Goal: Information Seeking & Learning: Compare options

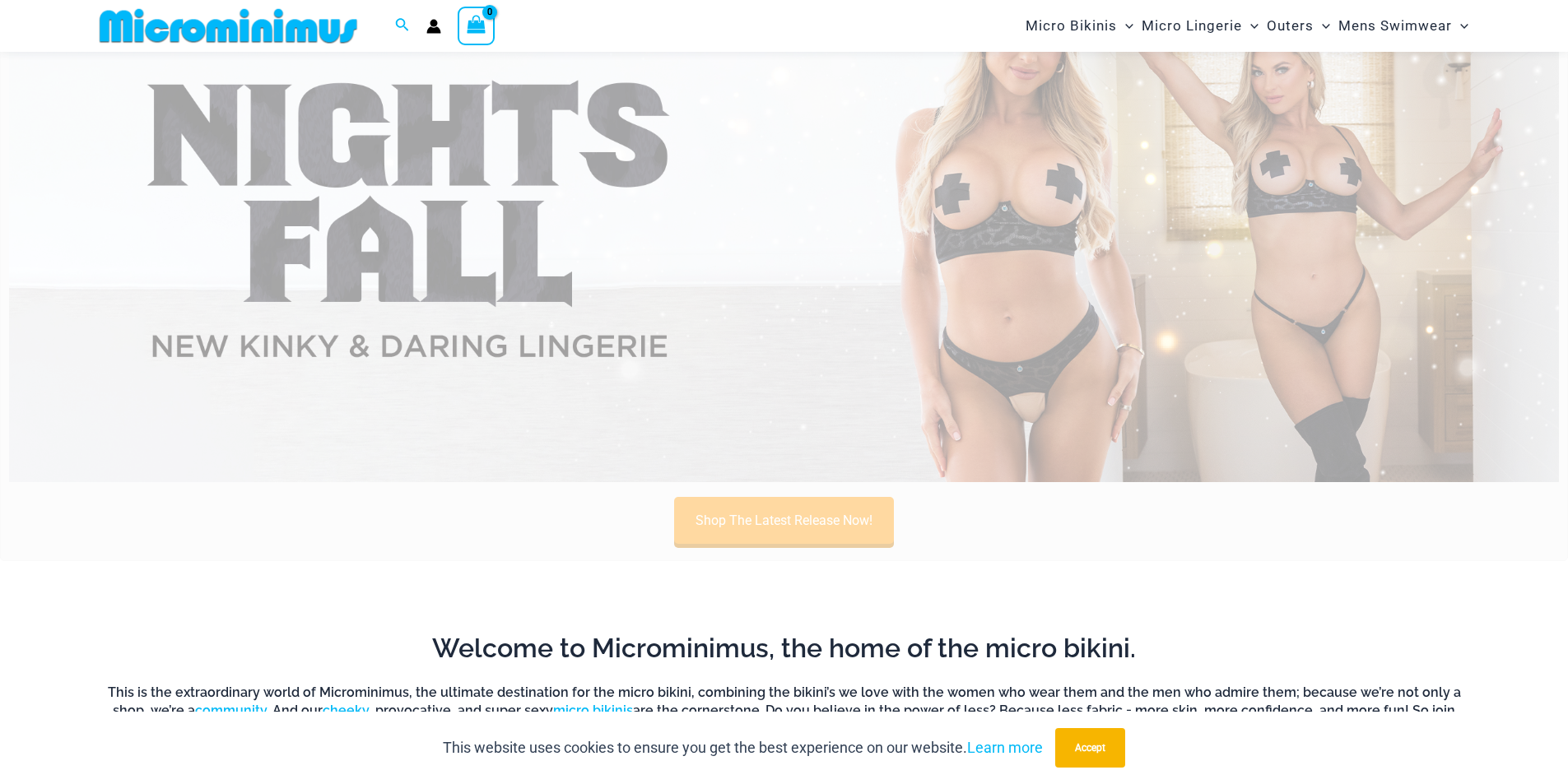
scroll to position [481, 0]
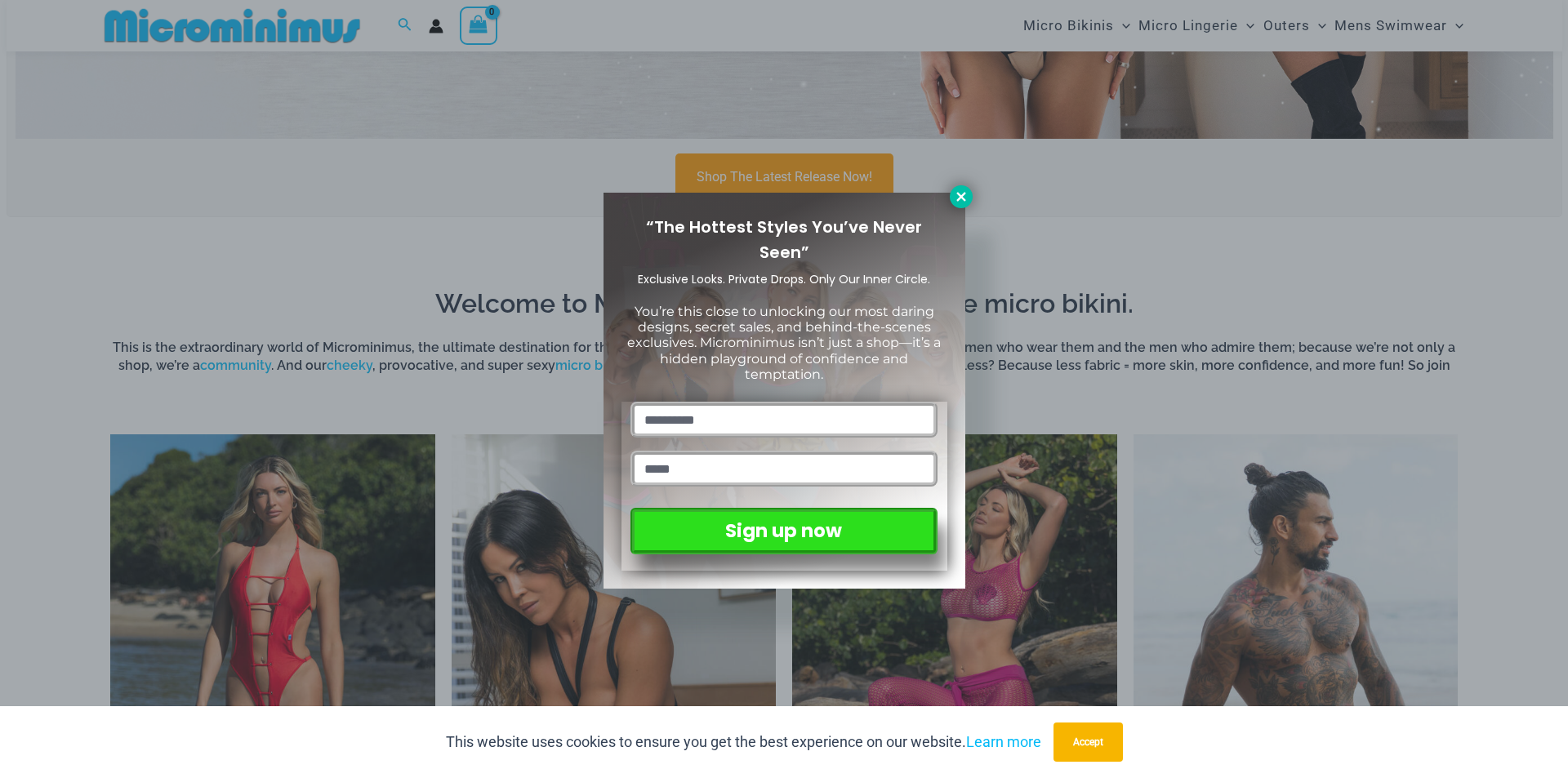
click at [959, 195] on icon at bounding box center [960, 196] width 9 height 9
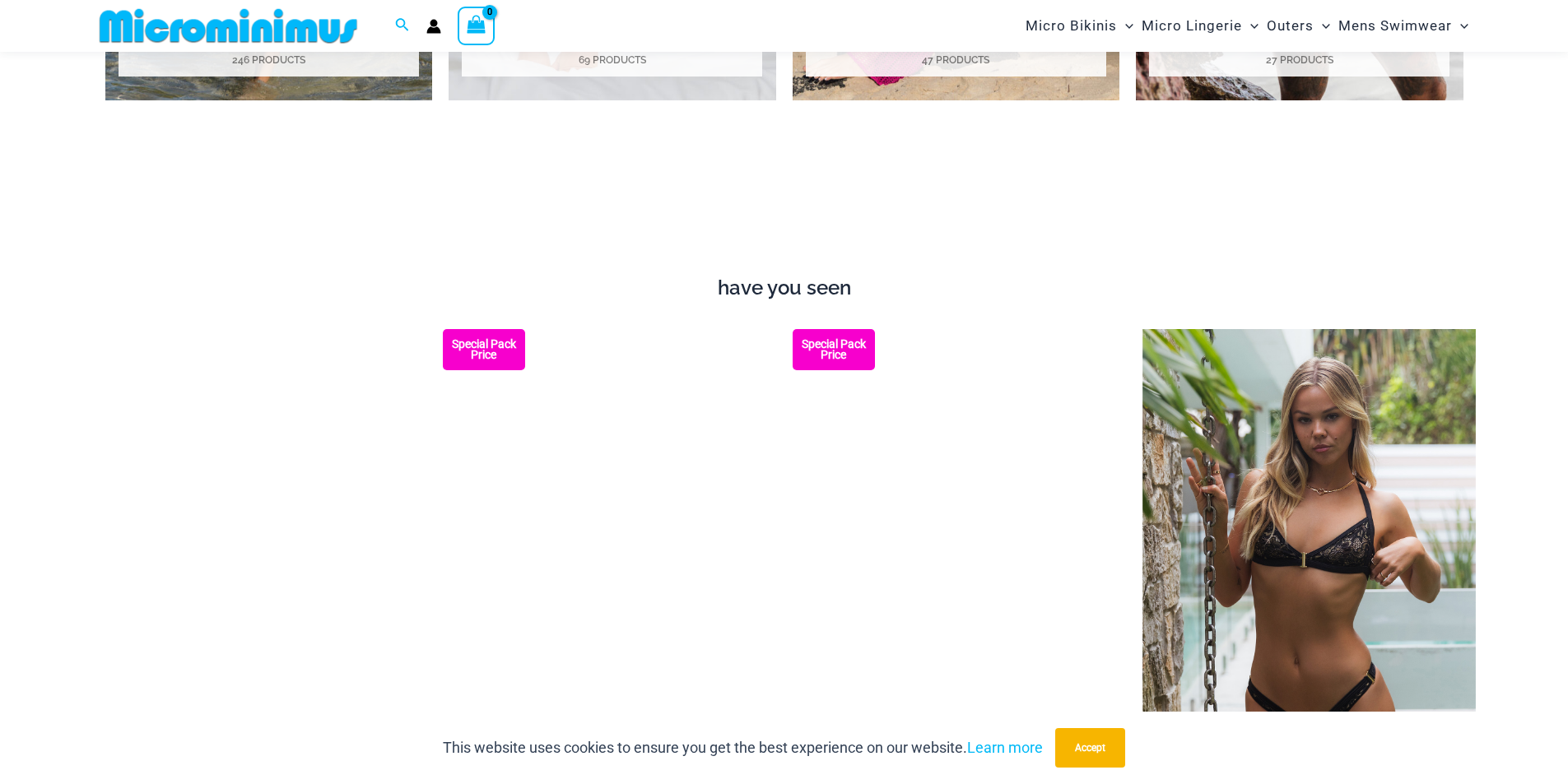
scroll to position [1594, 0]
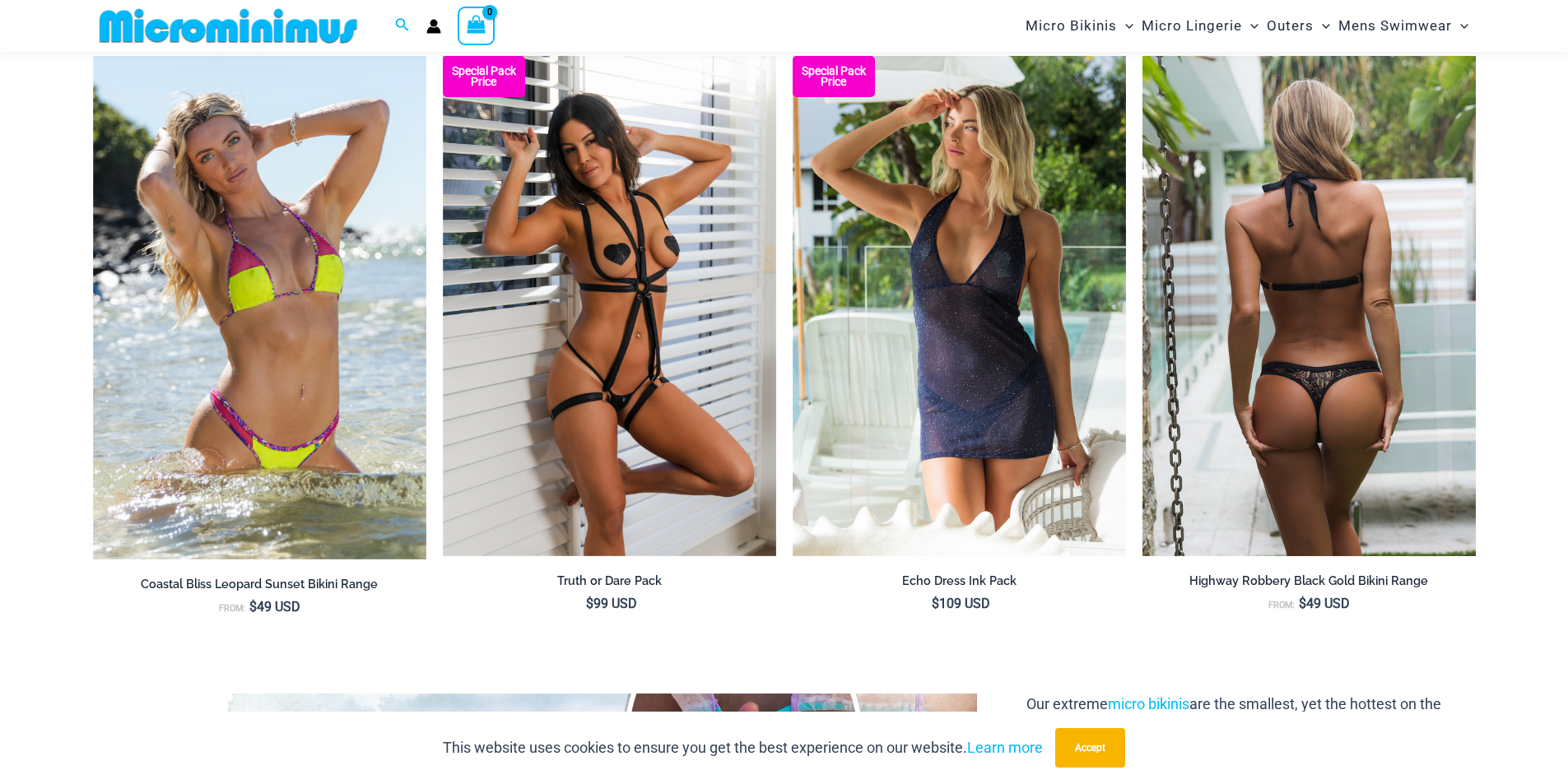
click at [1249, 278] on img at bounding box center [1309, 306] width 334 height 501
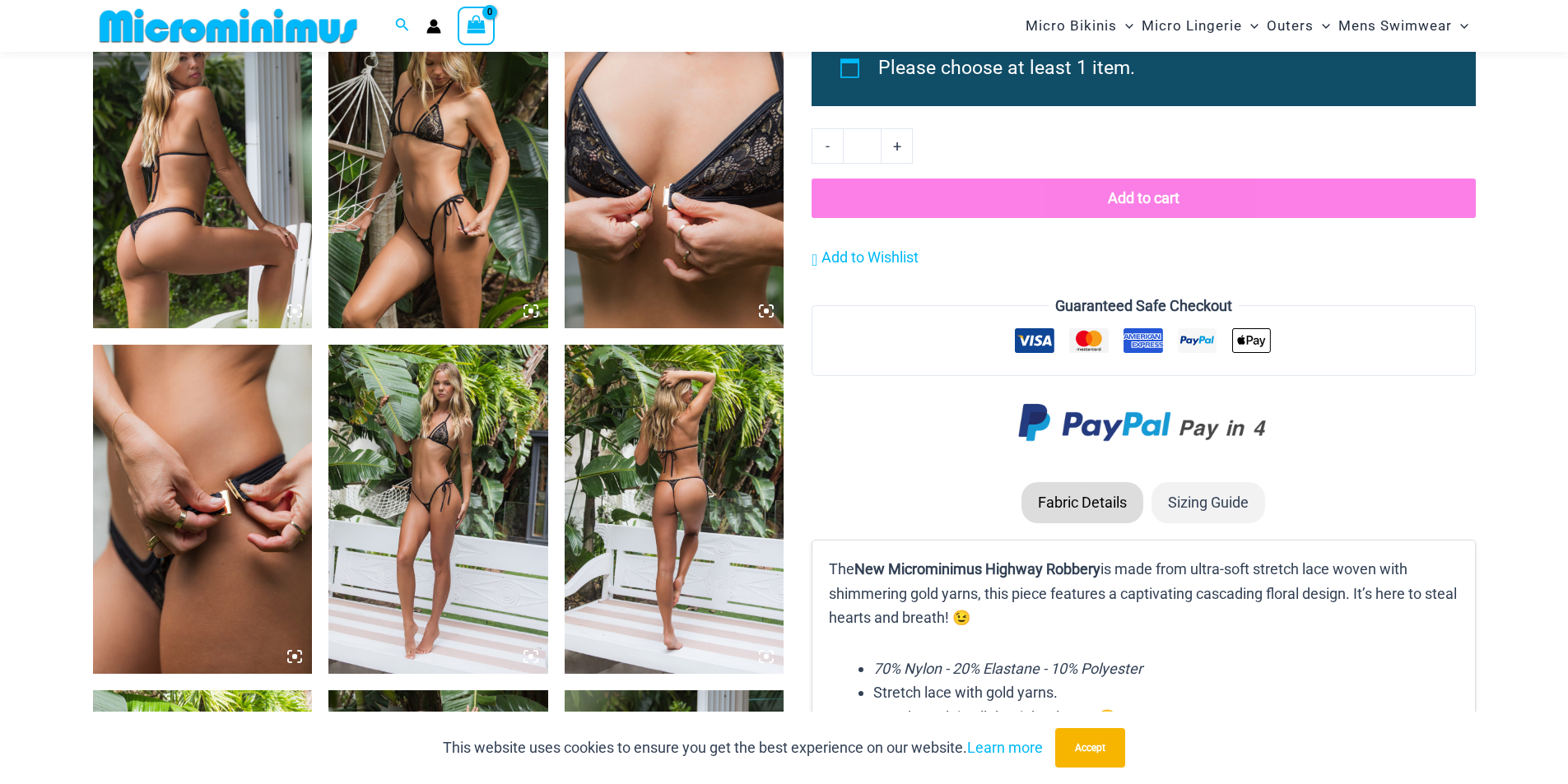
scroll to position [1797, 0]
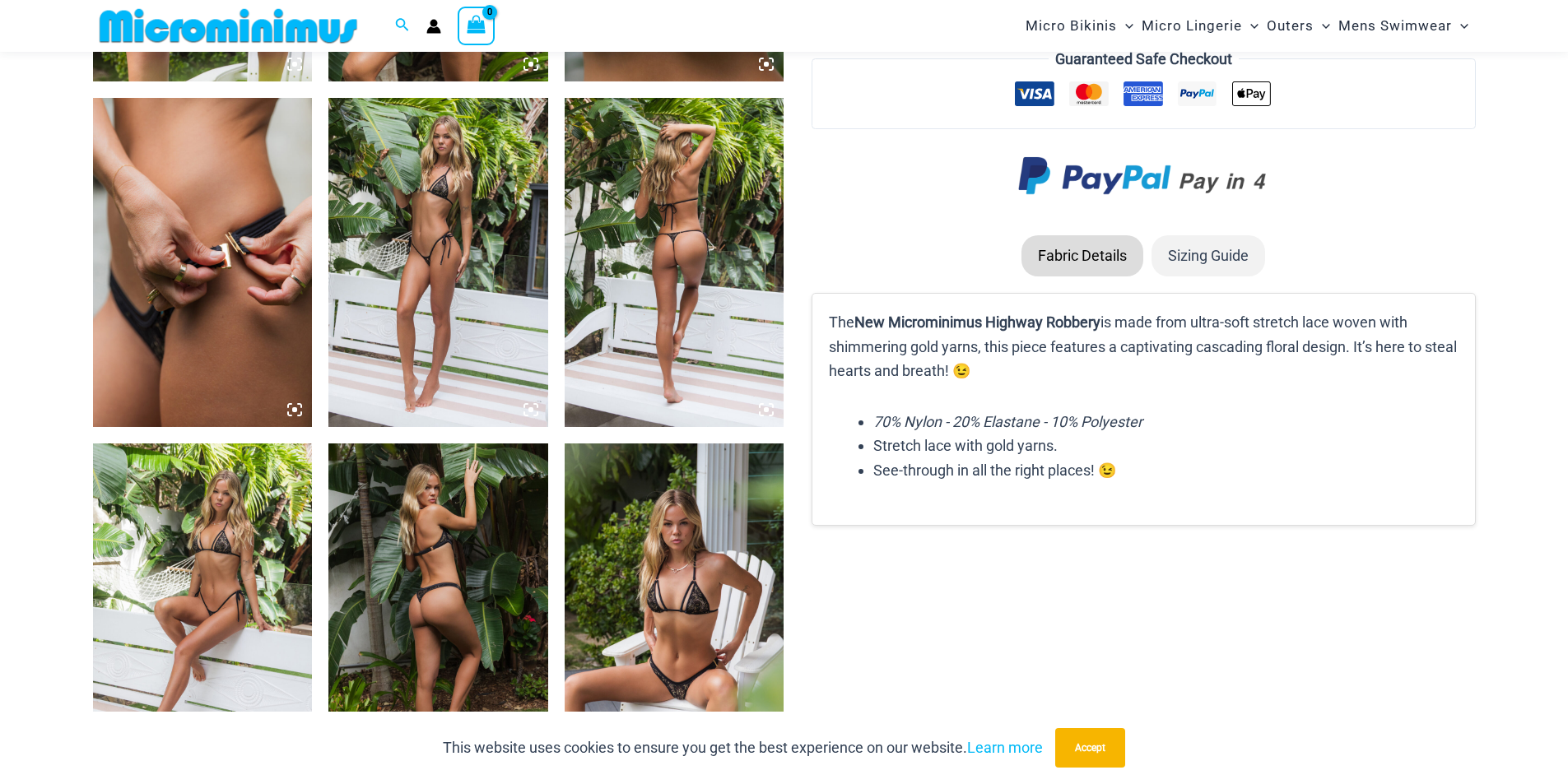
click at [500, 313] on img at bounding box center [438, 262] width 220 height 329
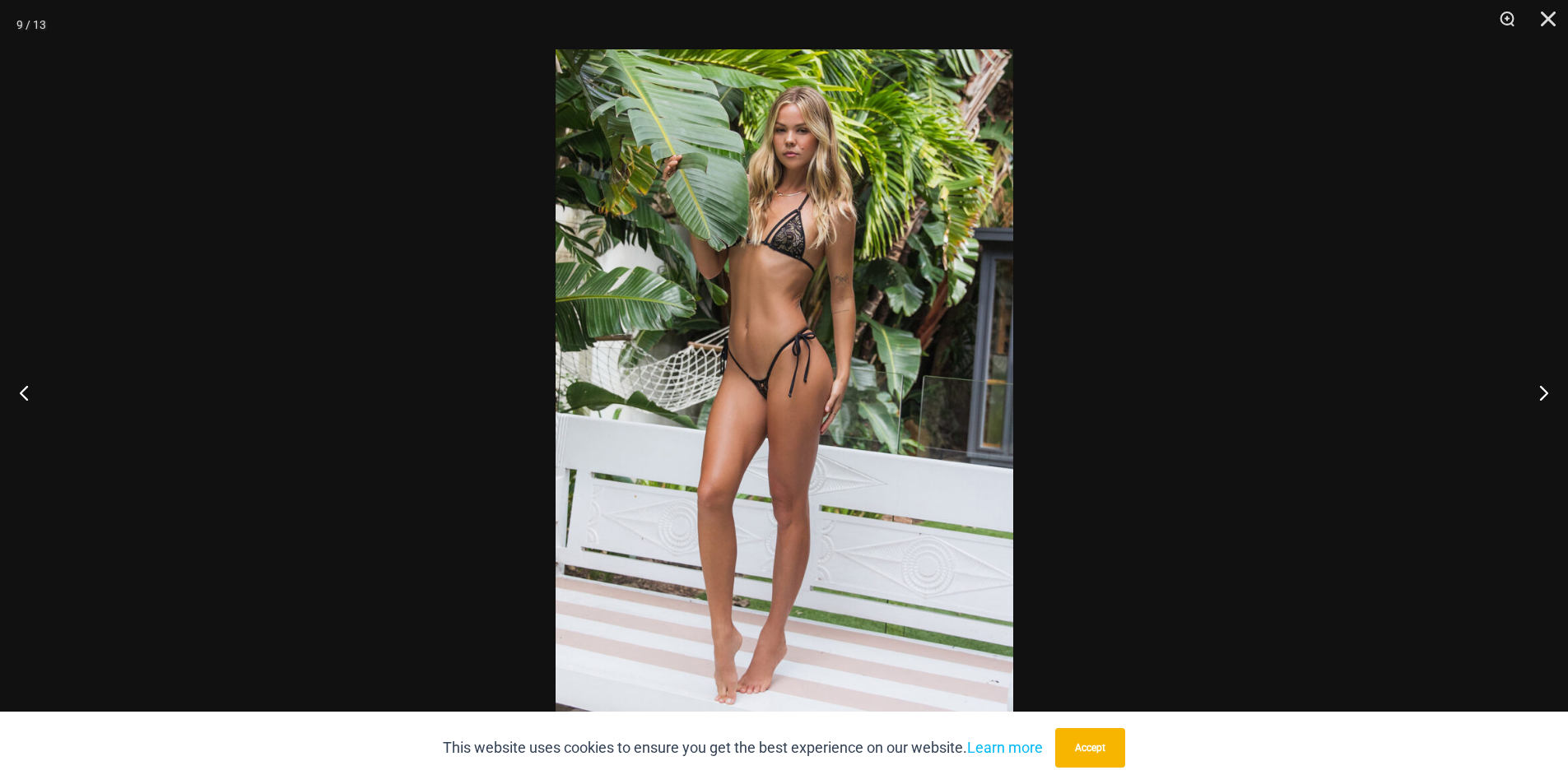
click at [814, 334] on img at bounding box center [784, 392] width 457 height 685
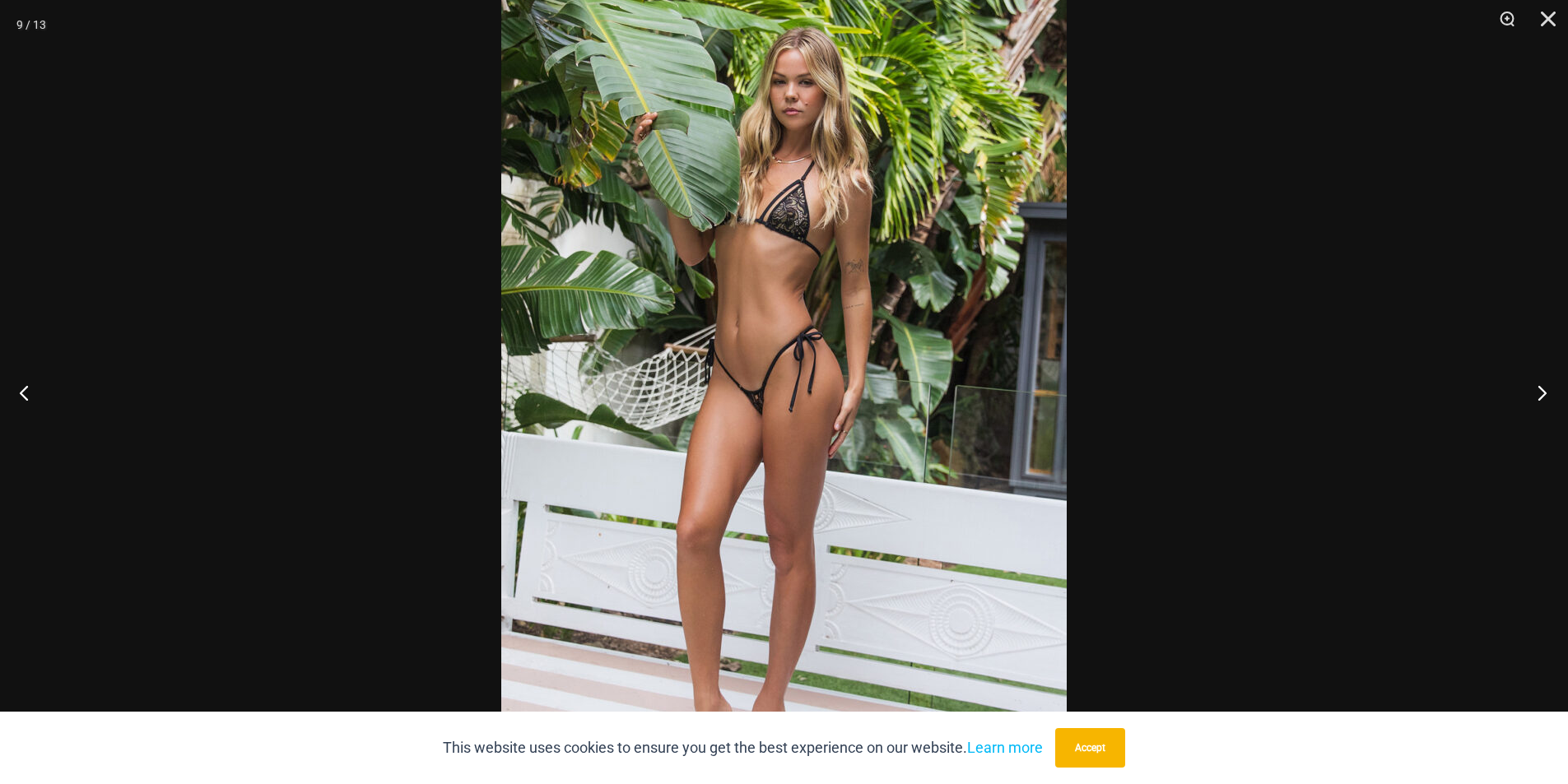
click at [1565, 398] on button "Next" at bounding box center [1536, 392] width 62 height 82
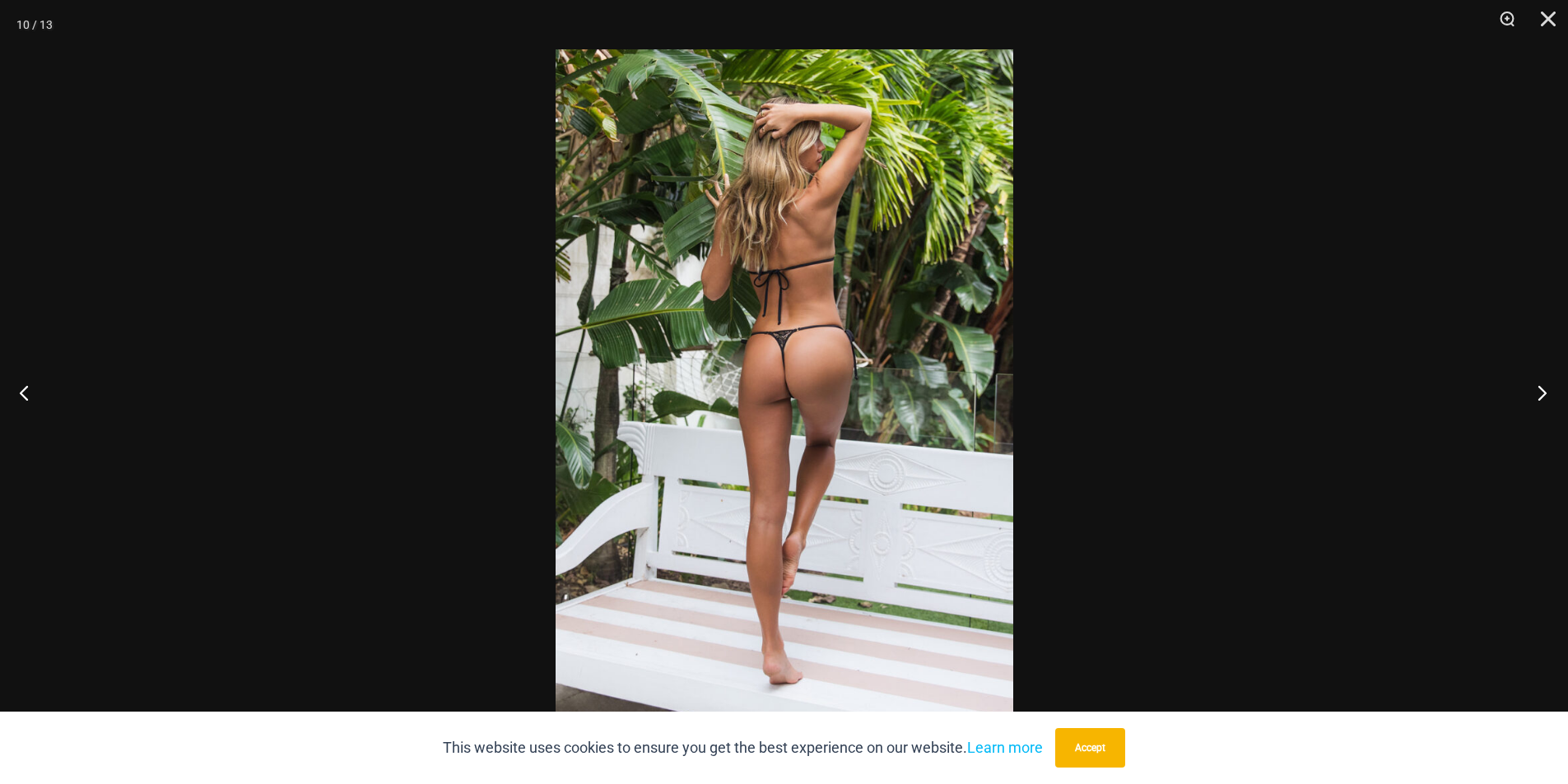
click at [1565, 397] on button "Next" at bounding box center [1536, 392] width 62 height 82
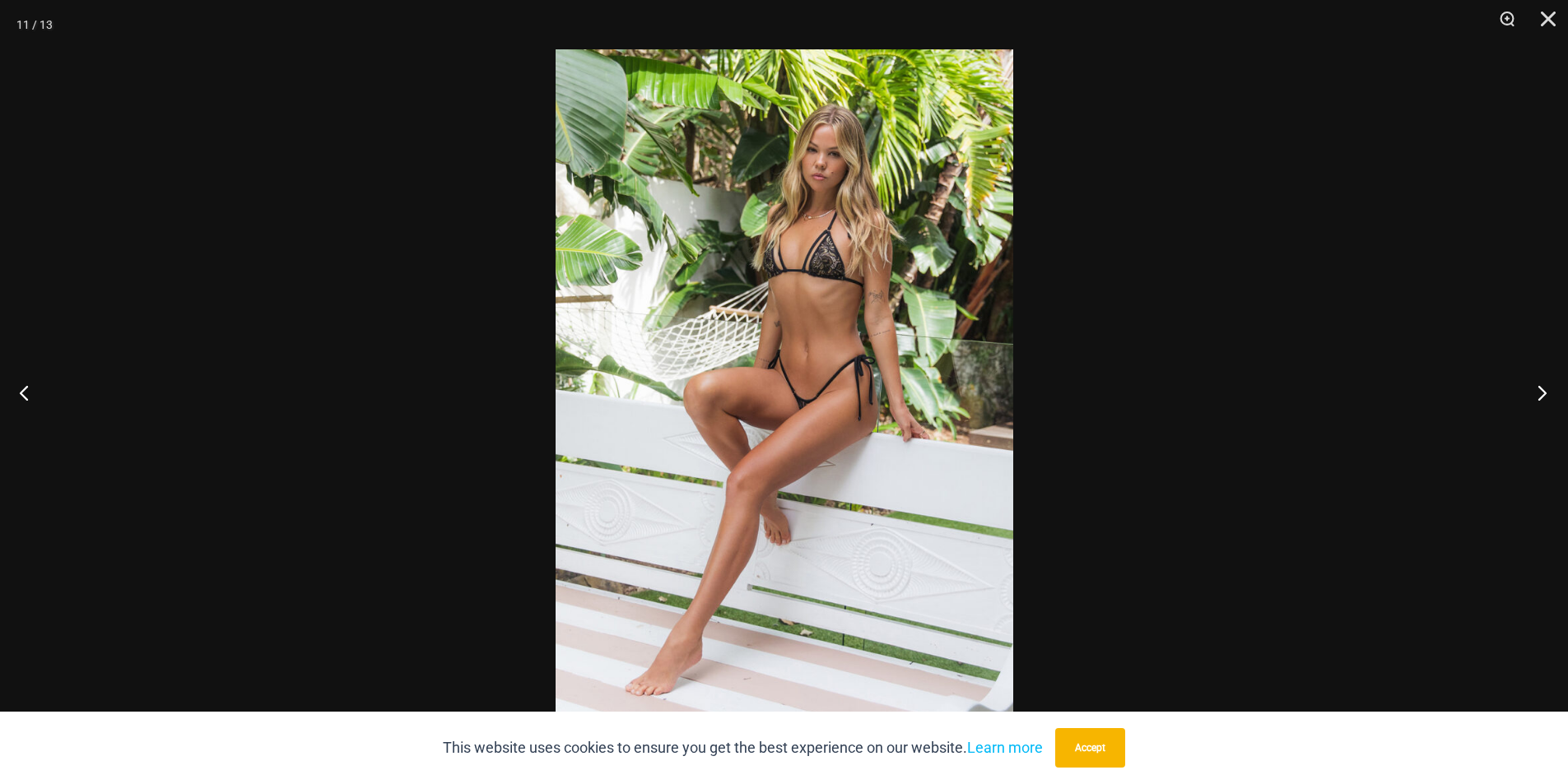
click at [1564, 396] on button "Next" at bounding box center [1536, 392] width 62 height 82
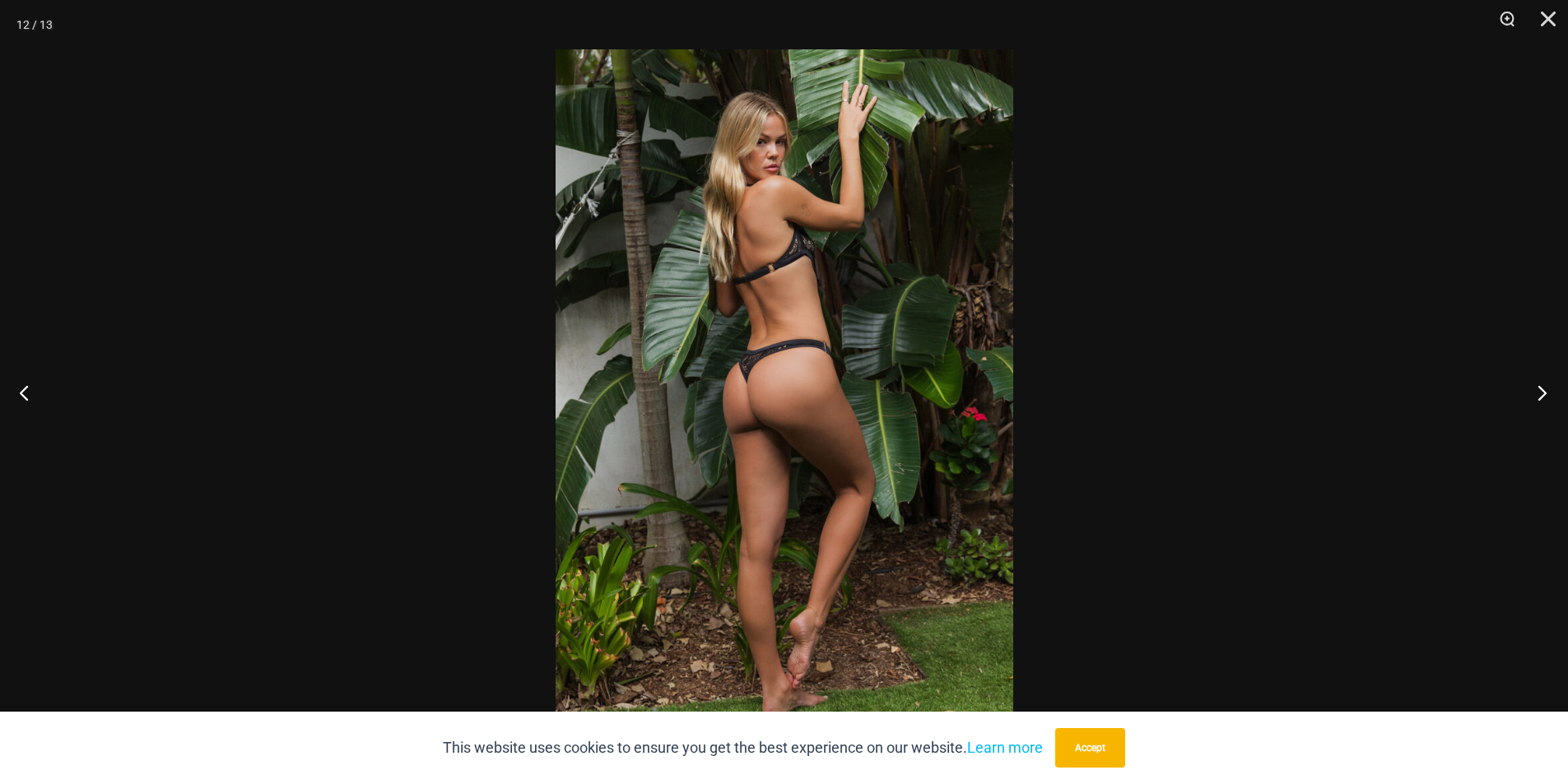
click at [1563, 395] on button "Next" at bounding box center [1536, 392] width 62 height 82
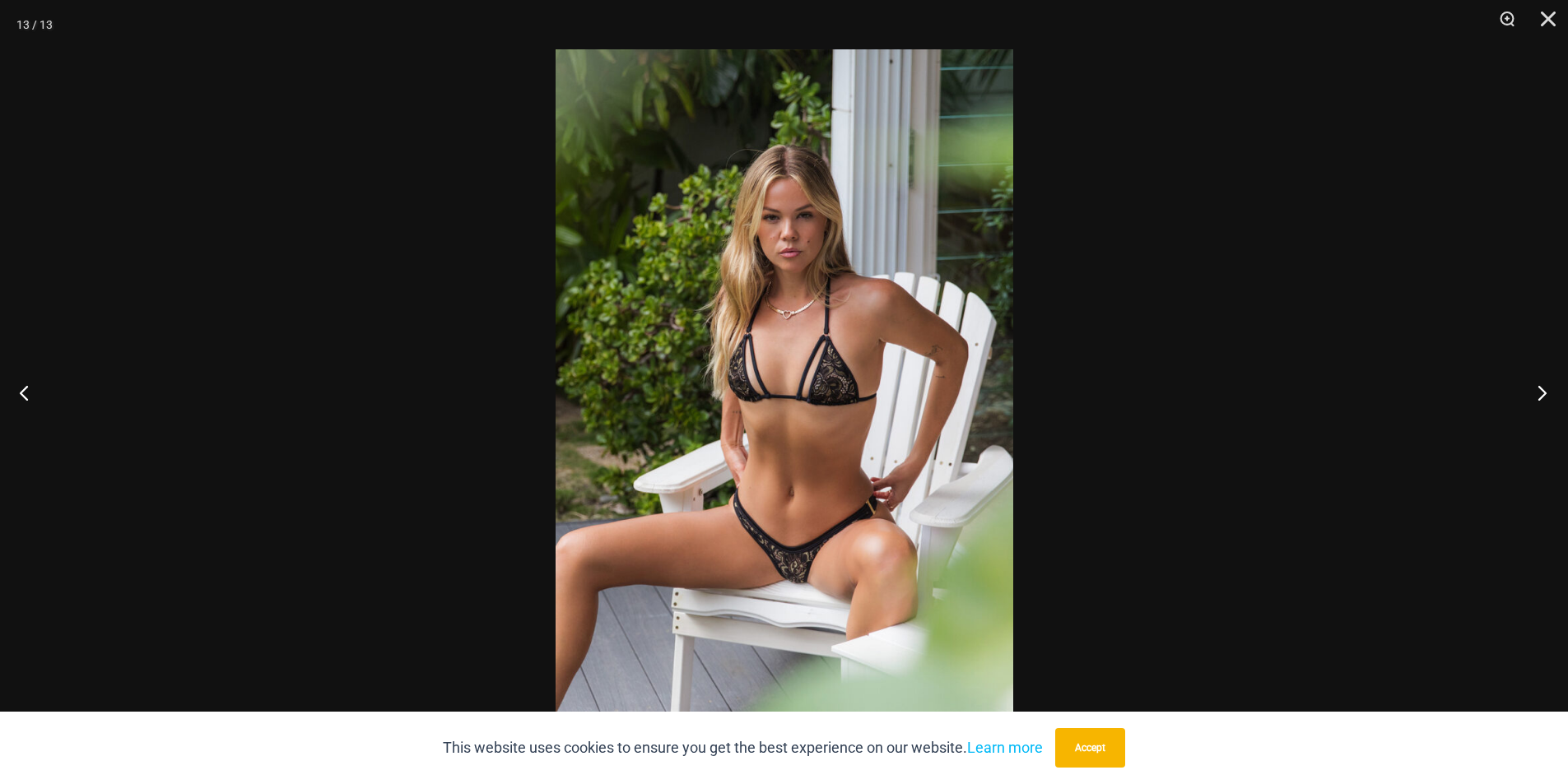
click at [1560, 391] on button "Next" at bounding box center [1536, 392] width 62 height 82
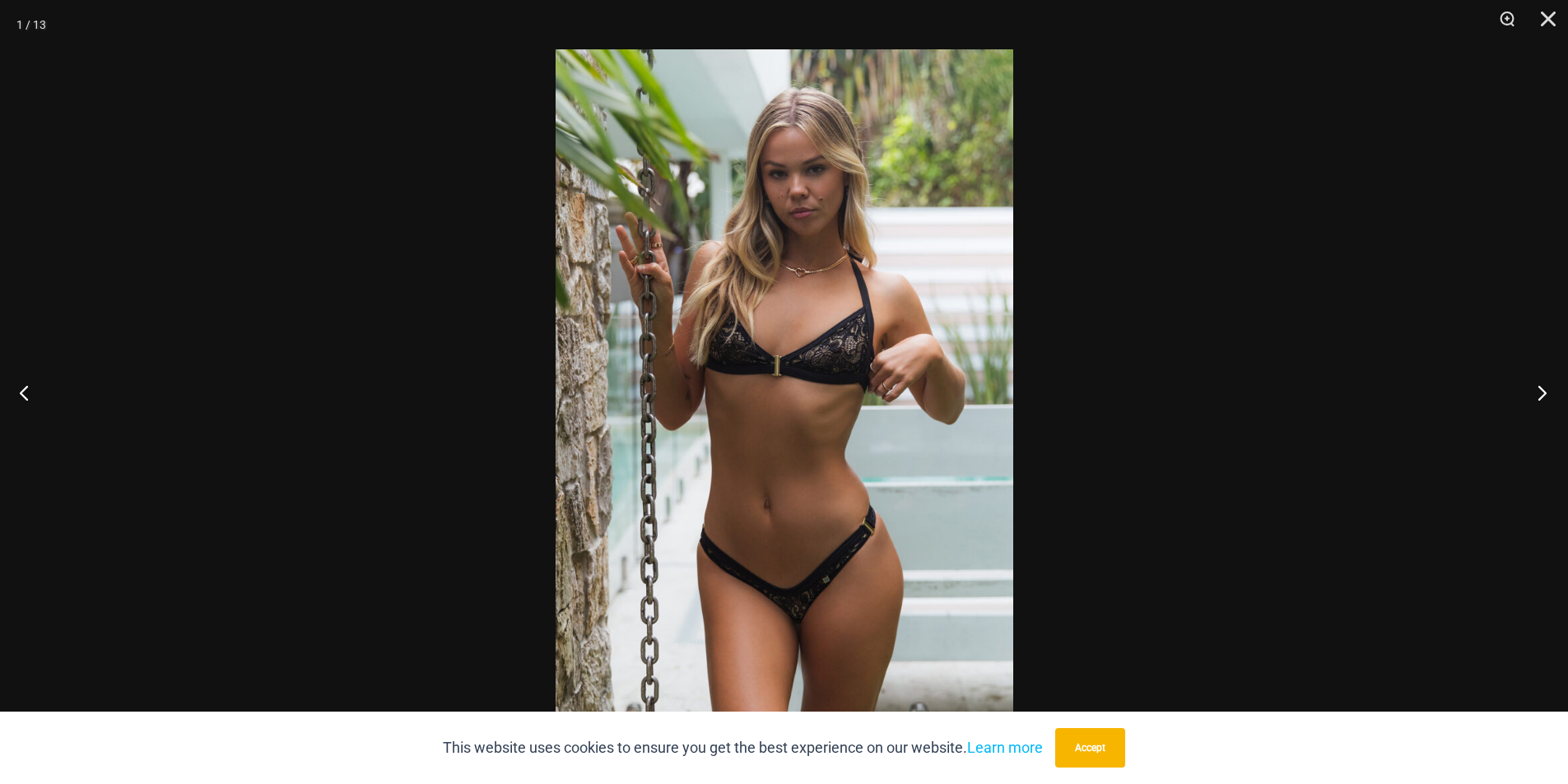
click at [1560, 391] on button "Next" at bounding box center [1536, 392] width 62 height 82
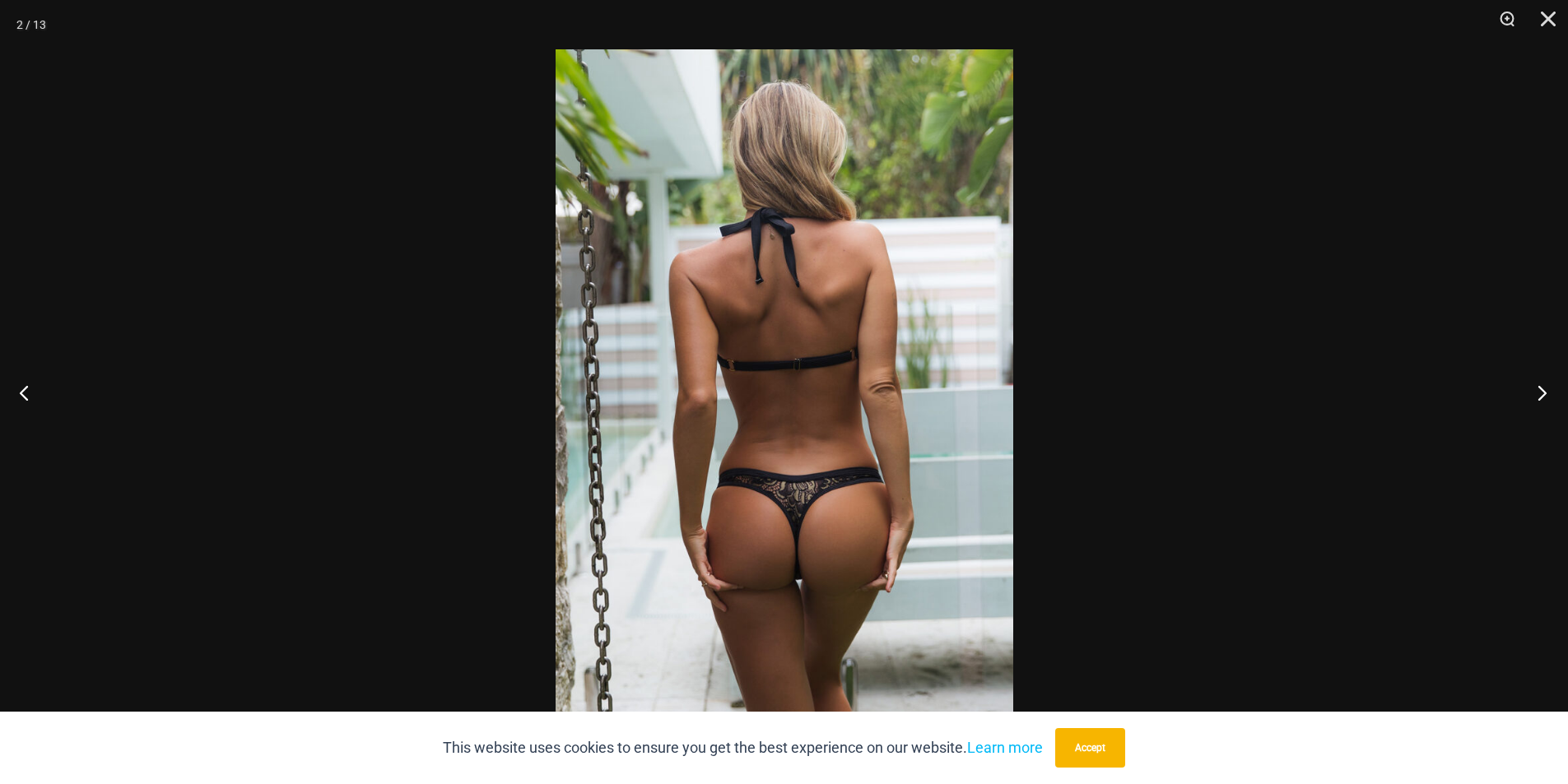
click at [1551, 390] on button "Next" at bounding box center [1536, 392] width 62 height 82
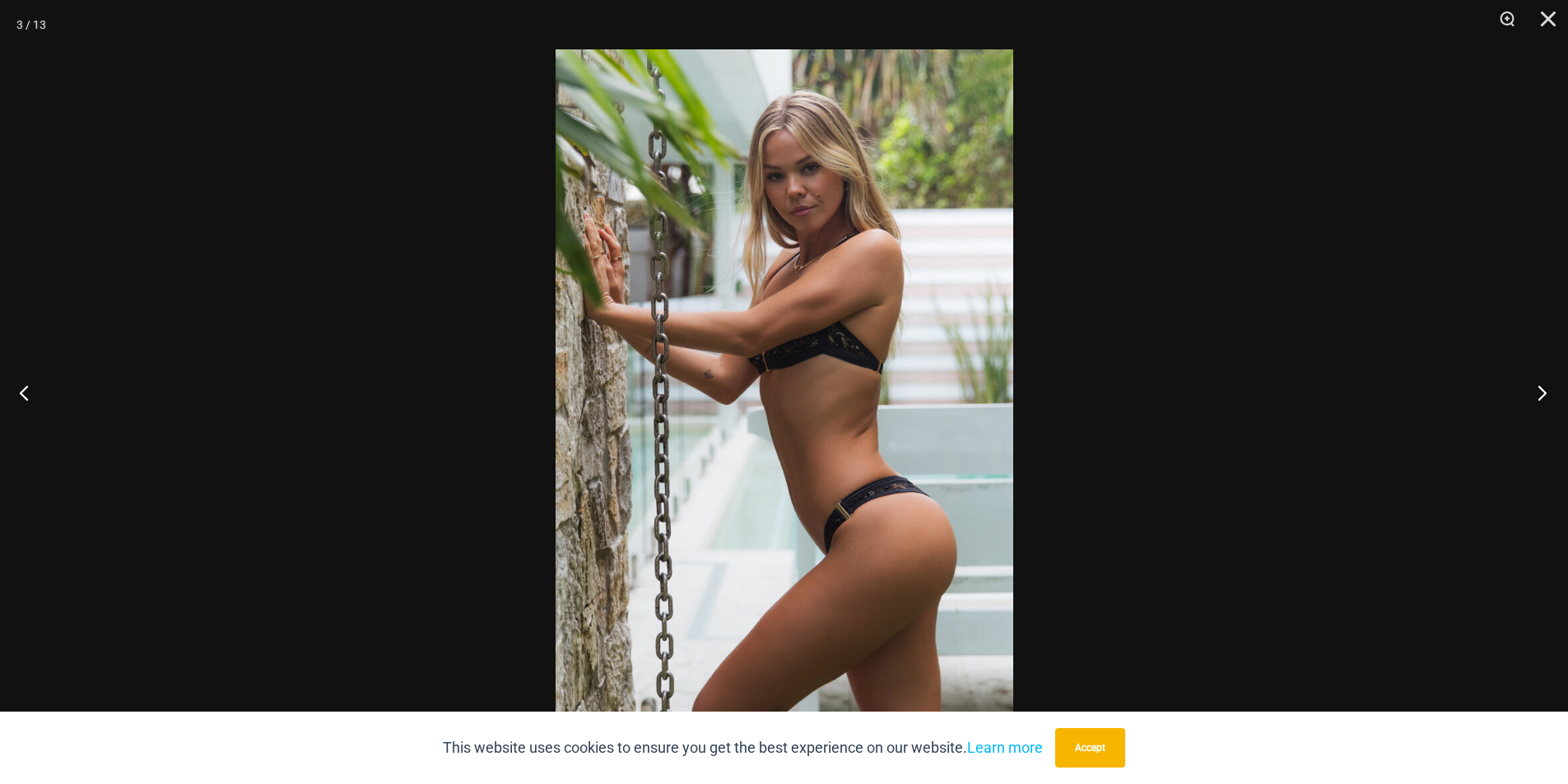
click at [1545, 390] on button "Next" at bounding box center [1536, 392] width 62 height 82
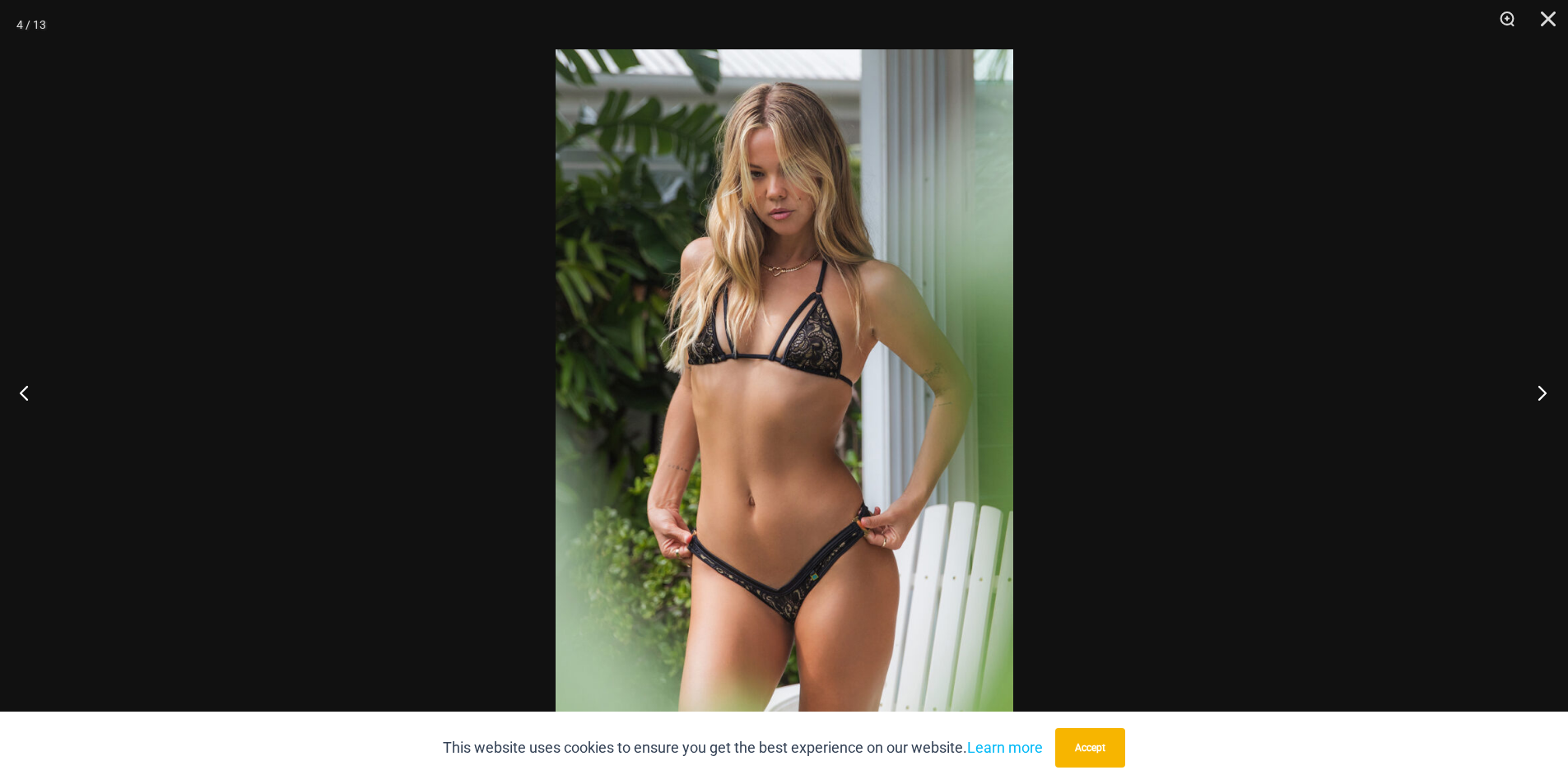
click at [1545, 390] on button "Next" at bounding box center [1536, 392] width 62 height 82
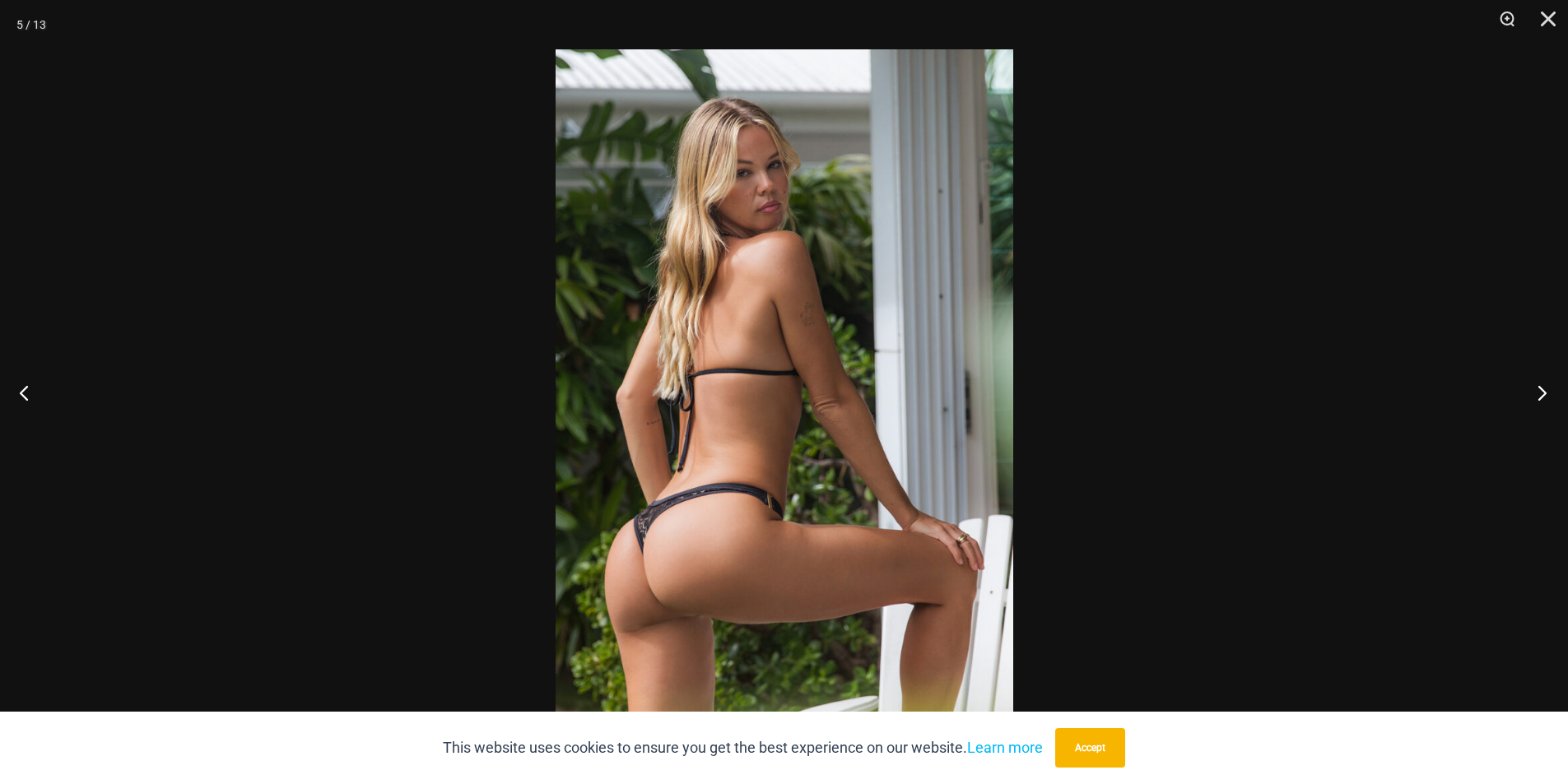
click at [1545, 390] on button "Next" at bounding box center [1536, 392] width 62 height 82
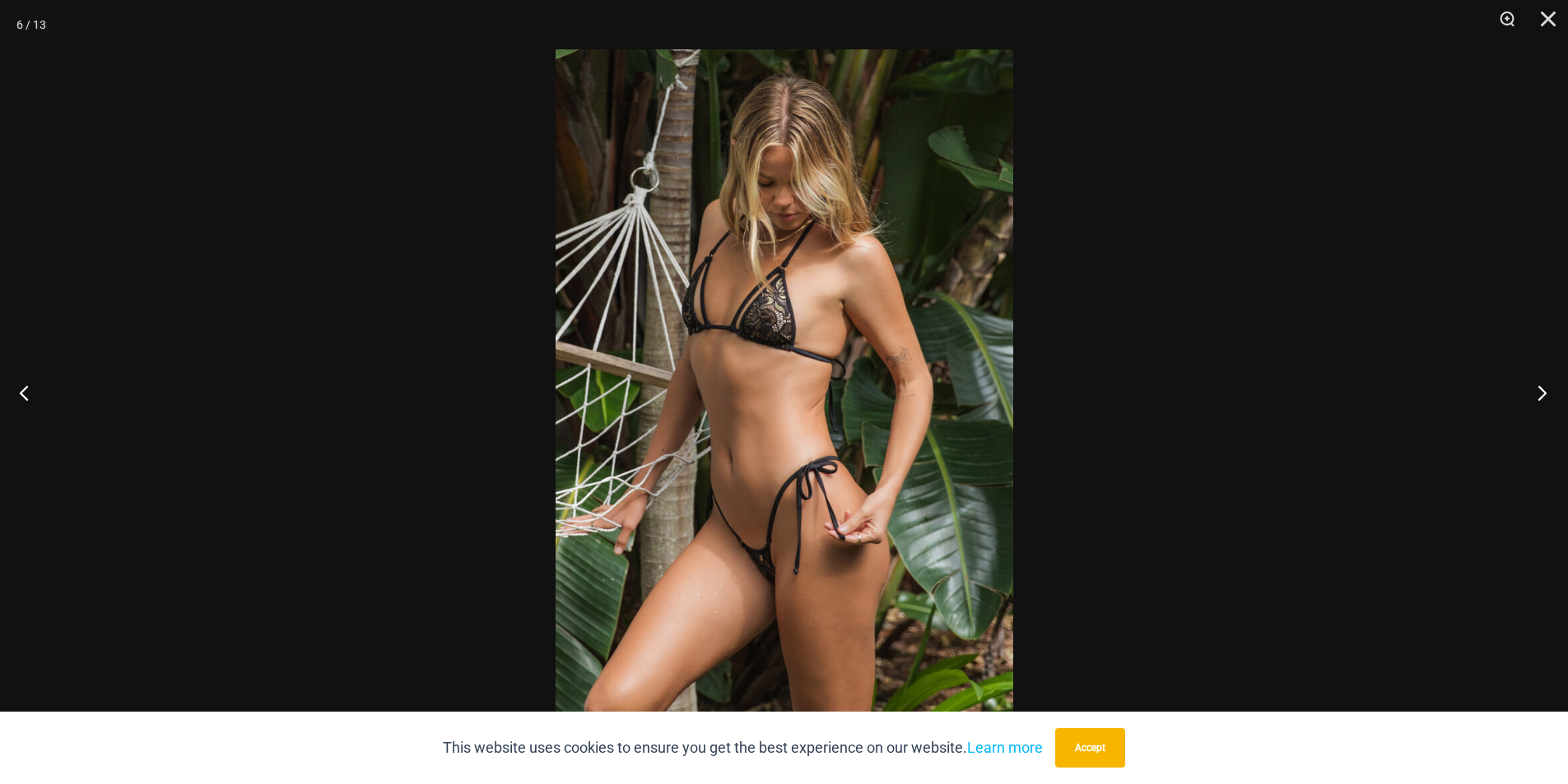
click at [1545, 390] on button "Next" at bounding box center [1536, 392] width 62 height 82
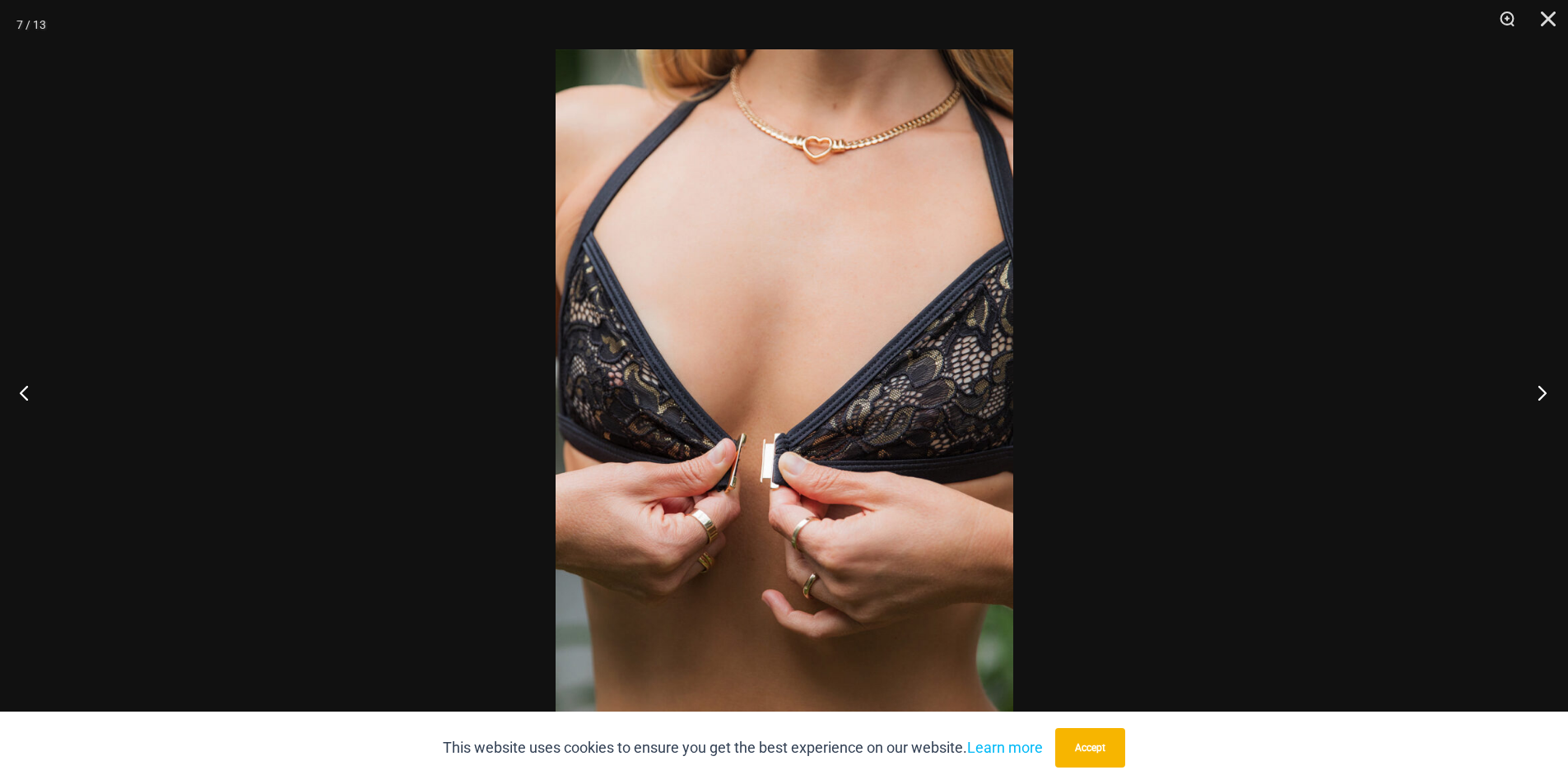
click at [1545, 390] on button "Next" at bounding box center [1536, 392] width 62 height 82
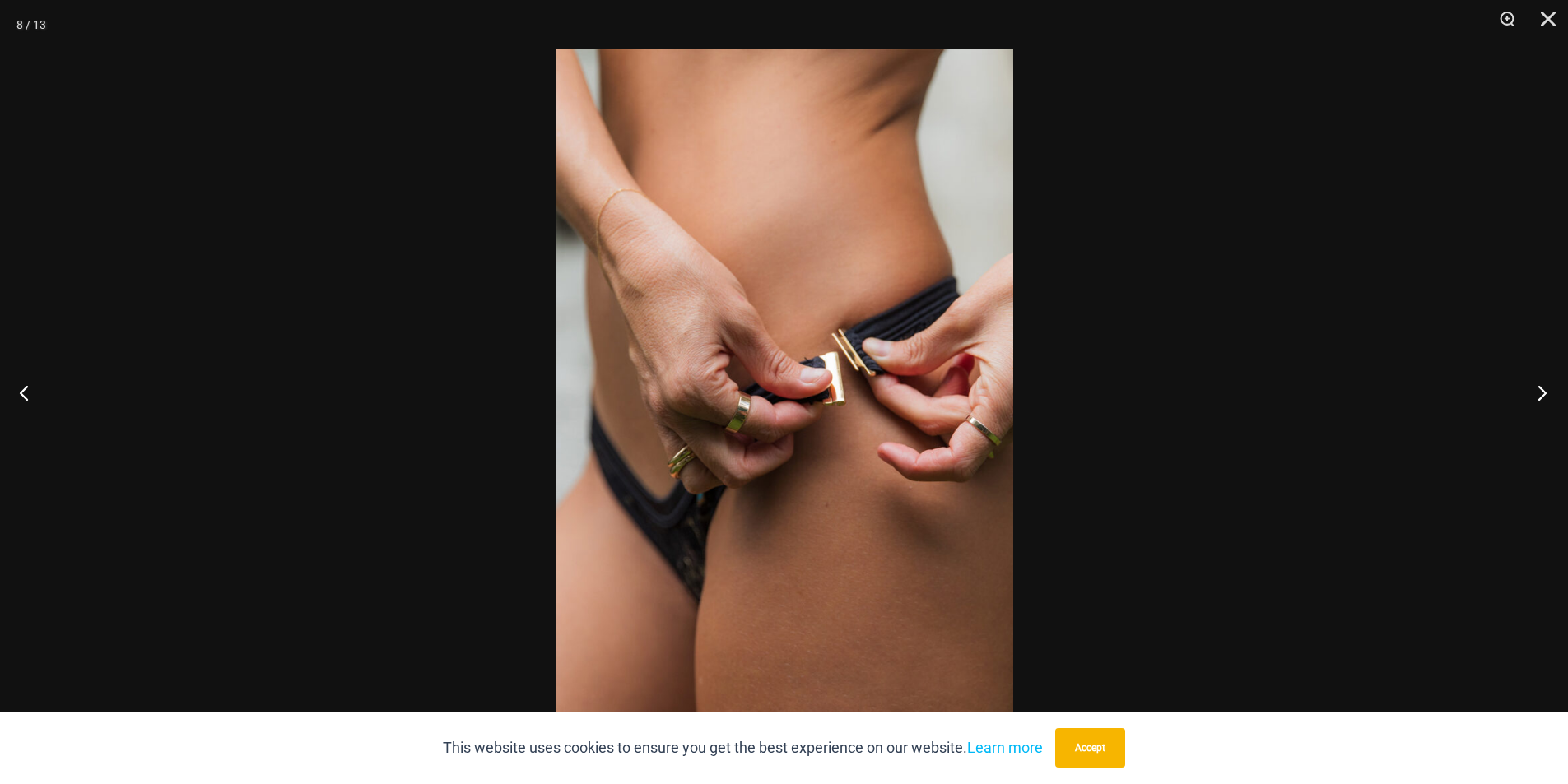
click at [1545, 390] on button "Next" at bounding box center [1536, 392] width 62 height 82
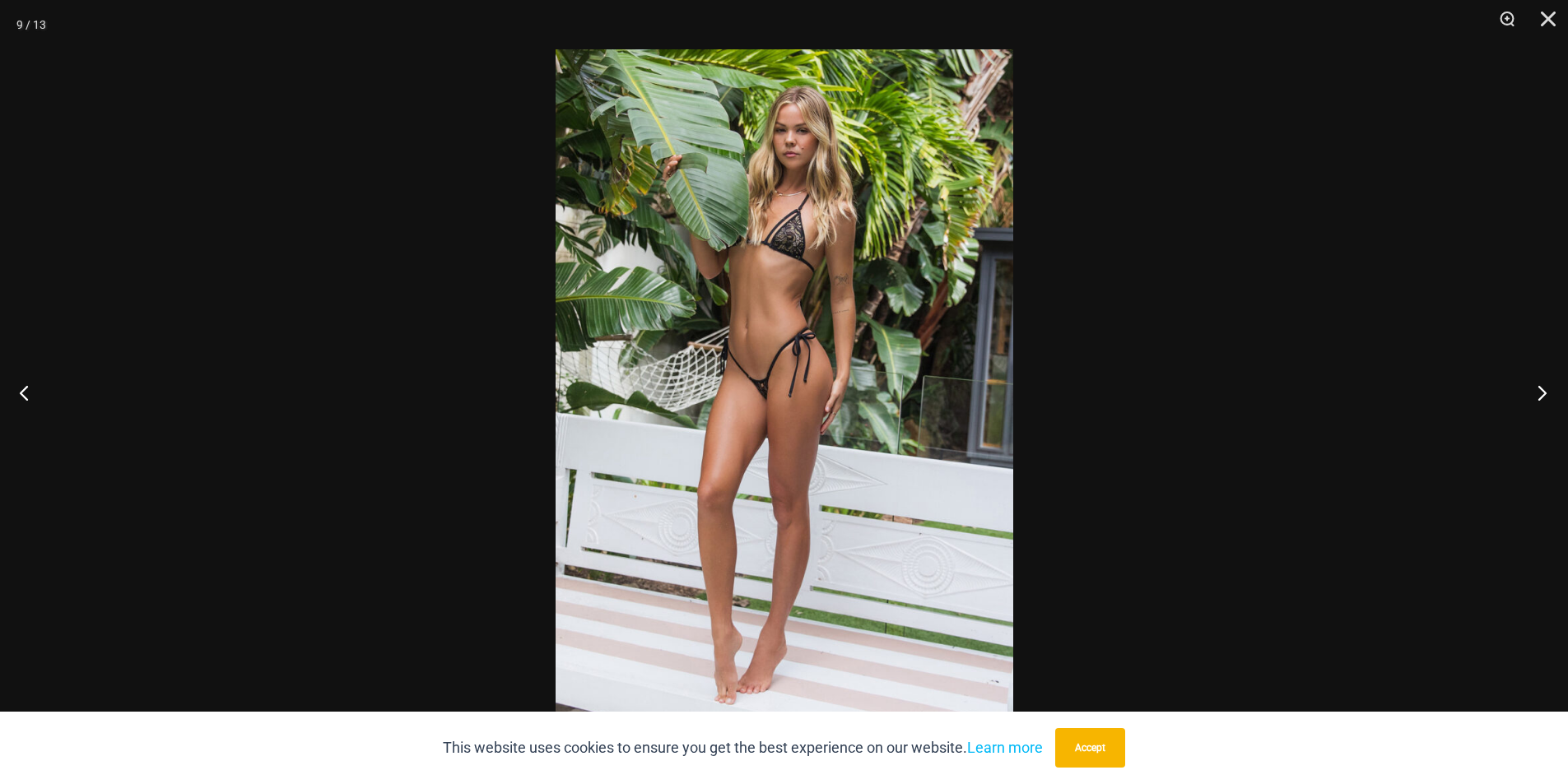
click at [1545, 390] on button "Next" at bounding box center [1536, 392] width 62 height 82
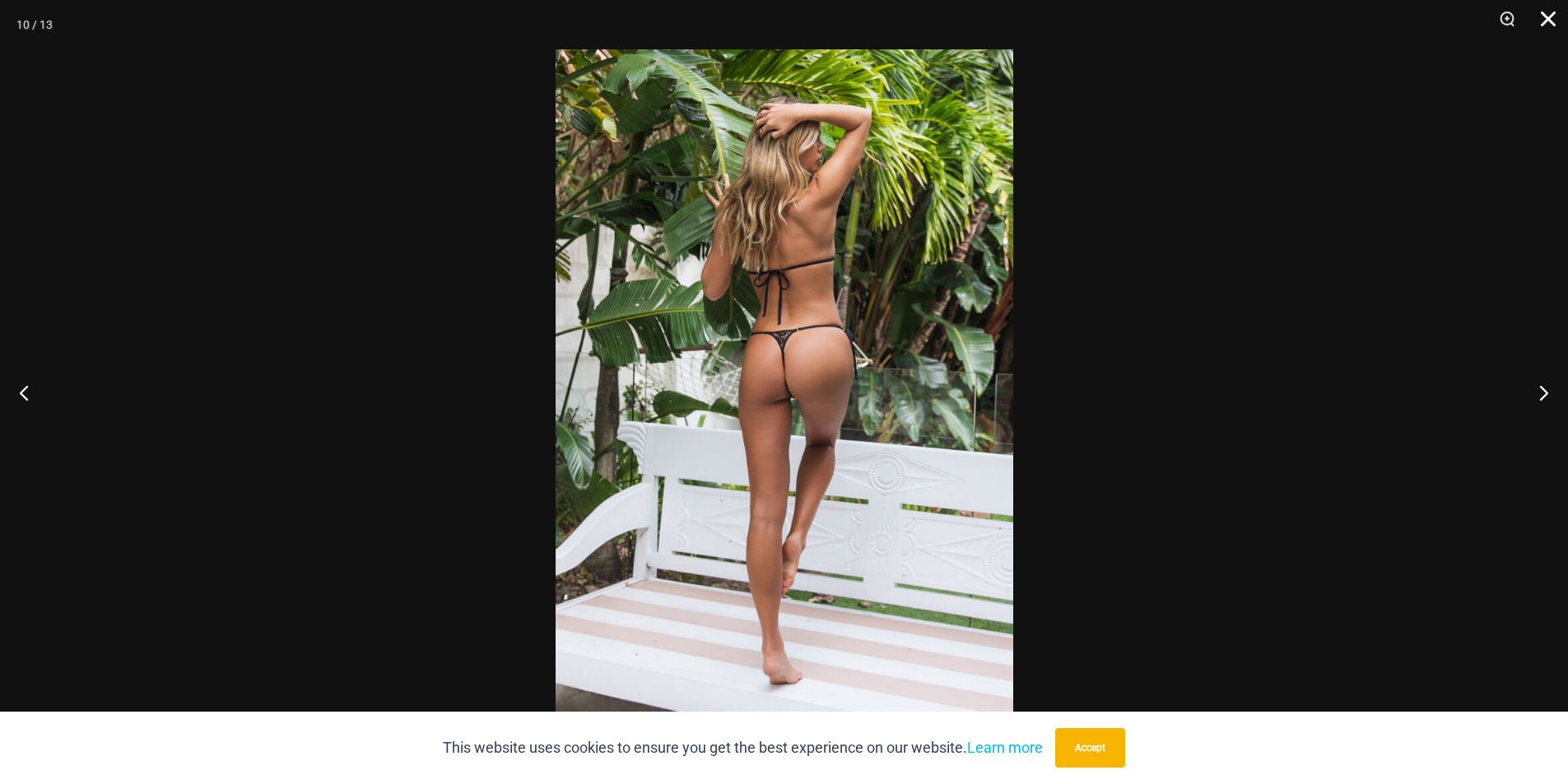
click at [1562, 27] on button "Close" at bounding box center [1542, 25] width 41 height 49
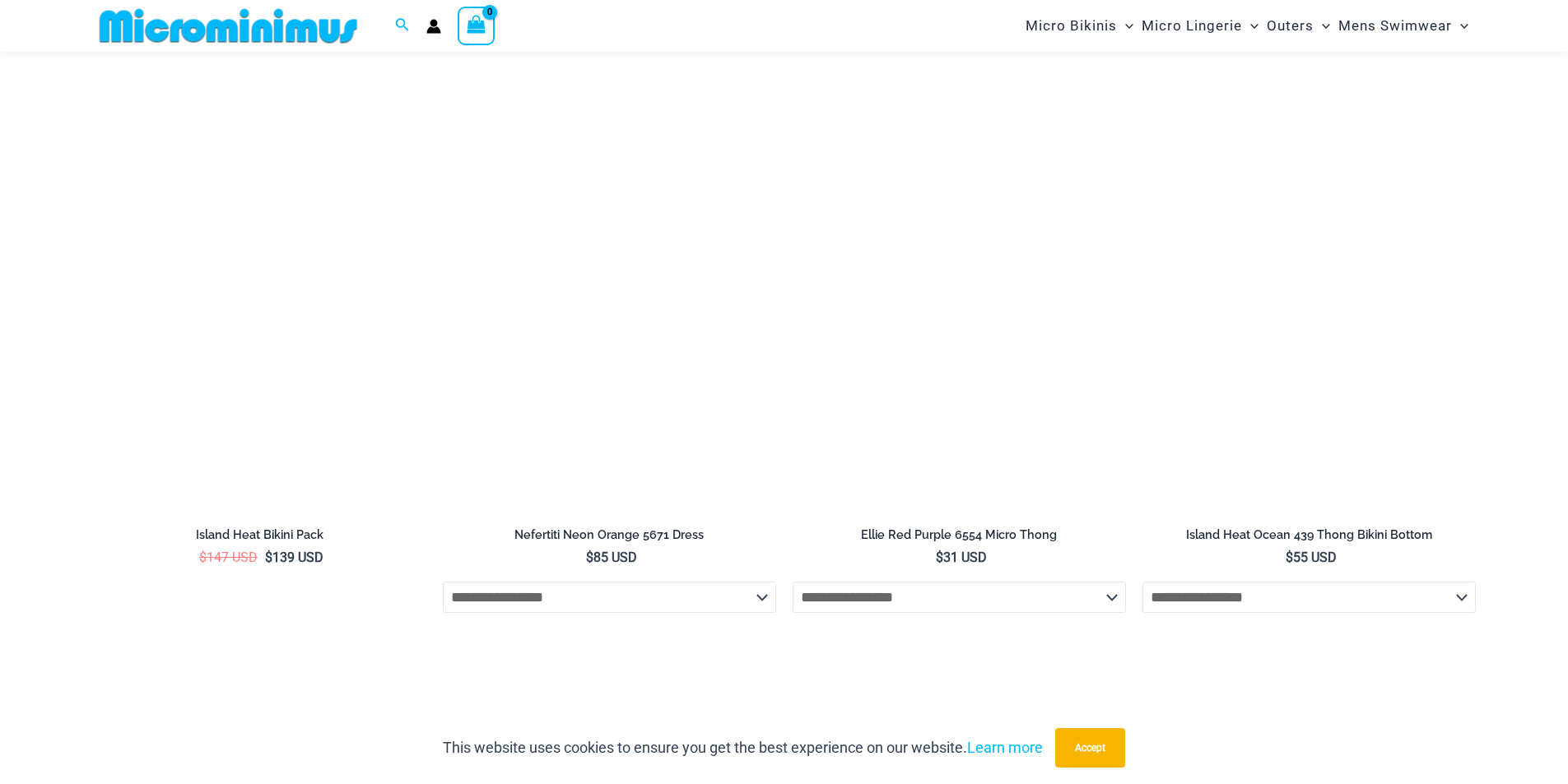
scroll to position [3196, 0]
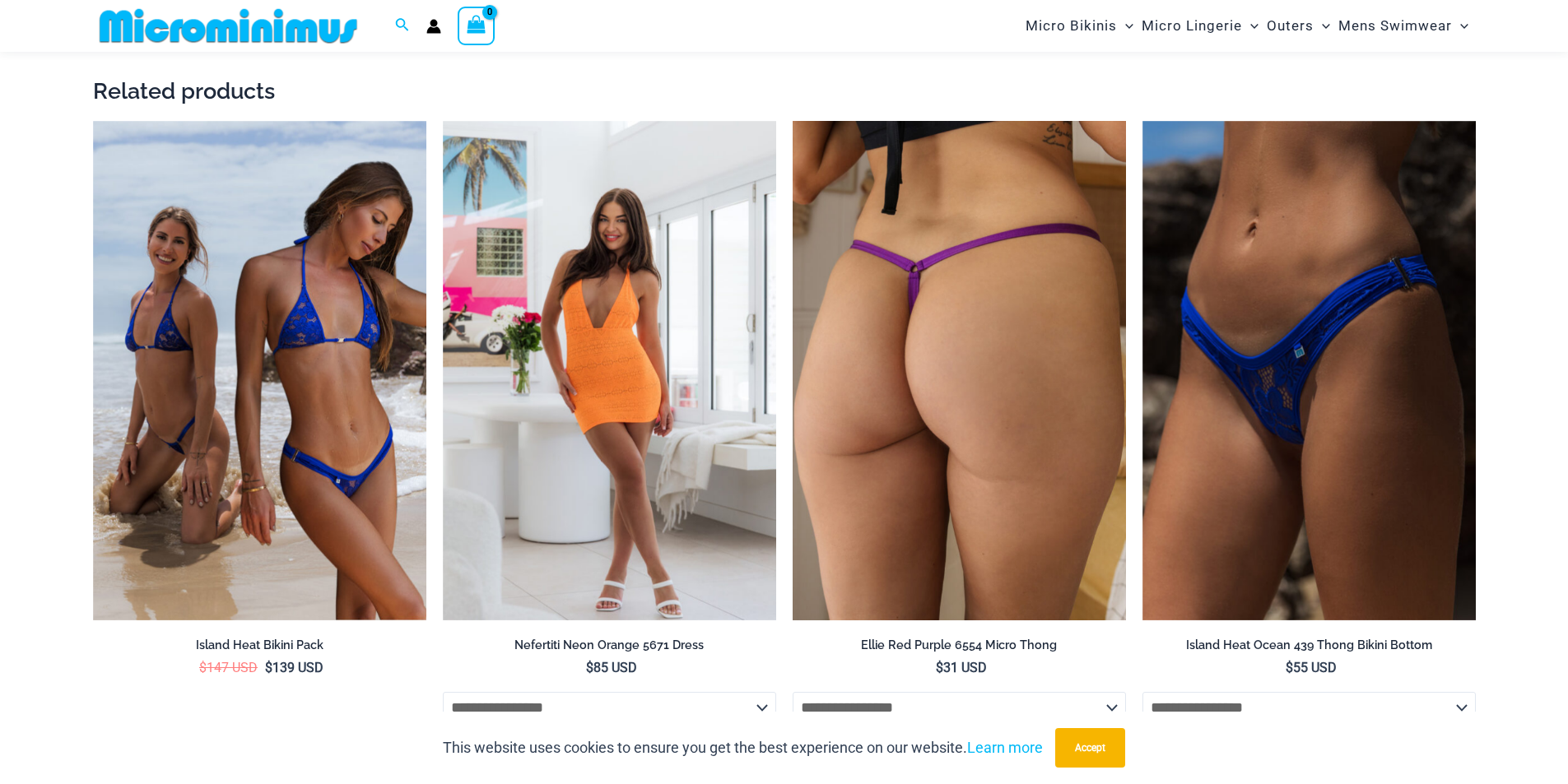
click at [920, 366] on img at bounding box center [960, 371] width 334 height 501
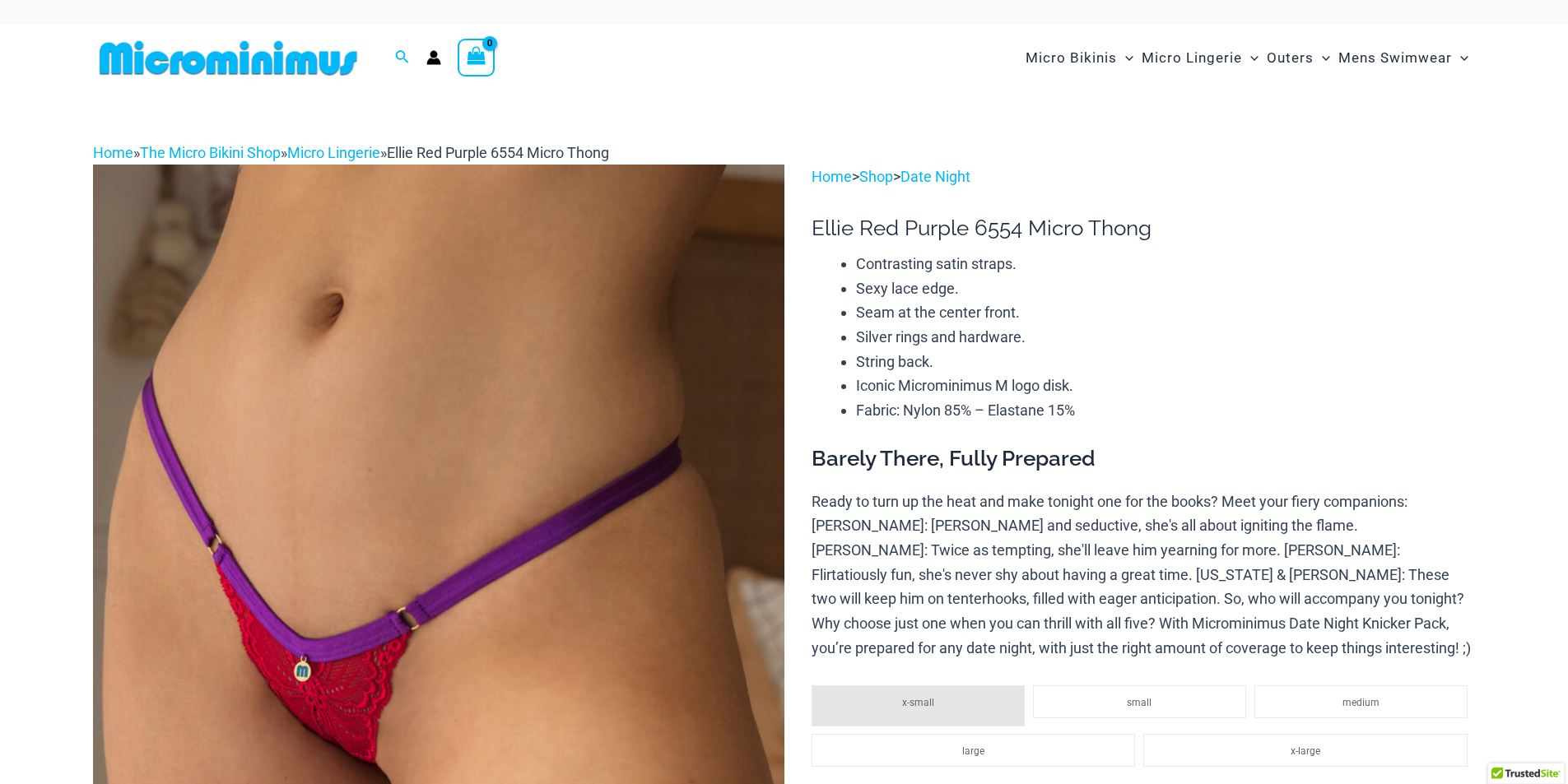
click at [532, 339] on img at bounding box center [438, 683] width 691 height 1037
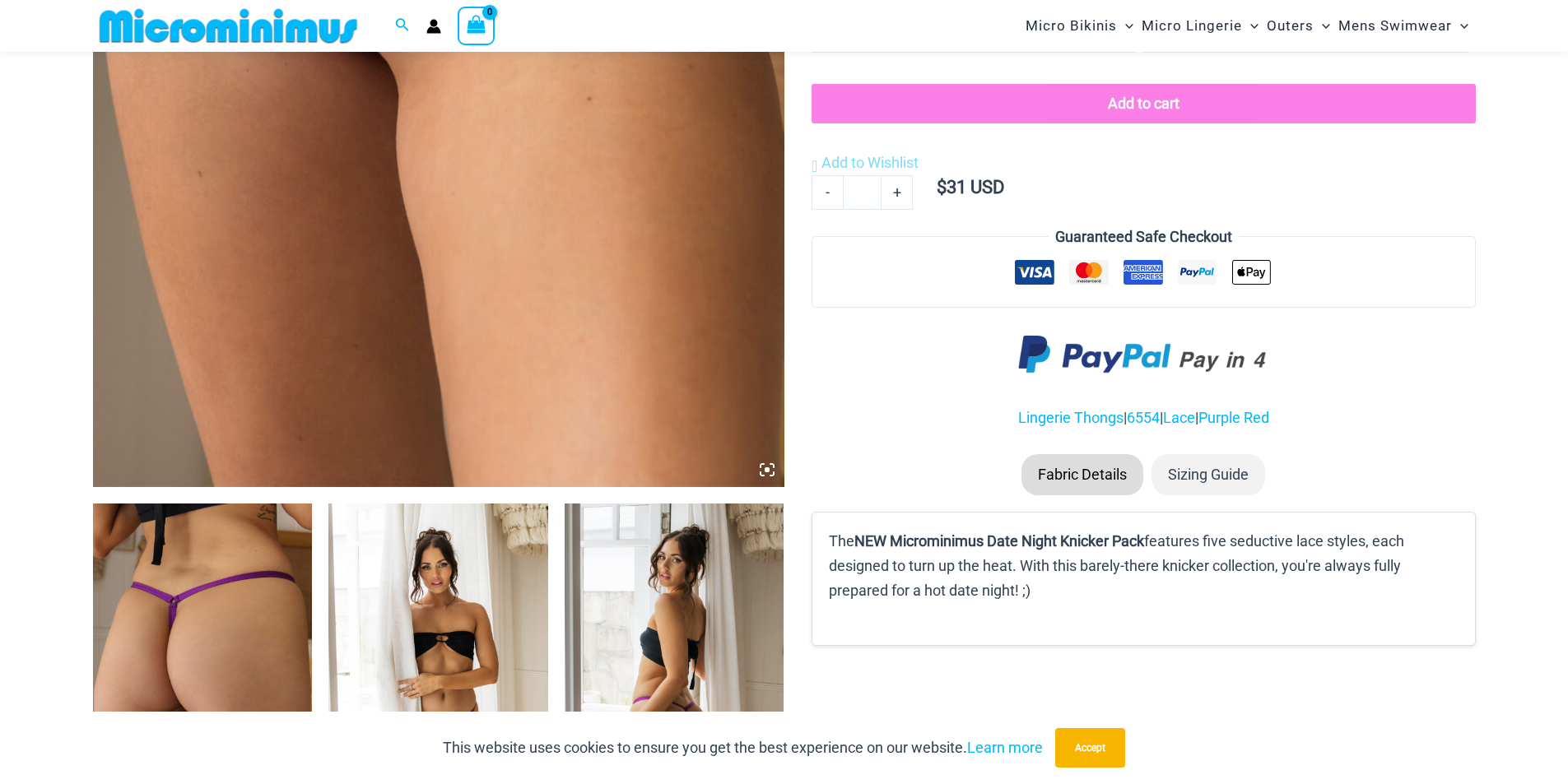
scroll to position [808, 0]
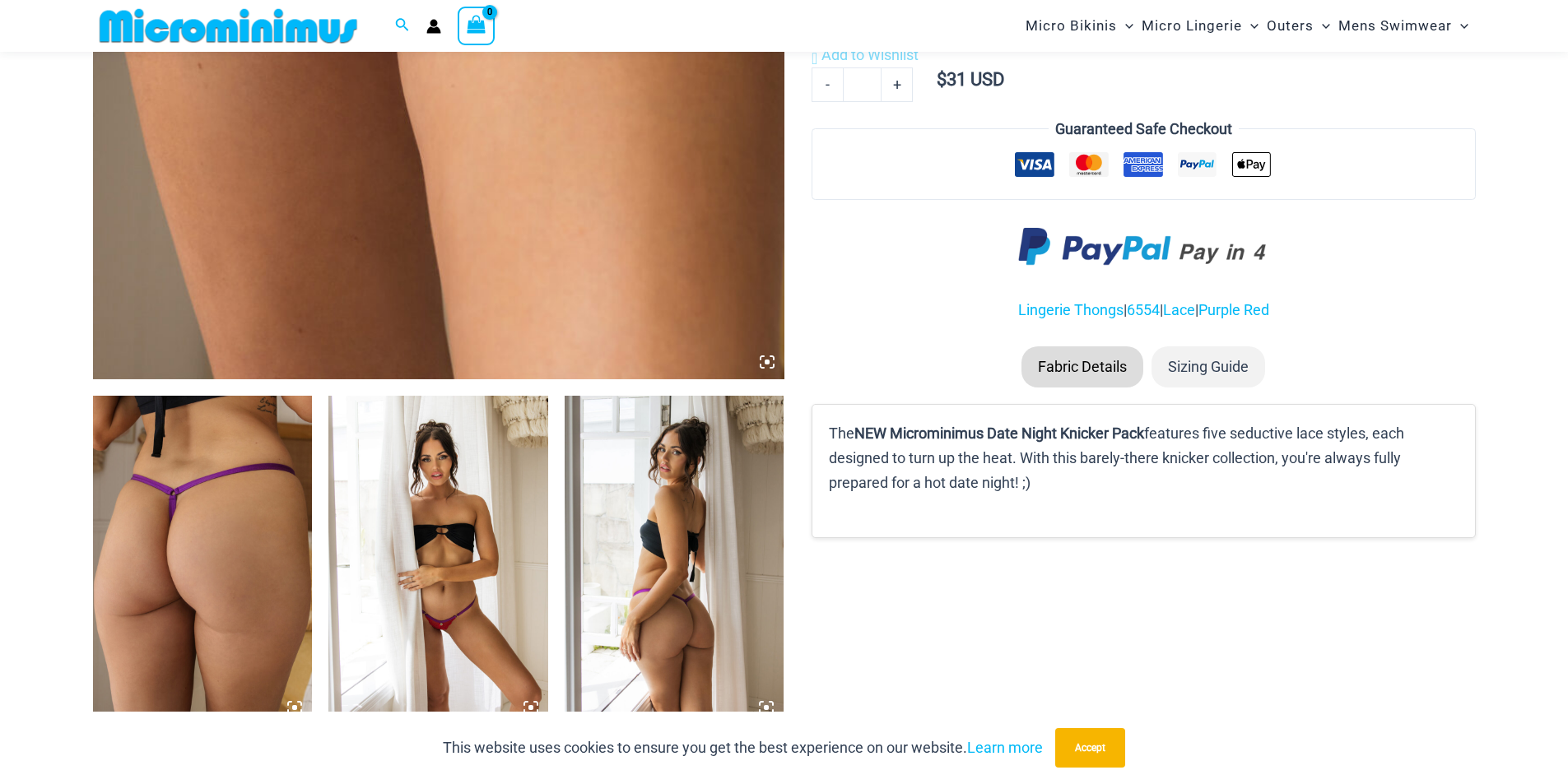
click at [220, 521] on img at bounding box center [202, 560] width 220 height 329
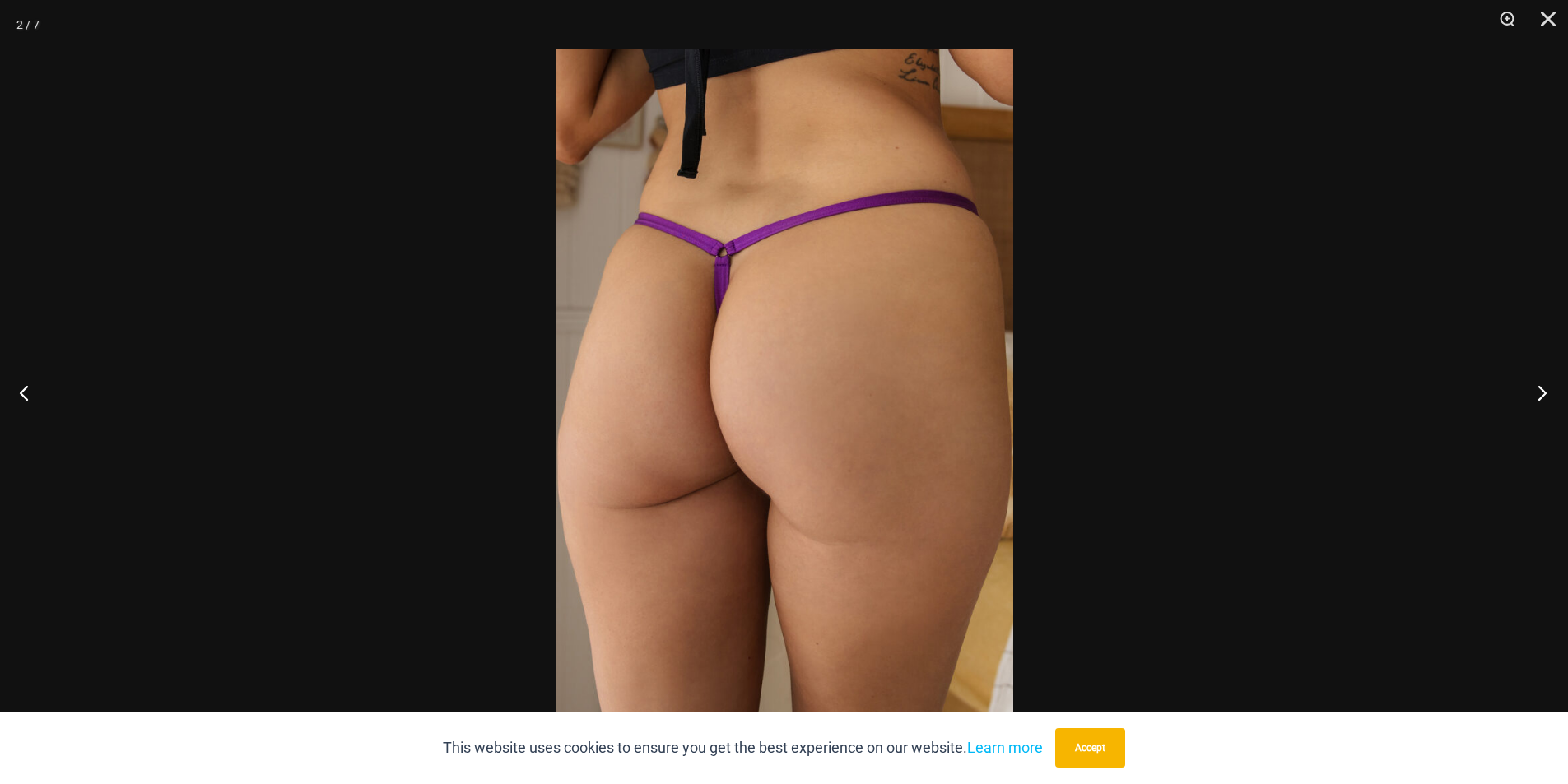
click at [1527, 388] on button "Next" at bounding box center [1536, 392] width 62 height 82
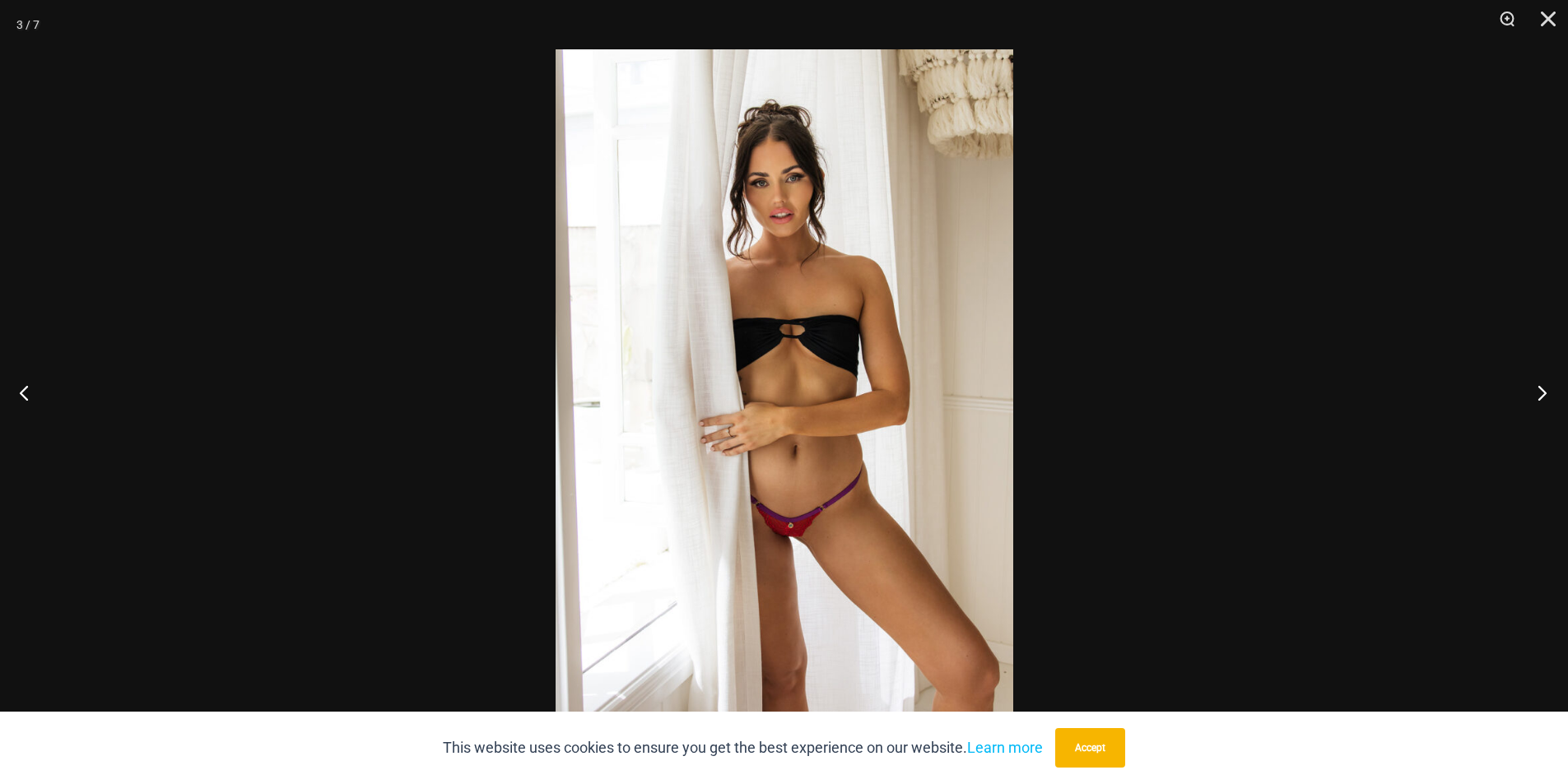
click at [1522, 388] on button "Next" at bounding box center [1536, 392] width 62 height 82
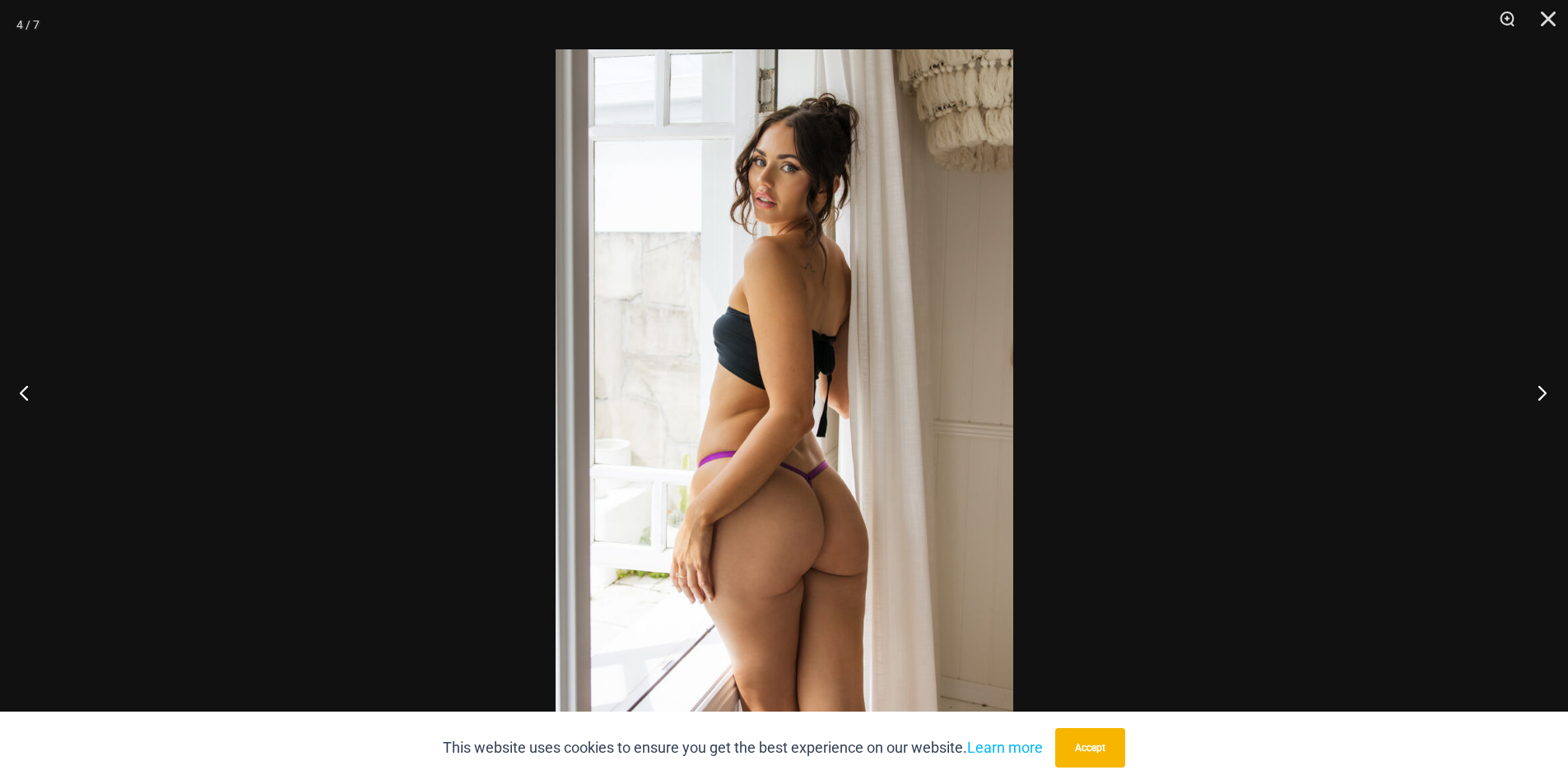
click at [1521, 388] on button "Next" at bounding box center [1536, 392] width 62 height 82
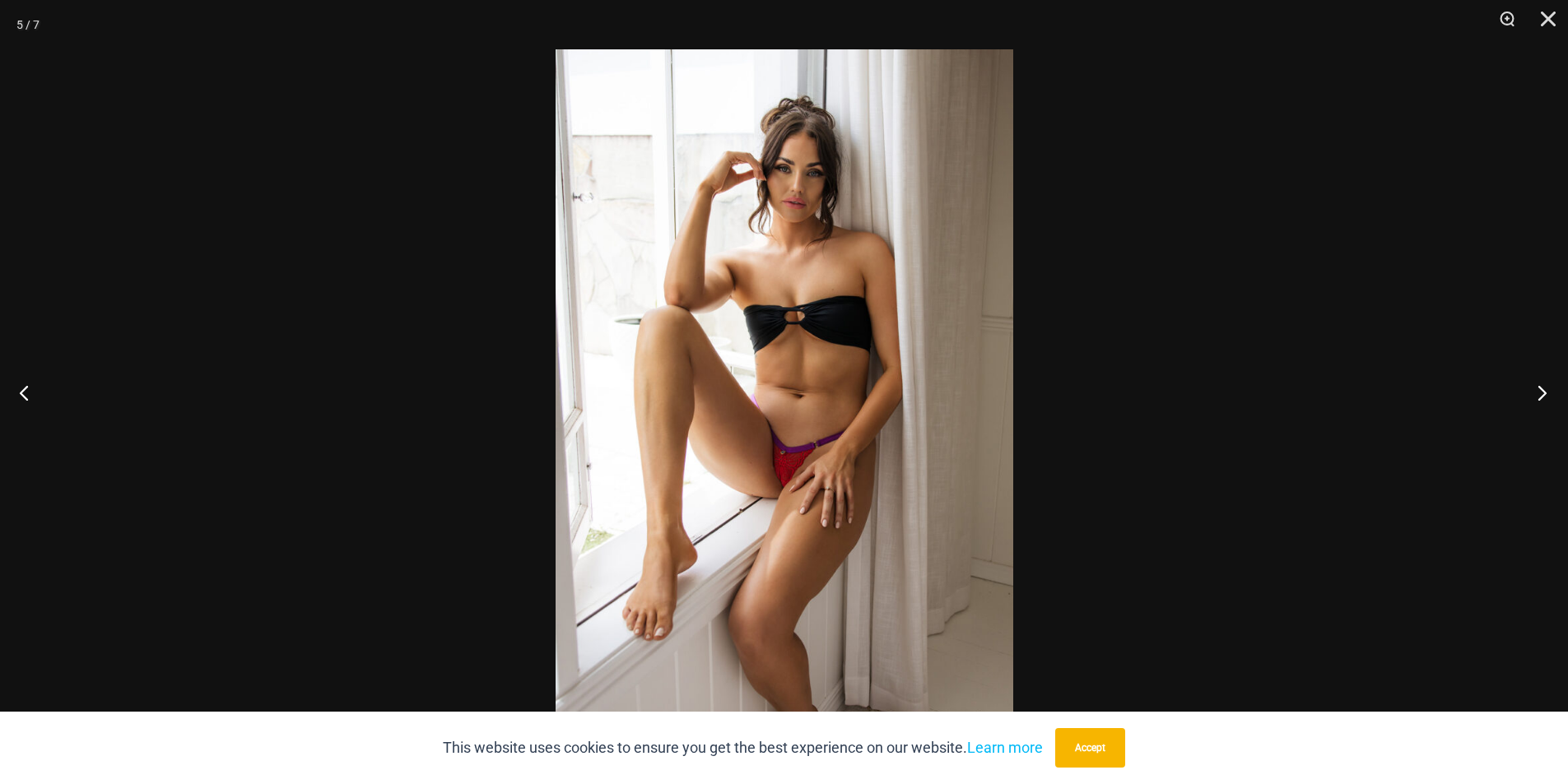
click at [1519, 388] on button "Next" at bounding box center [1536, 392] width 62 height 82
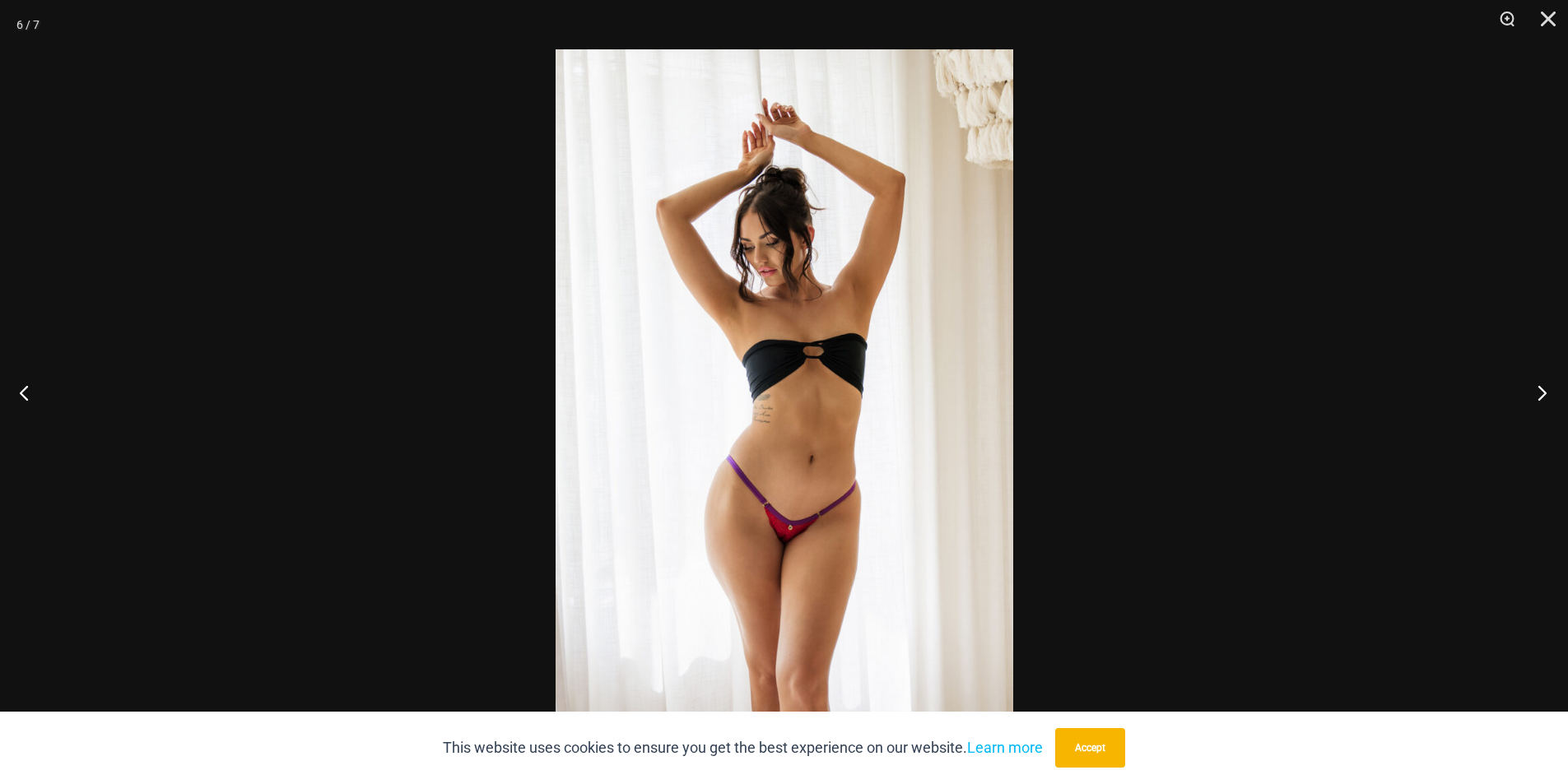
click at [1519, 388] on button "Next" at bounding box center [1536, 392] width 62 height 82
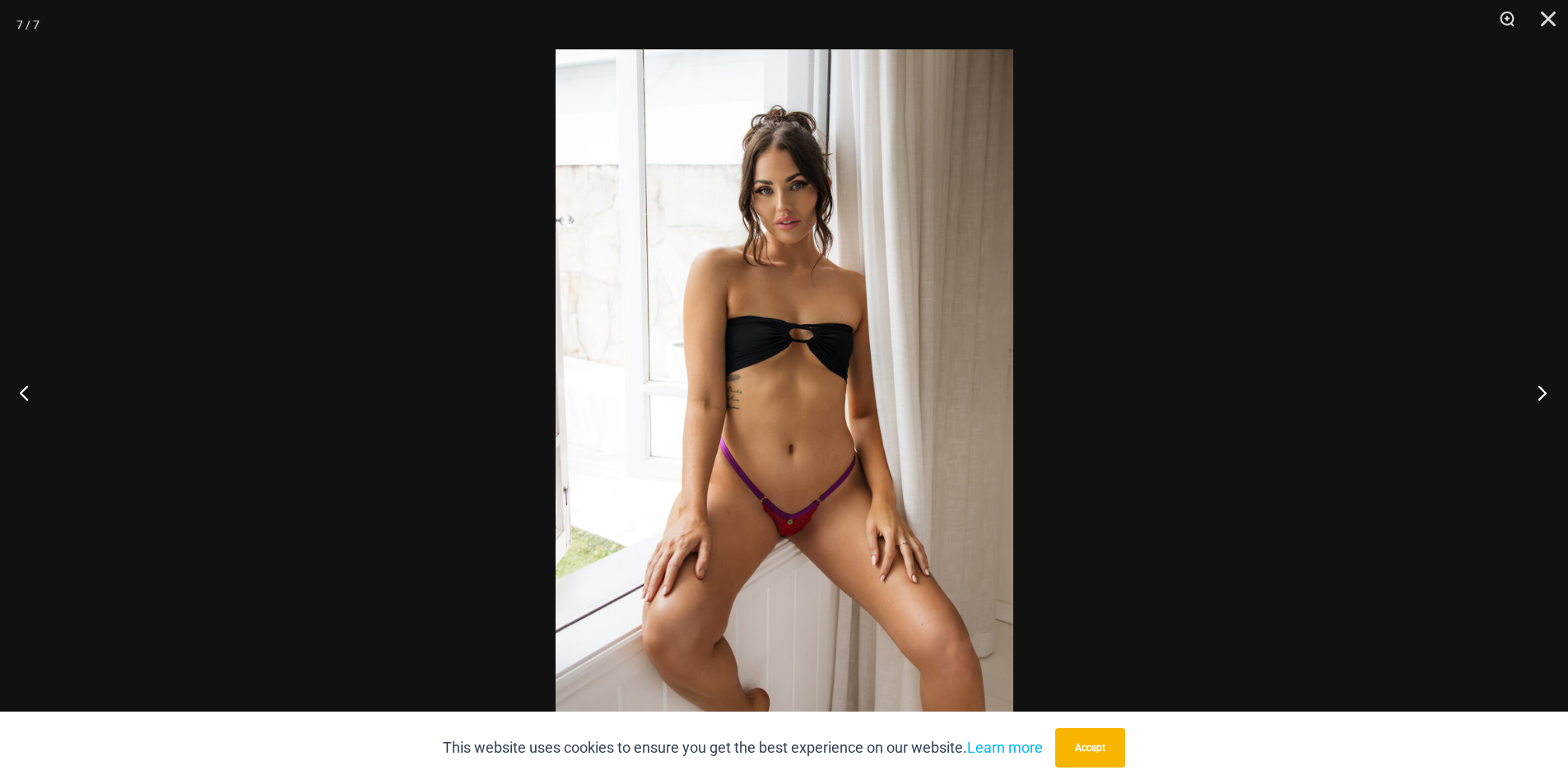
click at [1518, 388] on button "Next" at bounding box center [1536, 392] width 62 height 82
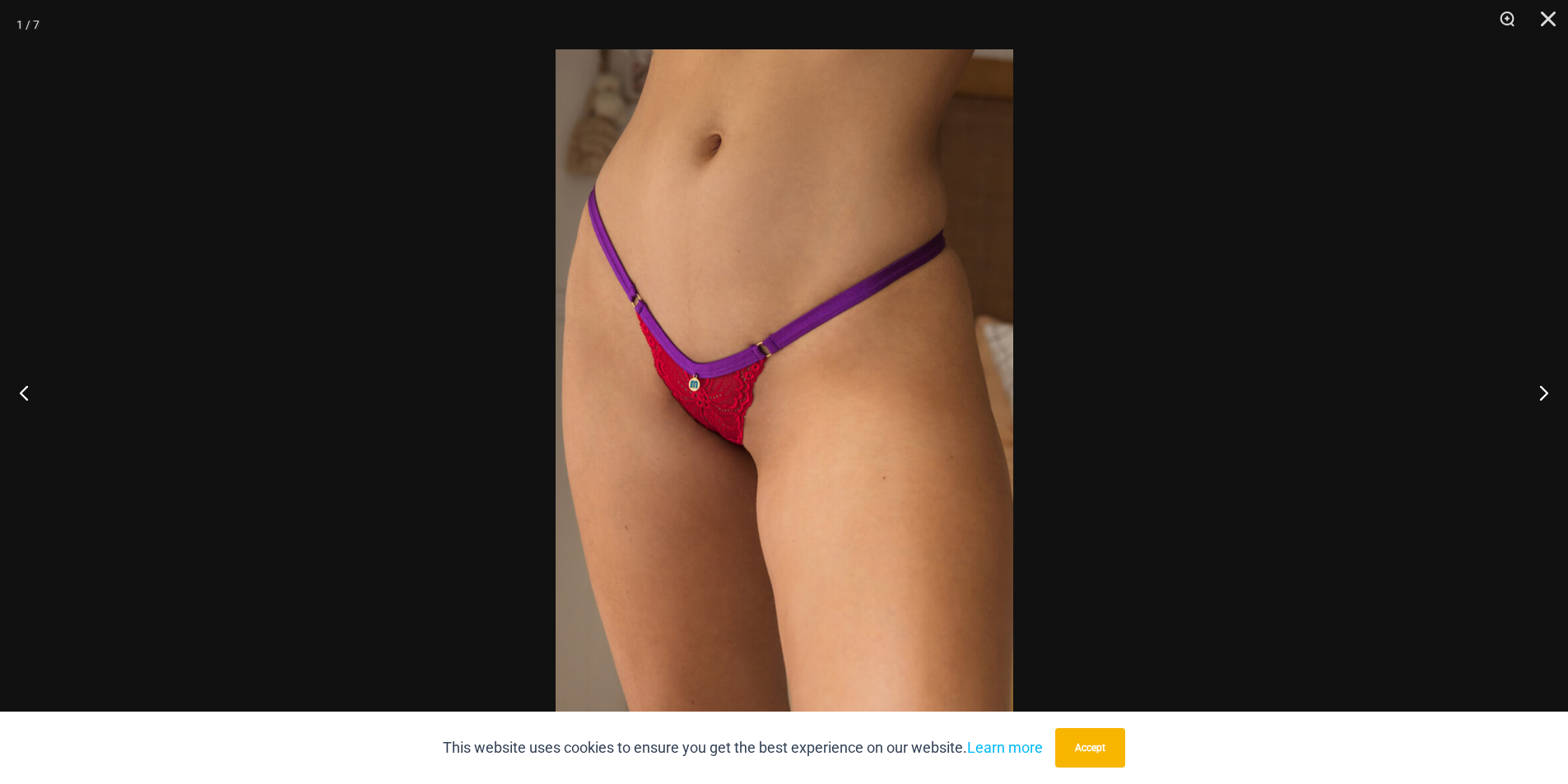
click at [1504, 388] on div at bounding box center [784, 392] width 1568 height 784
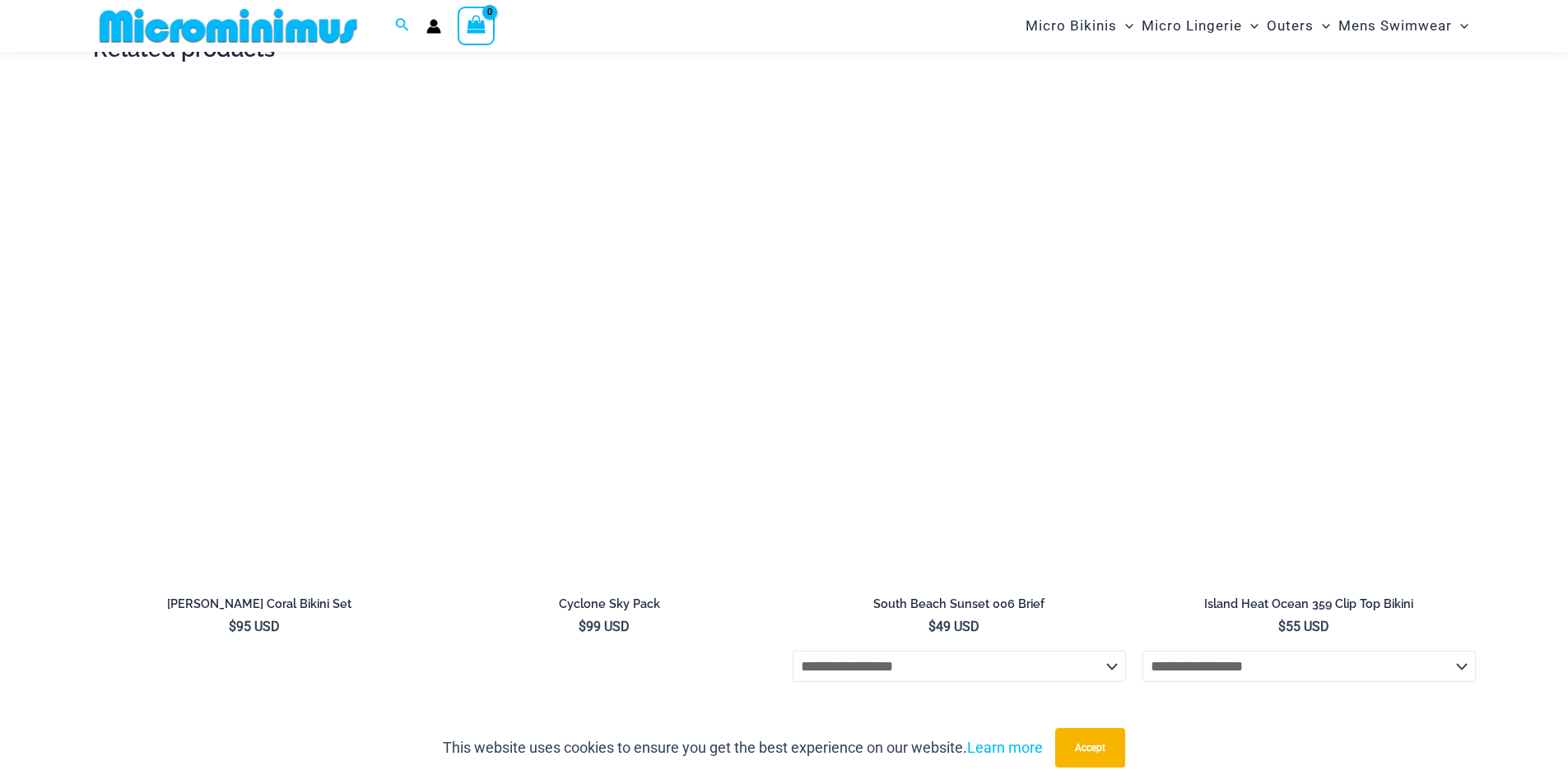
scroll to position [1877, 0]
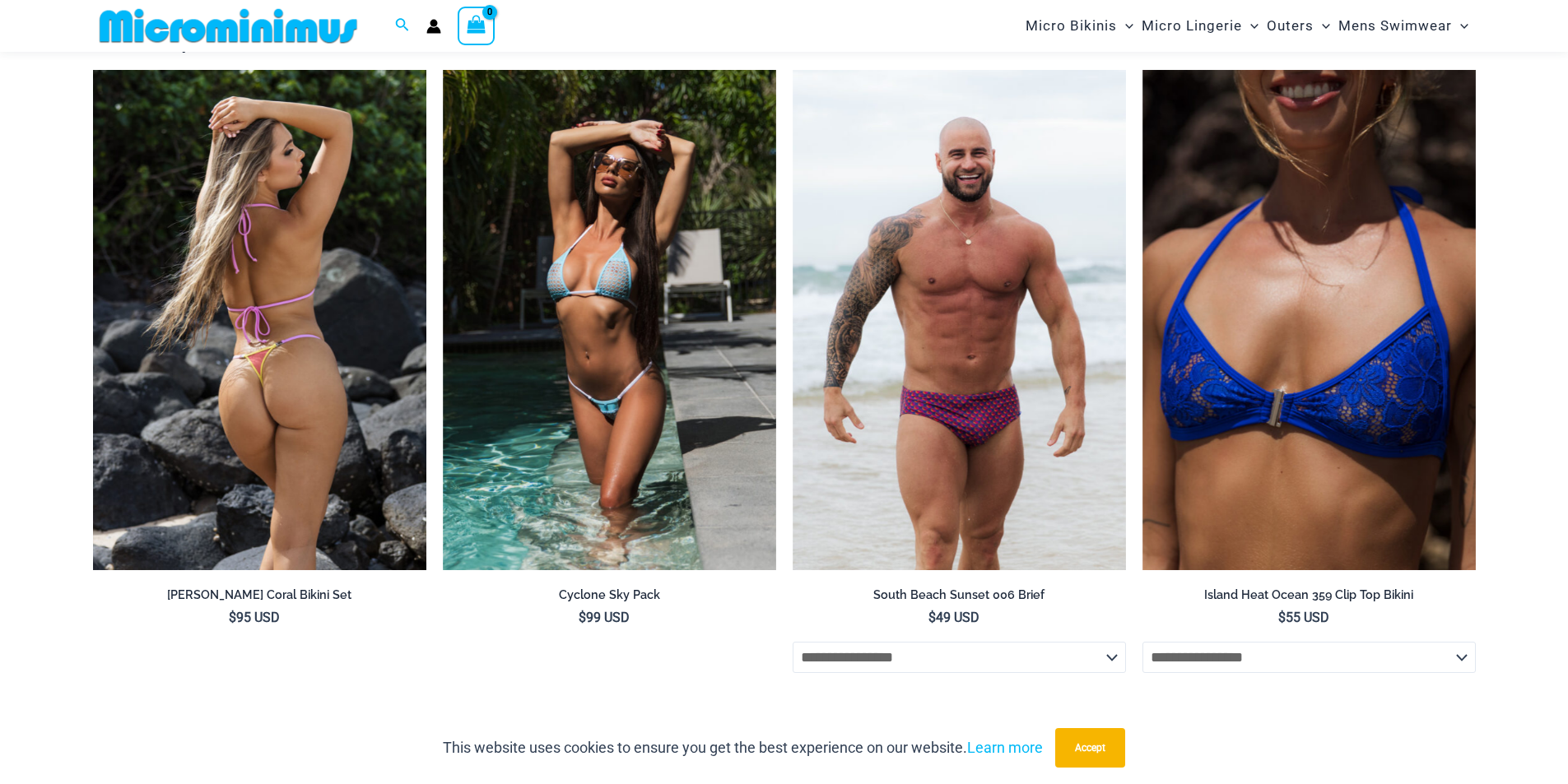
click at [260, 309] on img at bounding box center [260, 320] width 334 height 501
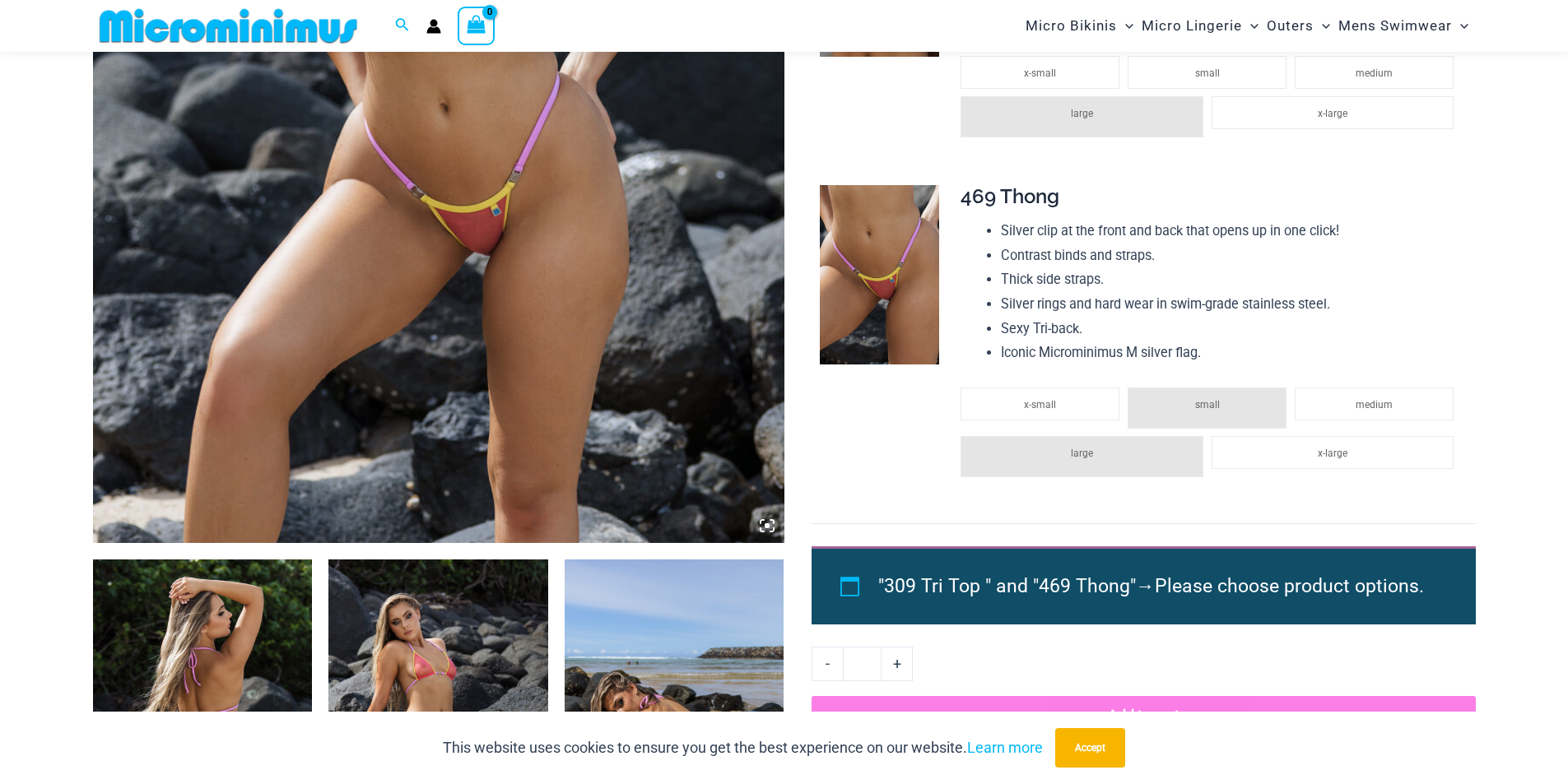
scroll to position [809, 0]
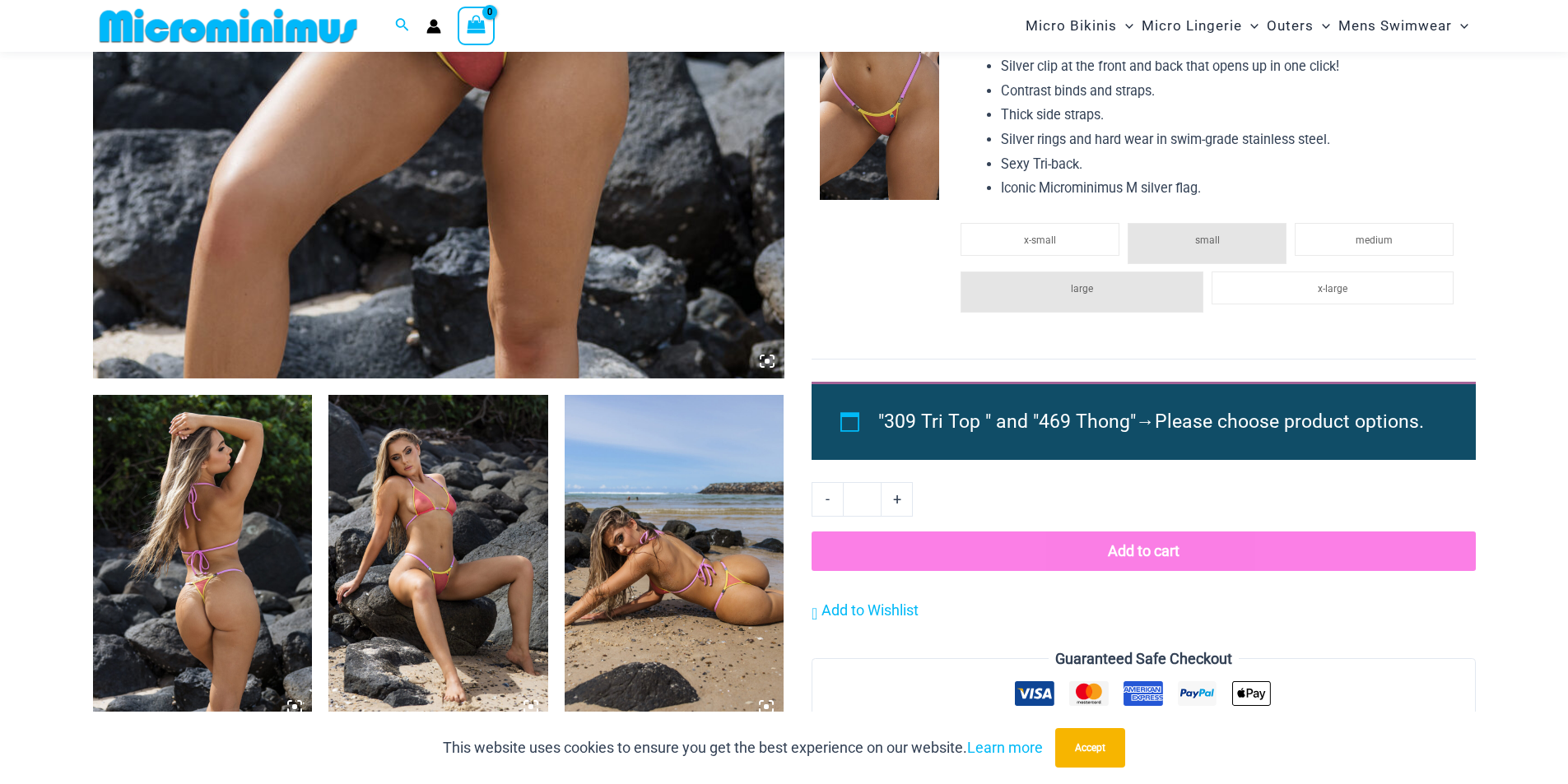
click at [261, 566] on img at bounding box center [202, 559] width 220 height 329
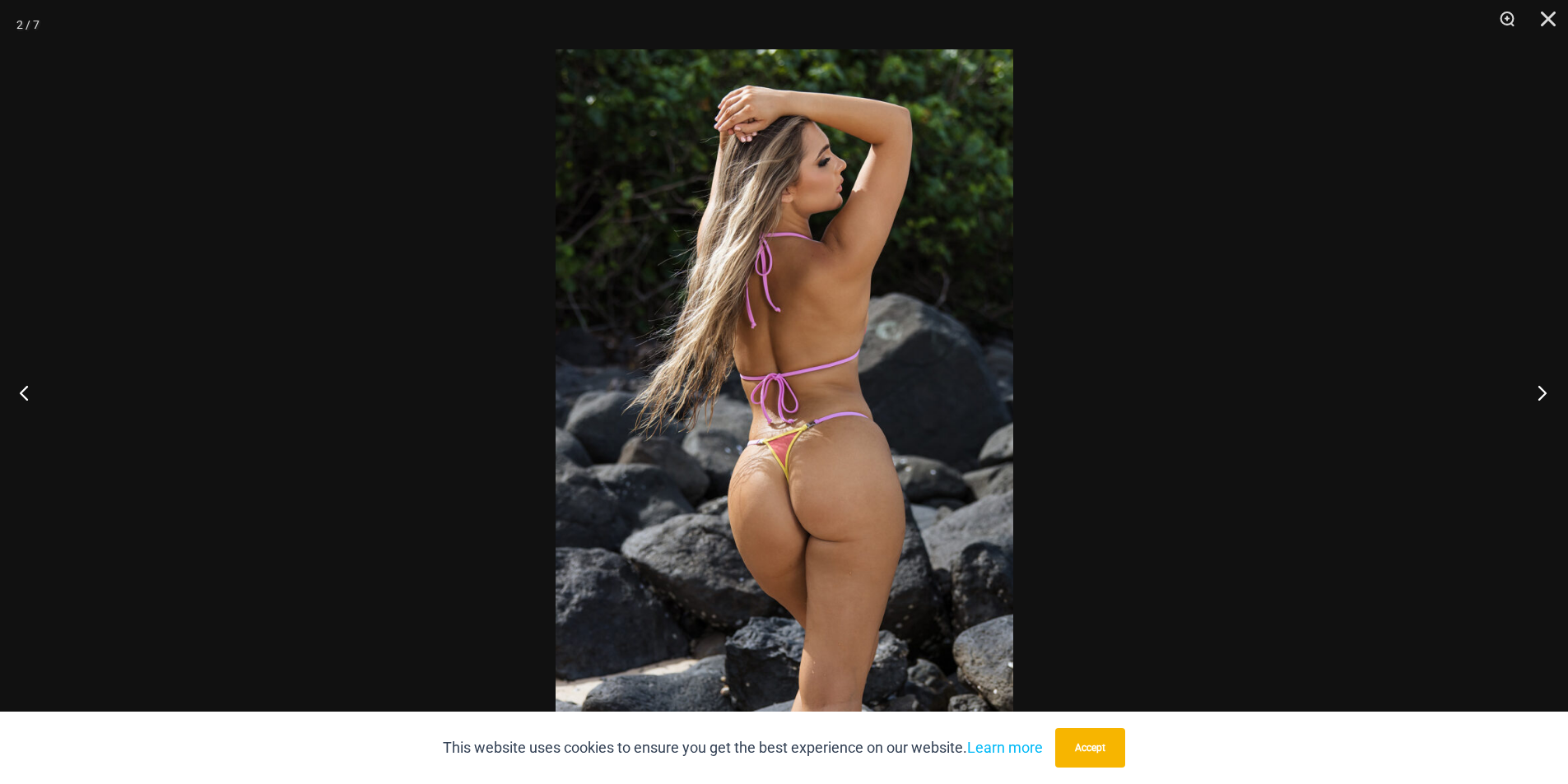
click at [1535, 401] on button "Next" at bounding box center [1536, 392] width 62 height 82
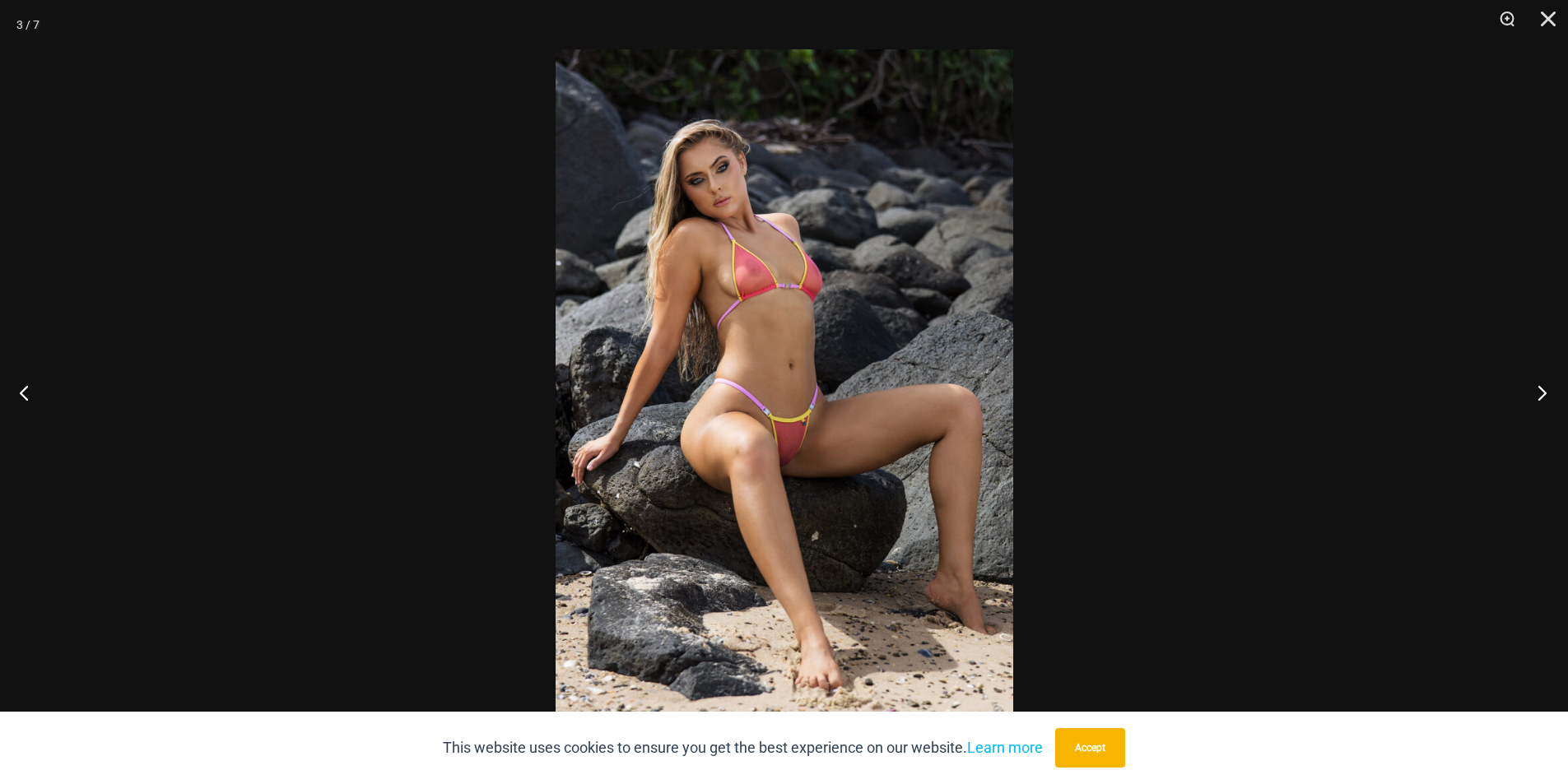
click at [1535, 401] on button "Next" at bounding box center [1536, 392] width 62 height 82
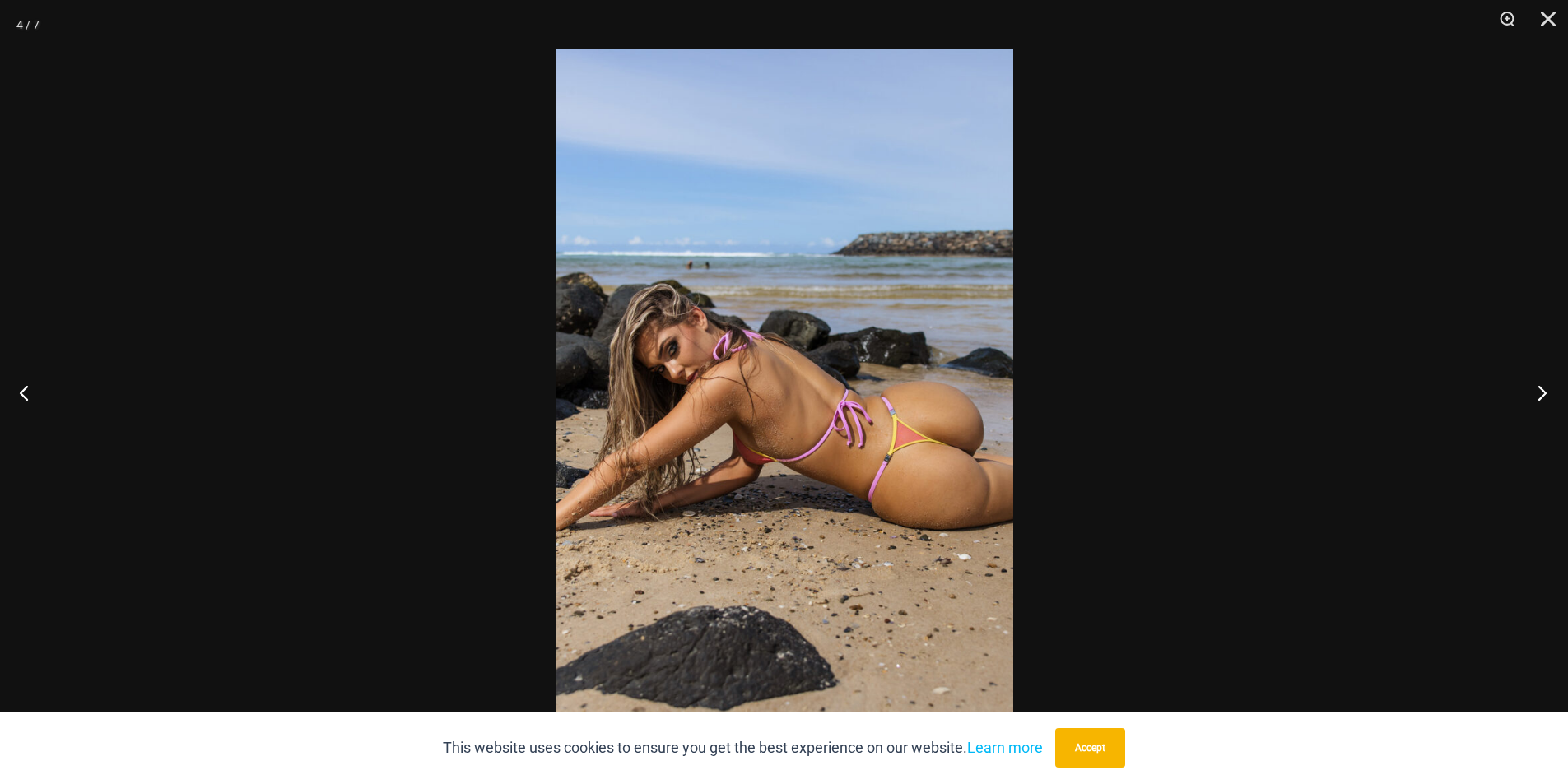
click at [1532, 401] on button "Next" at bounding box center [1536, 392] width 62 height 82
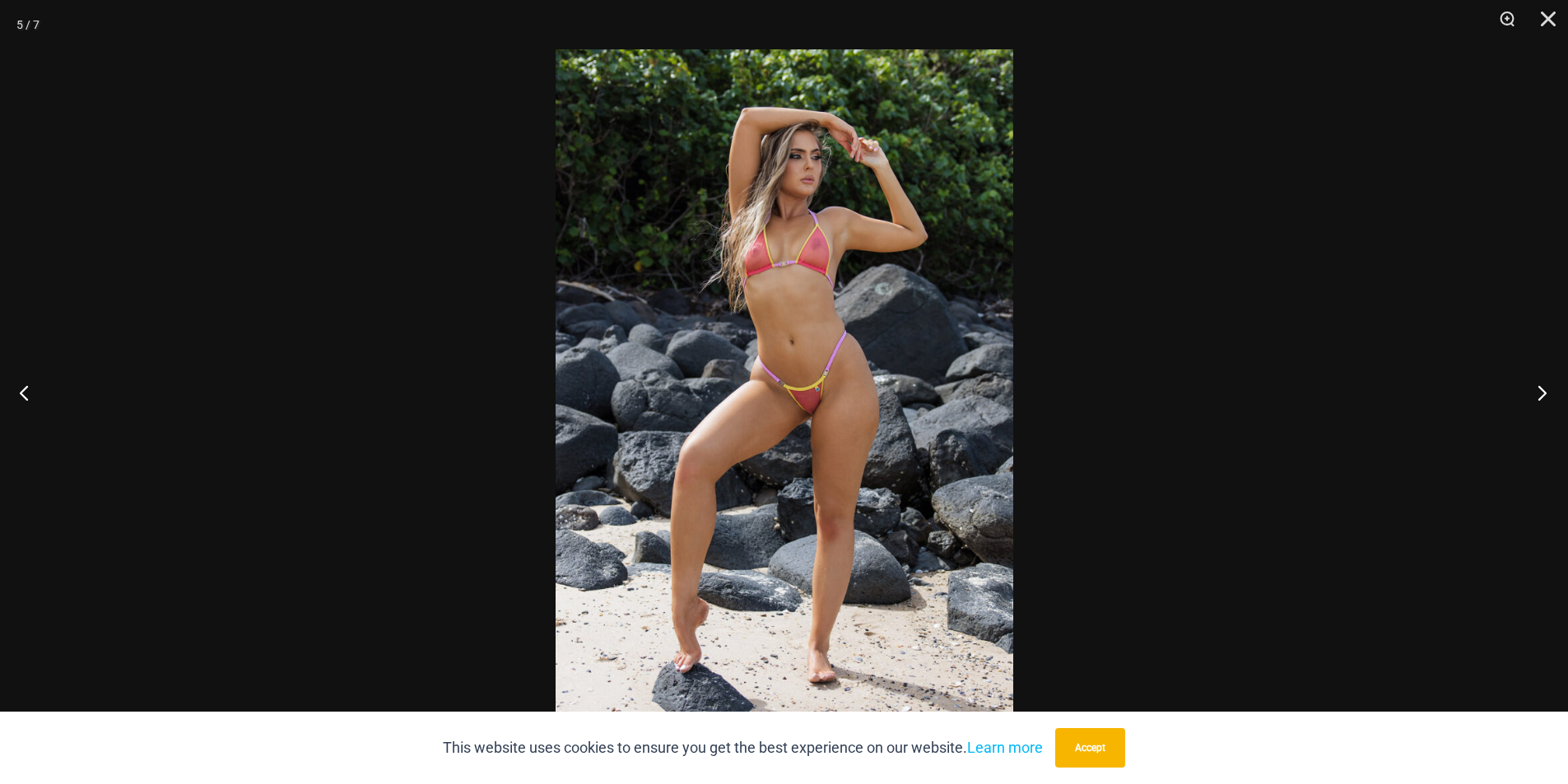
click at [1526, 402] on button "Next" at bounding box center [1536, 392] width 62 height 82
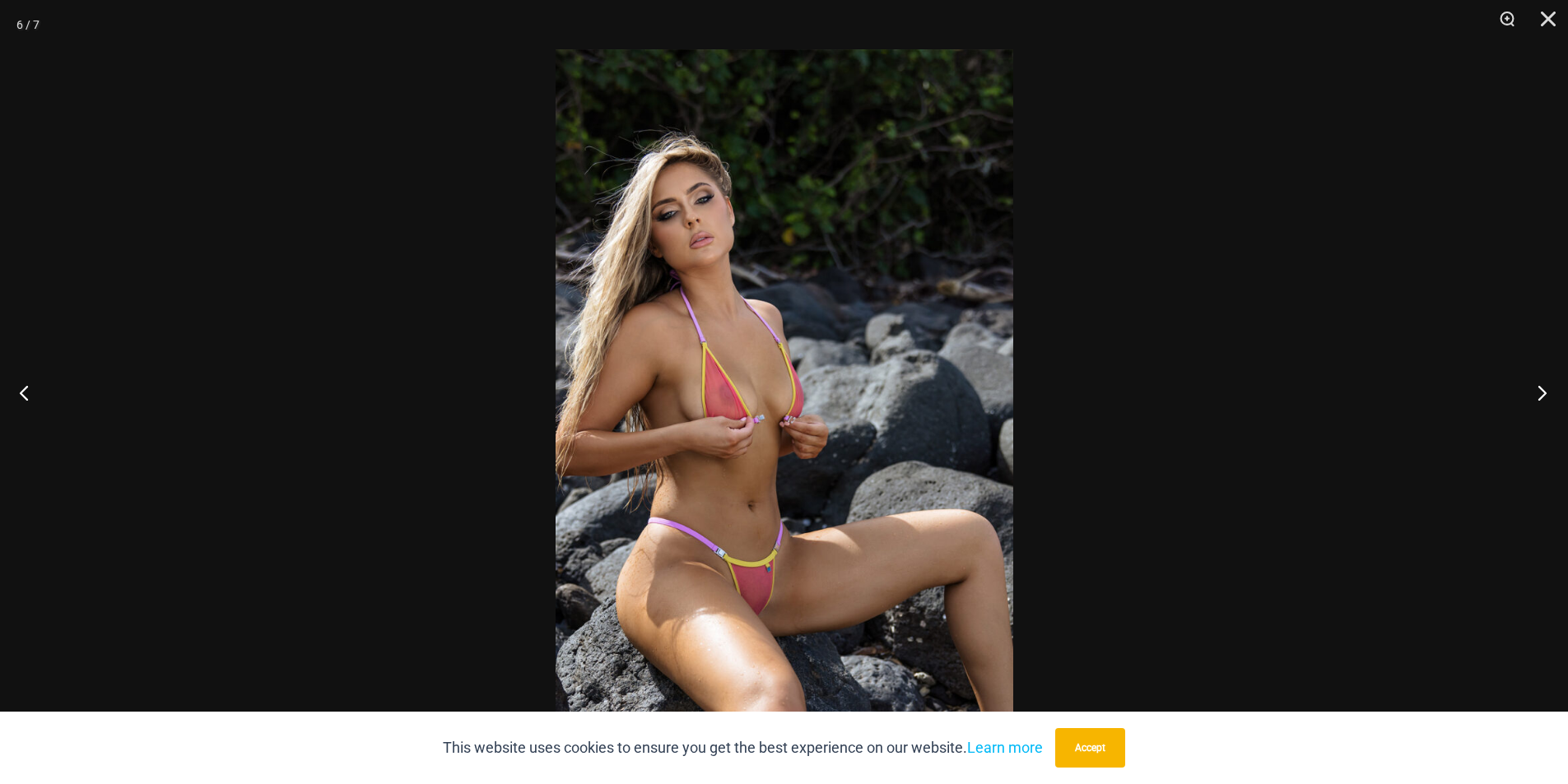
click at [1526, 402] on button "Next" at bounding box center [1536, 392] width 62 height 82
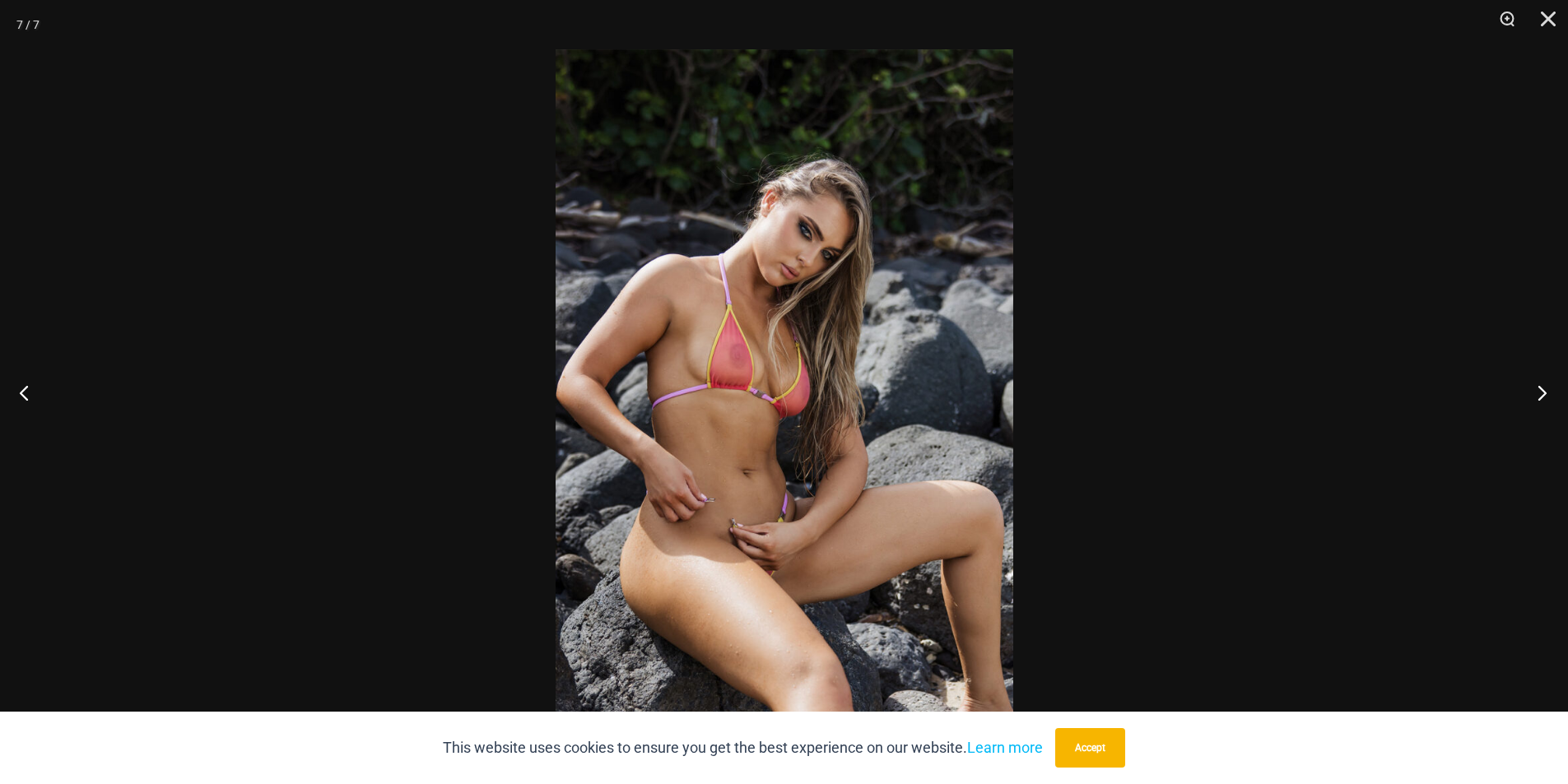
click at [1526, 402] on button "Next" at bounding box center [1536, 392] width 62 height 82
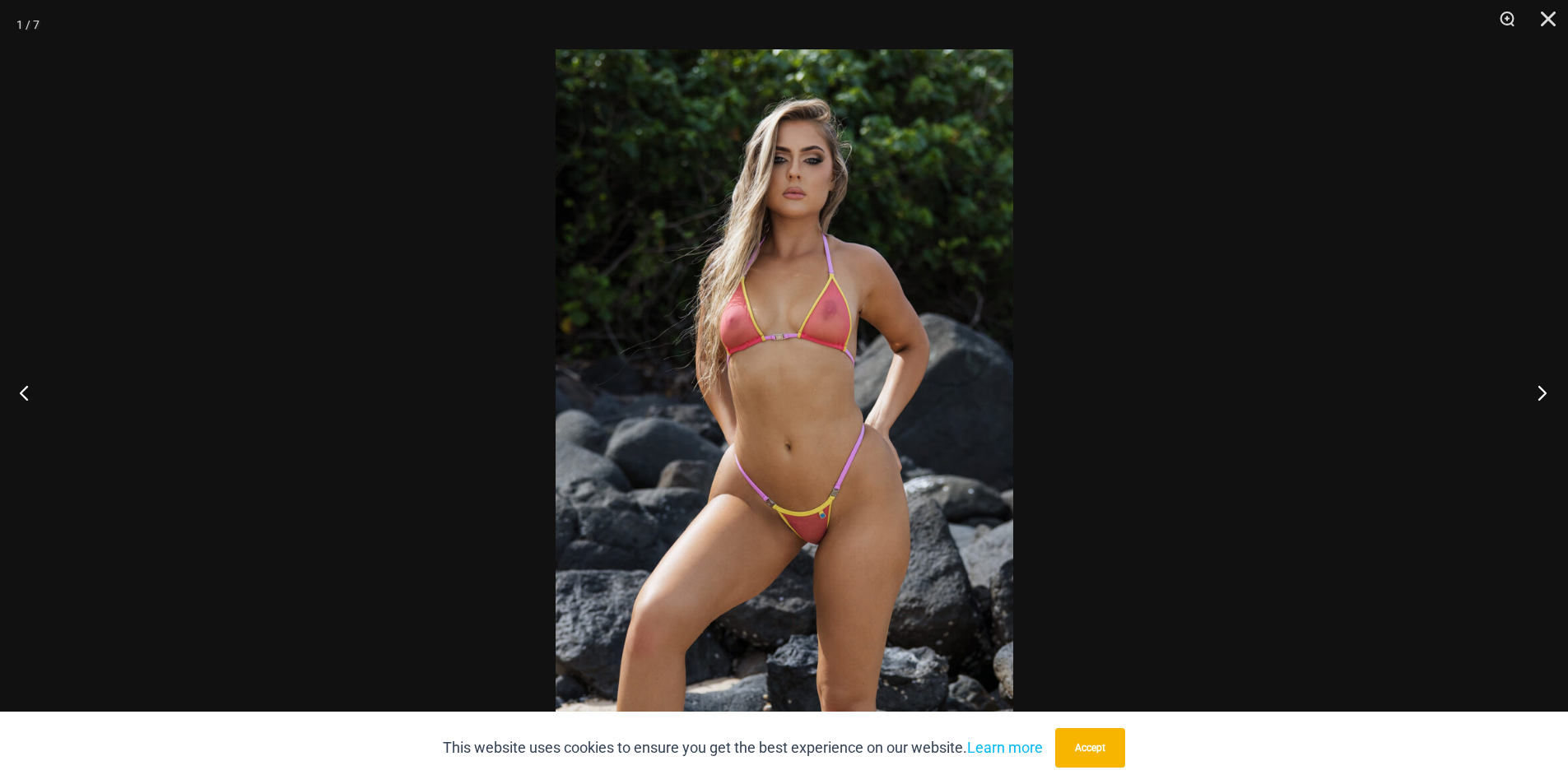
click at [1540, 395] on button "Next" at bounding box center [1536, 392] width 62 height 82
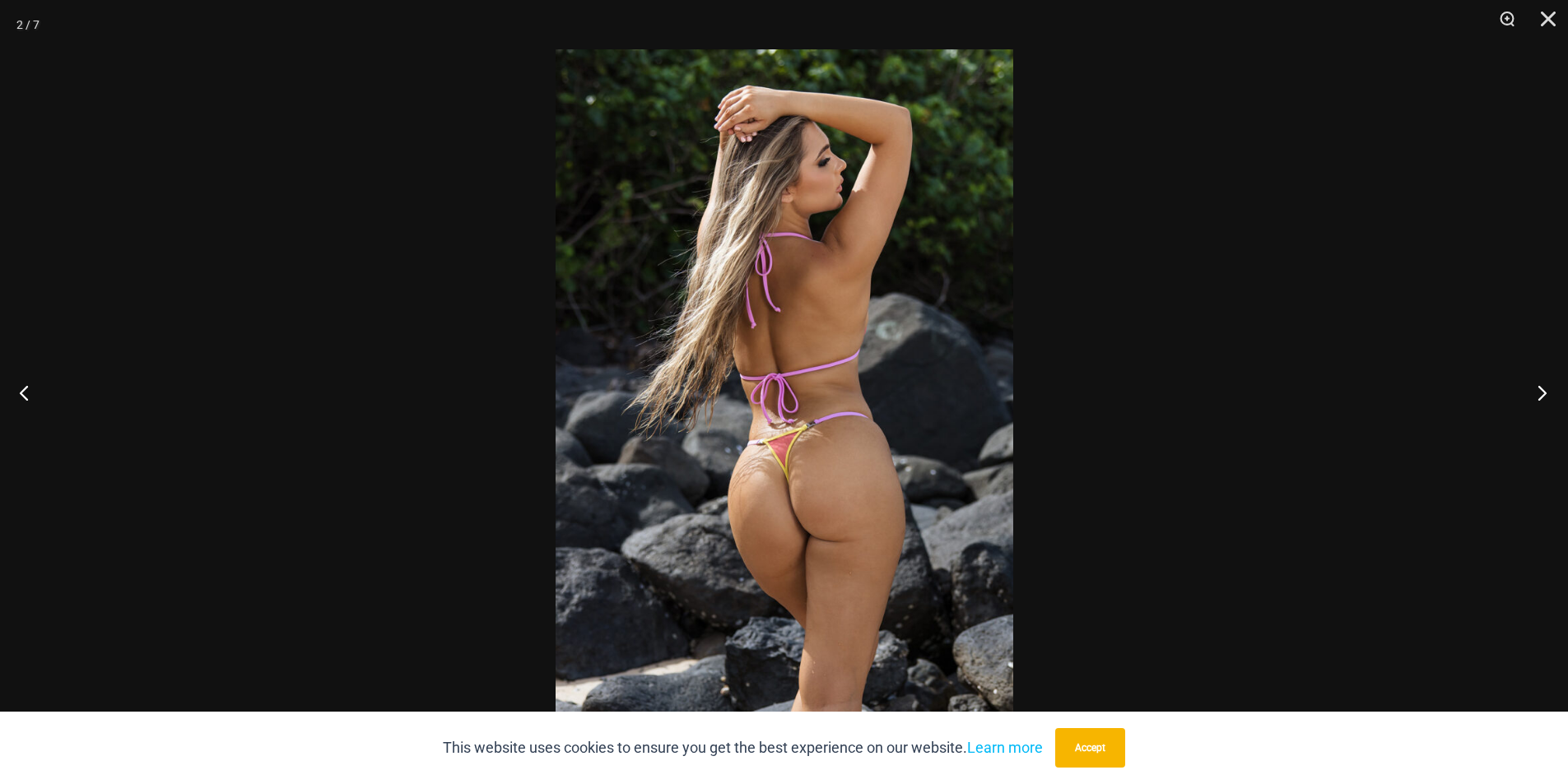
click at [1533, 396] on button "Next" at bounding box center [1536, 392] width 62 height 82
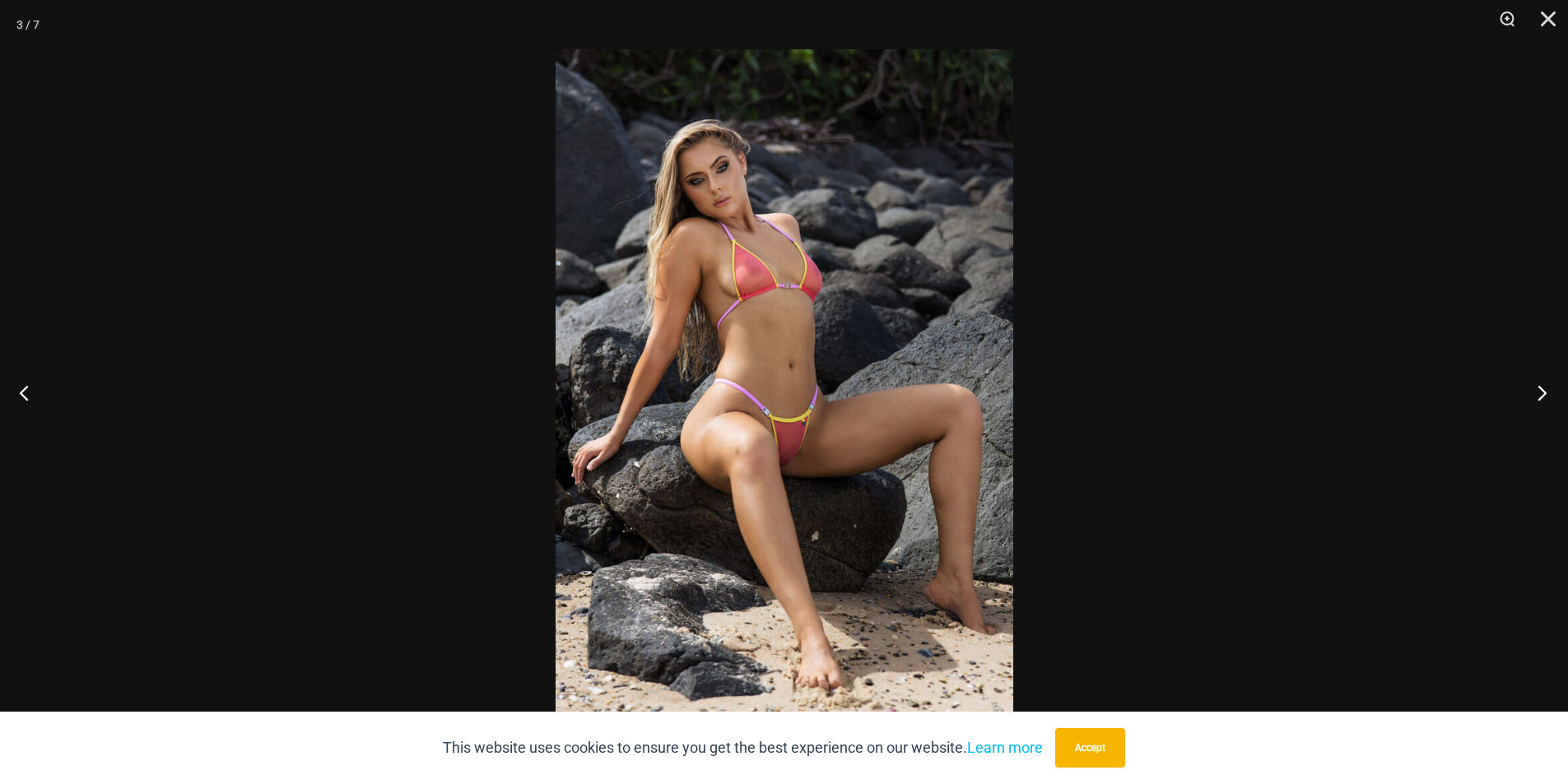
click at [1533, 396] on button "Next" at bounding box center [1536, 392] width 62 height 82
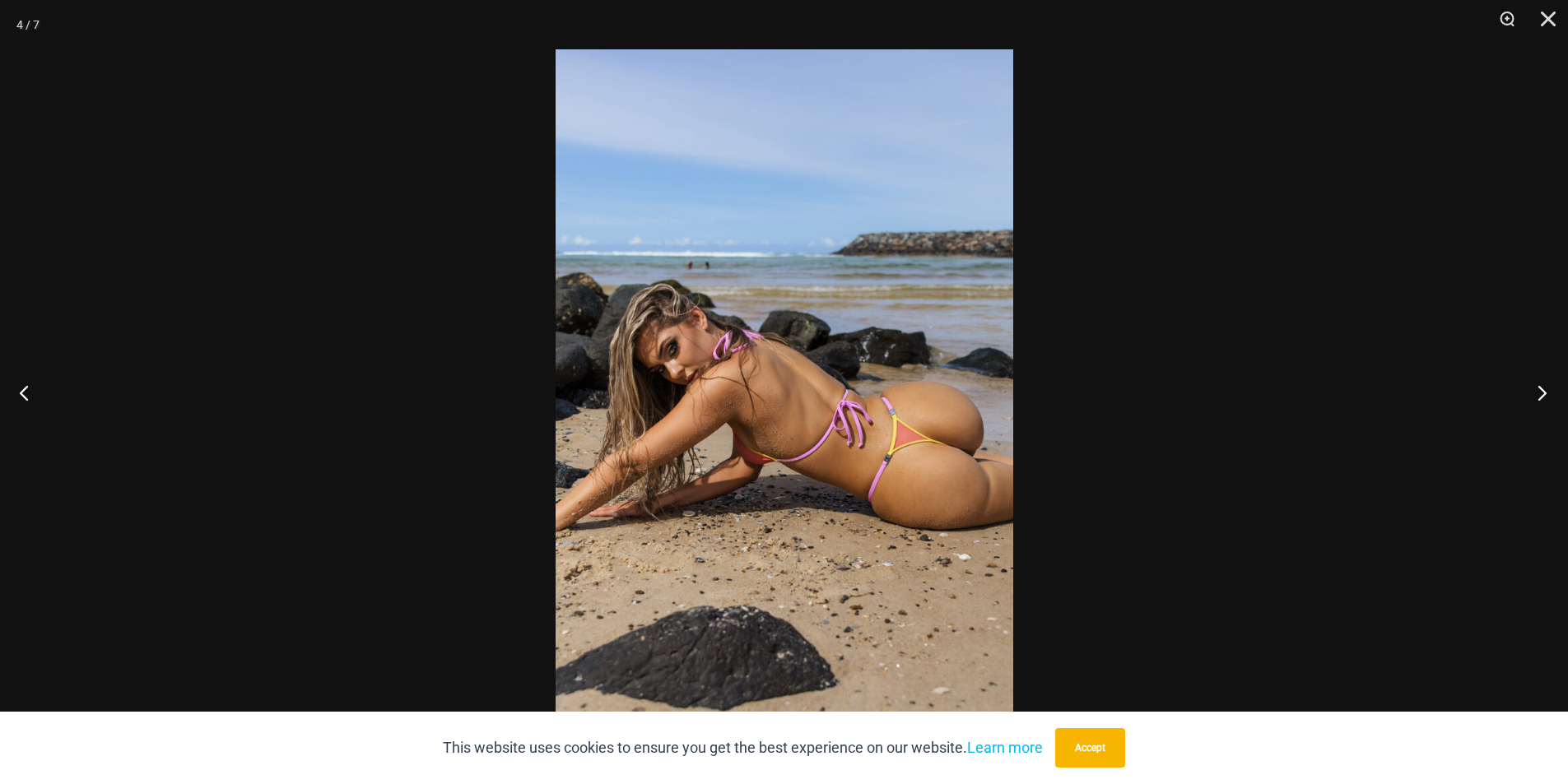
click at [1533, 396] on button "Next" at bounding box center [1536, 392] width 62 height 82
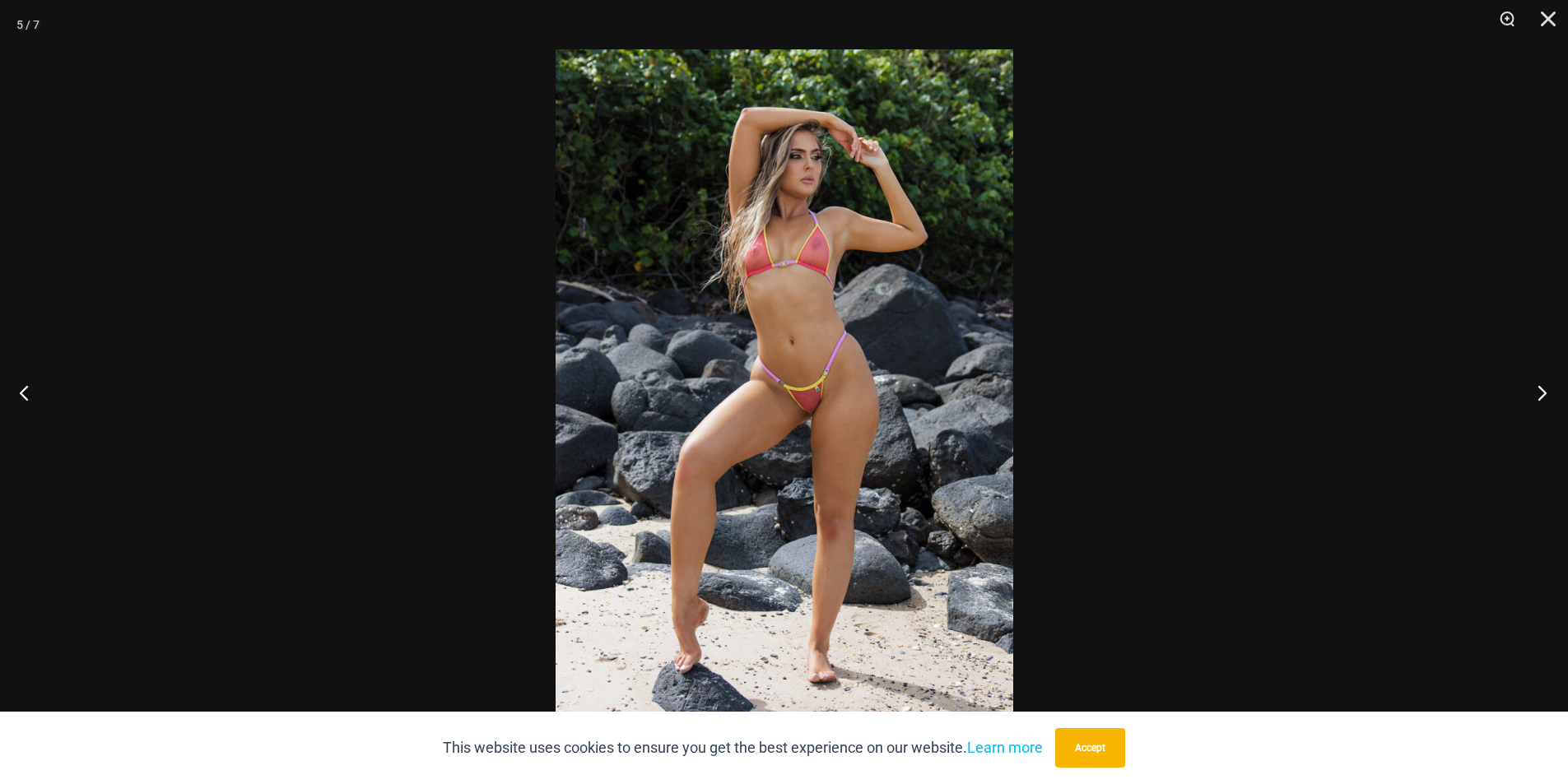
click at [1534, 383] on button "Next" at bounding box center [1536, 392] width 62 height 82
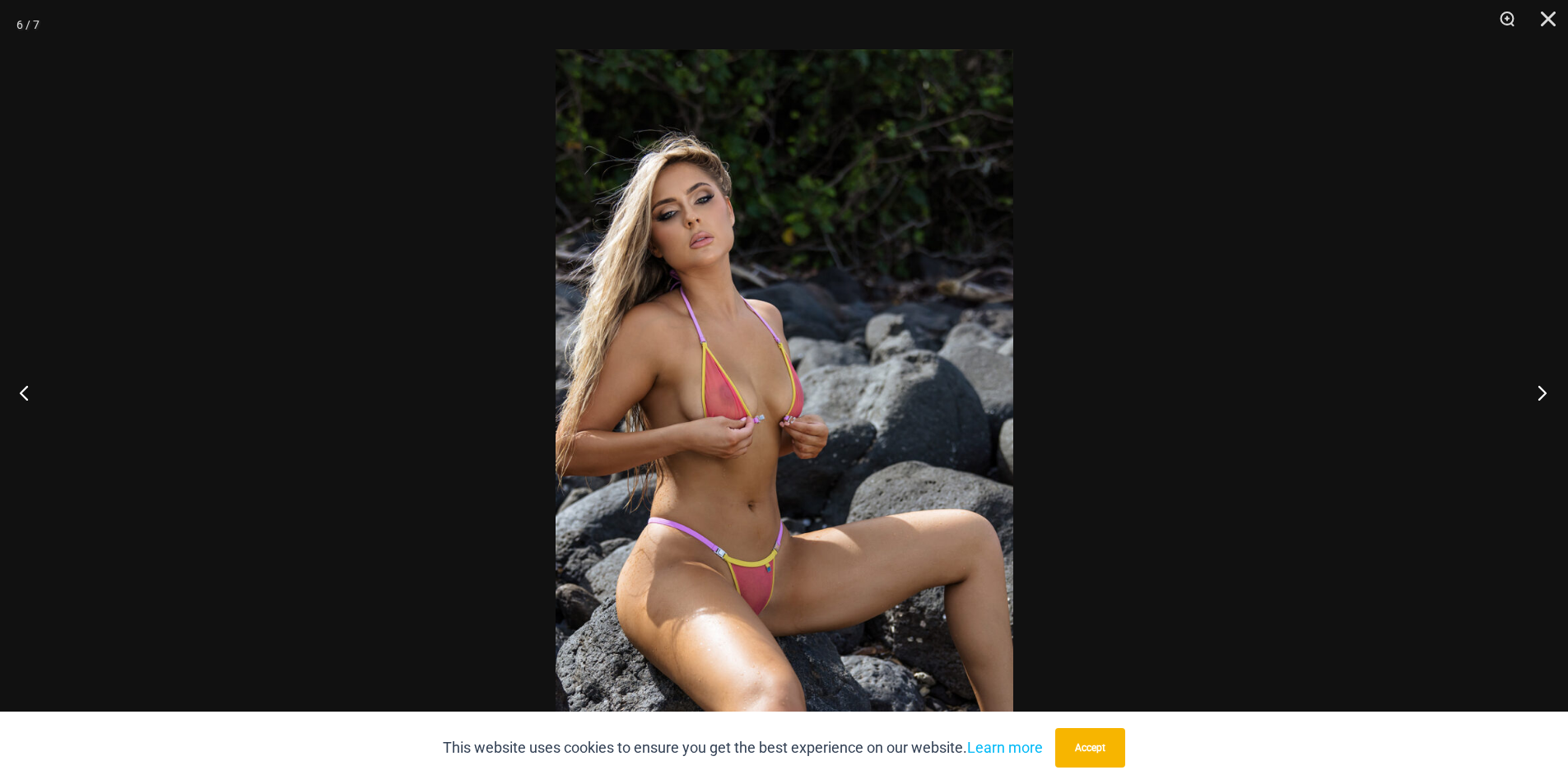
click at [1539, 387] on button "Next" at bounding box center [1536, 392] width 62 height 82
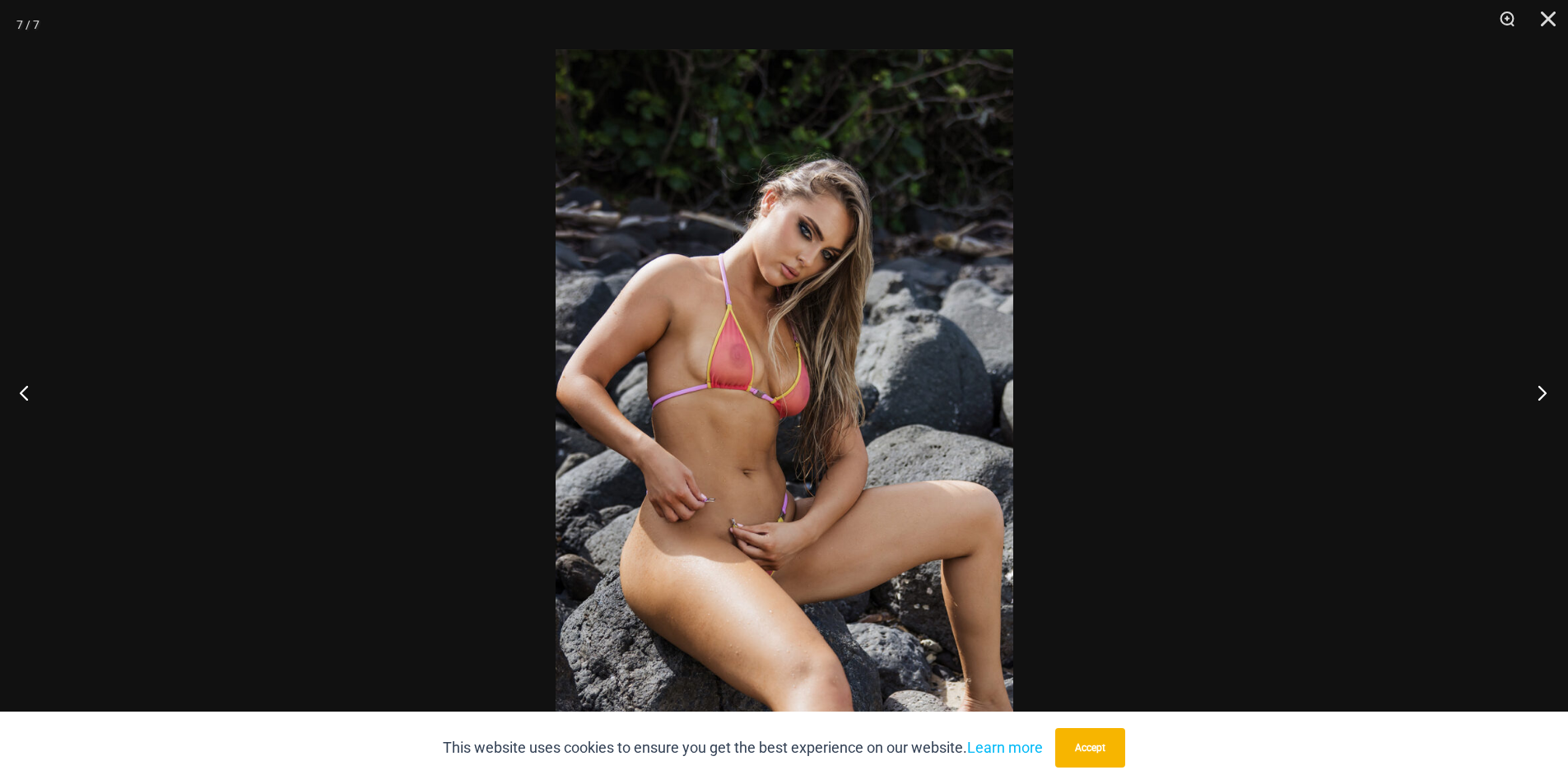
click at [1539, 387] on button "Next" at bounding box center [1536, 392] width 62 height 82
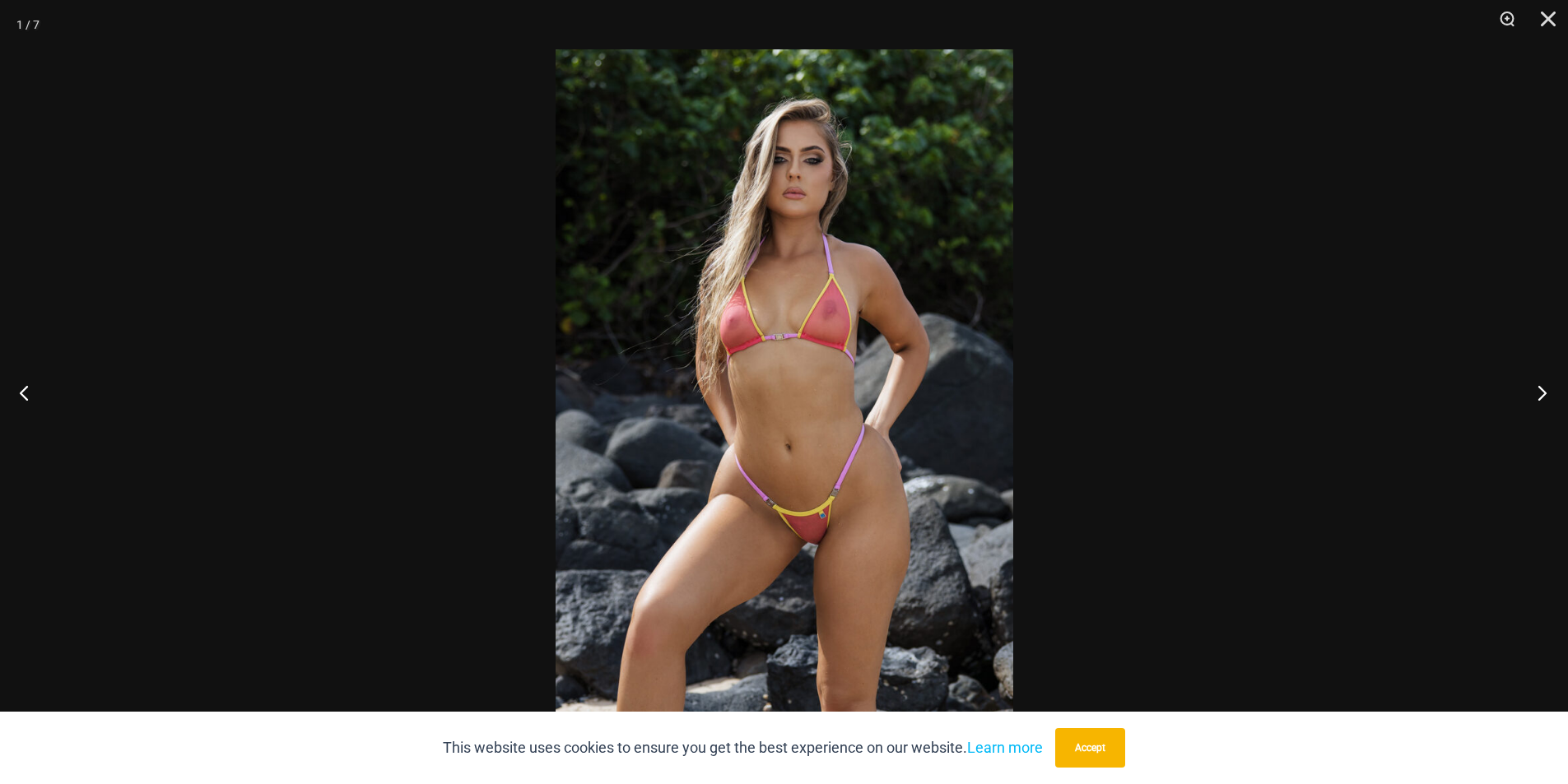
click at [1539, 385] on button "Next" at bounding box center [1536, 392] width 62 height 82
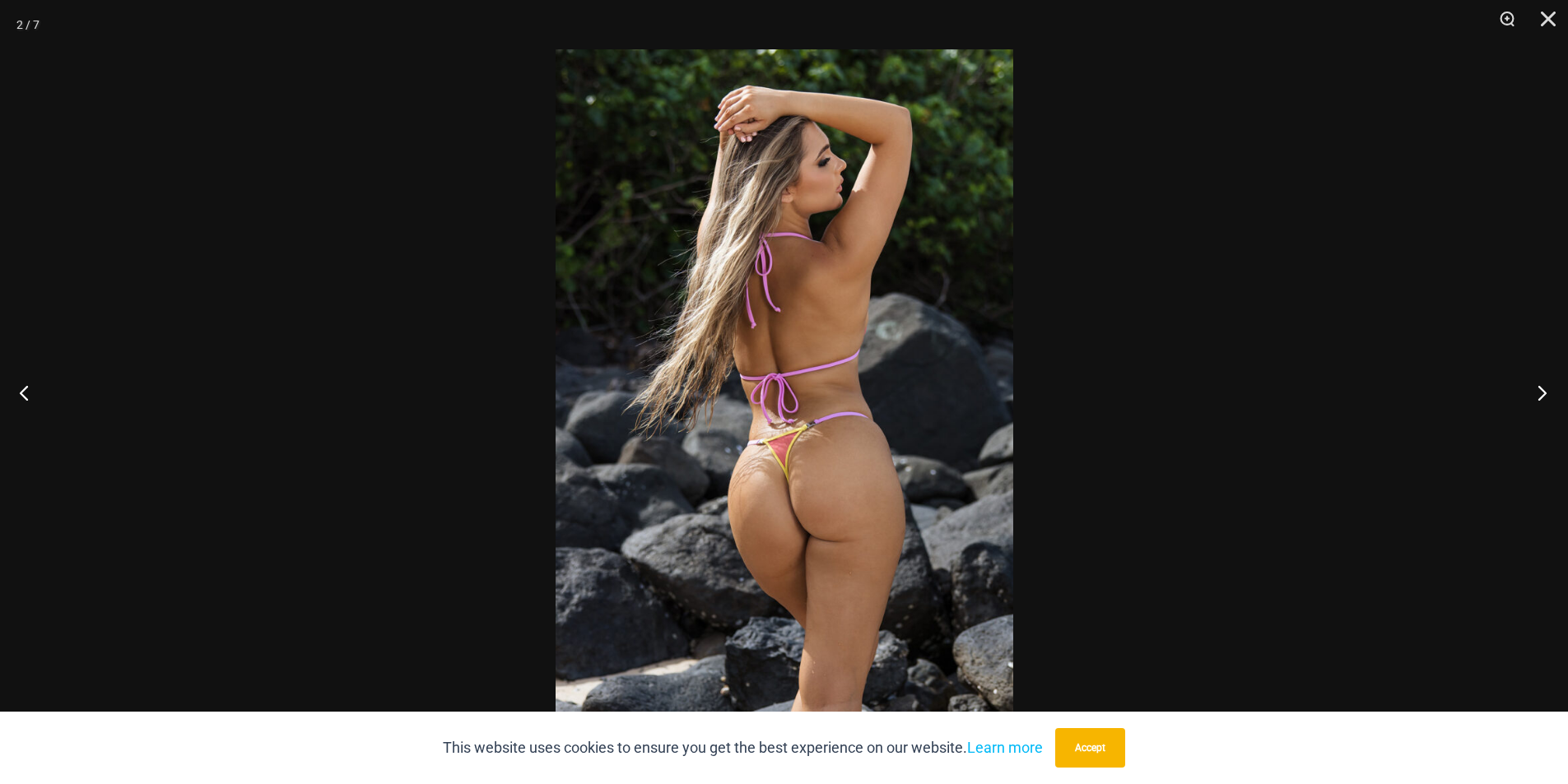
click at [1539, 385] on button "Next" at bounding box center [1536, 392] width 62 height 82
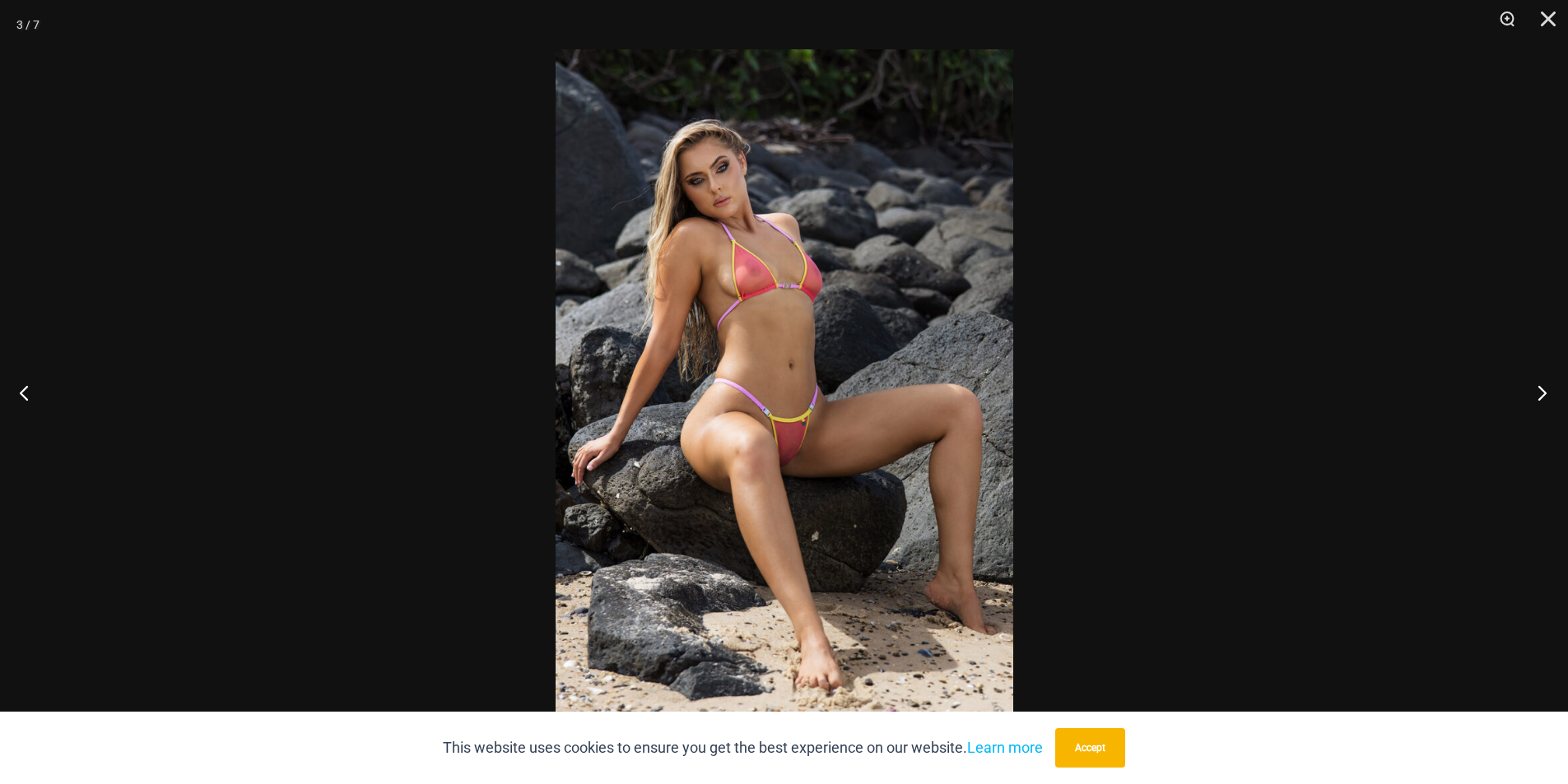
click at [1539, 385] on button "Next" at bounding box center [1536, 392] width 62 height 82
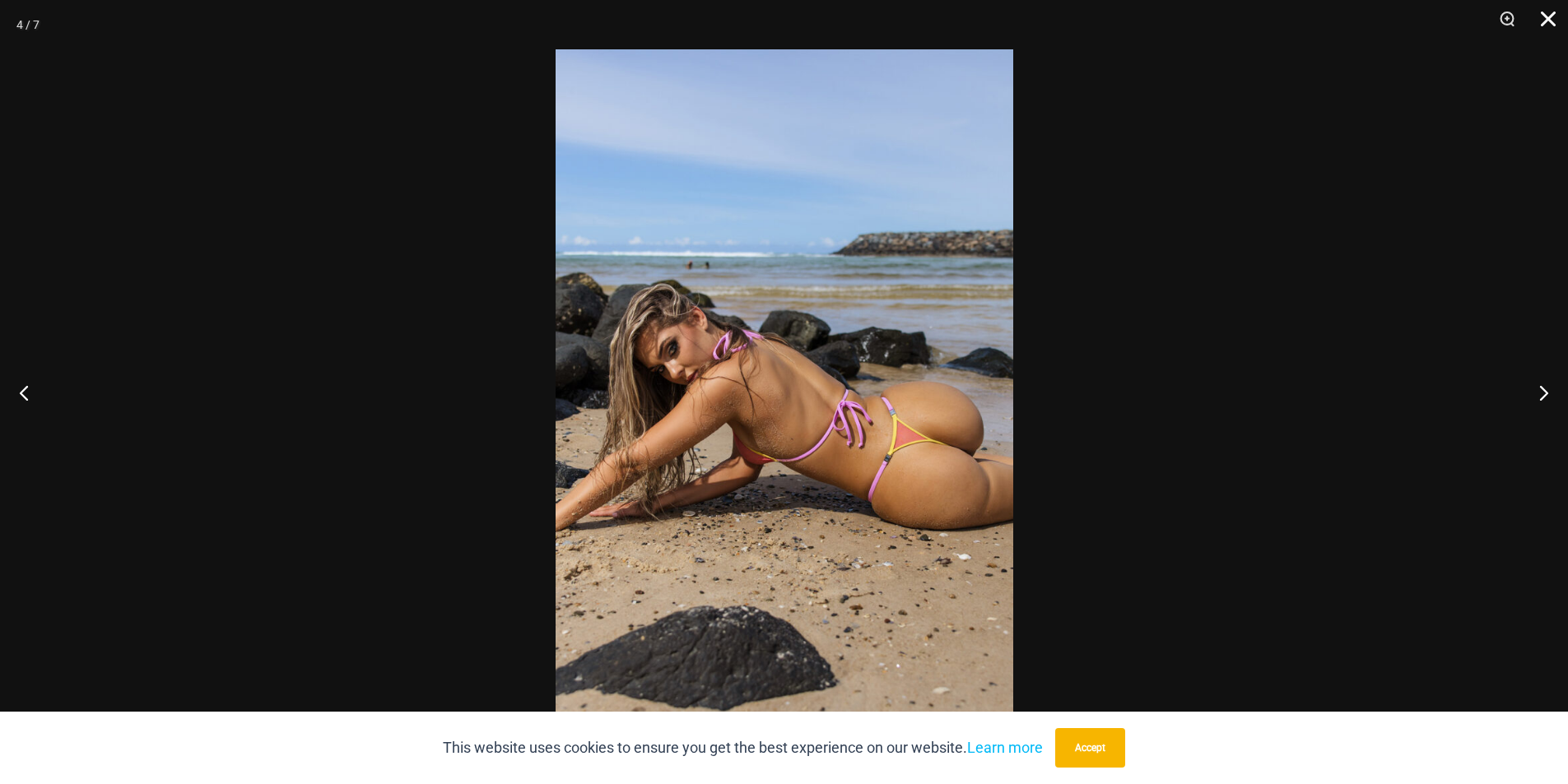
click at [1550, 19] on button "Close" at bounding box center [1542, 25] width 41 height 49
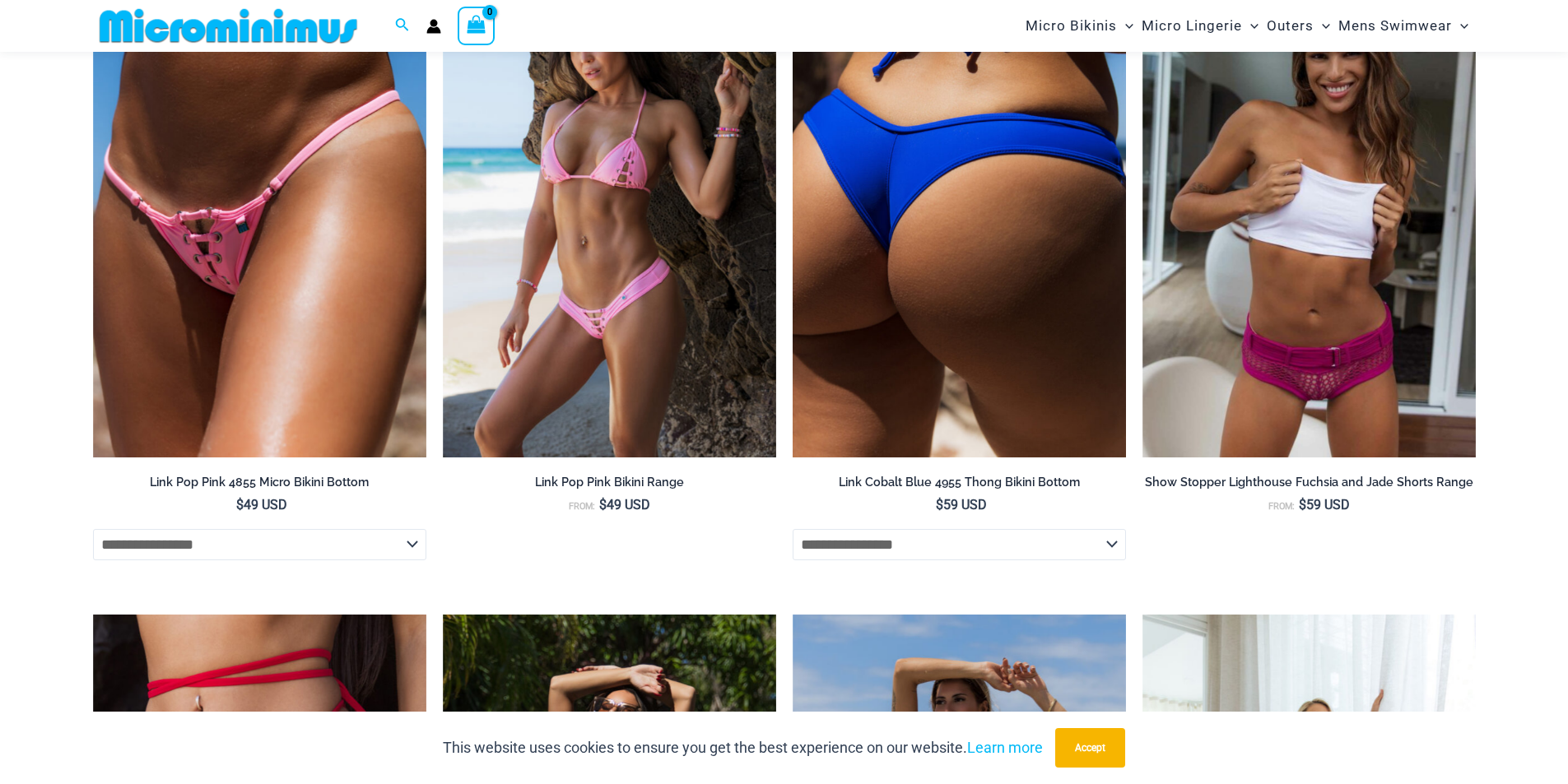
scroll to position [3360, 0]
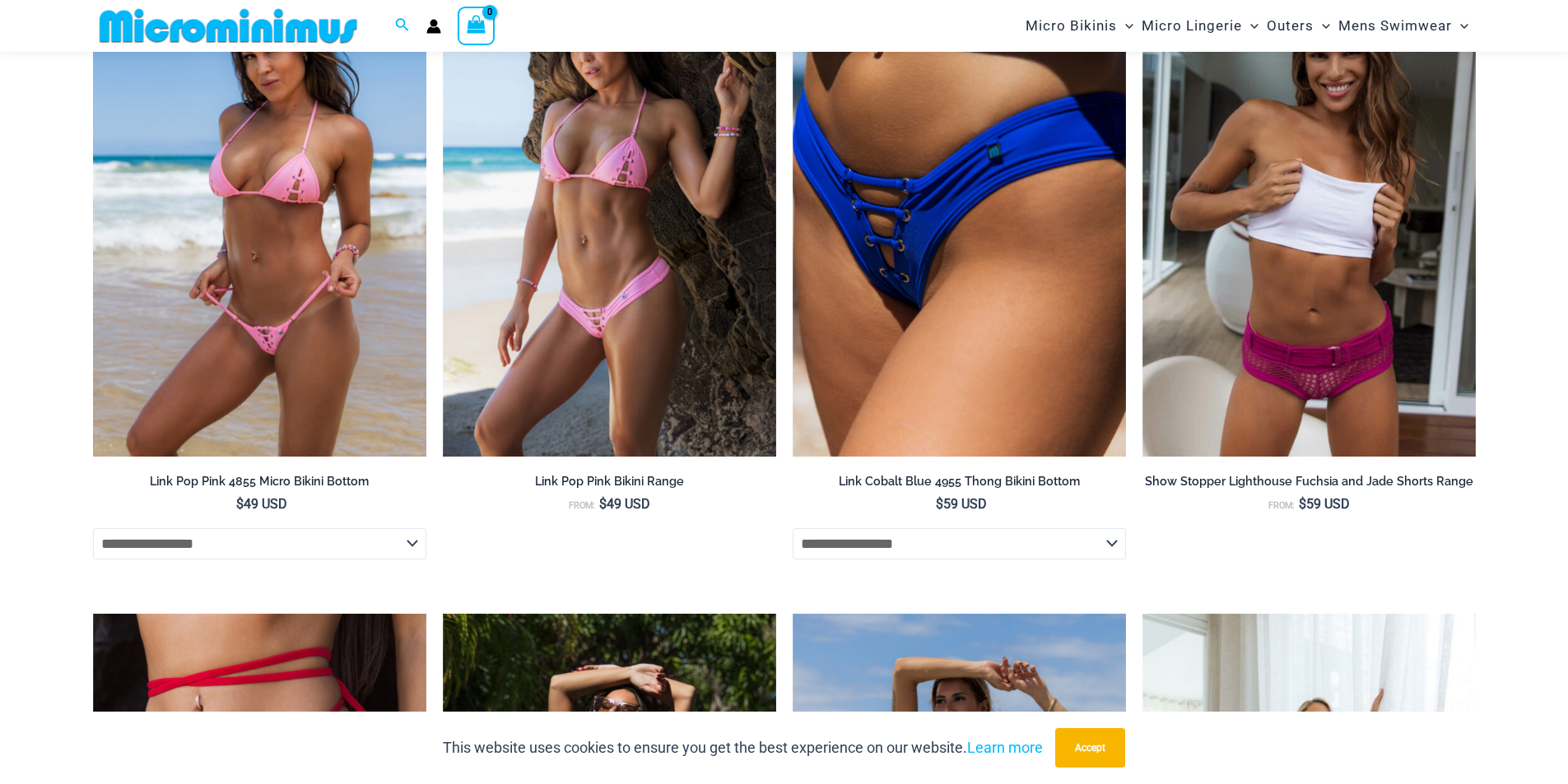
click at [213, 238] on img at bounding box center [260, 206] width 334 height 501
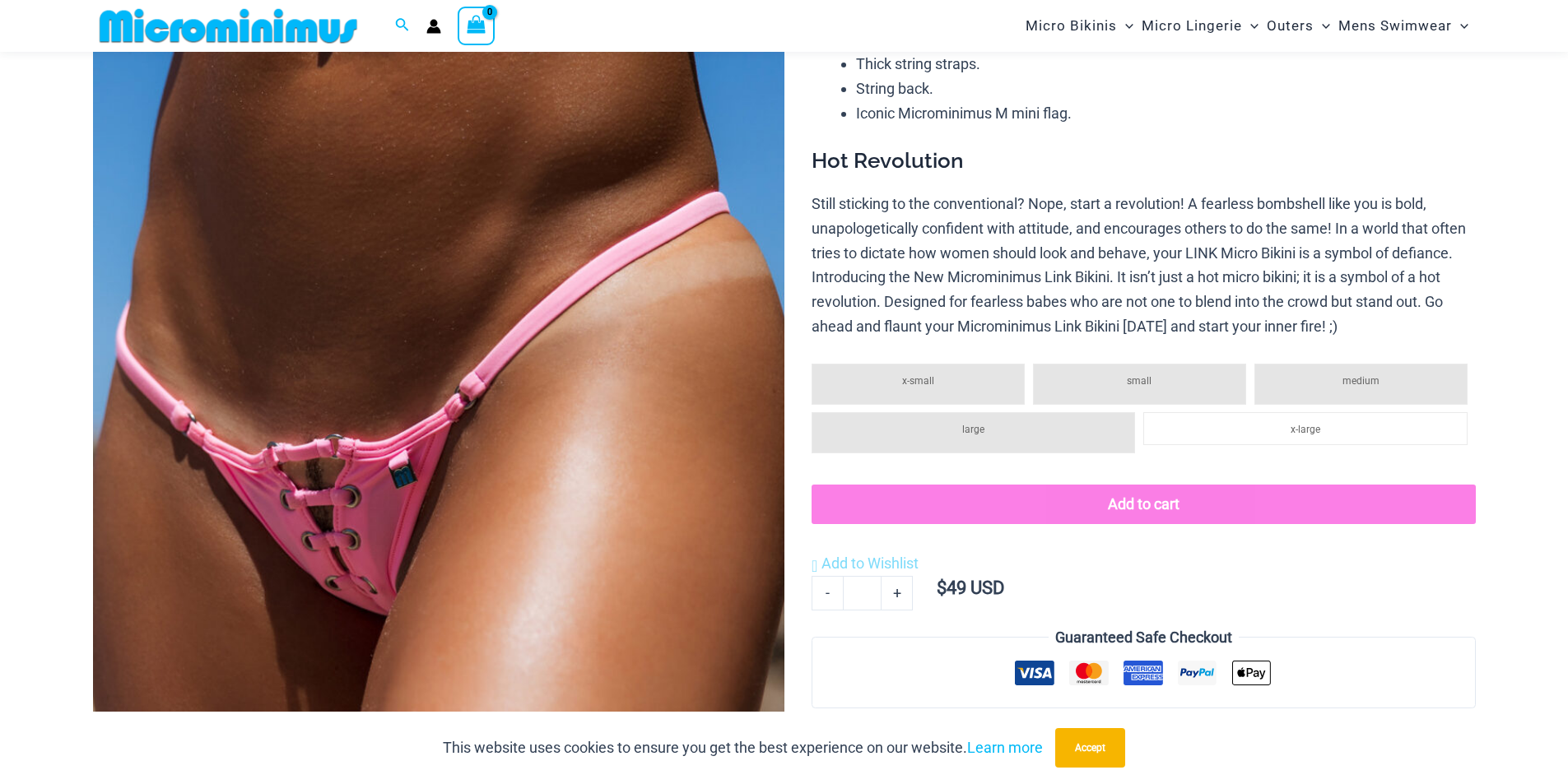
scroll to position [563, 0]
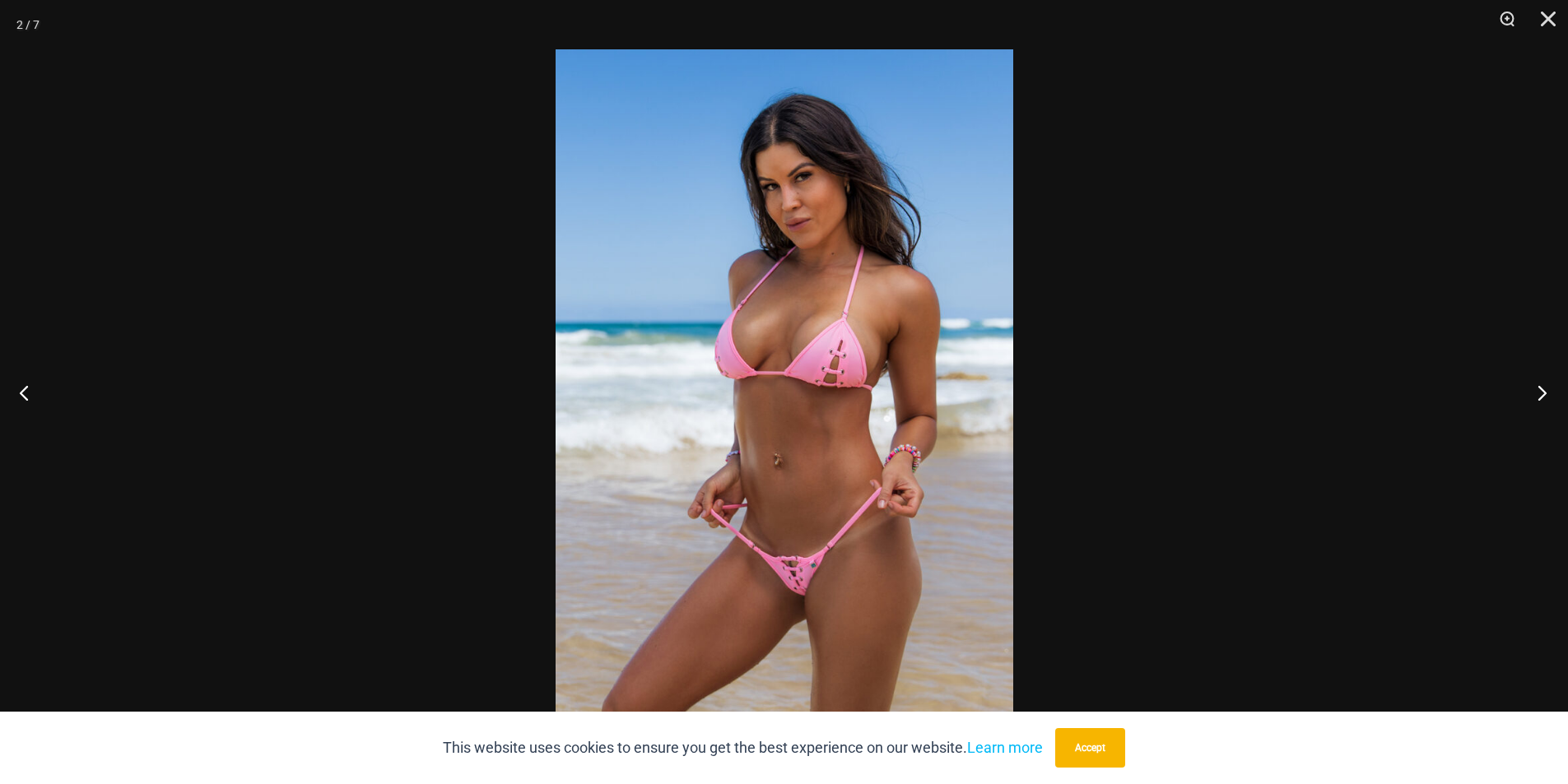
click at [1553, 399] on button "Next" at bounding box center [1536, 392] width 62 height 82
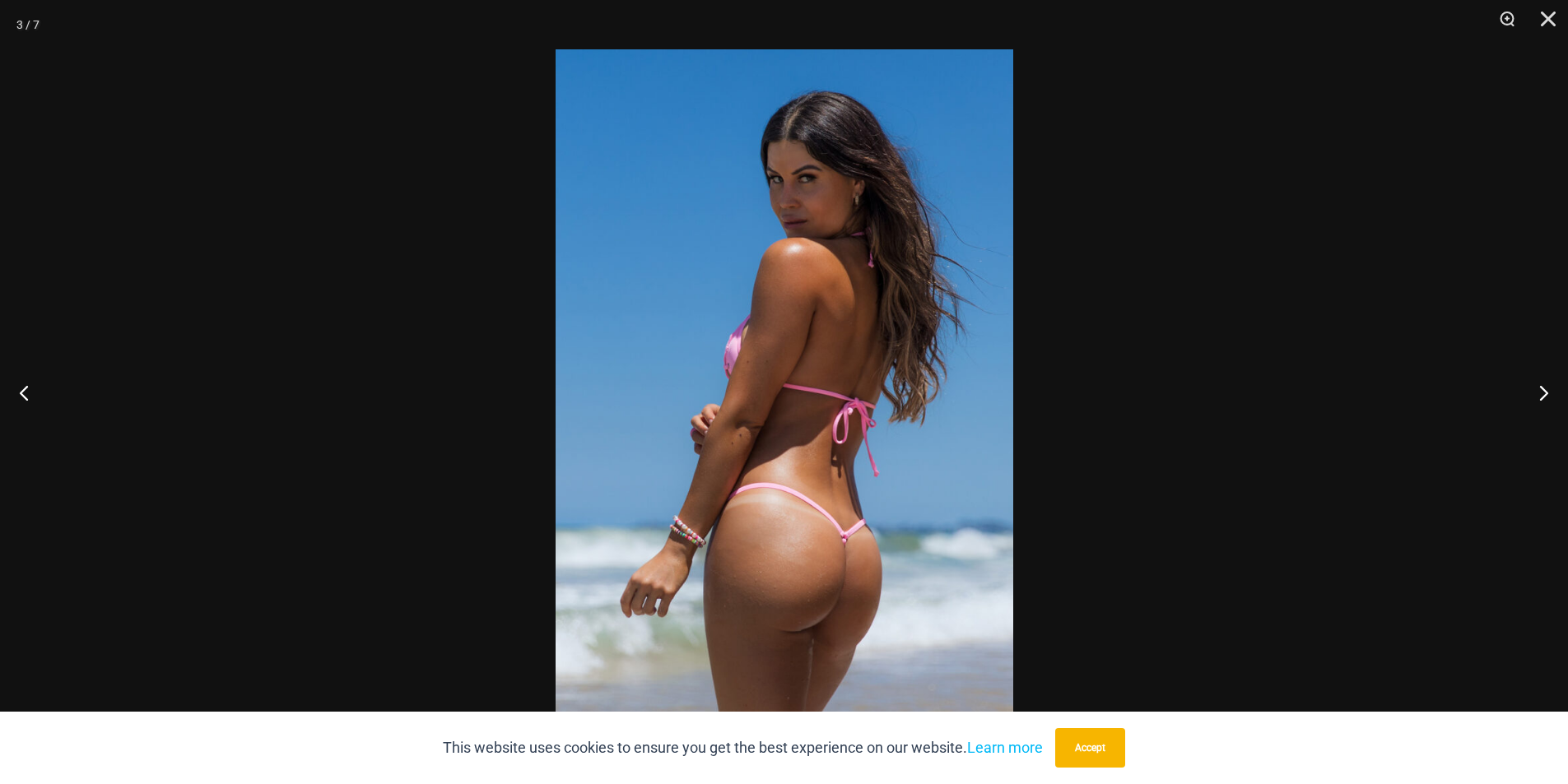
click at [719, 325] on img at bounding box center [784, 392] width 457 height 685
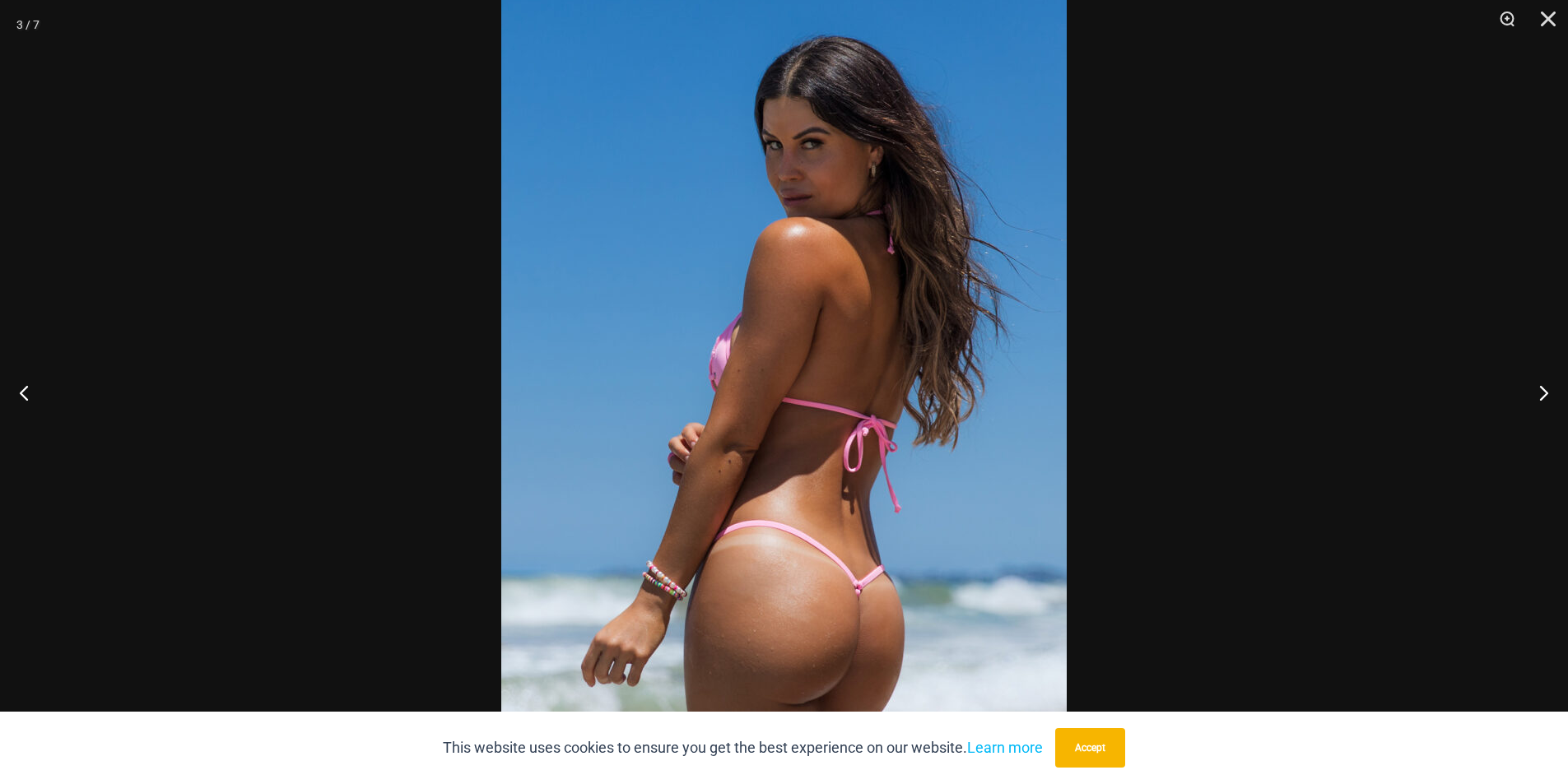
click at [719, 325] on img at bounding box center [784, 408] width 566 height 848
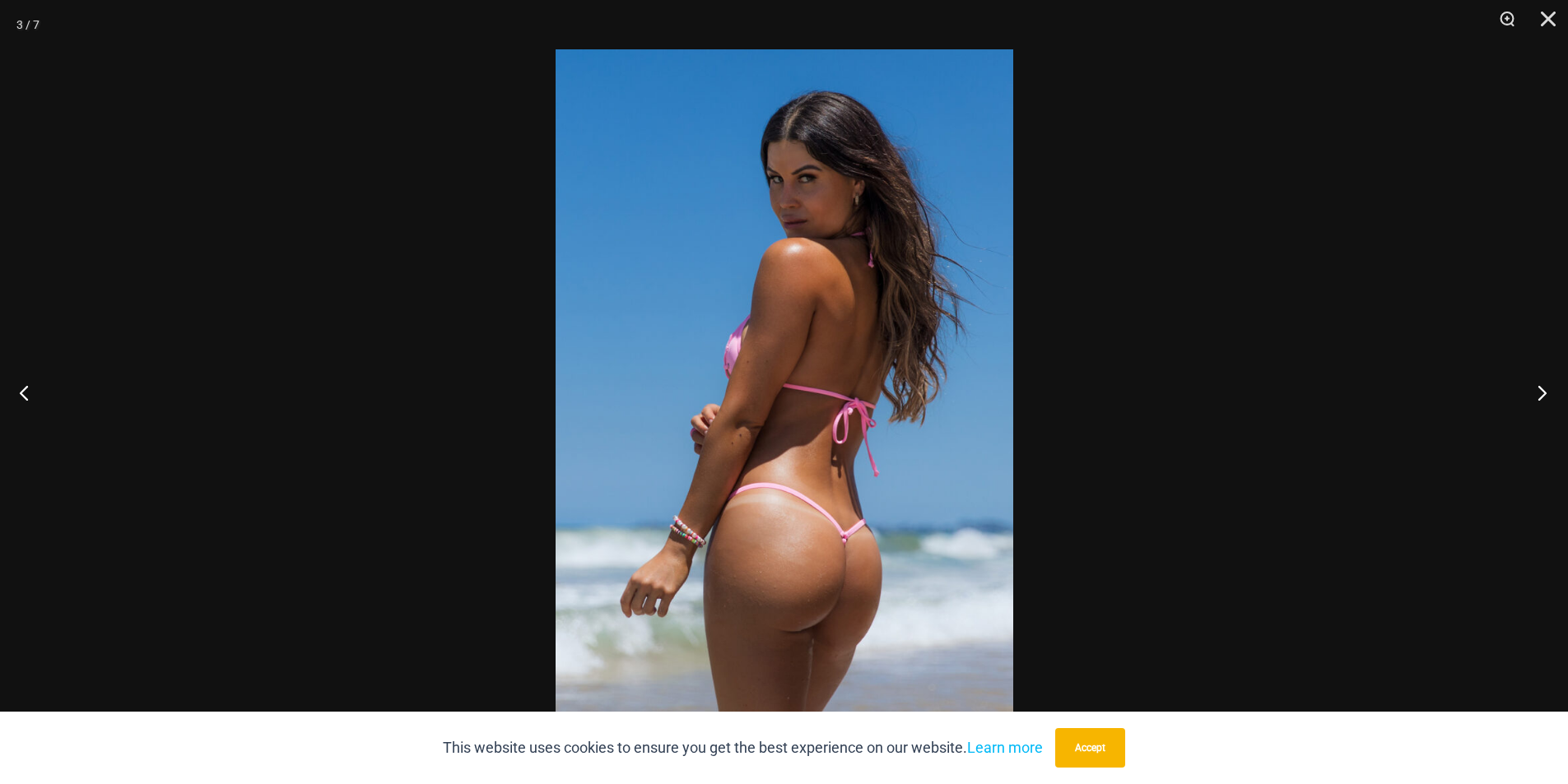
click at [1529, 383] on button "Next" at bounding box center [1536, 392] width 62 height 82
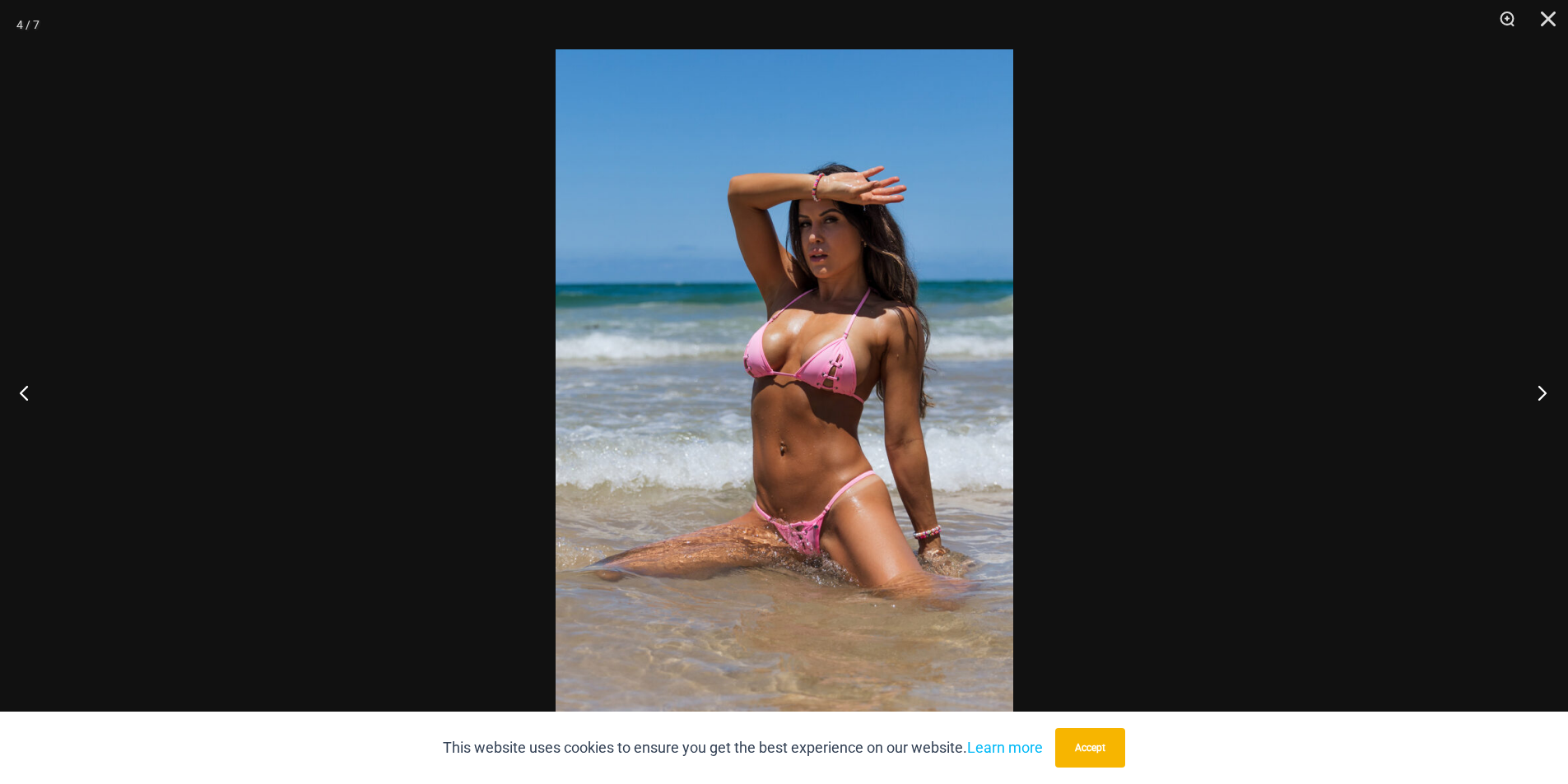
click at [1529, 383] on button "Next" at bounding box center [1536, 392] width 62 height 82
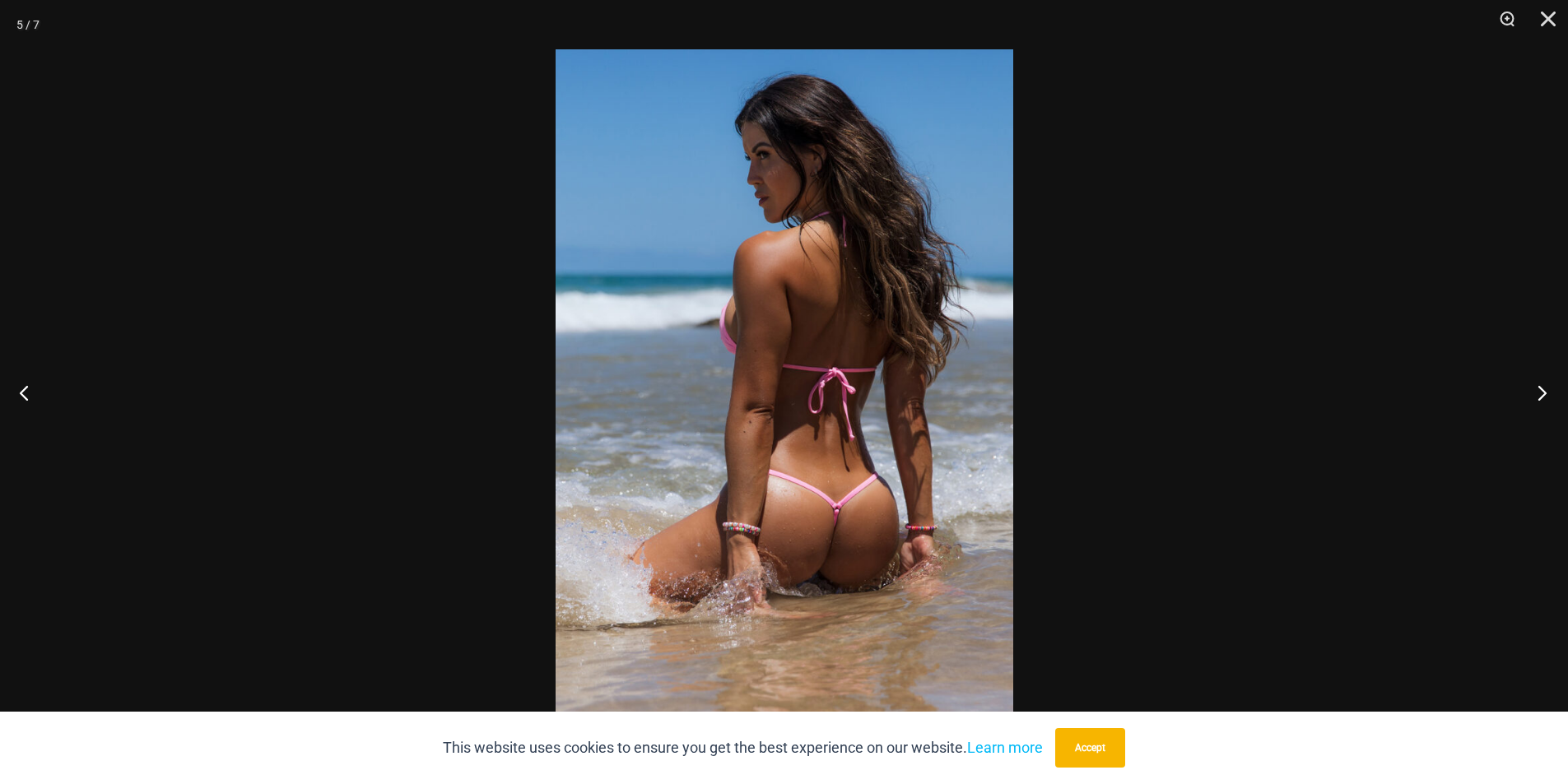
click at [1529, 383] on button "Next" at bounding box center [1536, 392] width 62 height 82
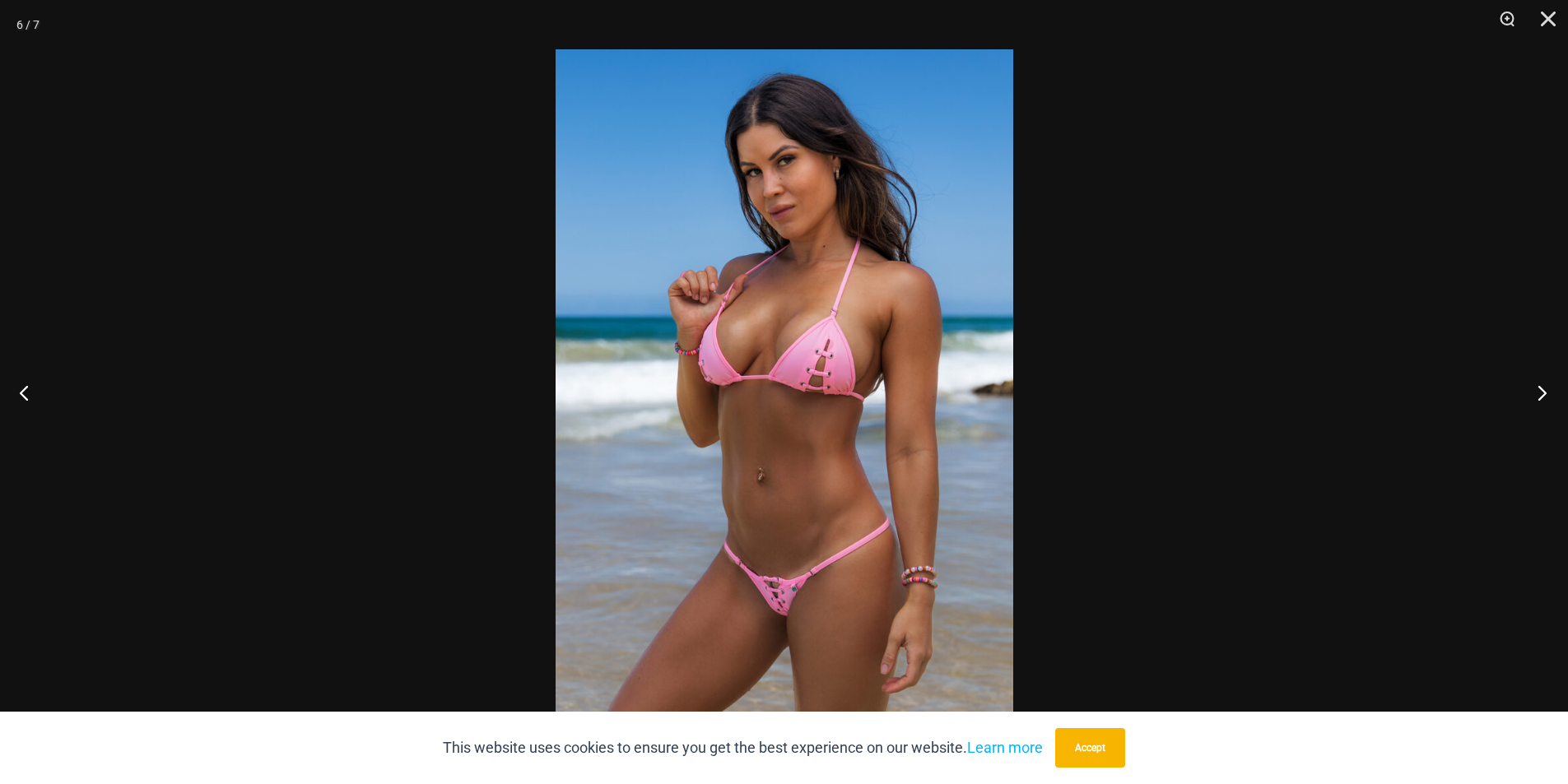
click at [1529, 383] on button "Next" at bounding box center [1536, 392] width 62 height 82
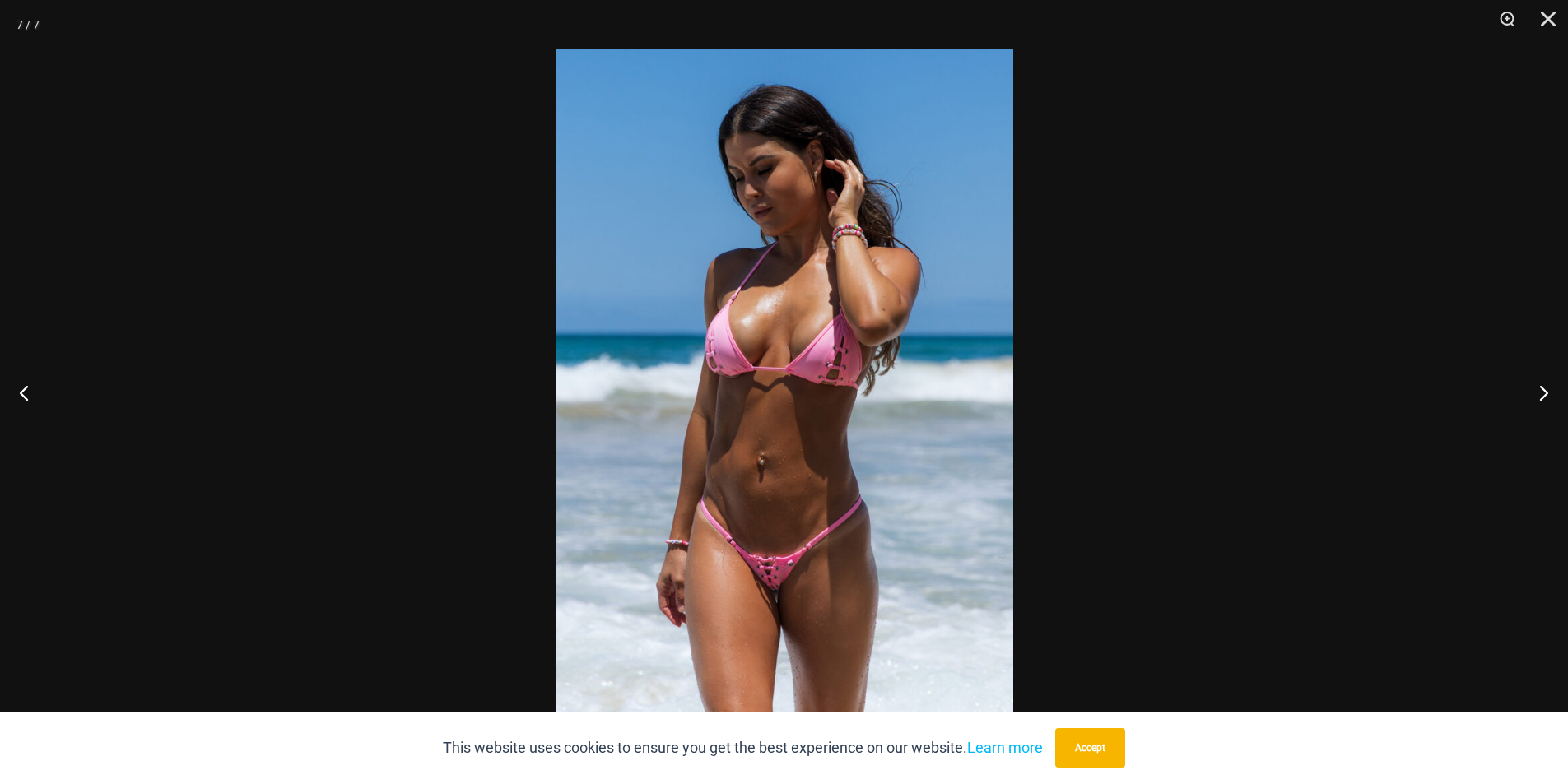
click at [743, 314] on img at bounding box center [784, 392] width 457 height 685
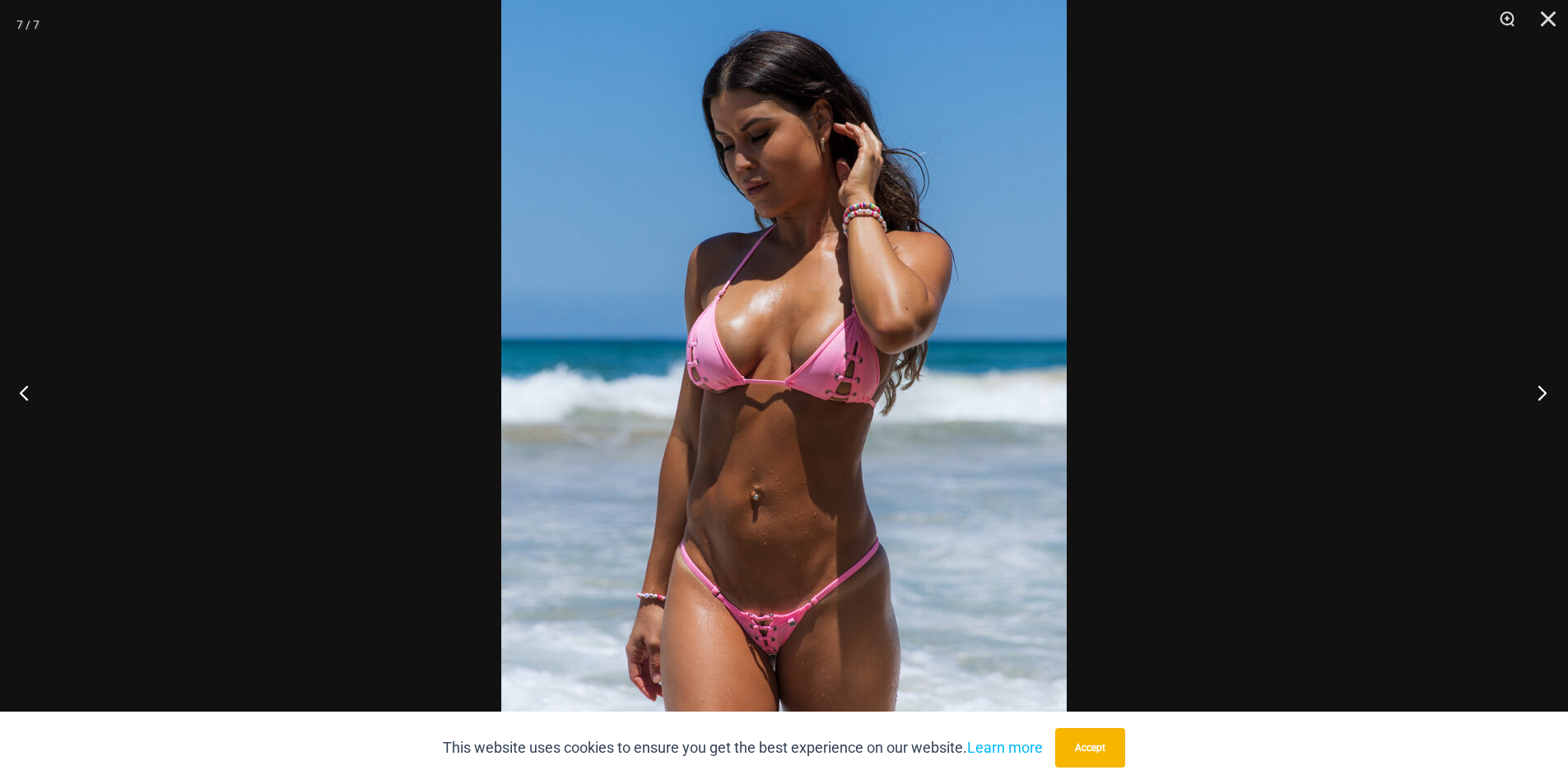
click at [1555, 396] on button "Next" at bounding box center [1536, 392] width 62 height 82
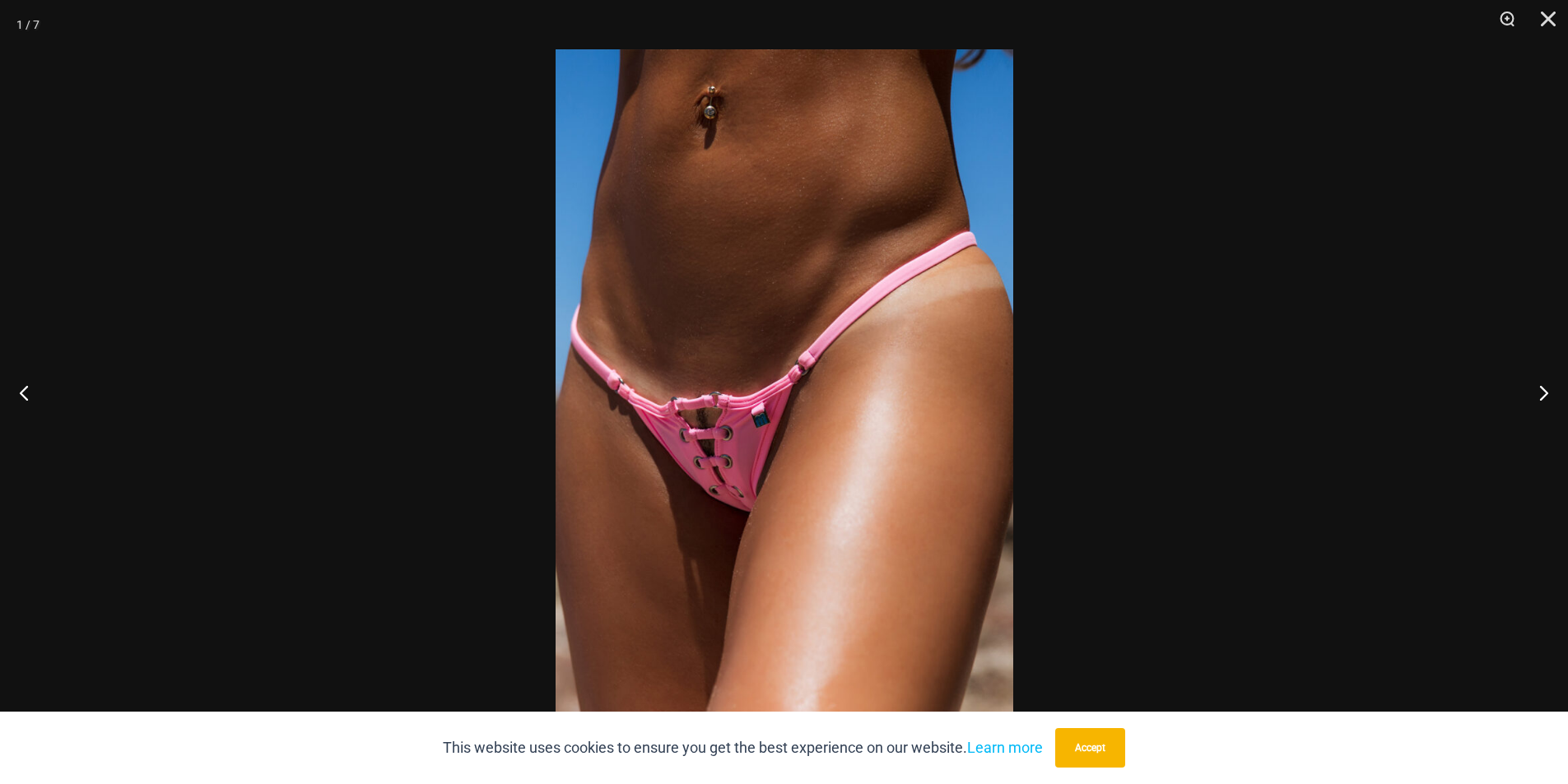
click at [777, 373] on img at bounding box center [784, 392] width 457 height 685
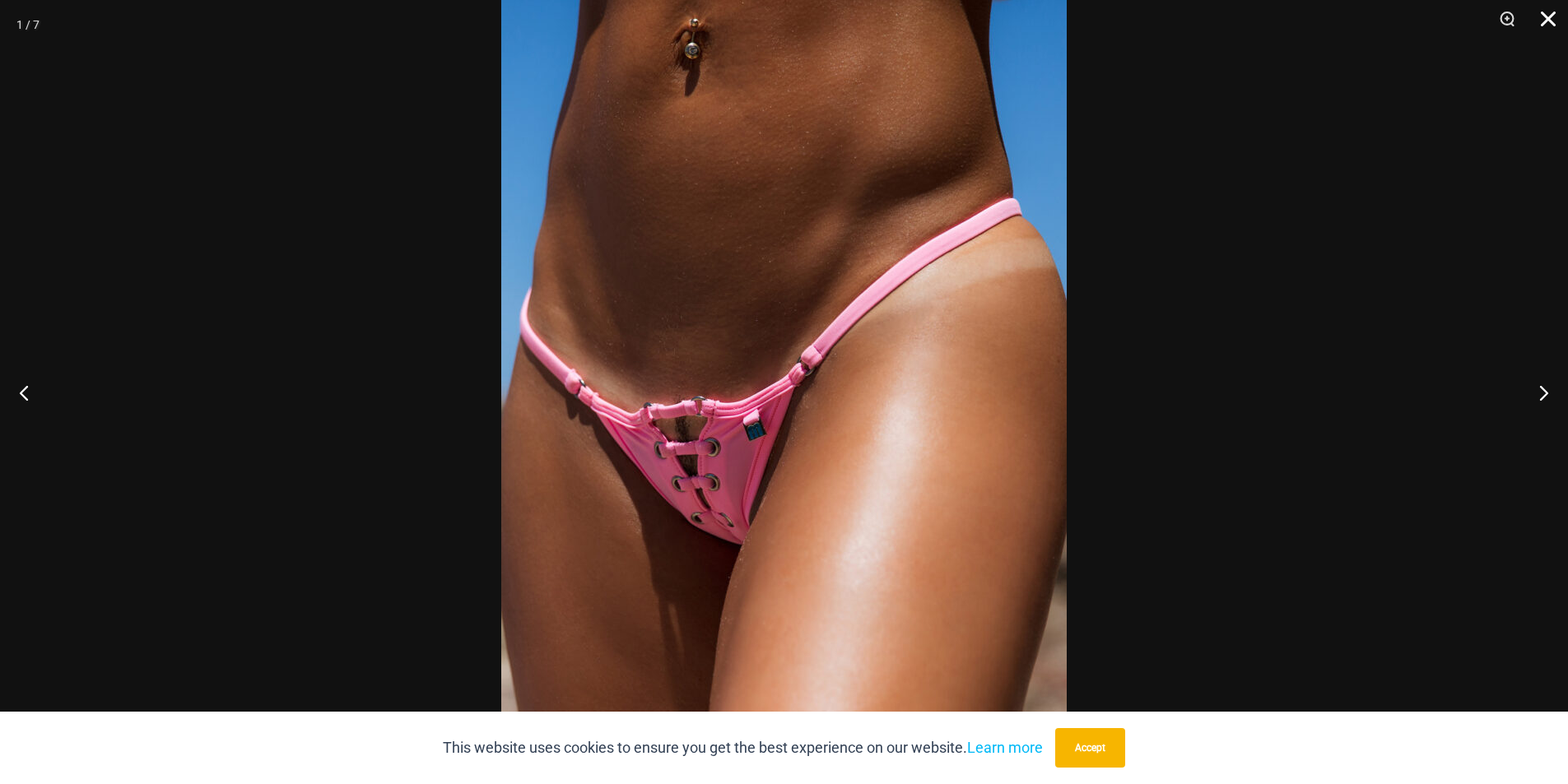
click at [1555, 22] on button "Close" at bounding box center [1542, 25] width 41 height 49
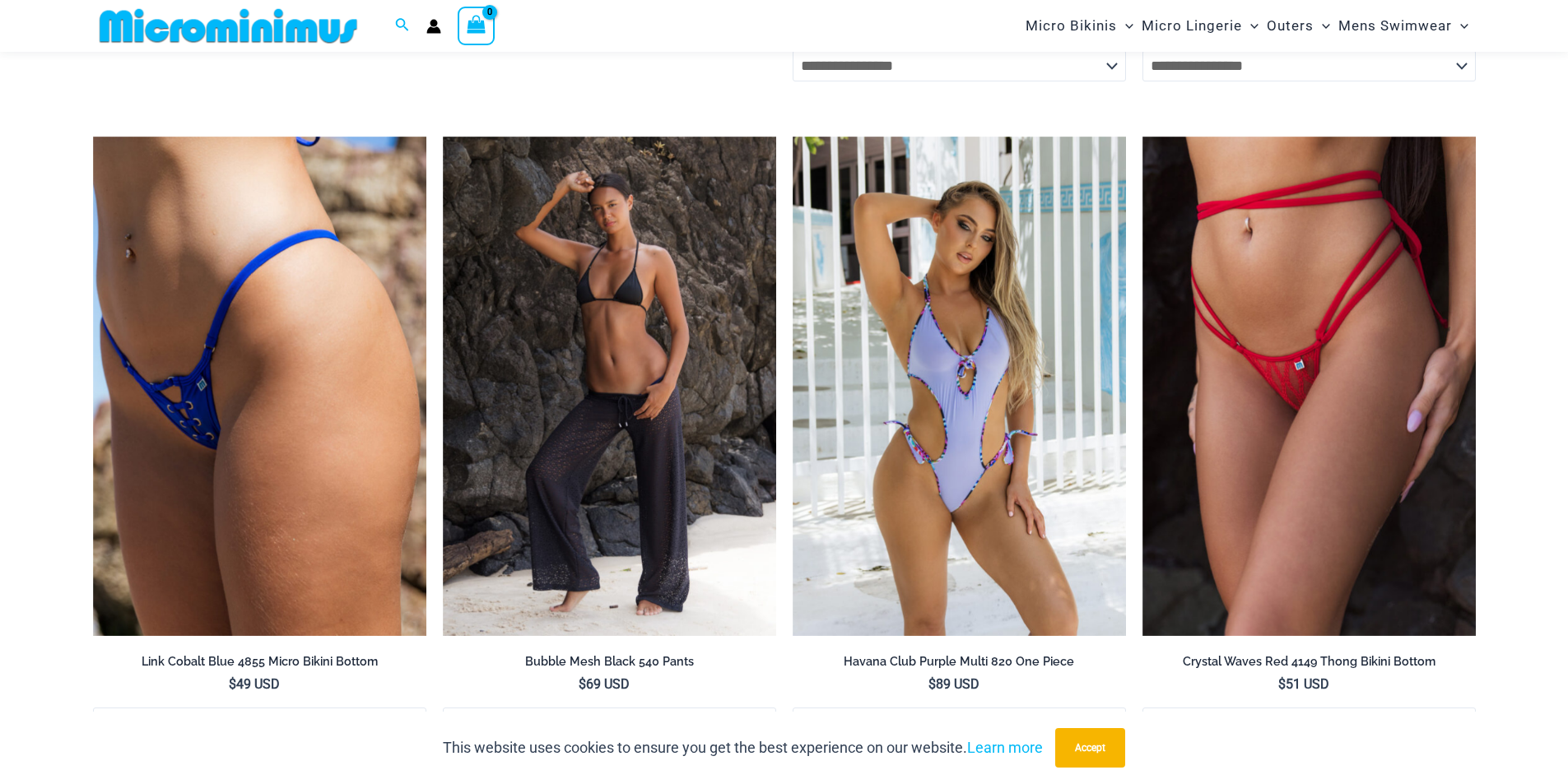
scroll to position [5666, 0]
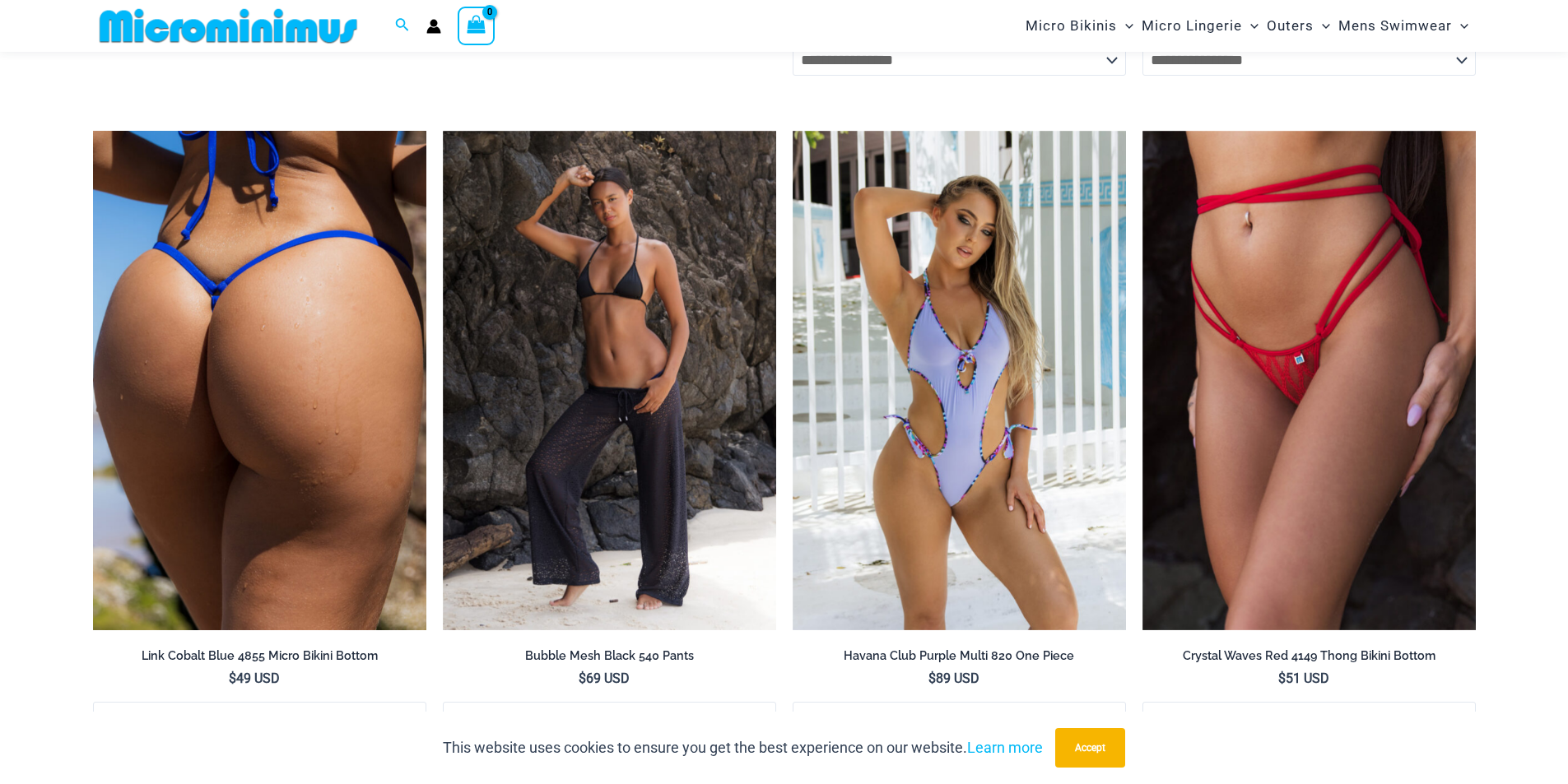
click at [376, 352] on img at bounding box center [260, 381] width 334 height 501
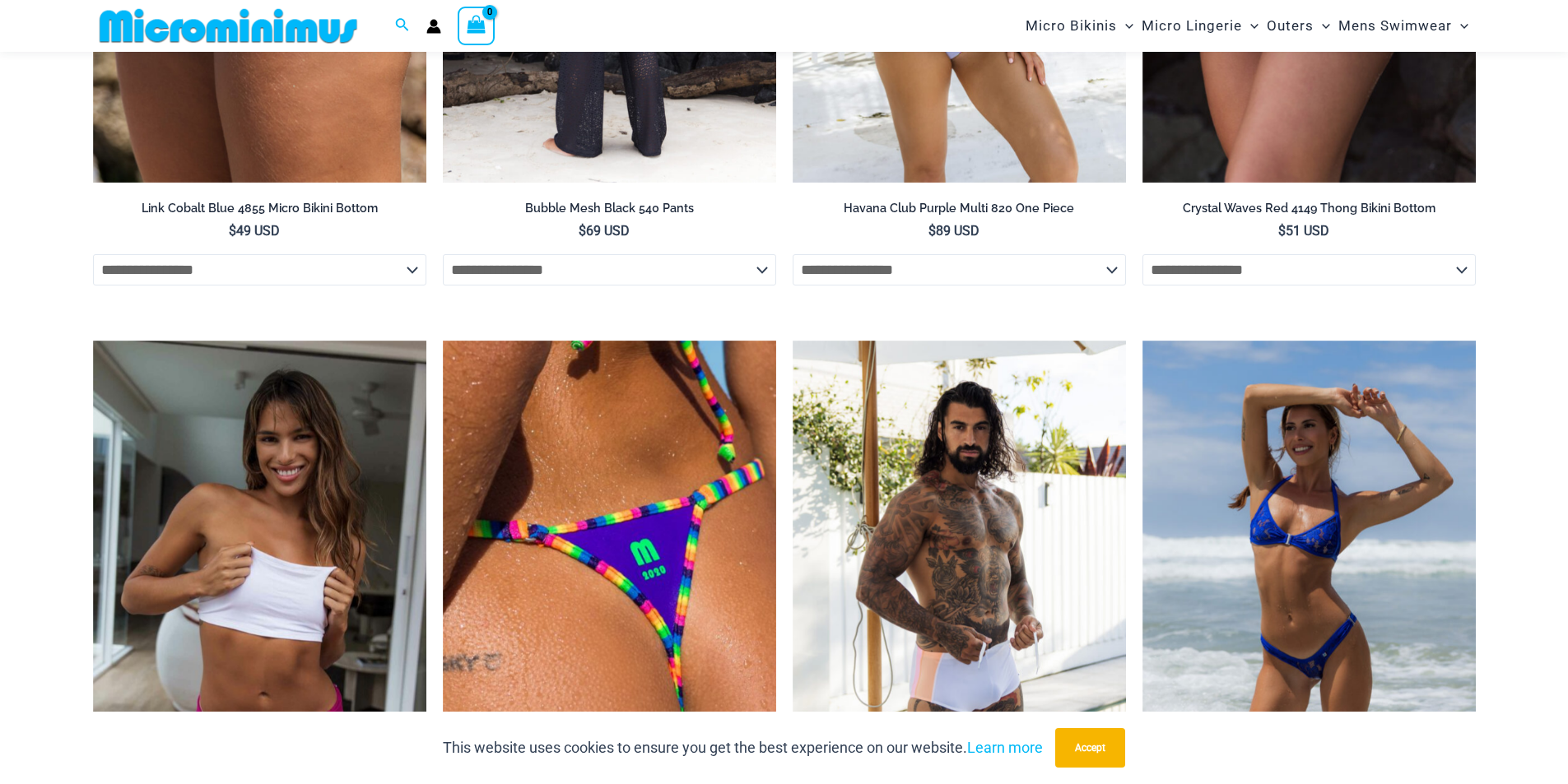
scroll to position [6242, 0]
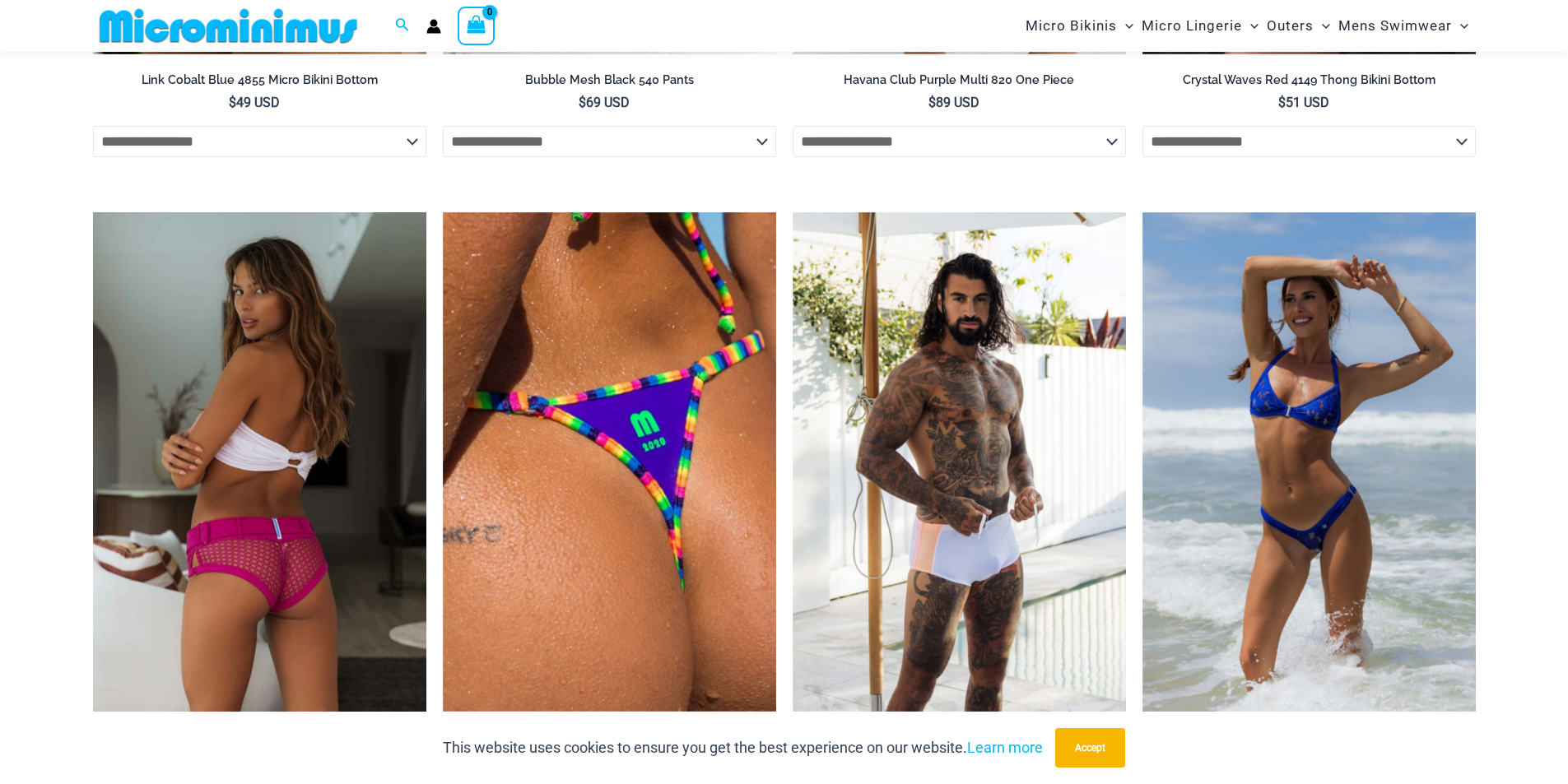
click at [335, 421] on img at bounding box center [260, 462] width 334 height 501
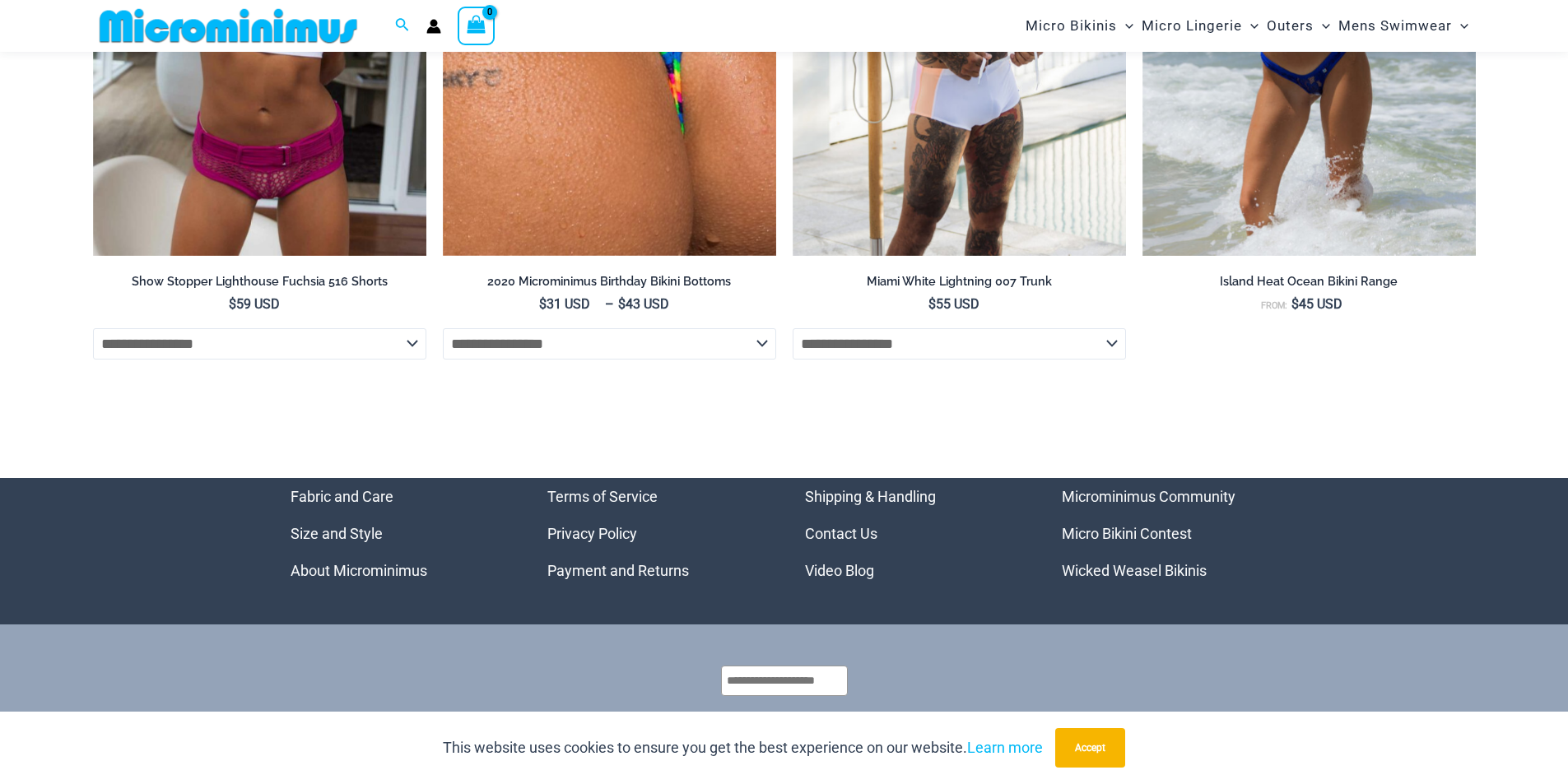
scroll to position [6603, 0]
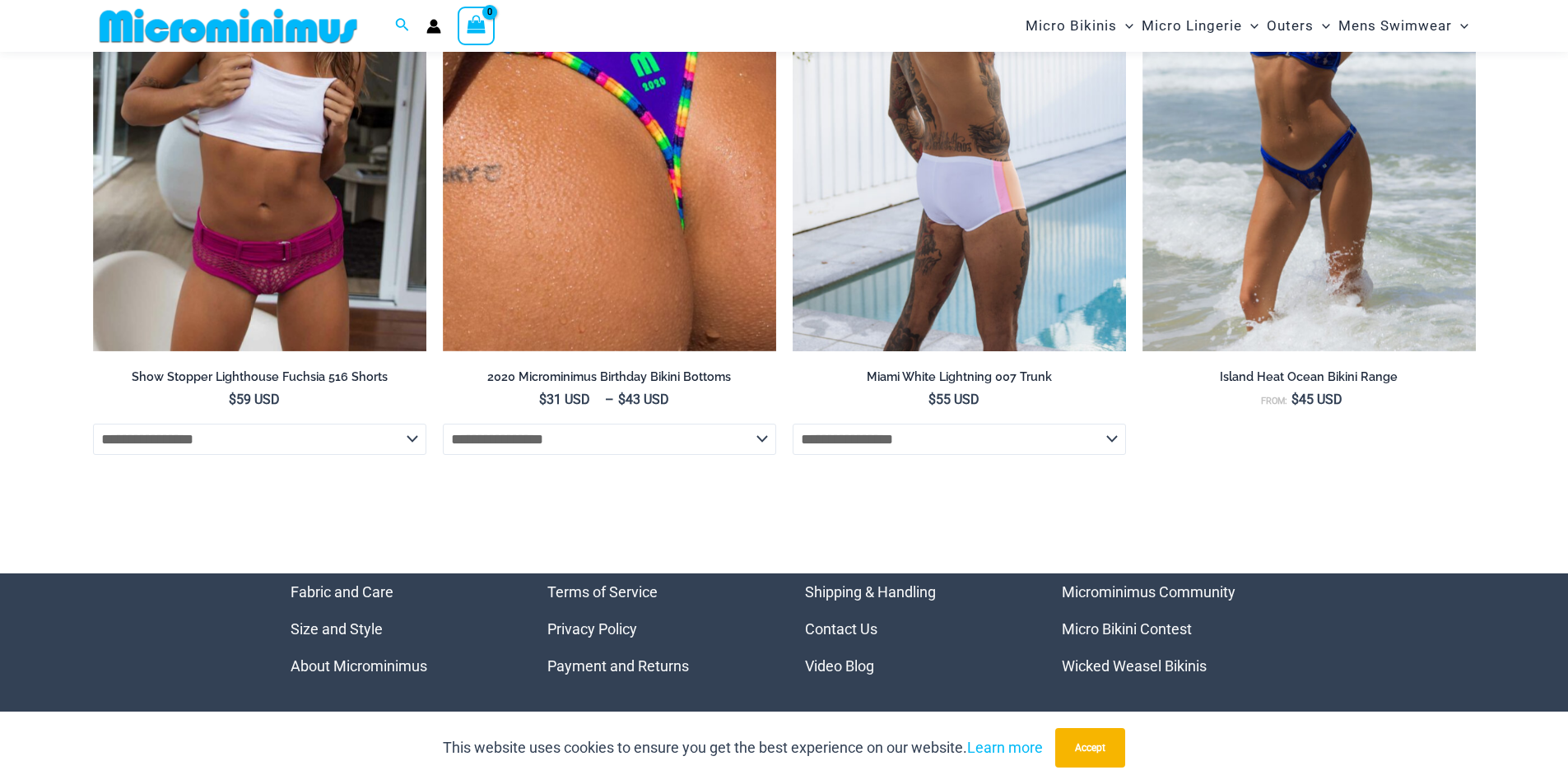
click at [843, 447] on select "**********" at bounding box center [960, 439] width 334 height 32
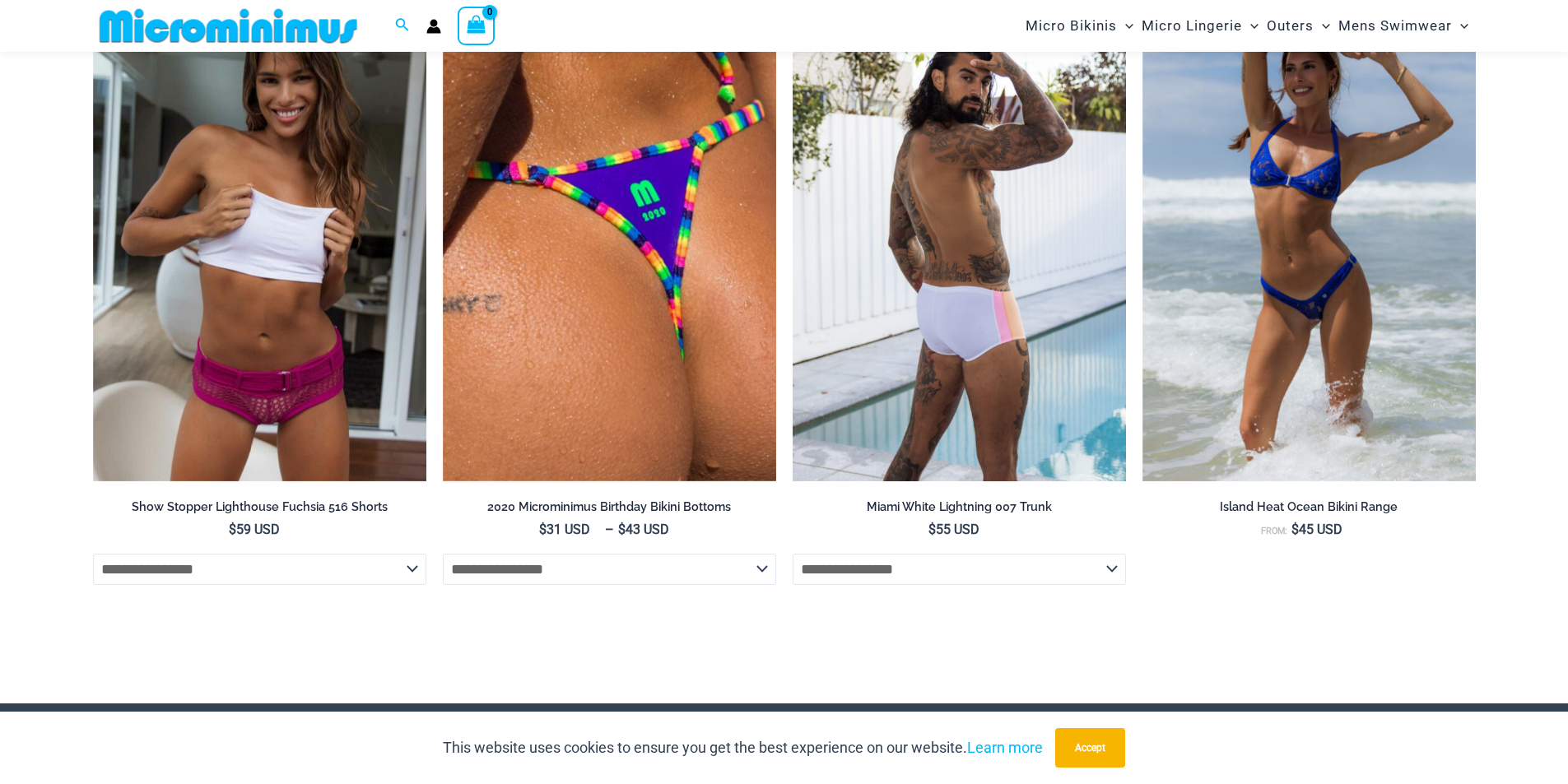
scroll to position [6356, 0]
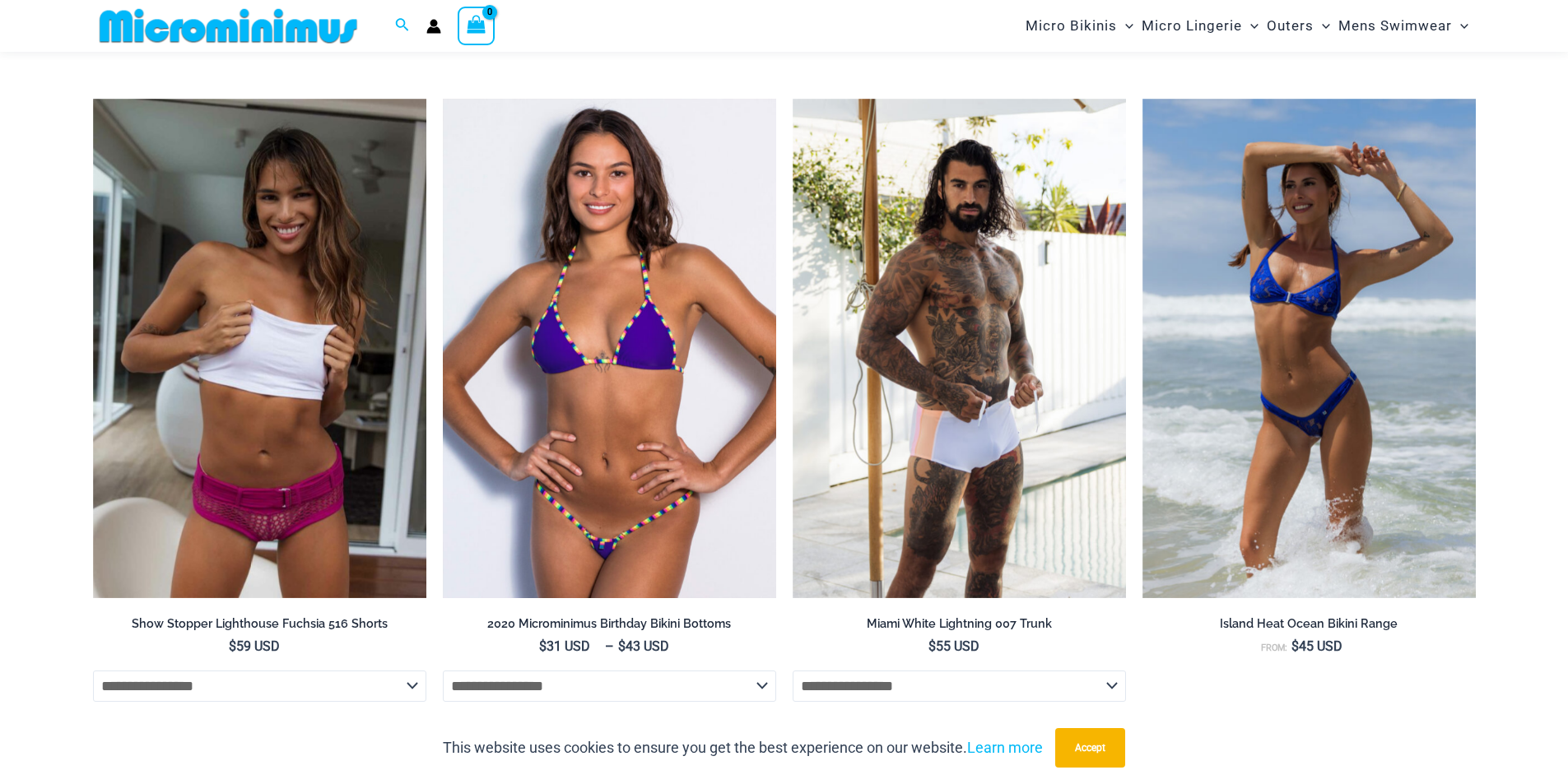
click at [666, 435] on img at bounding box center [609, 349] width 334 height 501
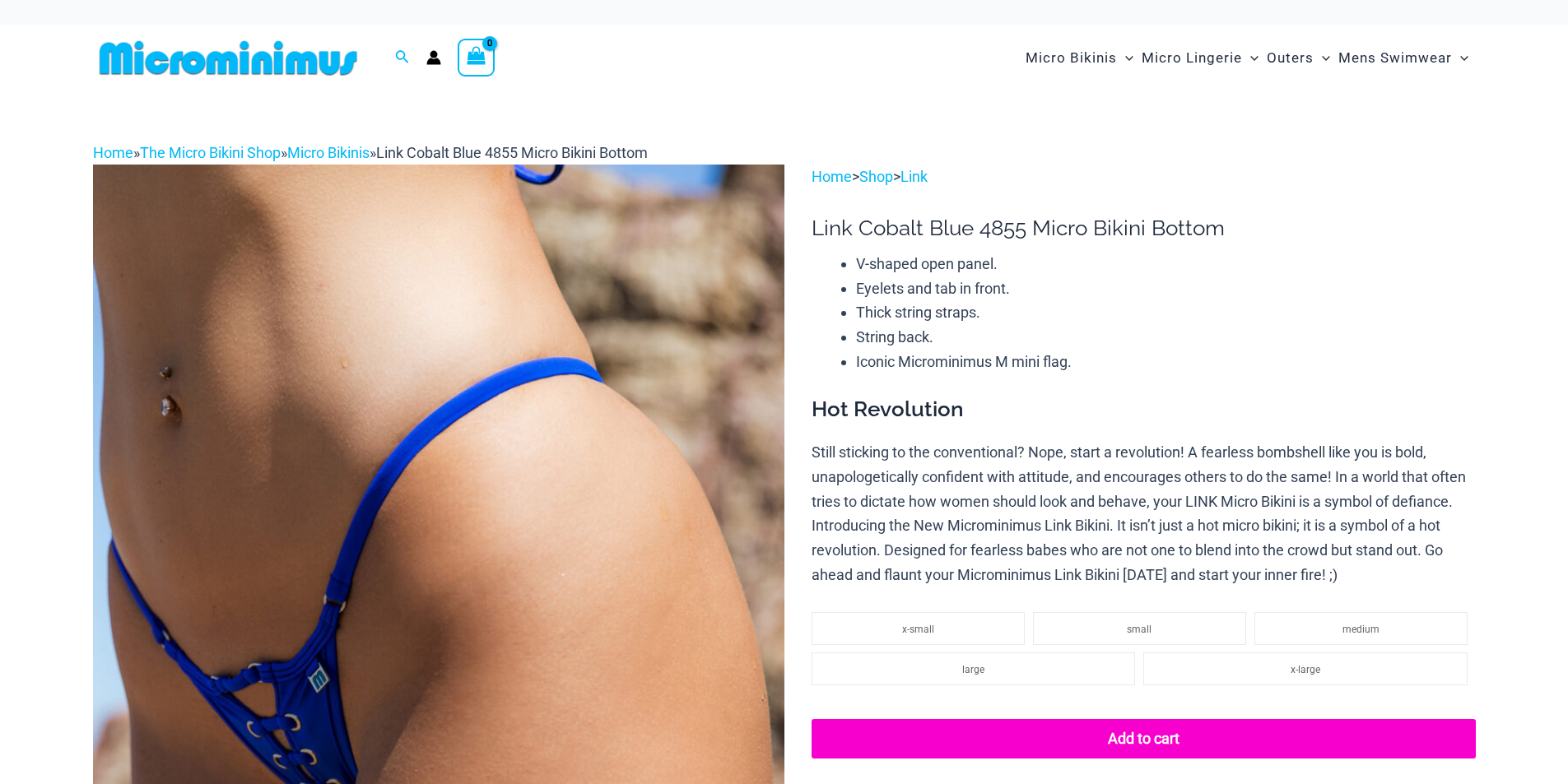
click at [378, 352] on img at bounding box center [438, 683] width 691 height 1037
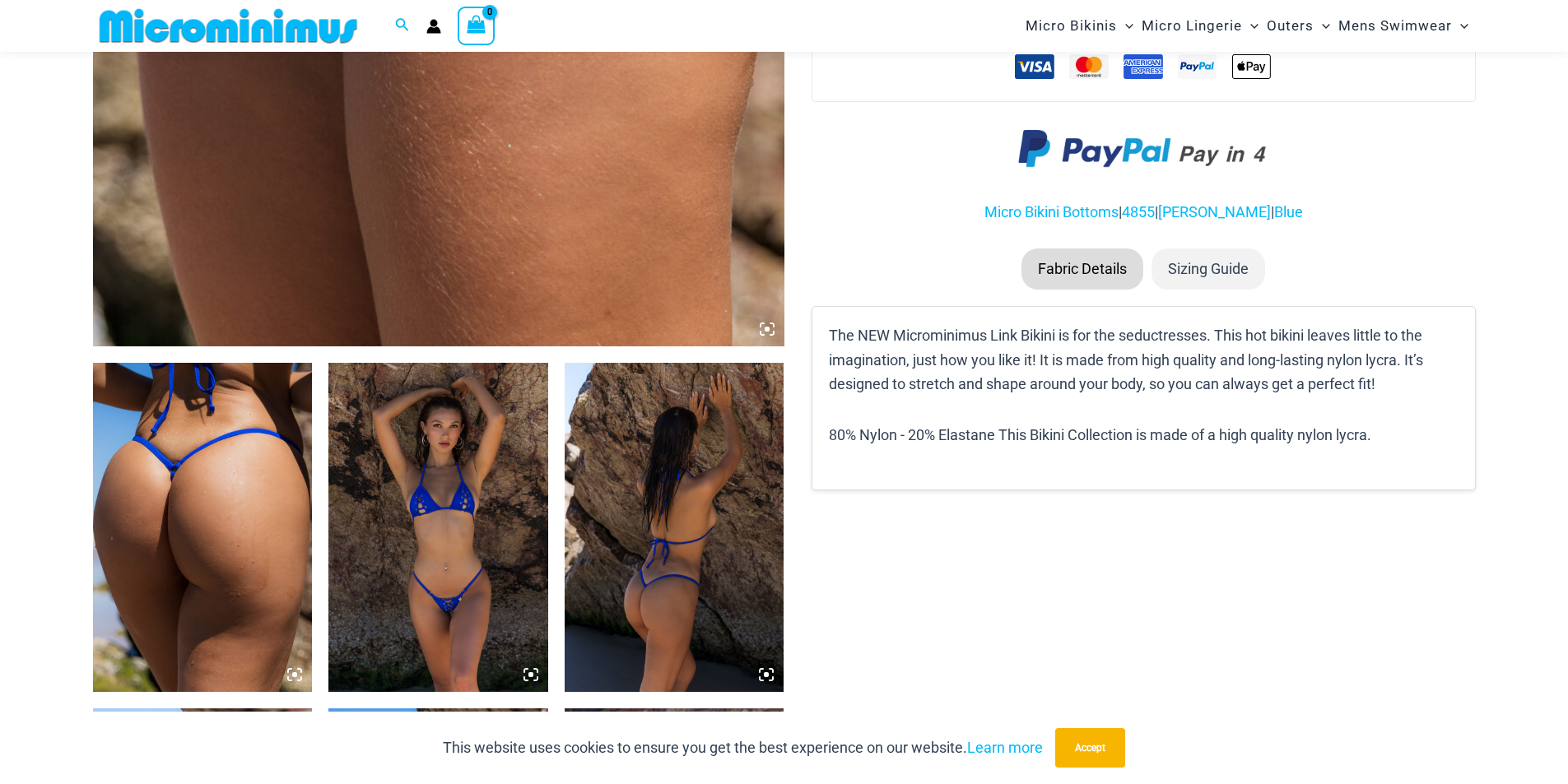
scroll to position [890, 0]
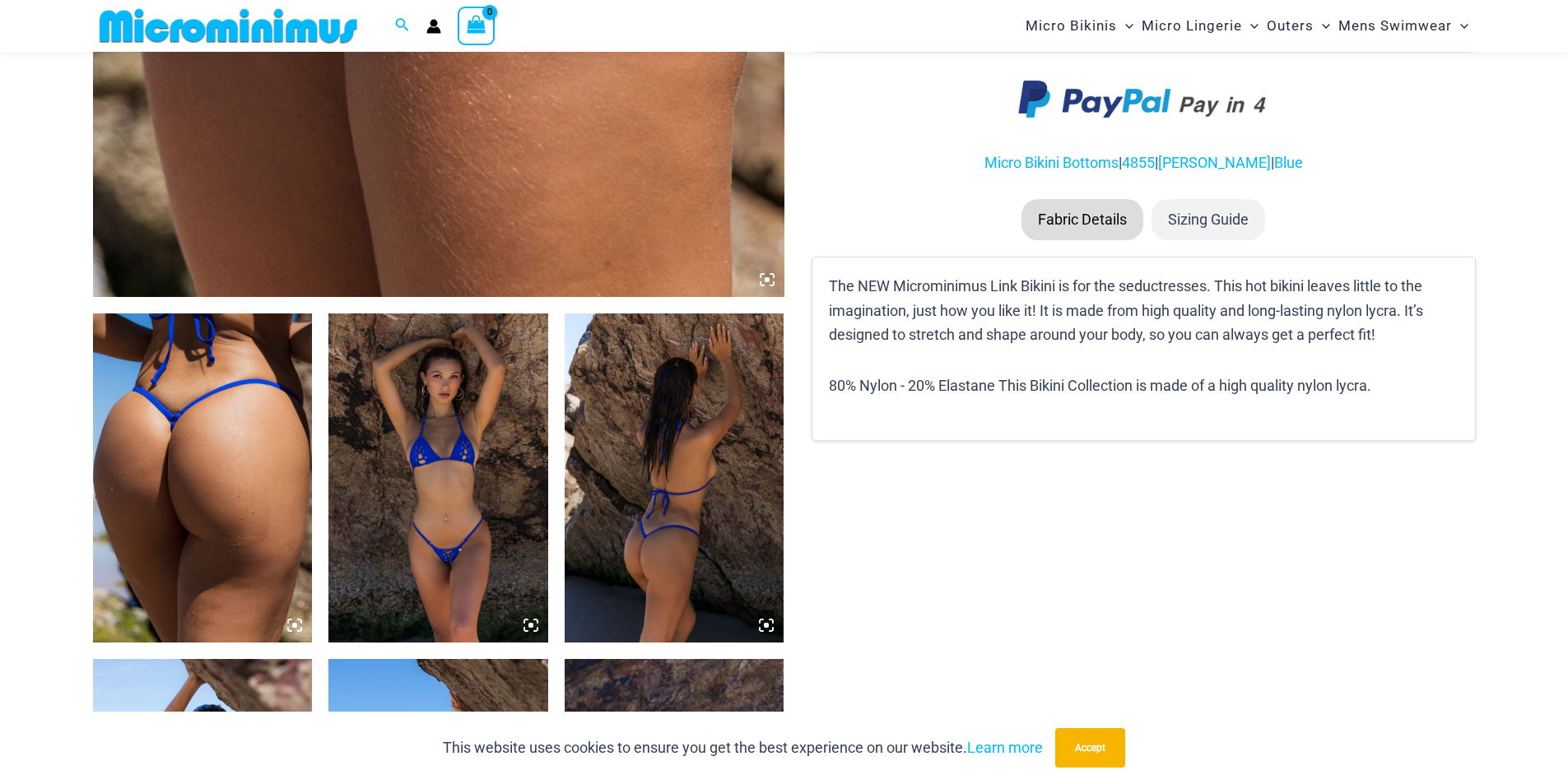
click at [288, 448] on img at bounding box center [202, 478] width 220 height 329
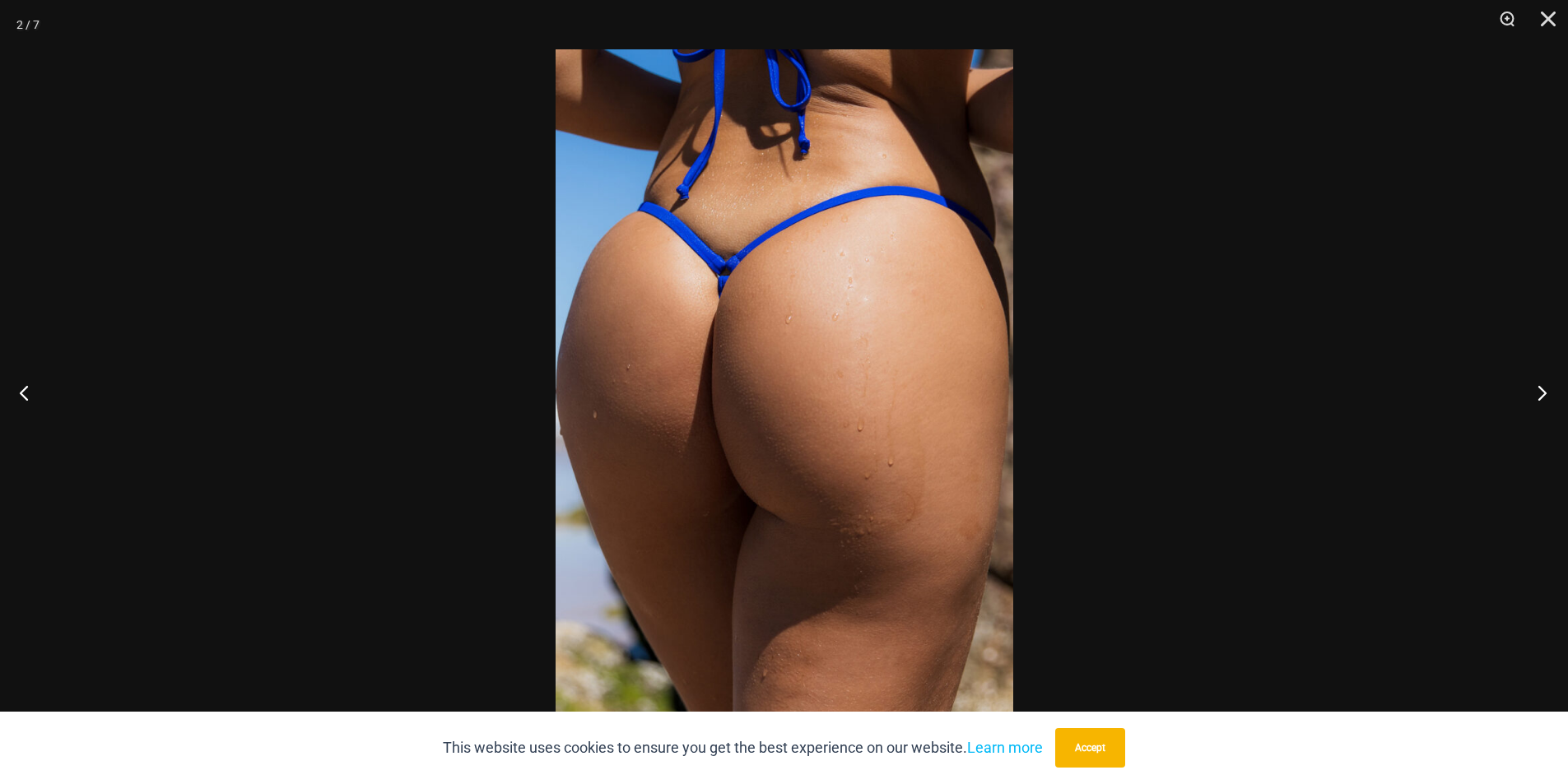
click at [1542, 398] on button "Next" at bounding box center [1536, 392] width 62 height 82
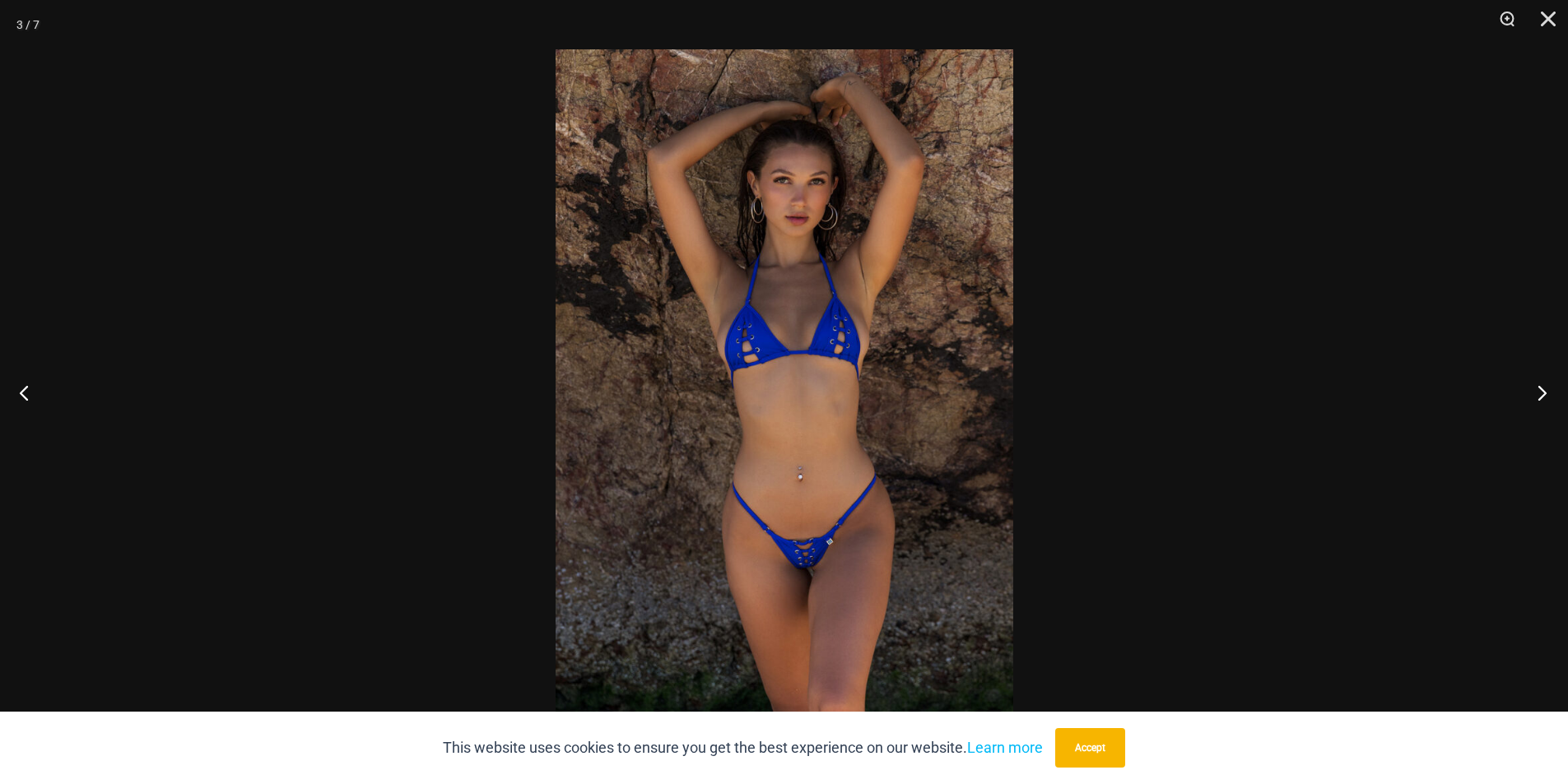
click at [1542, 398] on button "Next" at bounding box center [1536, 392] width 62 height 82
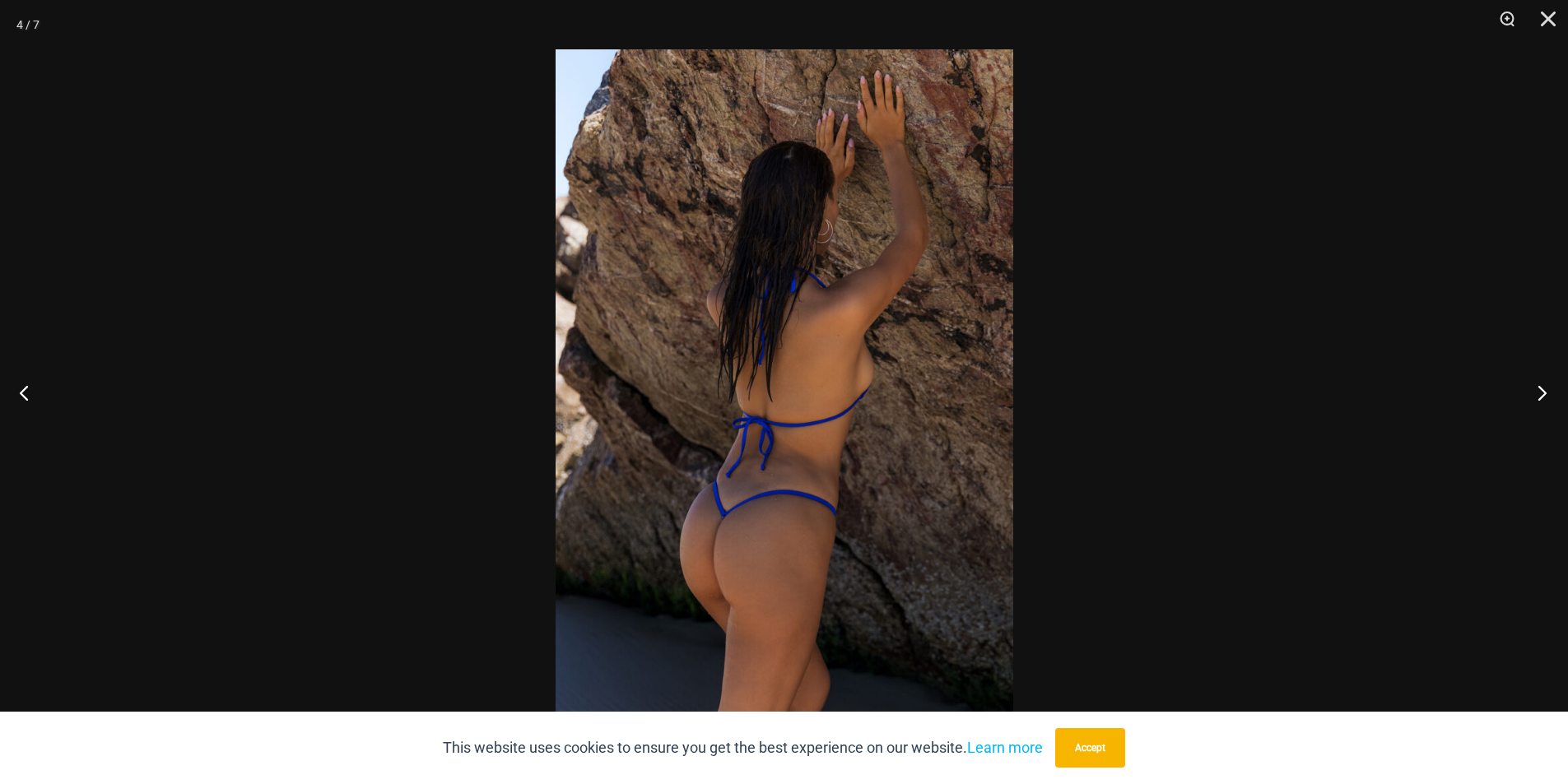
click at [1542, 398] on button "Next" at bounding box center [1536, 392] width 62 height 82
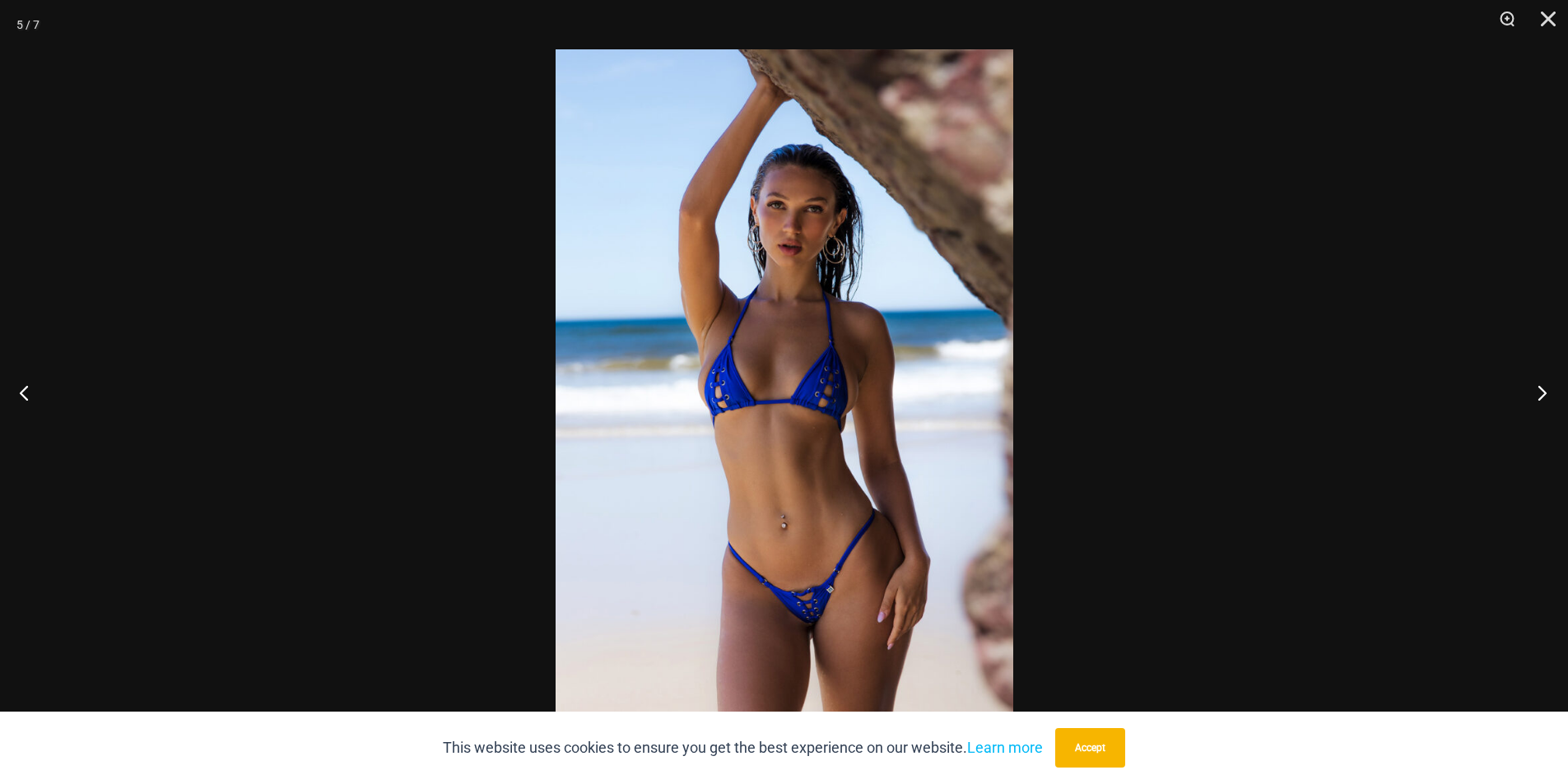
click at [1542, 398] on button "Next" at bounding box center [1536, 392] width 62 height 82
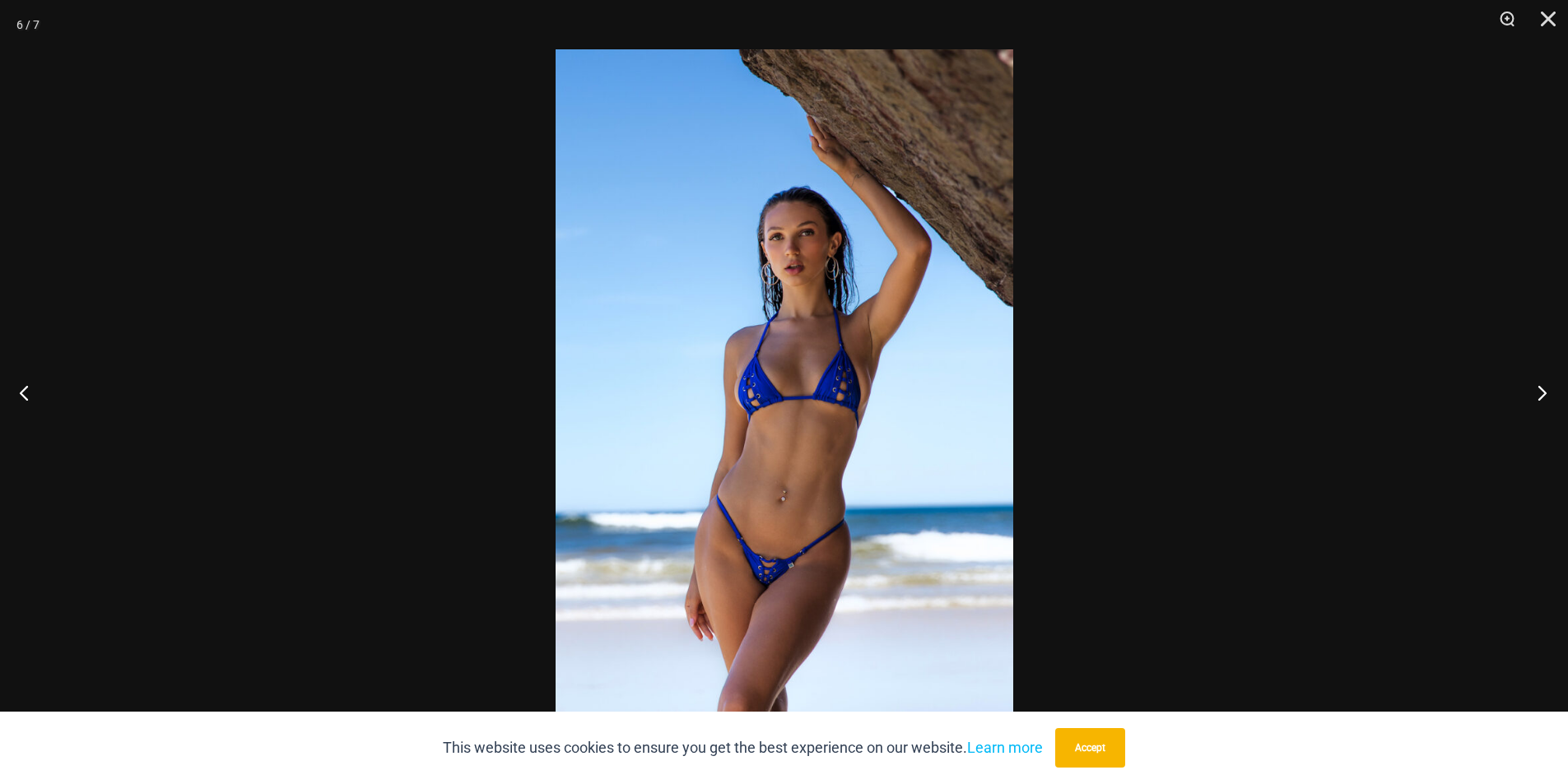
click at [1542, 398] on button "Next" at bounding box center [1536, 392] width 62 height 82
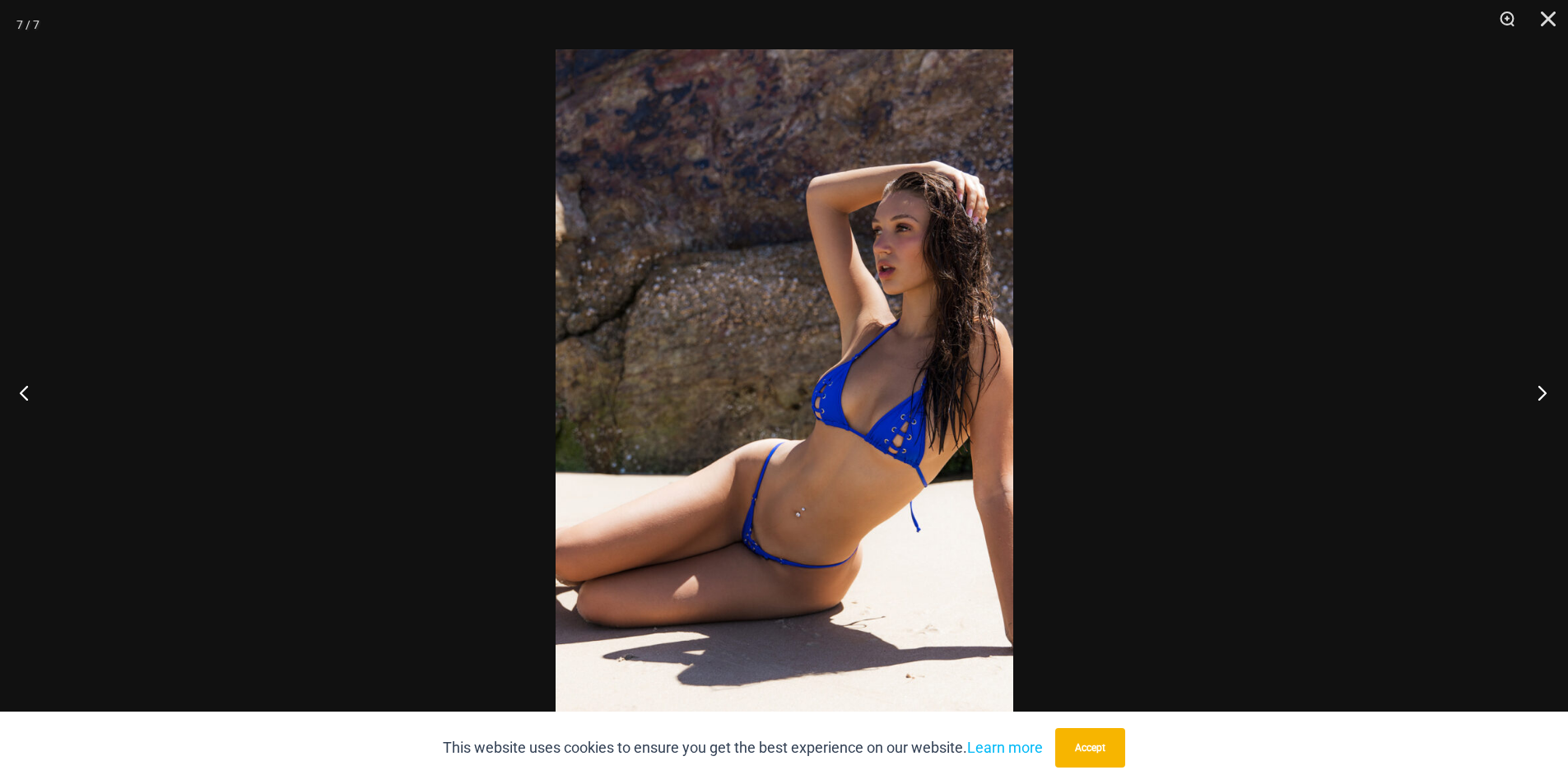
click at [1542, 398] on button "Next" at bounding box center [1536, 392] width 62 height 82
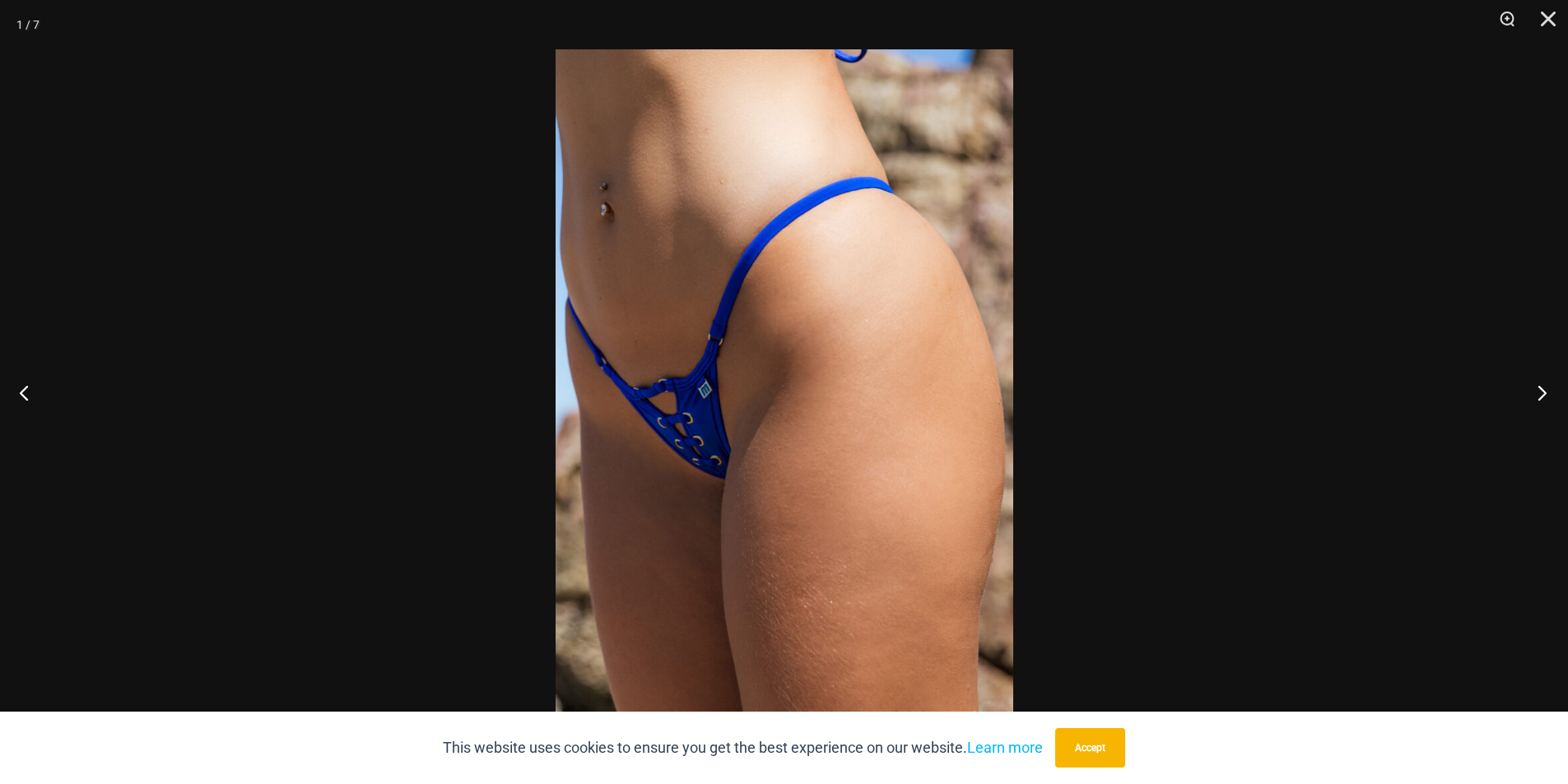
click at [1539, 398] on button "Next" at bounding box center [1536, 392] width 62 height 82
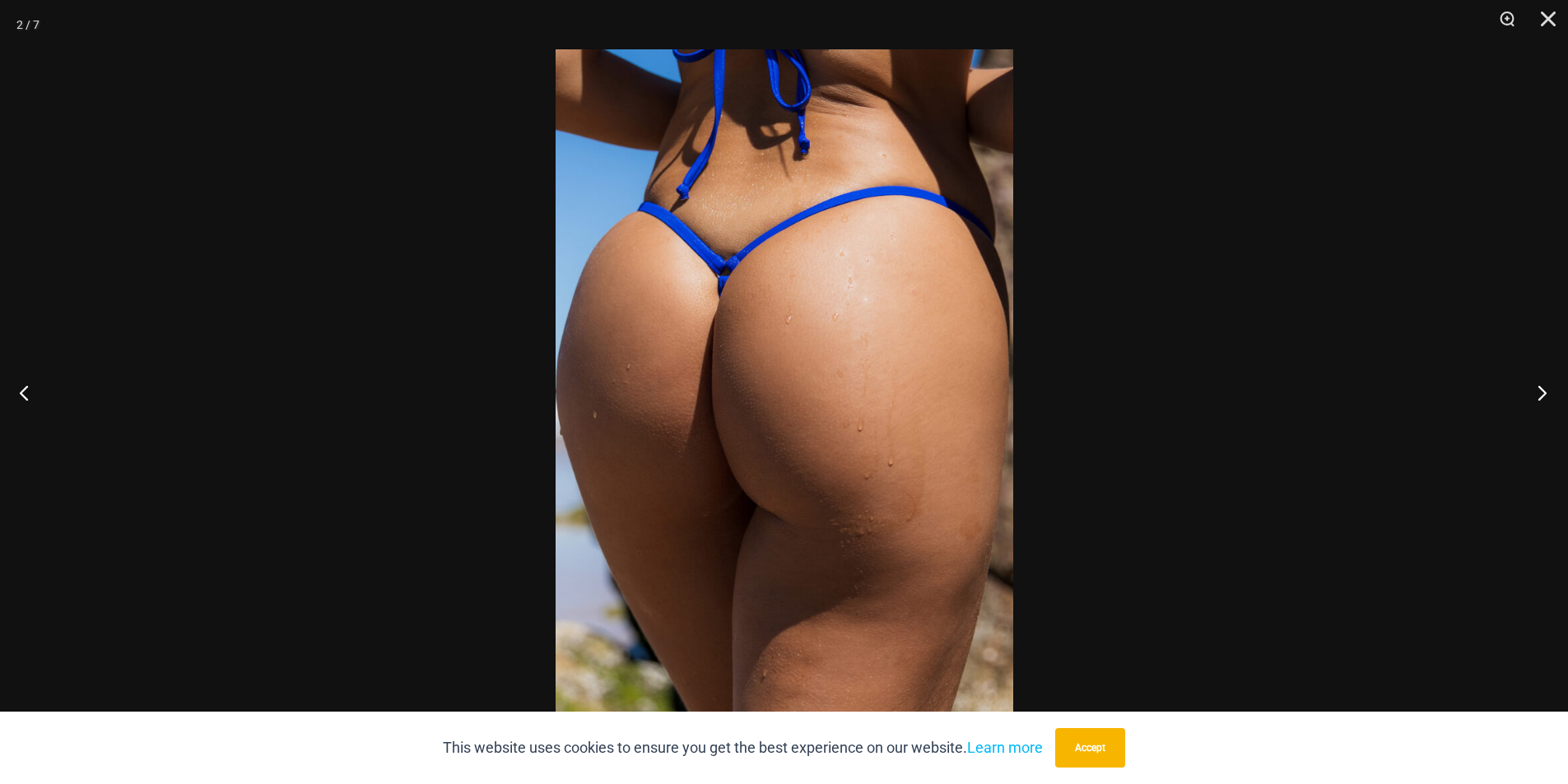
click at [1539, 398] on button "Next" at bounding box center [1536, 392] width 62 height 82
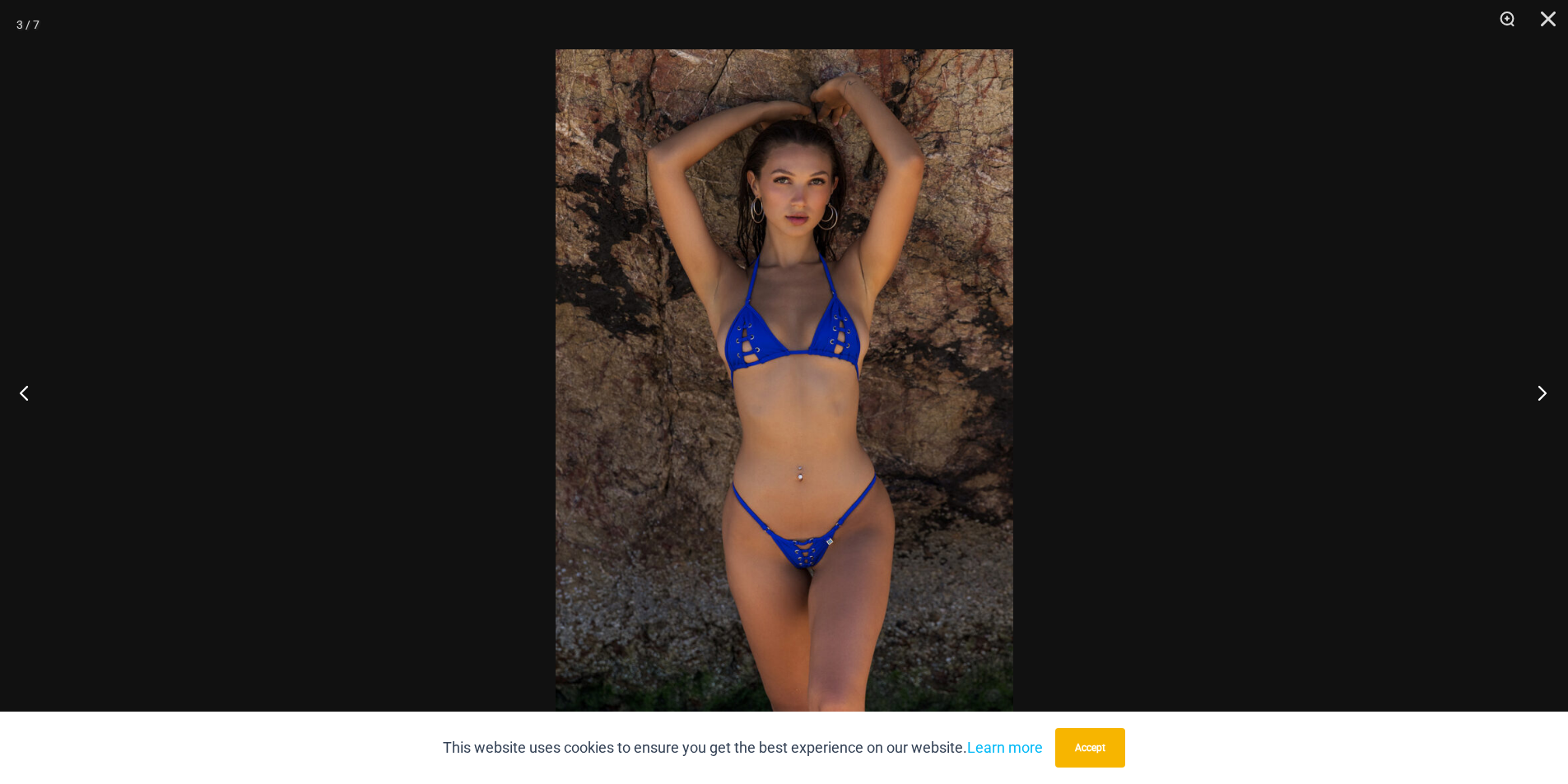
click at [1539, 398] on button "Next" at bounding box center [1536, 392] width 62 height 82
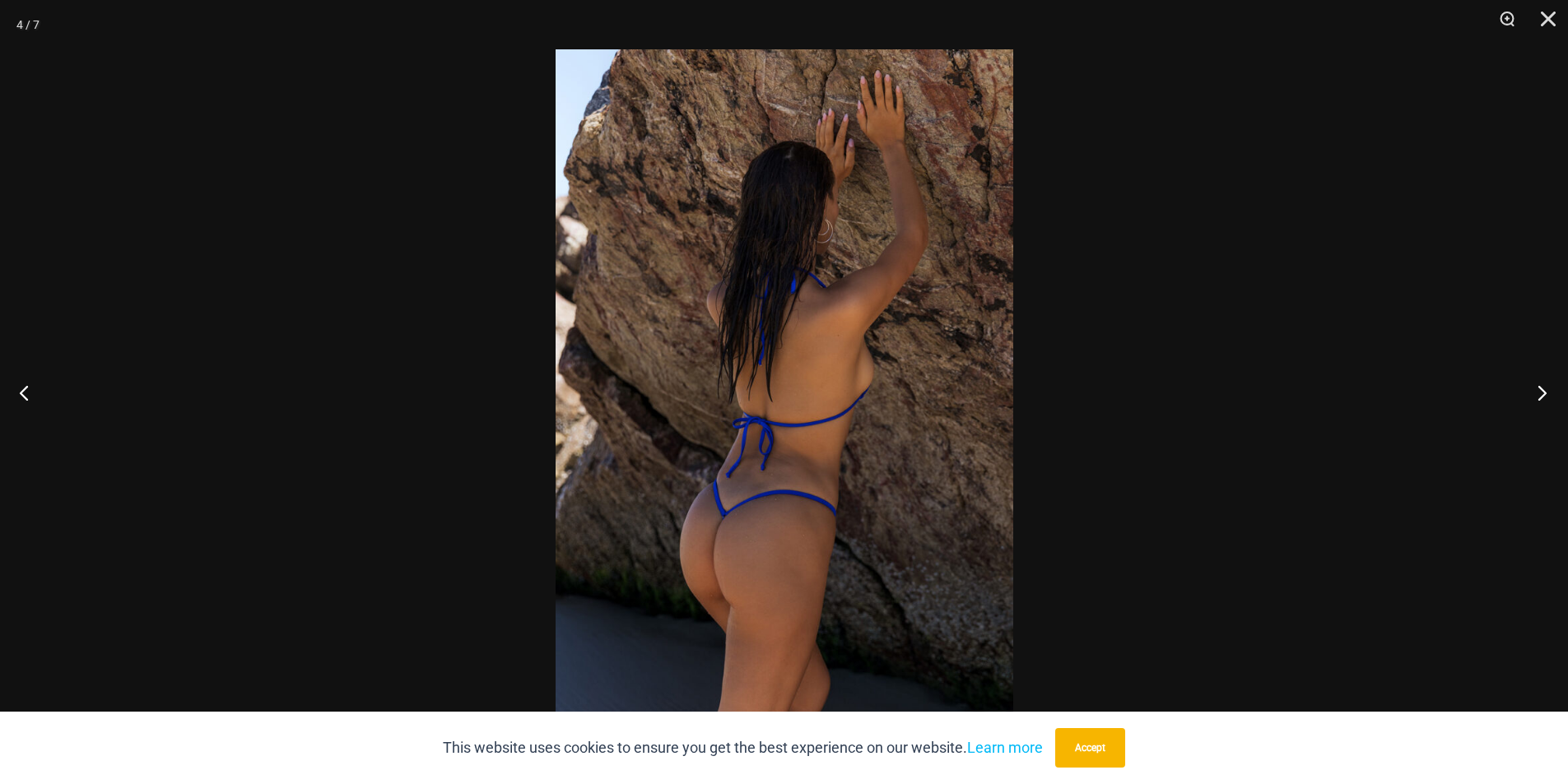
click at [1539, 398] on button "Next" at bounding box center [1536, 392] width 62 height 82
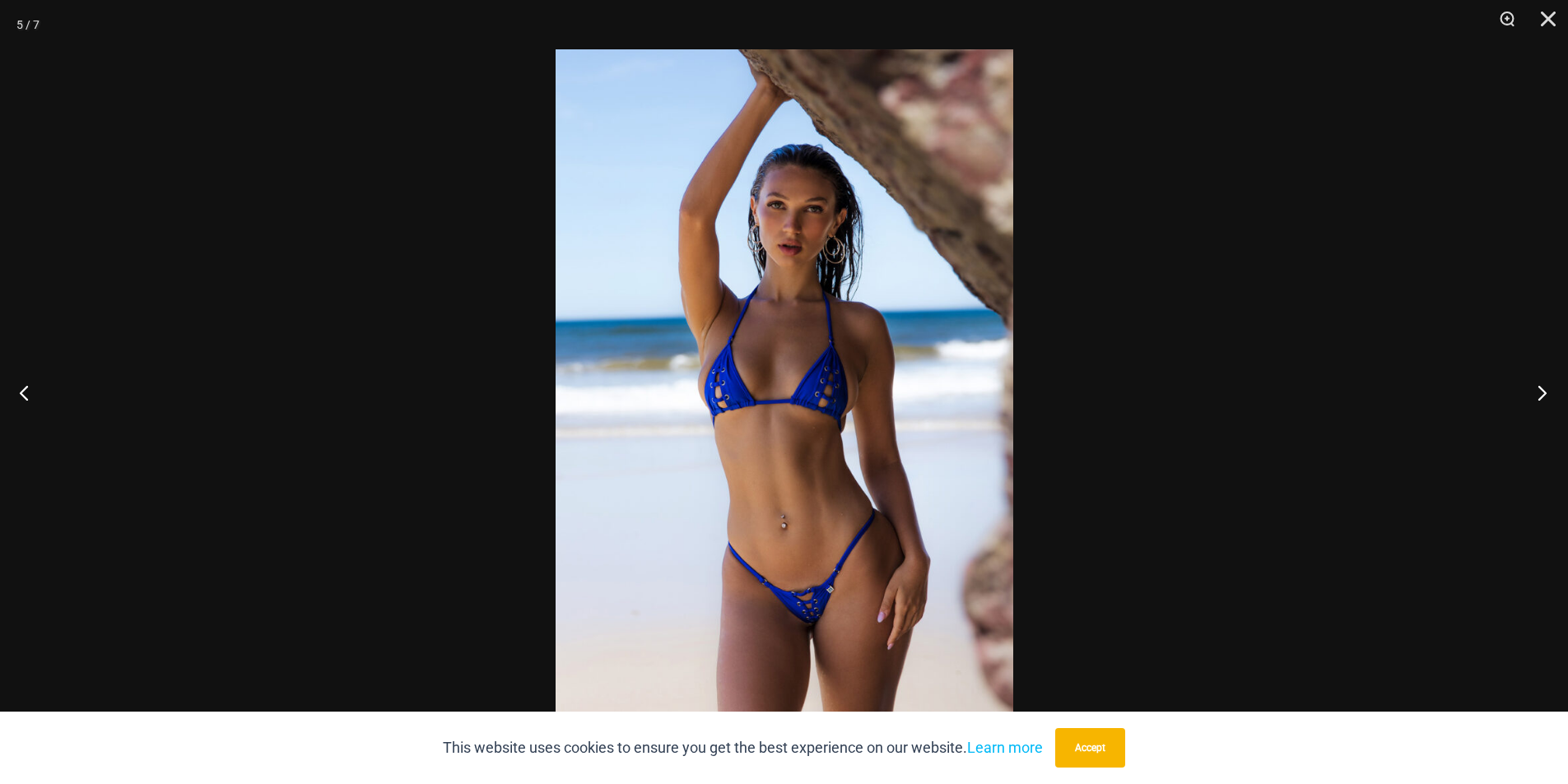
click at [1539, 398] on button "Next" at bounding box center [1536, 392] width 62 height 82
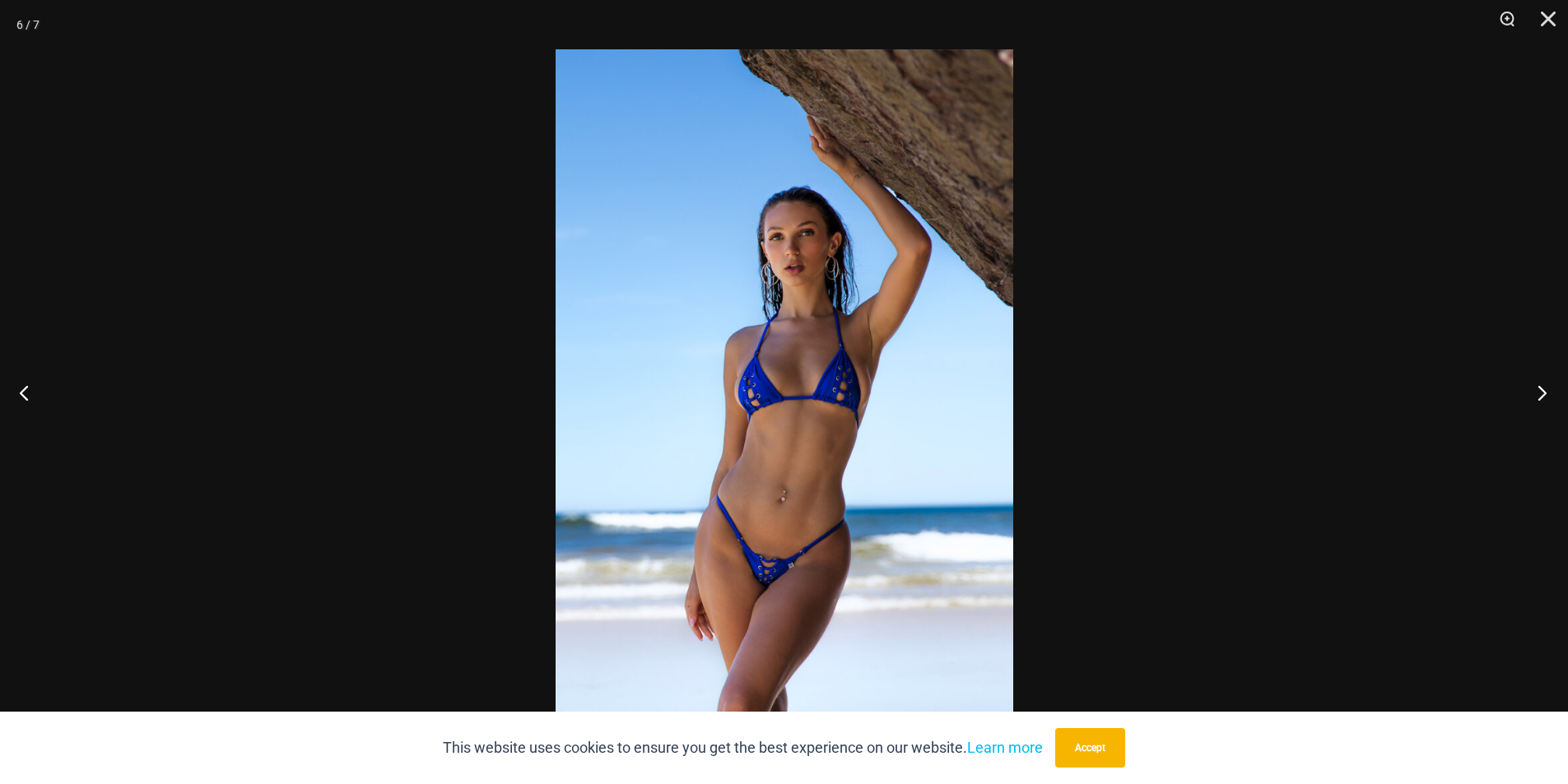
click at [1539, 398] on button "Next" at bounding box center [1536, 392] width 62 height 82
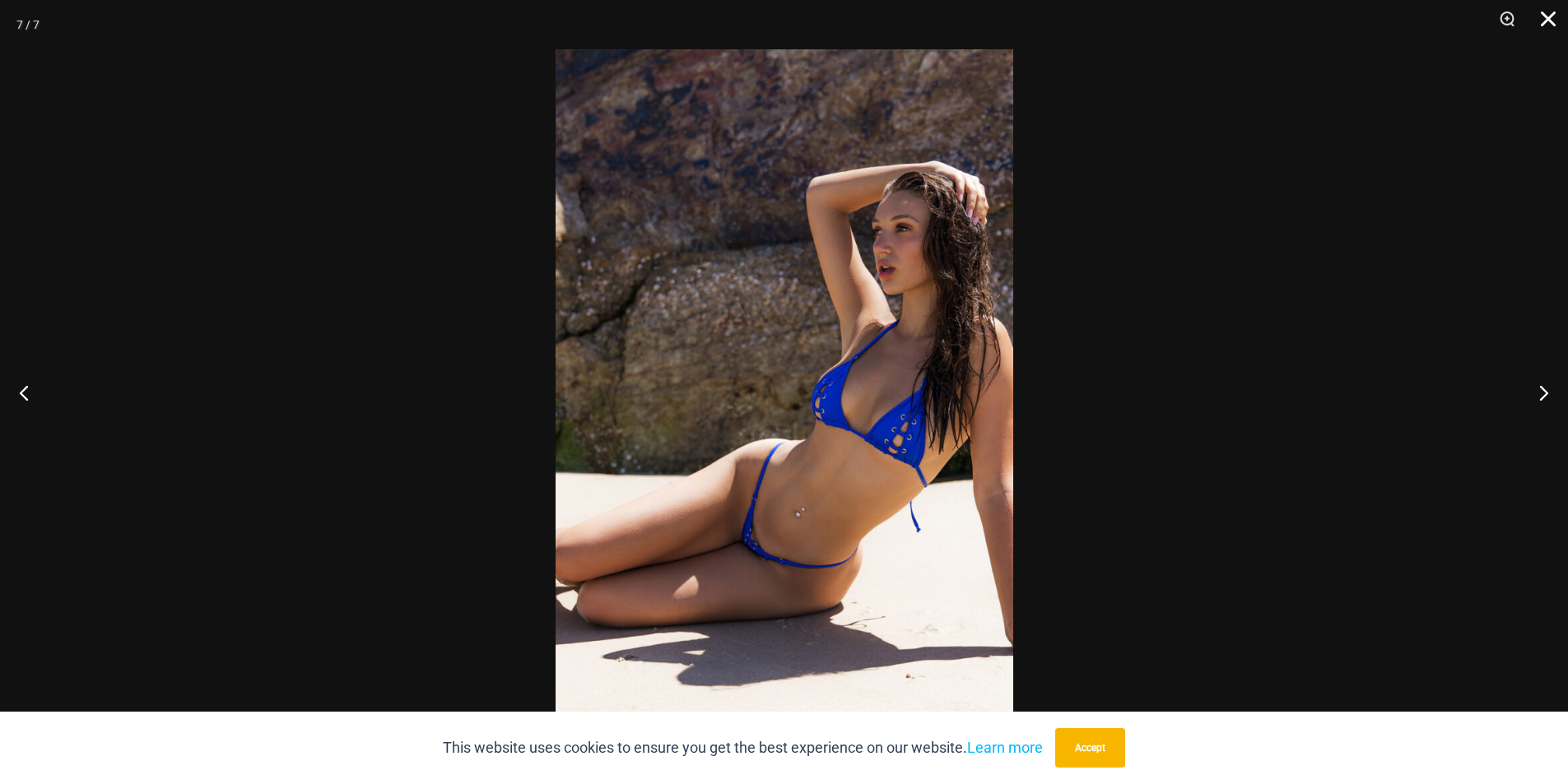
click at [1545, 21] on button "Close" at bounding box center [1542, 25] width 41 height 49
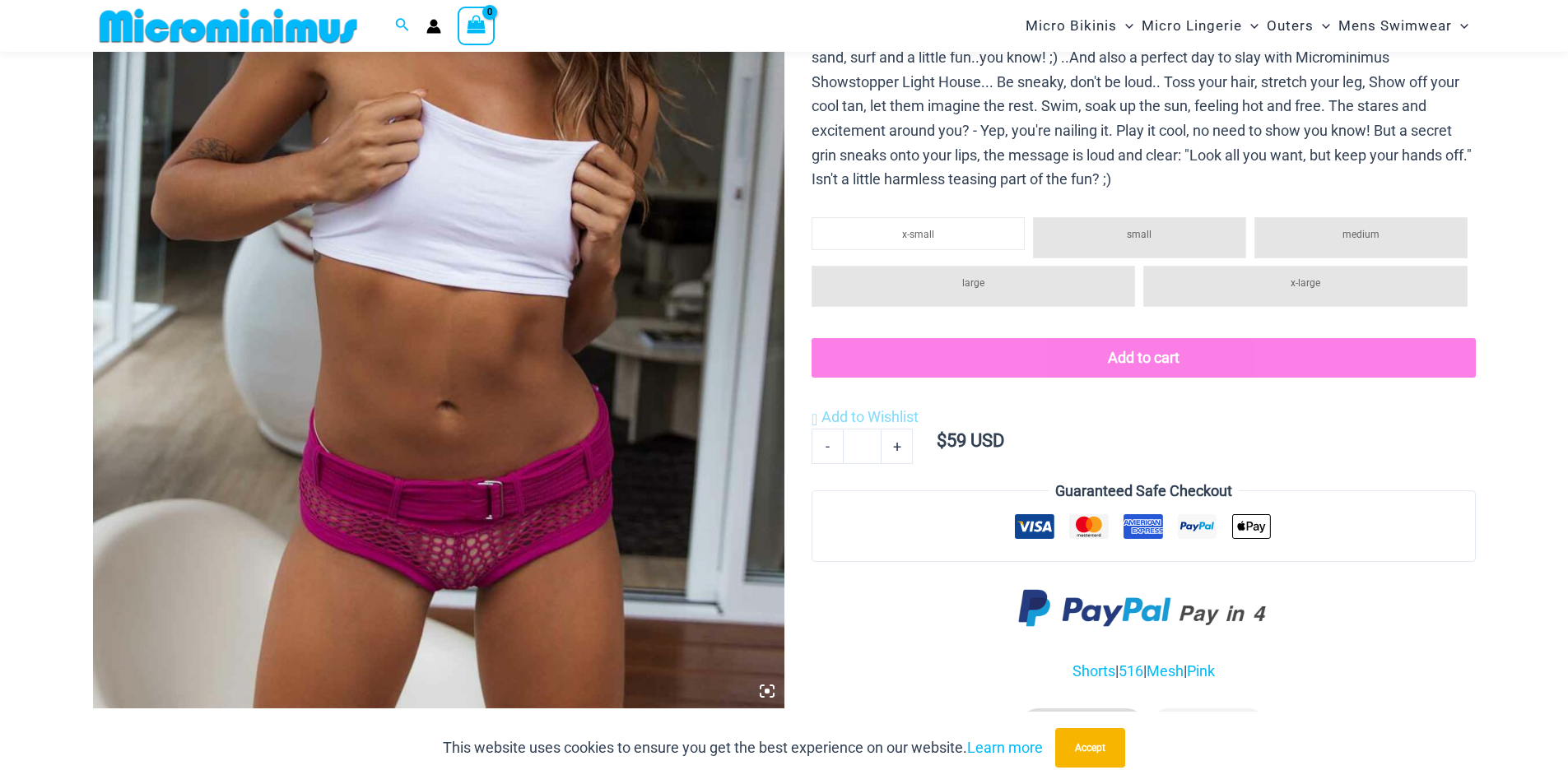
scroll to position [725, 0]
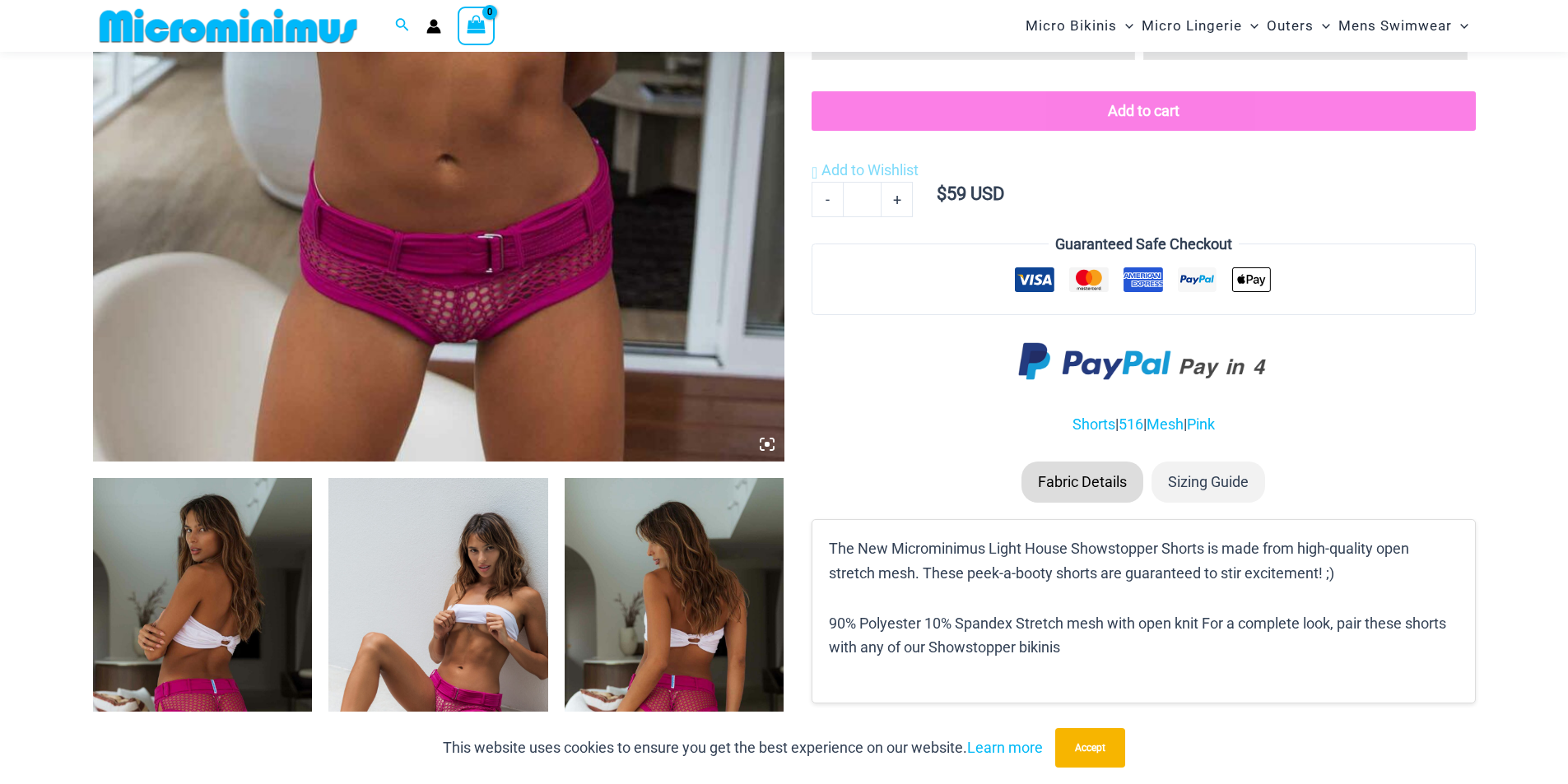
click at [165, 542] on img at bounding box center [202, 642] width 220 height 329
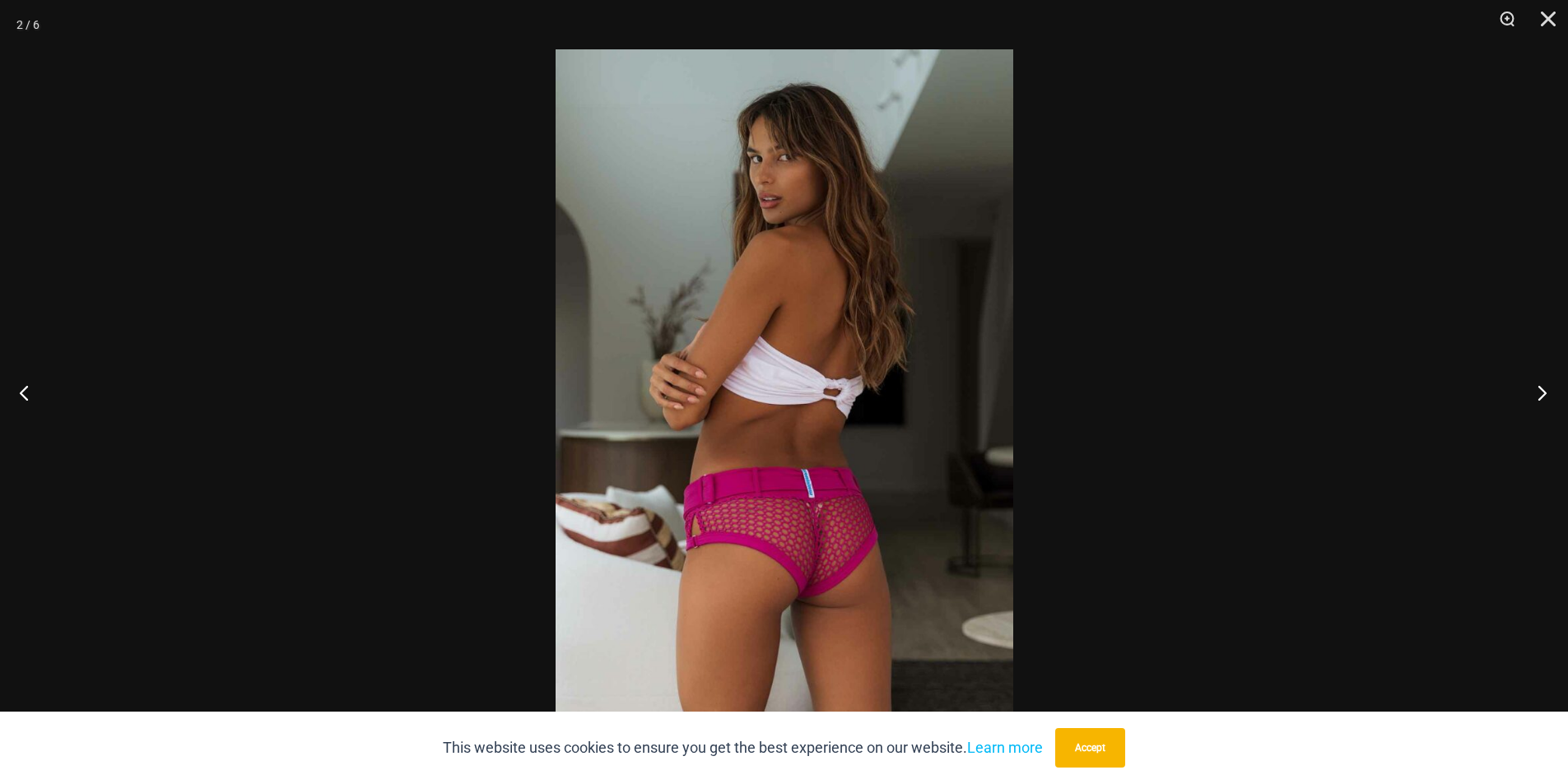
click at [1543, 396] on button "Next" at bounding box center [1536, 392] width 62 height 82
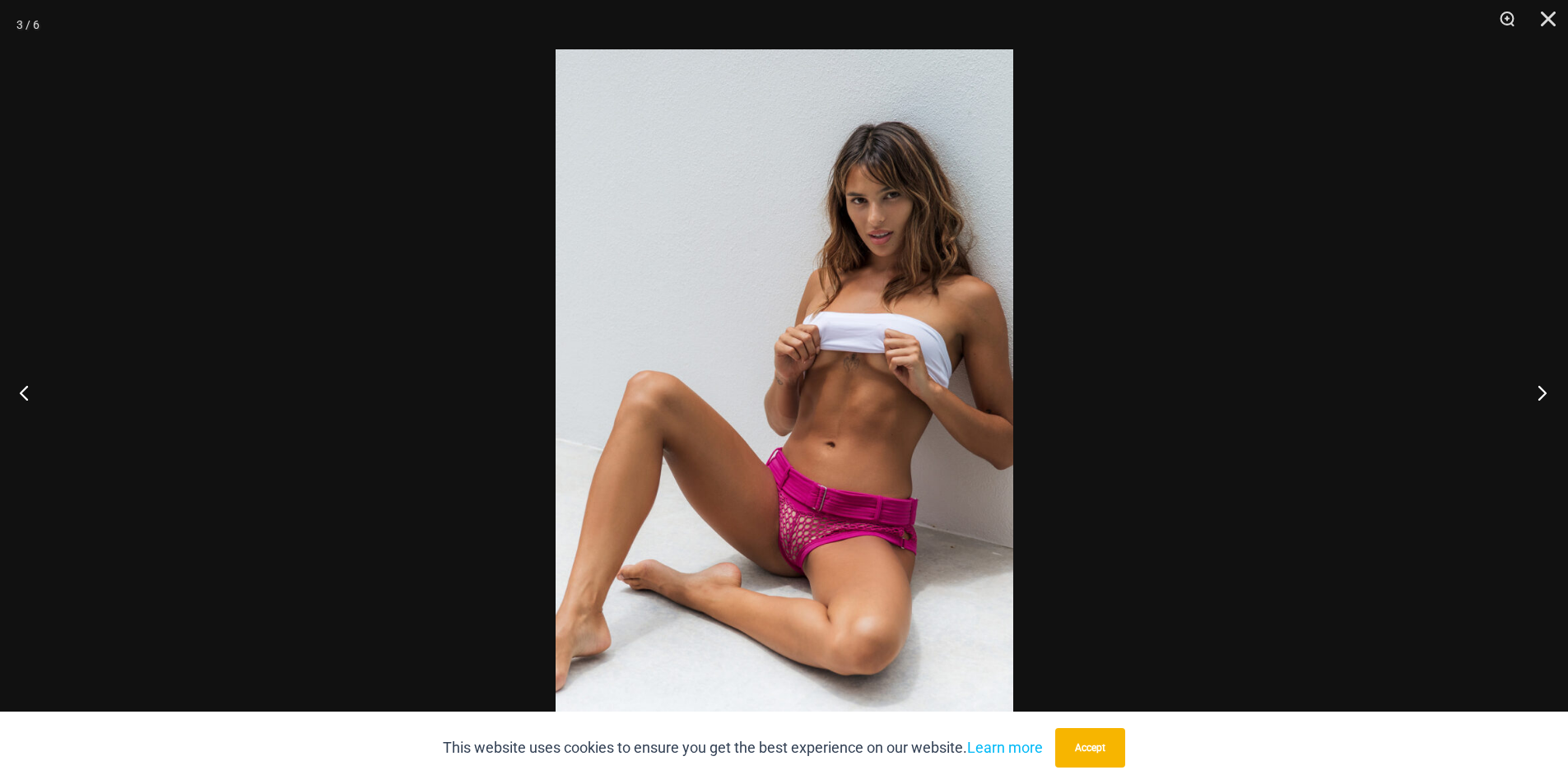
click at [1543, 396] on button "Next" at bounding box center [1536, 392] width 62 height 82
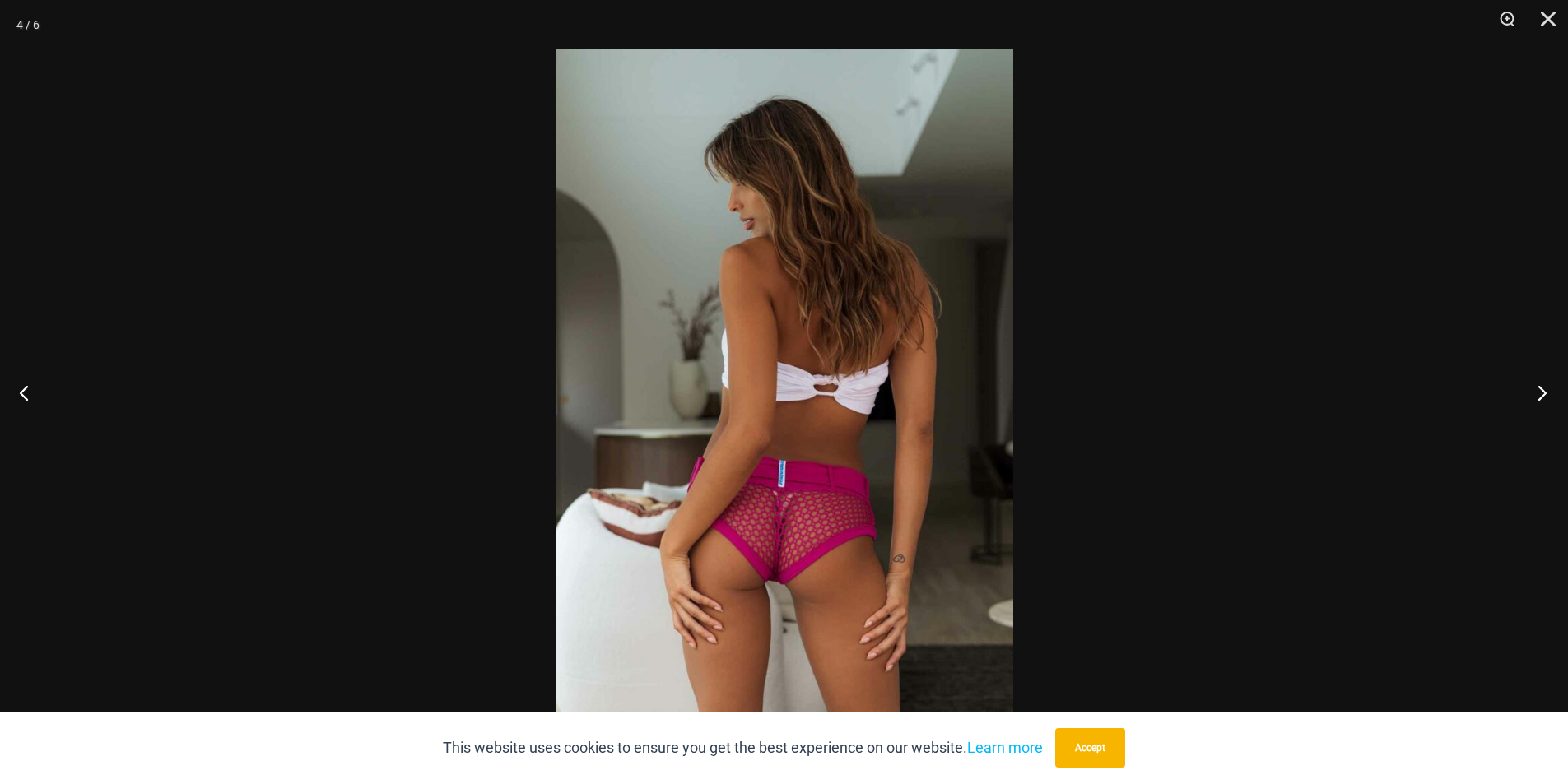
click at [1538, 396] on button "Next" at bounding box center [1536, 392] width 62 height 82
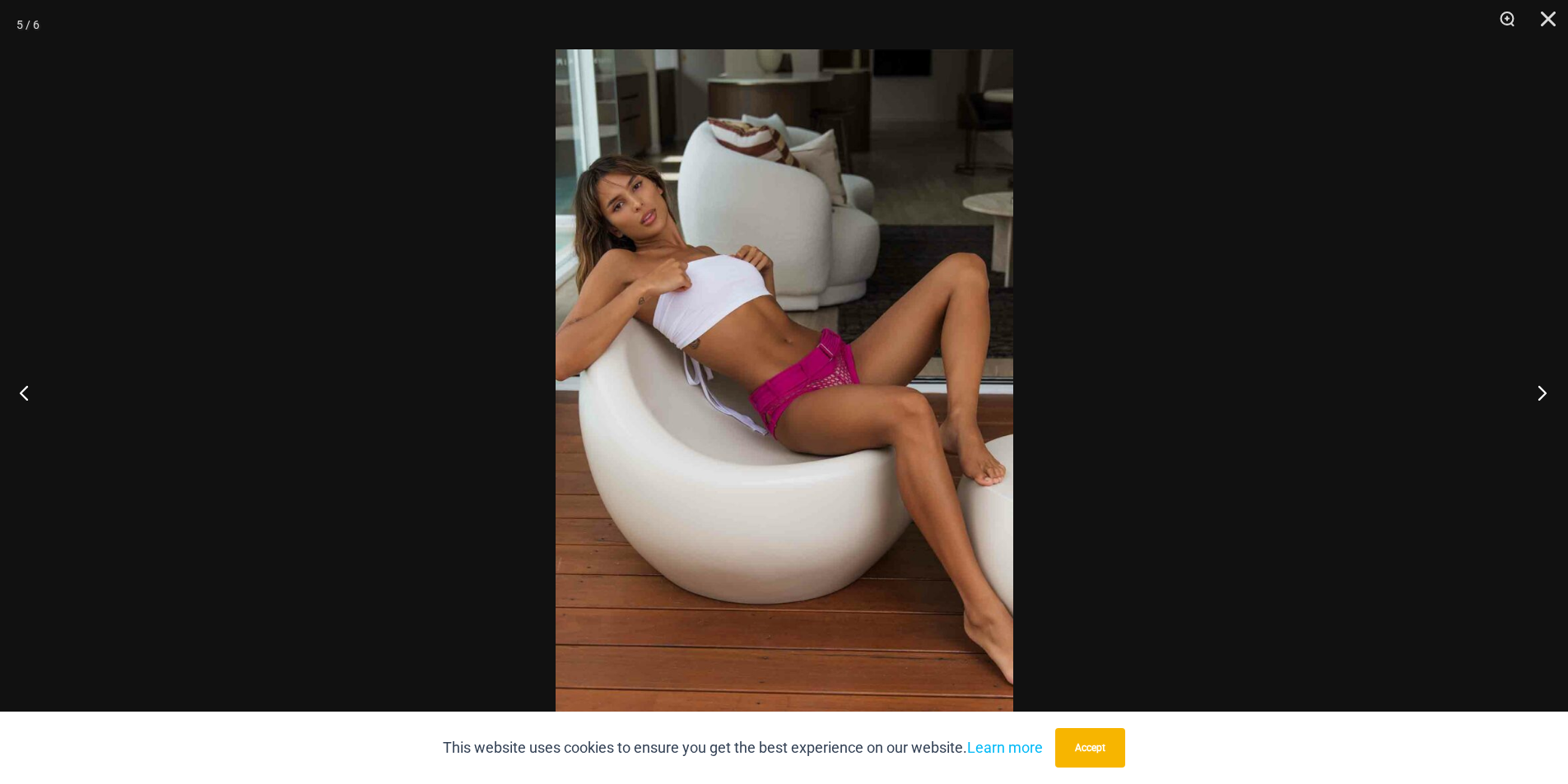
click at [1538, 396] on button "Next" at bounding box center [1536, 392] width 62 height 82
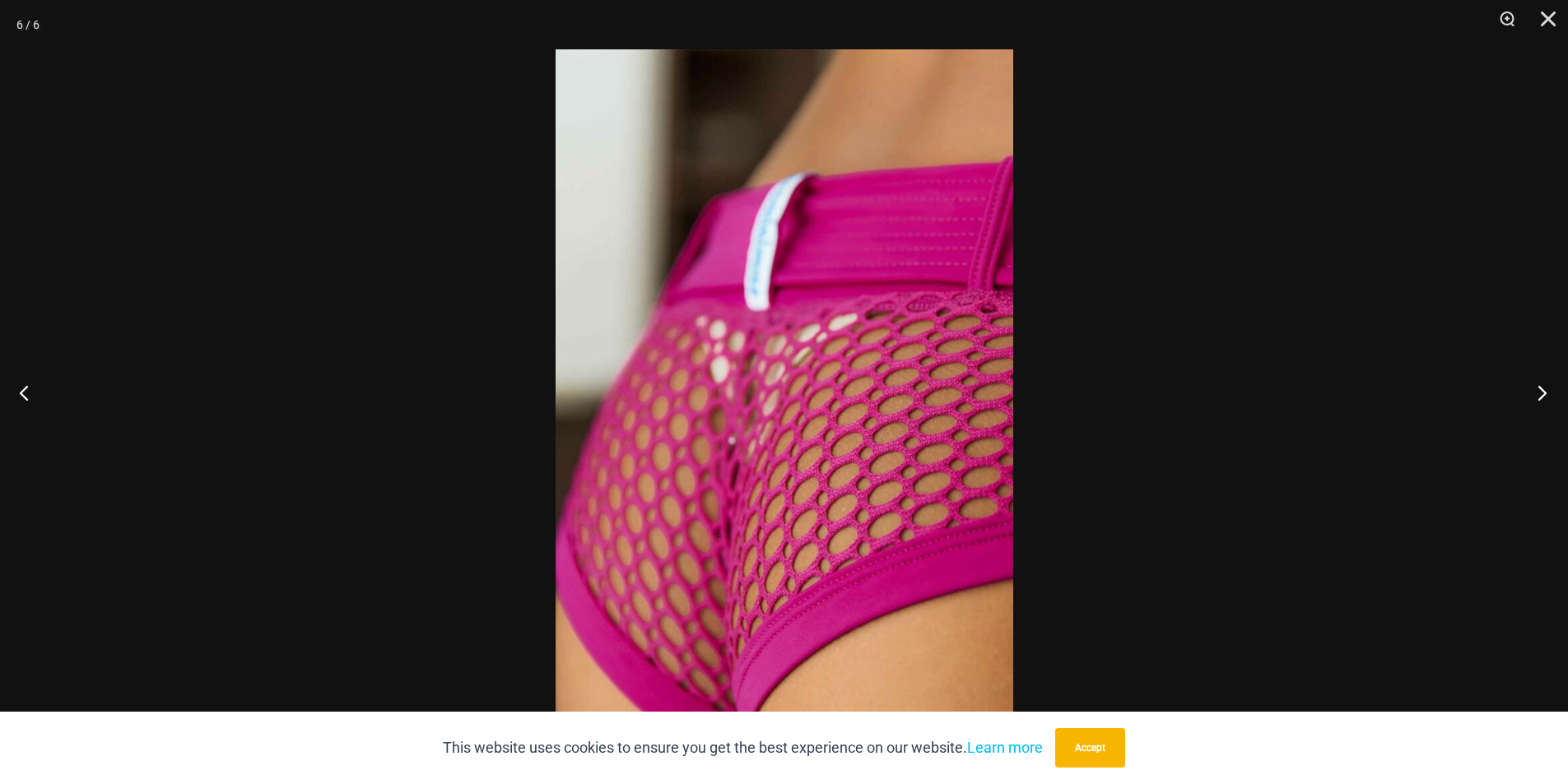
click at [1538, 396] on button "Next" at bounding box center [1536, 392] width 62 height 82
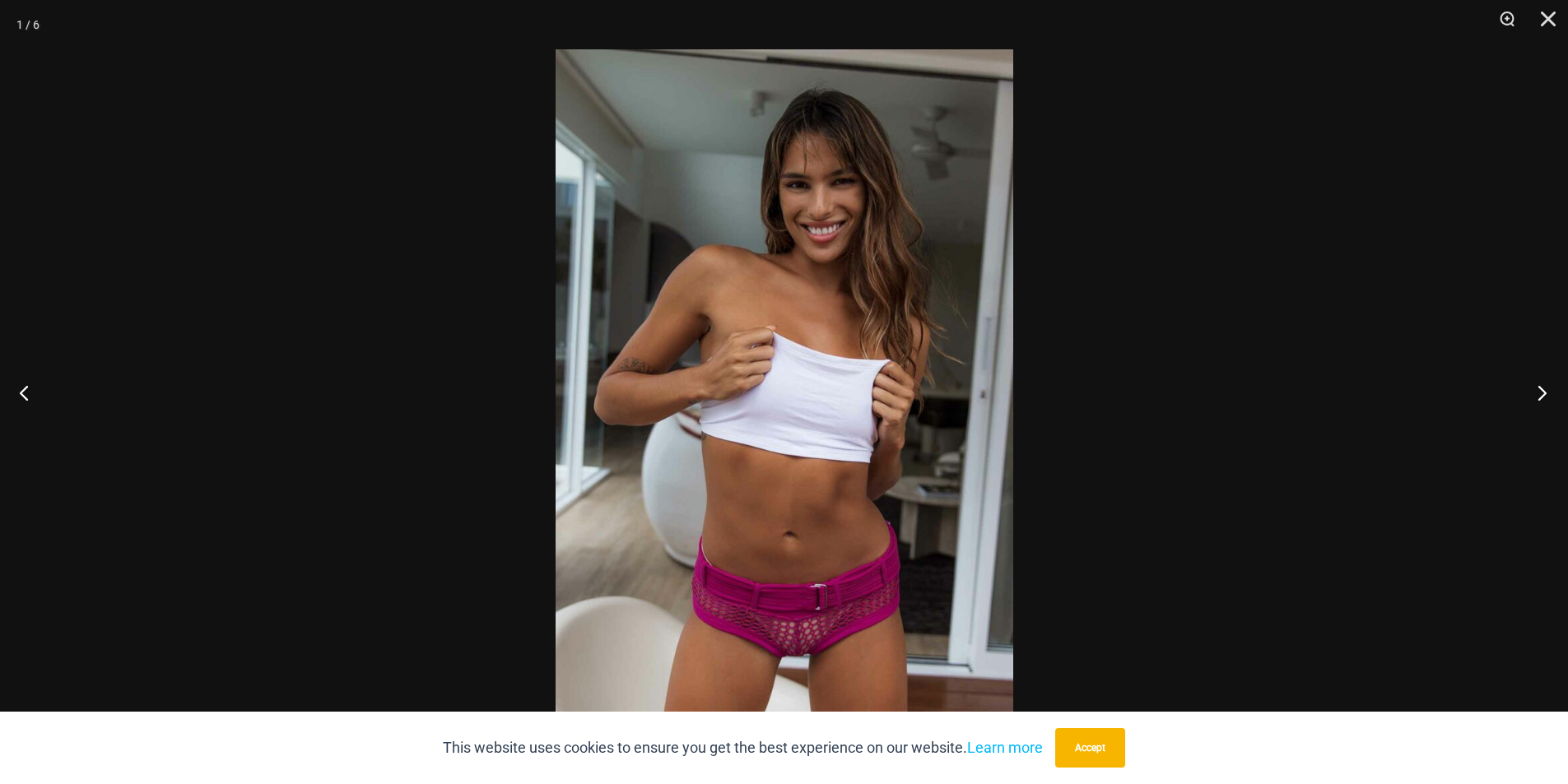
click at [1538, 396] on button "Next" at bounding box center [1536, 392] width 62 height 82
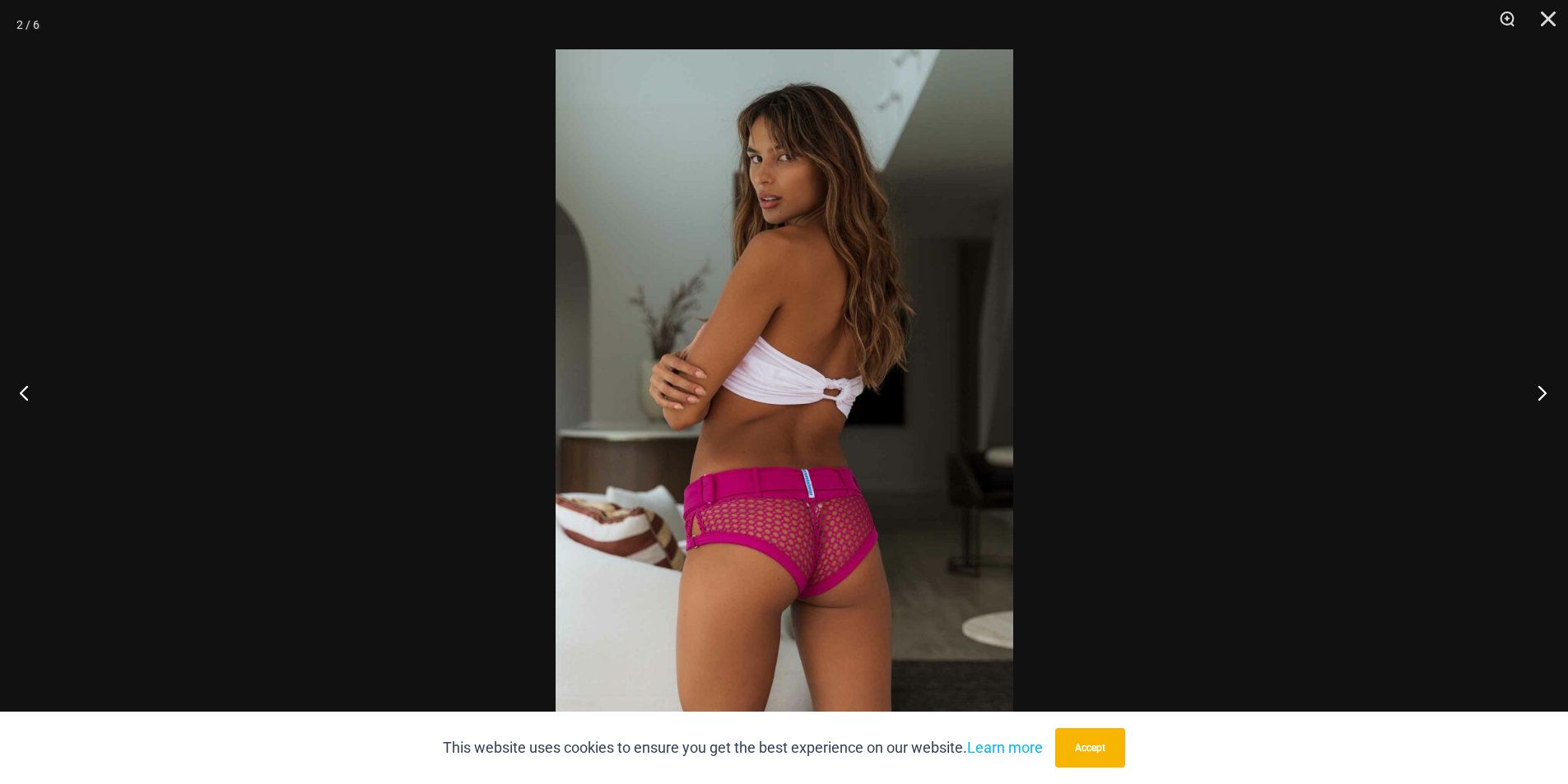
click at [1538, 396] on button "Next" at bounding box center [1536, 392] width 62 height 82
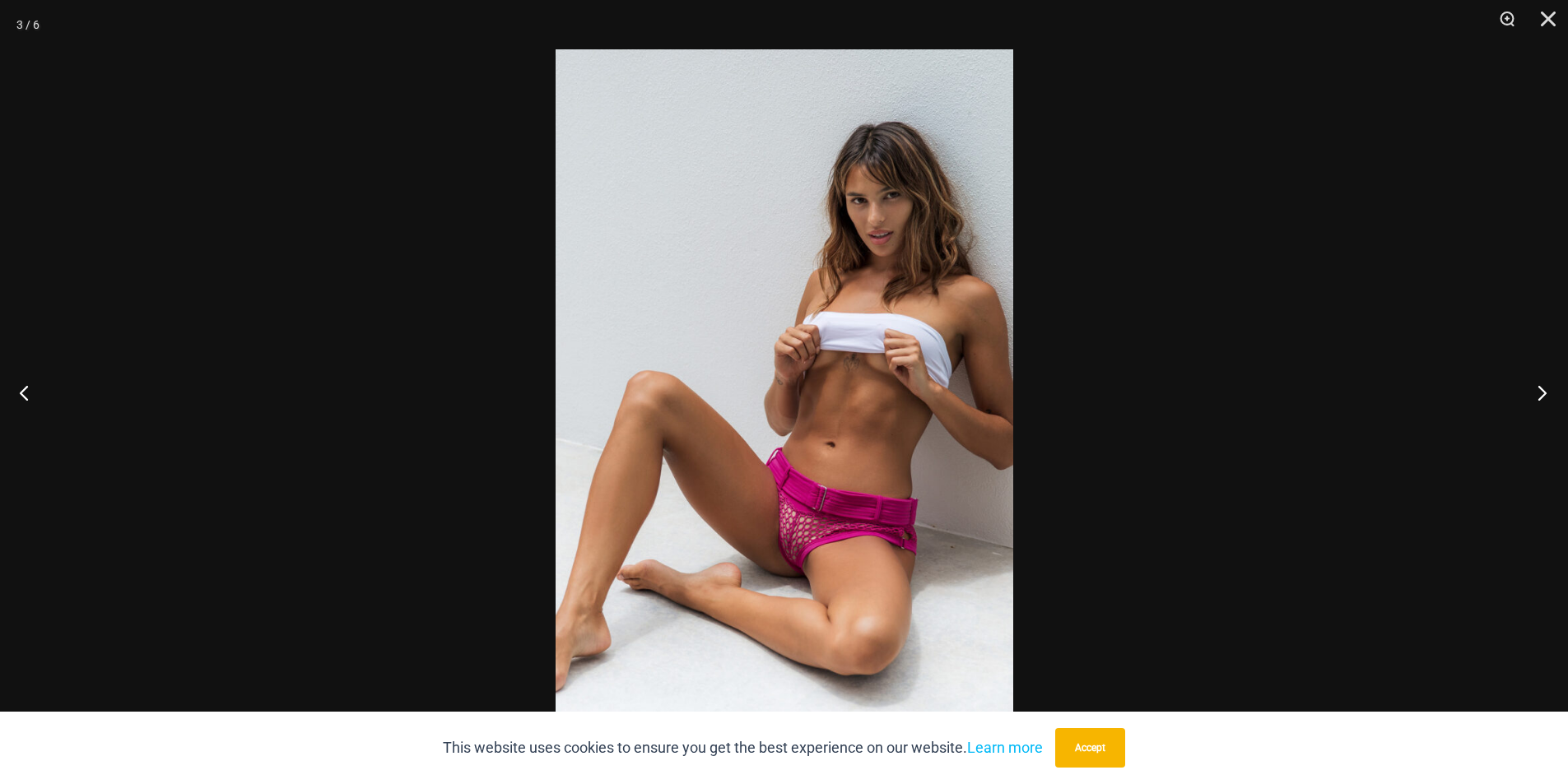
click at [1538, 396] on button "Next" at bounding box center [1536, 392] width 62 height 82
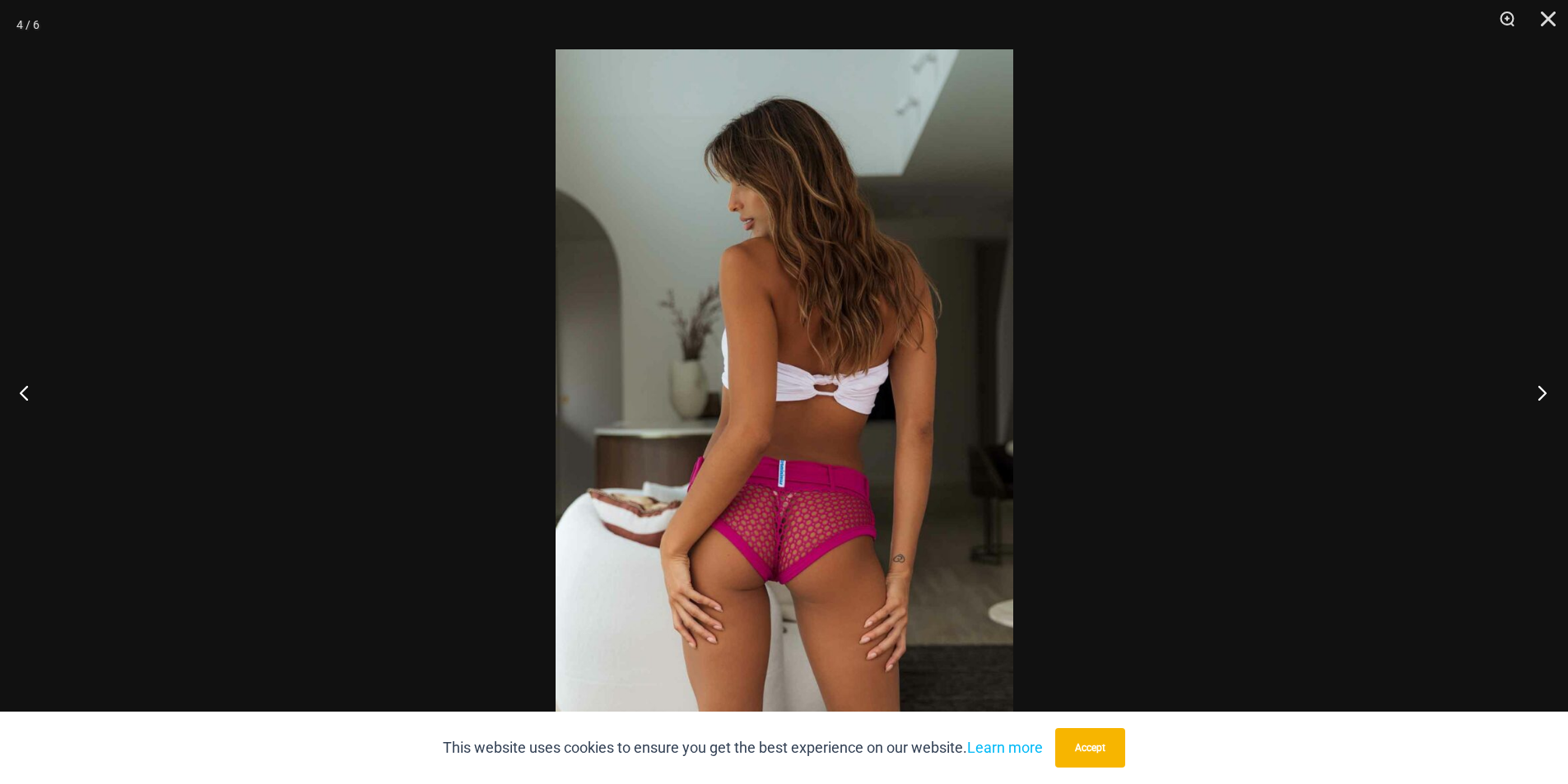
click at [1538, 396] on button "Next" at bounding box center [1536, 392] width 62 height 82
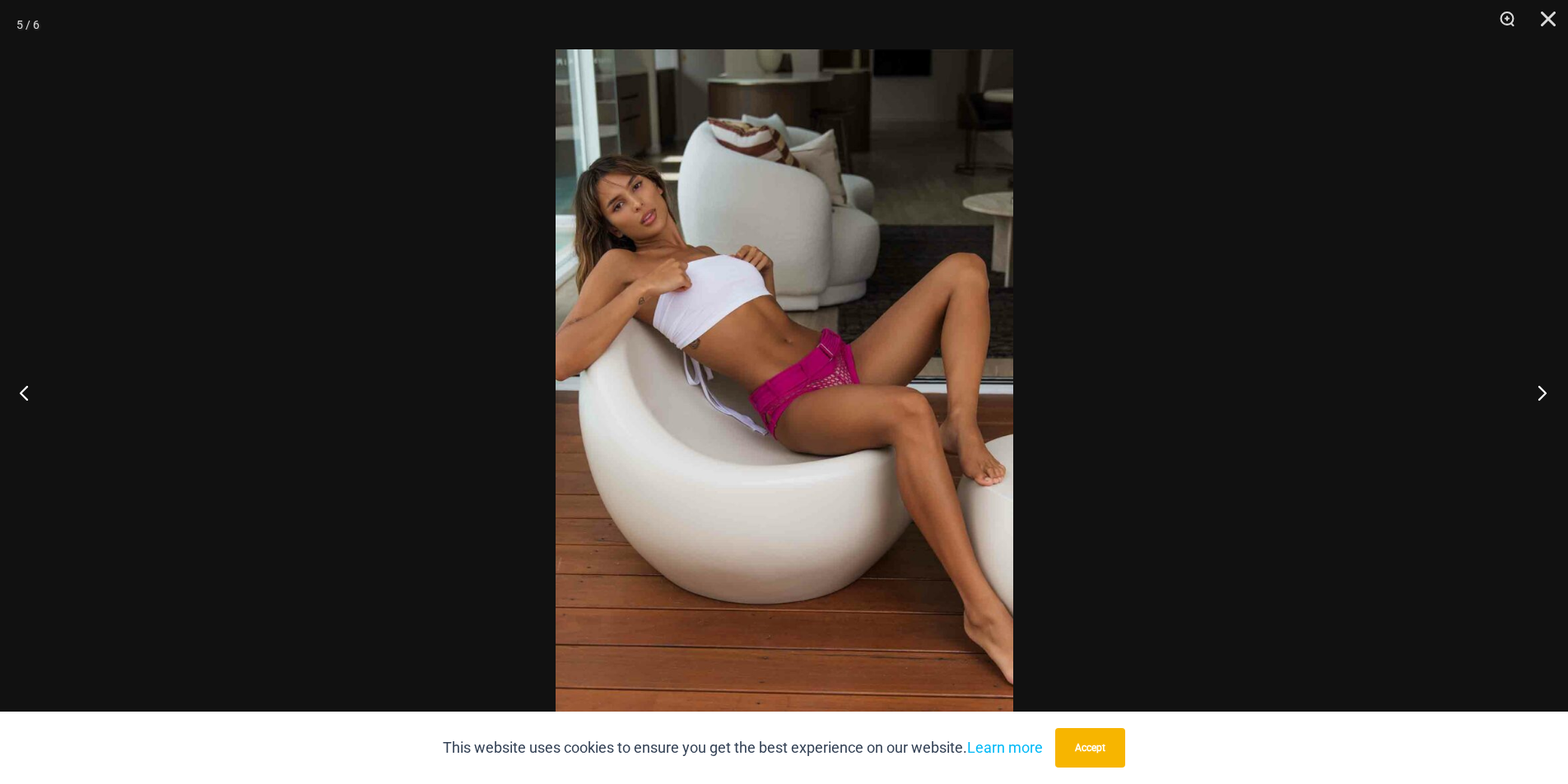
click at [1538, 396] on button "Next" at bounding box center [1536, 392] width 62 height 82
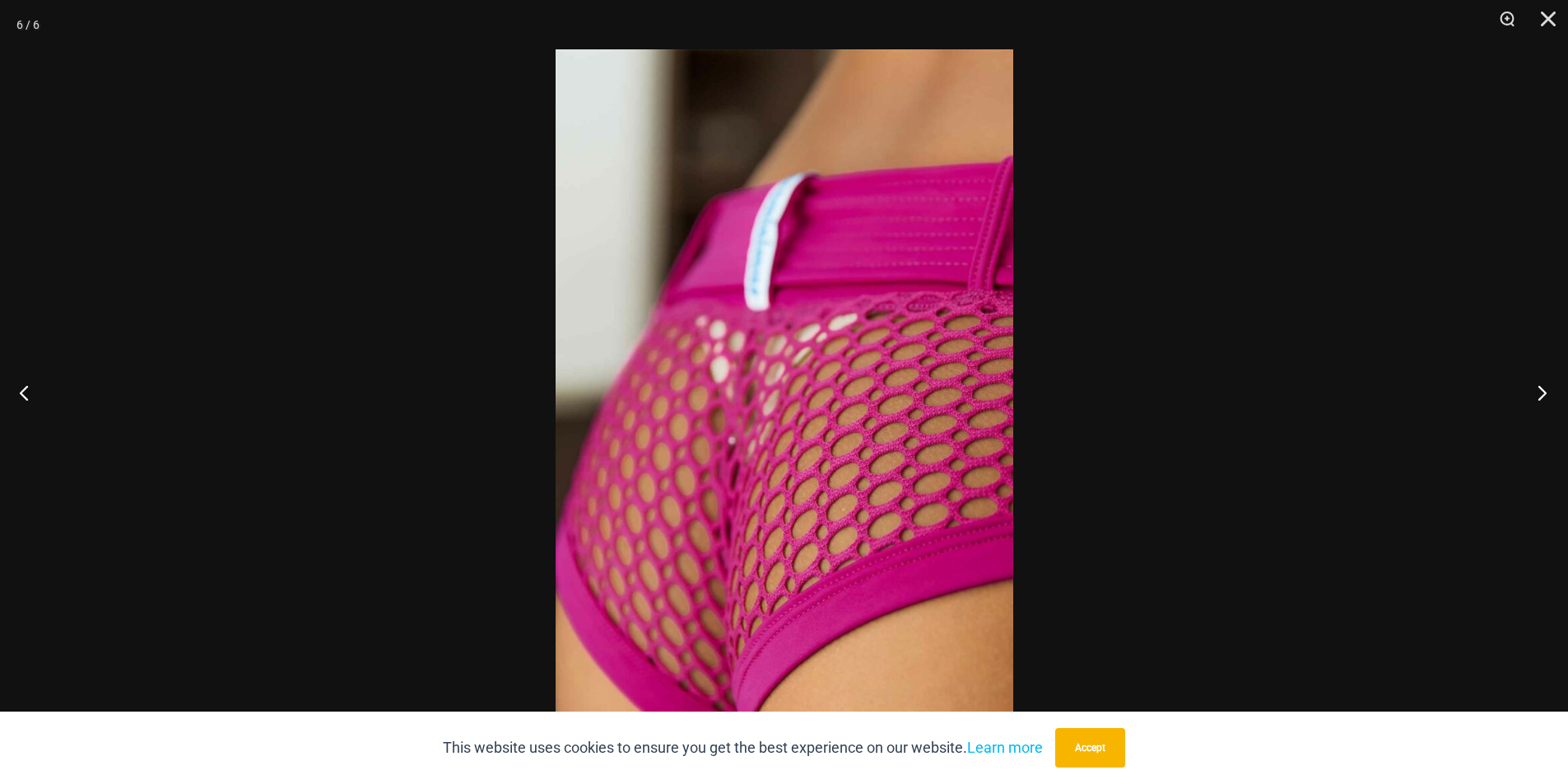
click at [1538, 396] on button "Next" at bounding box center [1536, 392] width 62 height 82
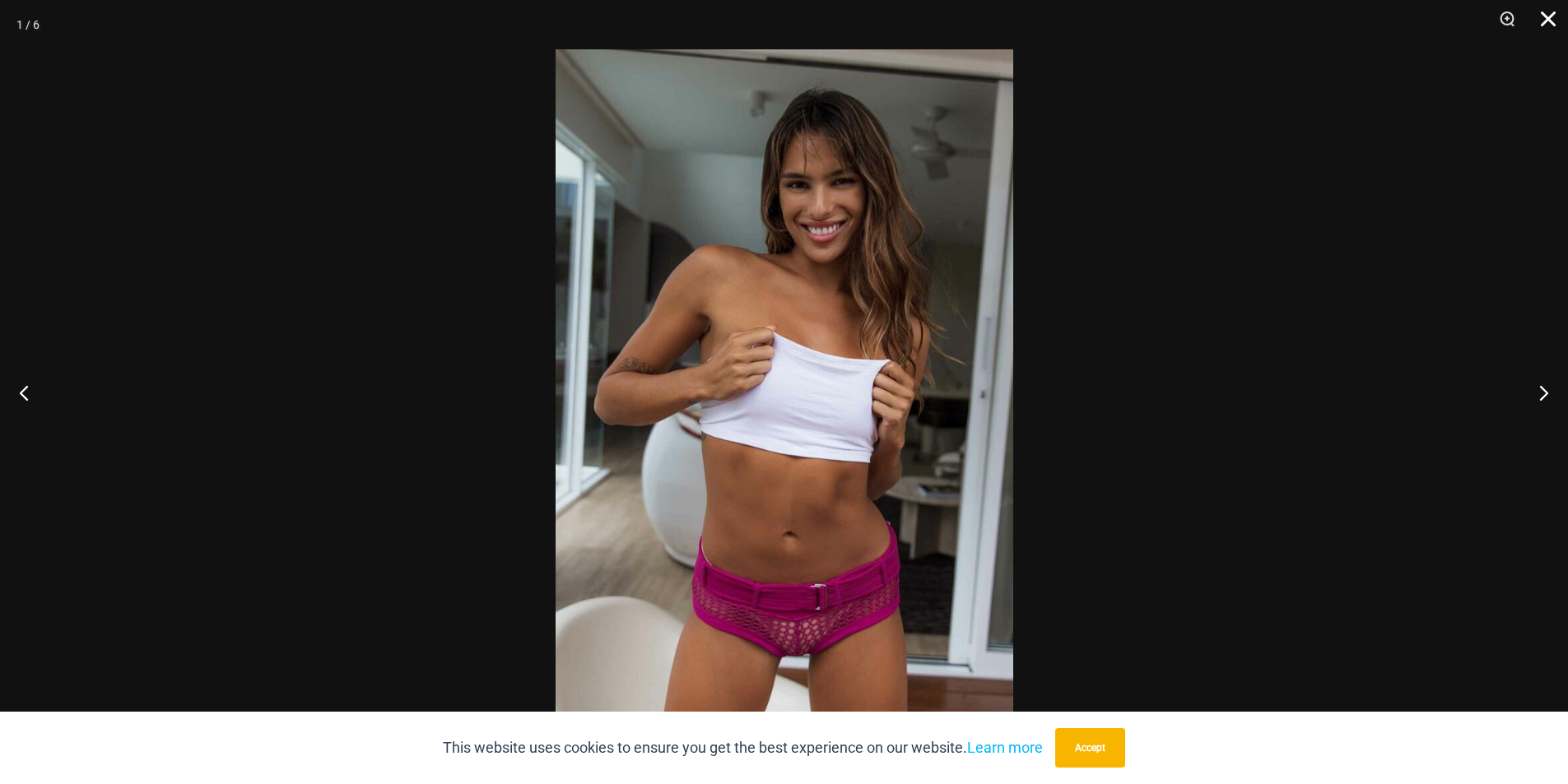
click at [1550, 29] on button "Close" at bounding box center [1542, 25] width 41 height 49
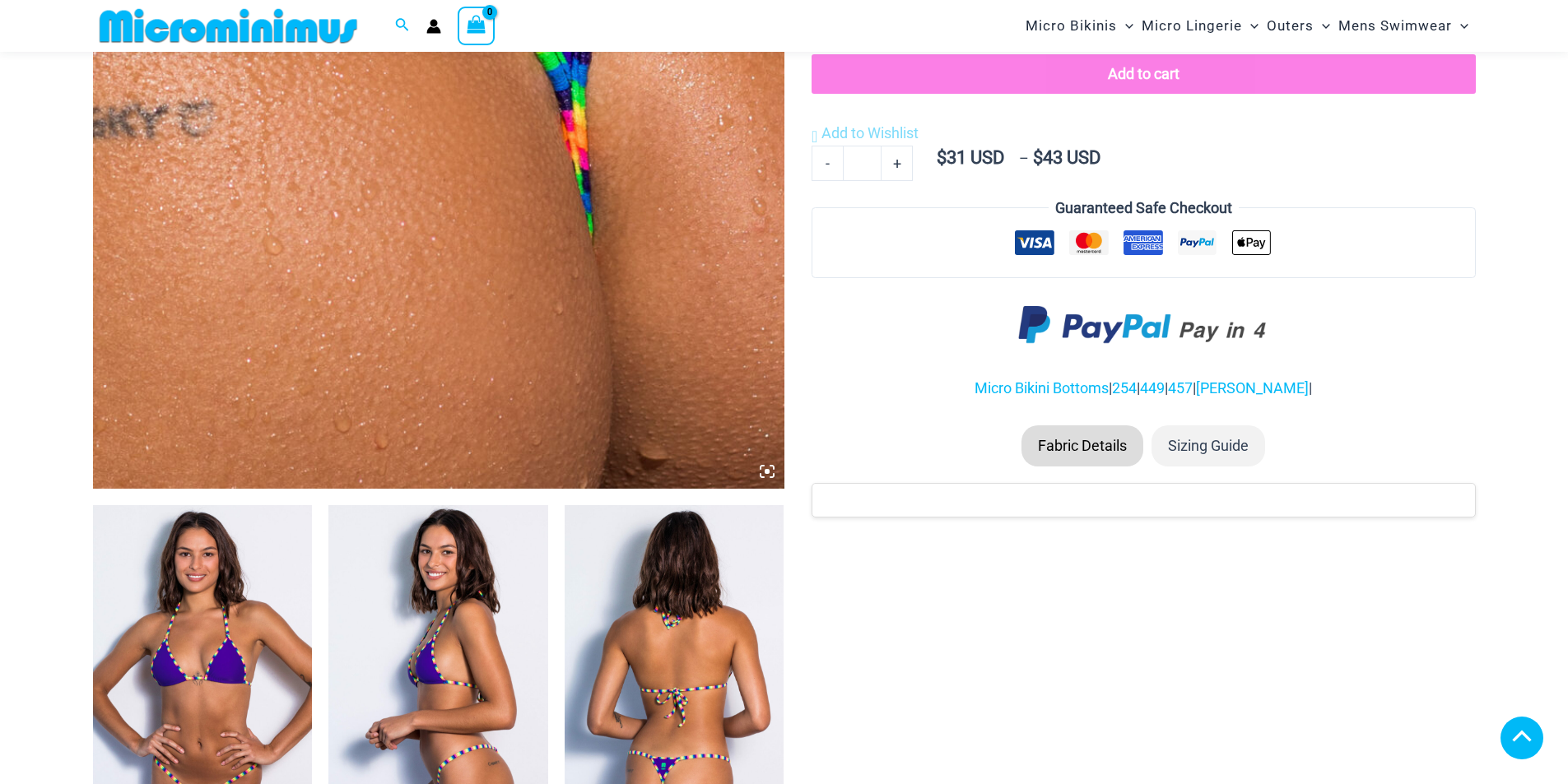
scroll to position [649, 0]
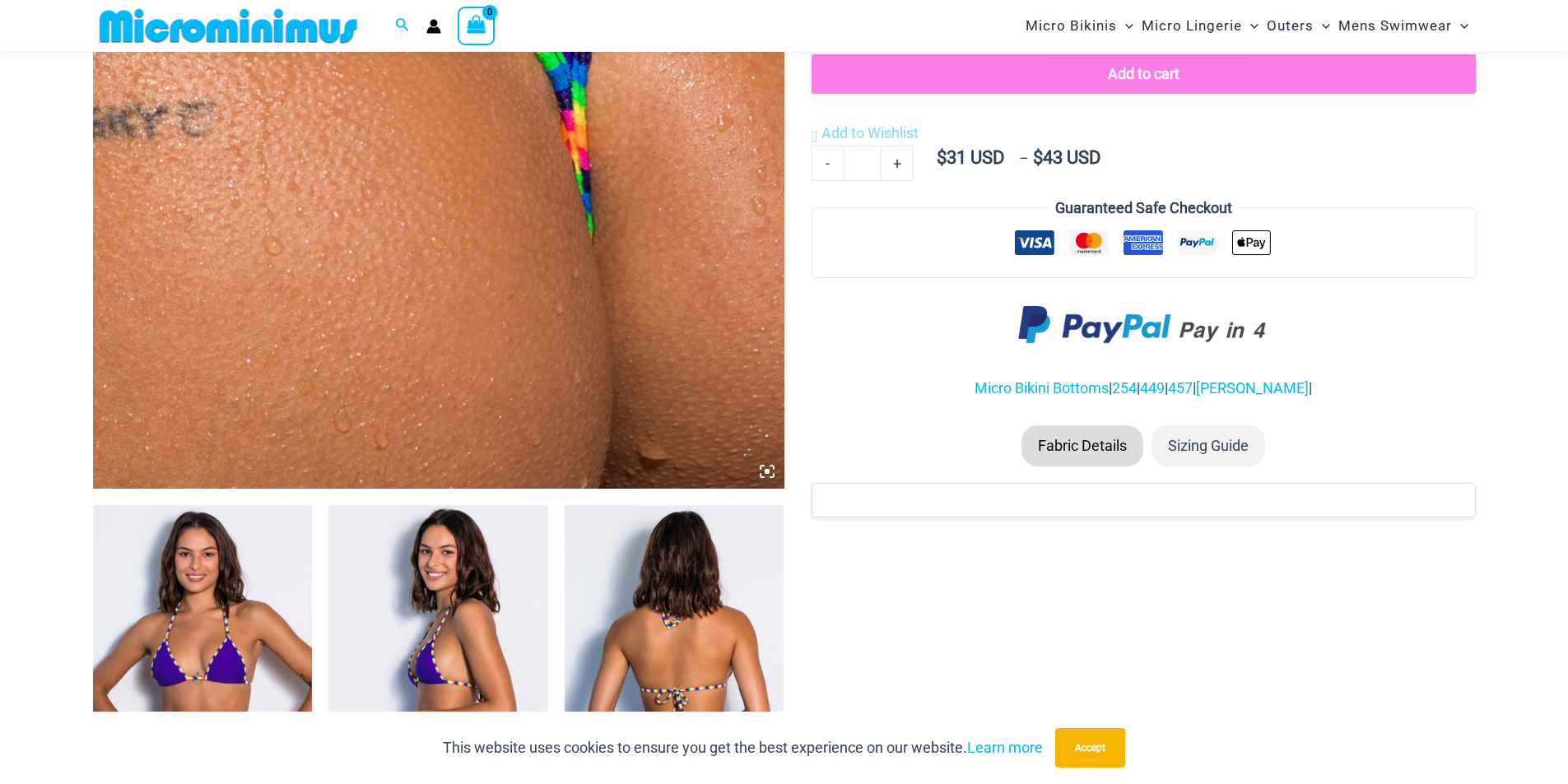
click at [175, 644] on img at bounding box center [202, 669] width 220 height 329
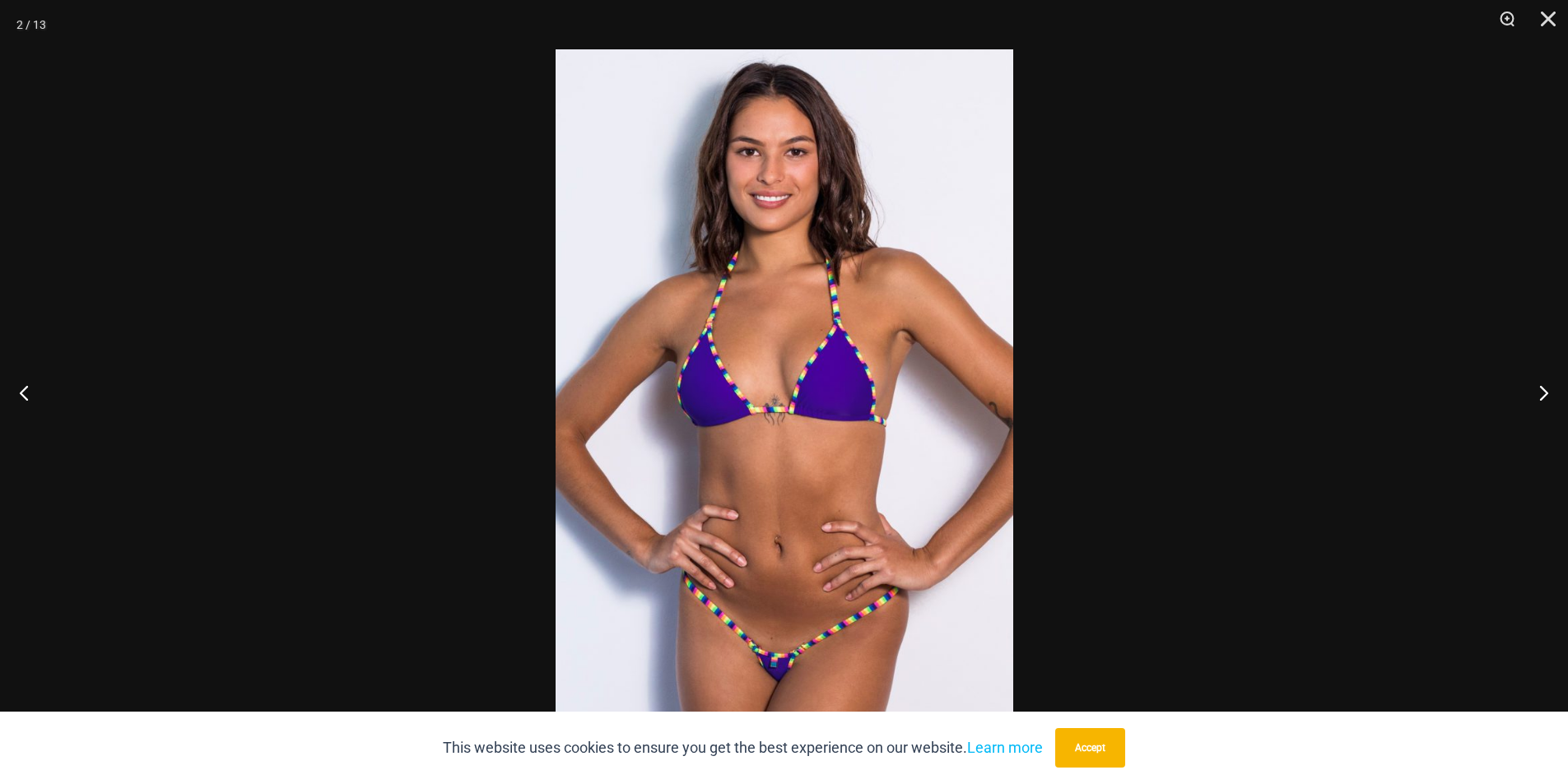
click at [942, 308] on img at bounding box center [784, 392] width 457 height 685
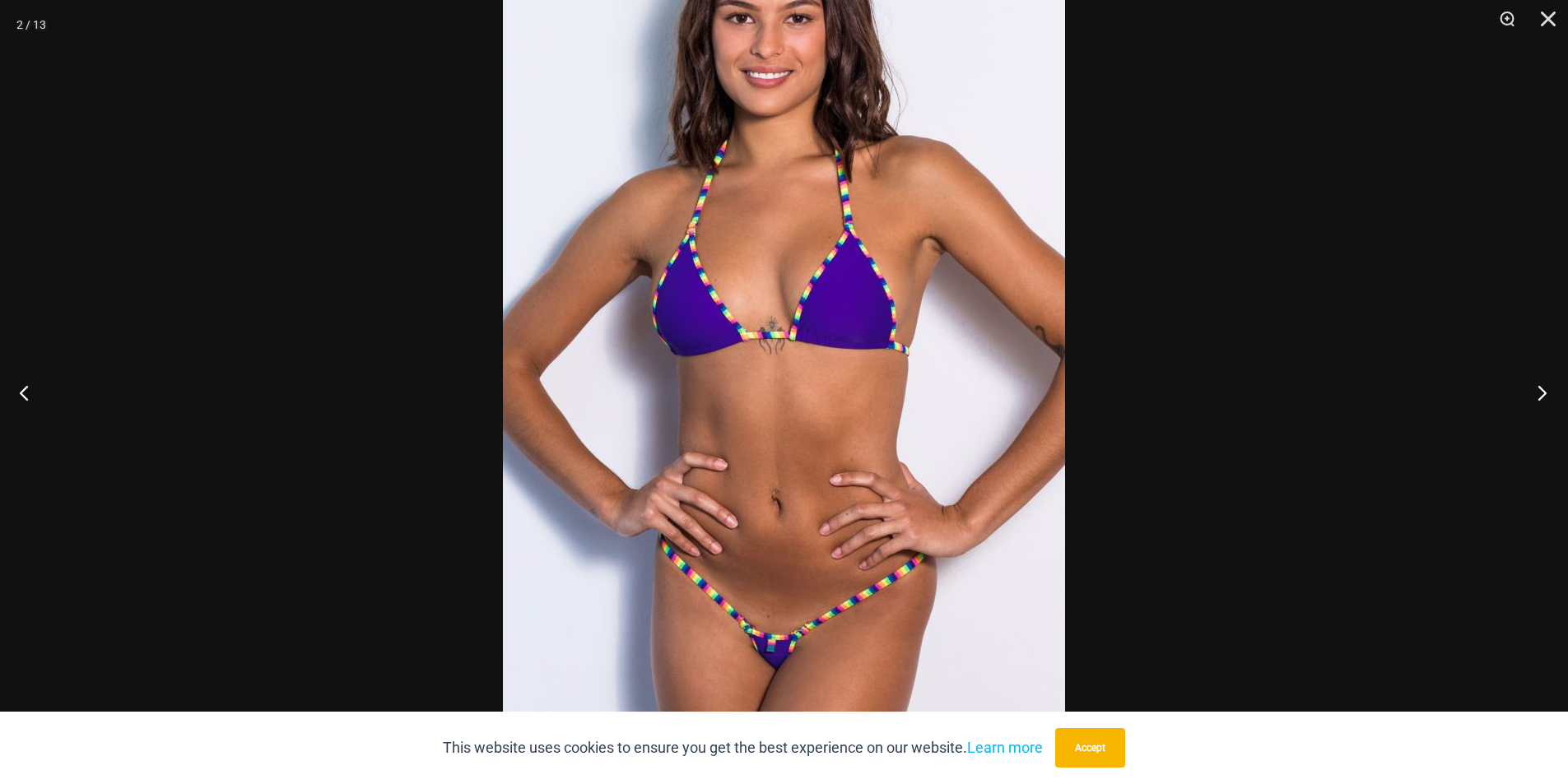
click at [1529, 389] on button "Next" at bounding box center [1536, 392] width 62 height 82
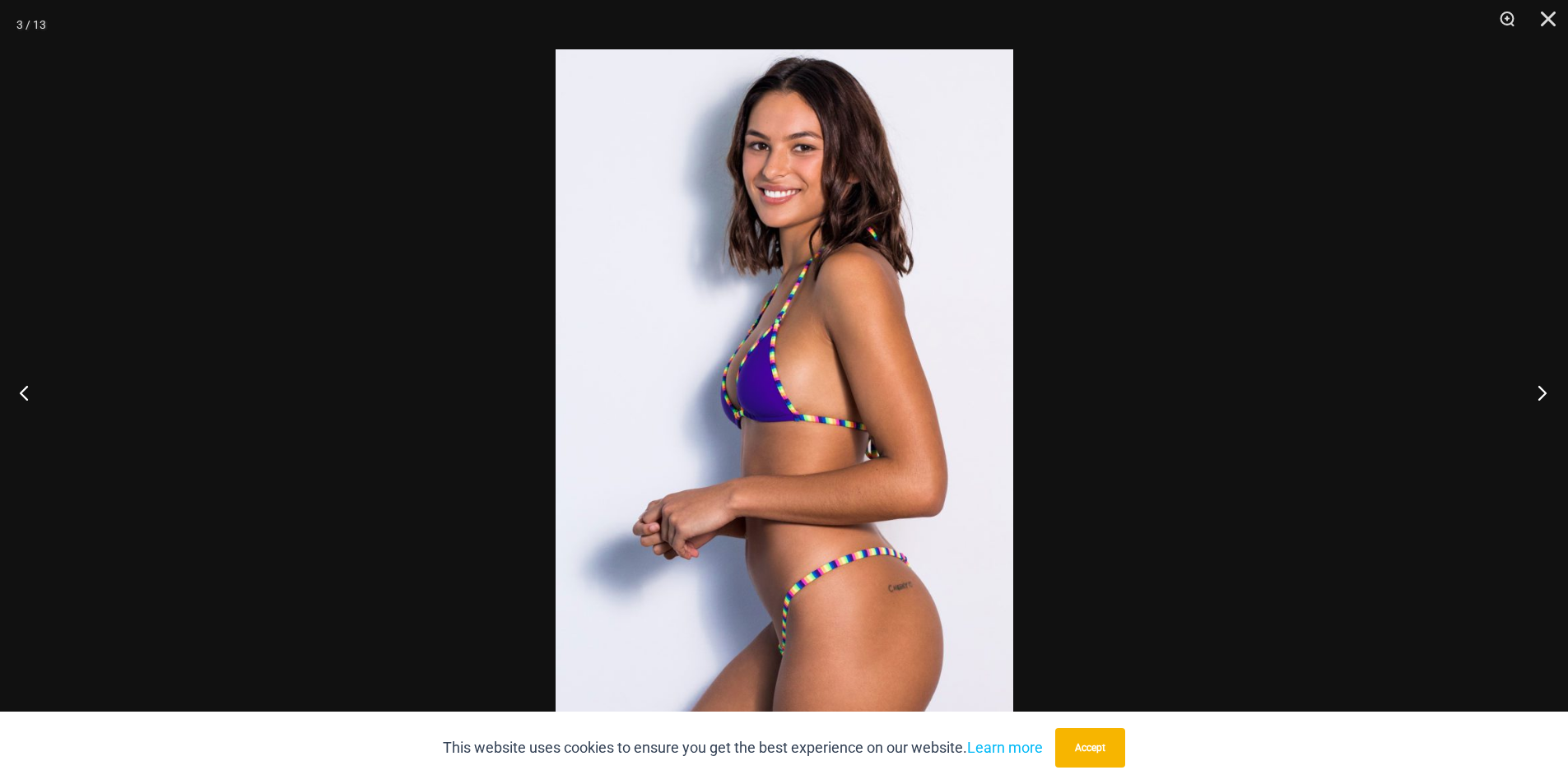
click at [1534, 388] on button "Next" at bounding box center [1536, 392] width 62 height 82
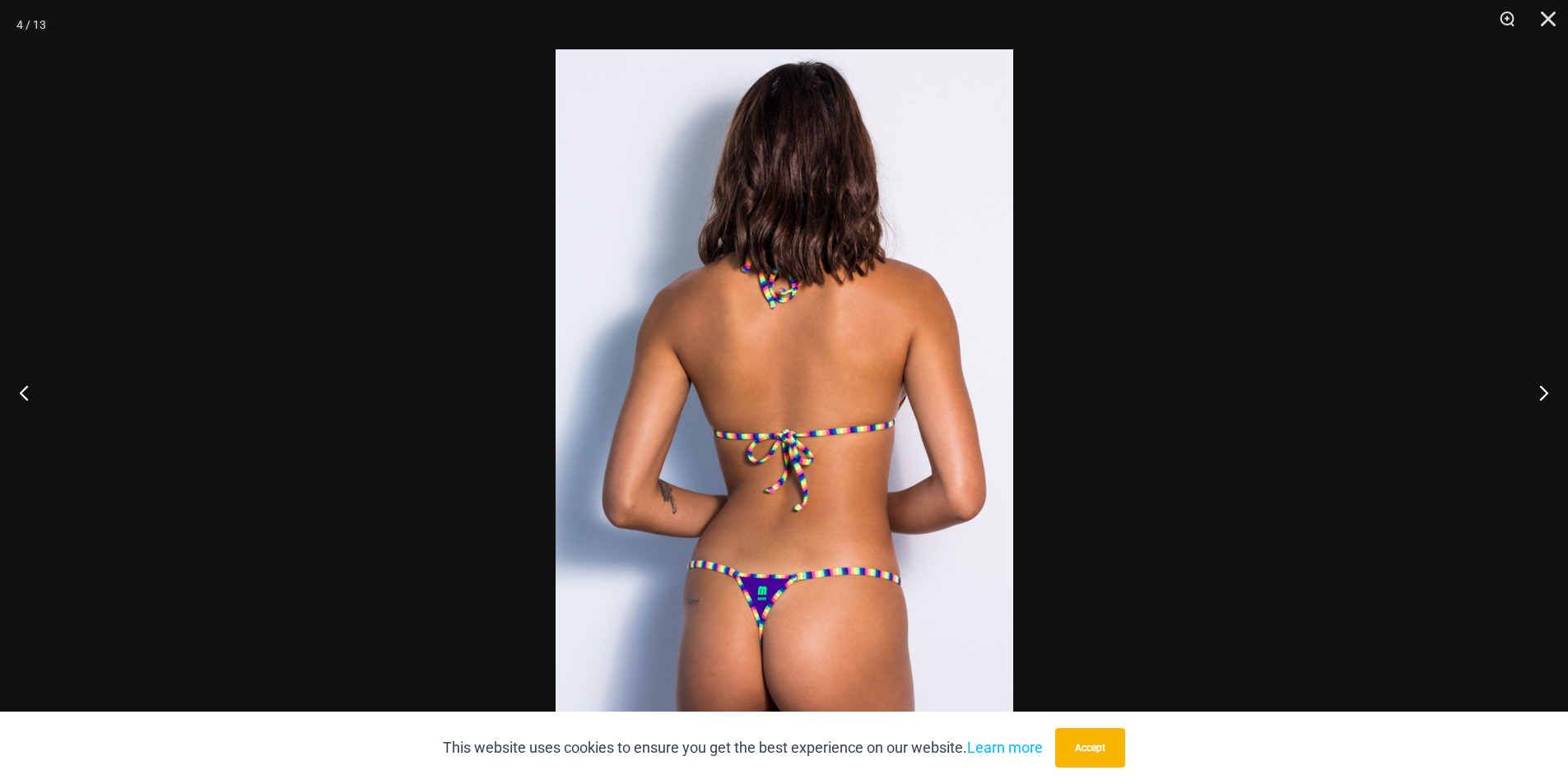
click at [853, 318] on img at bounding box center [784, 392] width 457 height 685
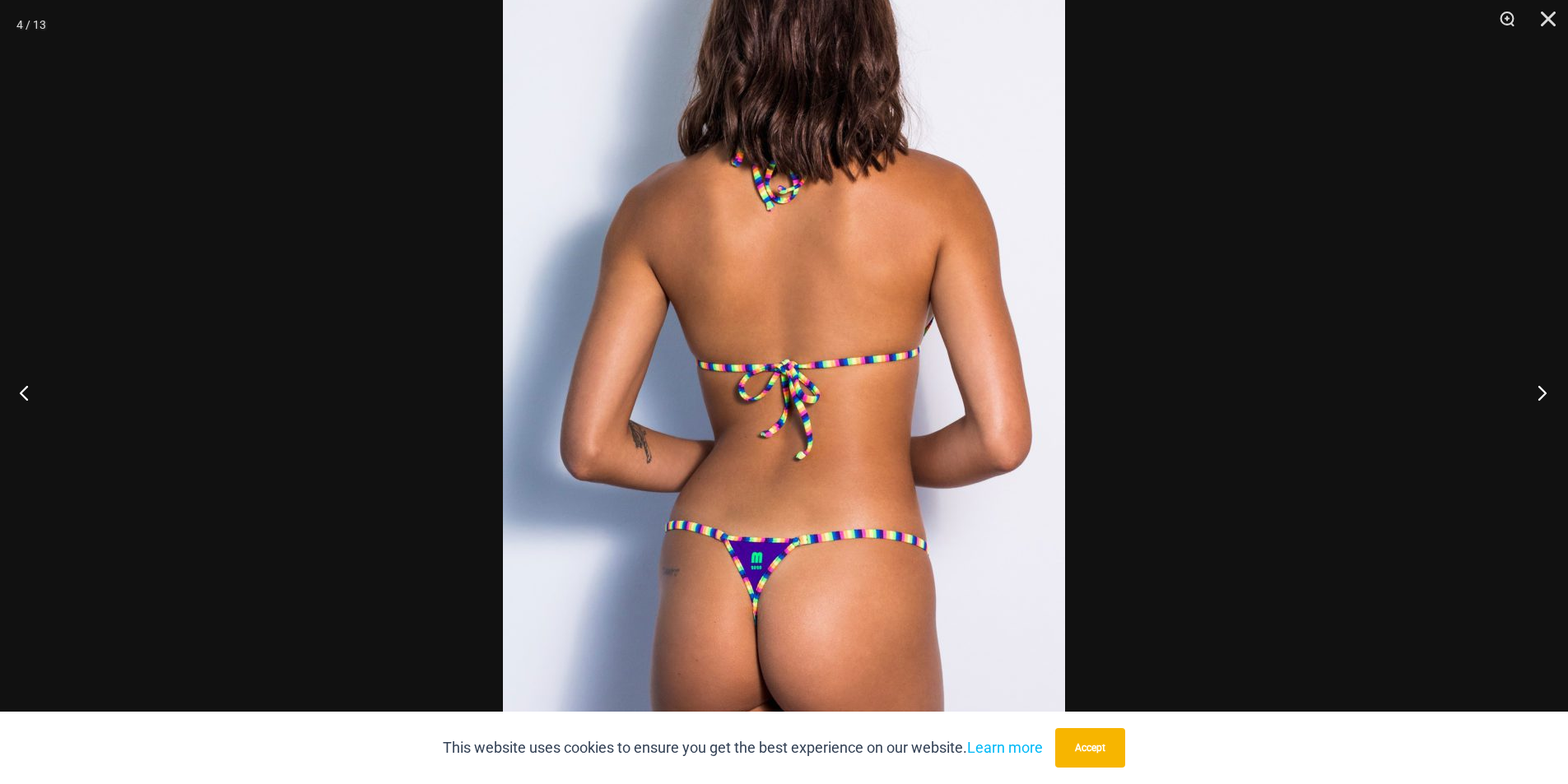
click at [1527, 387] on button "Next" at bounding box center [1536, 392] width 62 height 82
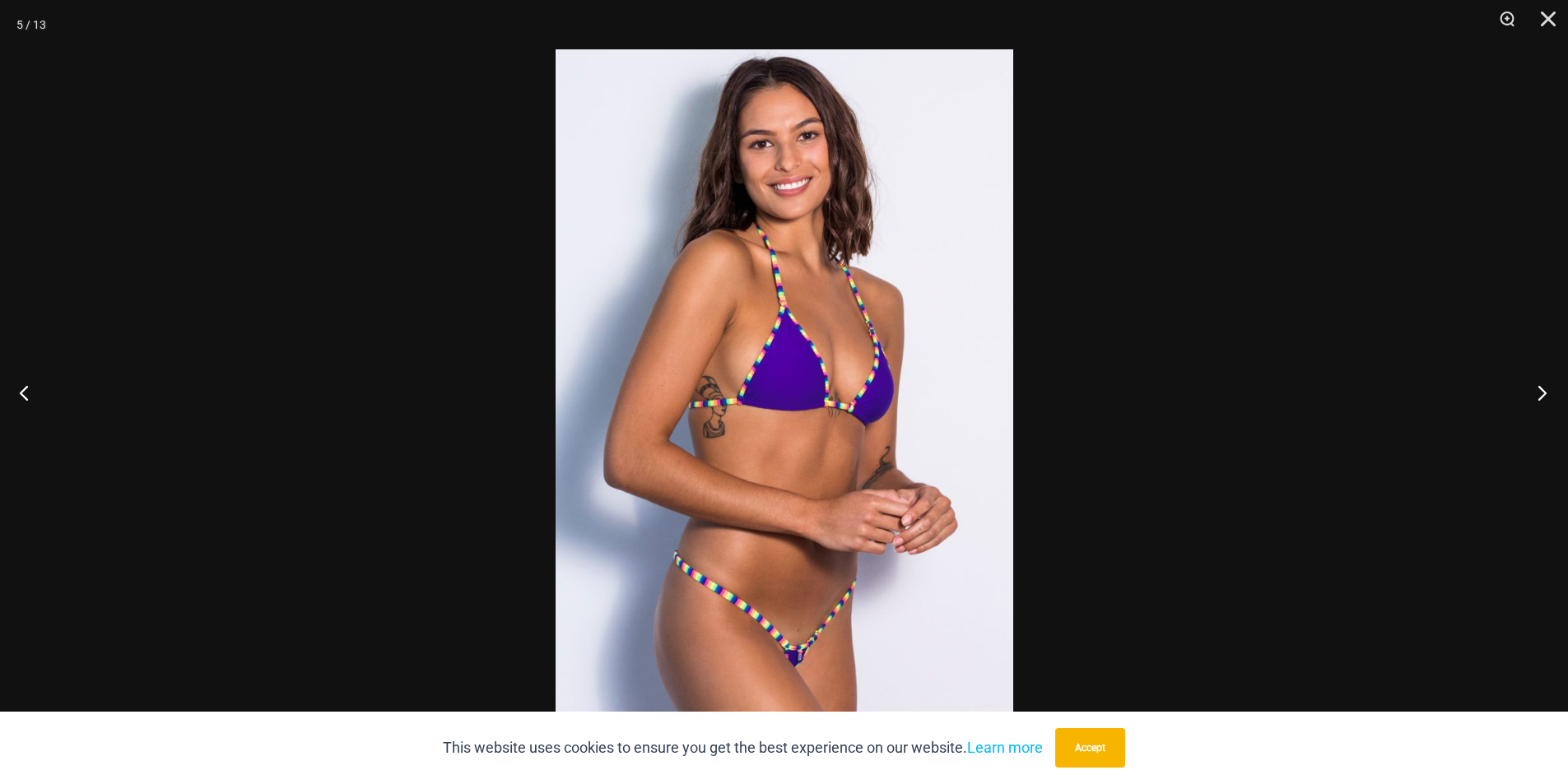
click at [1527, 387] on button "Next" at bounding box center [1536, 392] width 62 height 82
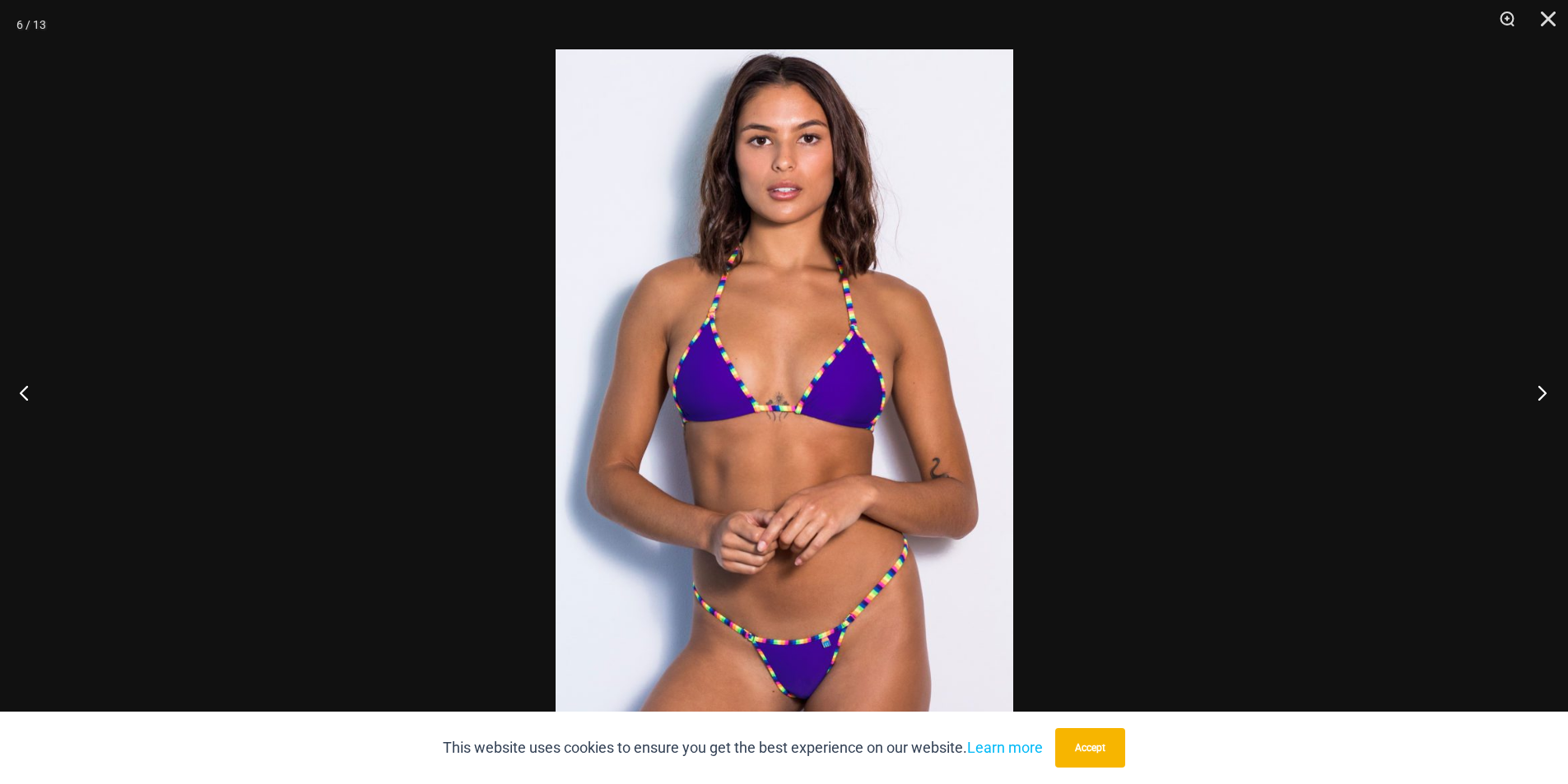
click at [1527, 387] on button "Next" at bounding box center [1536, 392] width 62 height 82
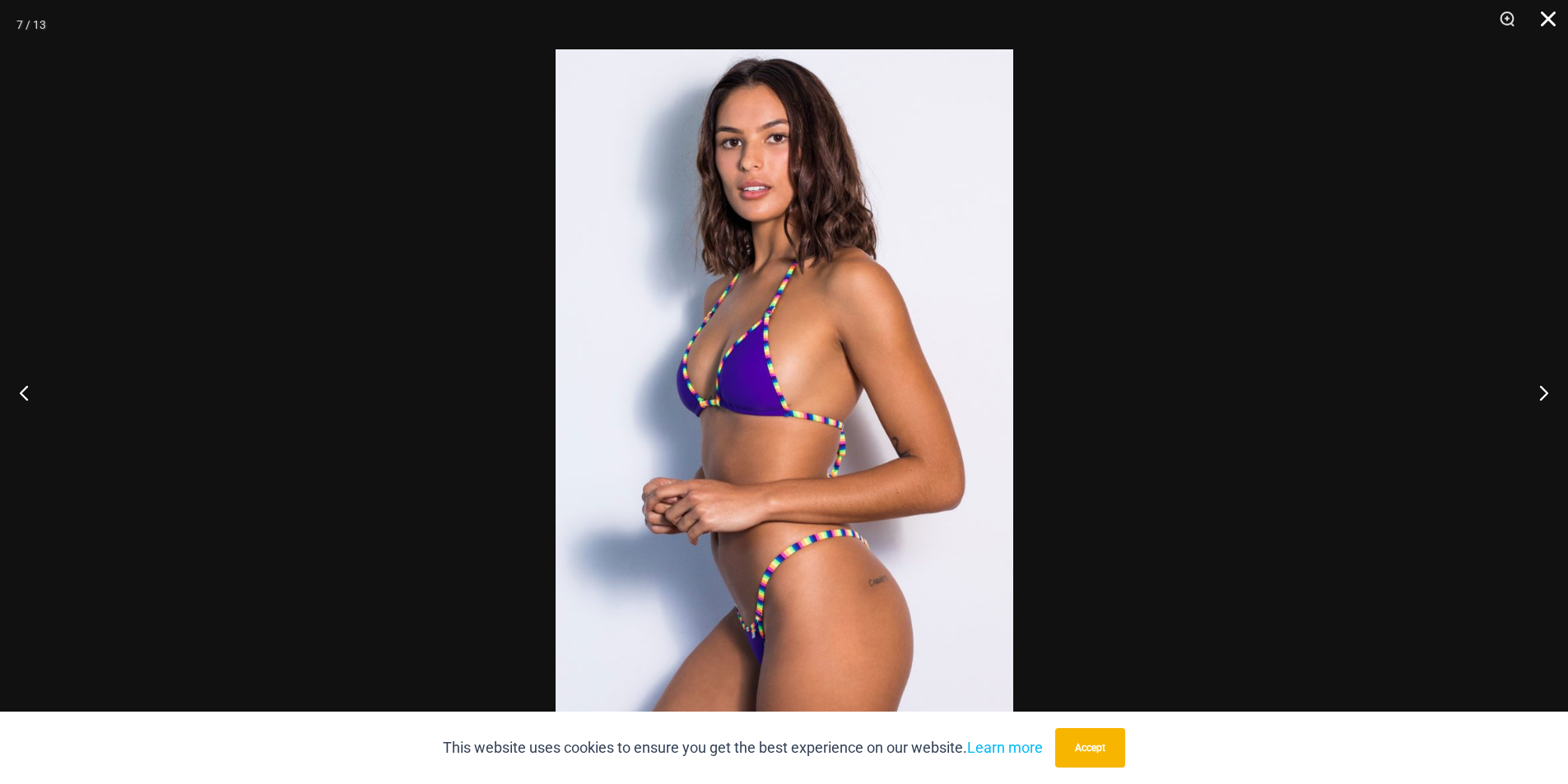
click at [1554, 20] on button "Close" at bounding box center [1542, 25] width 41 height 49
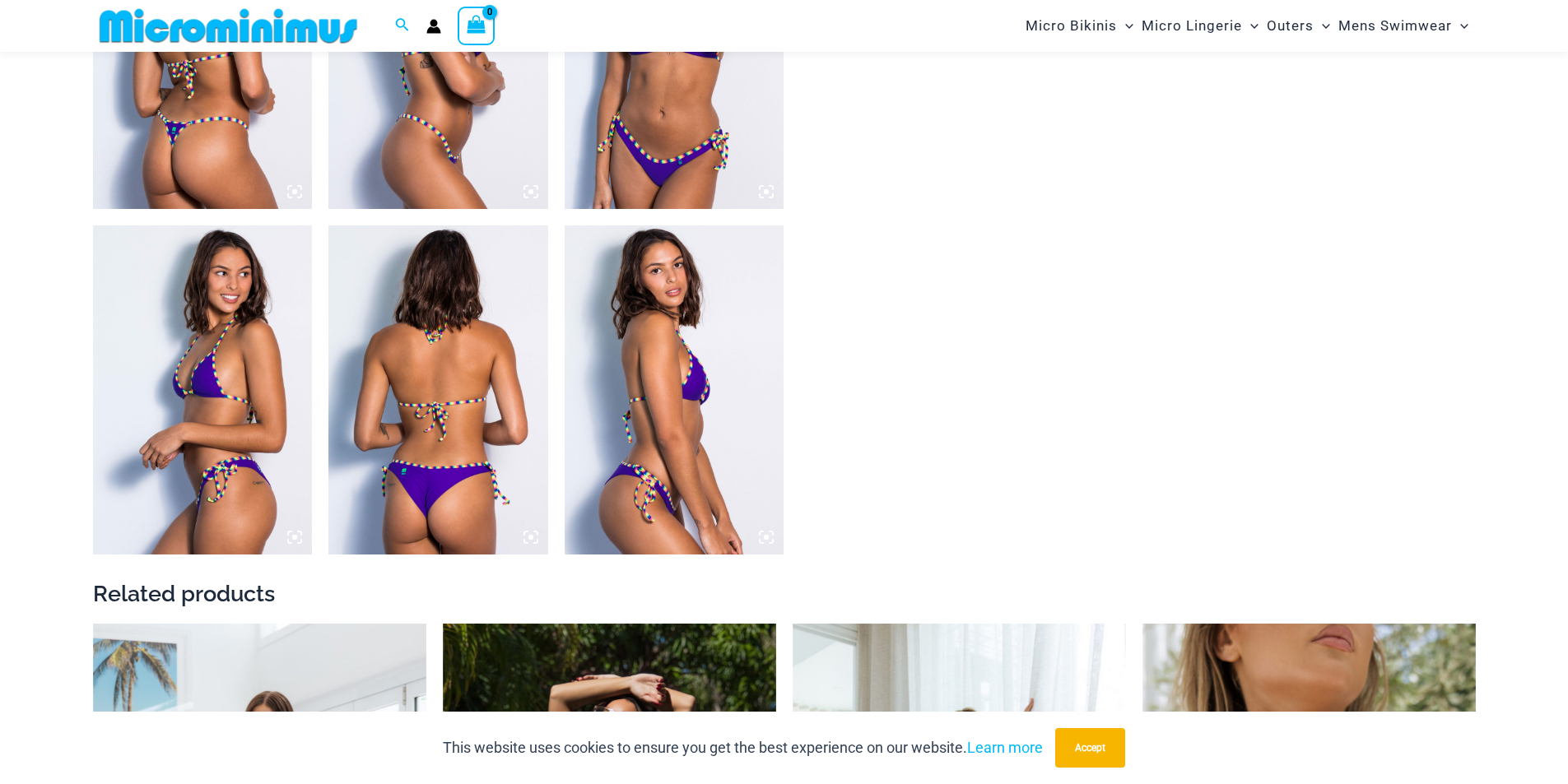
scroll to position [2377, 0]
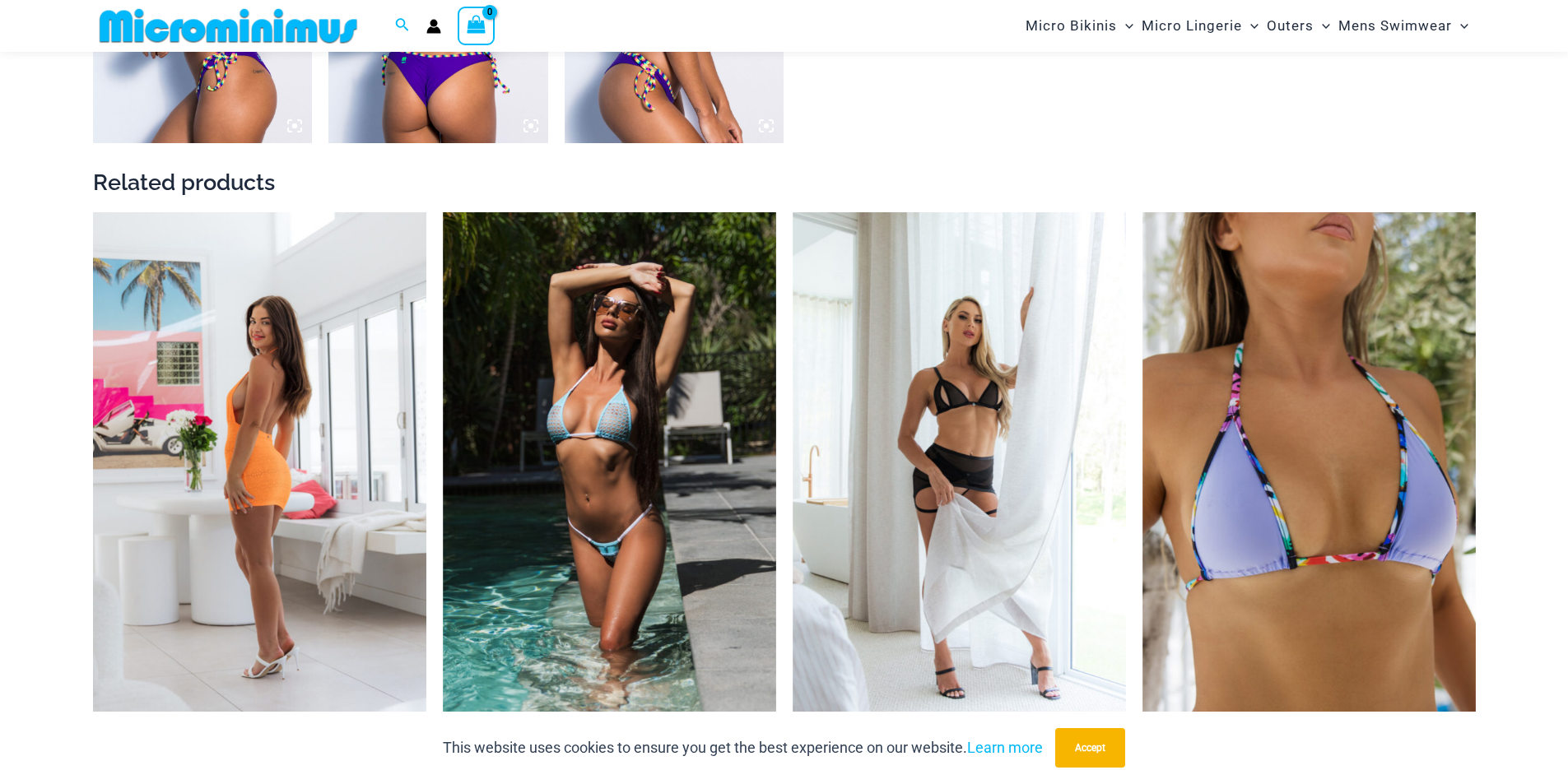
click at [334, 472] on img at bounding box center [260, 462] width 334 height 501
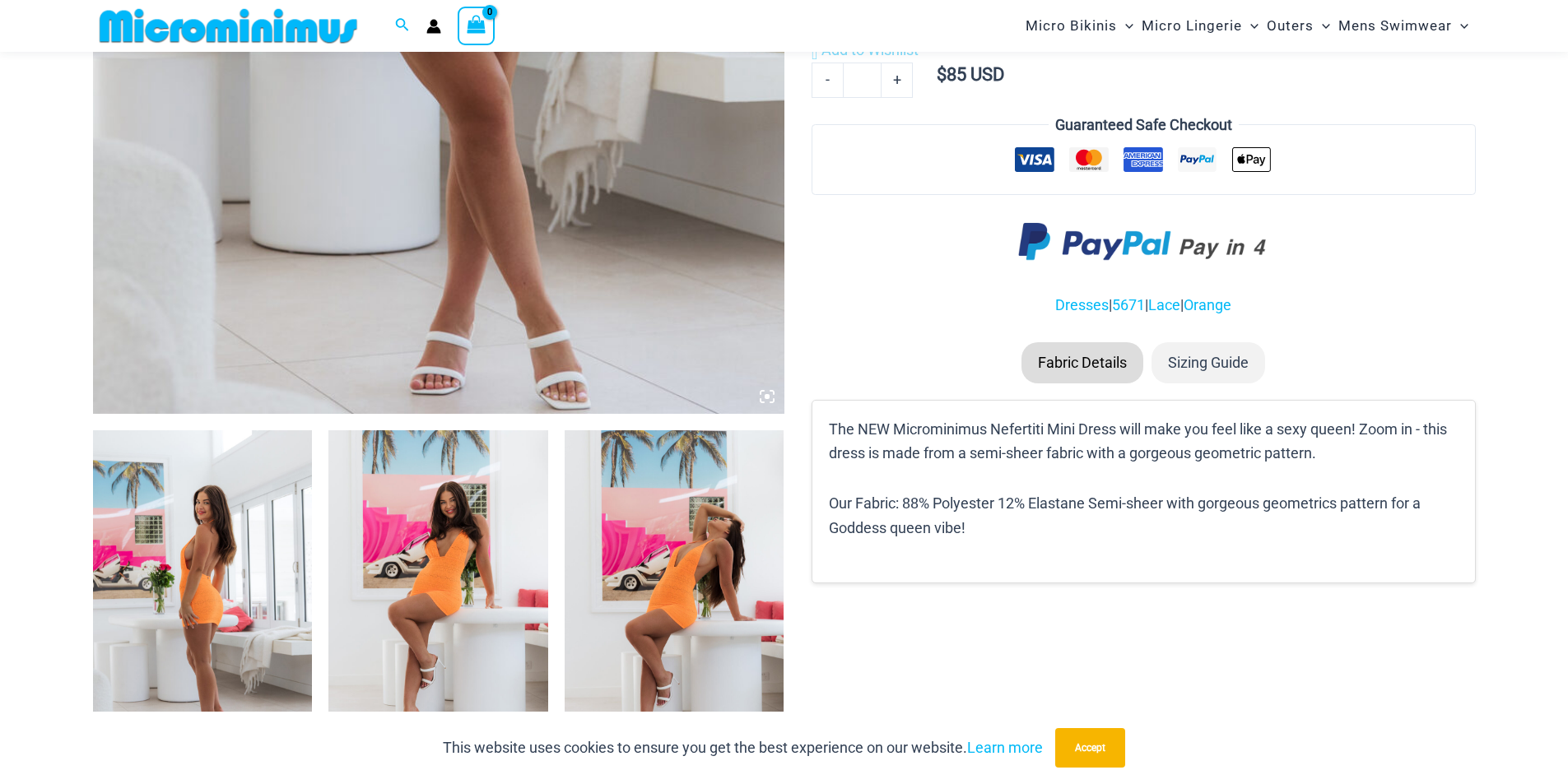
scroll to position [808, 0]
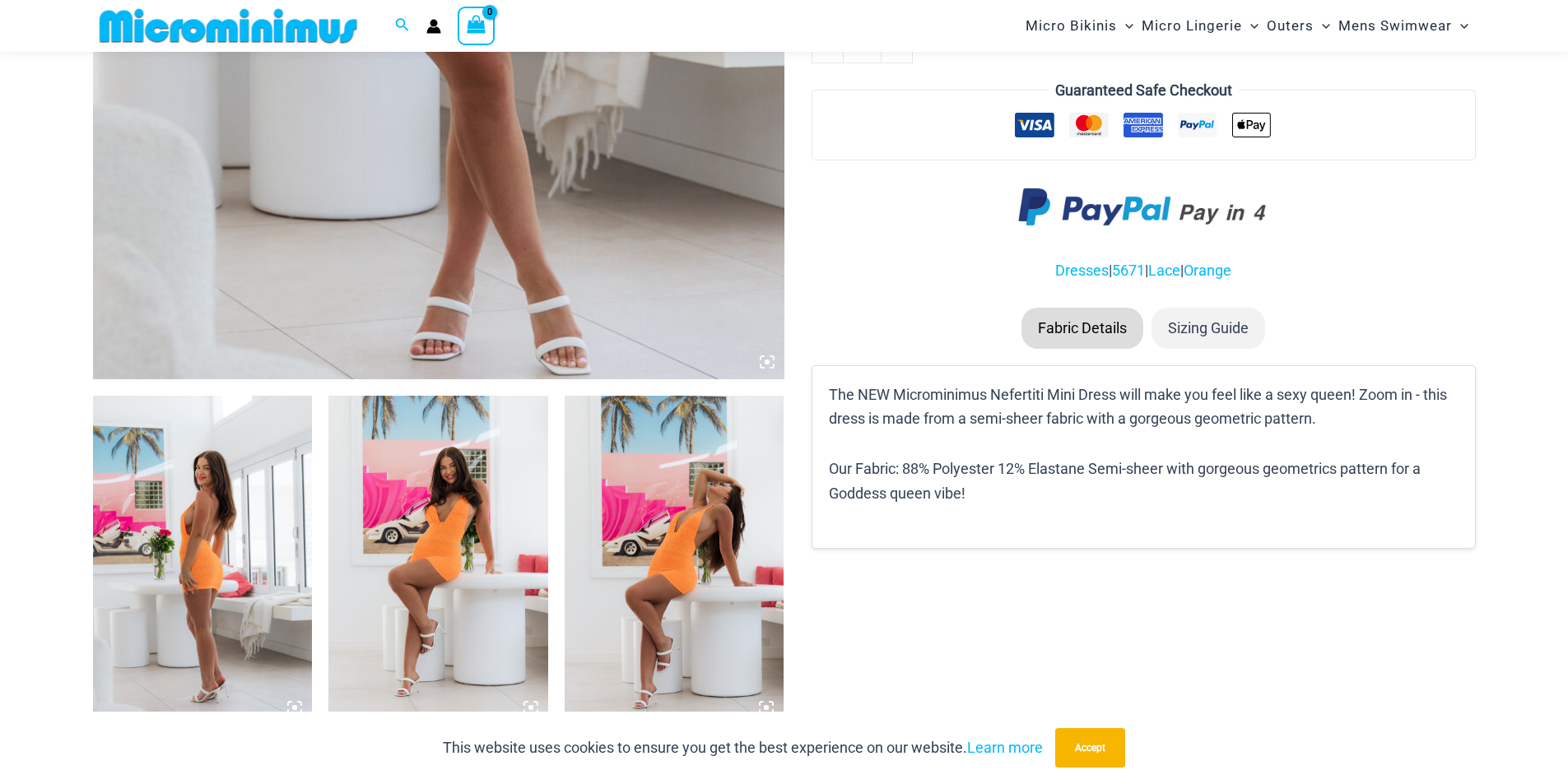
click at [168, 582] on img at bounding box center [202, 560] width 220 height 329
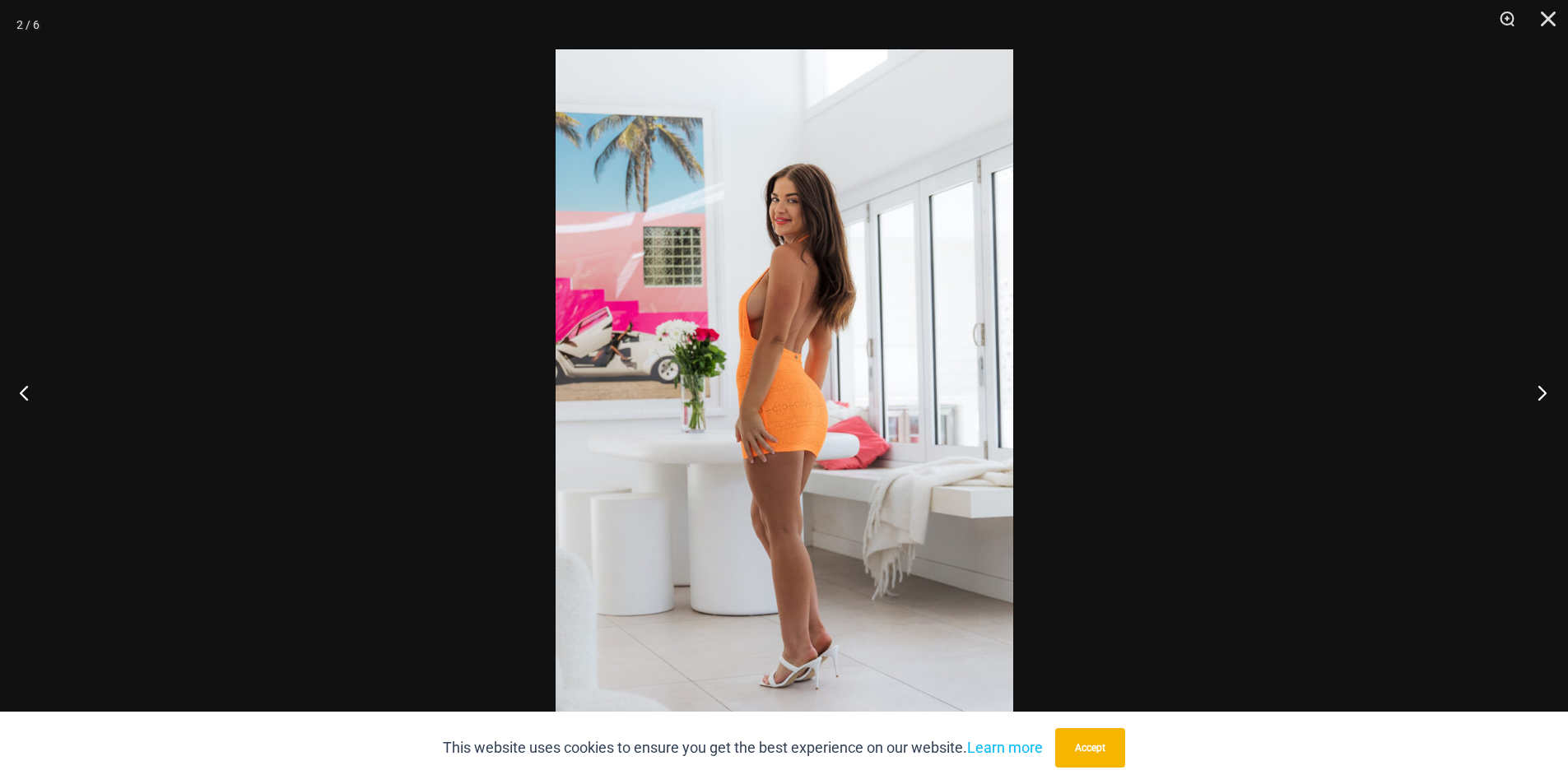
click at [1541, 398] on button "Next" at bounding box center [1536, 392] width 62 height 82
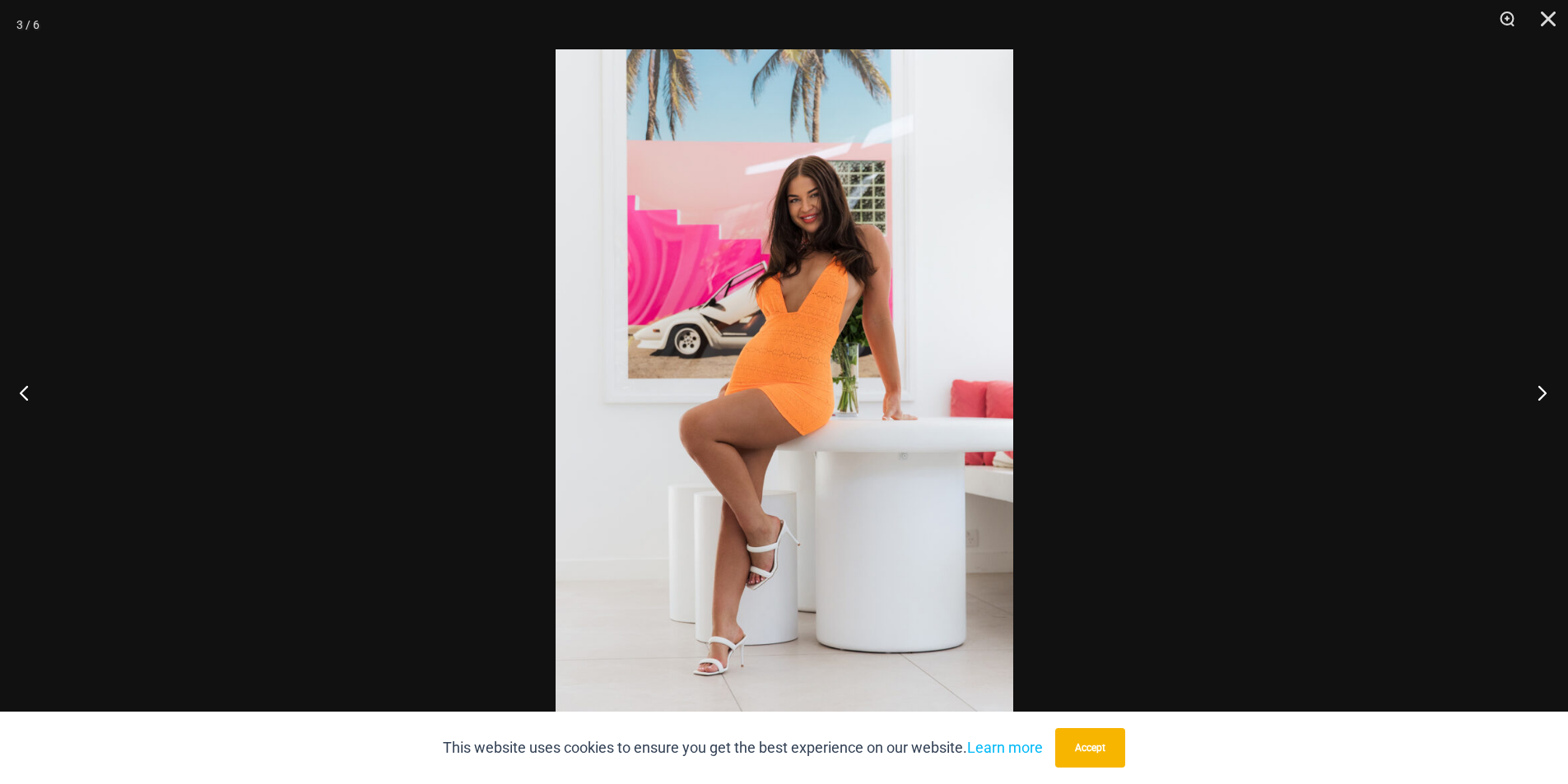
click at [1541, 398] on button "Next" at bounding box center [1536, 392] width 62 height 82
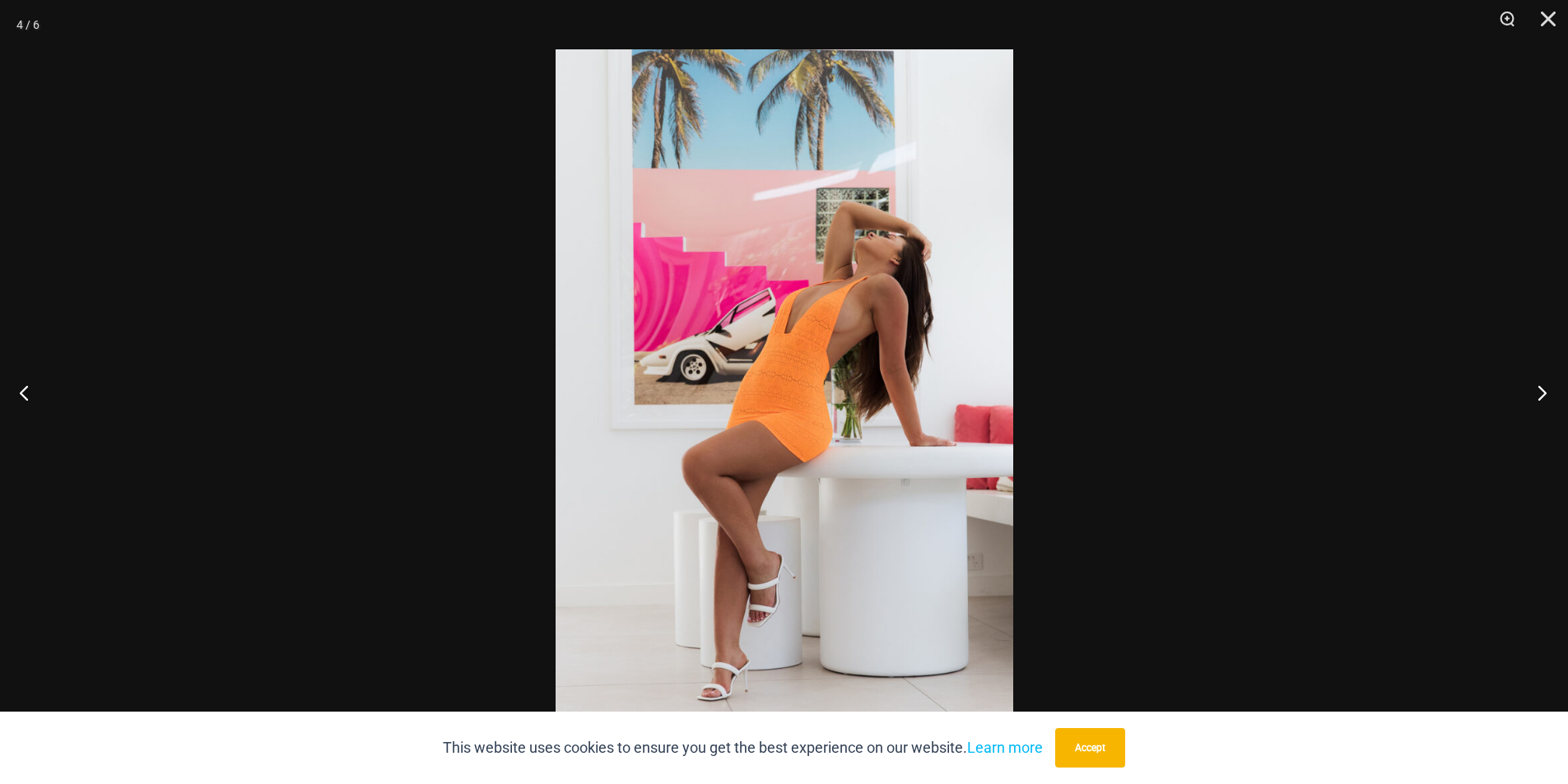
click at [1541, 398] on button "Next" at bounding box center [1536, 392] width 62 height 82
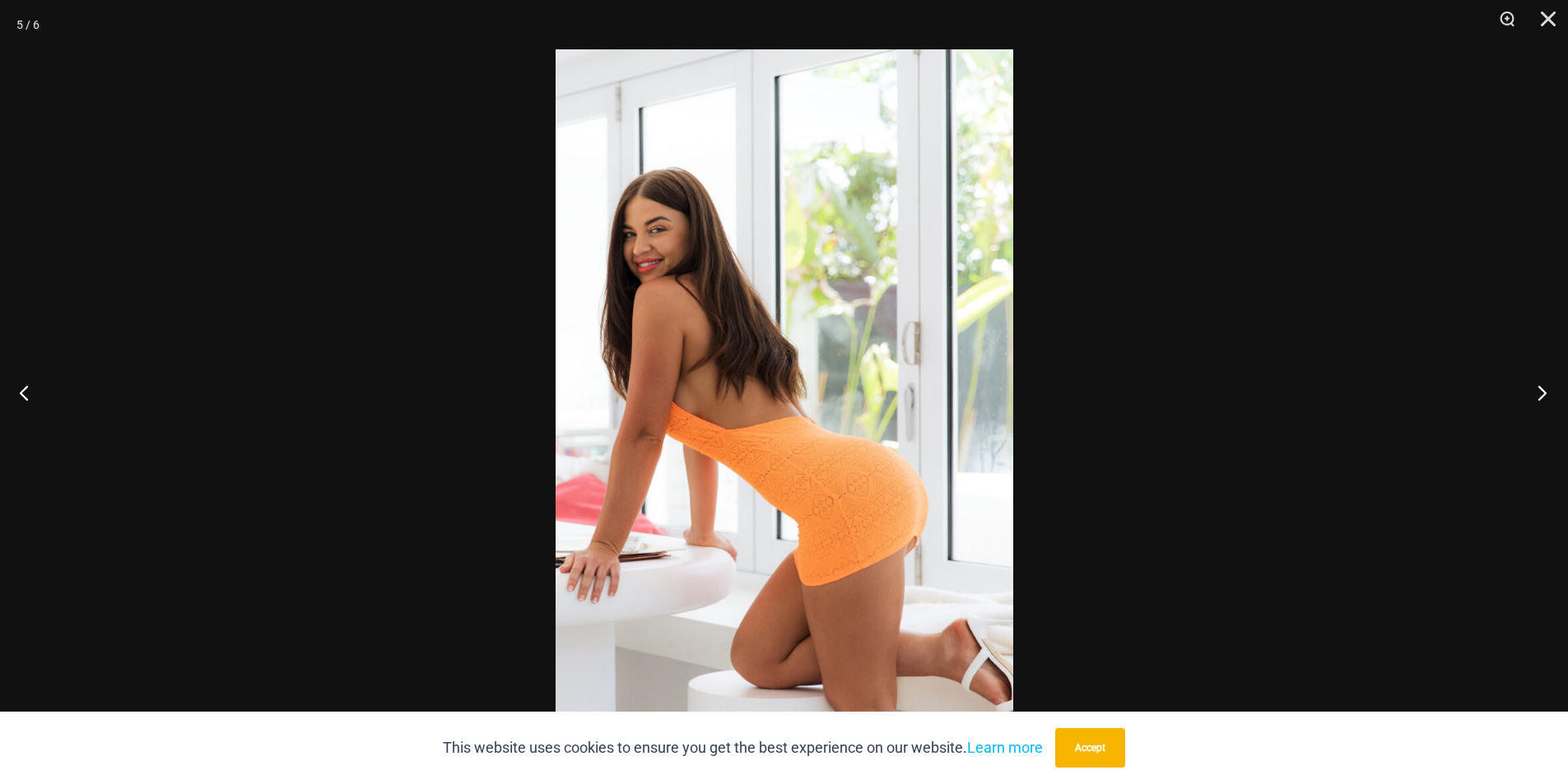
click at [1541, 398] on button "Next" at bounding box center [1536, 392] width 62 height 82
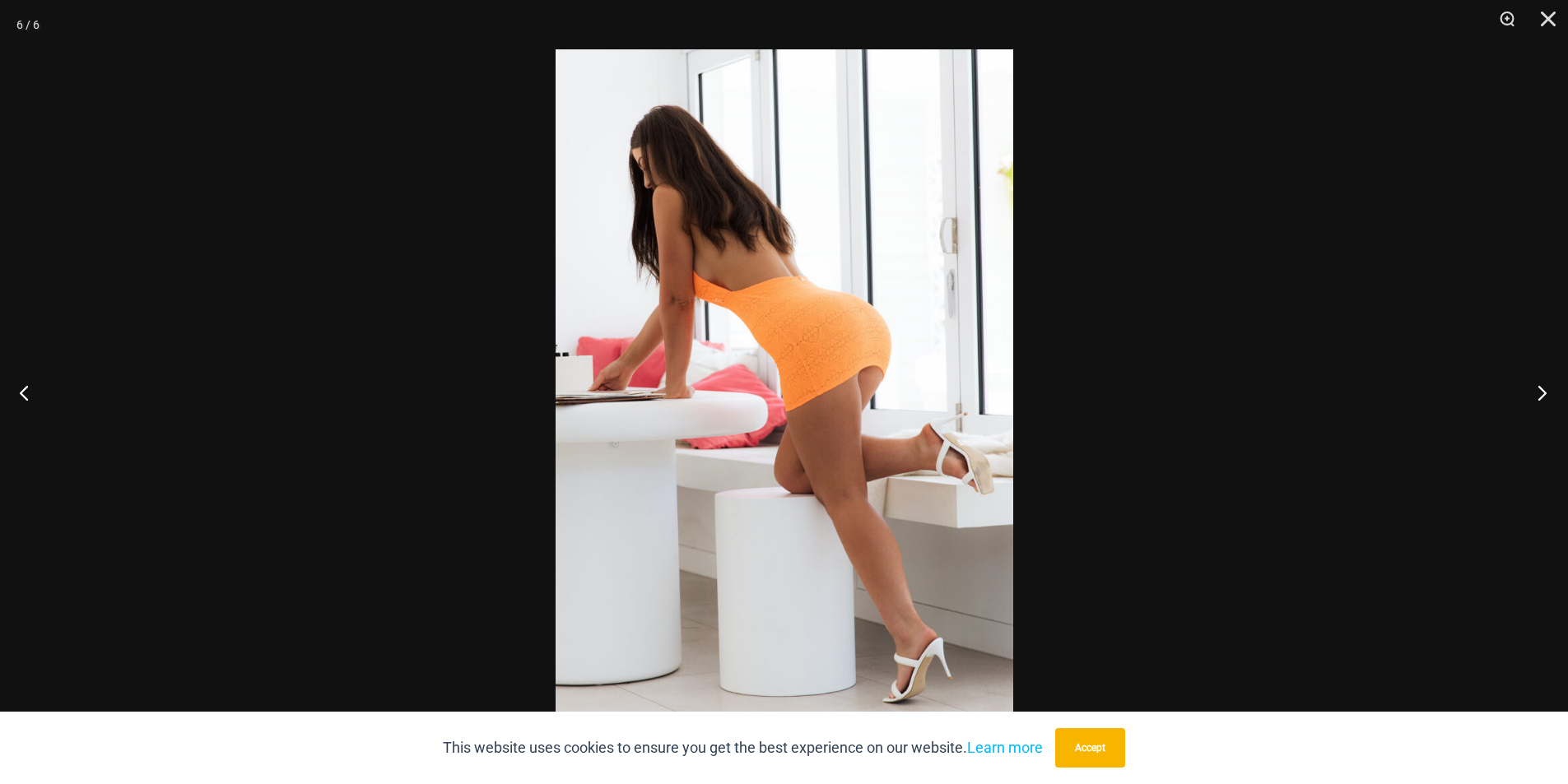
click at [1541, 398] on button "Next" at bounding box center [1536, 392] width 62 height 82
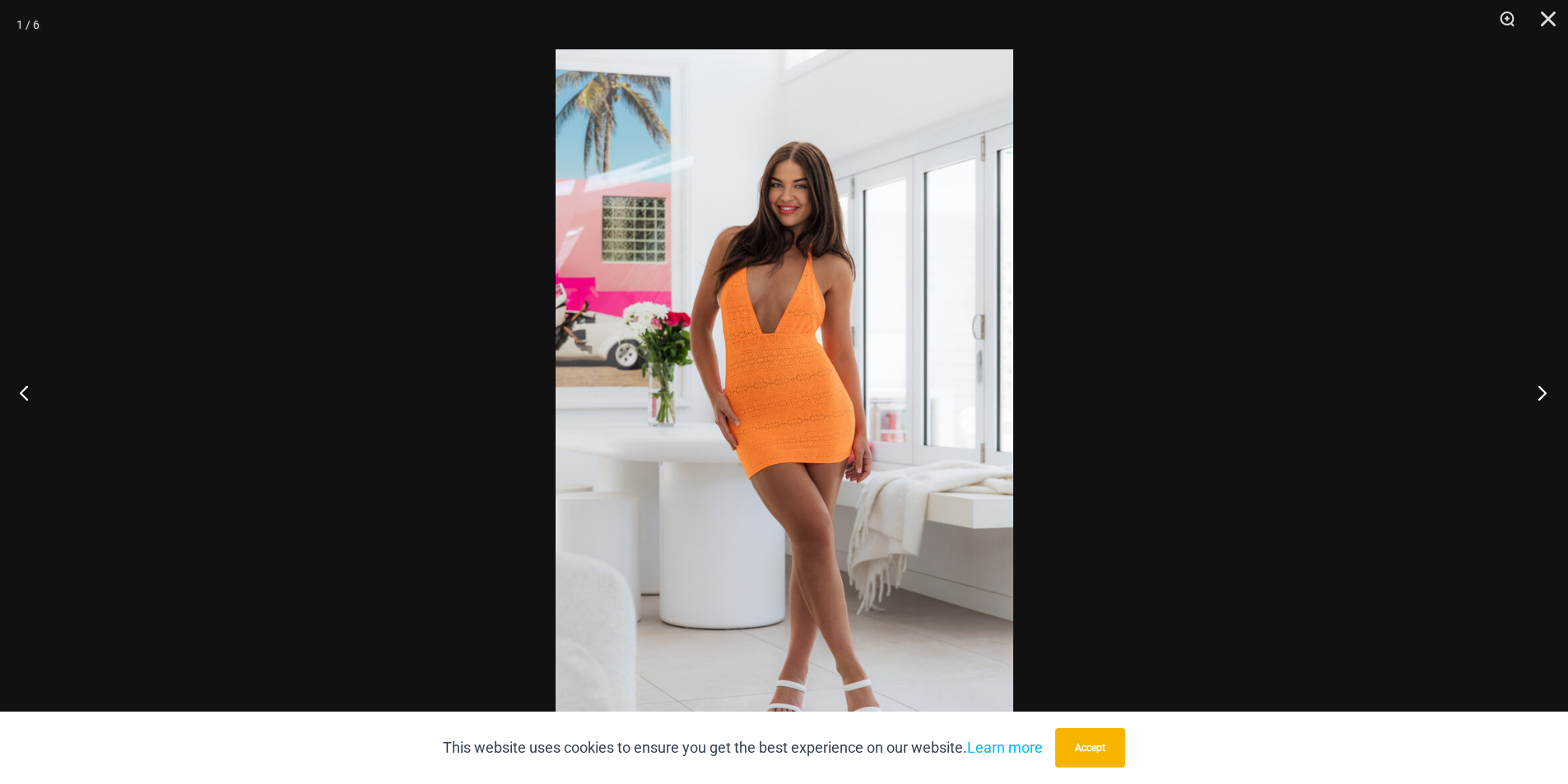
click at [1541, 398] on button "Next" at bounding box center [1536, 392] width 62 height 82
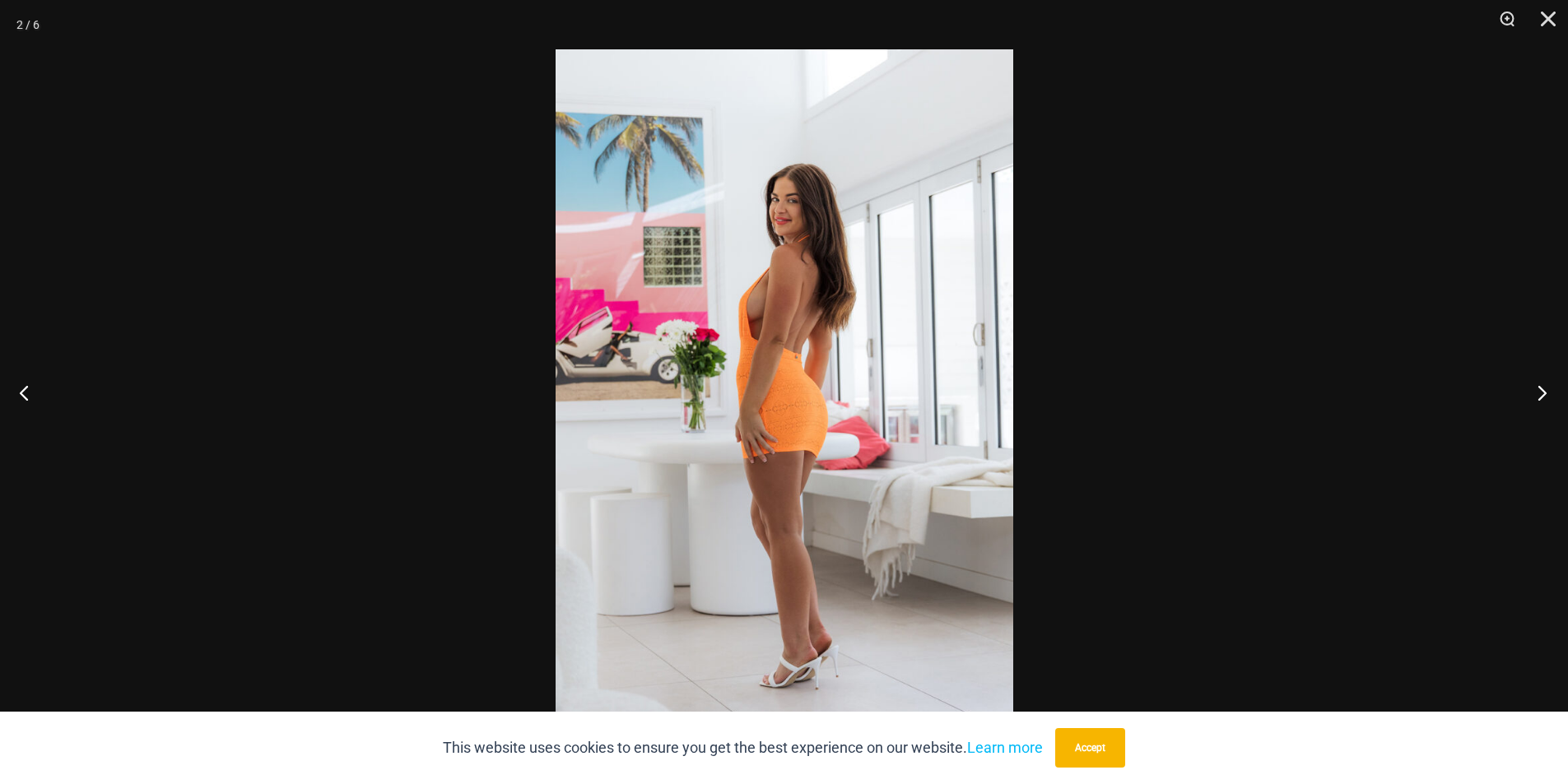
click at [1541, 398] on button "Next" at bounding box center [1536, 392] width 62 height 82
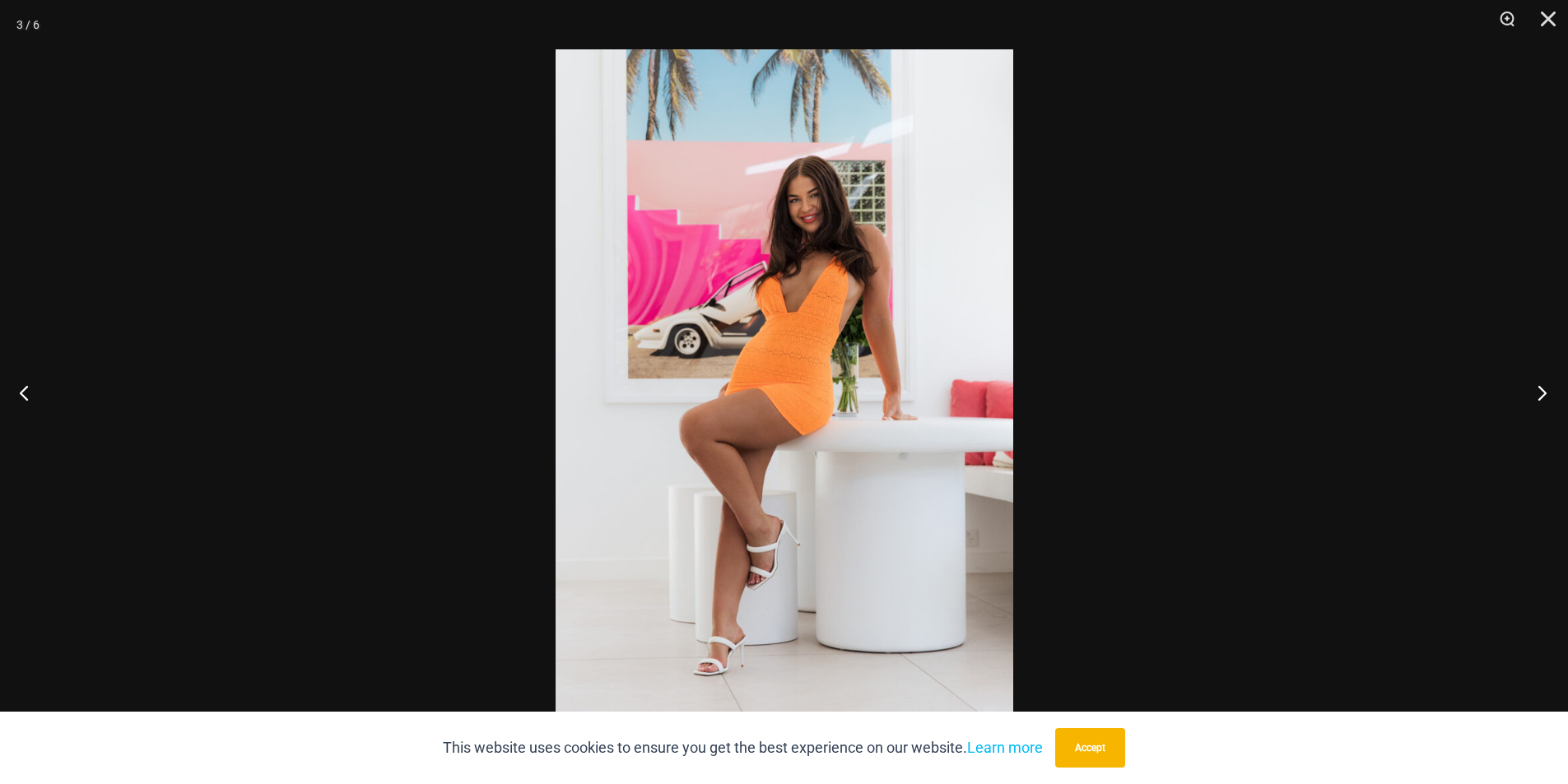
click at [1541, 398] on button "Next" at bounding box center [1536, 392] width 62 height 82
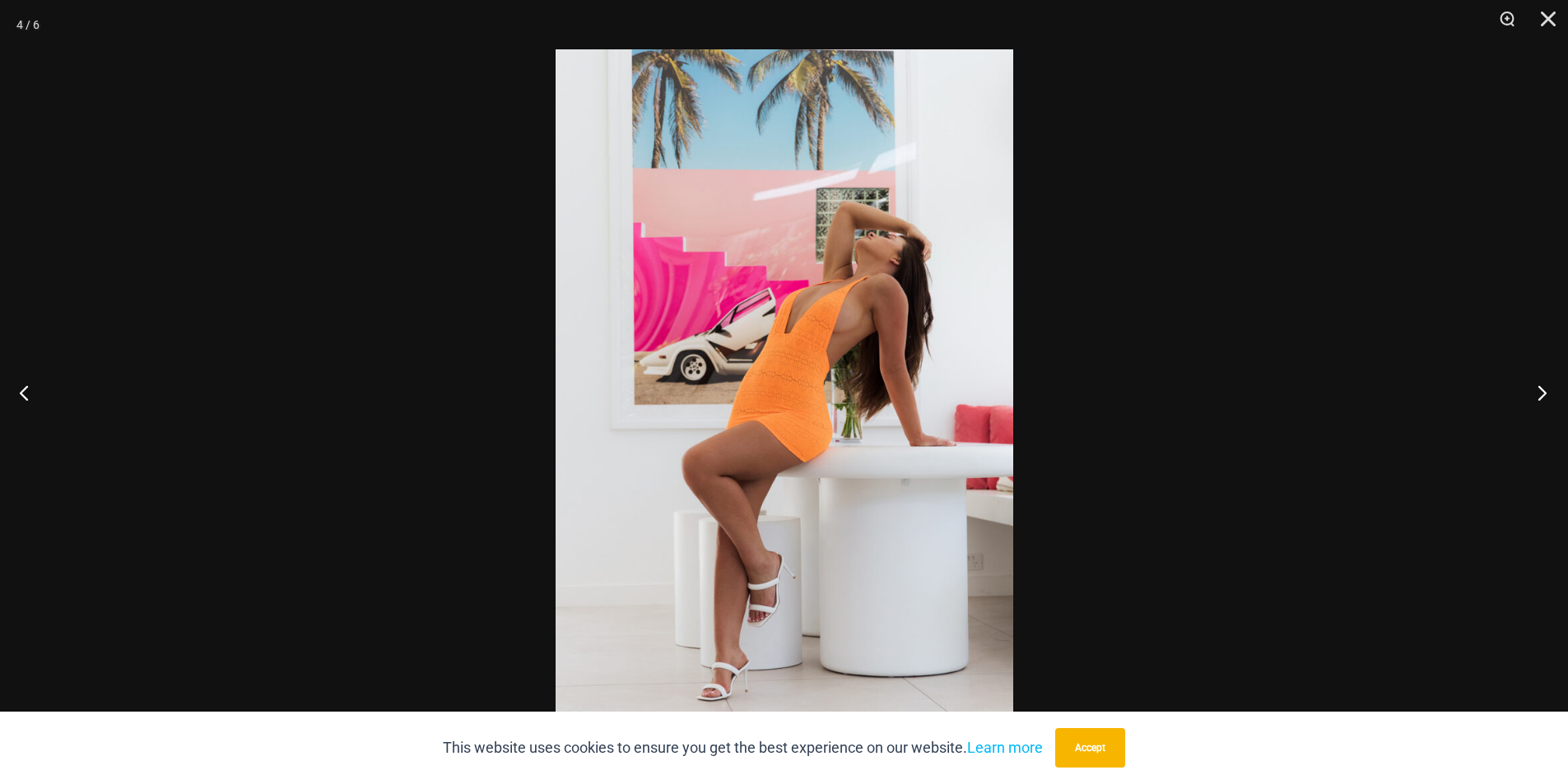
click at [1541, 398] on button "Next" at bounding box center [1536, 392] width 62 height 82
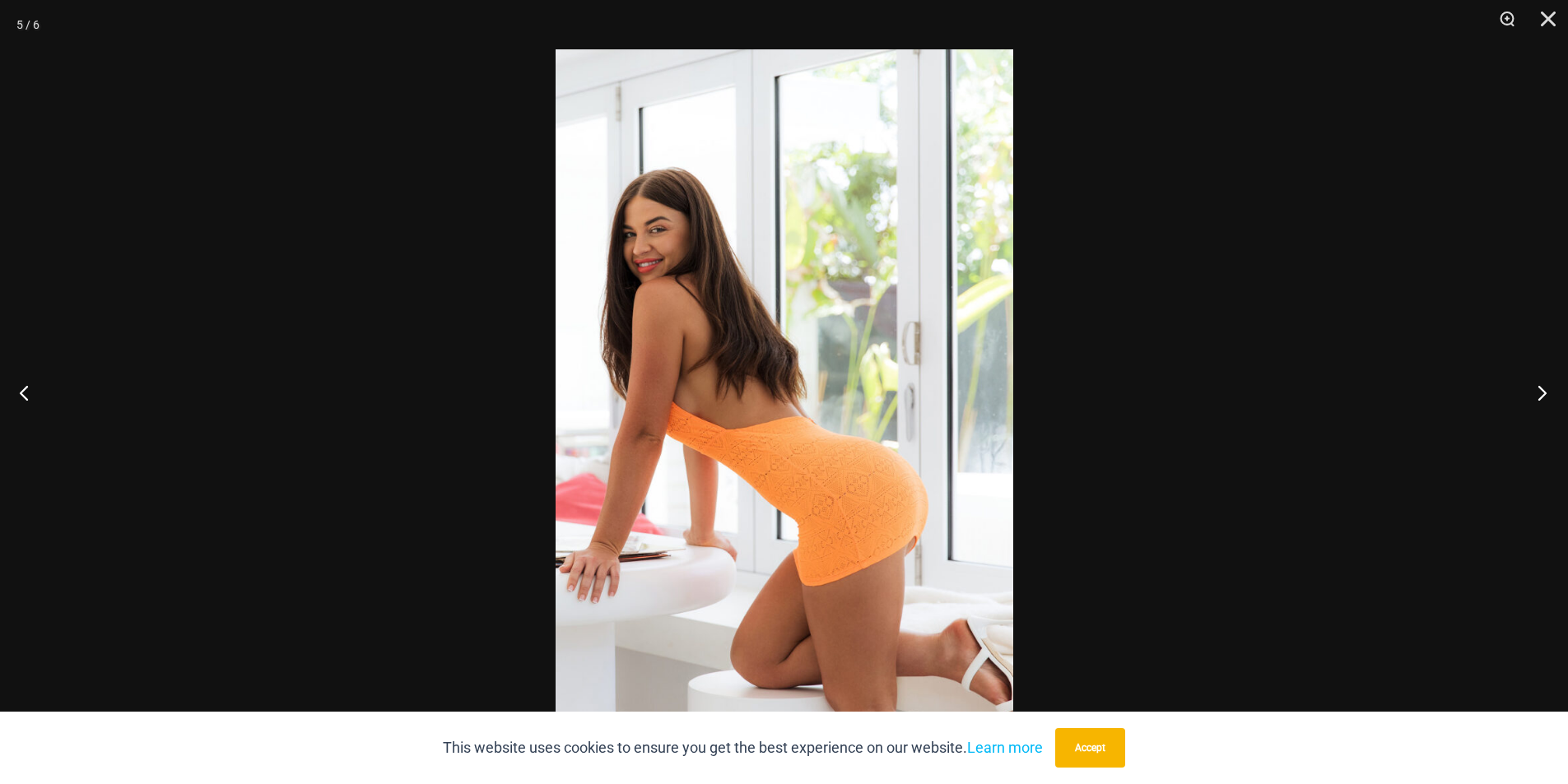
click at [1541, 398] on button "Next" at bounding box center [1536, 392] width 62 height 82
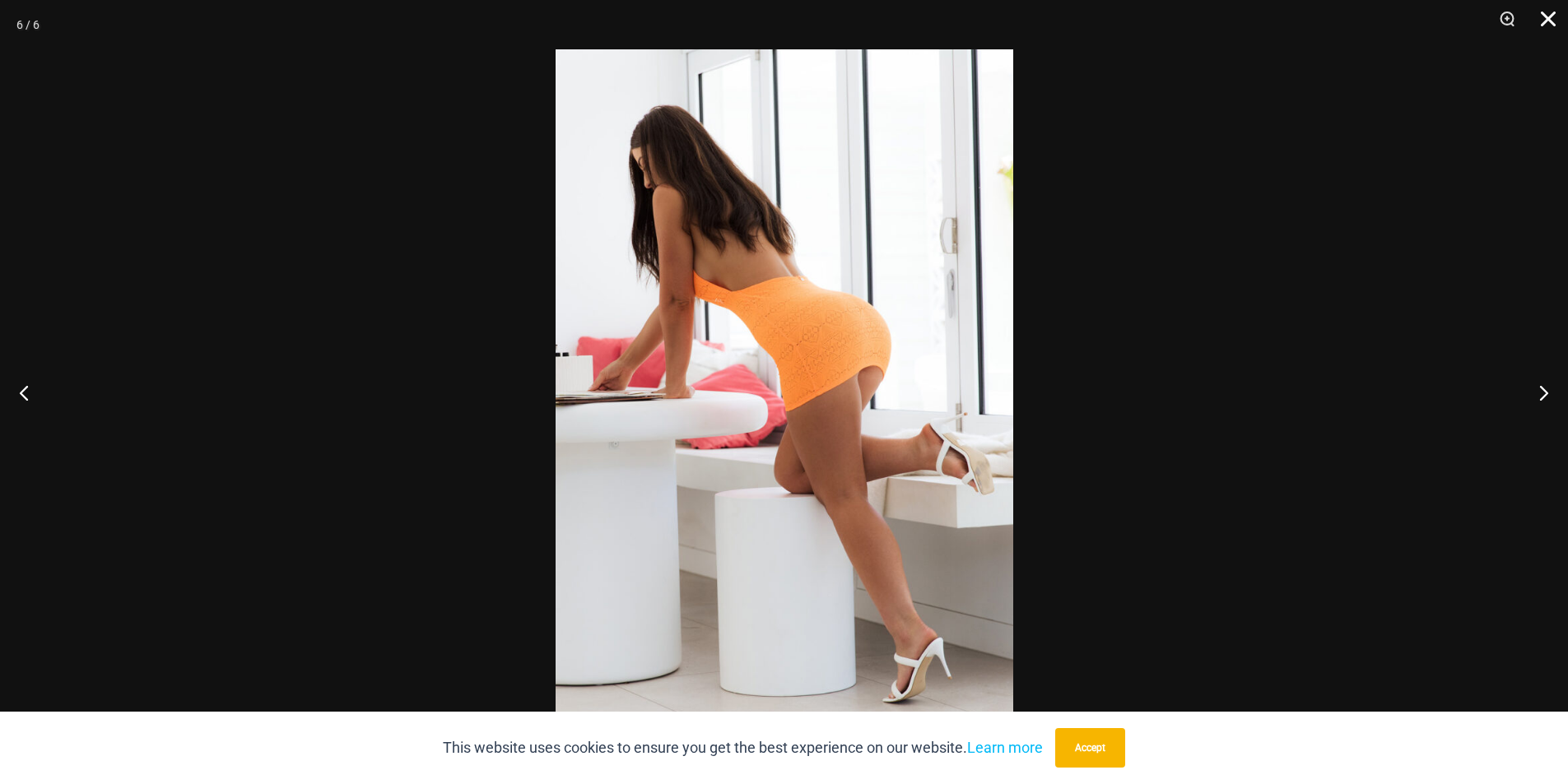
click at [1545, 14] on button "Close" at bounding box center [1542, 25] width 41 height 49
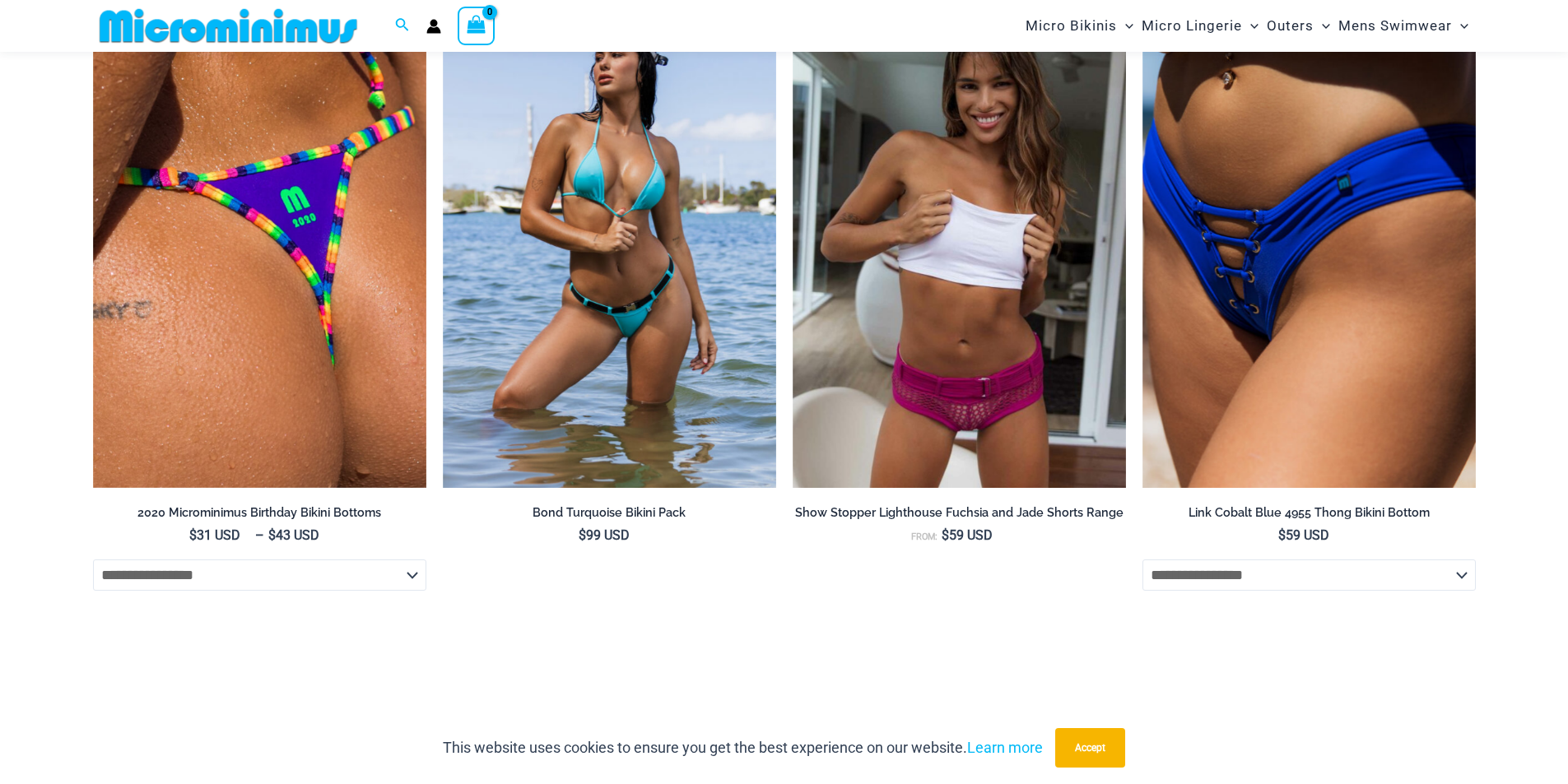
scroll to position [1877, 0]
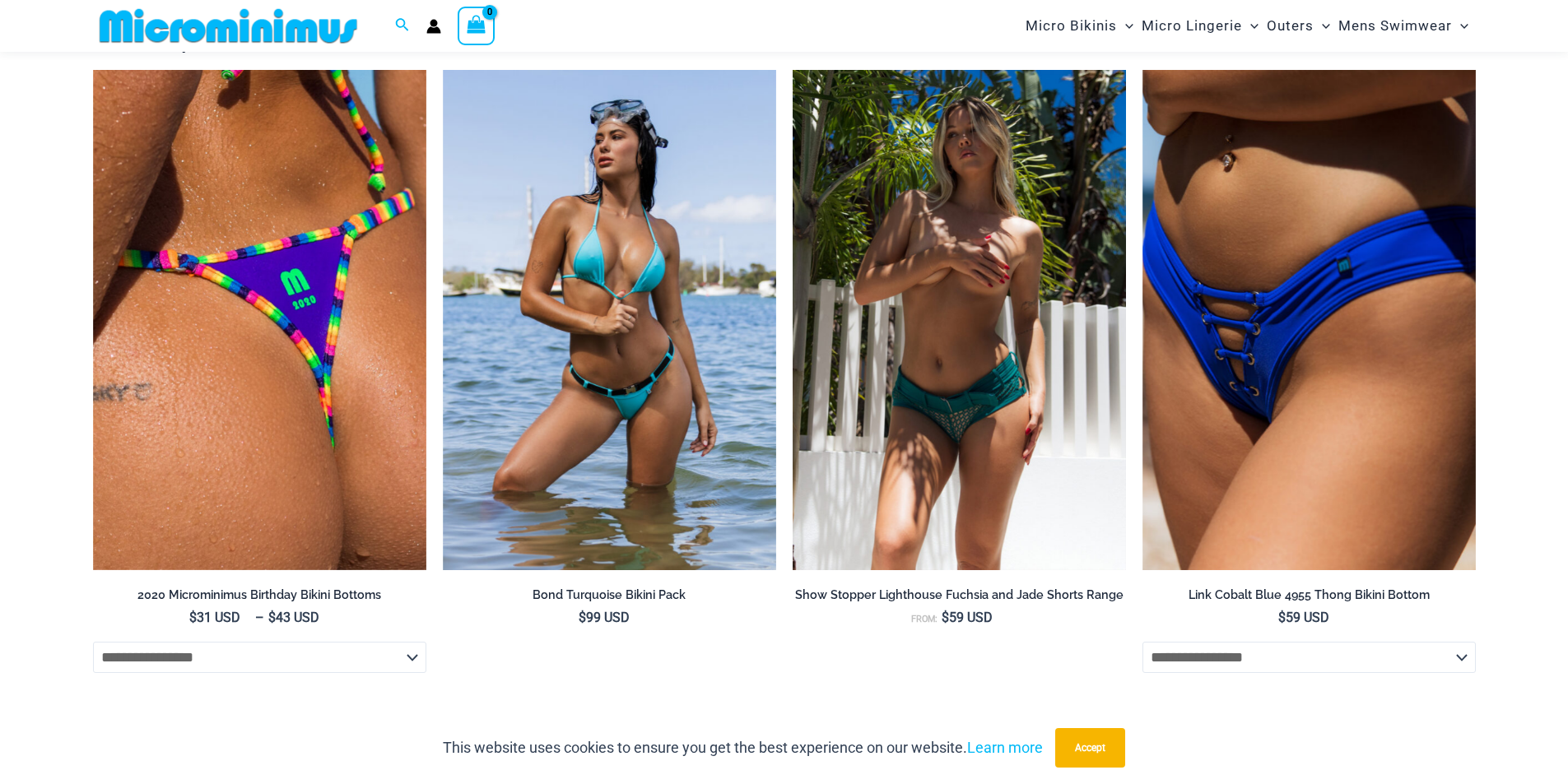
click at [913, 404] on img at bounding box center [960, 320] width 334 height 501
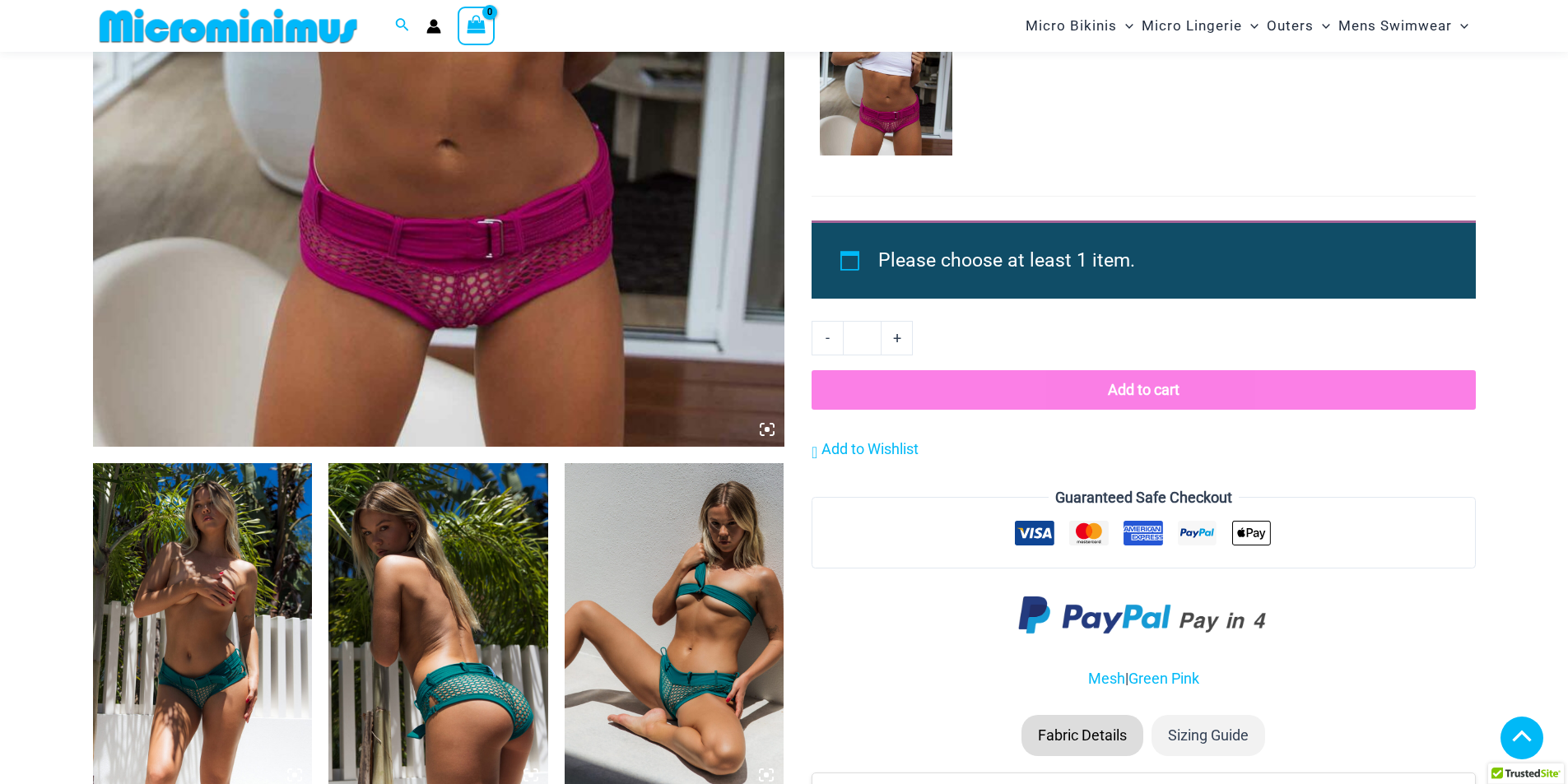
scroll to position [740, 0]
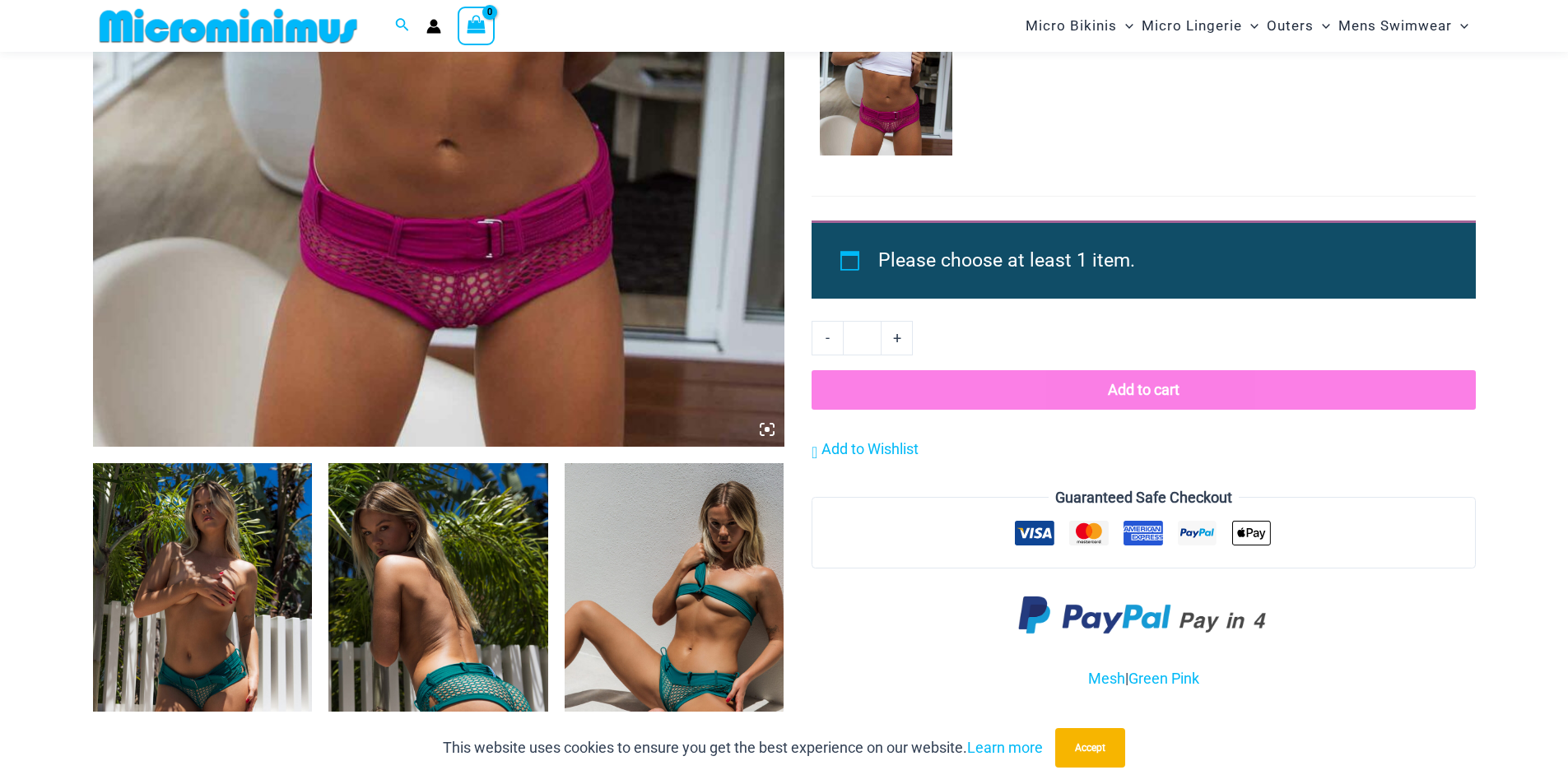
click at [280, 520] on img at bounding box center [202, 627] width 220 height 329
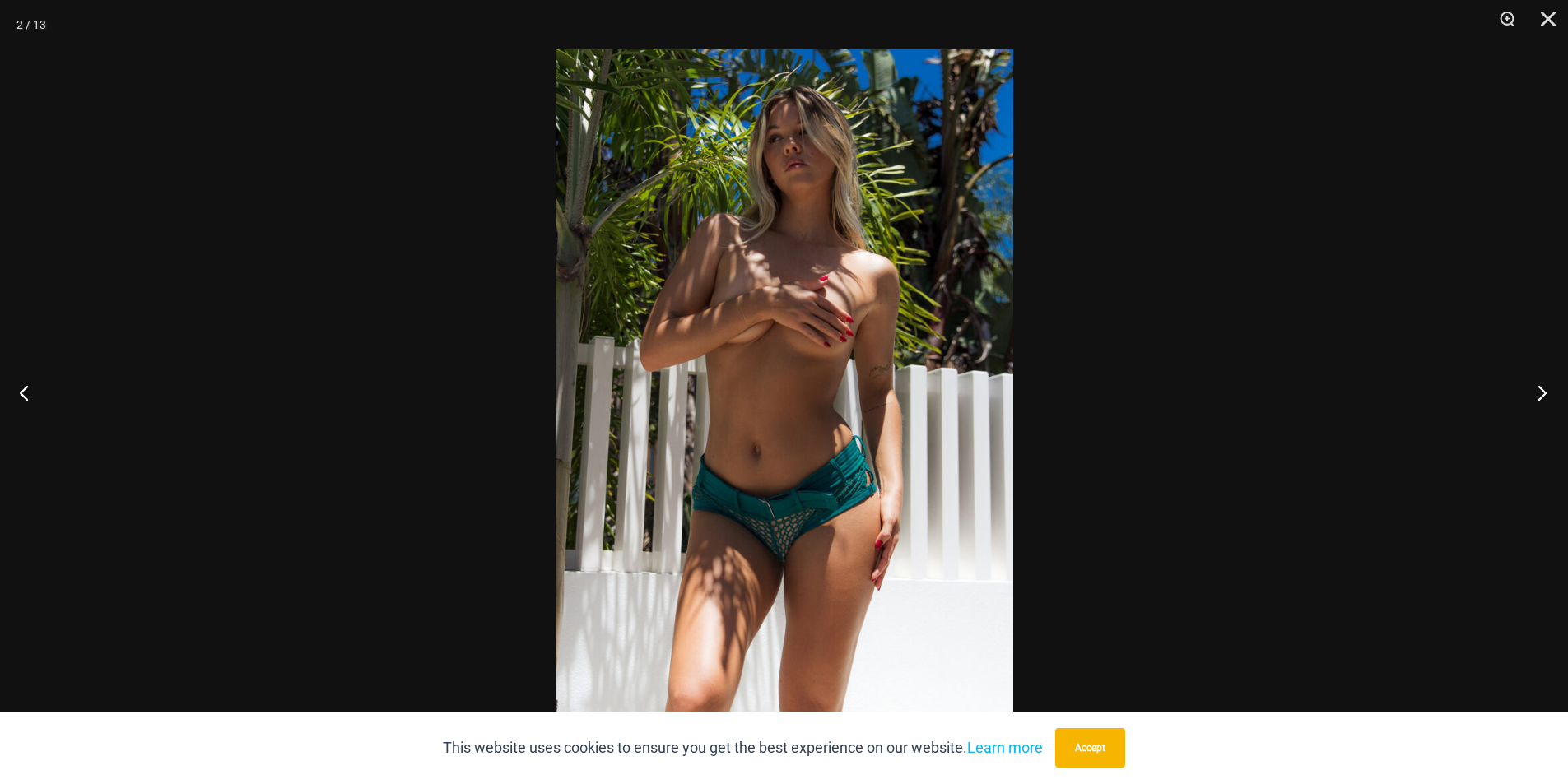
click at [1549, 395] on button "Next" at bounding box center [1536, 392] width 62 height 82
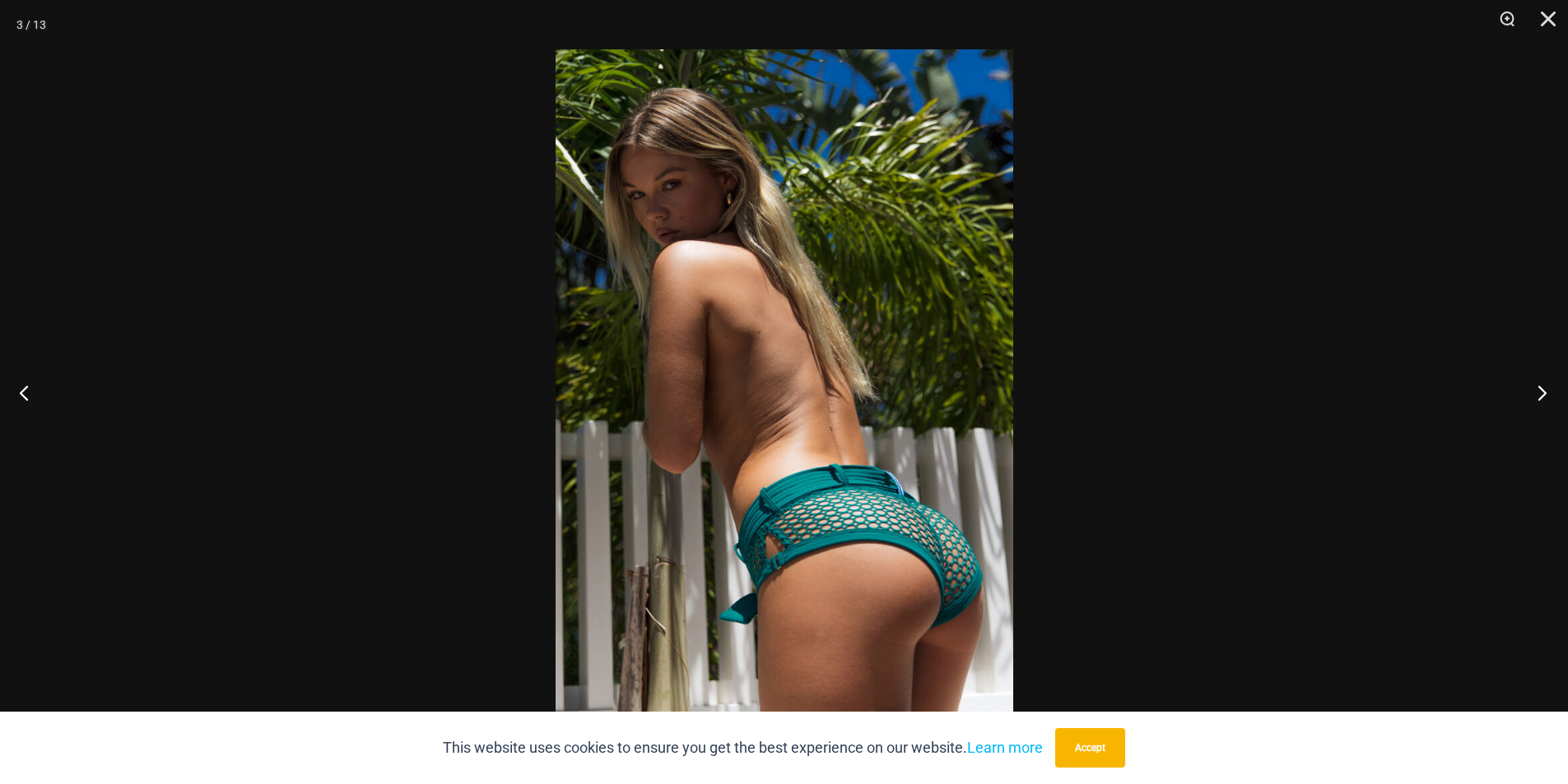
click at [1549, 395] on button "Next" at bounding box center [1536, 392] width 62 height 82
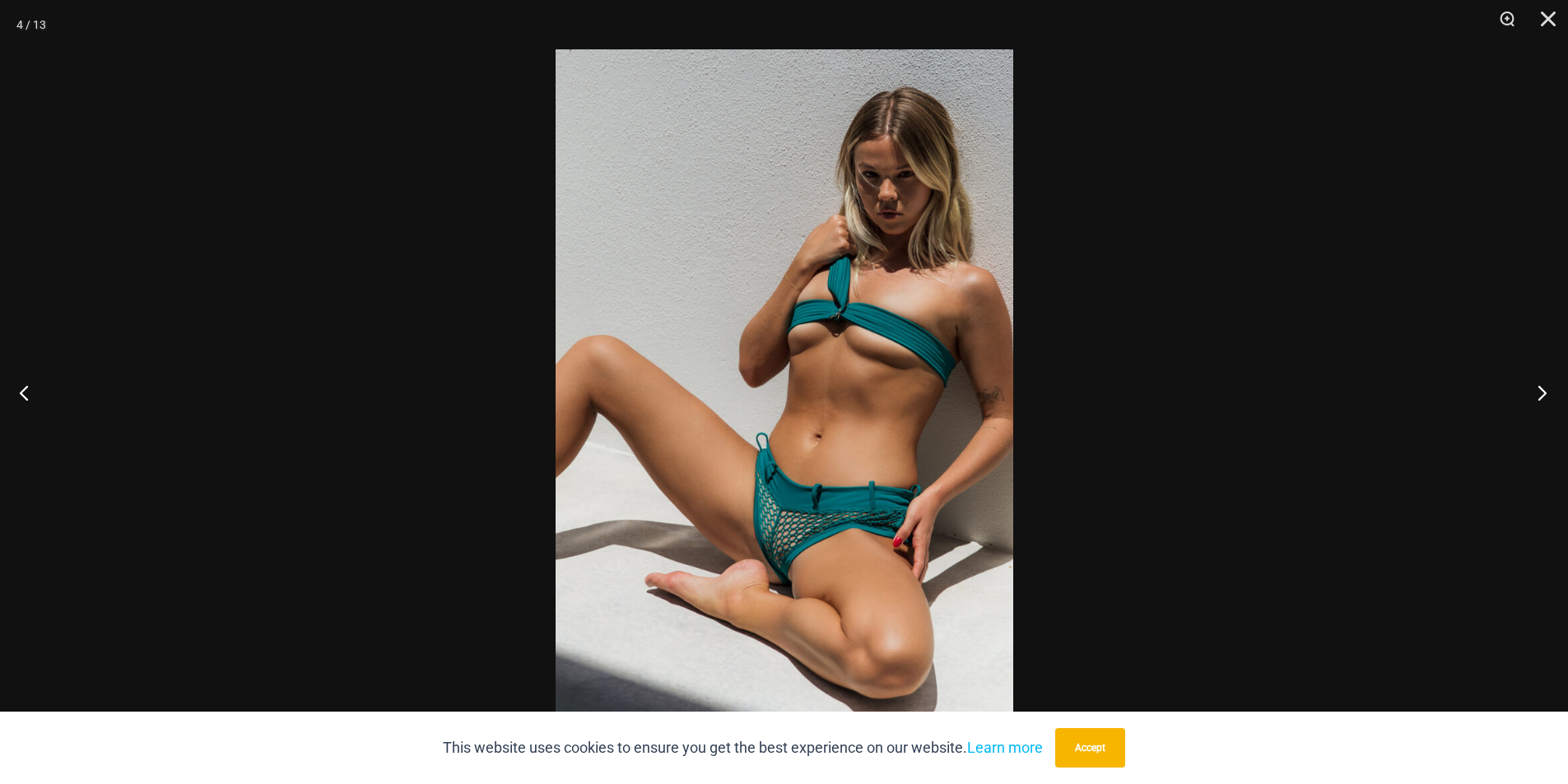
click at [1549, 395] on button "Next" at bounding box center [1536, 392] width 62 height 82
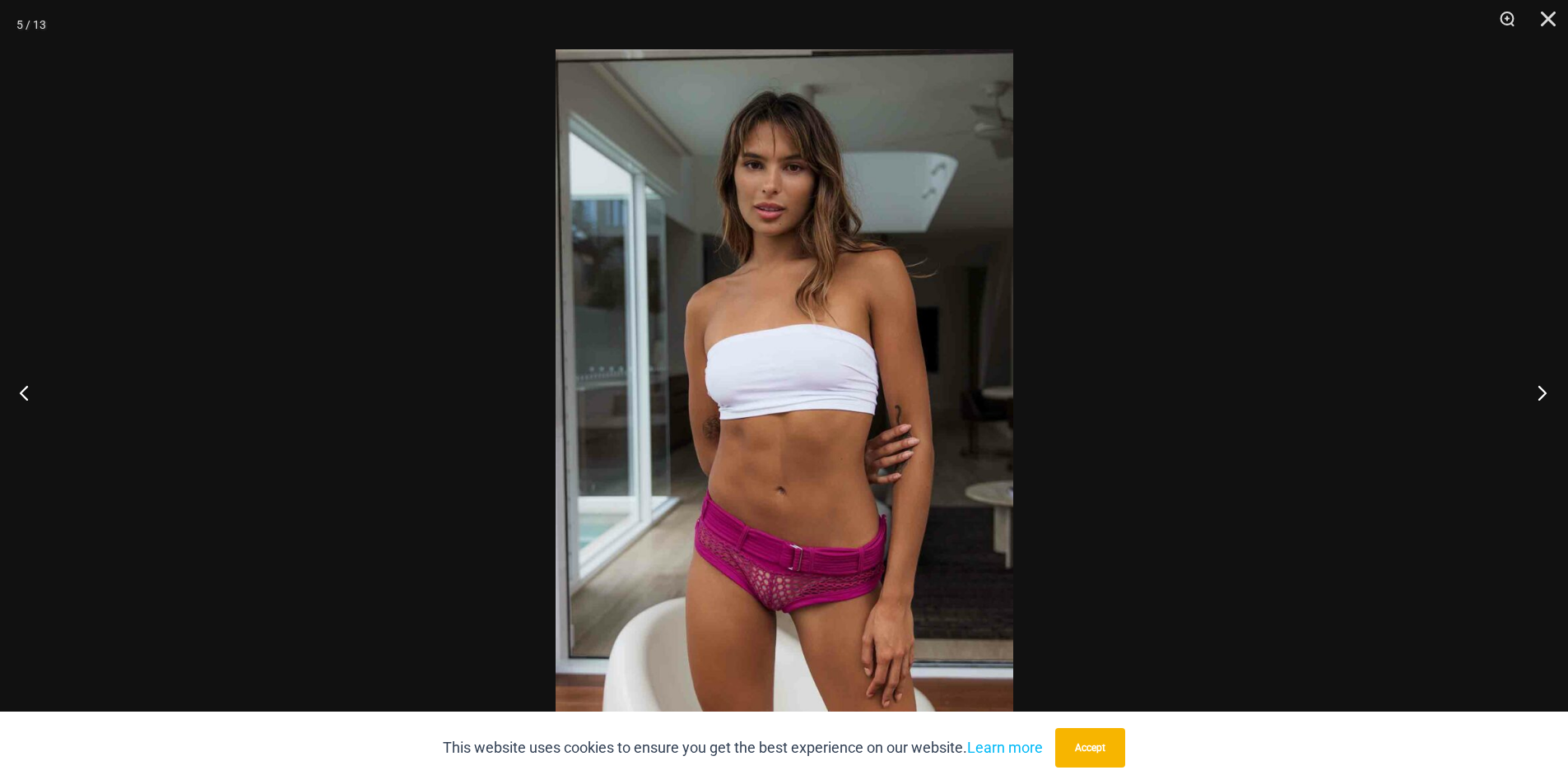
click at [1549, 395] on button "Next" at bounding box center [1536, 392] width 62 height 82
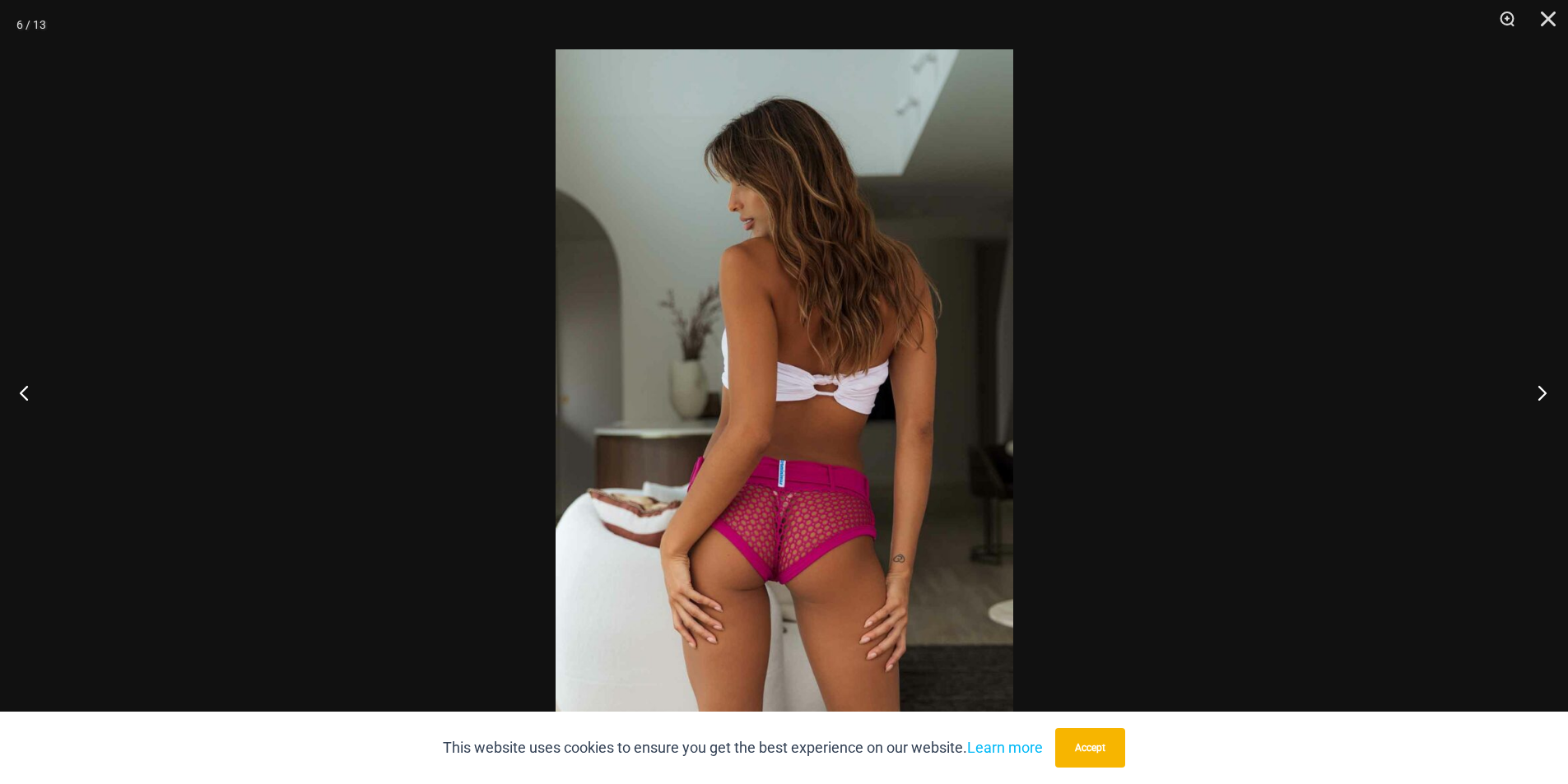
click at [1549, 395] on button "Next" at bounding box center [1536, 392] width 62 height 82
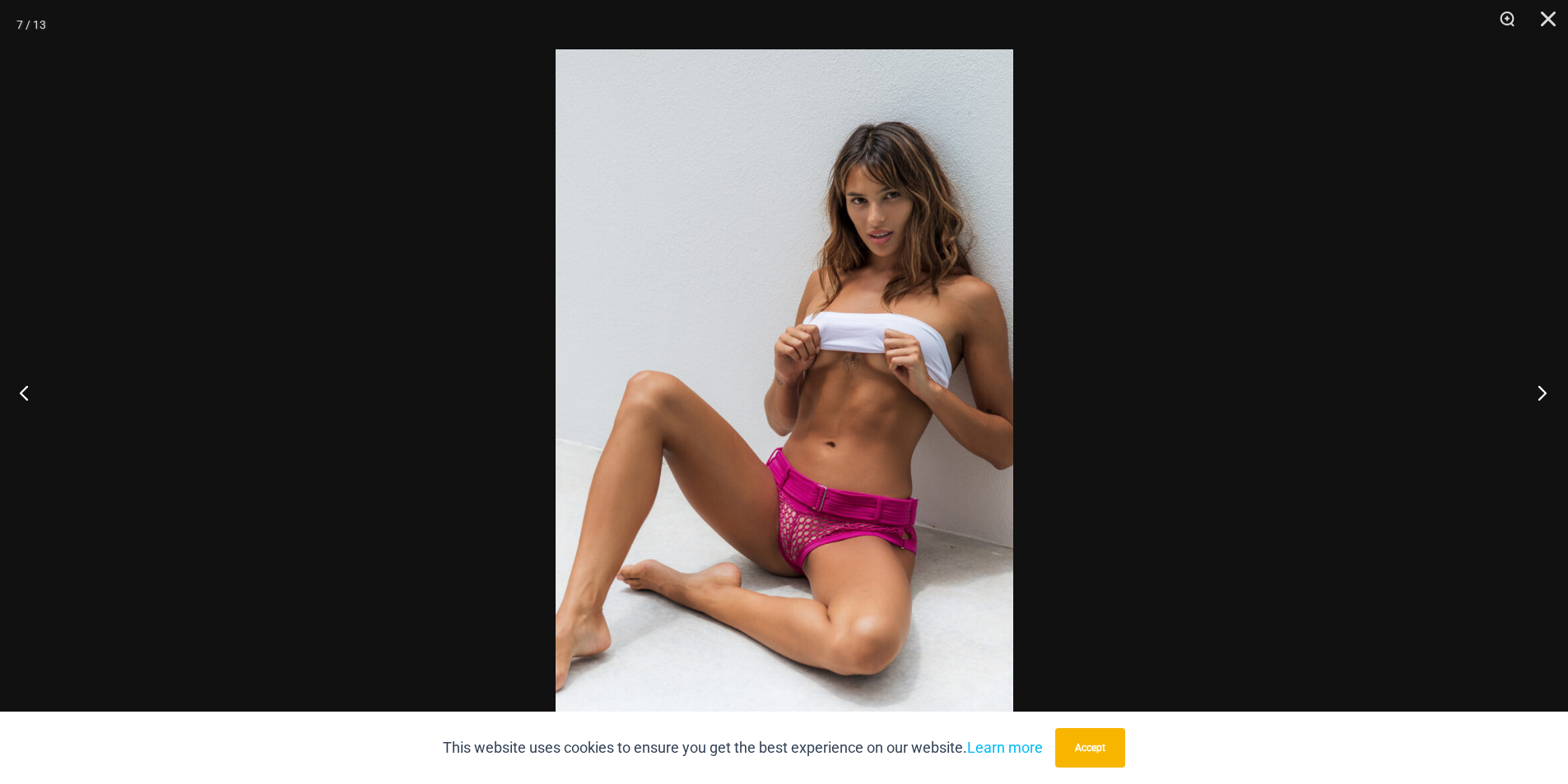
click at [1549, 395] on button "Next" at bounding box center [1536, 392] width 62 height 82
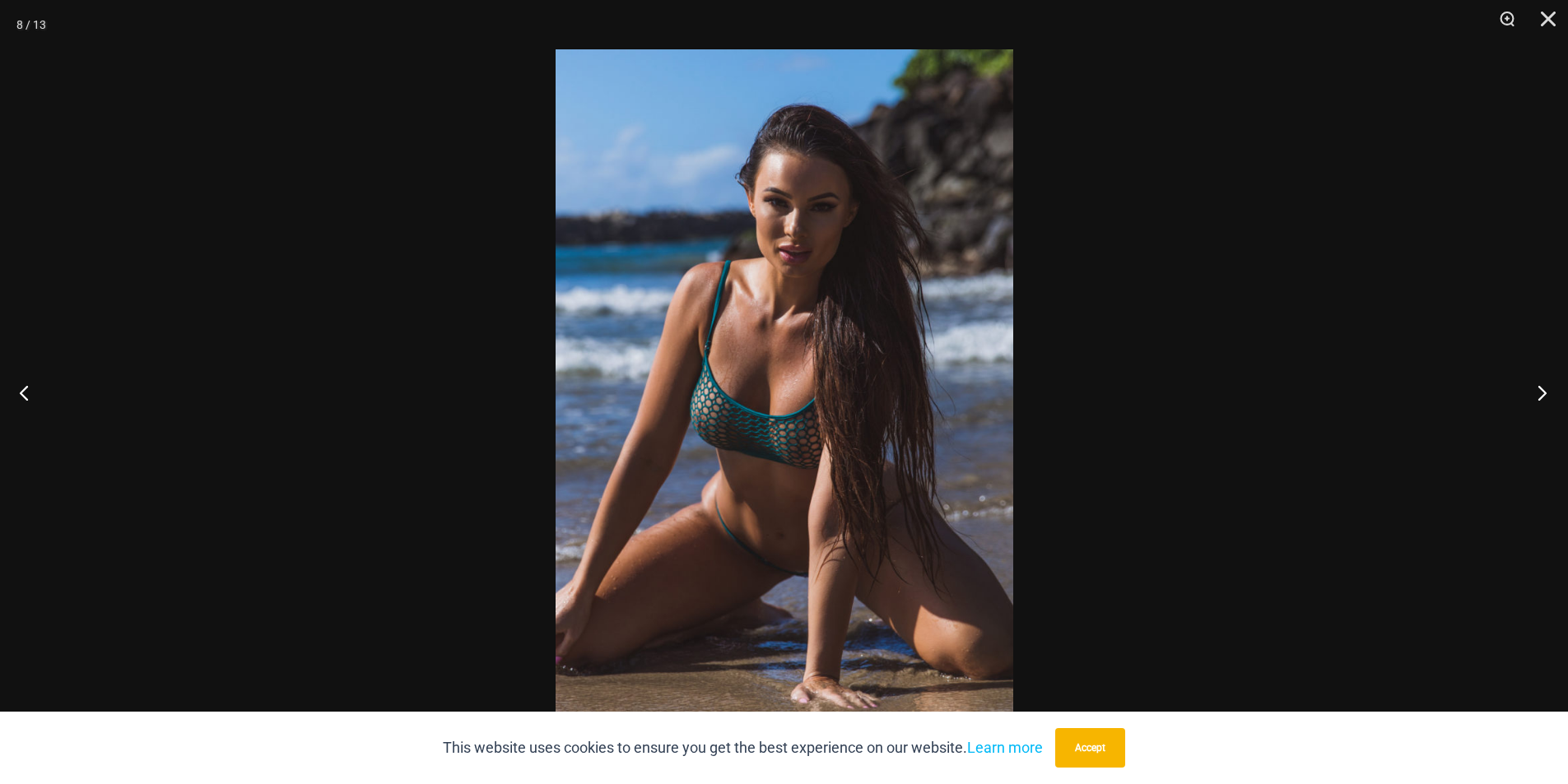
click at [1549, 395] on button "Next" at bounding box center [1536, 392] width 62 height 82
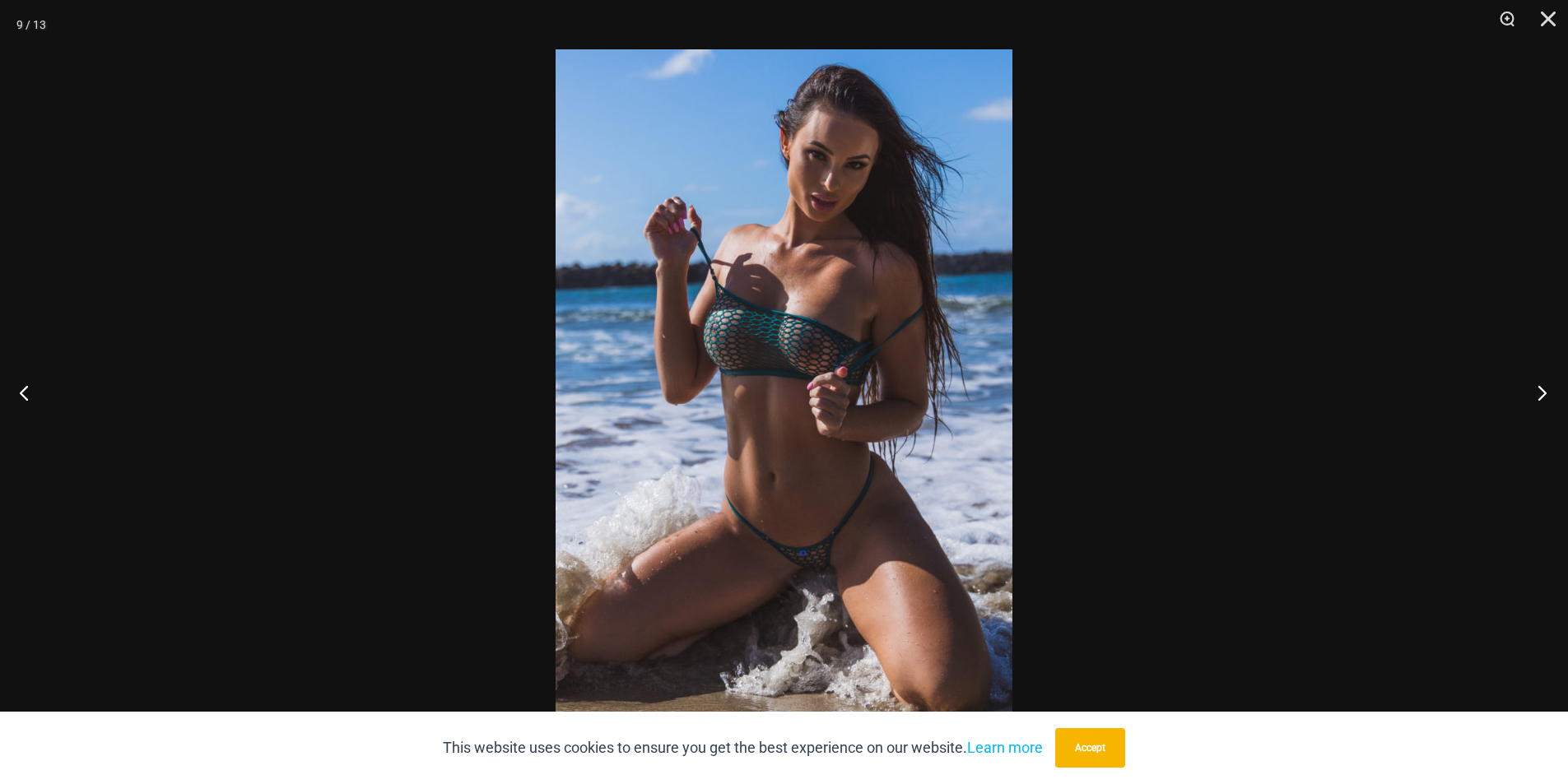
click at [1549, 395] on button "Next" at bounding box center [1536, 392] width 62 height 82
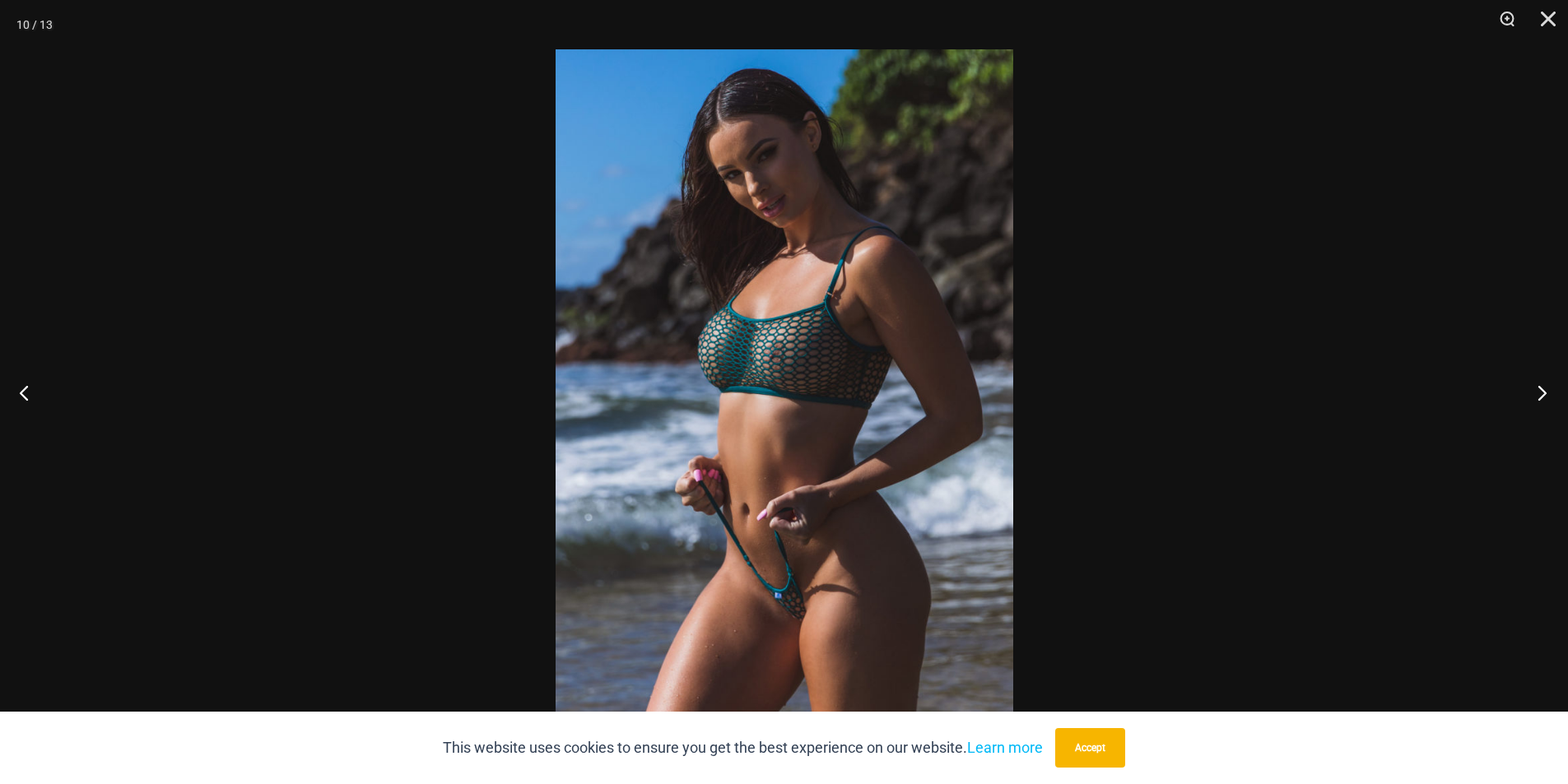
click at [1549, 395] on button "Next" at bounding box center [1536, 392] width 62 height 82
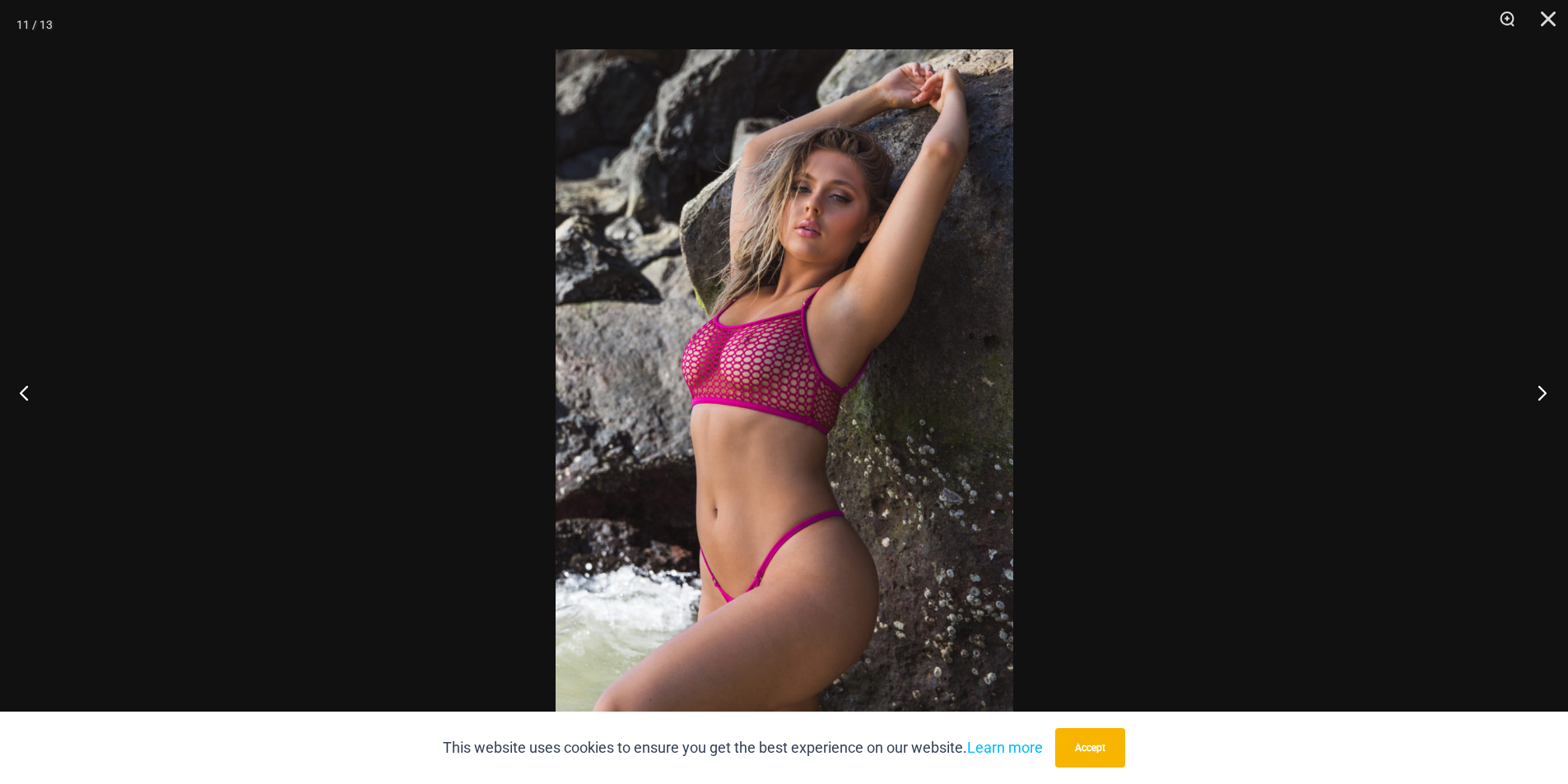
click at [1549, 395] on button "Next" at bounding box center [1536, 392] width 62 height 82
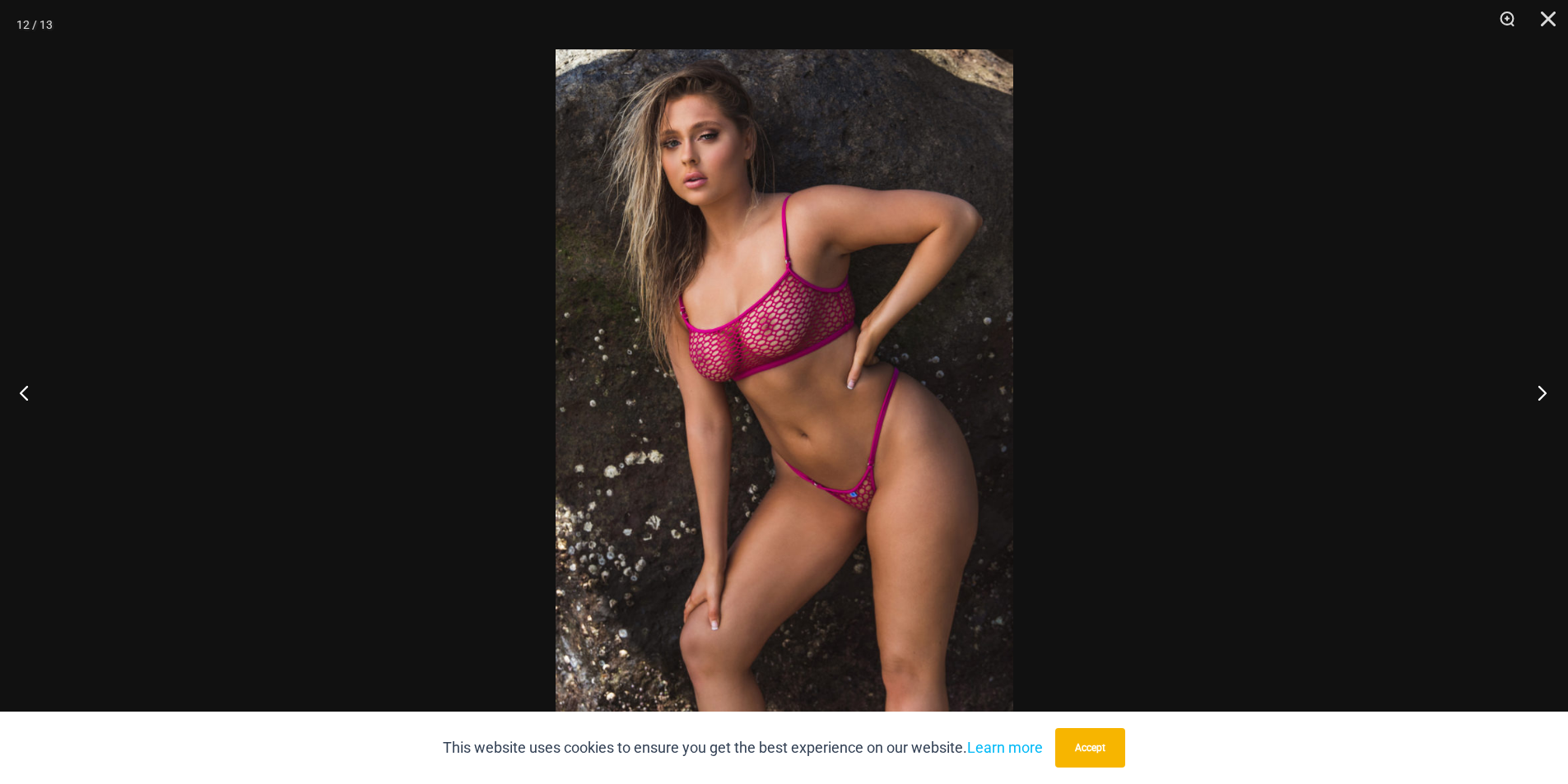
click at [1549, 395] on button "Next" at bounding box center [1536, 392] width 62 height 82
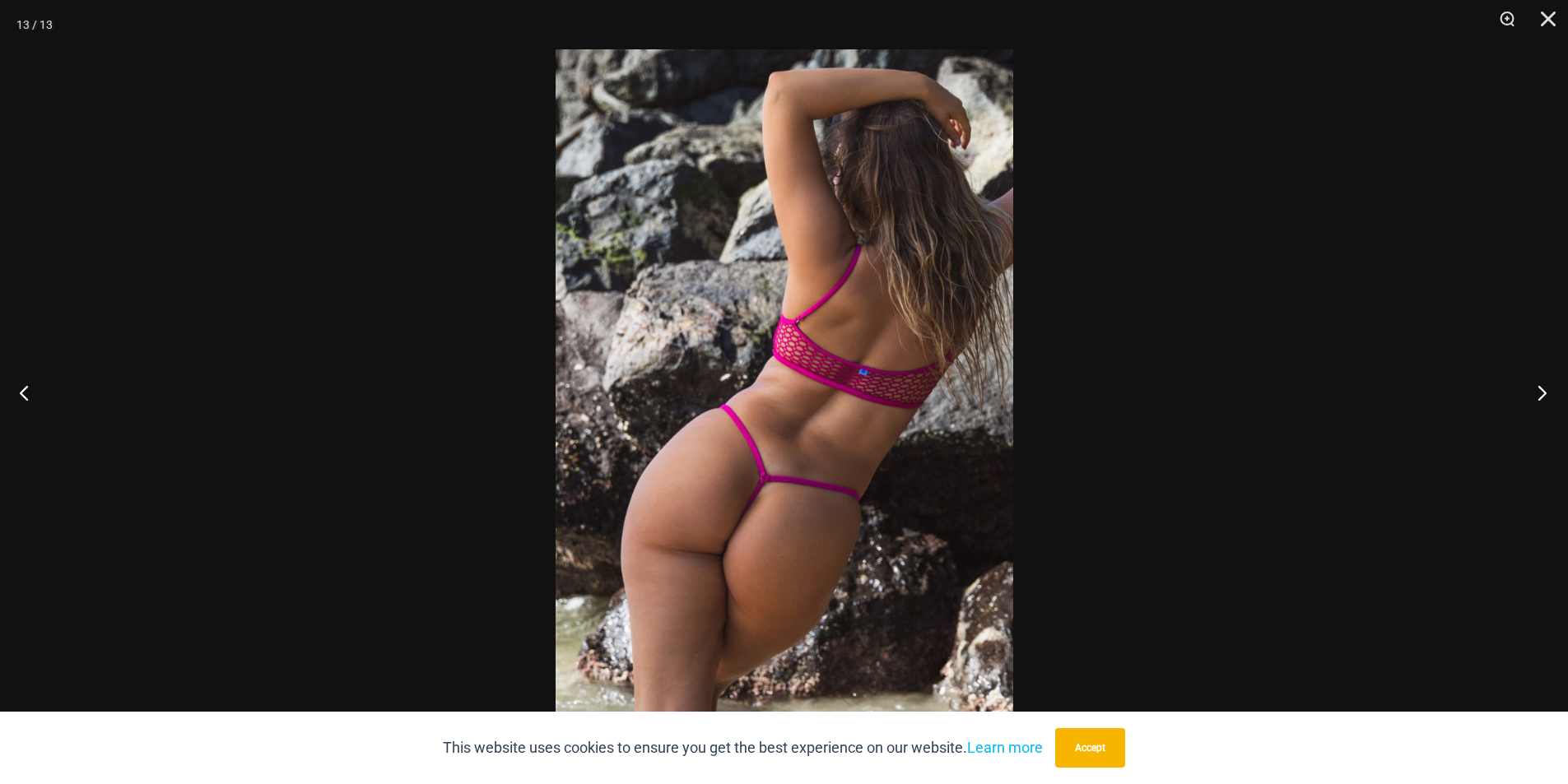
click at [1549, 395] on button "Next" at bounding box center [1536, 392] width 62 height 82
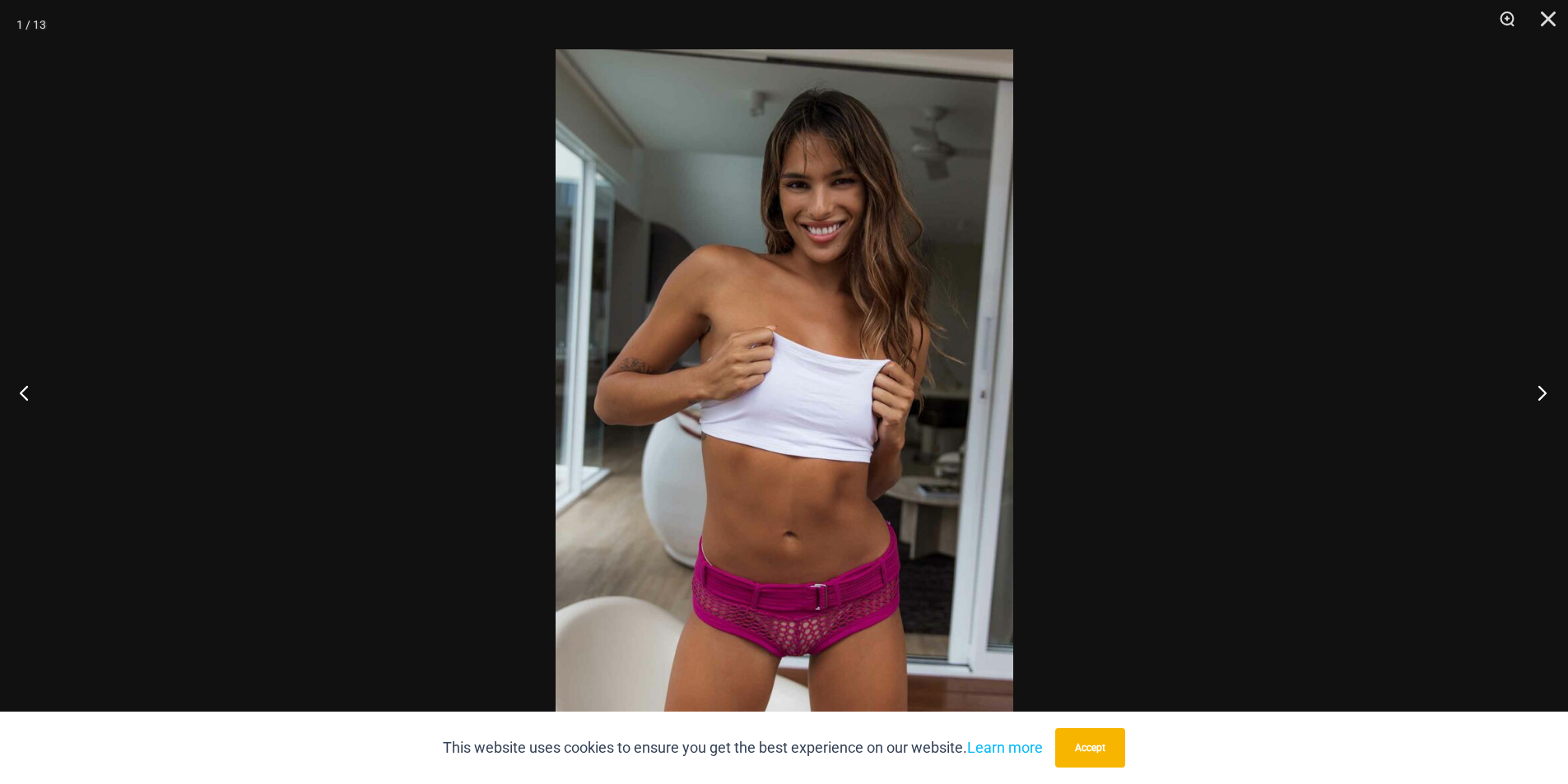
click at [1549, 395] on button "Next" at bounding box center [1536, 392] width 62 height 82
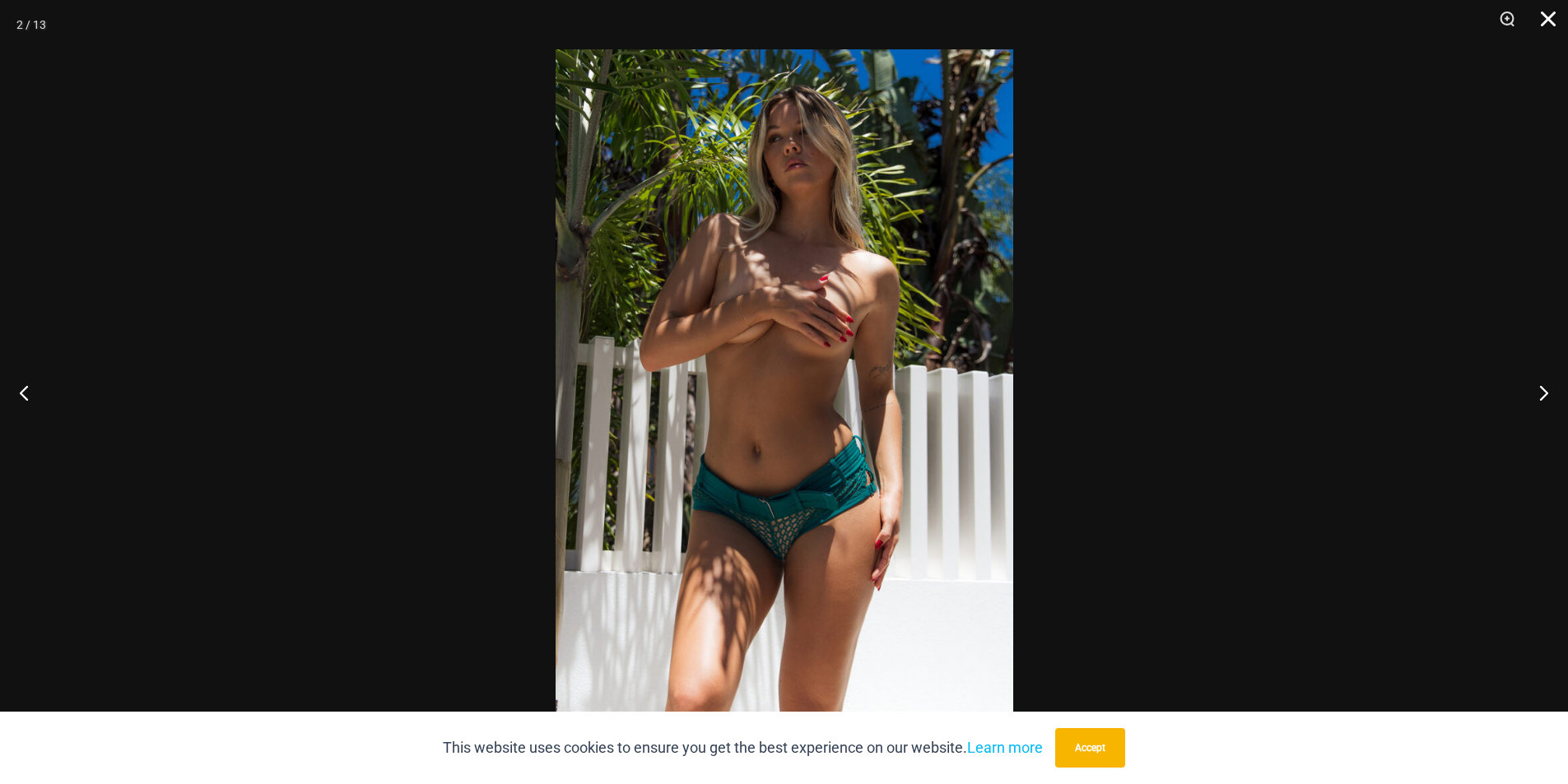
click at [1555, 20] on button "Close" at bounding box center [1542, 25] width 41 height 49
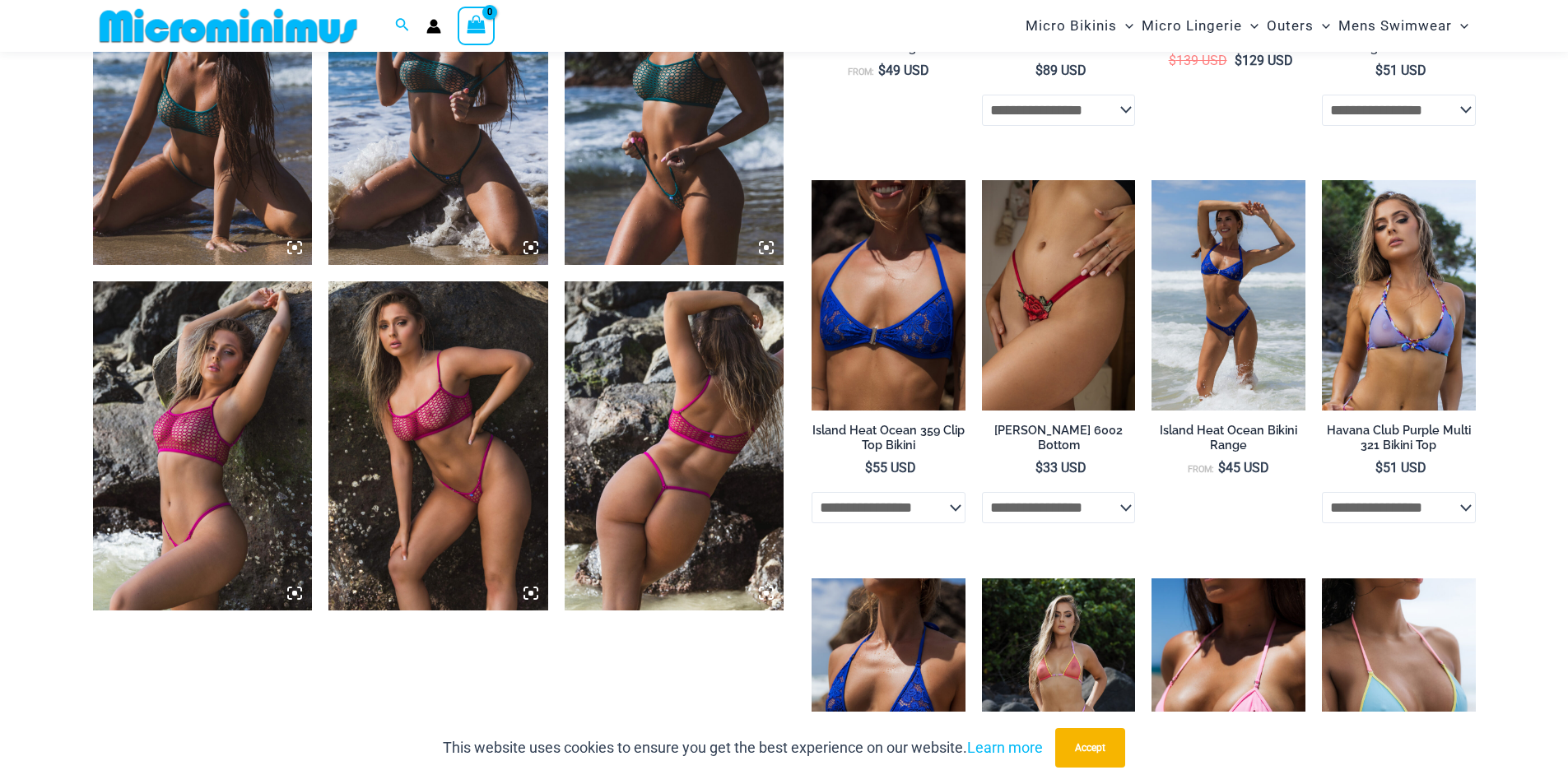
scroll to position [1975, 0]
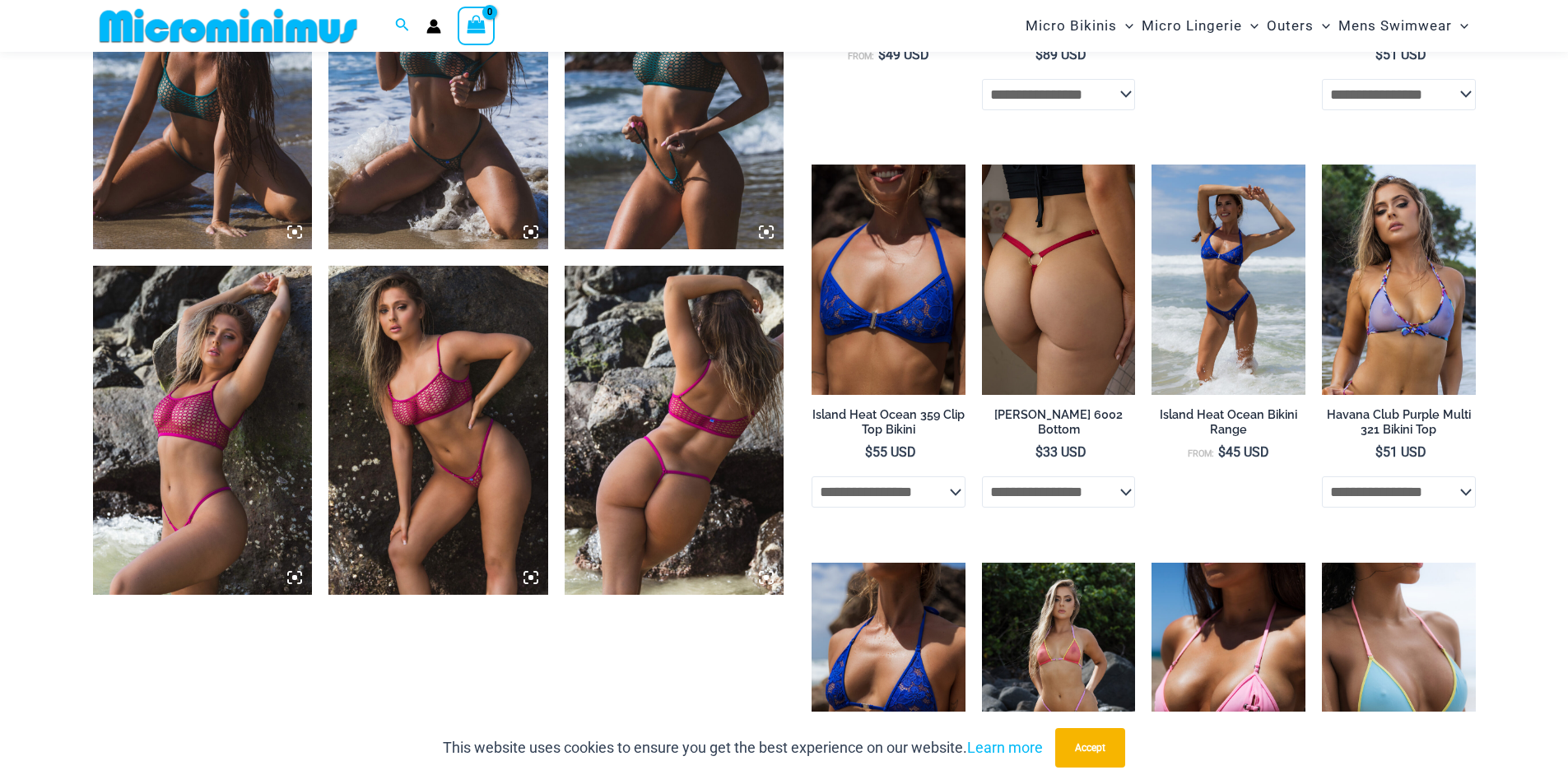
click at [1056, 273] on img at bounding box center [1058, 279] width 154 height 230
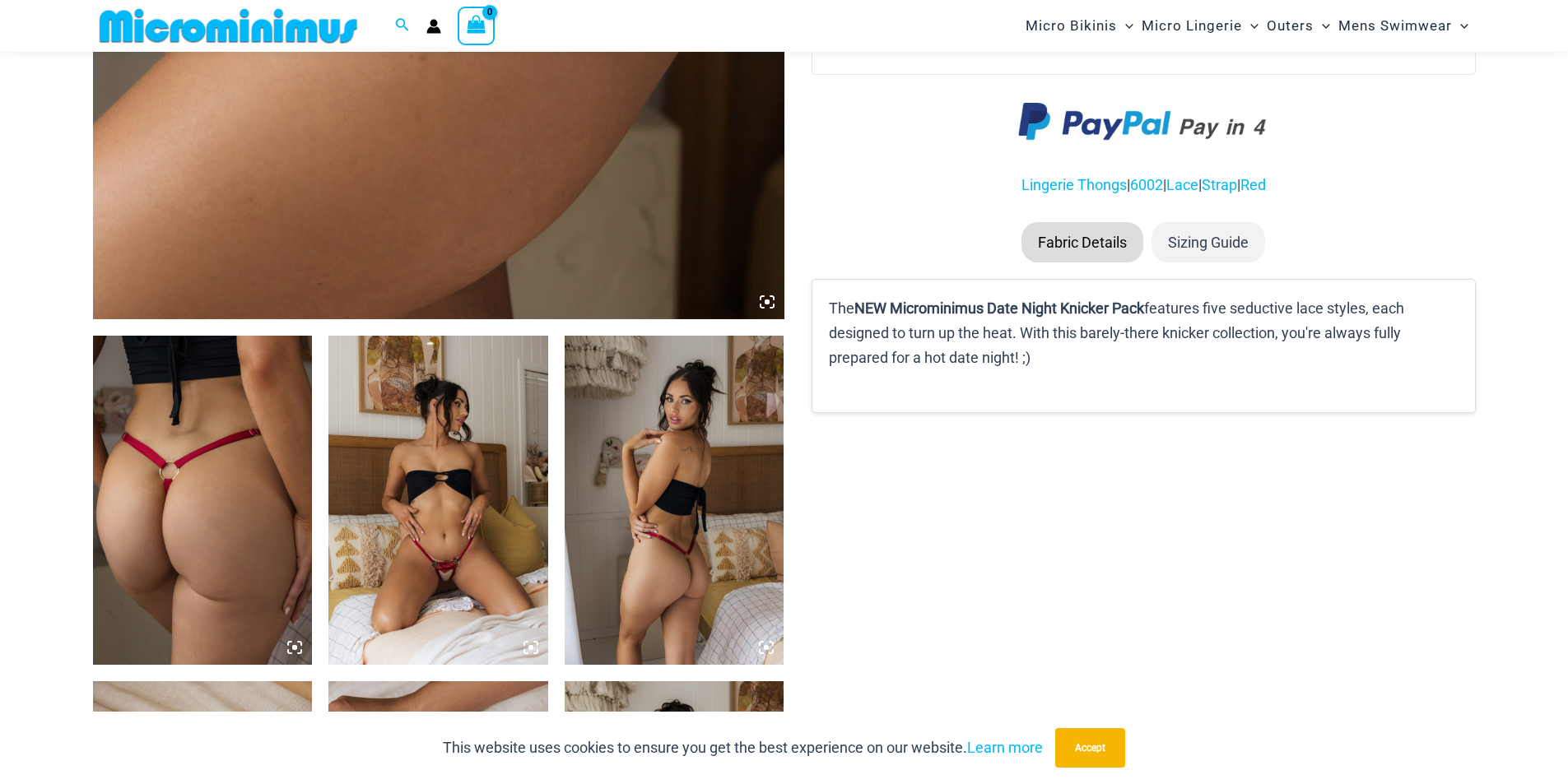
scroll to position [891, 0]
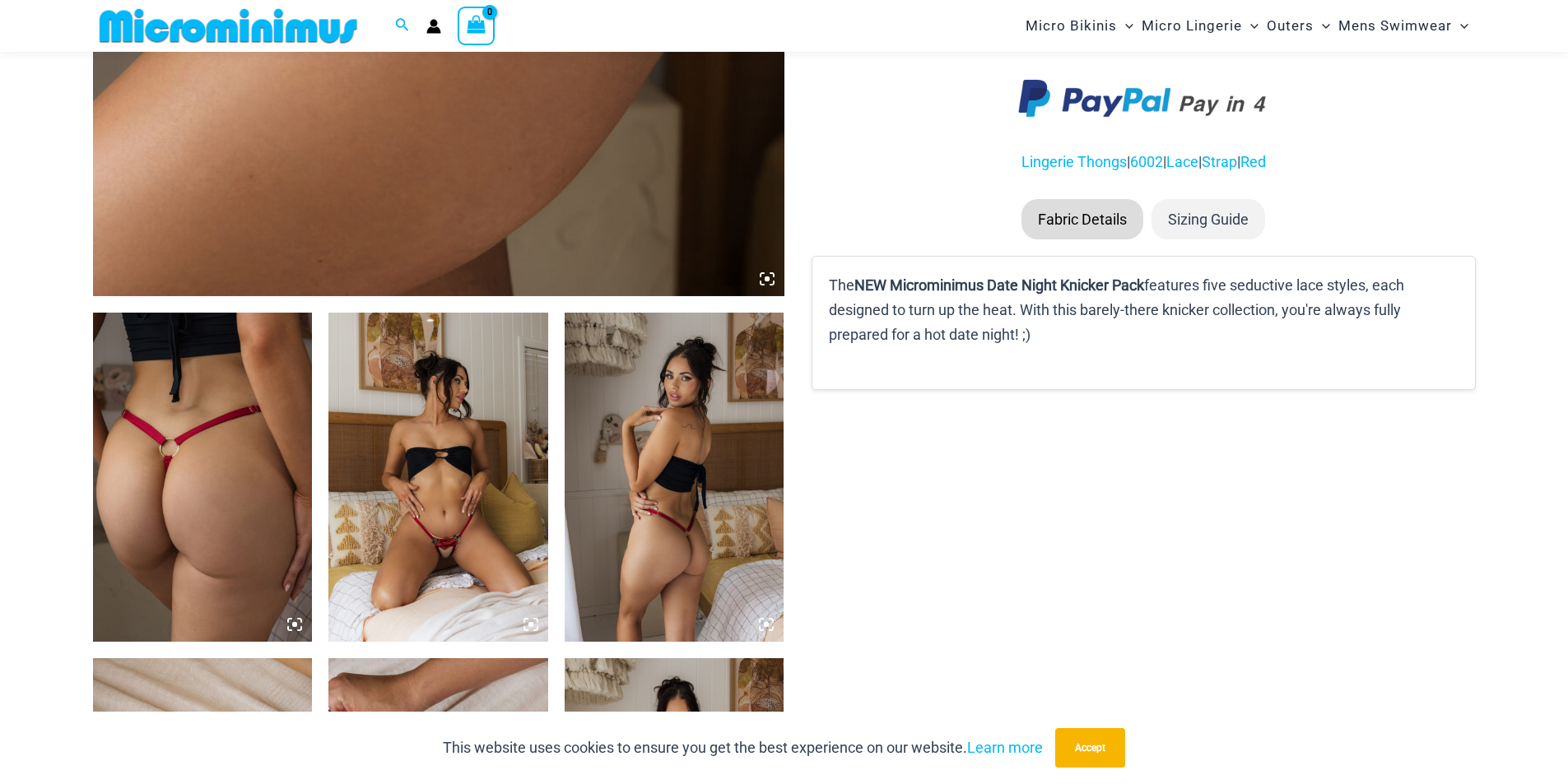
click at [278, 505] on img at bounding box center [202, 477] width 220 height 329
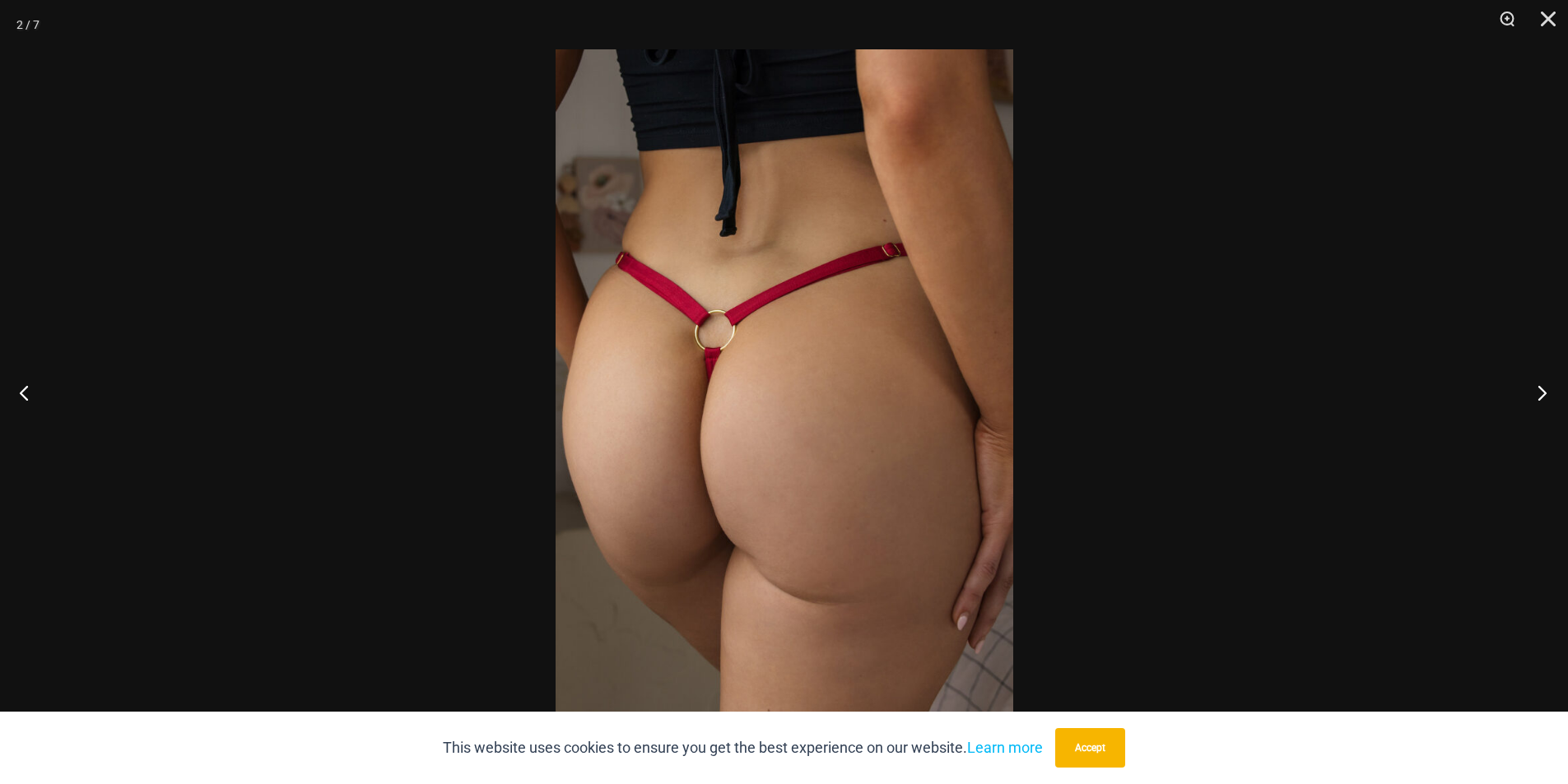
click at [1549, 398] on button "Next" at bounding box center [1536, 392] width 62 height 82
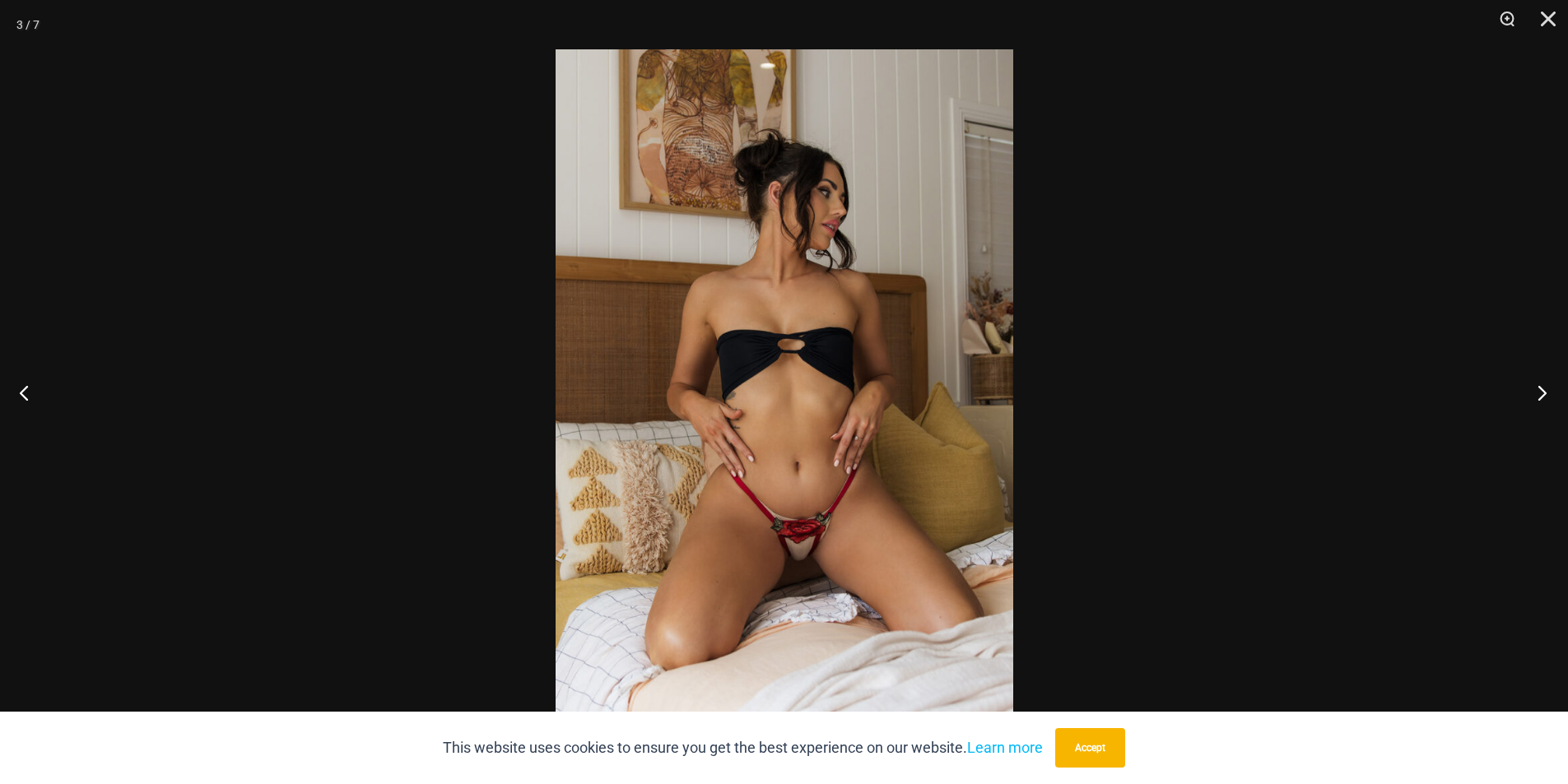
click at [1549, 398] on button "Next" at bounding box center [1536, 392] width 62 height 82
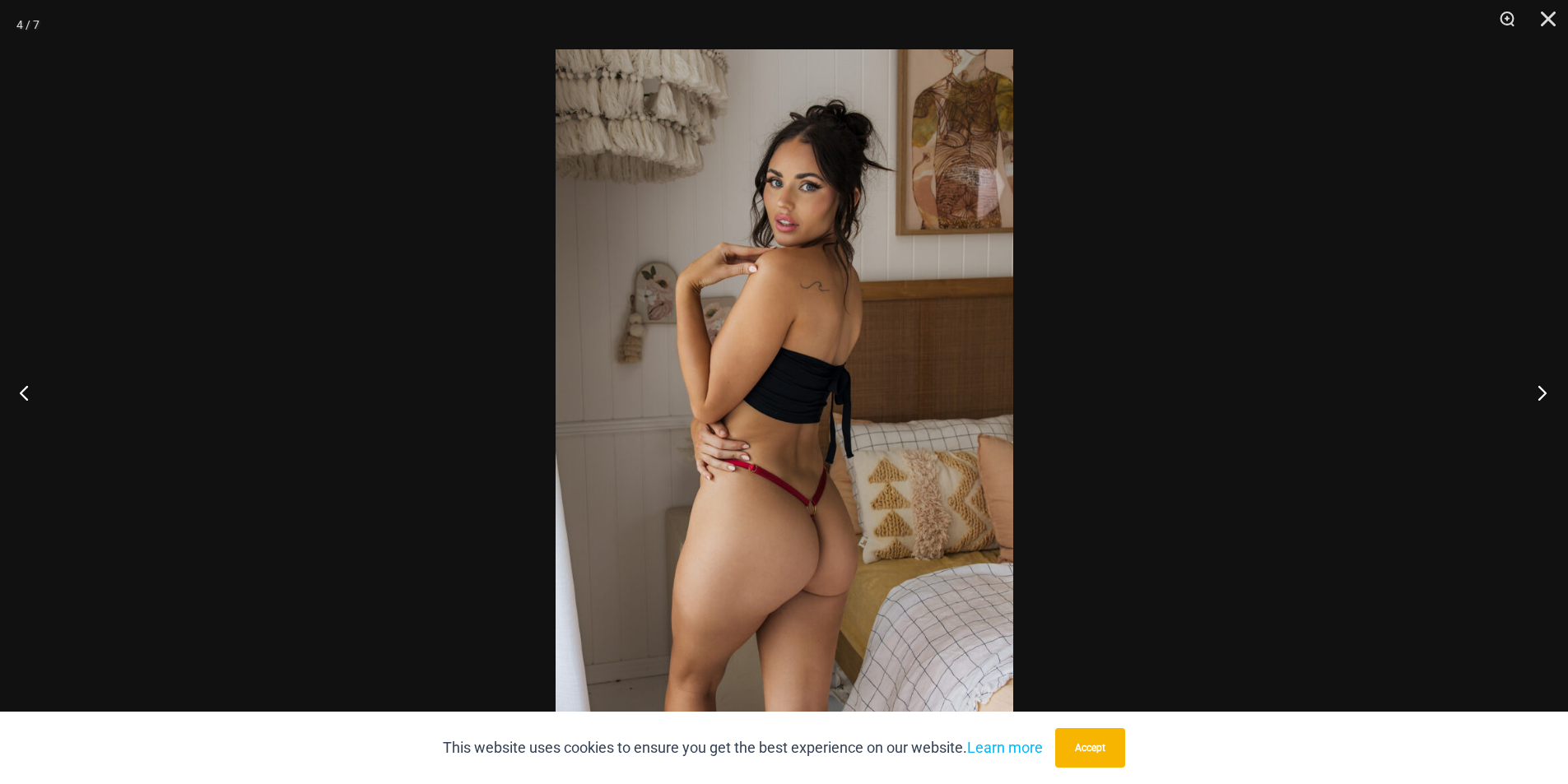
click at [1549, 398] on button "Next" at bounding box center [1536, 392] width 62 height 82
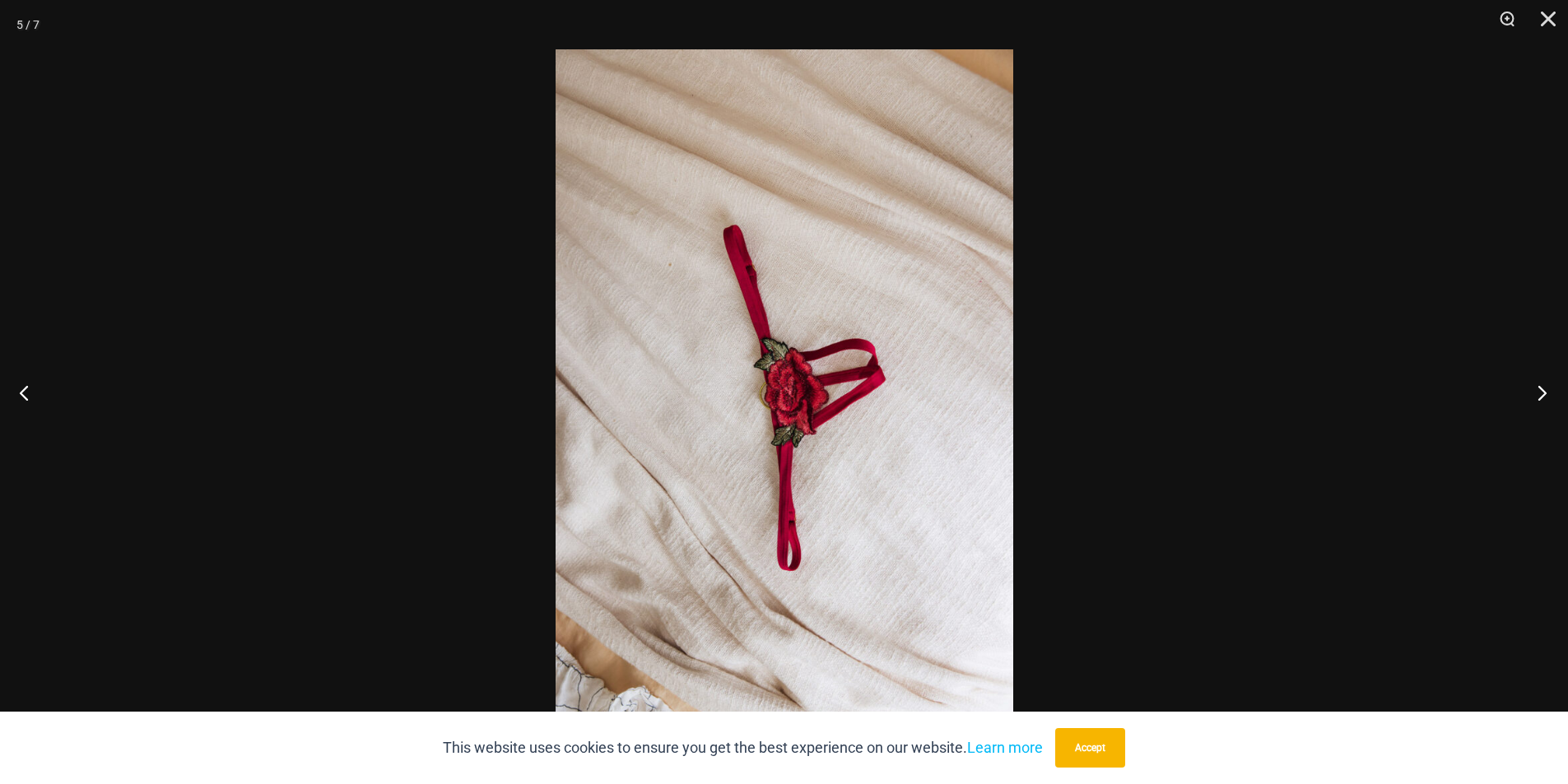
click at [1549, 398] on button "Next" at bounding box center [1536, 392] width 62 height 82
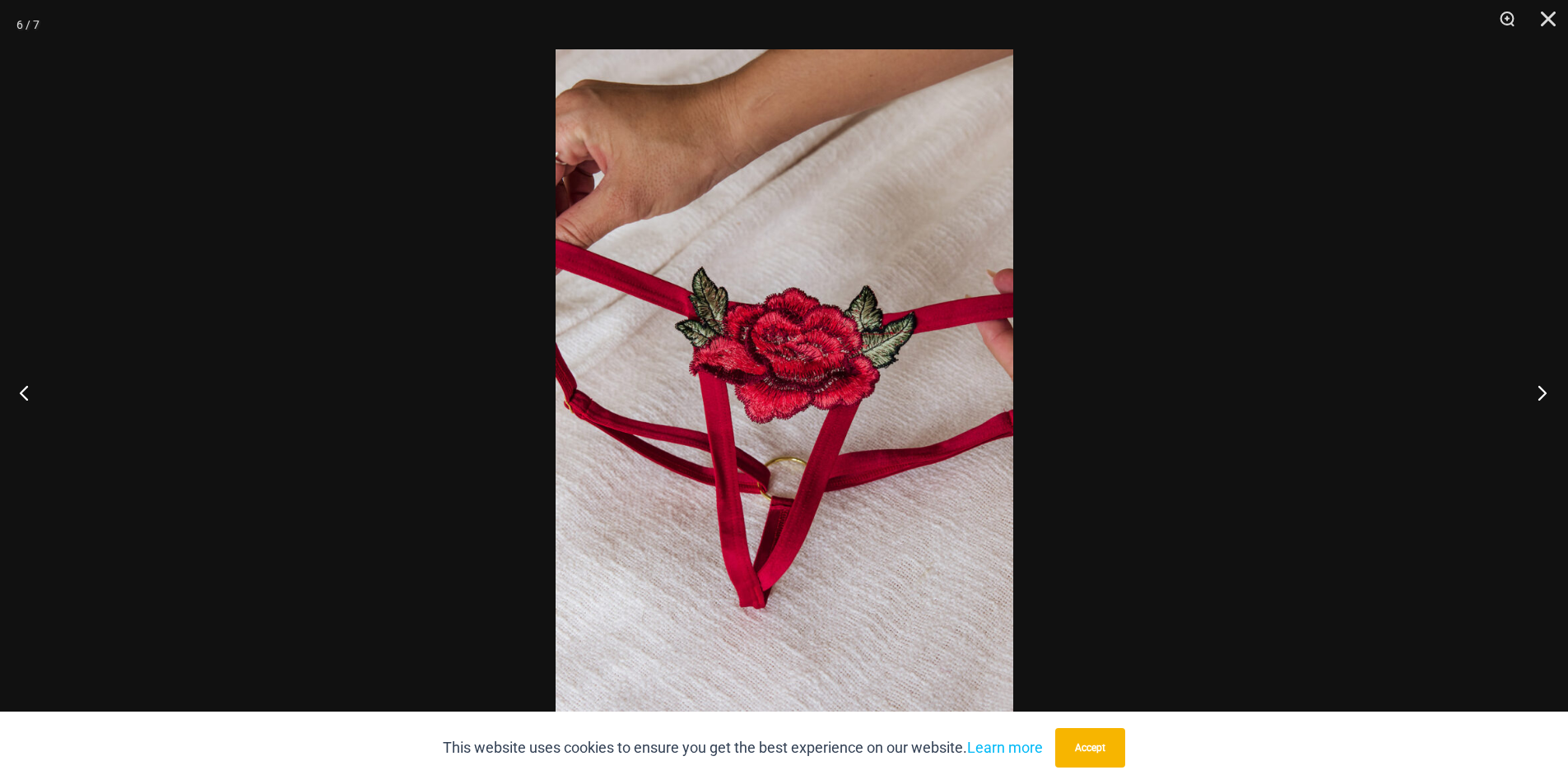
click at [1540, 403] on button "Next" at bounding box center [1536, 392] width 62 height 82
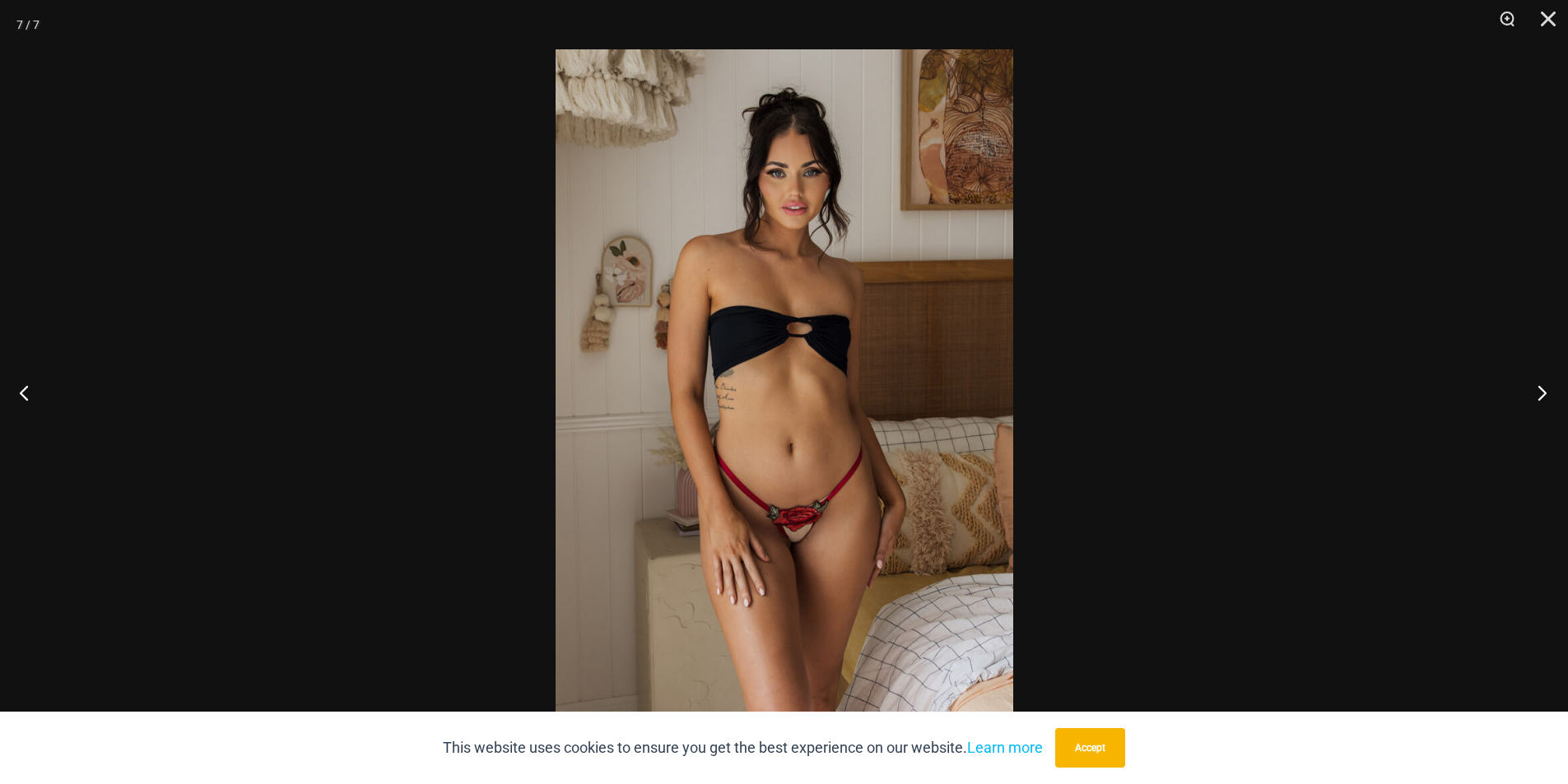
click at [1540, 403] on button "Next" at bounding box center [1536, 392] width 62 height 82
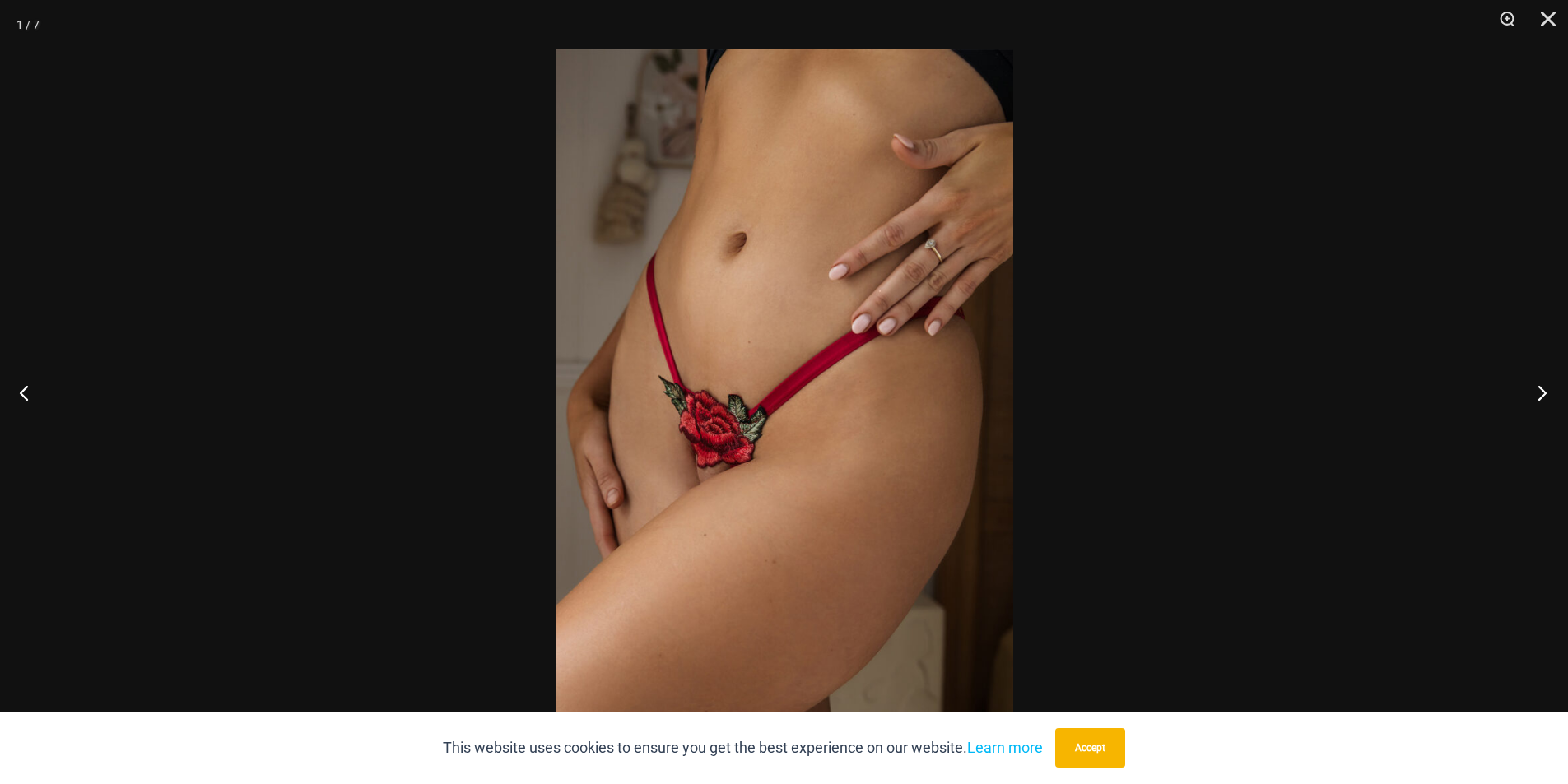
click at [1540, 403] on button "Next" at bounding box center [1536, 392] width 62 height 82
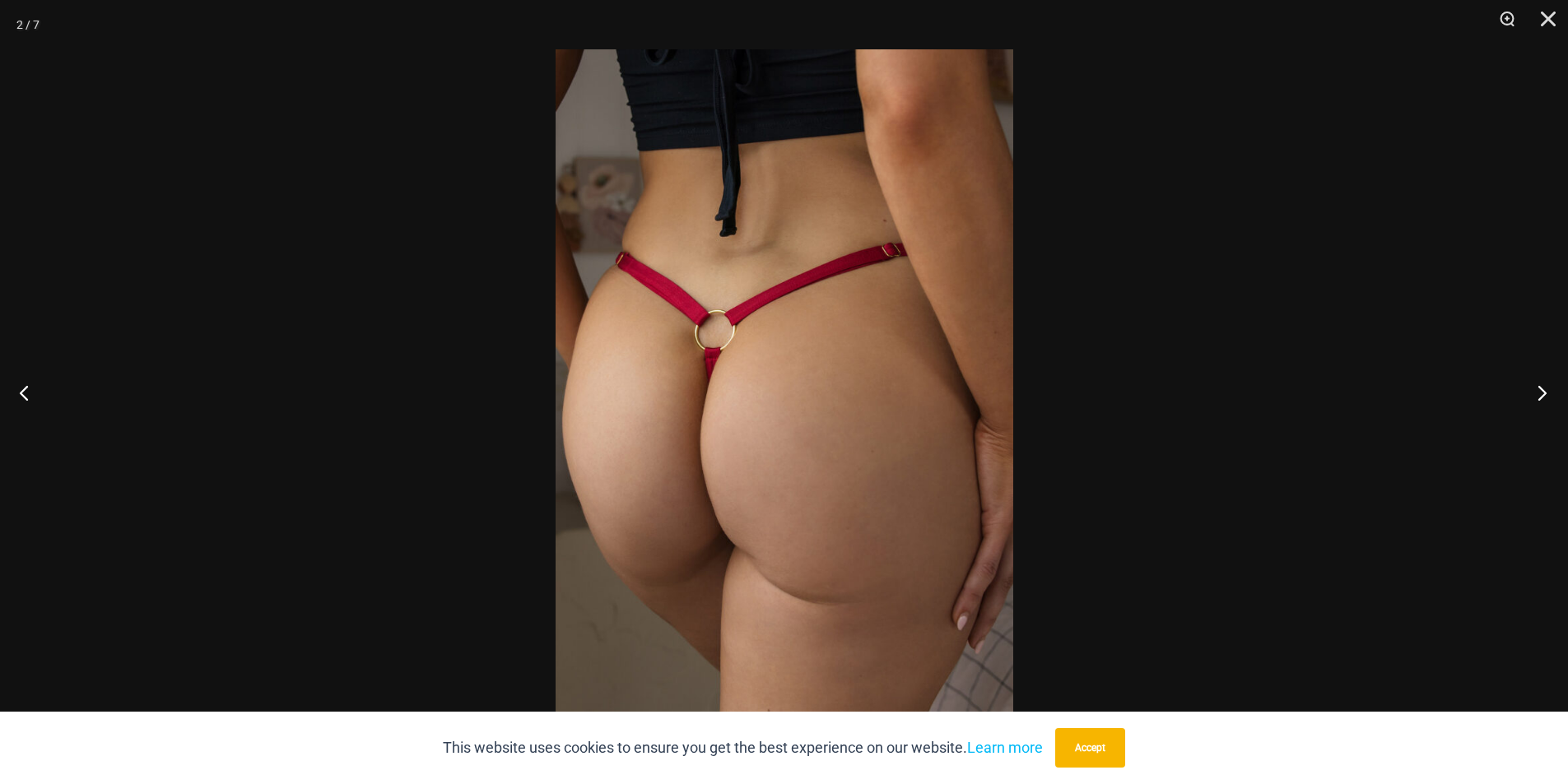
click at [1540, 403] on button "Next" at bounding box center [1536, 392] width 62 height 82
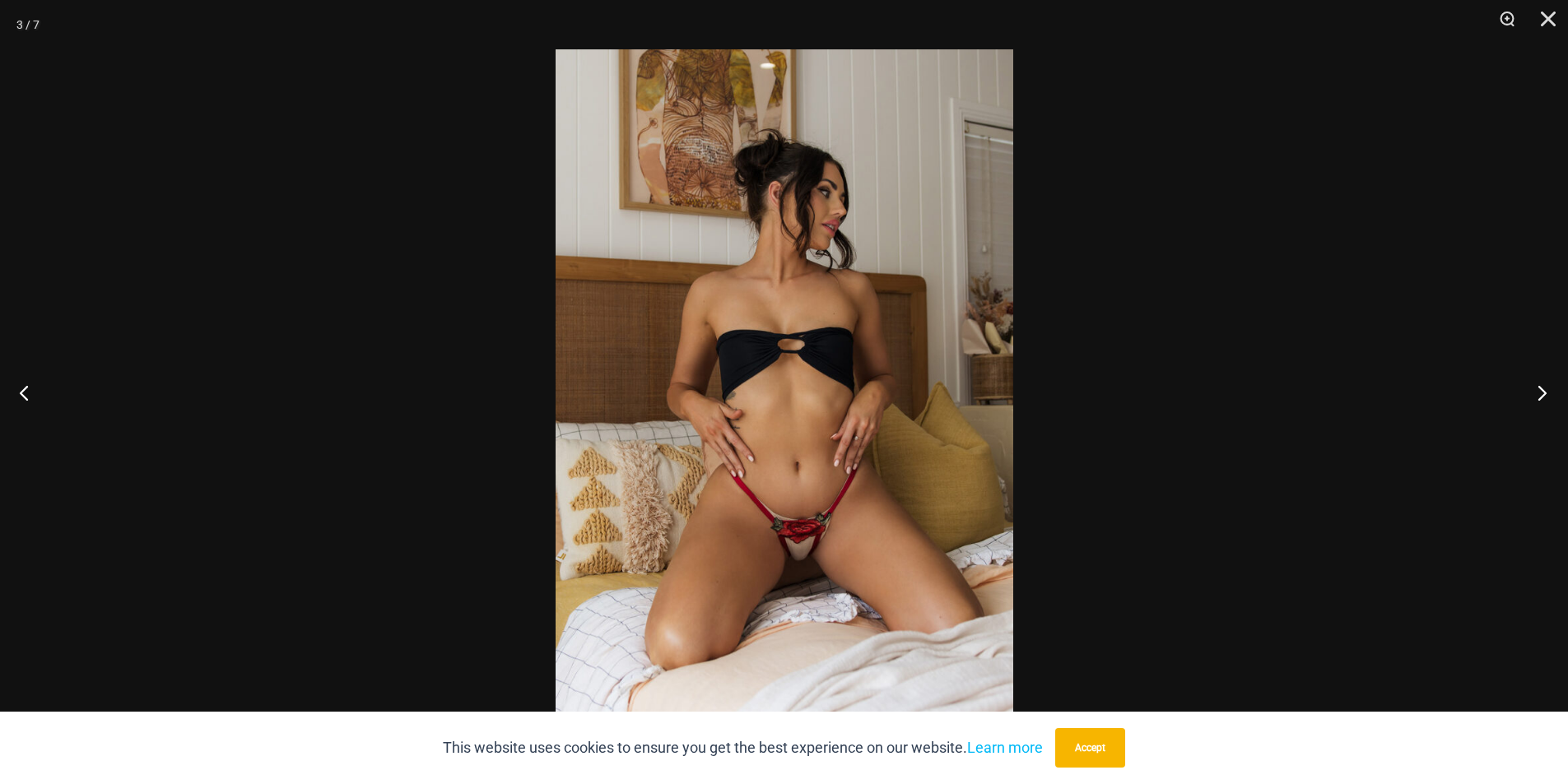
click at [1540, 403] on button "Next" at bounding box center [1536, 392] width 62 height 82
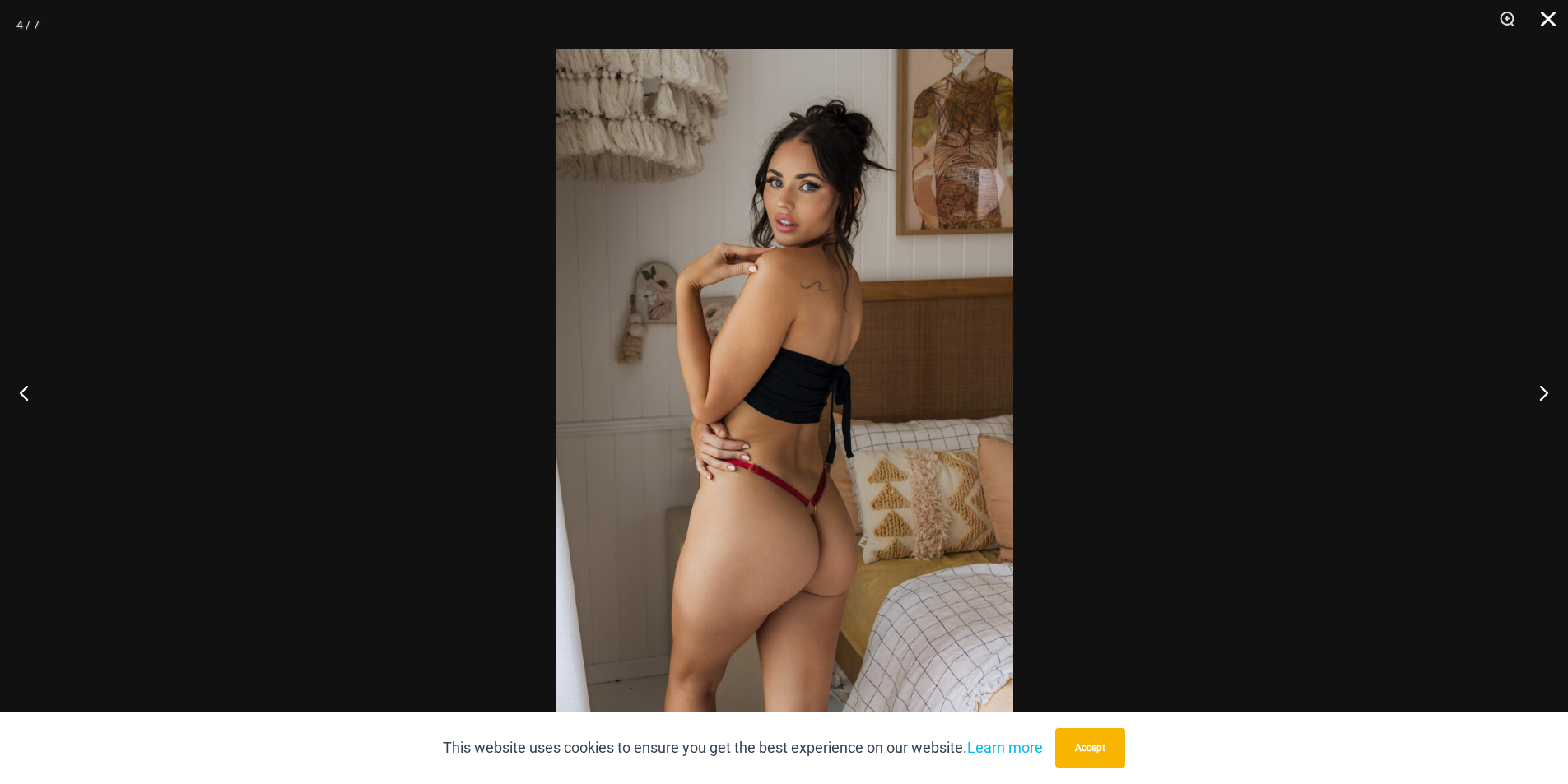
click at [1536, 23] on button "Close" at bounding box center [1542, 25] width 41 height 49
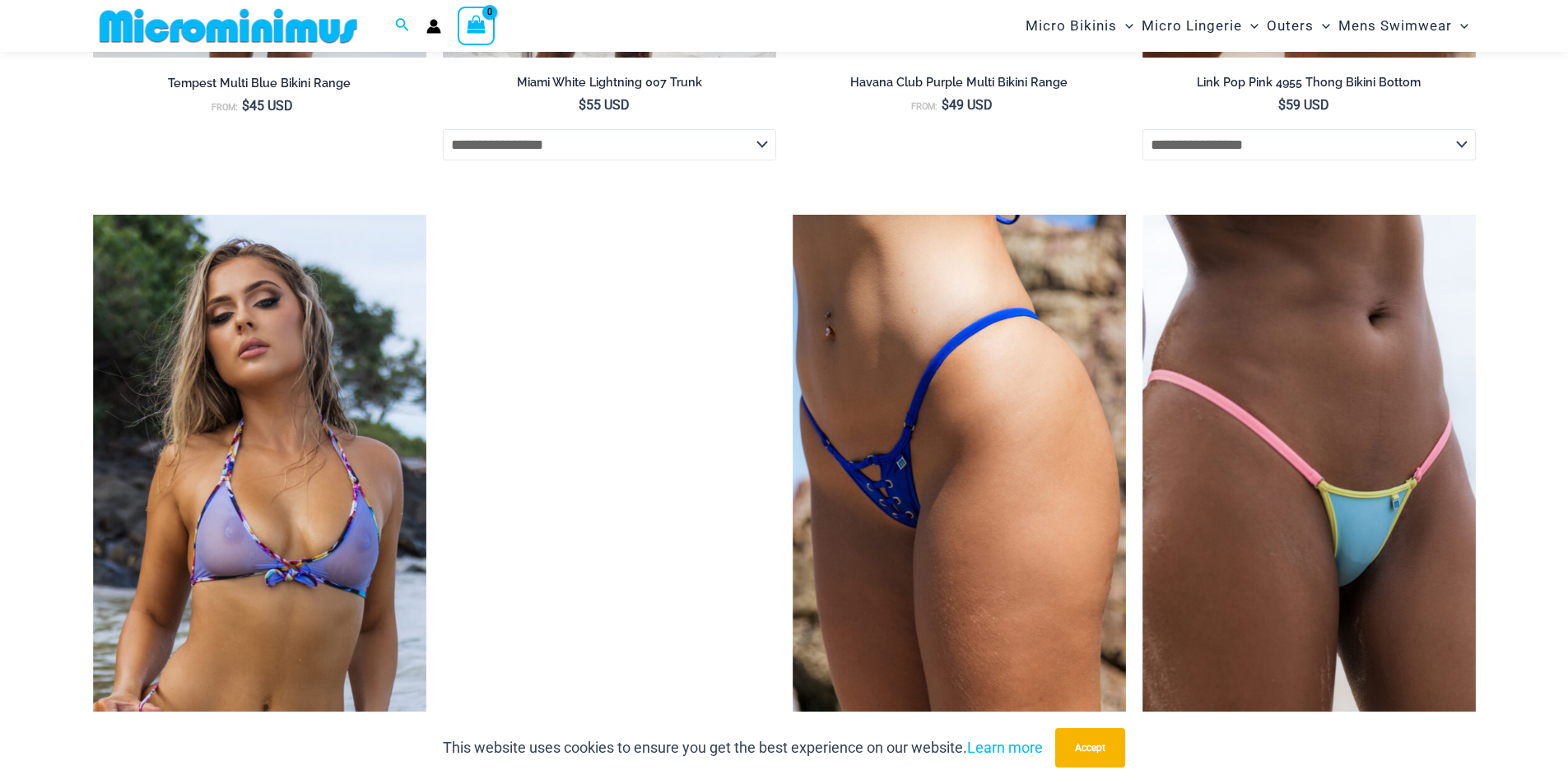
scroll to position [4512, 0]
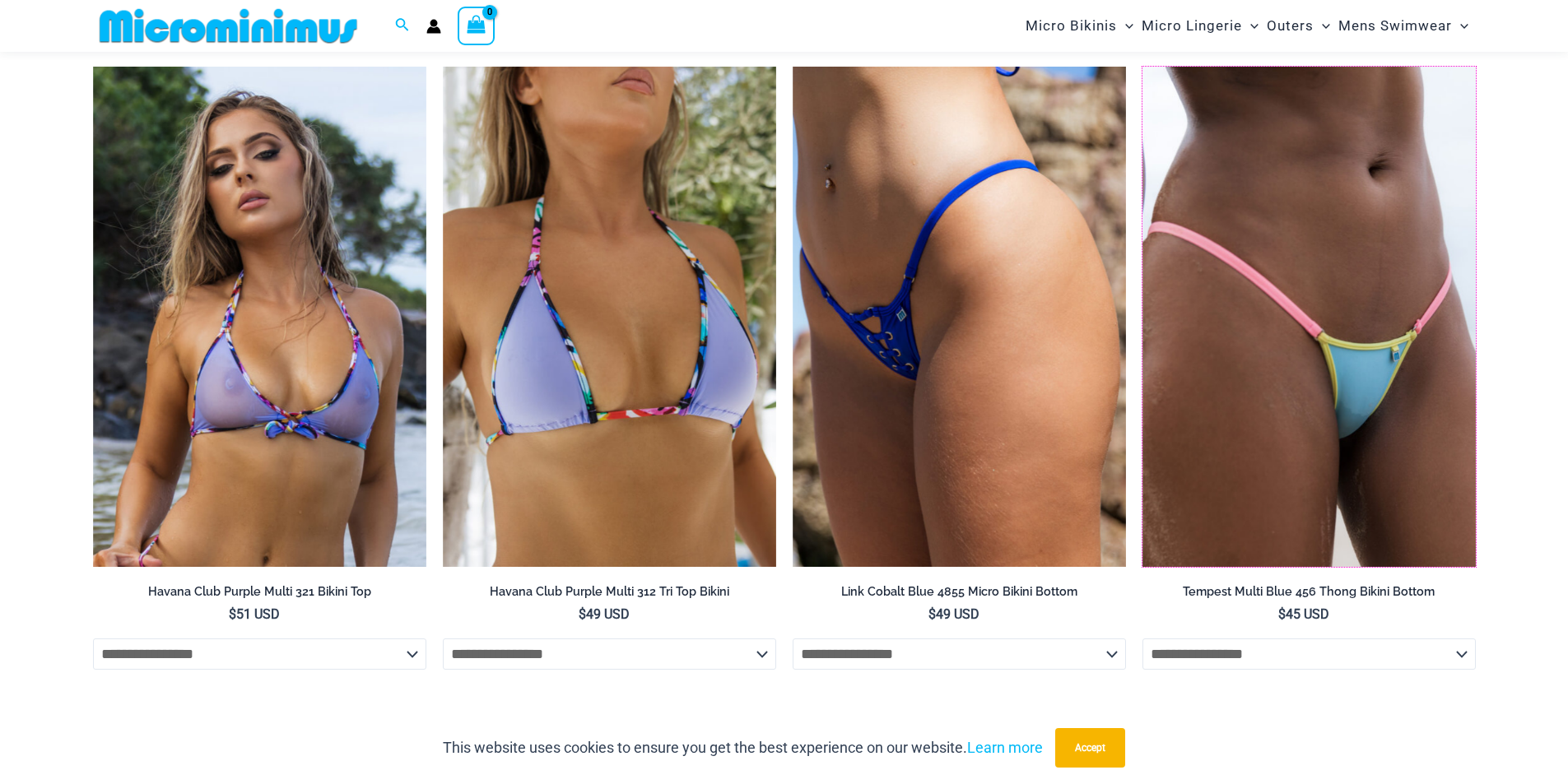
click at [1142, 67] on img at bounding box center [1142, 67] width 0 height 0
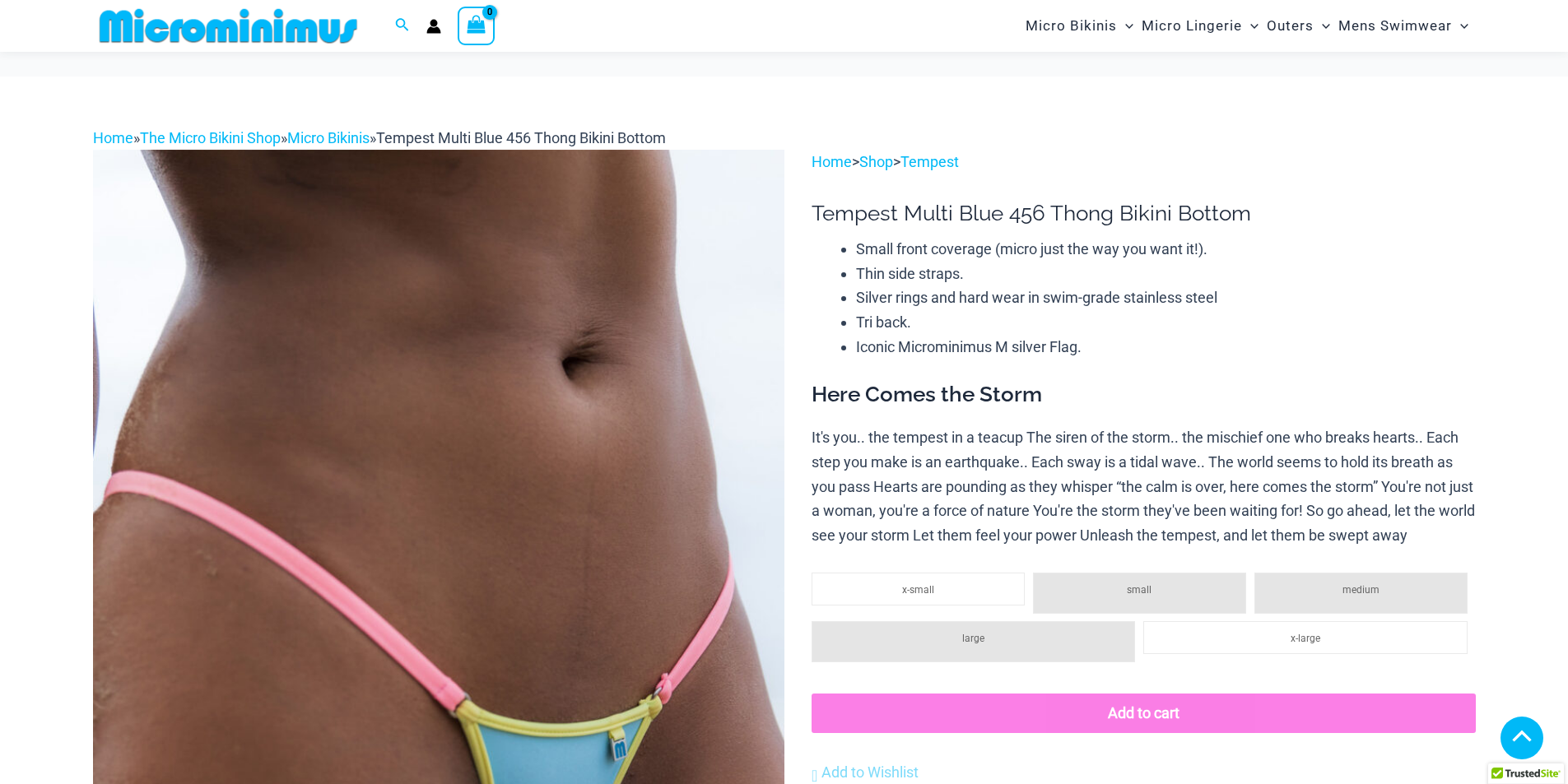
scroll to position [821, 0]
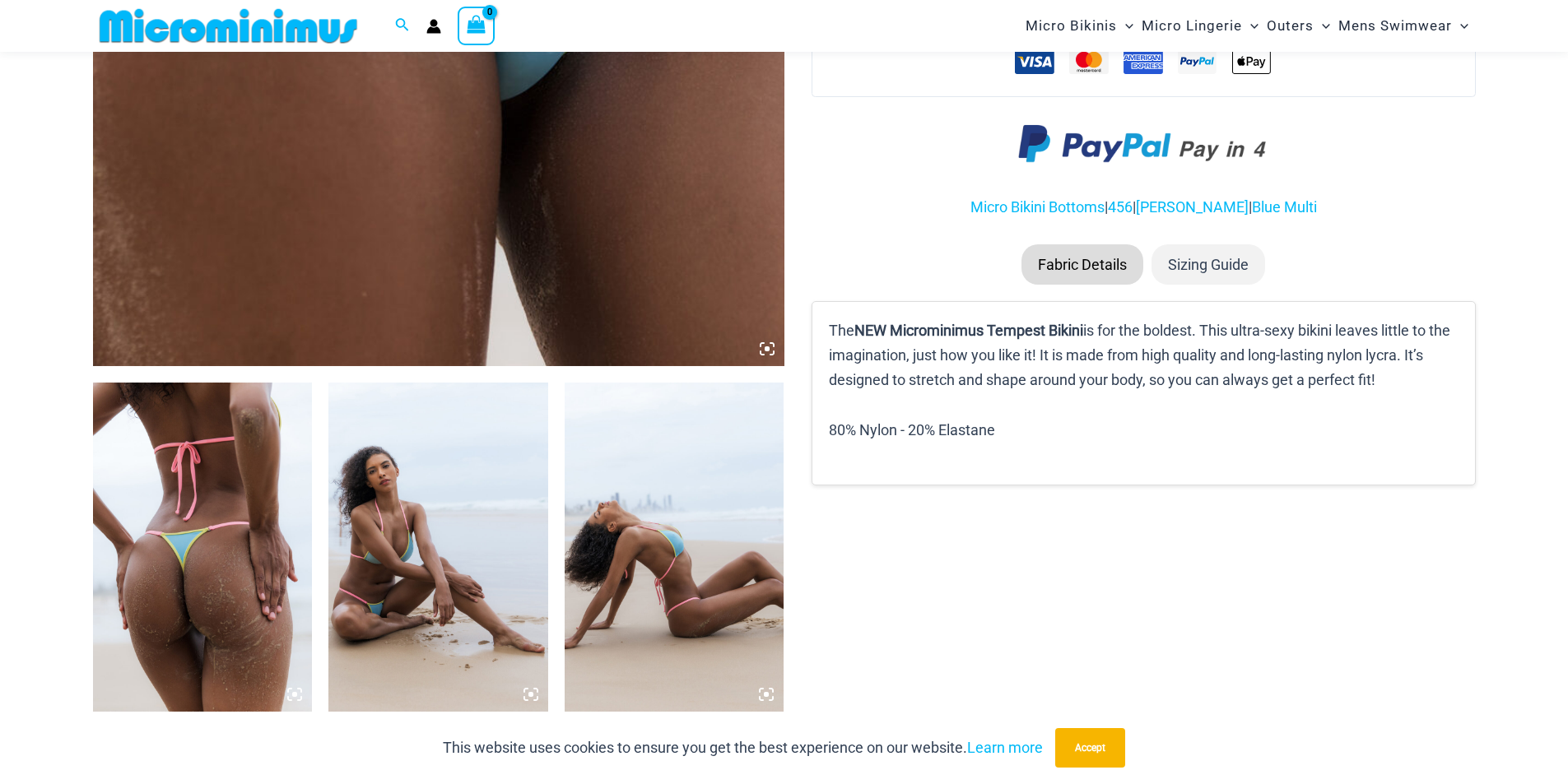
click at [186, 465] on img at bounding box center [202, 547] width 220 height 329
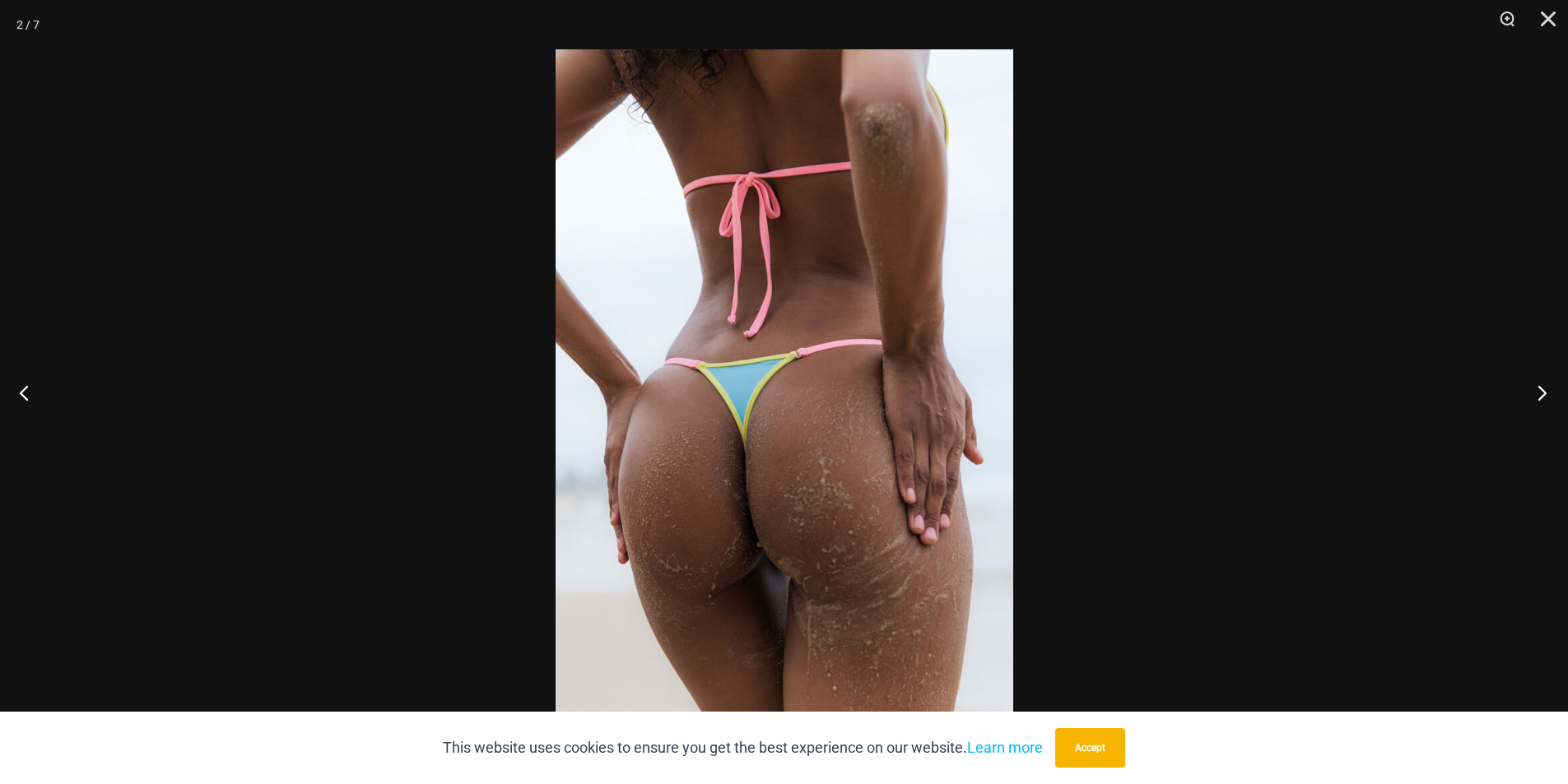
click at [1543, 392] on button "Next" at bounding box center [1536, 392] width 62 height 82
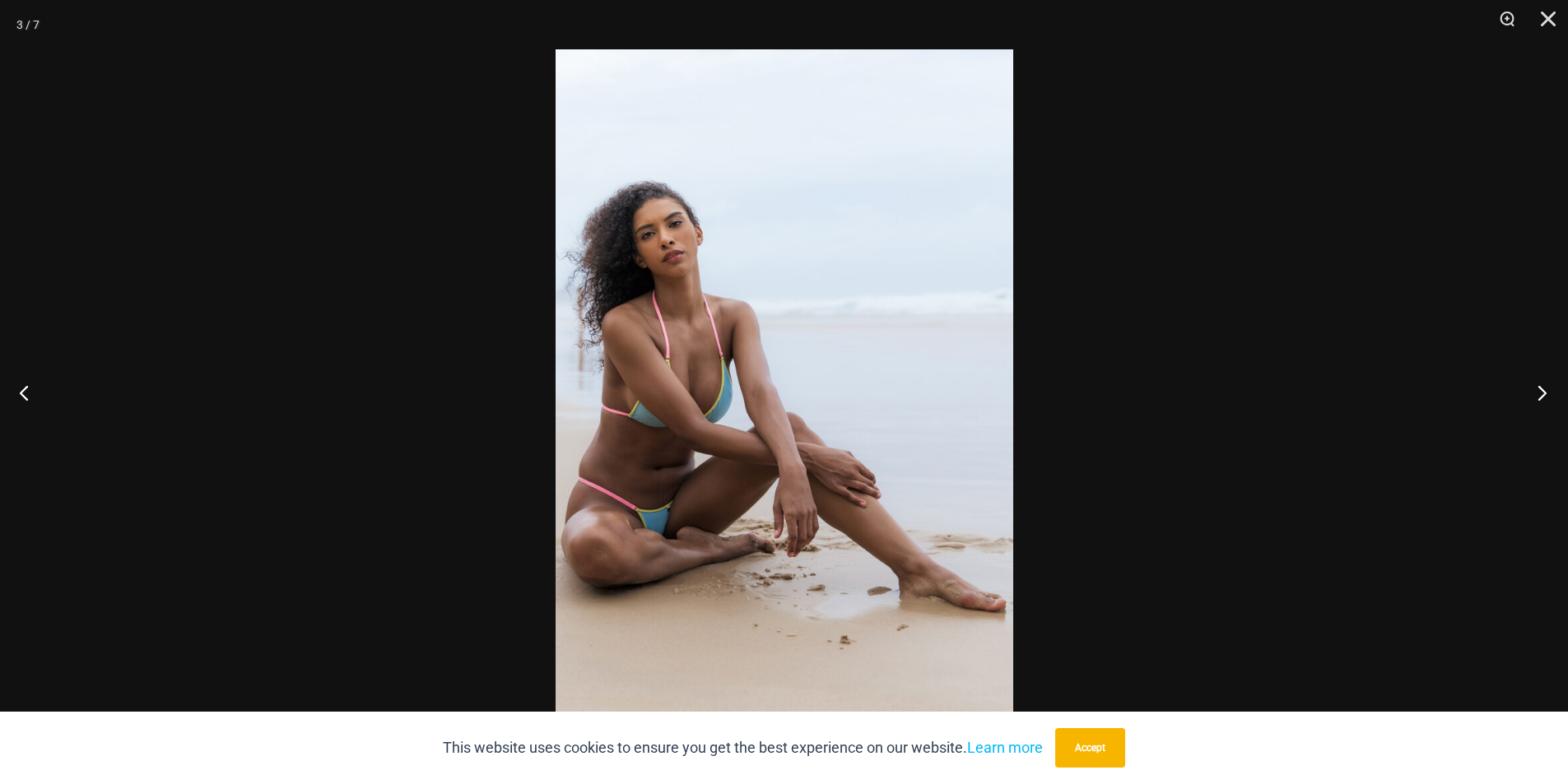
click at [1543, 392] on button "Next" at bounding box center [1536, 392] width 62 height 82
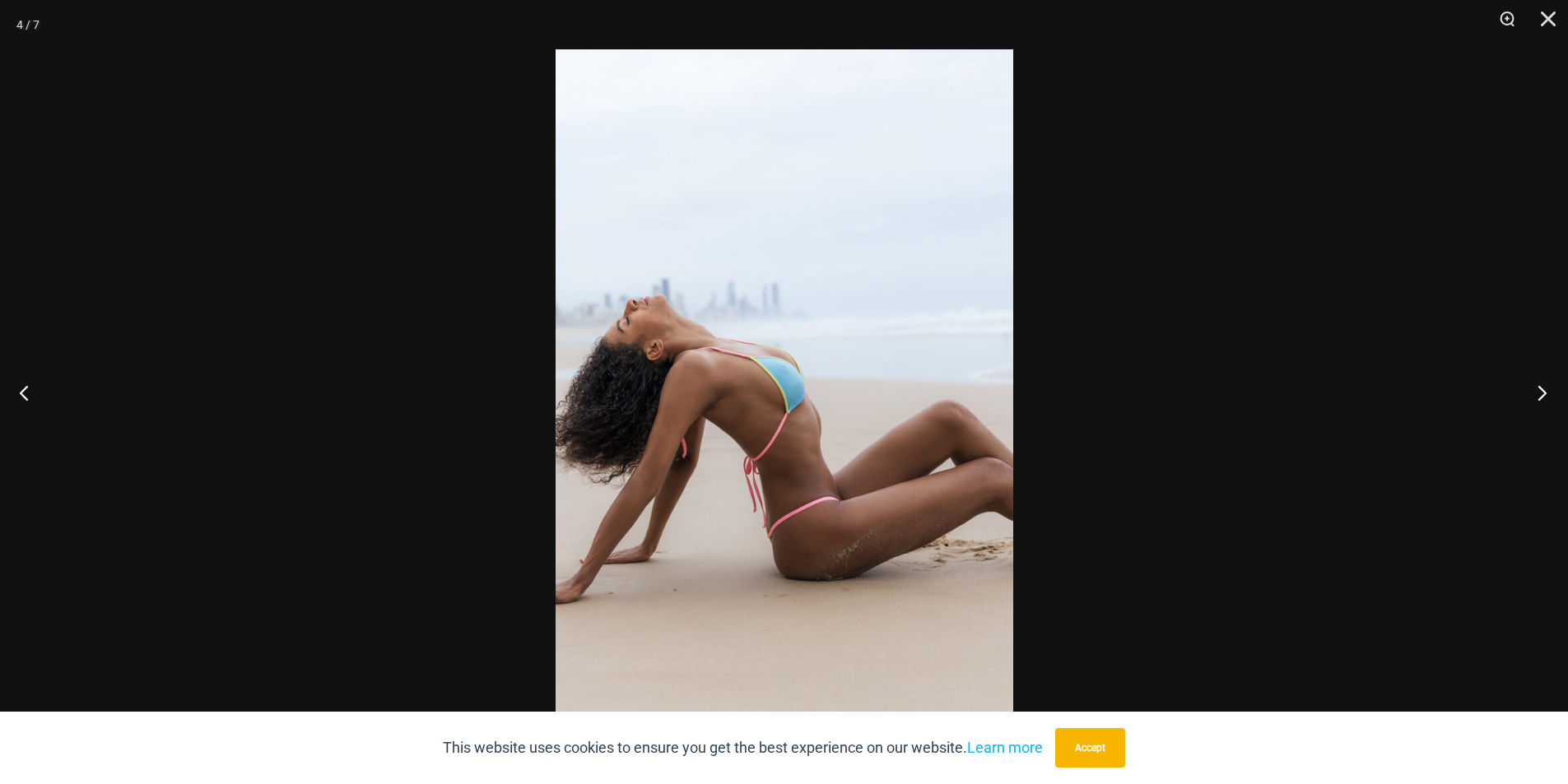
click at [1543, 392] on button "Next" at bounding box center [1536, 392] width 62 height 82
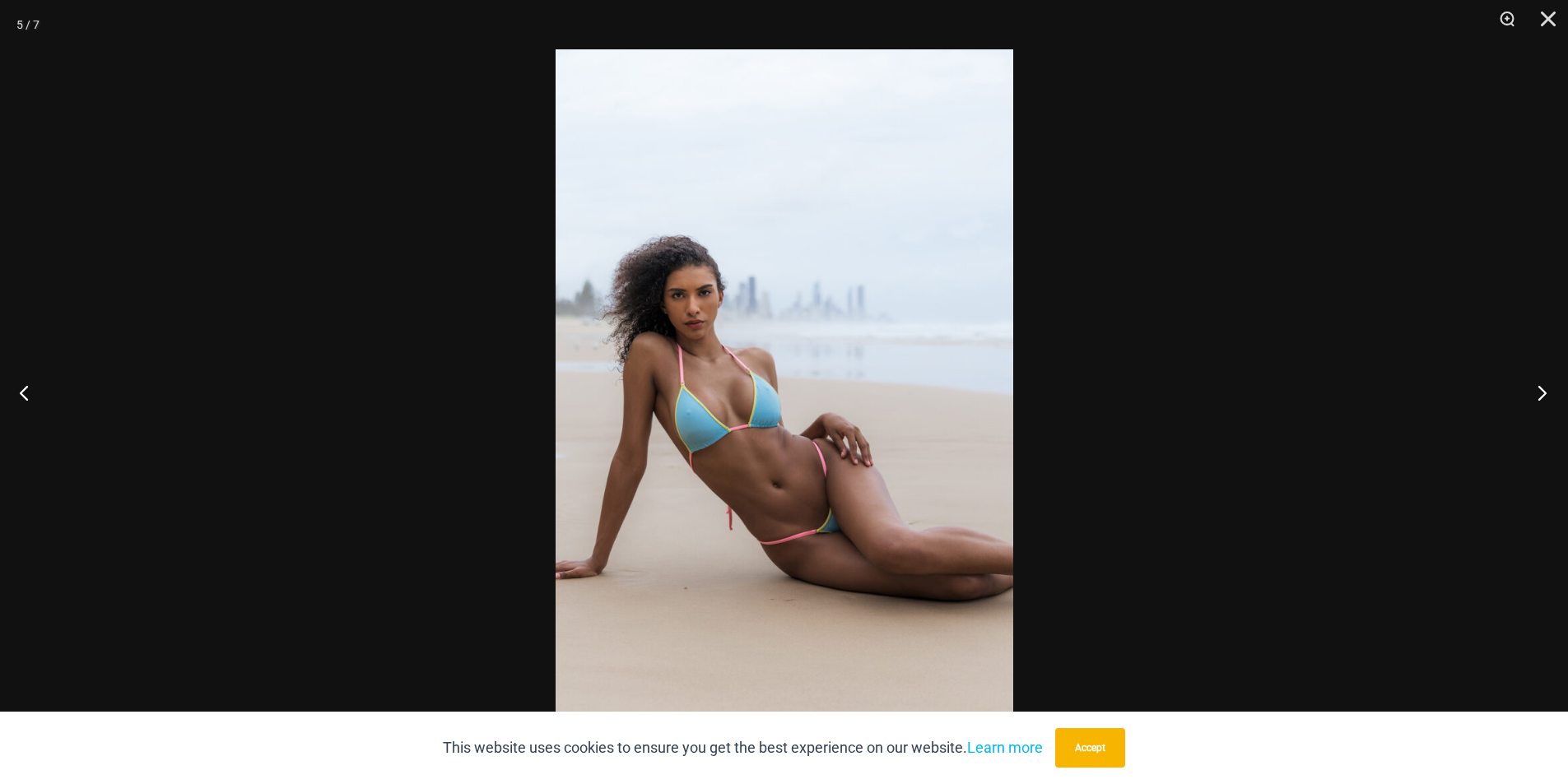
click at [1543, 392] on button "Next" at bounding box center [1536, 392] width 62 height 82
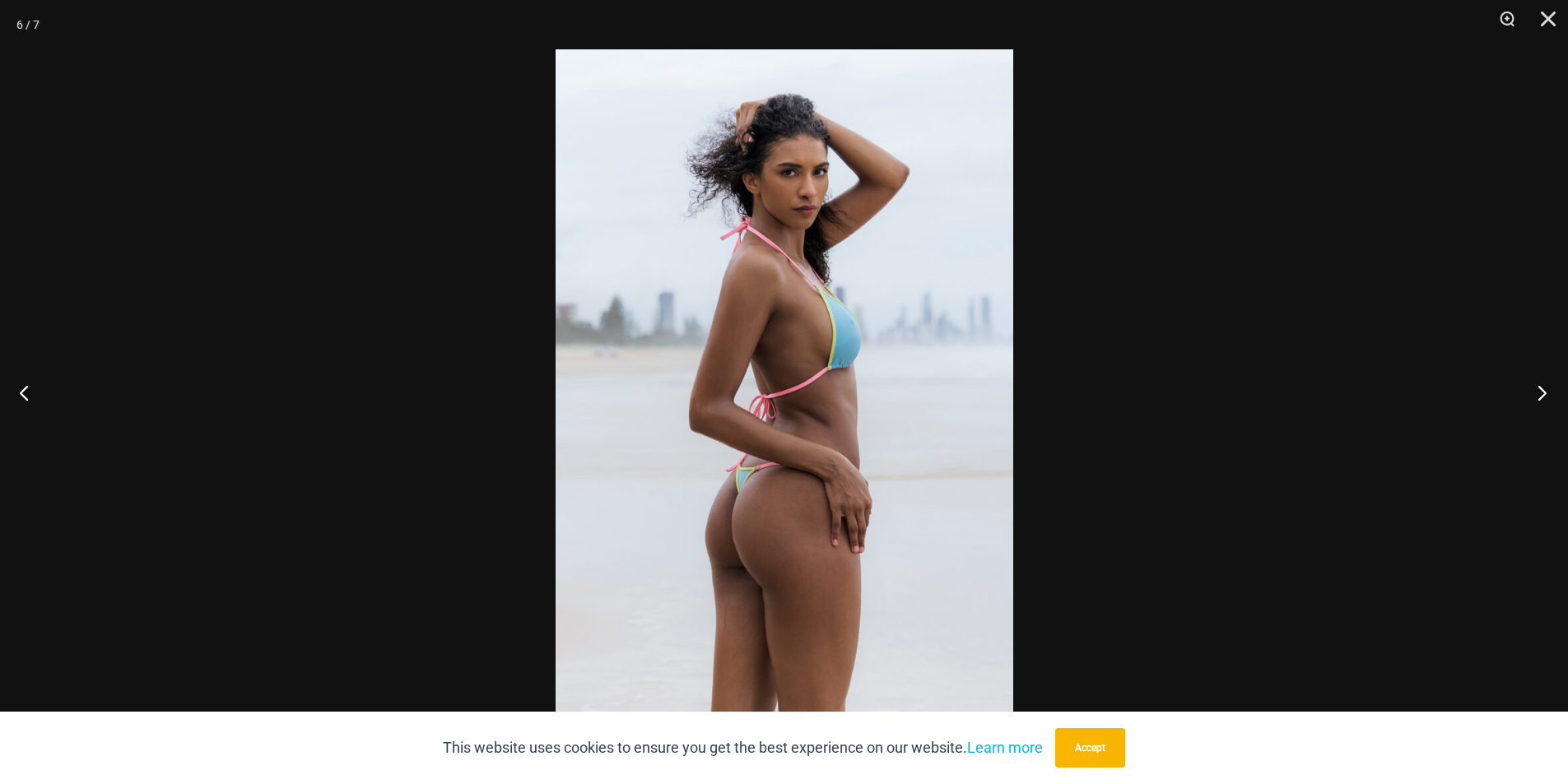
click at [1543, 392] on button "Next" at bounding box center [1536, 392] width 62 height 82
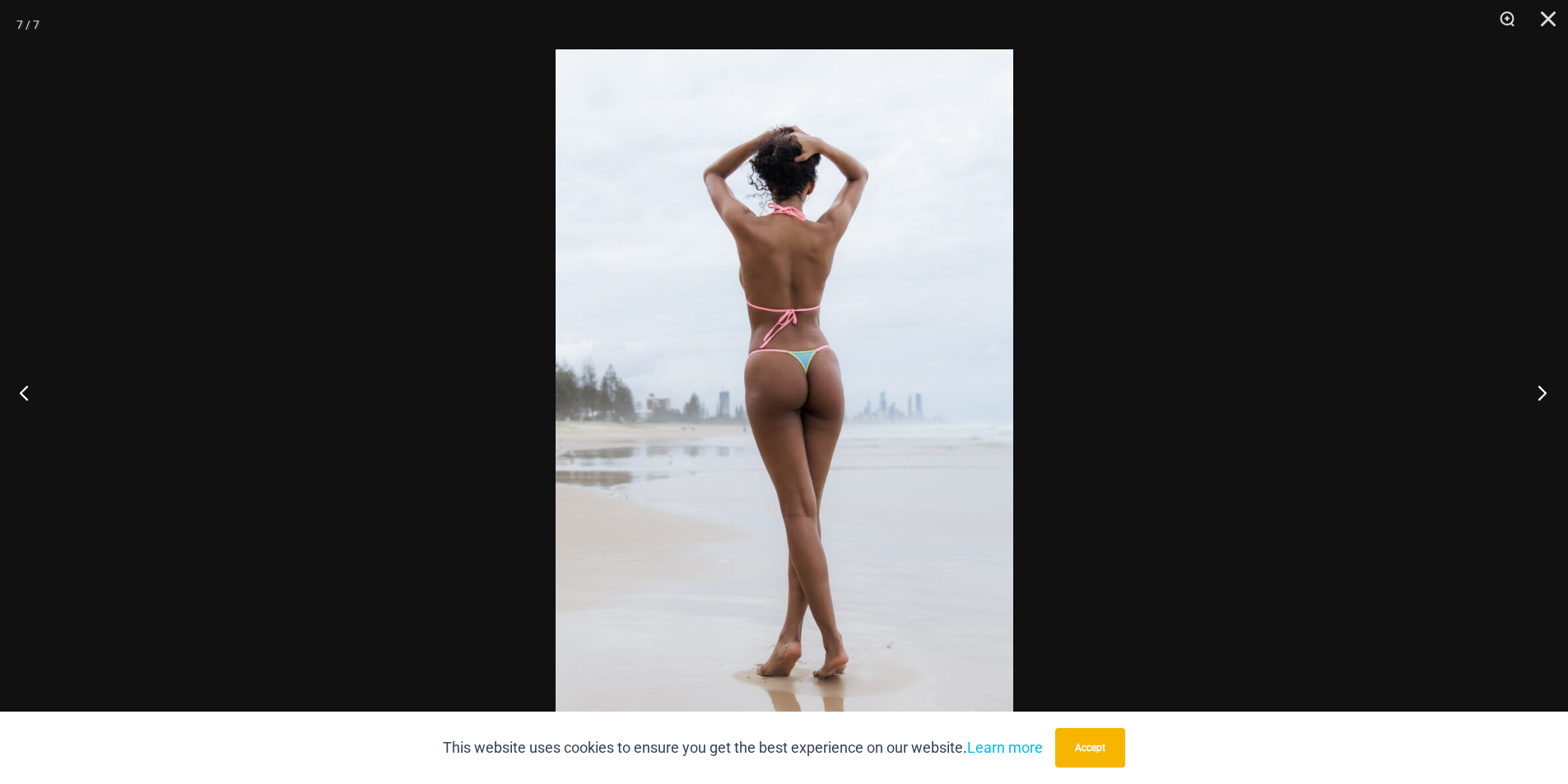
click at [1541, 392] on button "Next" at bounding box center [1536, 392] width 62 height 82
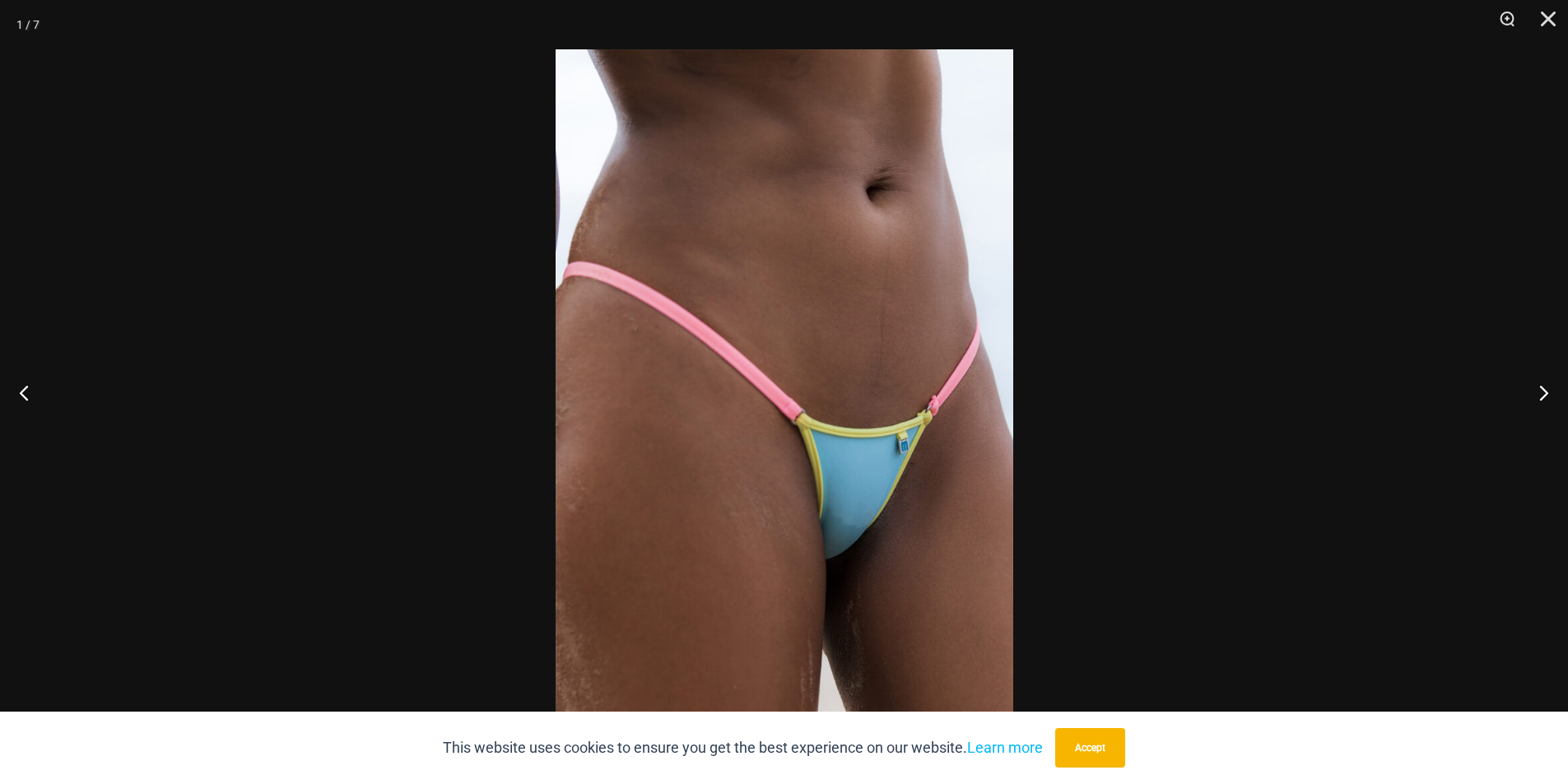
click at [792, 309] on img at bounding box center [784, 392] width 457 height 685
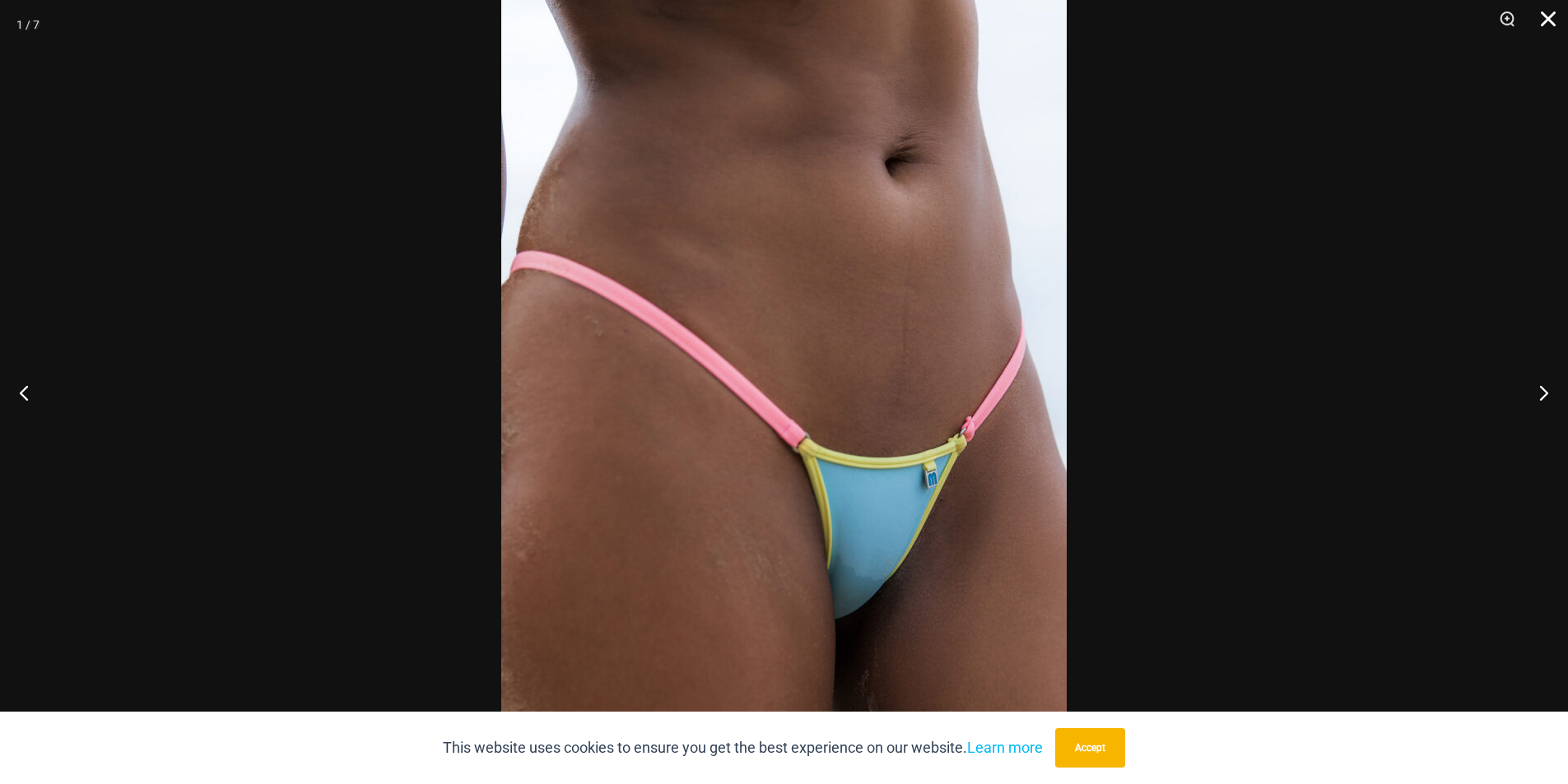
click at [1545, 28] on button "Close" at bounding box center [1542, 25] width 41 height 49
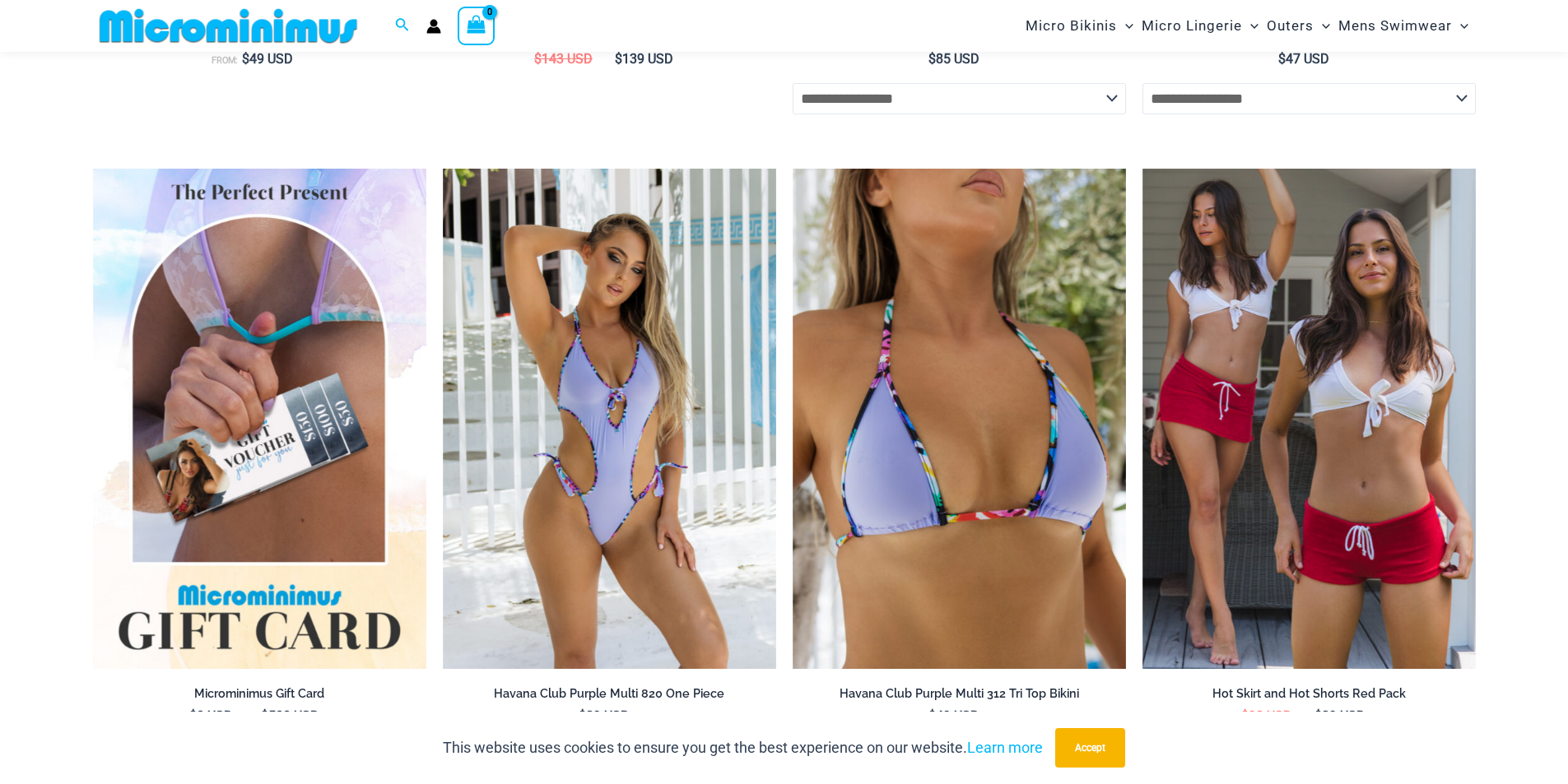
scroll to position [5101, 0]
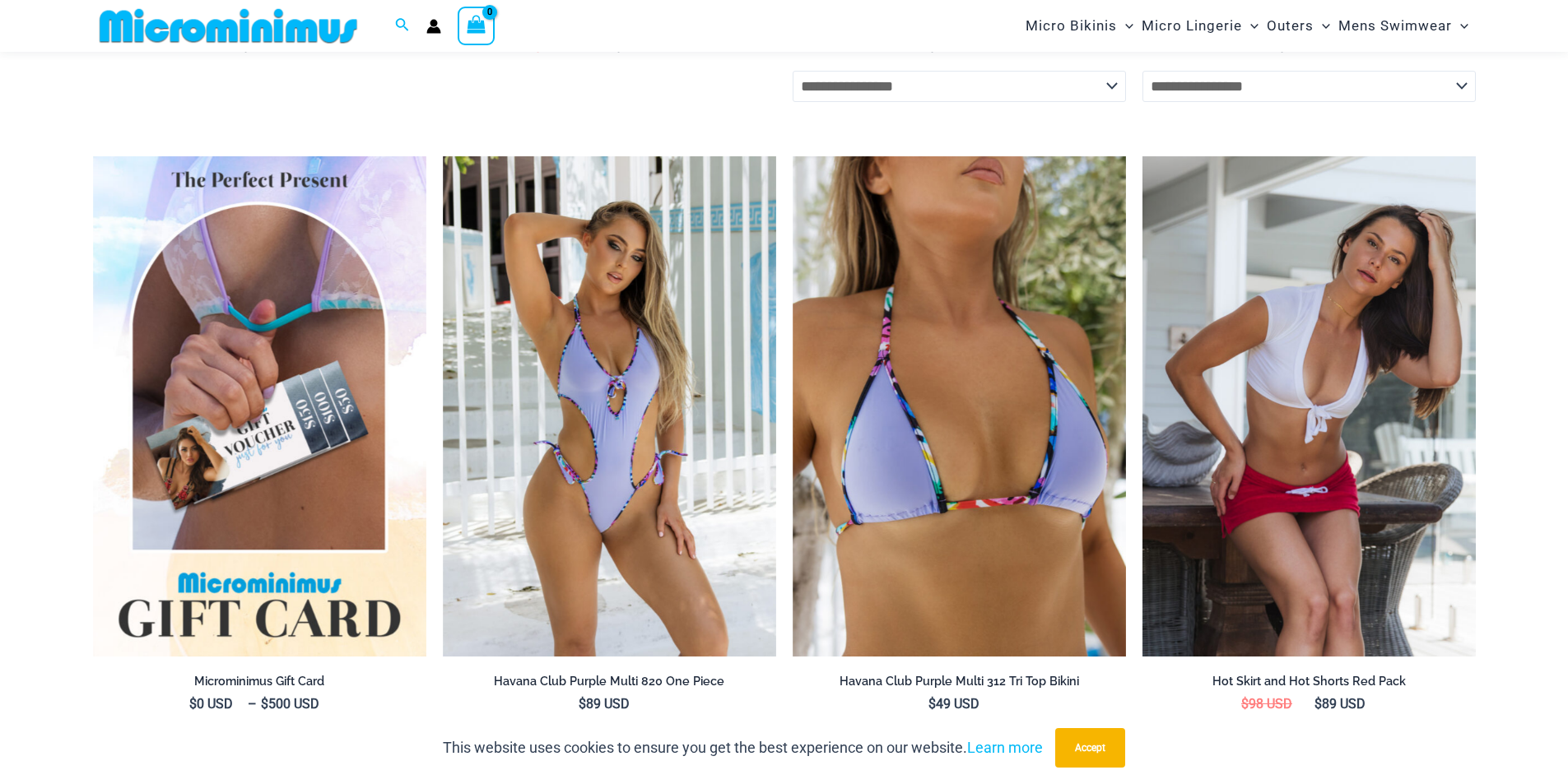
click at [1298, 445] on img at bounding box center [1309, 406] width 334 height 501
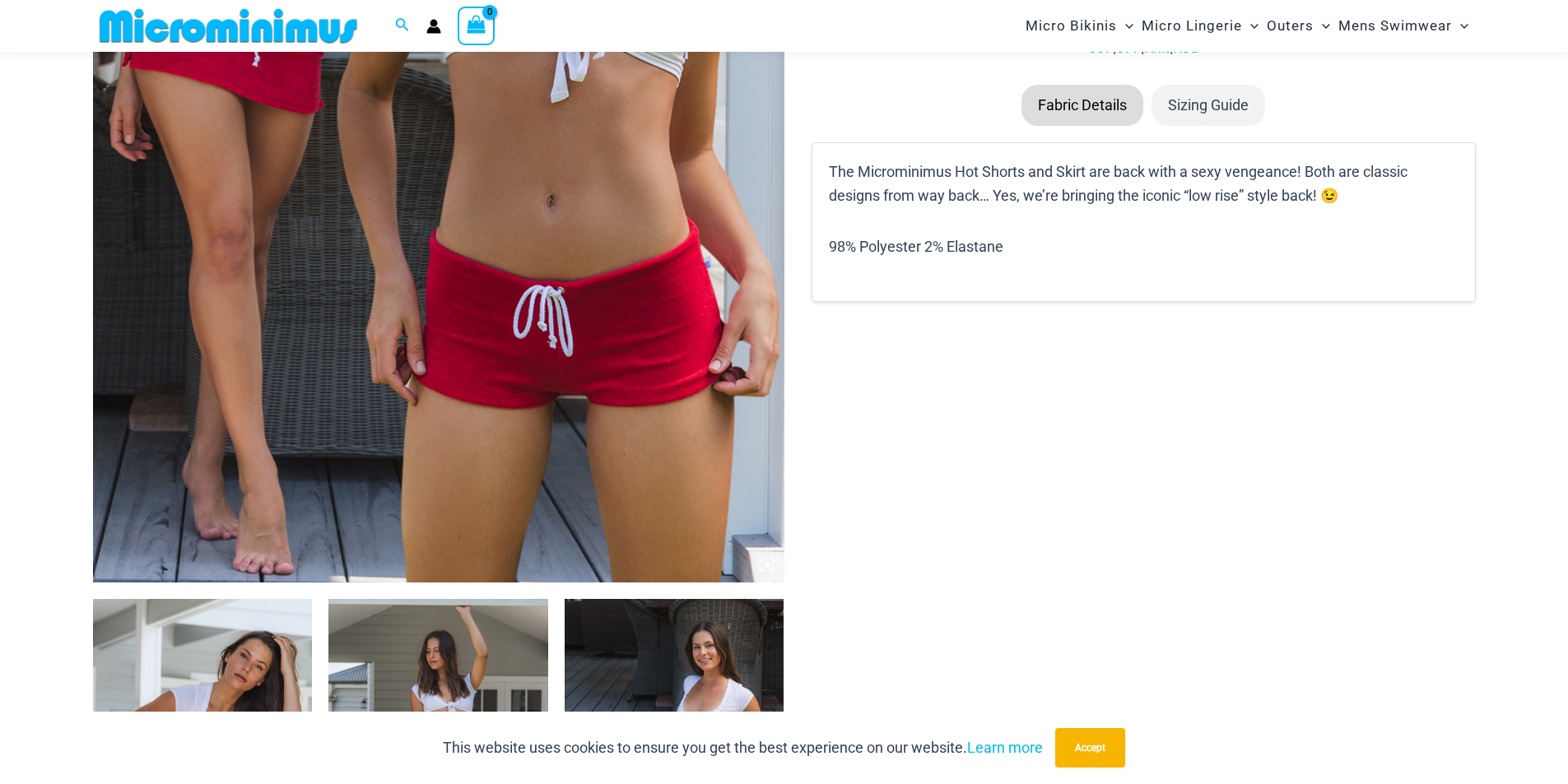
scroll to position [726, 0]
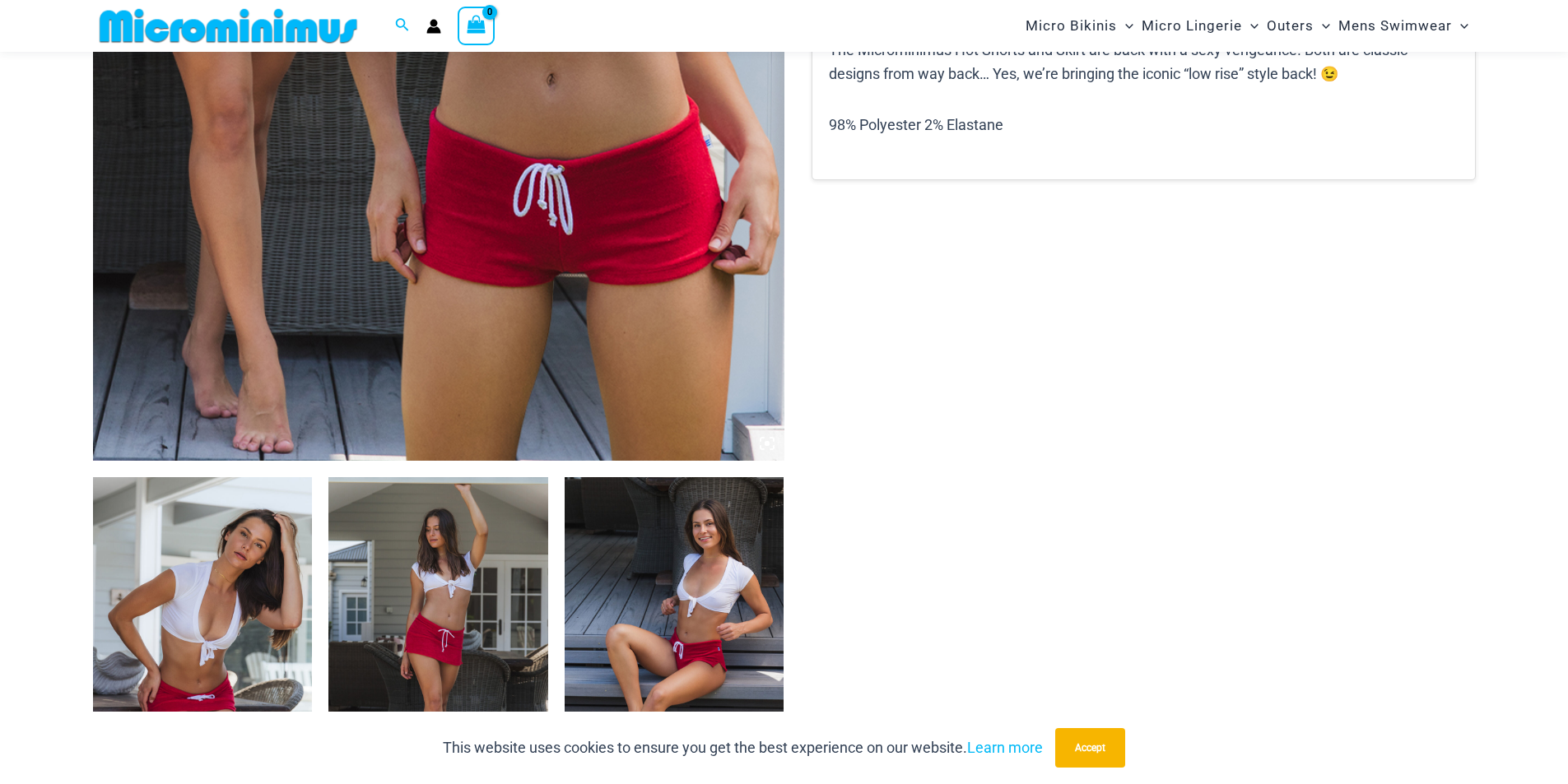
click at [243, 621] on img at bounding box center [202, 641] width 220 height 329
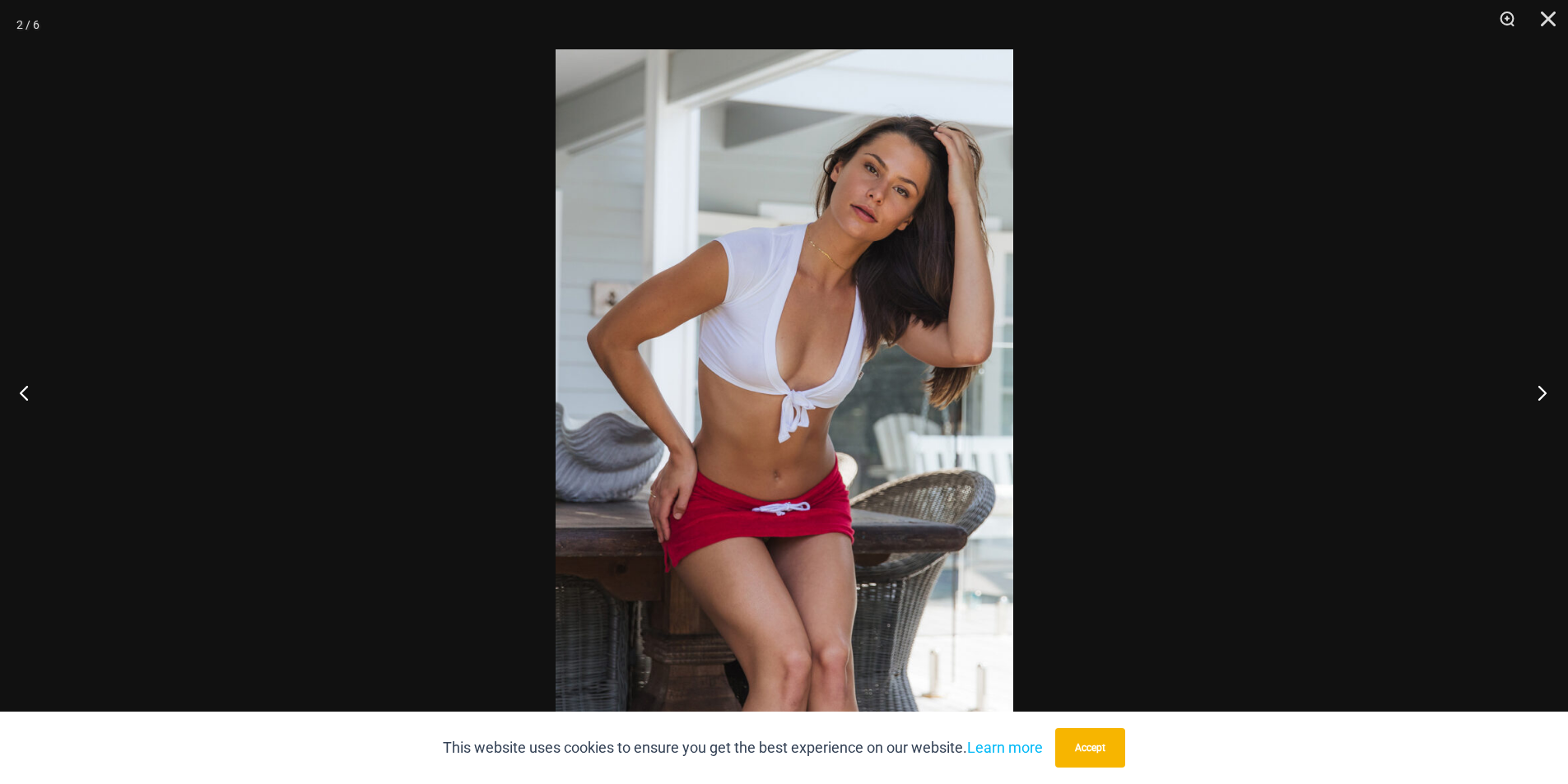
click at [1529, 399] on button "Next" at bounding box center [1536, 392] width 62 height 82
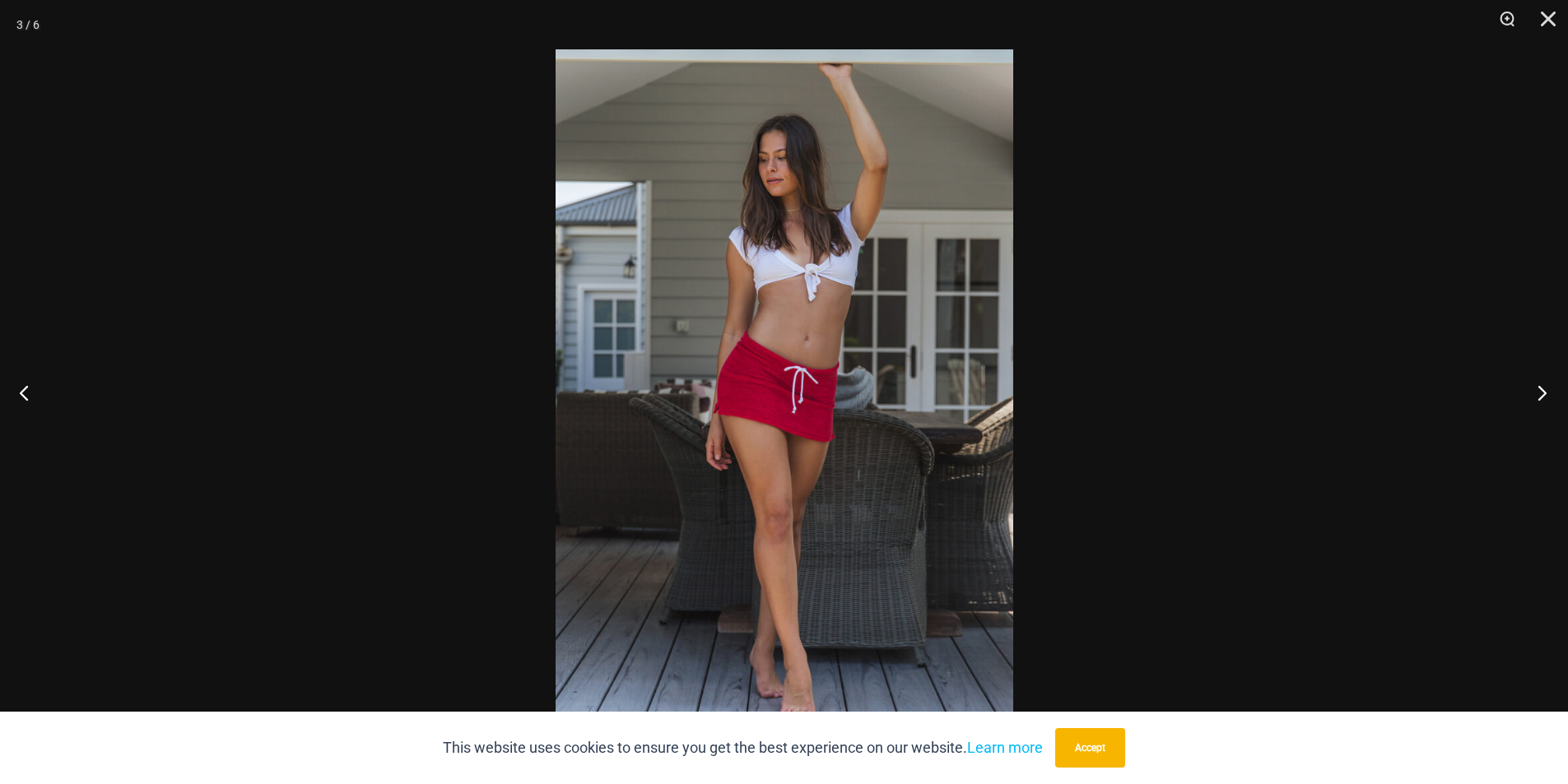
click at [1529, 399] on button "Next" at bounding box center [1536, 392] width 62 height 82
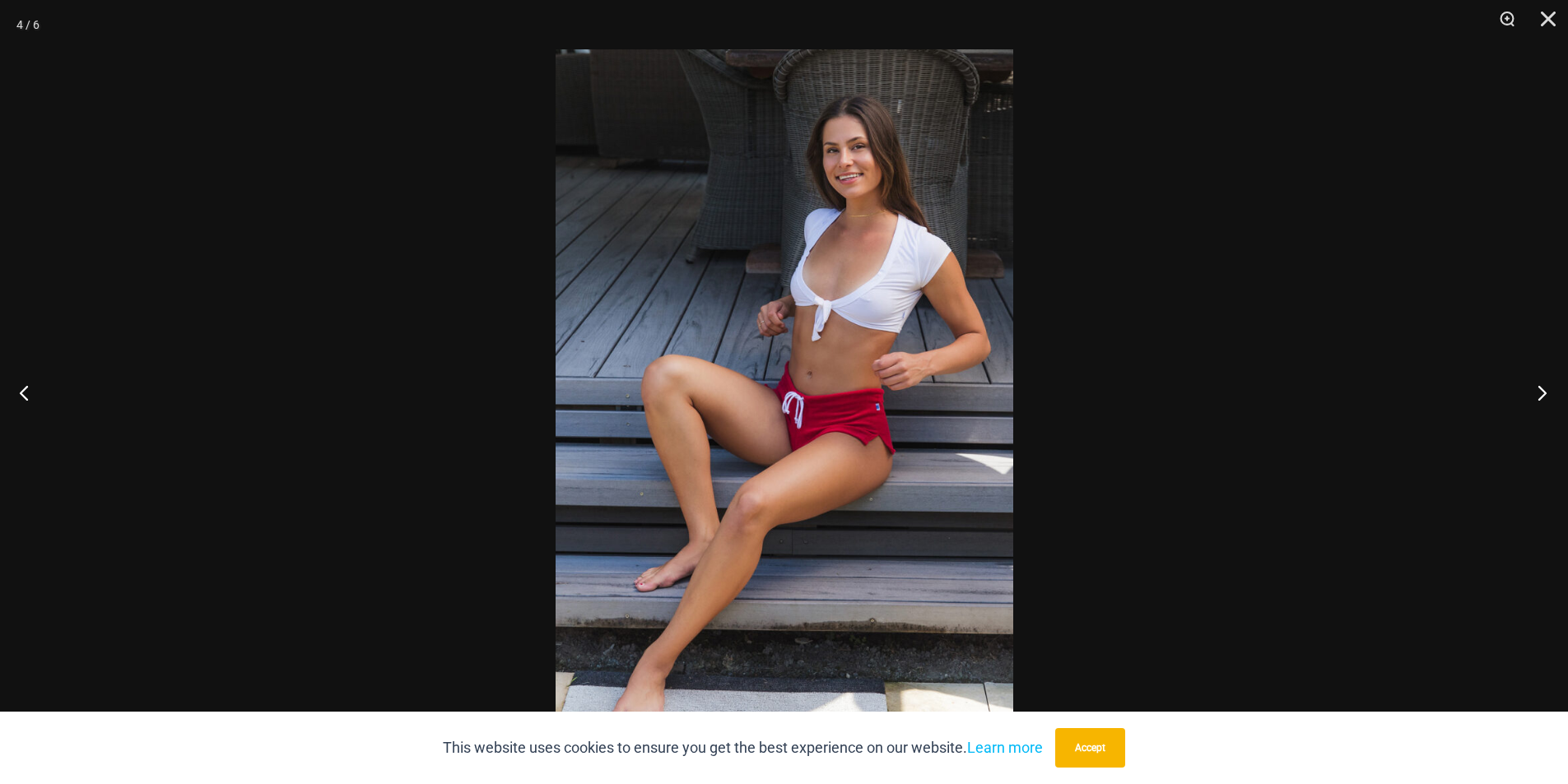
click at [1540, 398] on button "Next" at bounding box center [1536, 392] width 62 height 82
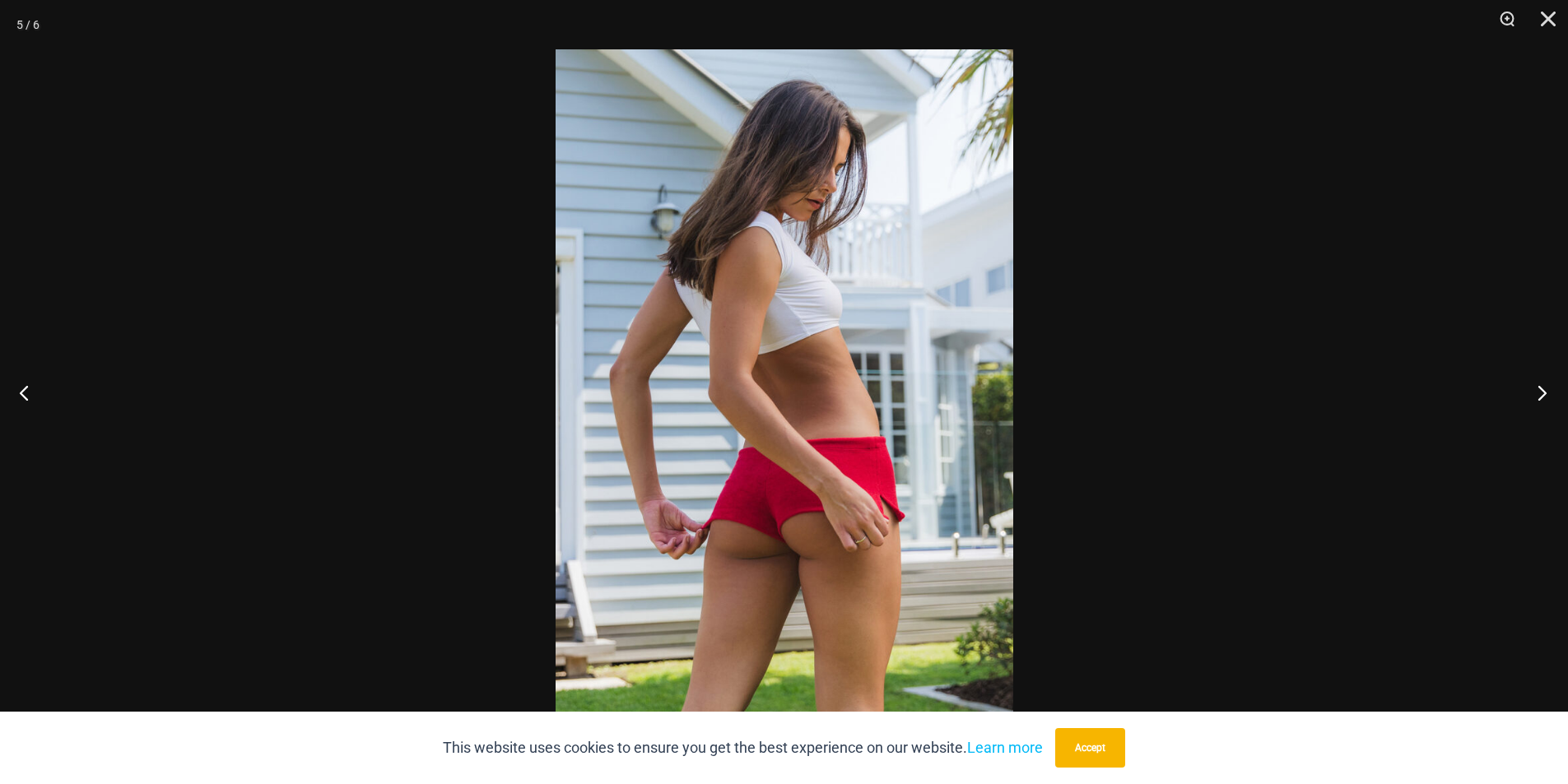
click at [1540, 398] on button "Next" at bounding box center [1536, 392] width 62 height 82
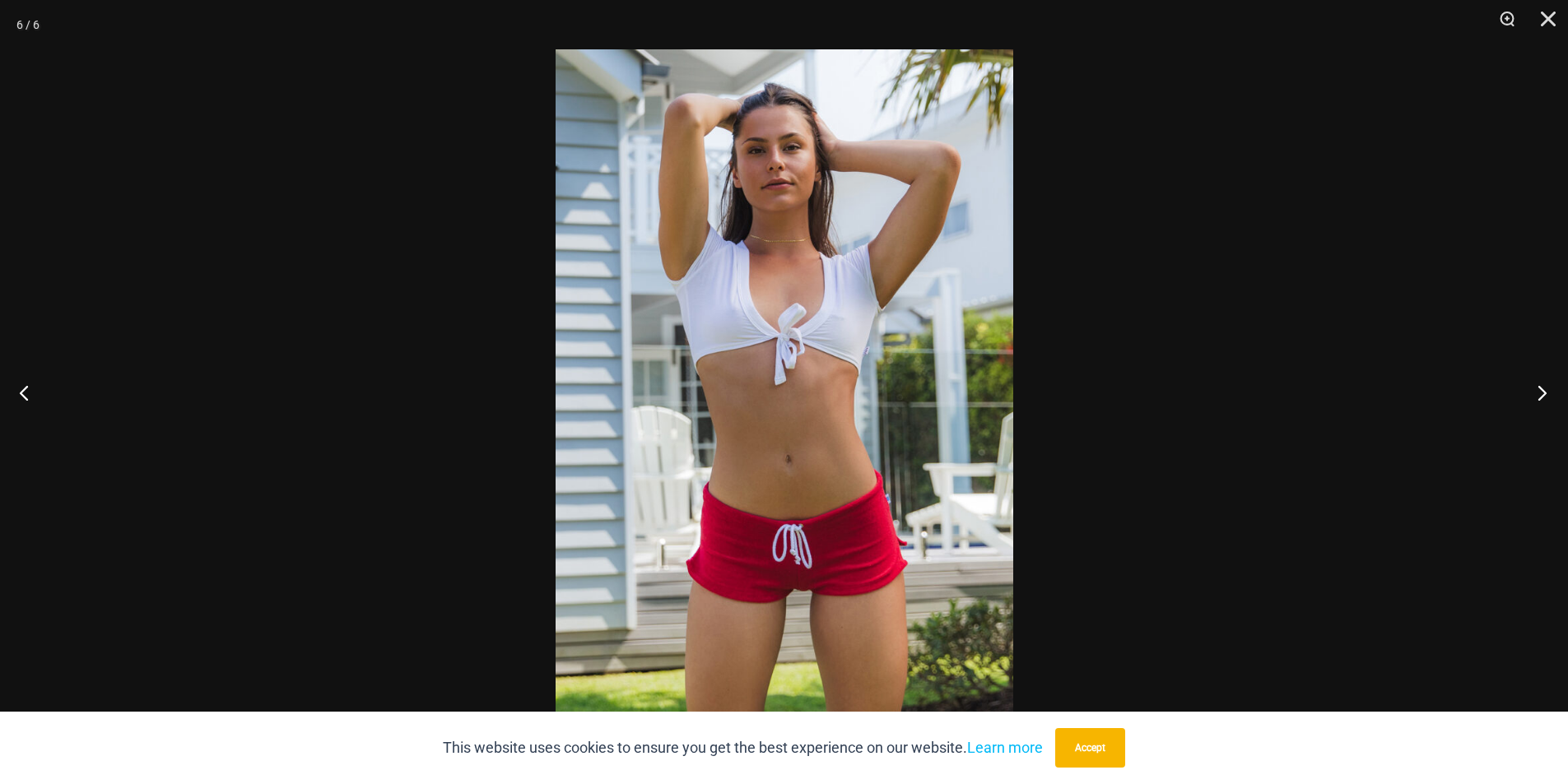
click at [1540, 398] on button "Next" at bounding box center [1536, 392] width 62 height 82
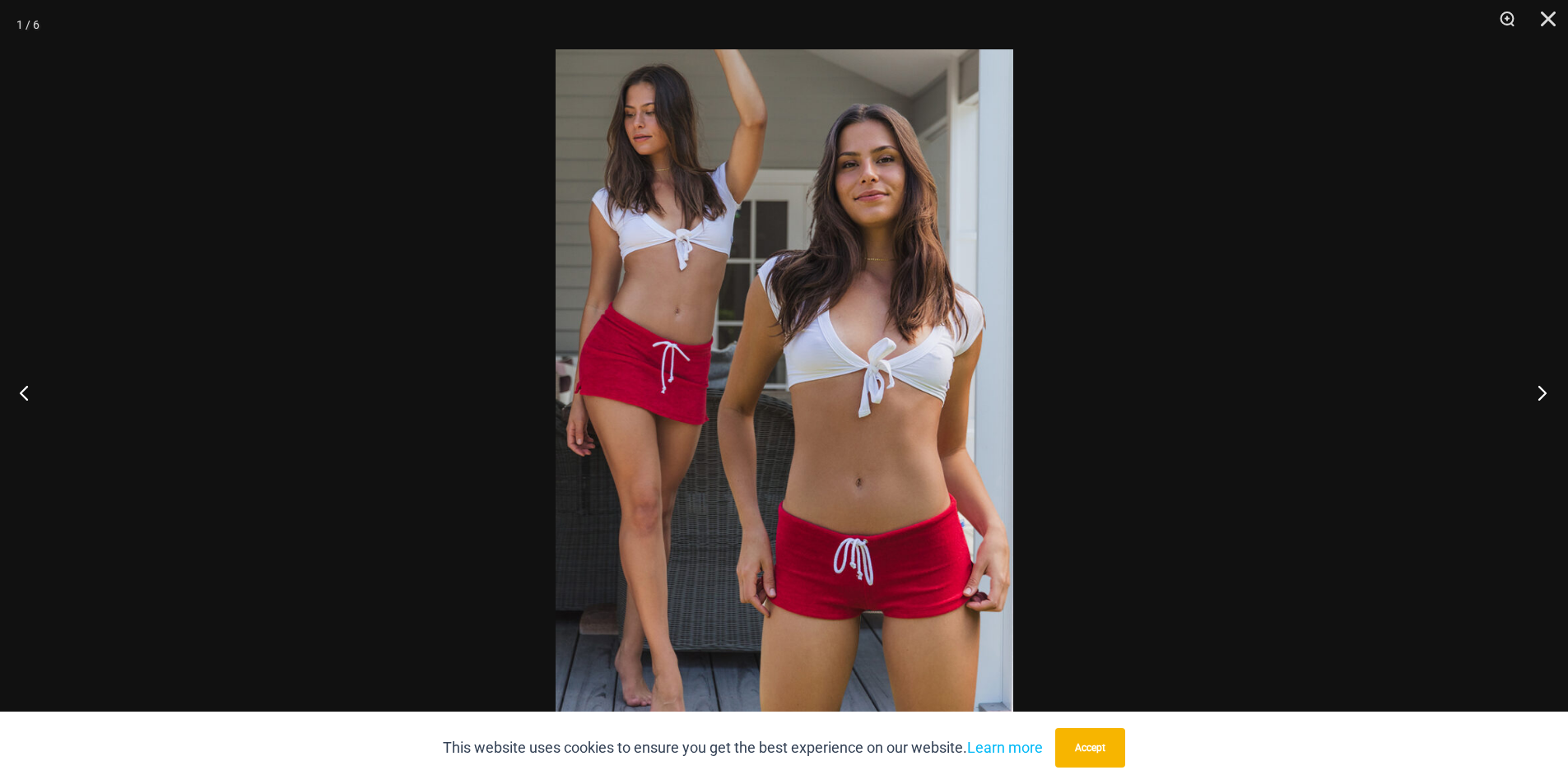
click at [1540, 398] on button "Next" at bounding box center [1536, 392] width 62 height 82
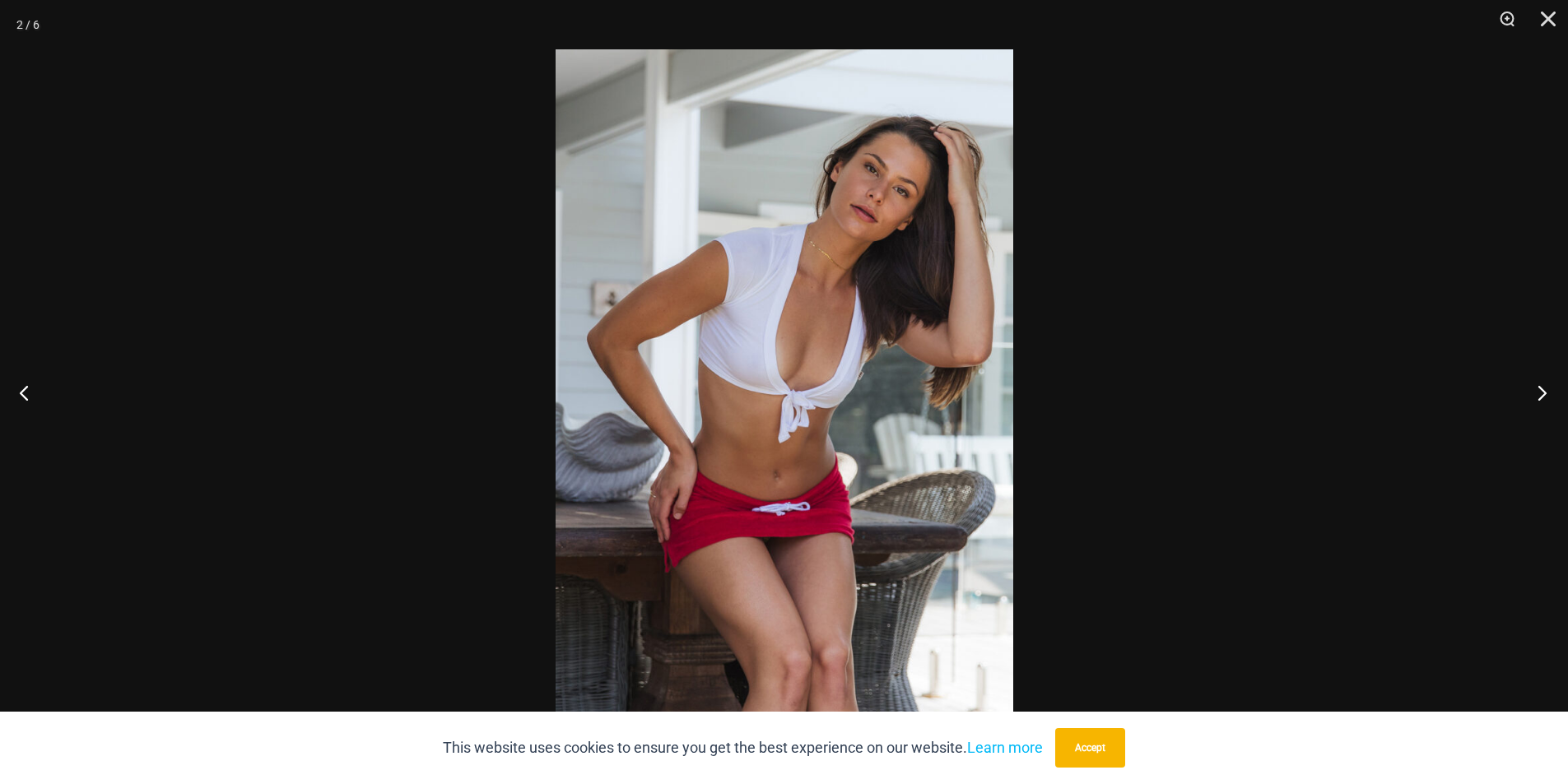
click at [1540, 398] on button "Next" at bounding box center [1536, 392] width 62 height 82
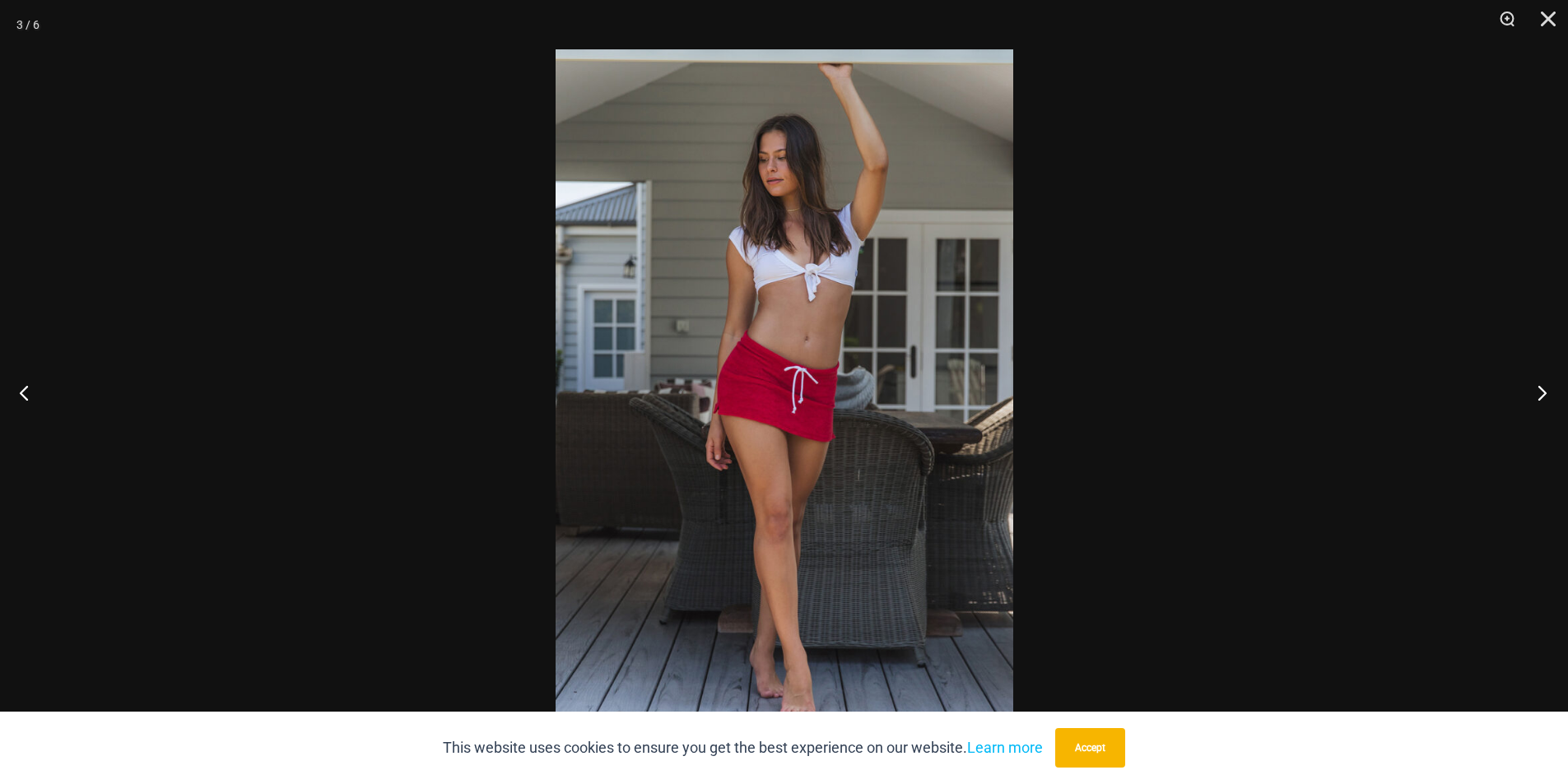
click at [1540, 398] on button "Next" at bounding box center [1536, 392] width 62 height 82
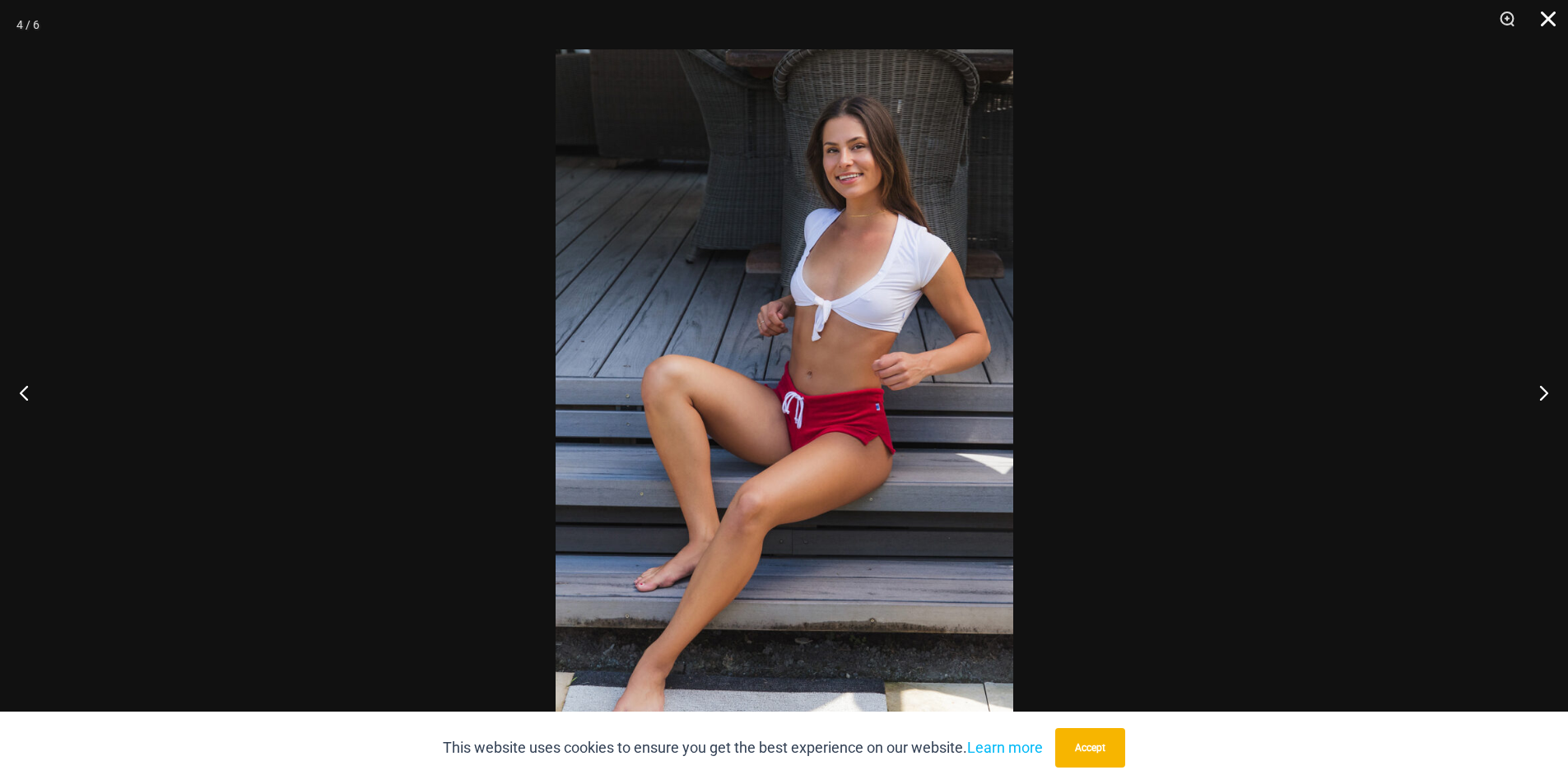
click at [1554, 28] on button "Close" at bounding box center [1542, 25] width 41 height 49
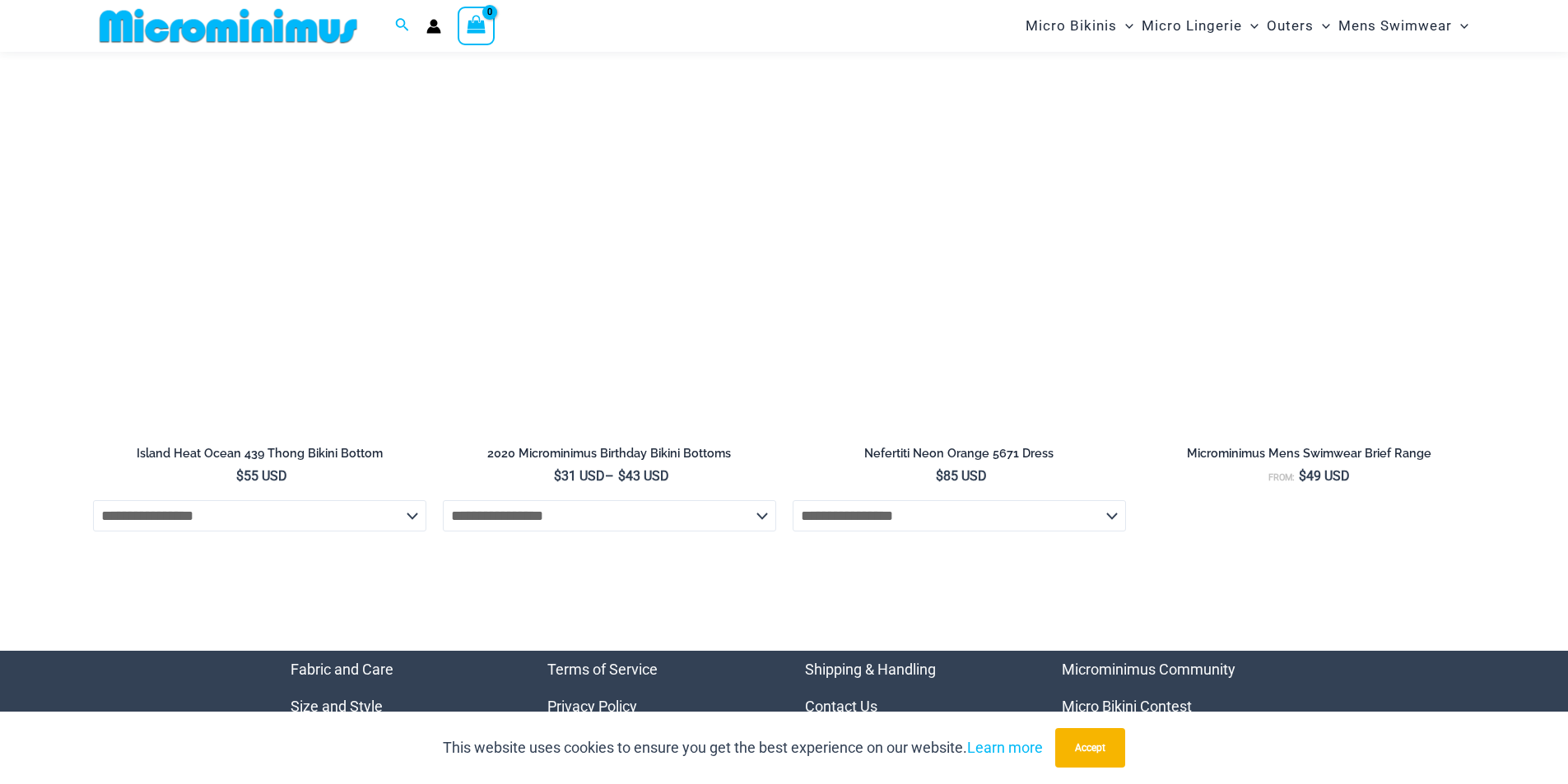
scroll to position [4649, 0]
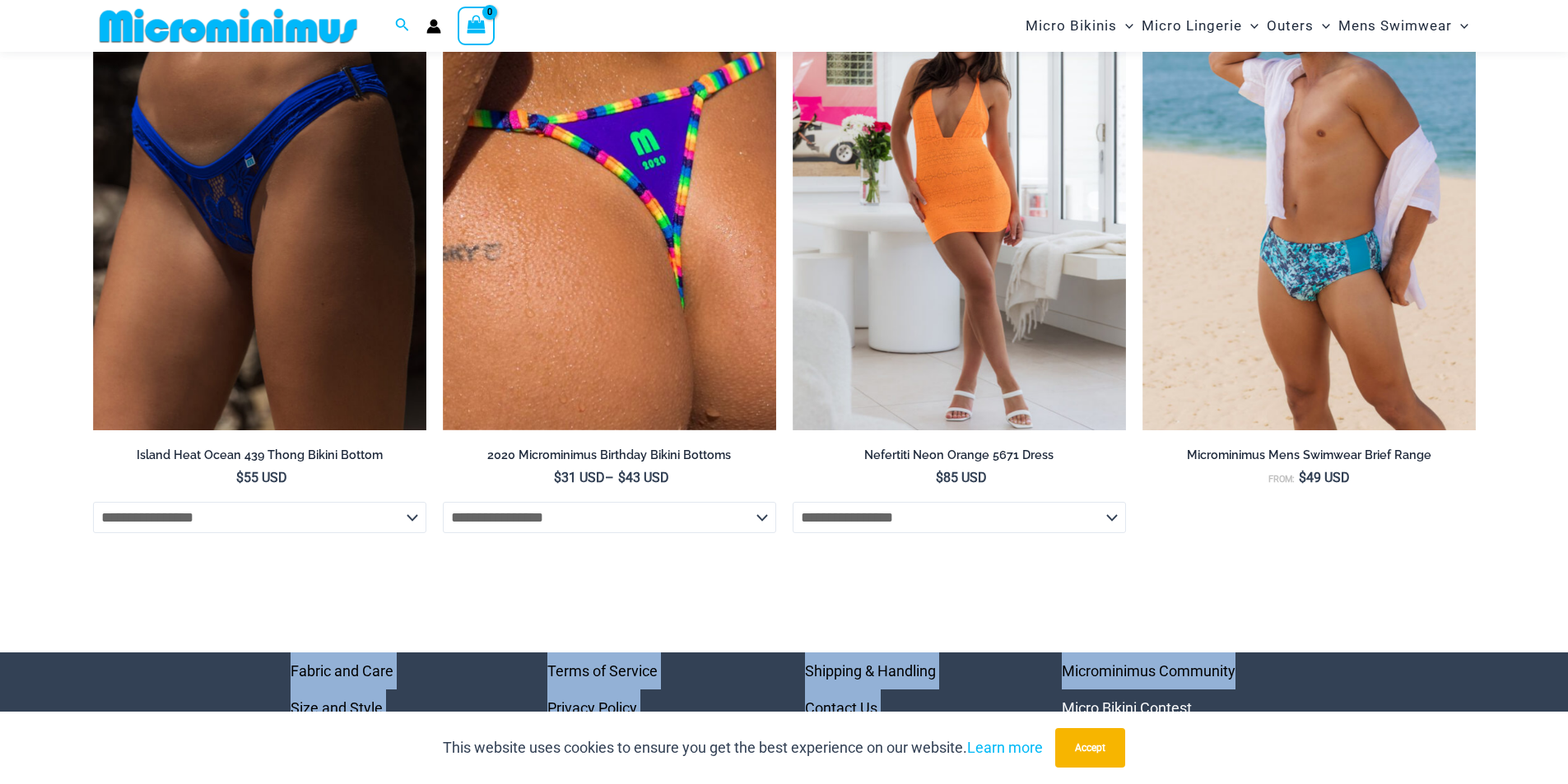
drag, startPoint x: 1565, startPoint y: 682, endPoint x: 1580, endPoint y: 482, distance: 200.6
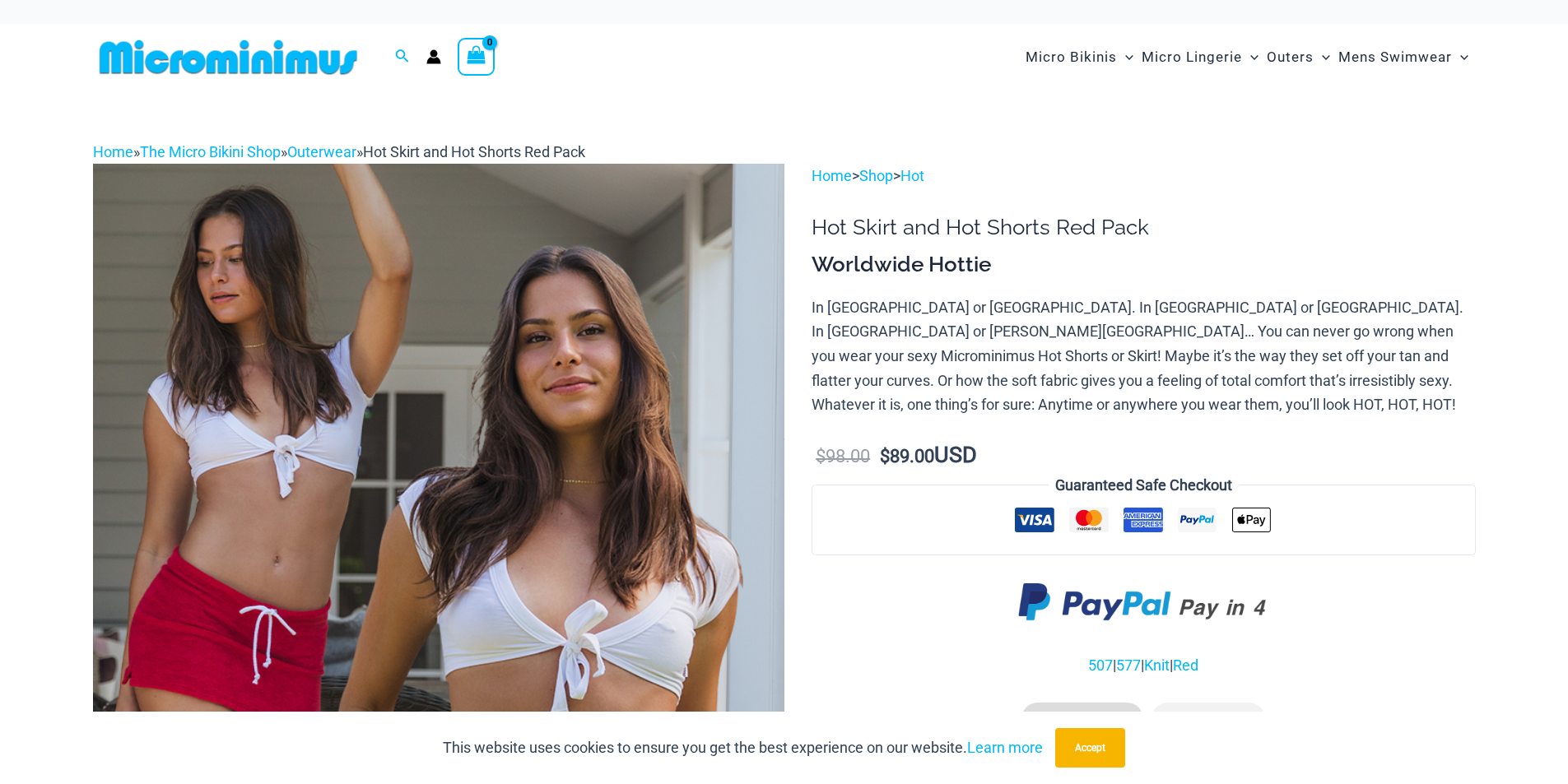
scroll to position [0, 0]
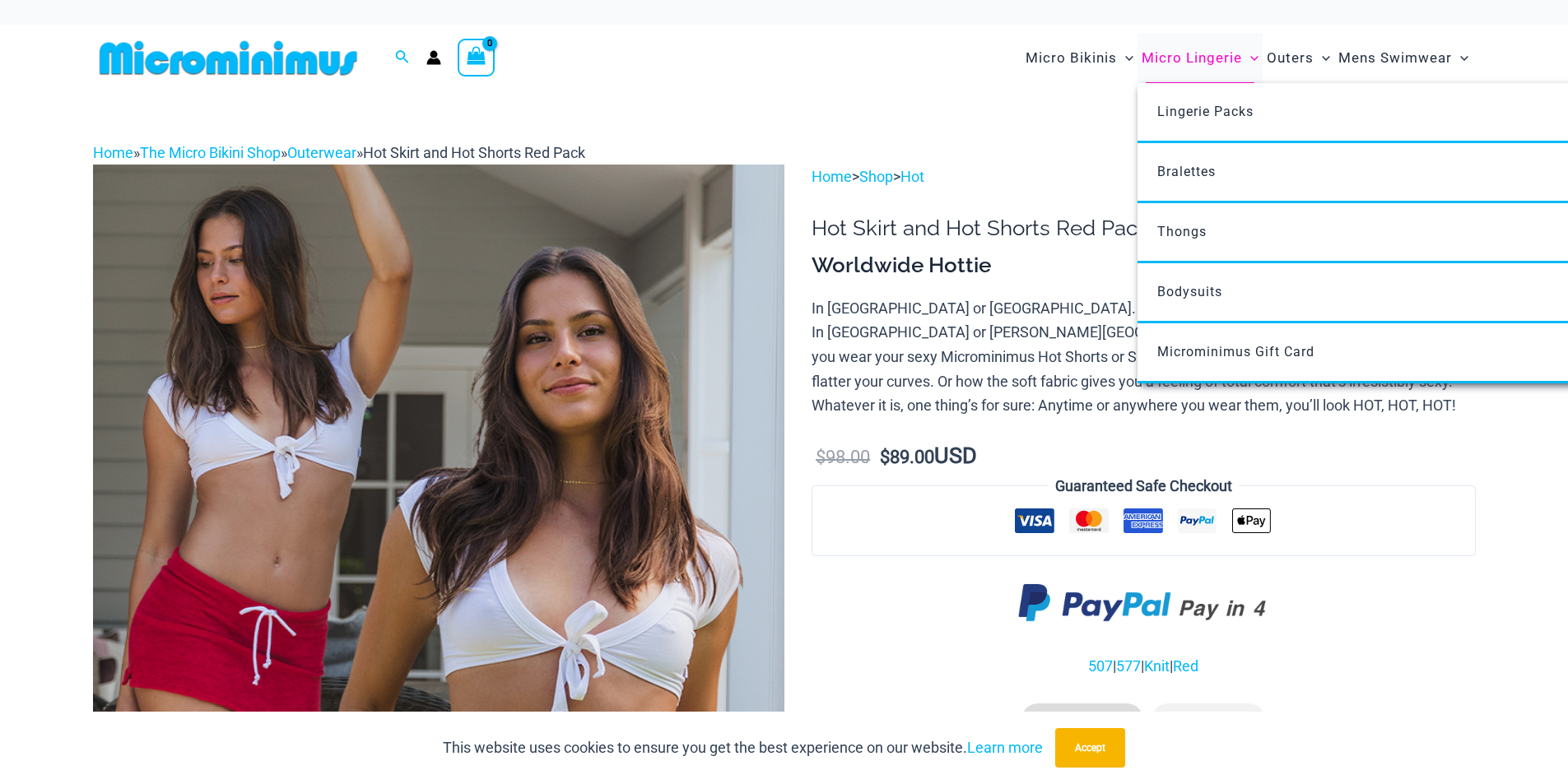
click at [1229, 53] on span "Micro Lingerie" at bounding box center [1192, 58] width 101 height 42
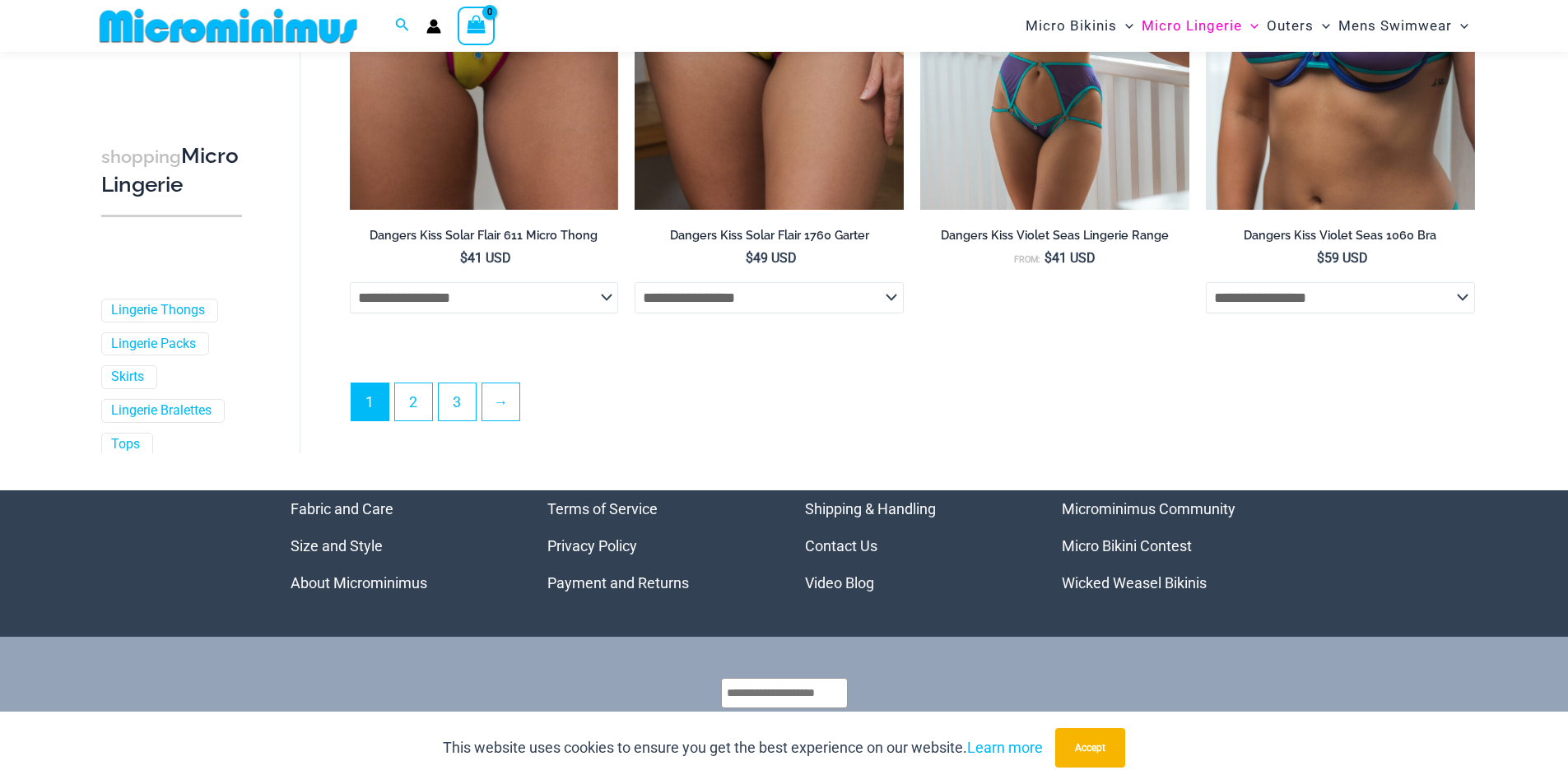
scroll to position [4493, 0]
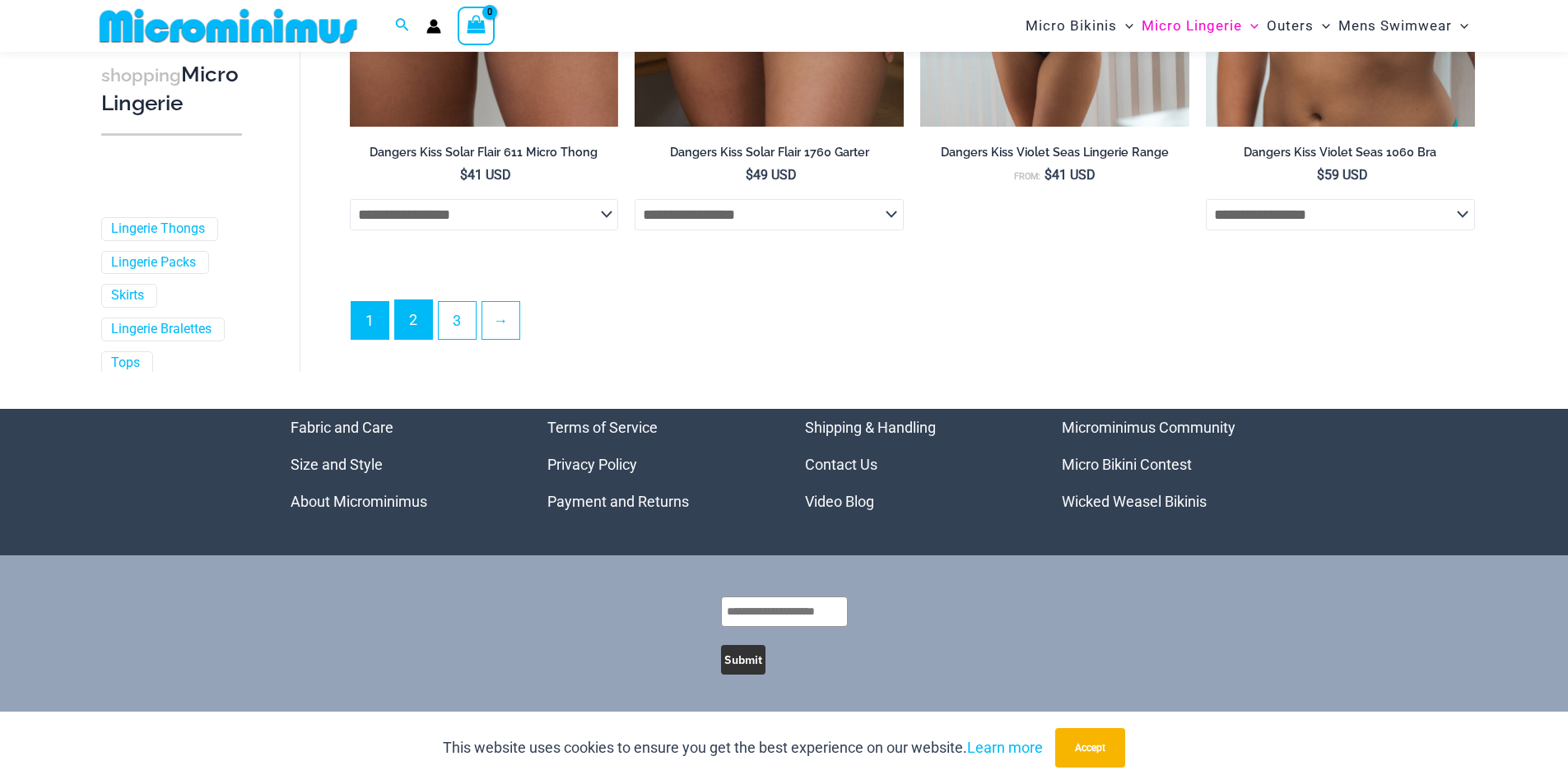
click at [431, 325] on link "2" at bounding box center [414, 319] width 38 height 39
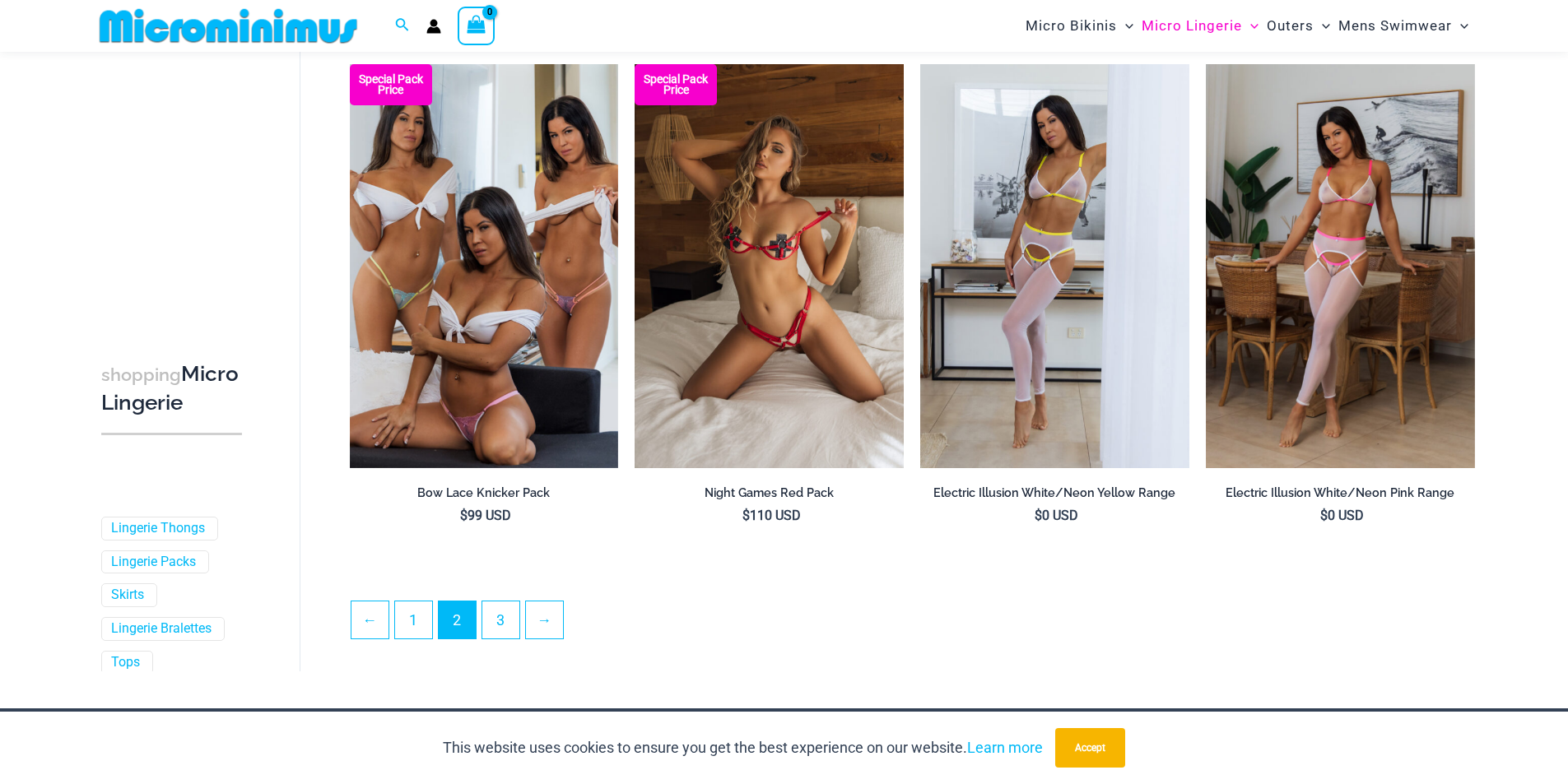
scroll to position [4026, 0]
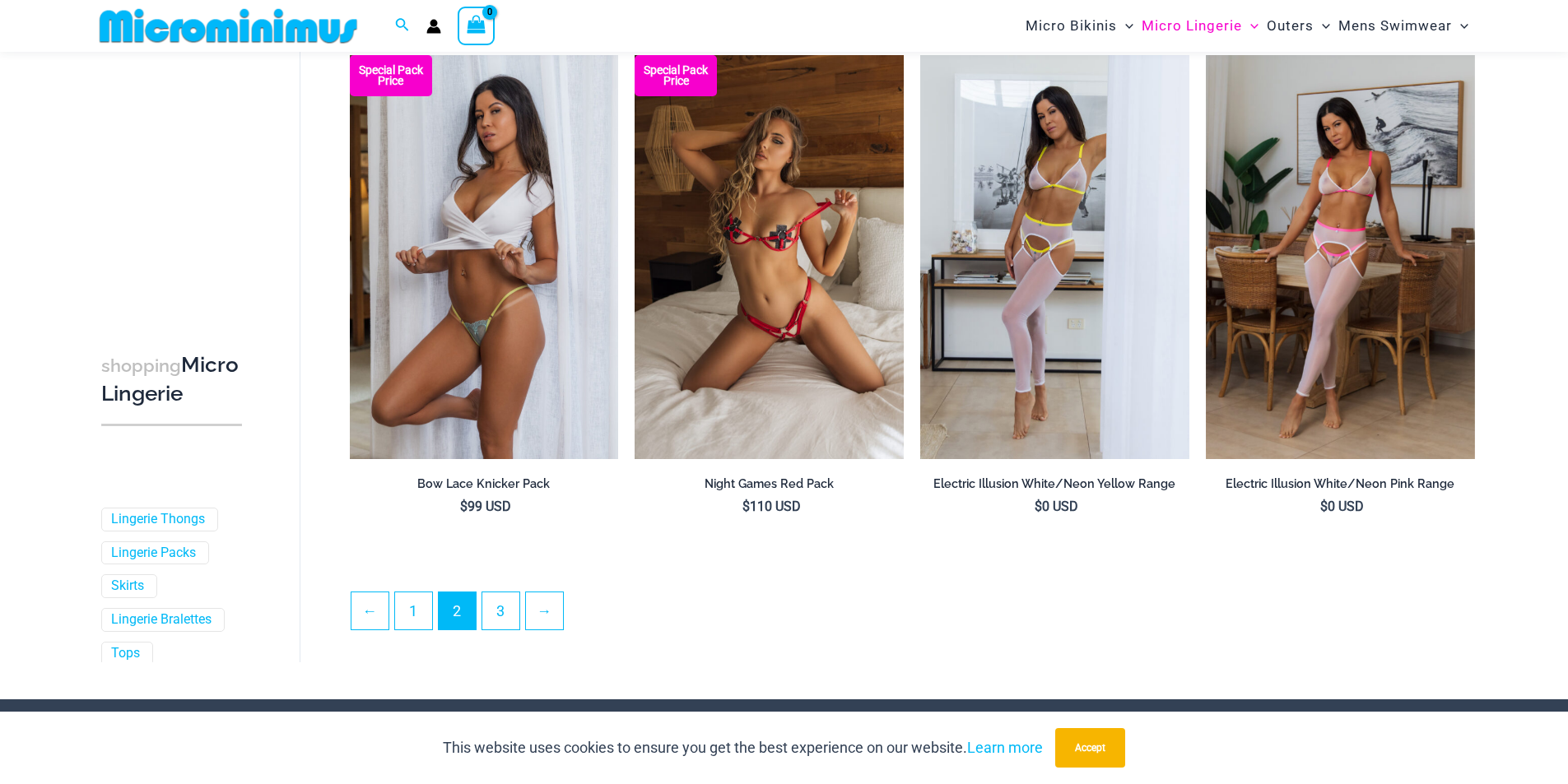
click at [567, 280] on img at bounding box center [484, 257] width 270 height 403
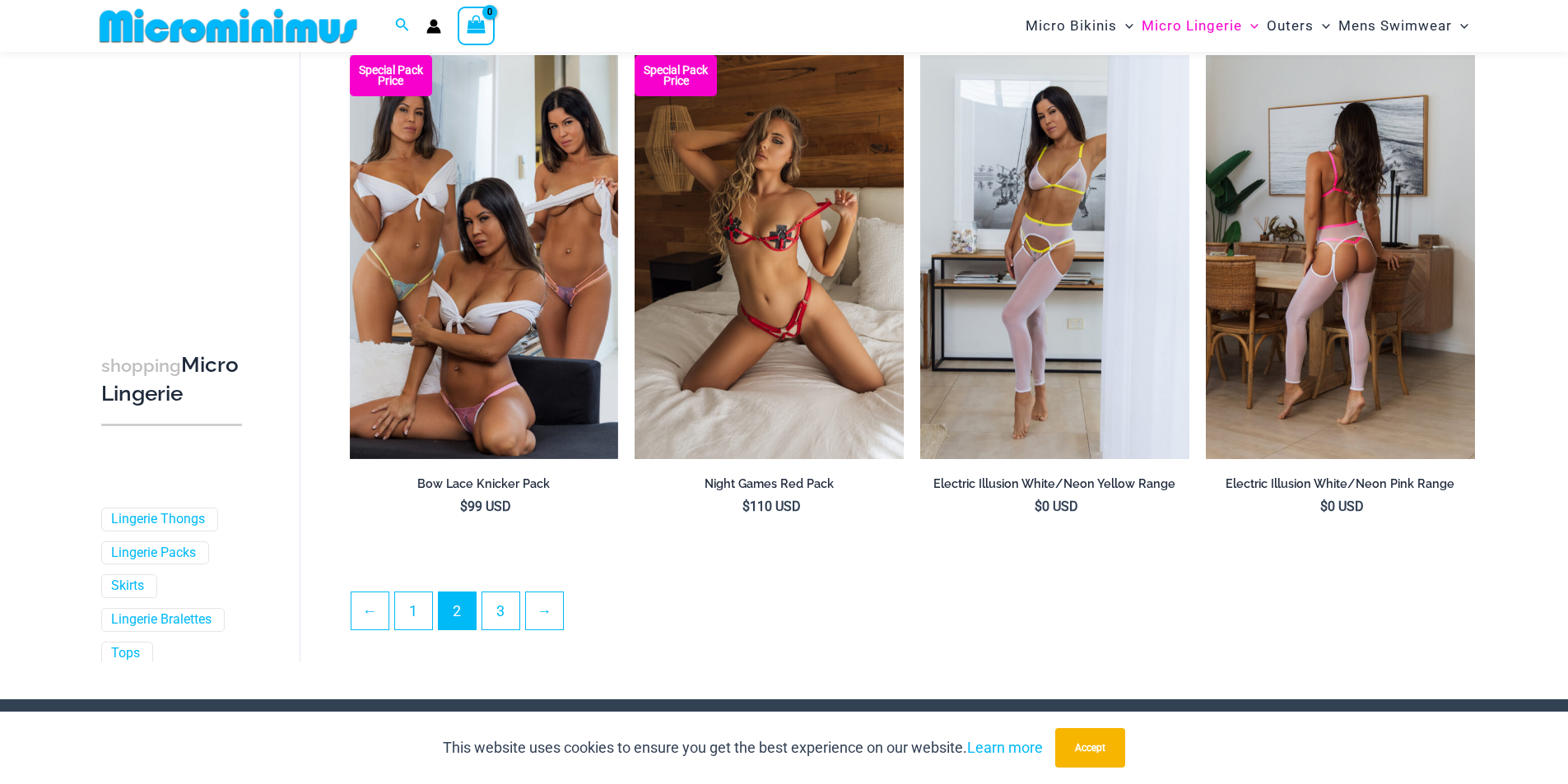
click at [1388, 286] on img at bounding box center [1340, 257] width 270 height 403
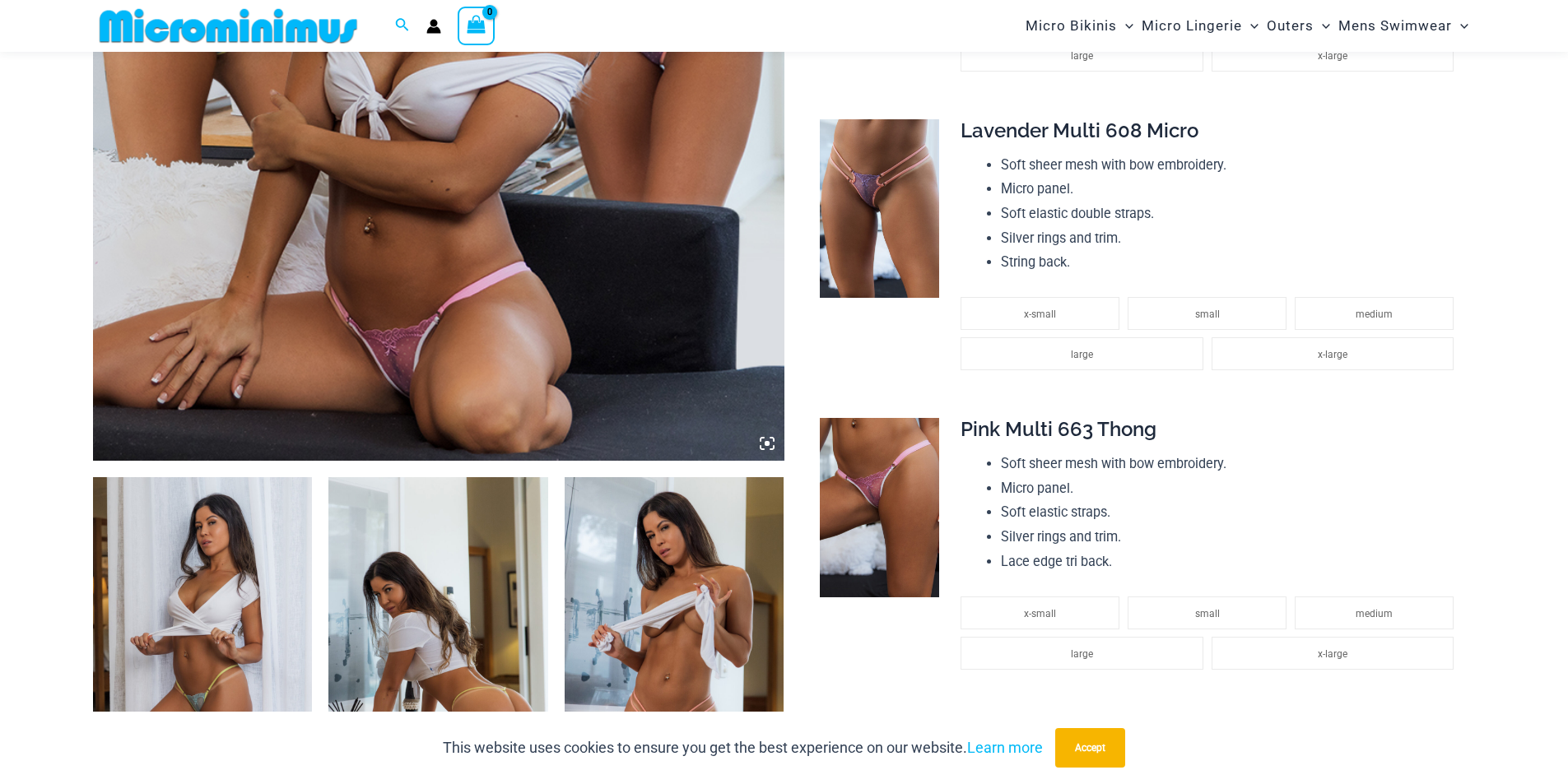
scroll to position [810, 0]
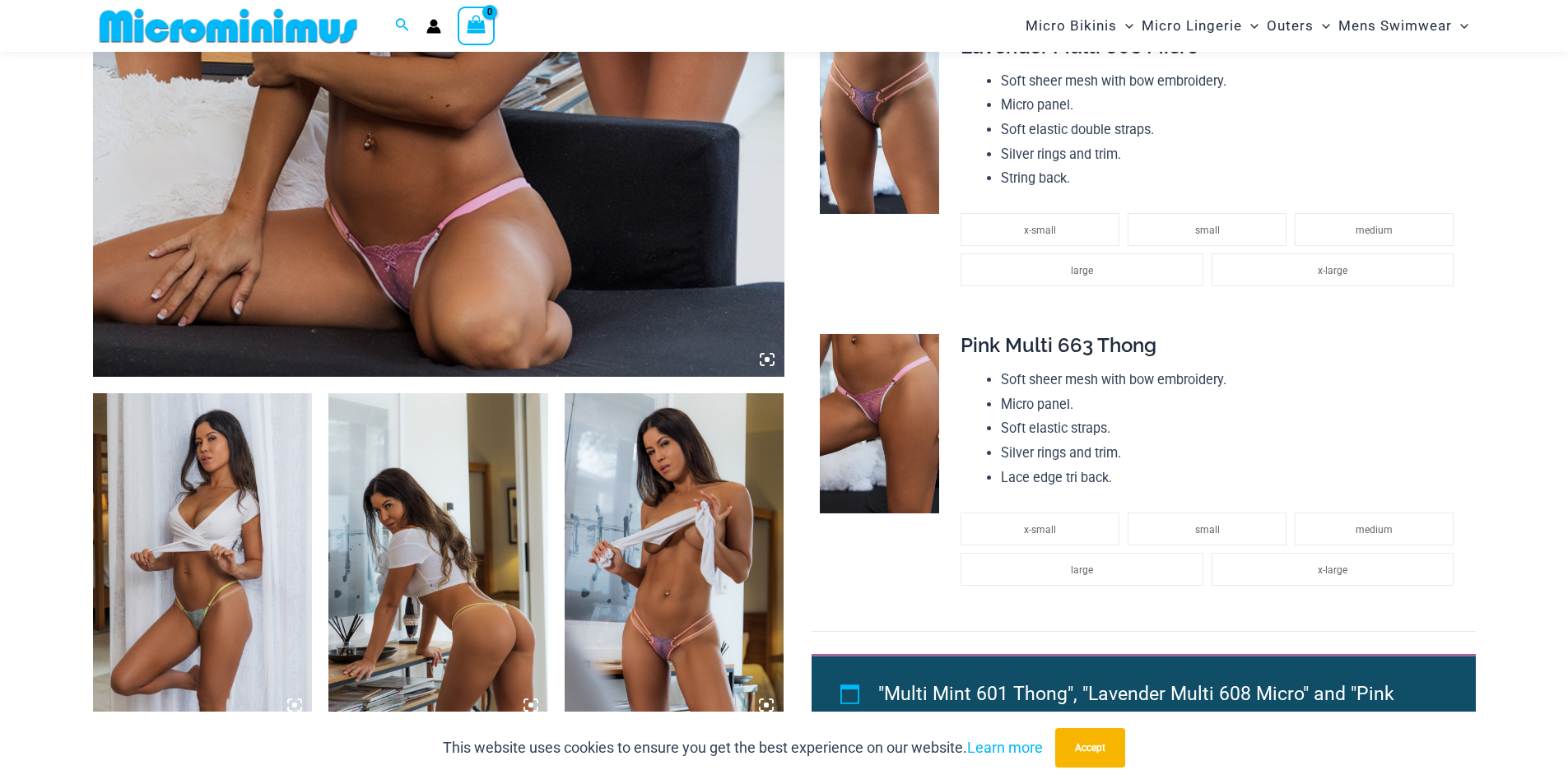
click at [239, 529] on img at bounding box center [202, 557] width 220 height 329
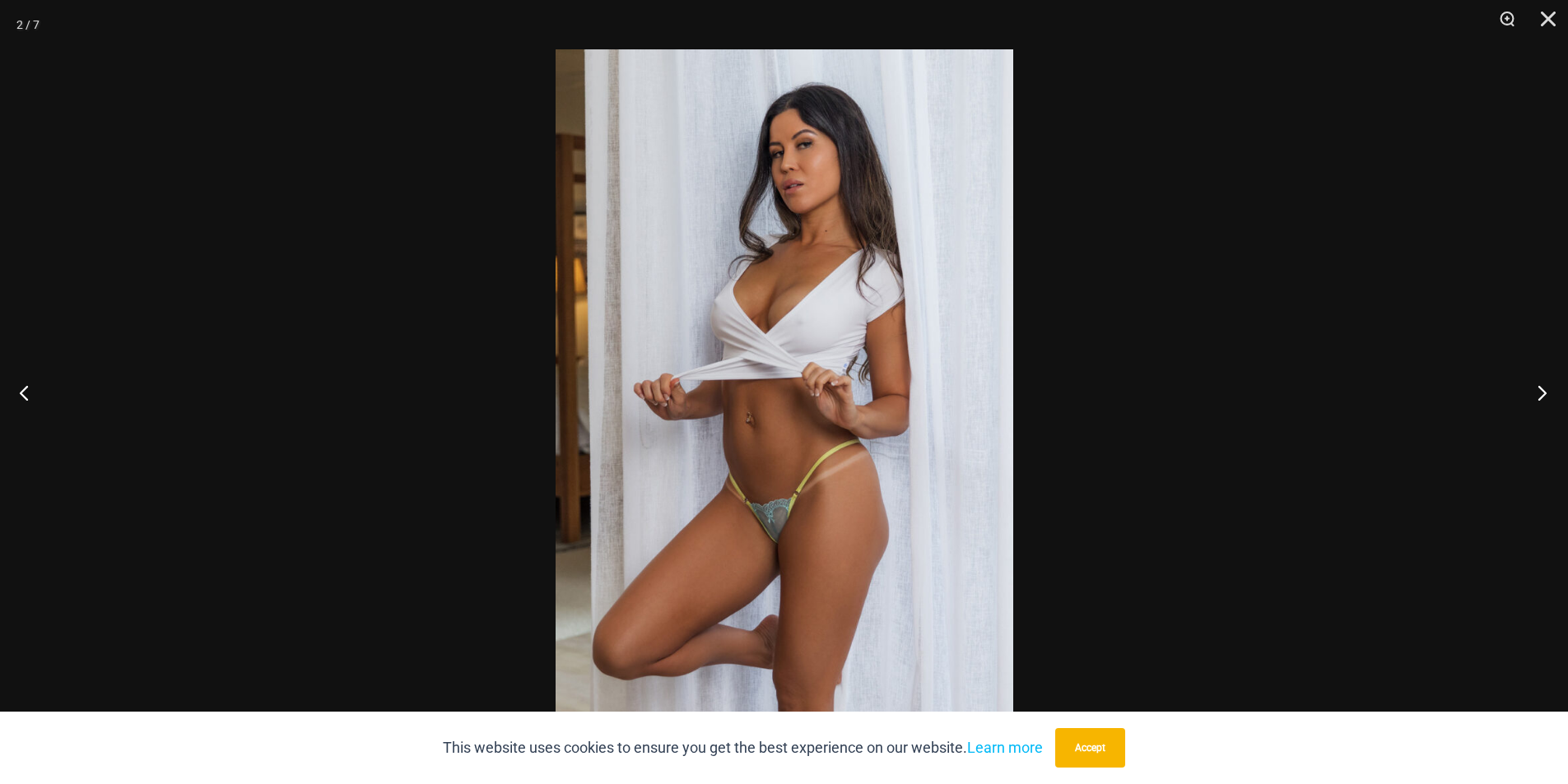
click at [1542, 394] on button "Next" at bounding box center [1536, 392] width 62 height 82
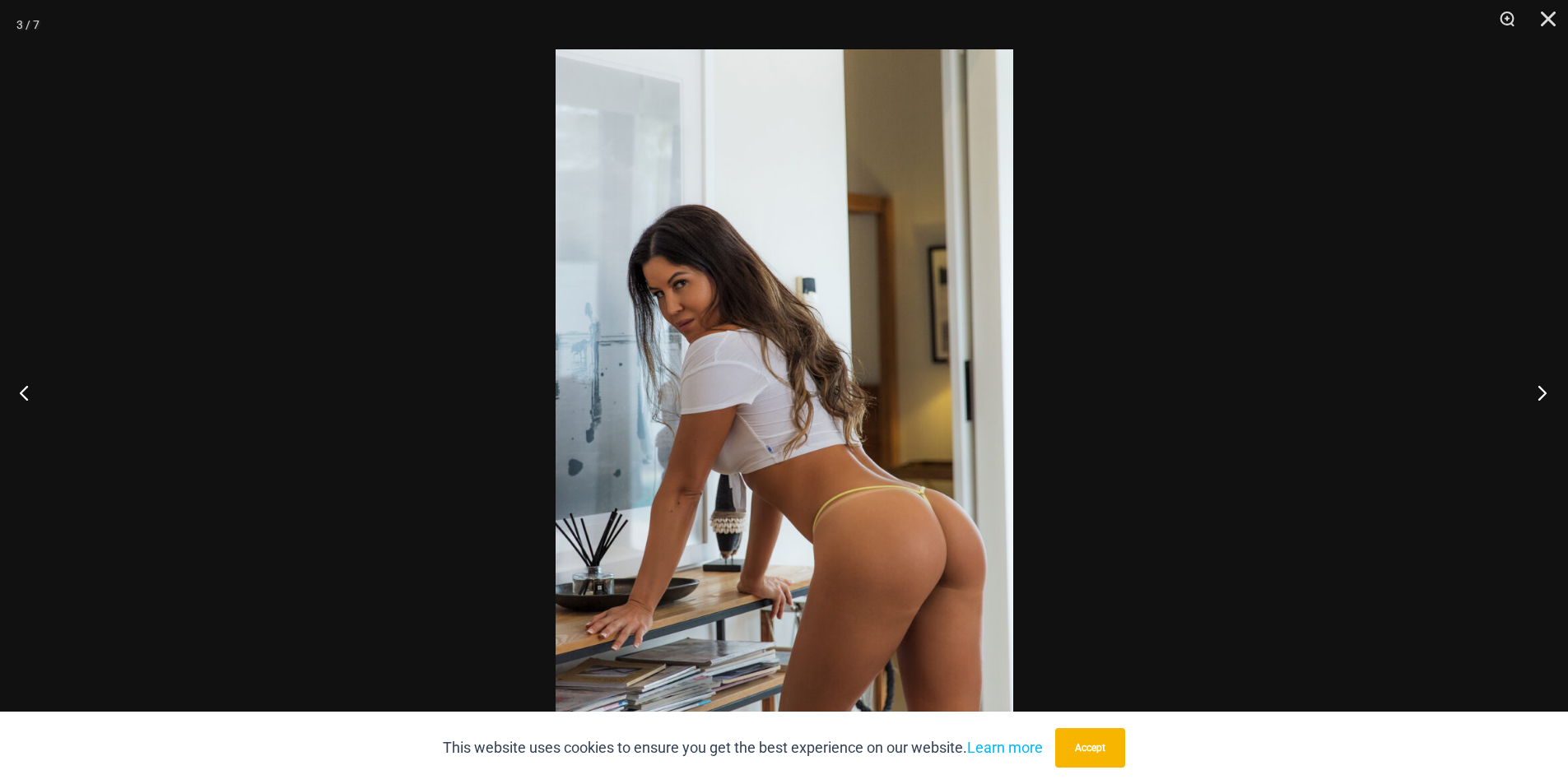
click at [1542, 394] on button "Next" at bounding box center [1536, 392] width 62 height 82
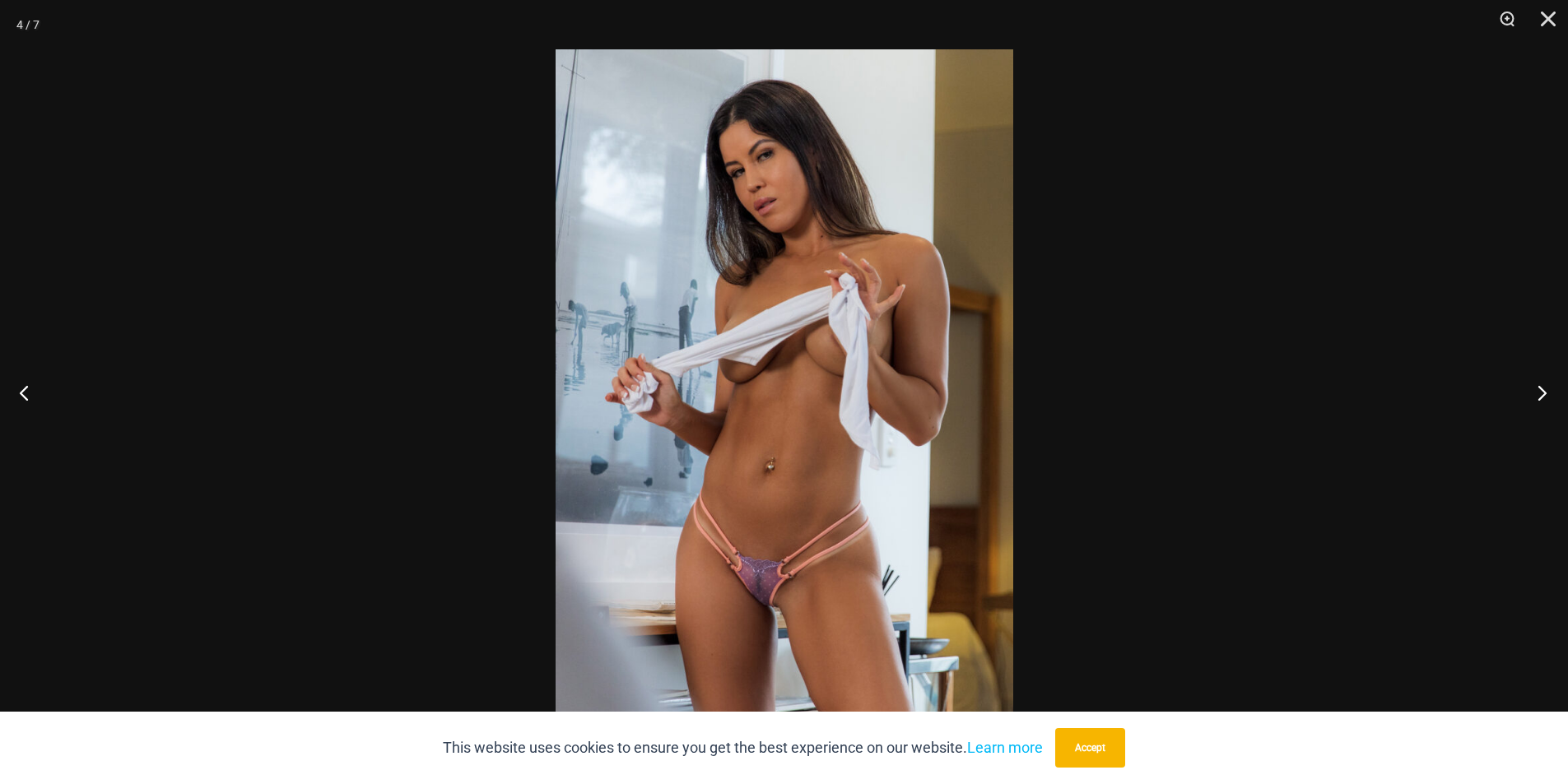
click at [1542, 394] on button "Next" at bounding box center [1536, 392] width 62 height 82
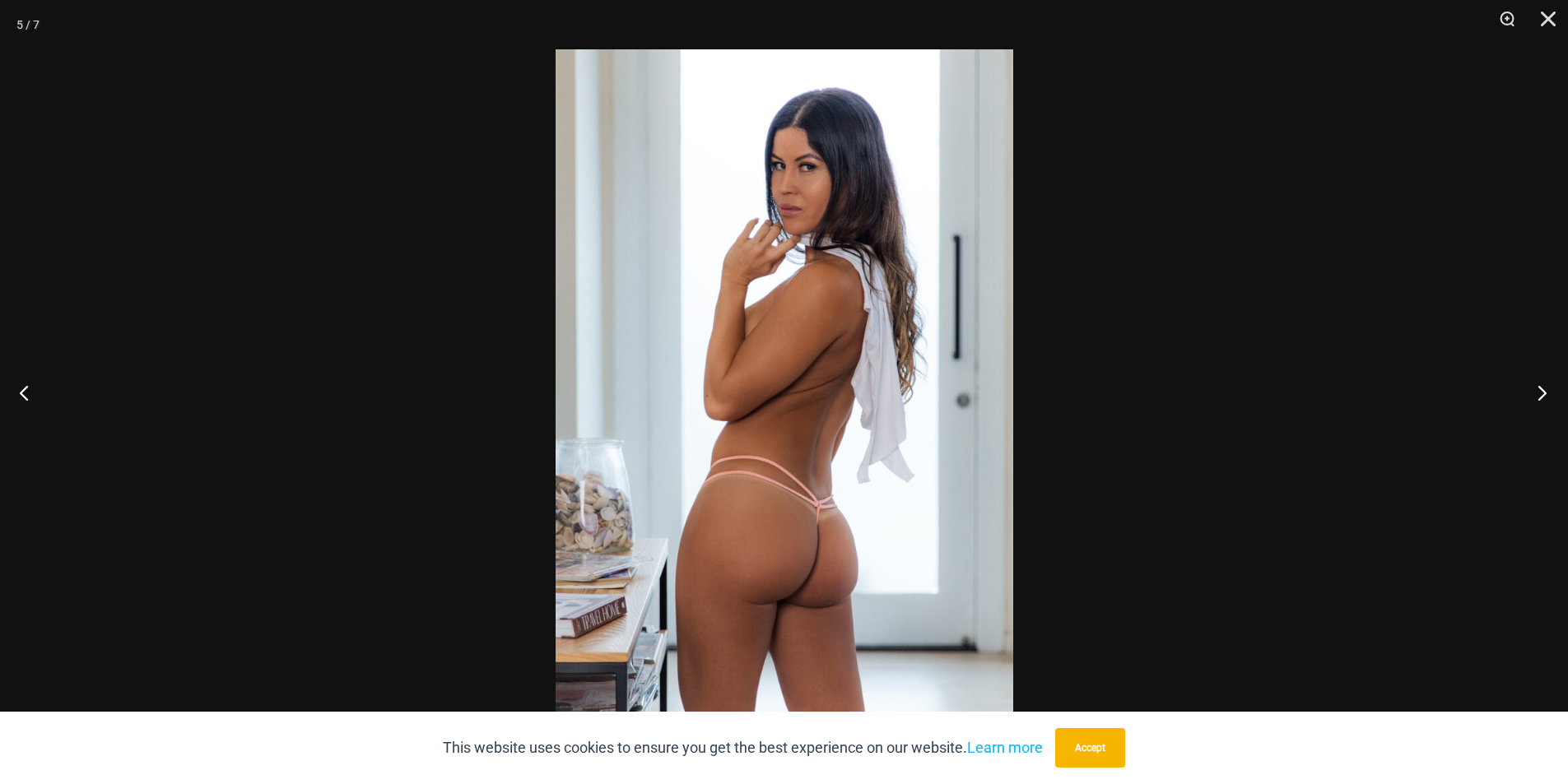
click at [1542, 394] on button "Next" at bounding box center [1536, 392] width 62 height 82
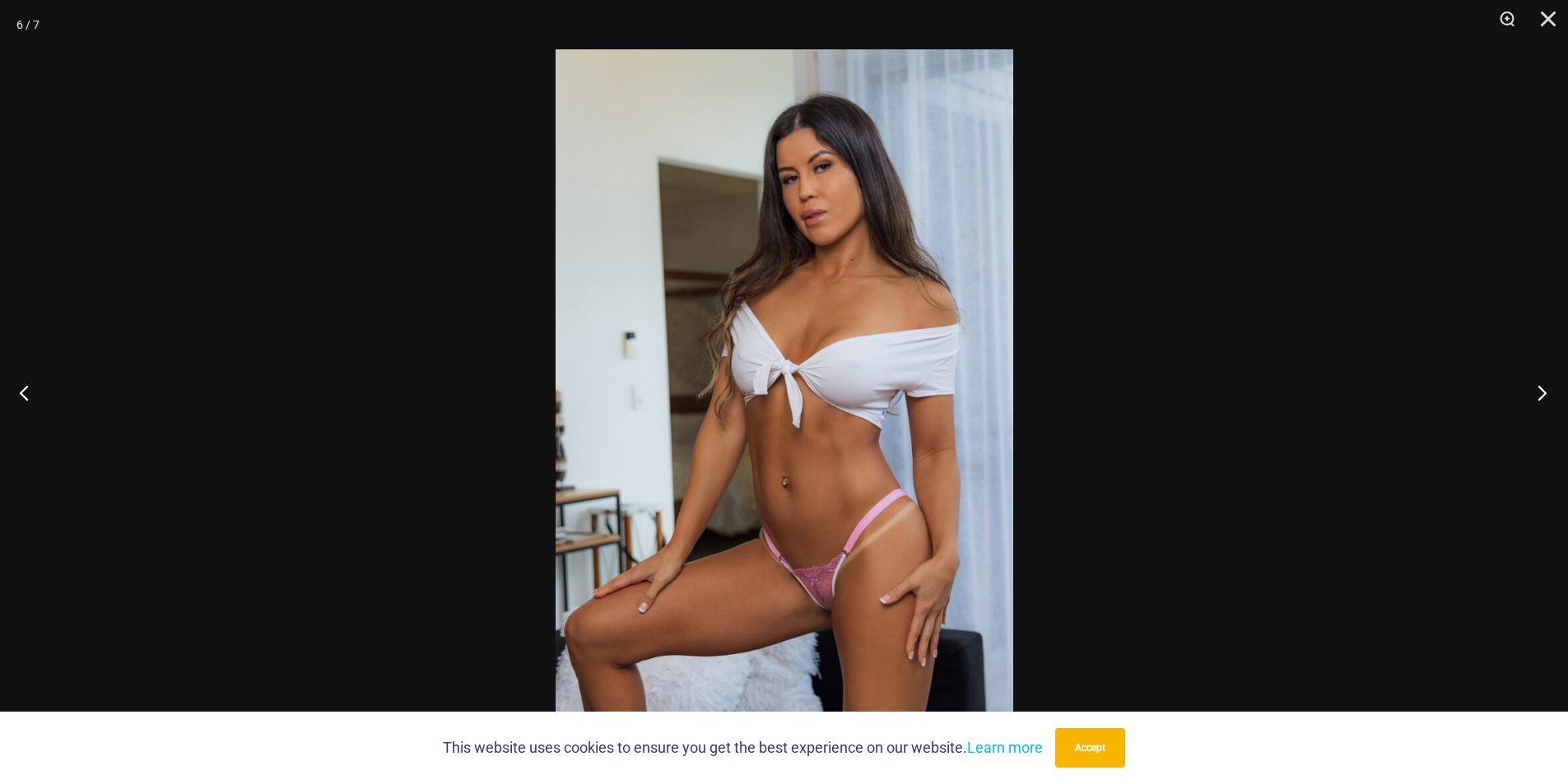
click at [1542, 394] on button "Next" at bounding box center [1536, 392] width 62 height 82
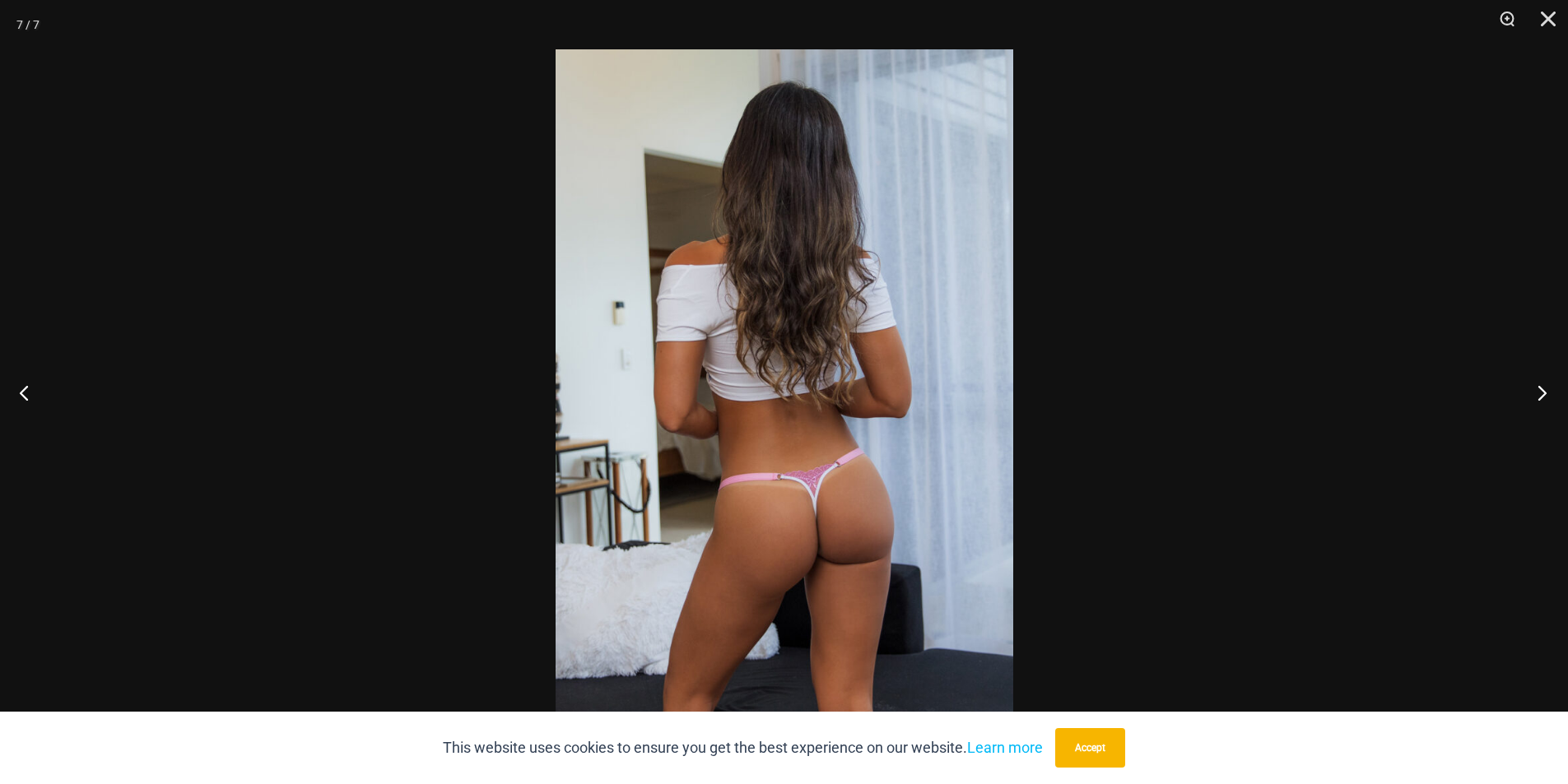
click at [1542, 394] on button "Next" at bounding box center [1536, 392] width 62 height 82
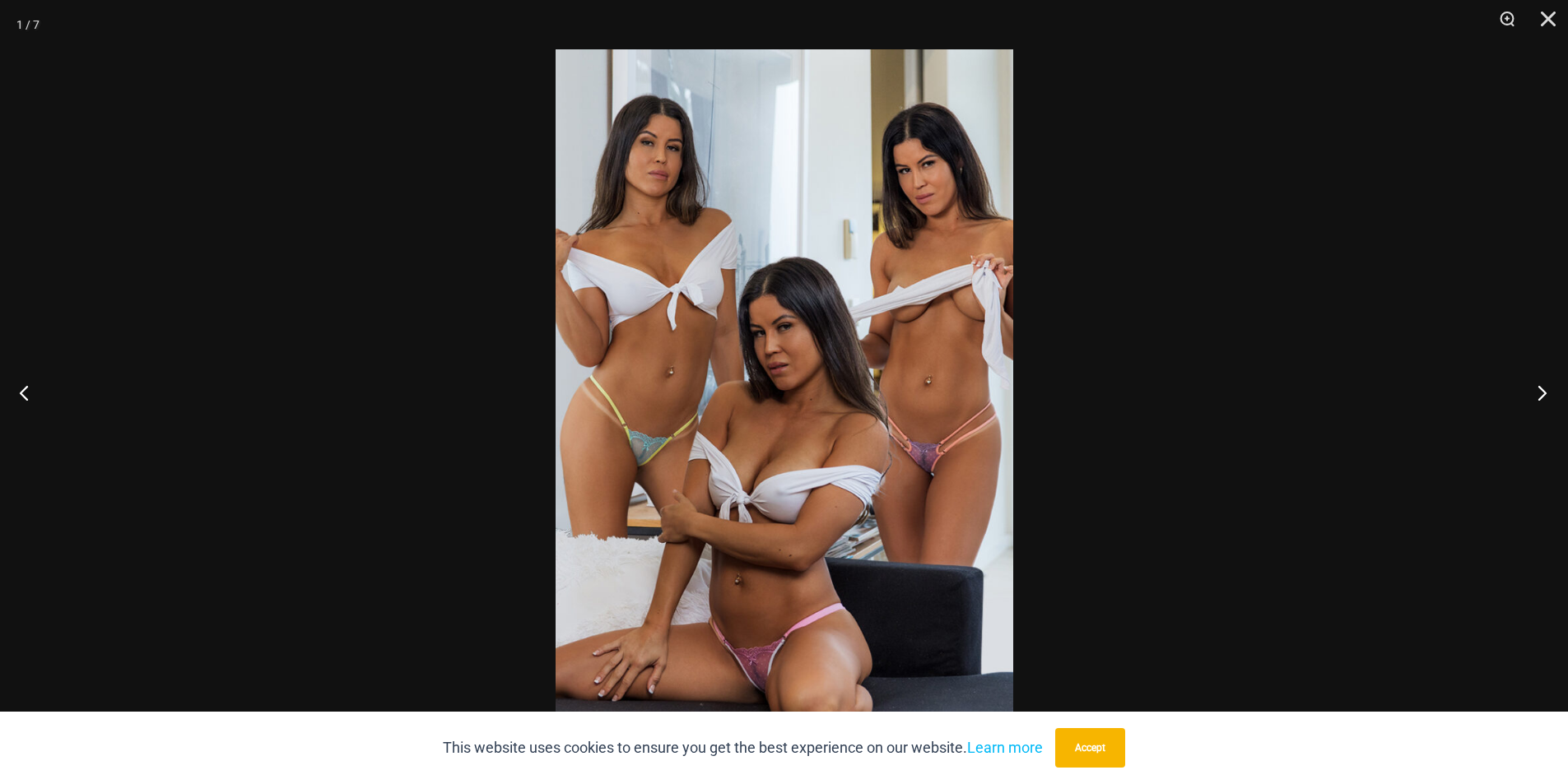
click at [1542, 394] on button "Next" at bounding box center [1536, 392] width 62 height 82
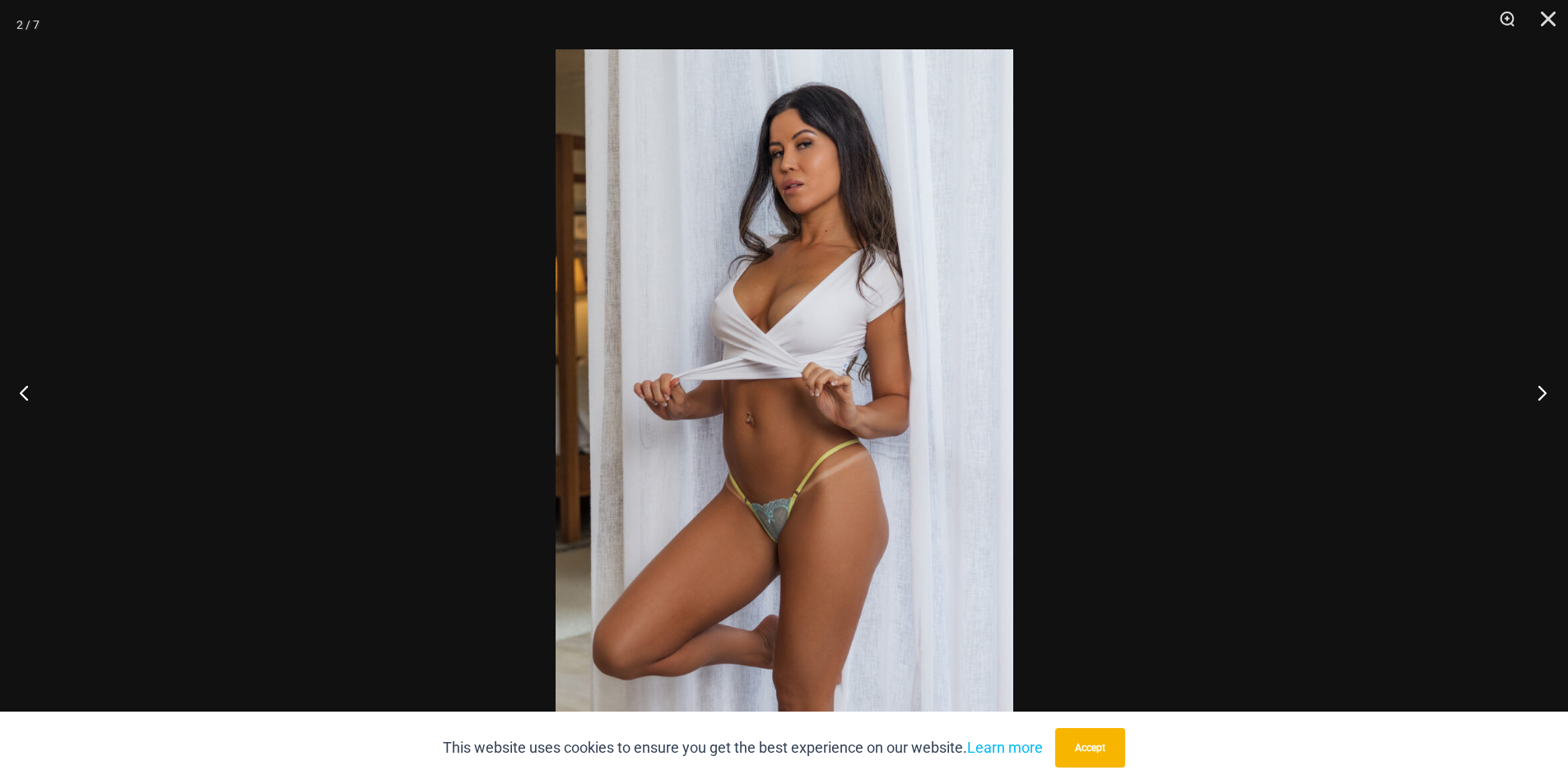
click at [1542, 394] on button "Next" at bounding box center [1536, 392] width 62 height 82
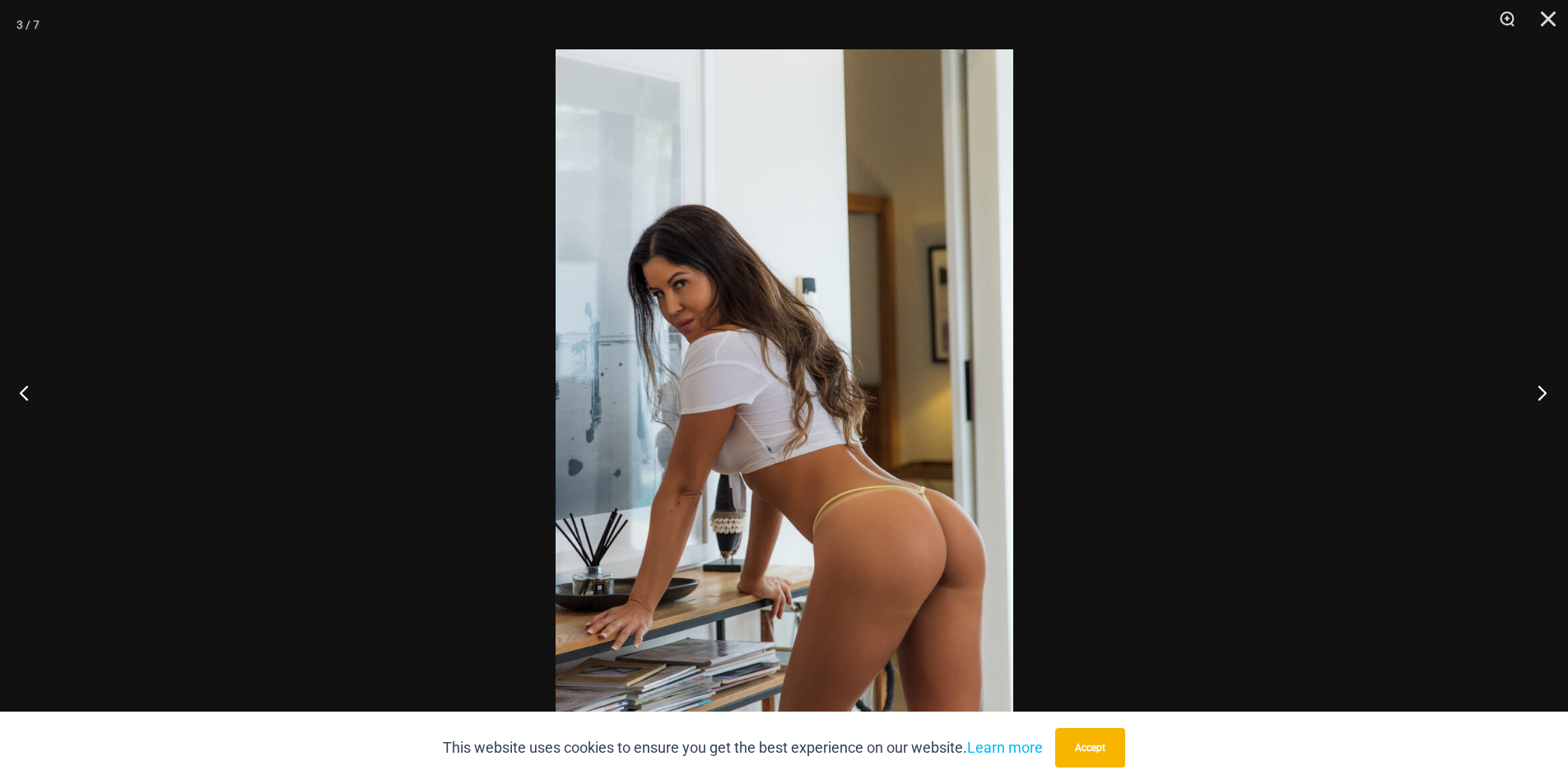
click at [1542, 394] on button "Next" at bounding box center [1536, 392] width 62 height 82
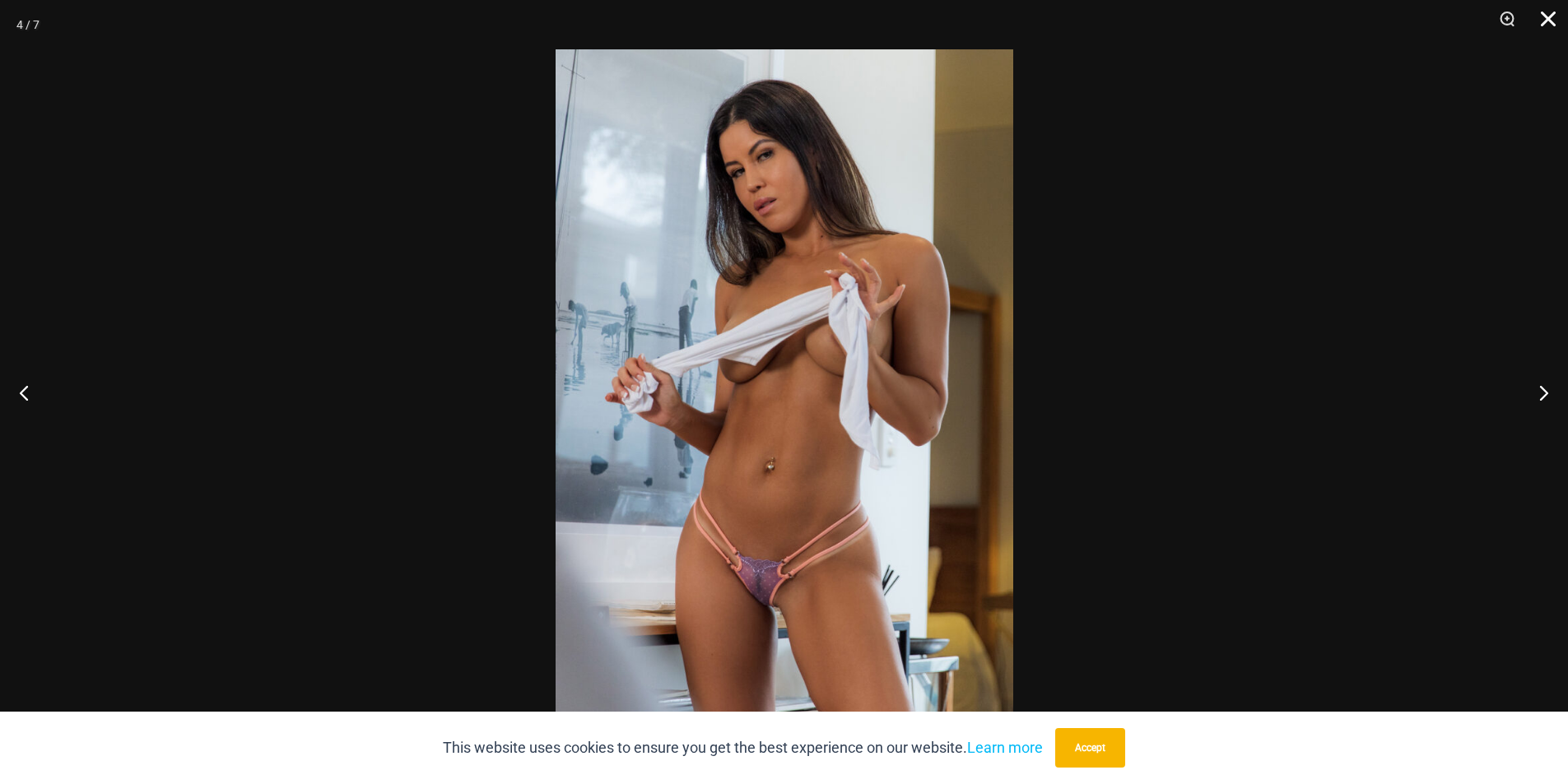
click at [1560, 10] on button "Close" at bounding box center [1542, 25] width 41 height 49
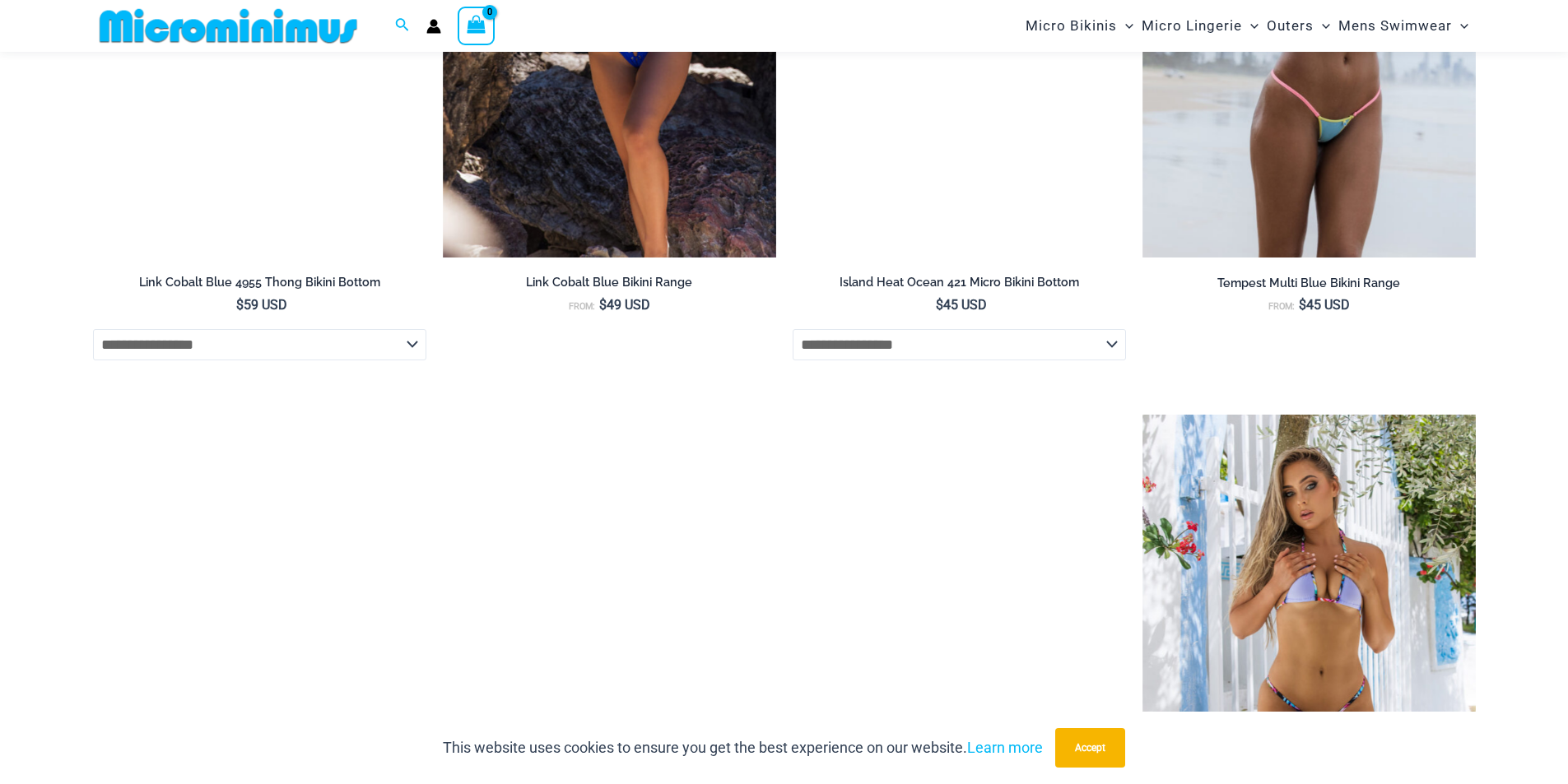
scroll to position [3773, 0]
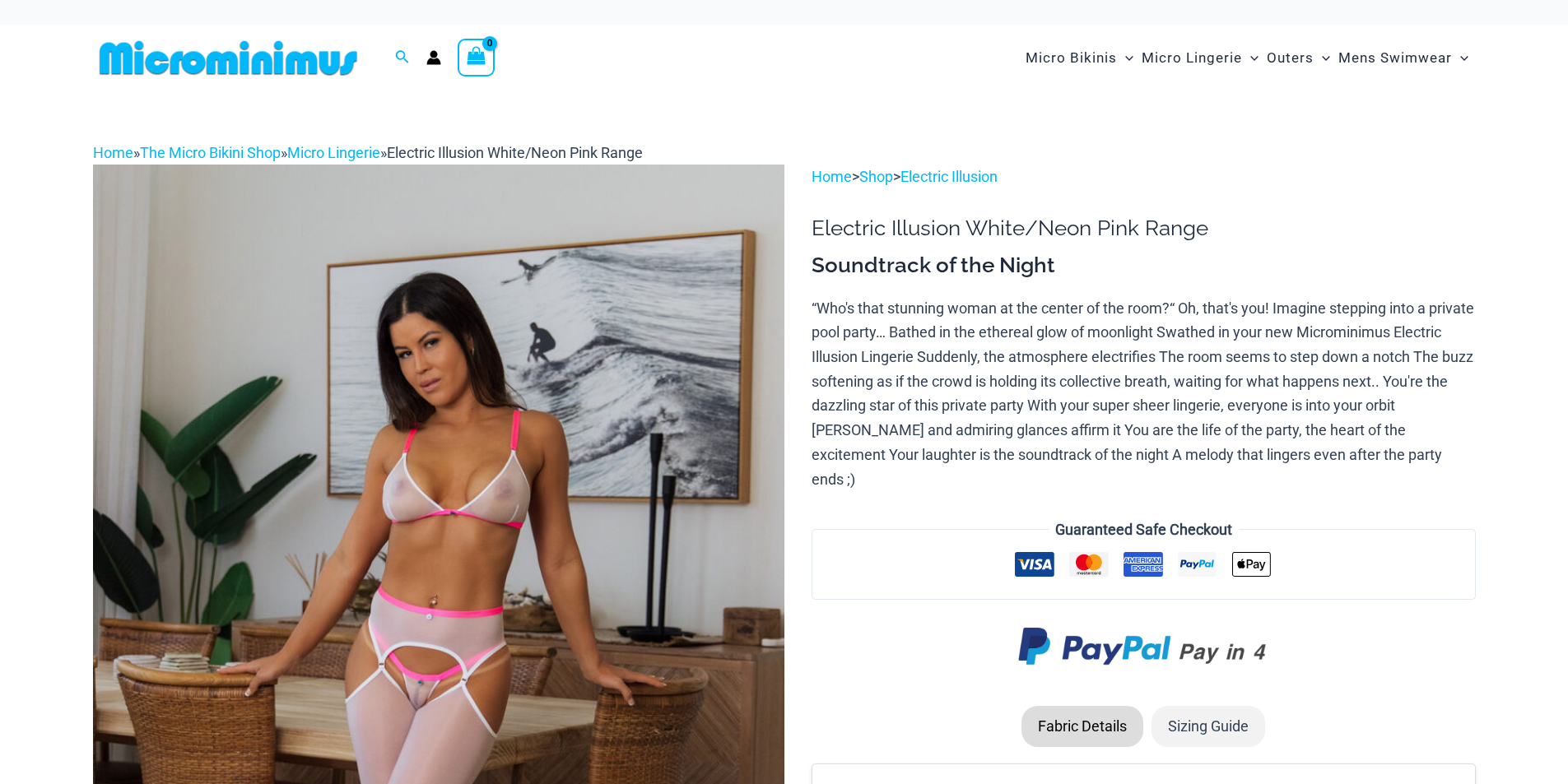
click at [544, 363] on img at bounding box center [438, 683] width 691 height 1037
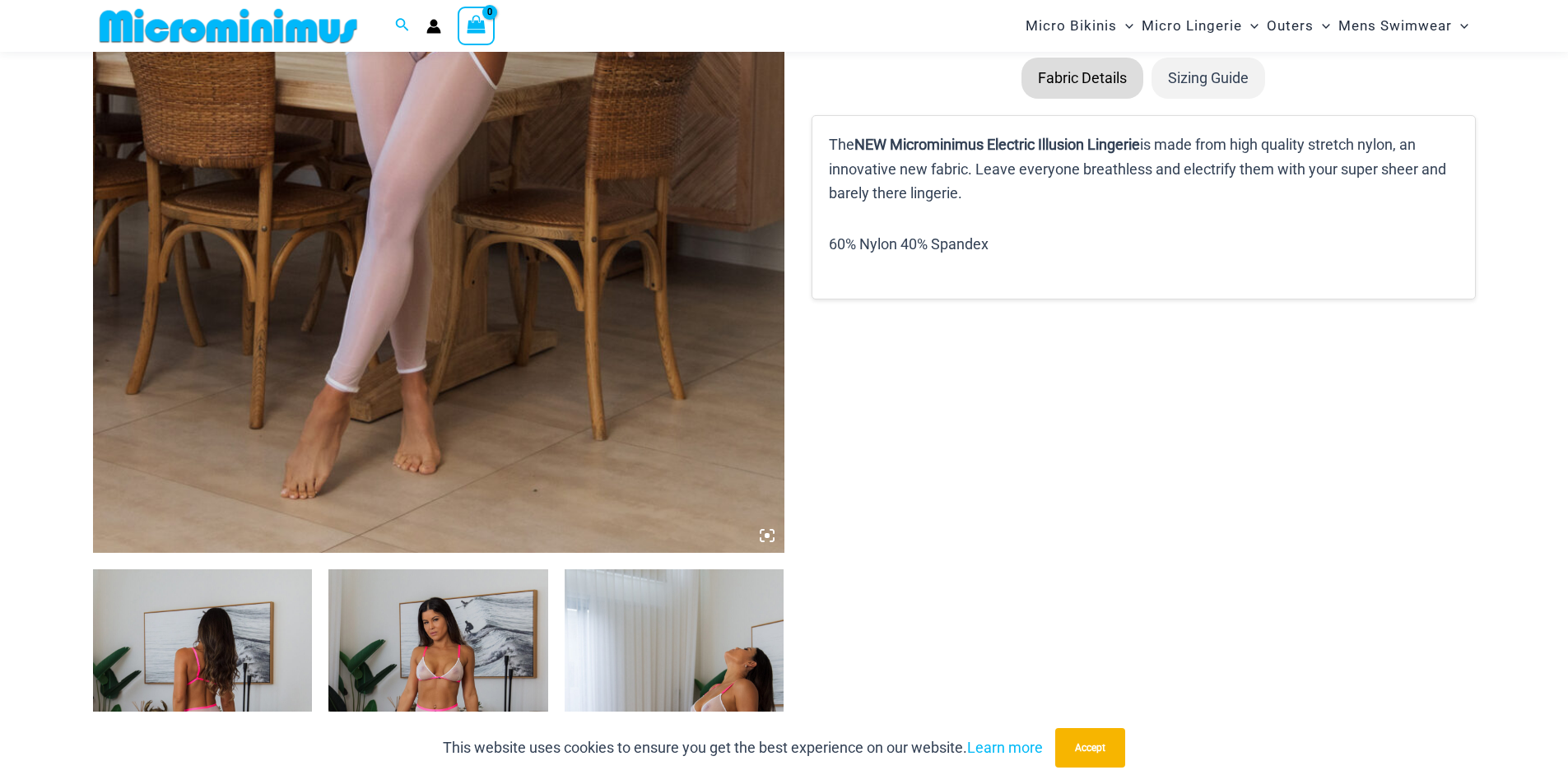
scroll to position [643, 0]
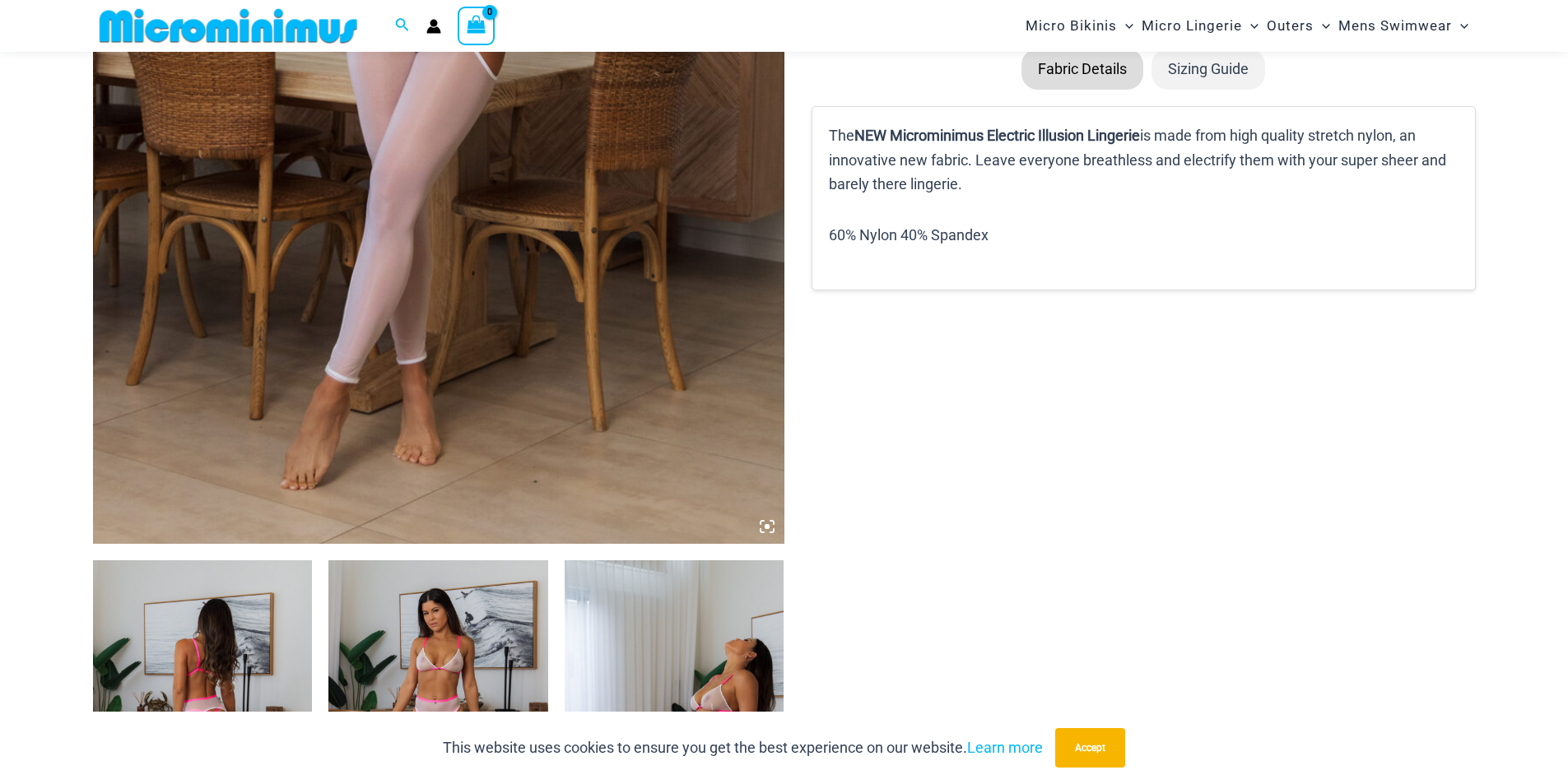
click at [142, 651] on img at bounding box center [202, 725] width 220 height 329
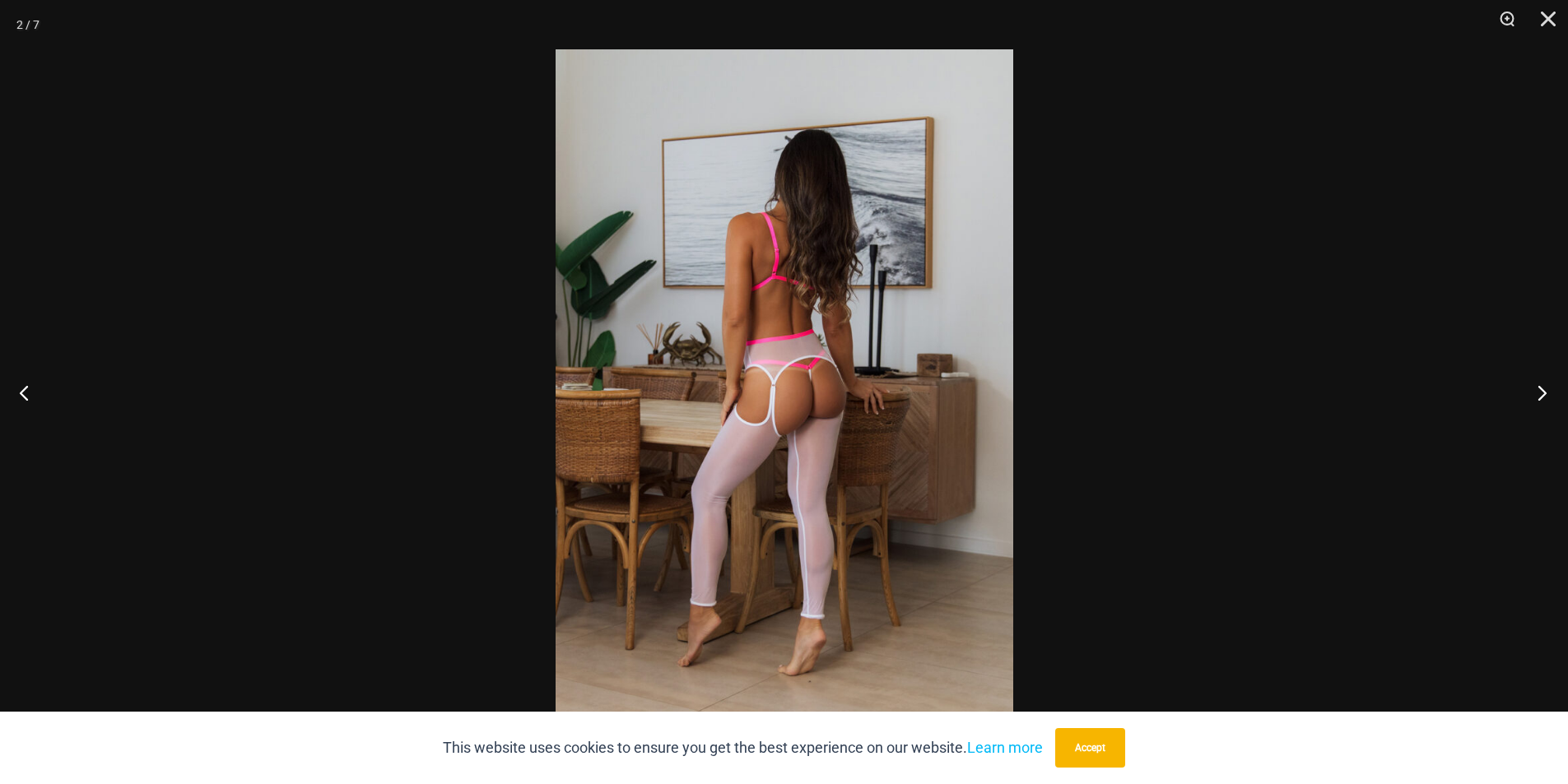
click at [1548, 388] on button "Next" at bounding box center [1536, 392] width 62 height 82
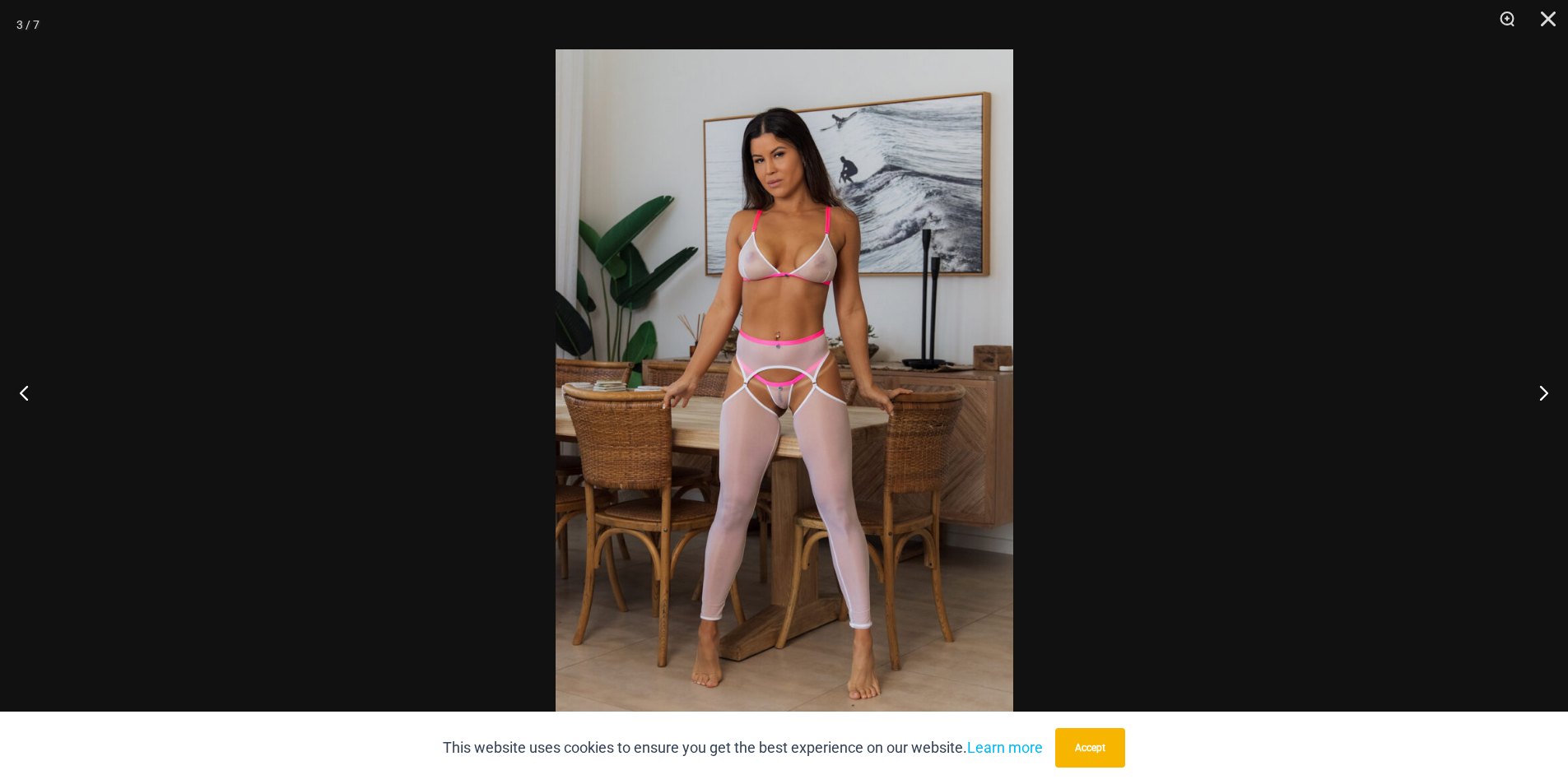
click at [837, 393] on img at bounding box center [784, 392] width 457 height 685
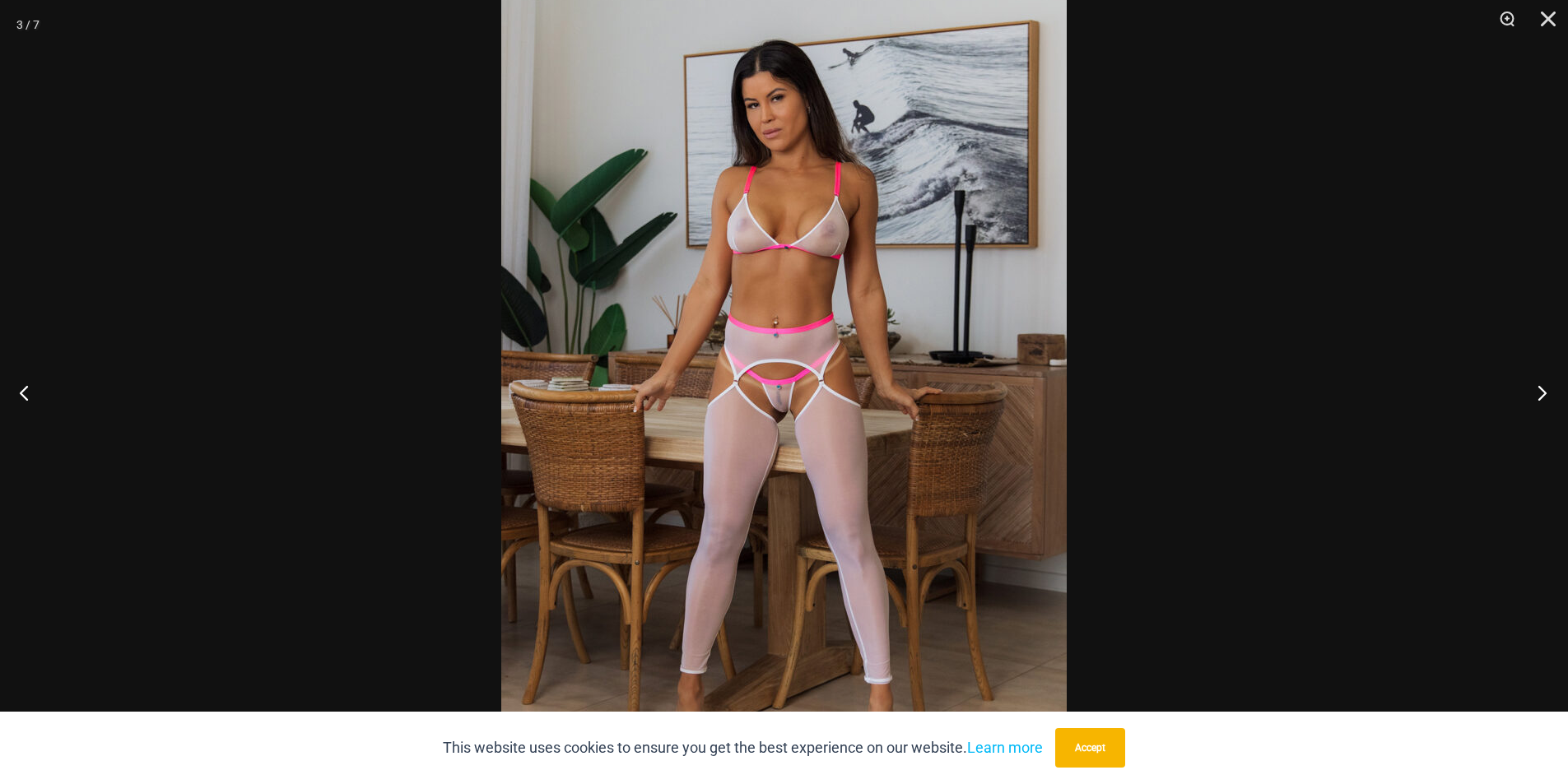
click at [1550, 392] on button "Next" at bounding box center [1536, 392] width 62 height 82
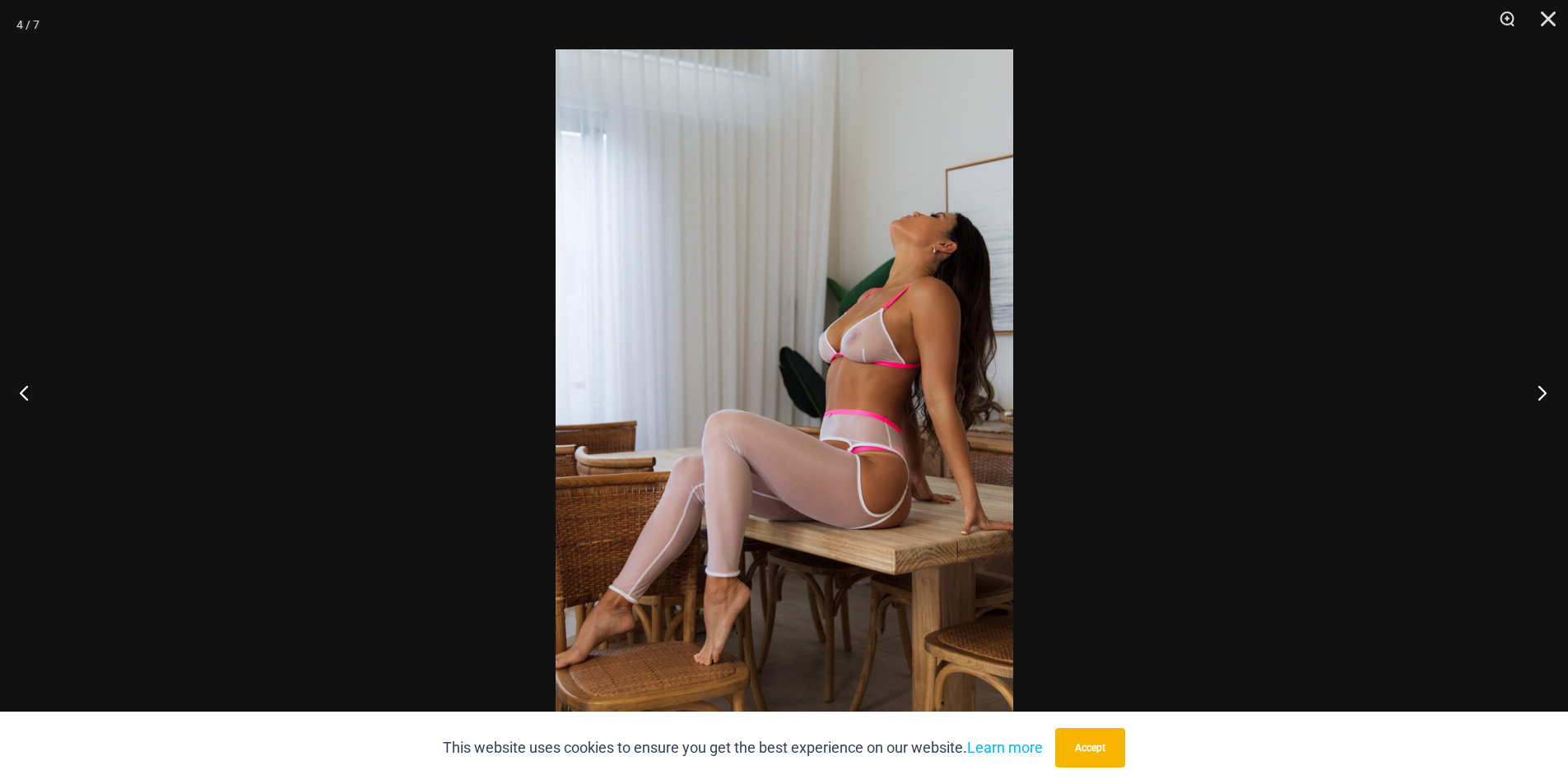
click at [1550, 392] on button "Next" at bounding box center [1536, 392] width 62 height 82
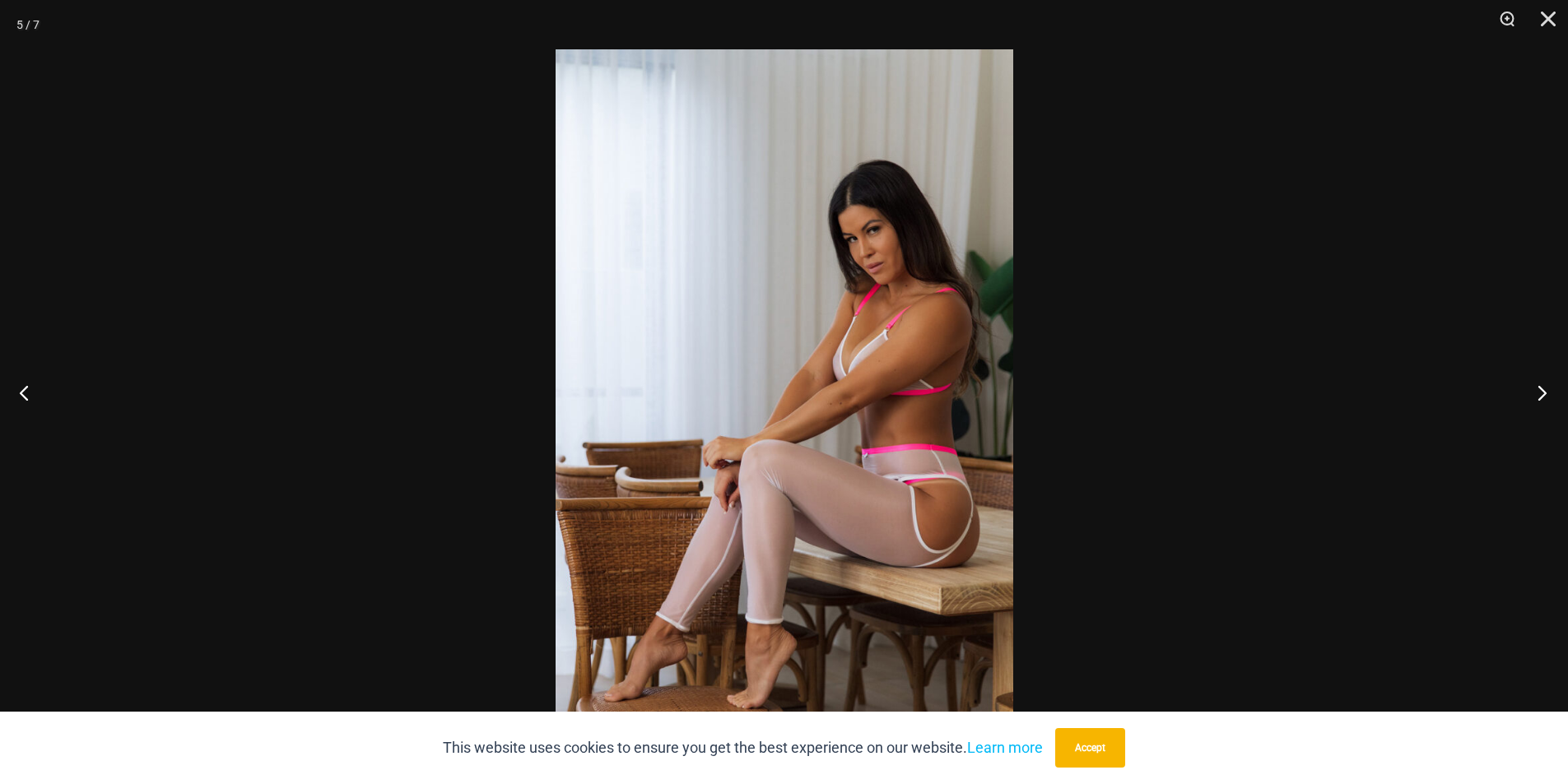
click at [1550, 392] on button "Next" at bounding box center [1536, 392] width 62 height 82
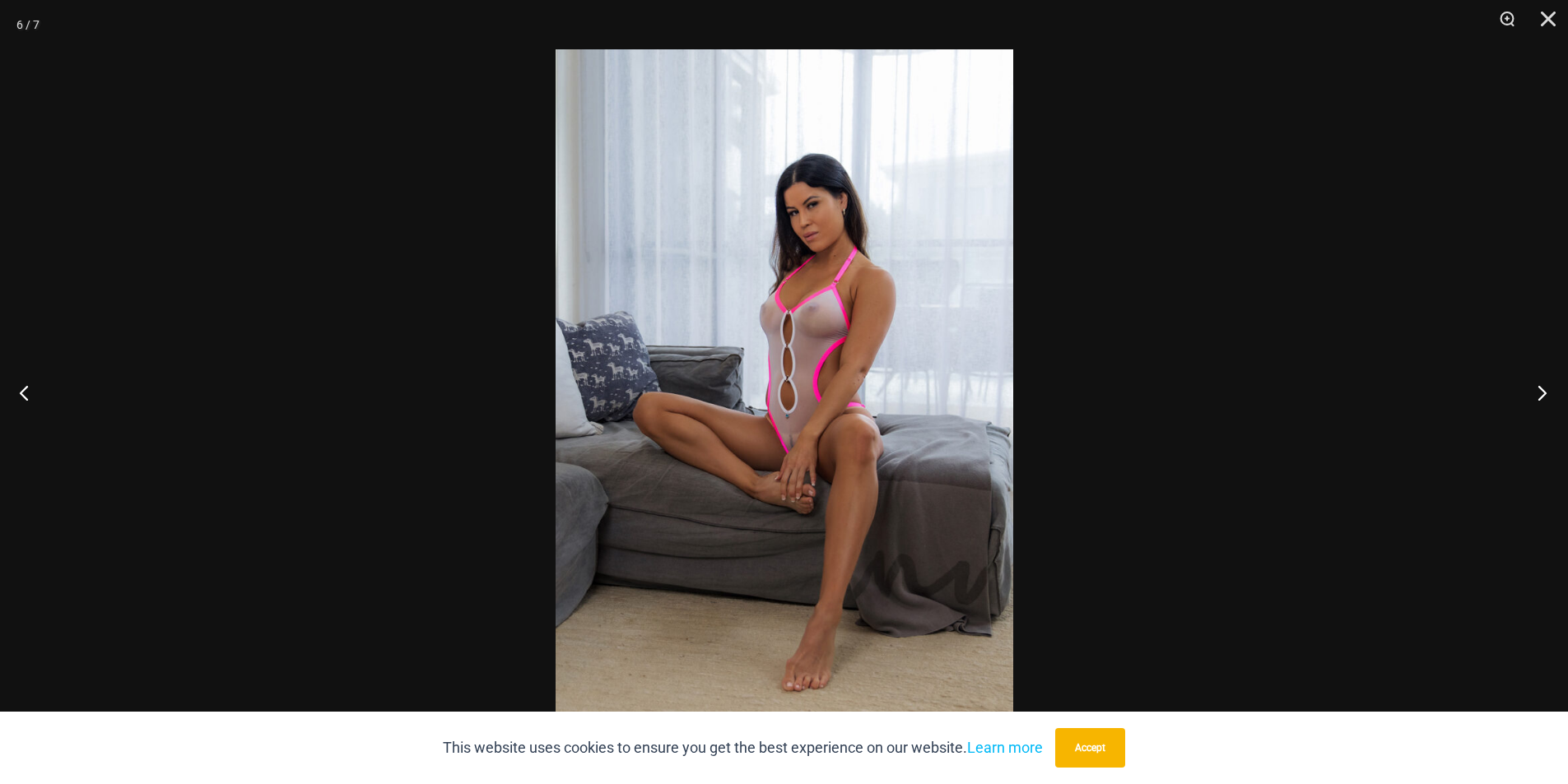
click at [1550, 392] on button "Next" at bounding box center [1536, 392] width 62 height 82
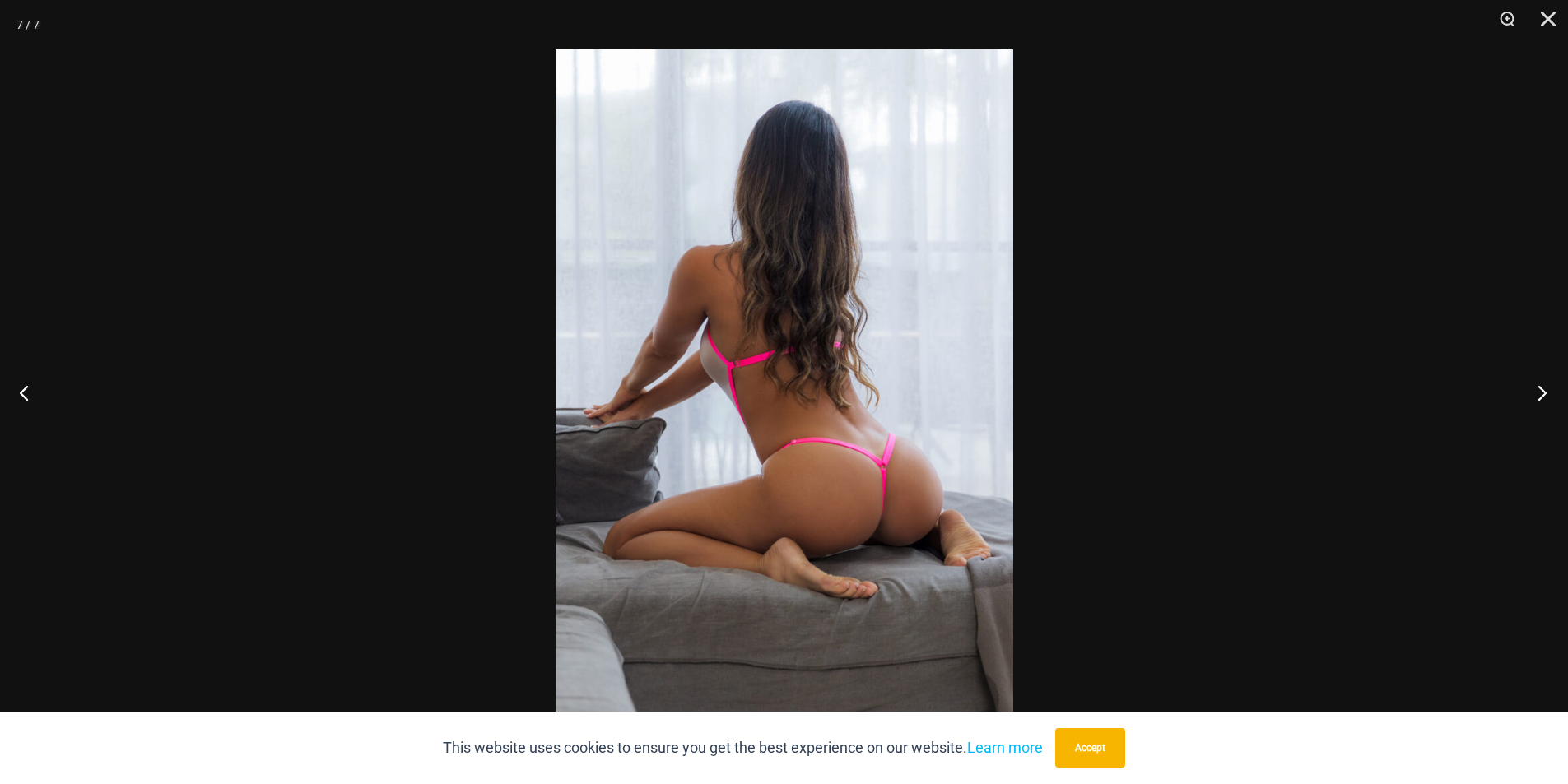
click at [1550, 392] on button "Next" at bounding box center [1536, 392] width 62 height 82
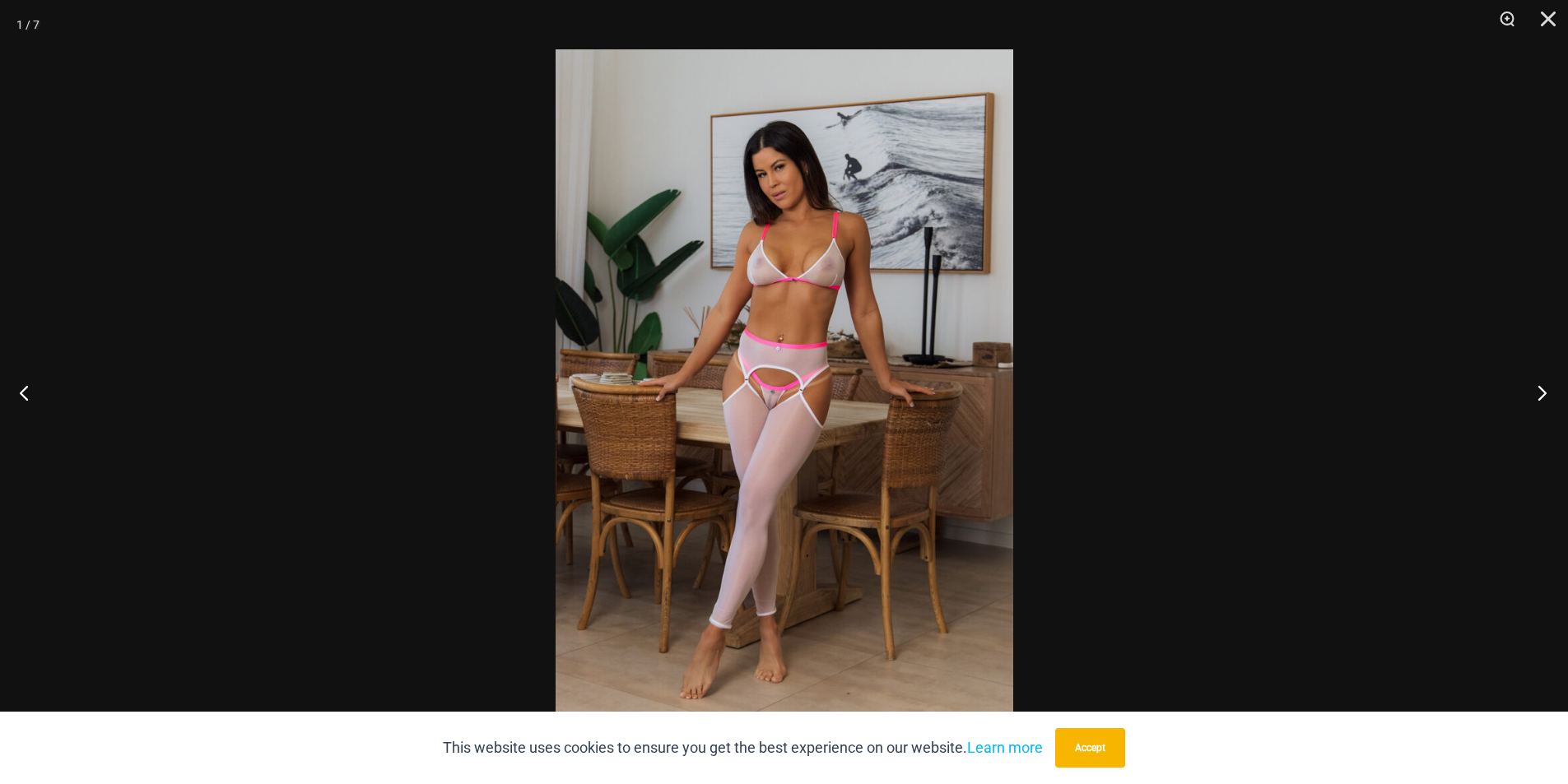
click at [1550, 392] on button "Next" at bounding box center [1536, 392] width 62 height 82
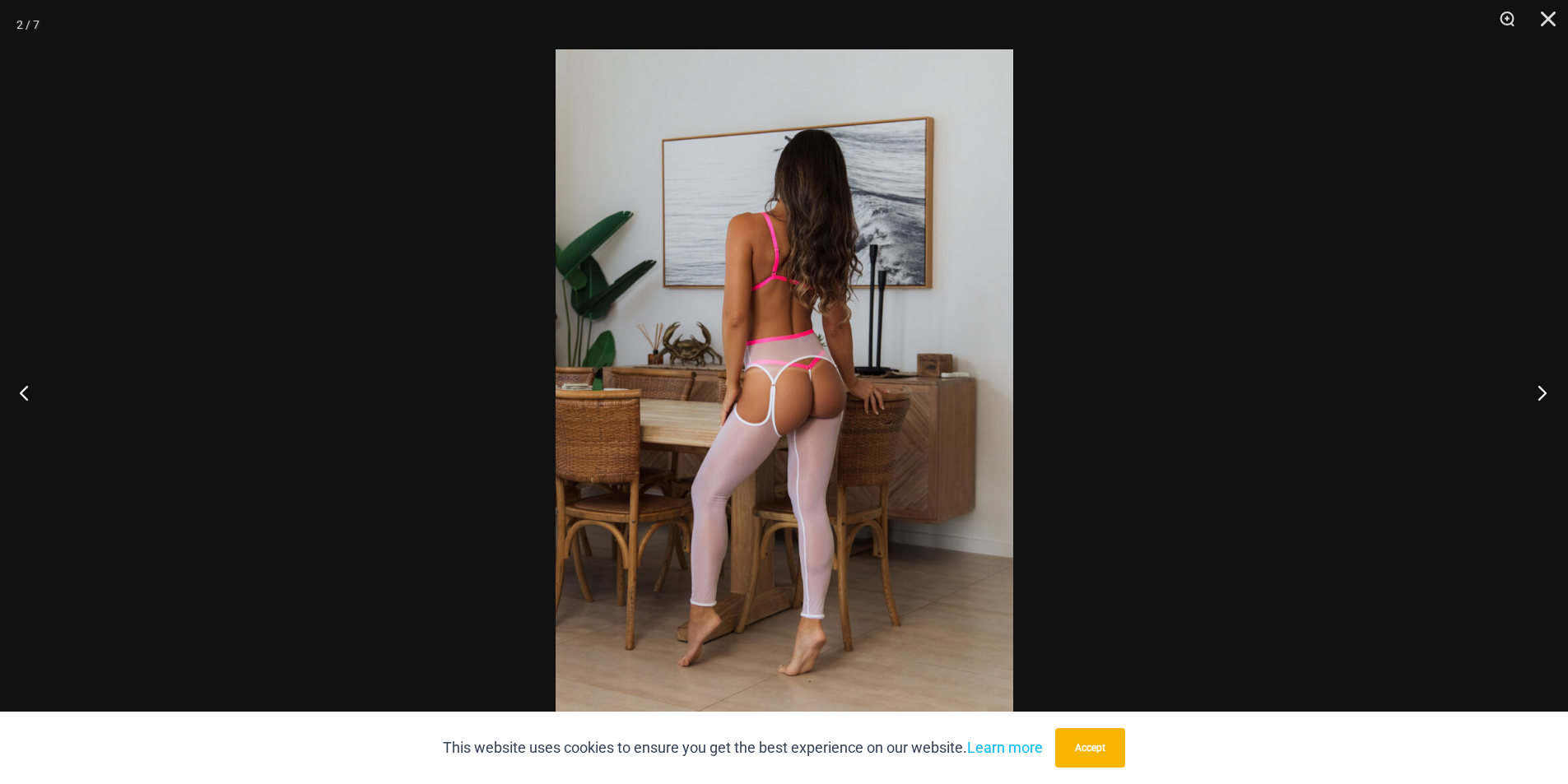
click at [1550, 392] on button "Next" at bounding box center [1536, 392] width 62 height 82
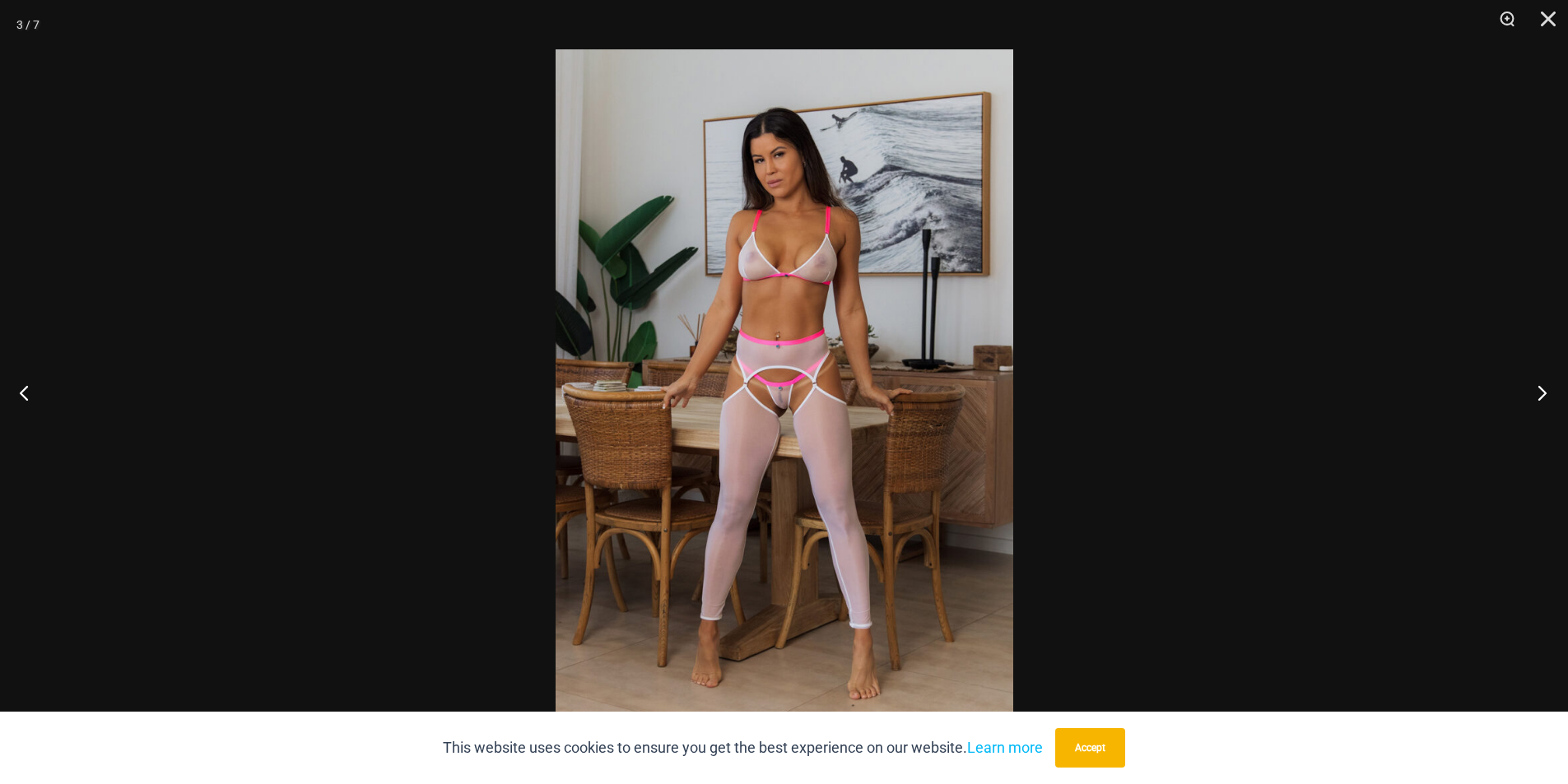
click at [1550, 392] on button "Next" at bounding box center [1536, 392] width 62 height 82
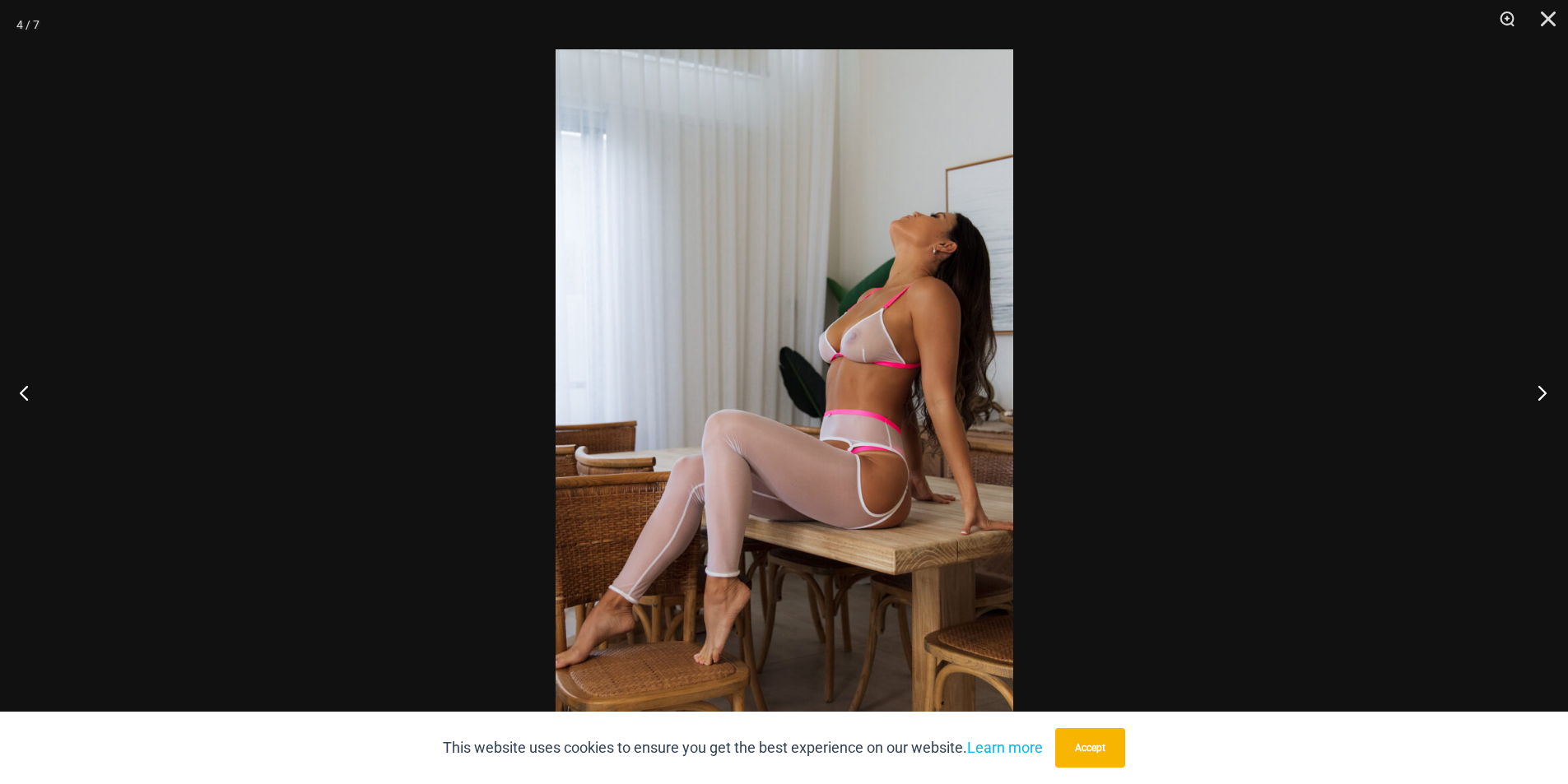
click at [1550, 392] on button "Next" at bounding box center [1536, 392] width 62 height 82
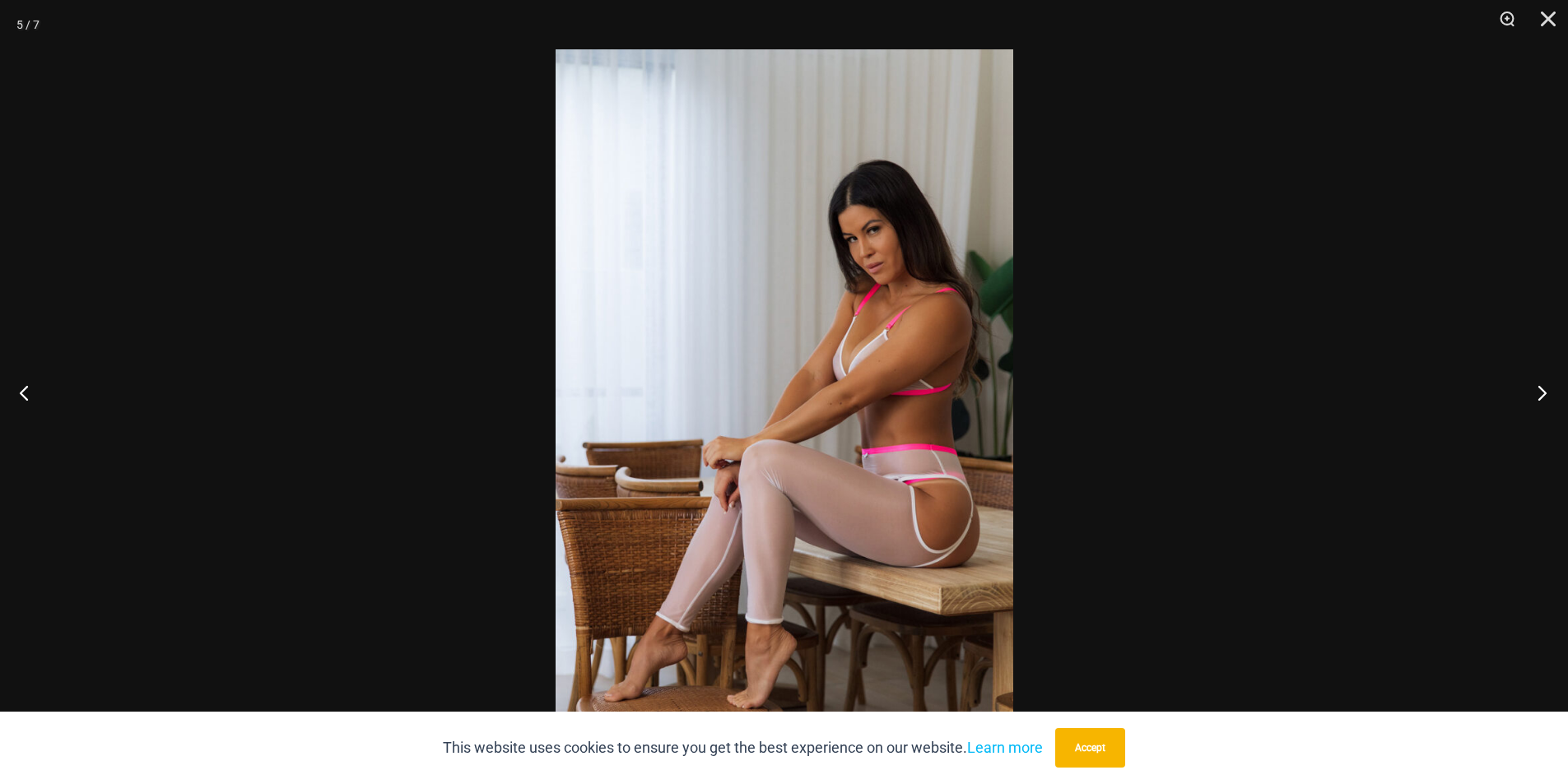
click at [1550, 392] on button "Next" at bounding box center [1536, 392] width 62 height 82
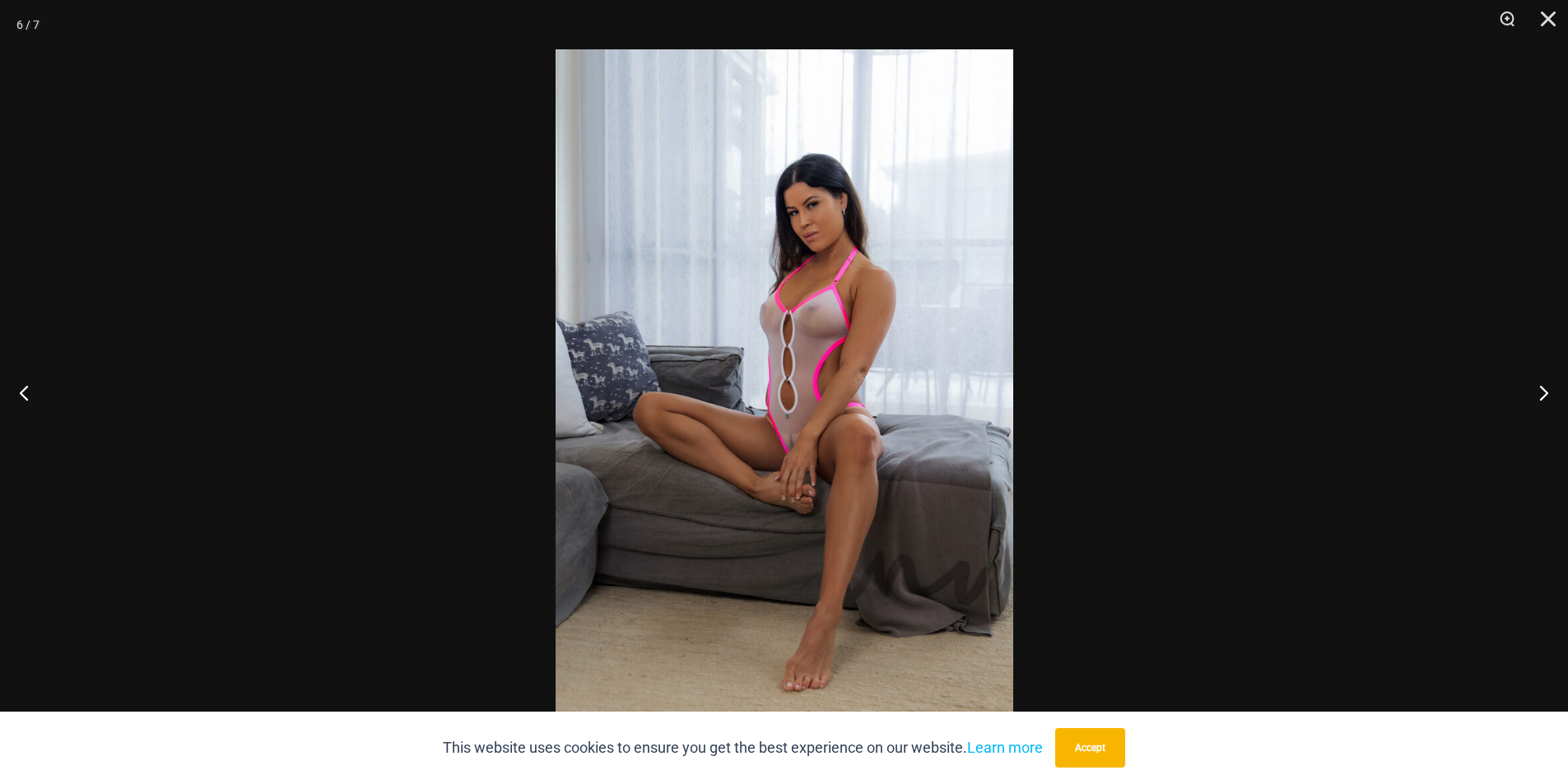
click at [706, 261] on img at bounding box center [784, 392] width 457 height 685
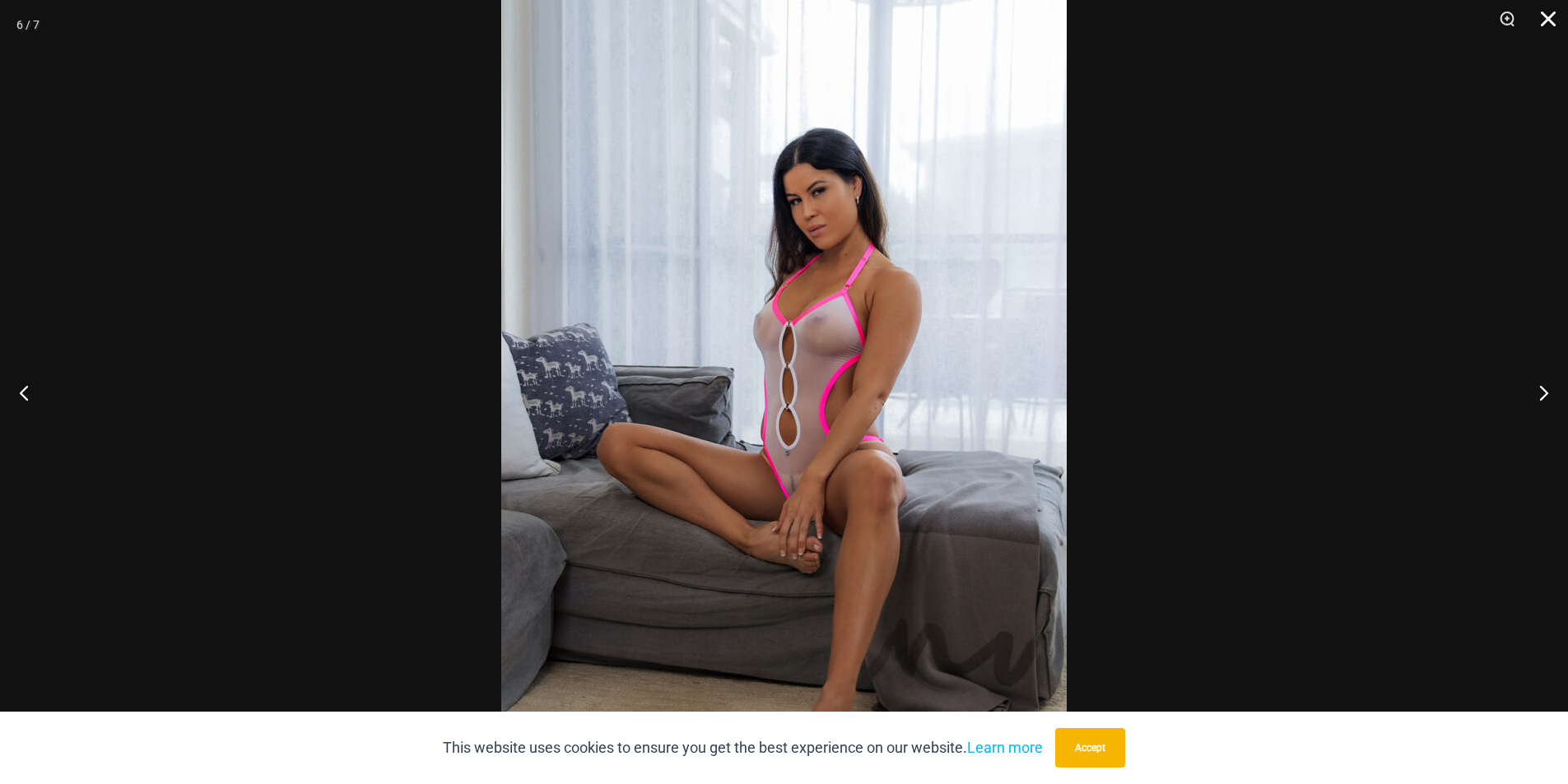
click at [1543, 19] on button "Close" at bounding box center [1542, 25] width 41 height 49
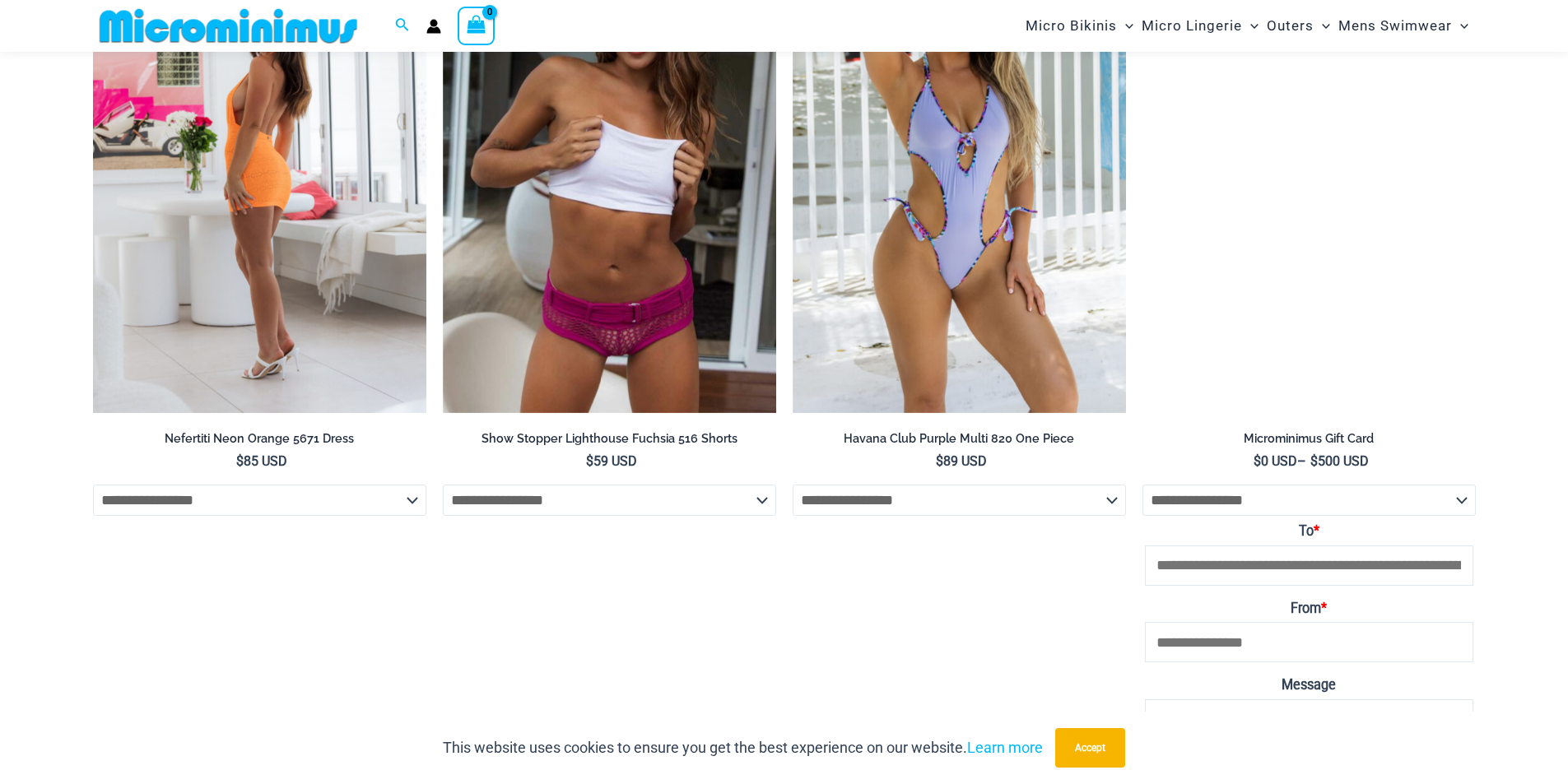
scroll to position [5057, 0]
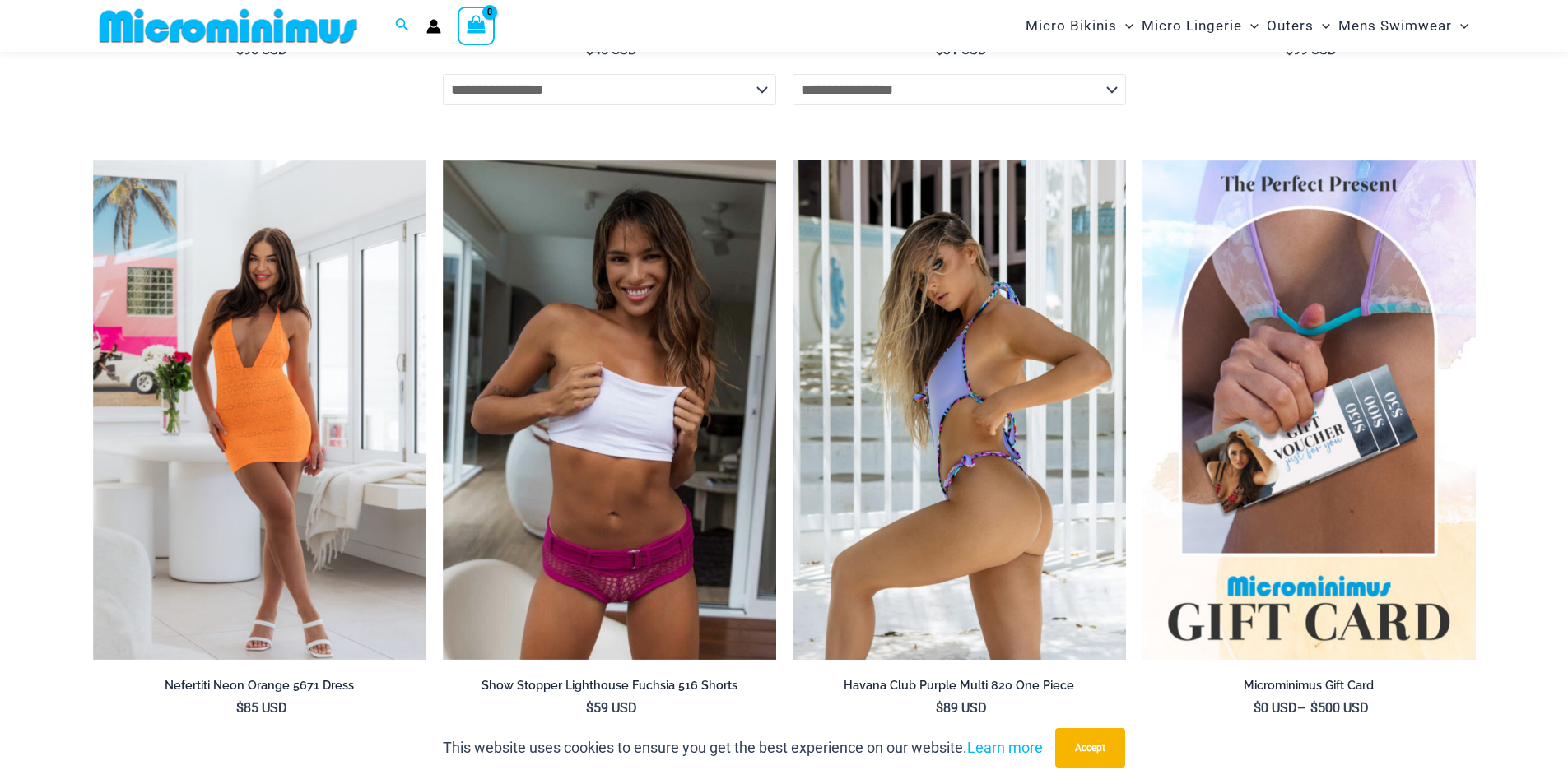
click at [1014, 314] on img at bounding box center [960, 411] width 334 height 501
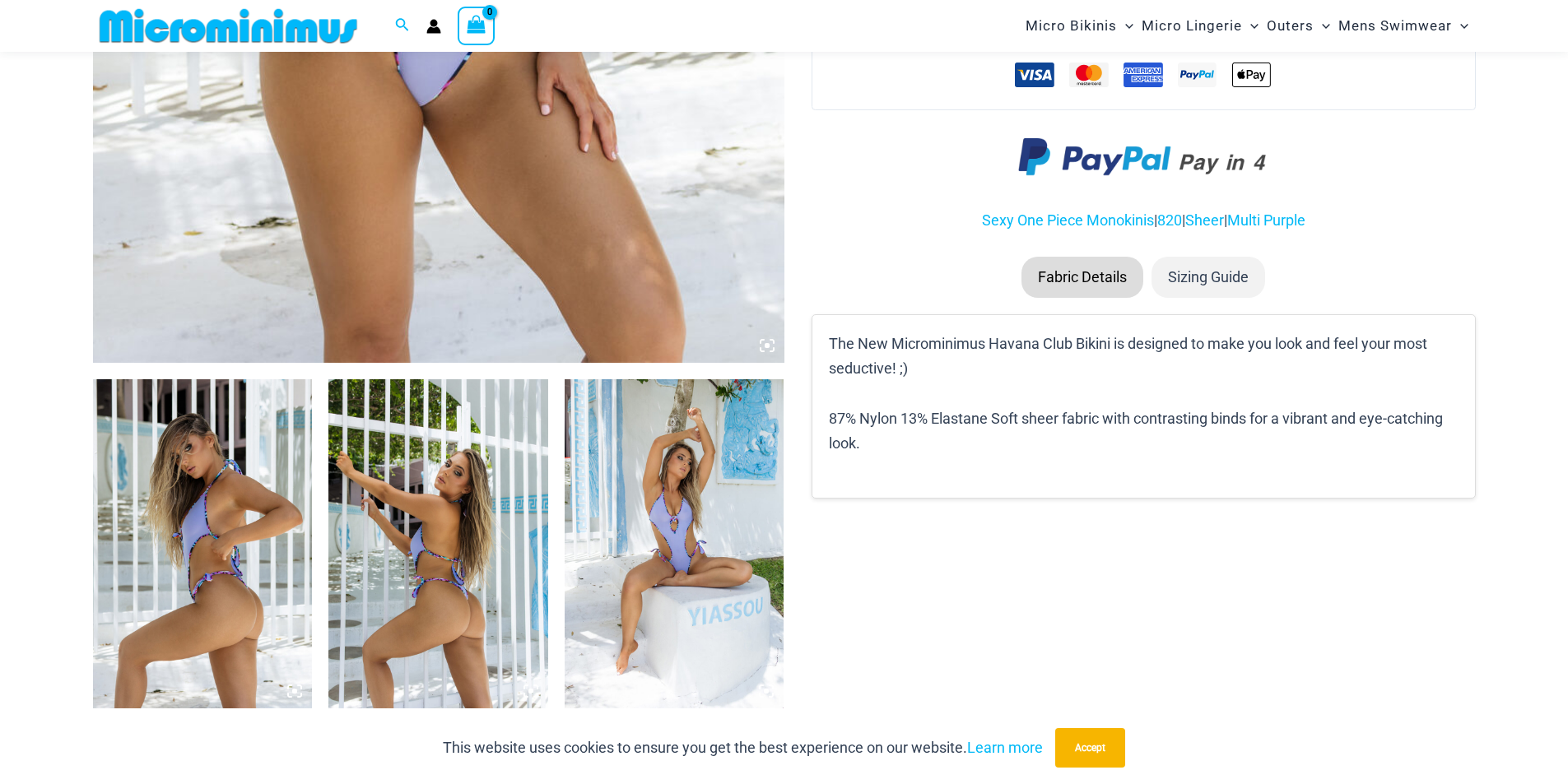
scroll to position [890, 0]
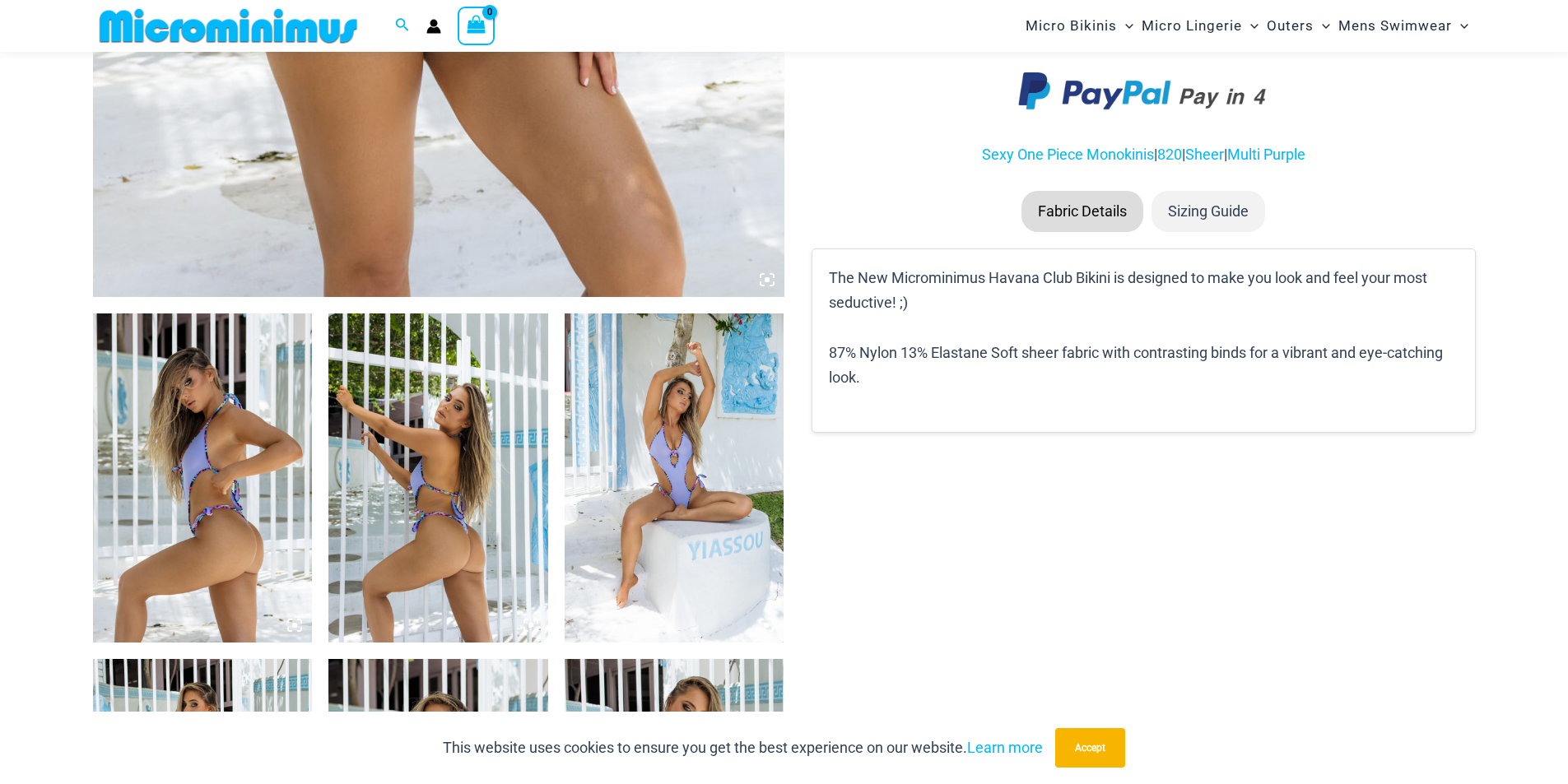
click at [250, 439] on img at bounding box center [202, 478] width 220 height 329
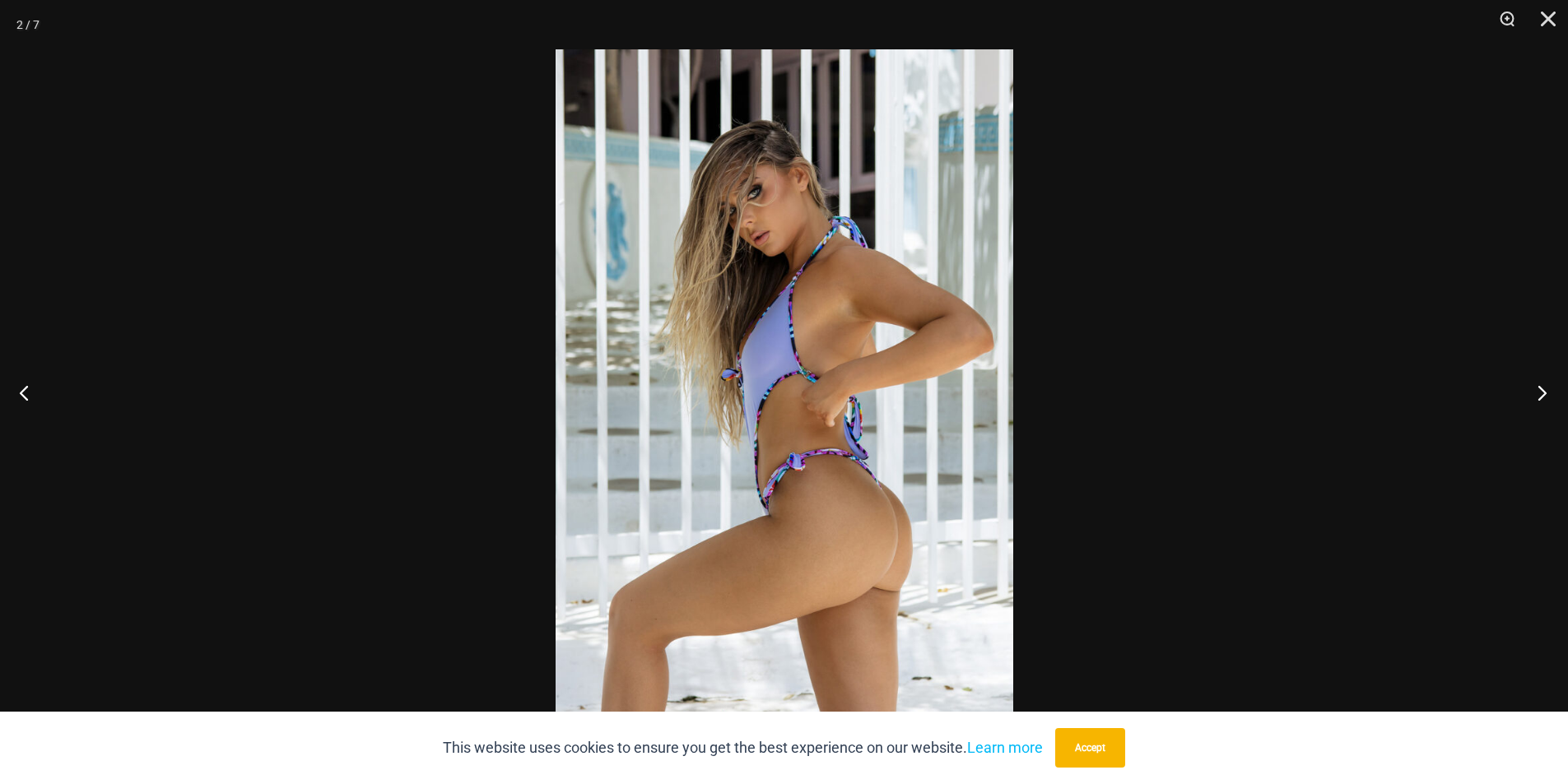
click at [1545, 394] on button "Next" at bounding box center [1536, 392] width 62 height 82
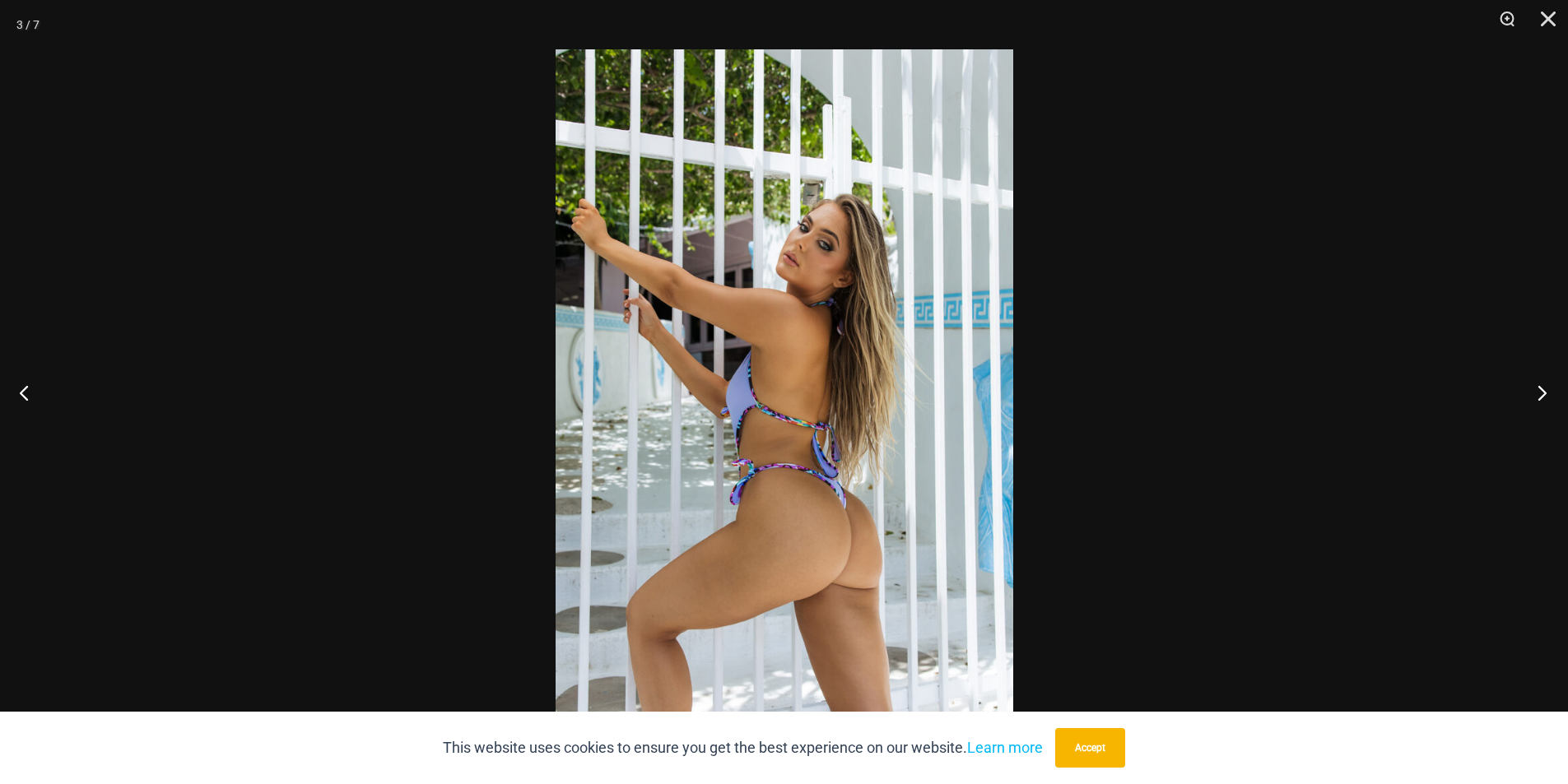
click at [1545, 394] on button "Next" at bounding box center [1536, 392] width 62 height 82
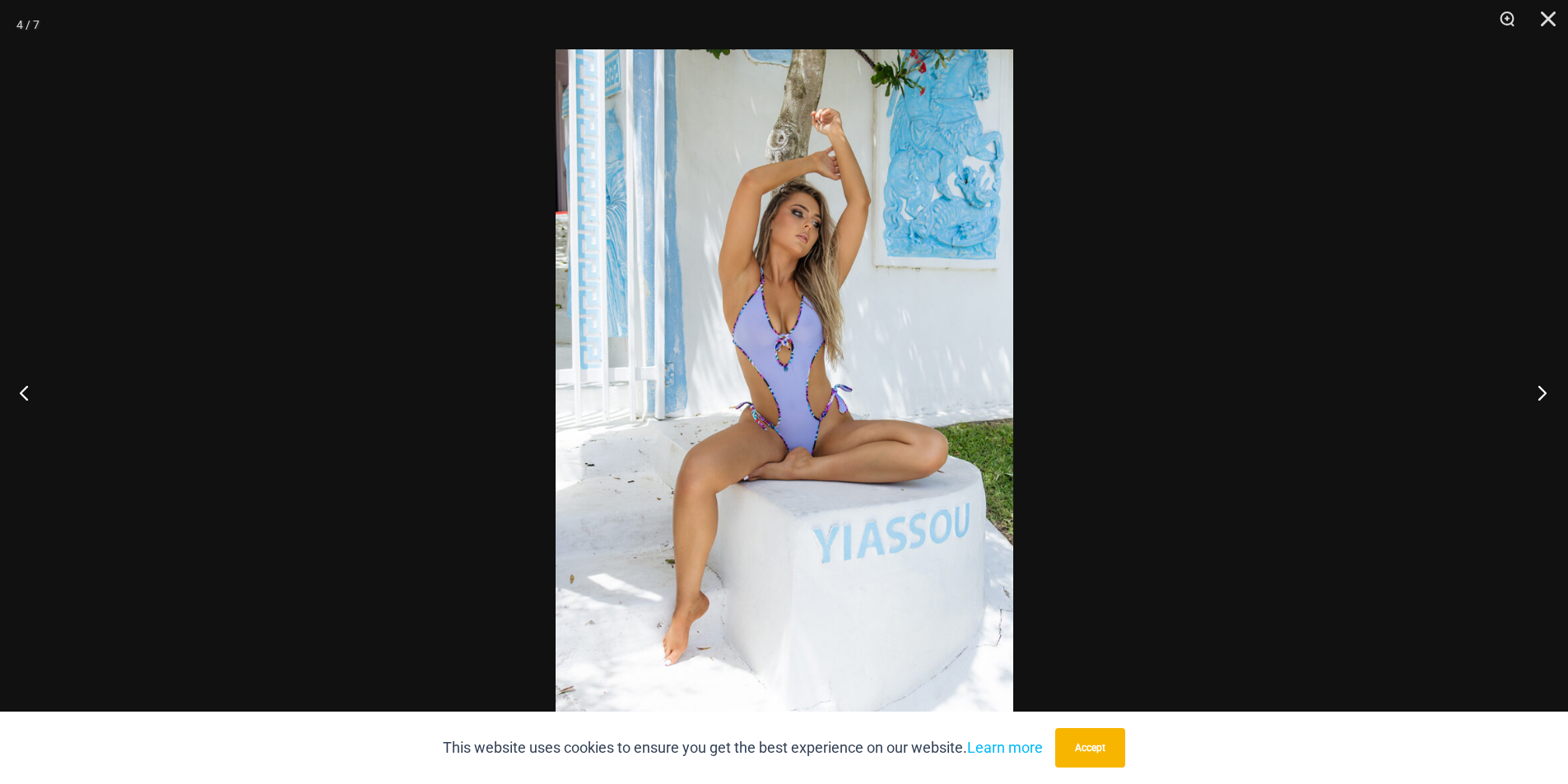
click at [1545, 394] on button "Next" at bounding box center [1536, 392] width 62 height 82
